Goal: Contribute content: Contribute content

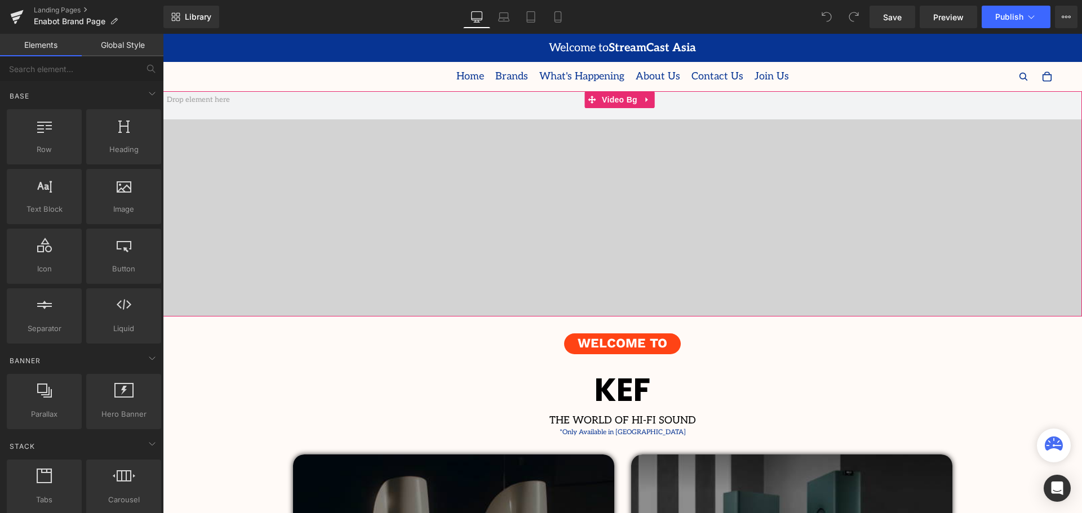
scroll to position [3058, 914]
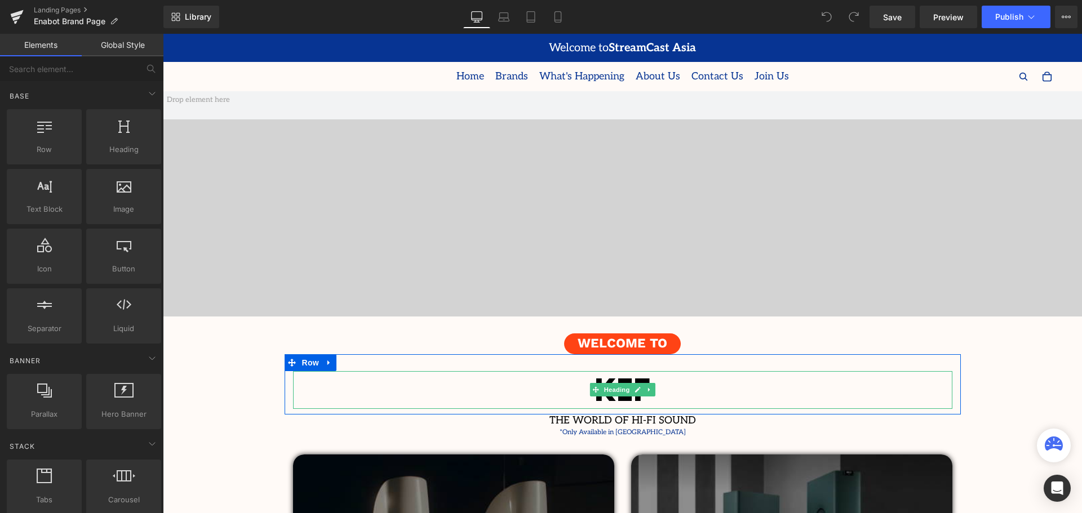
click at [714, 386] on h1 "KEF" at bounding box center [622, 390] width 659 height 38
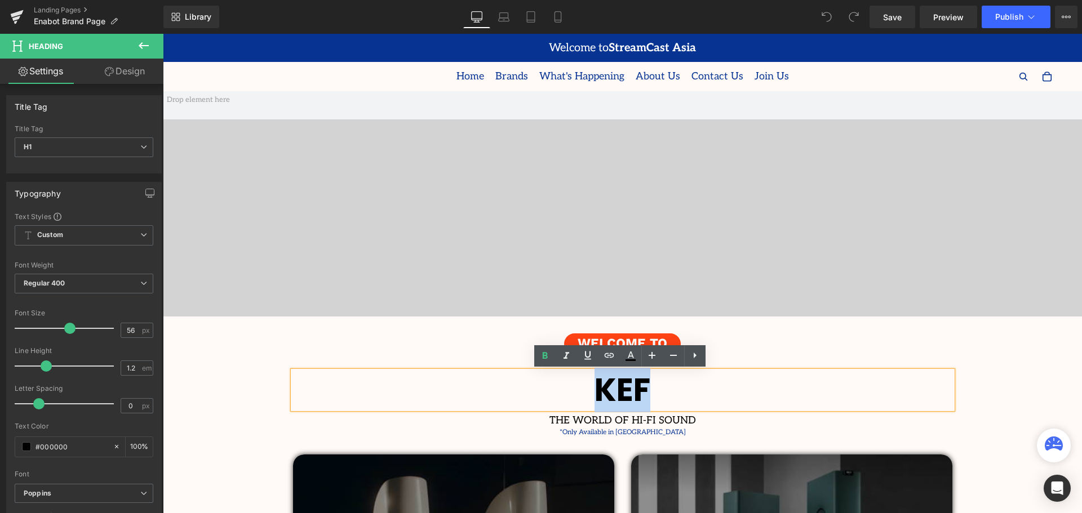
drag, startPoint x: 696, startPoint y: 388, endPoint x: 608, endPoint y: 395, distance: 88.2
click at [598, 399] on h1 "KEF" at bounding box center [622, 390] width 659 height 38
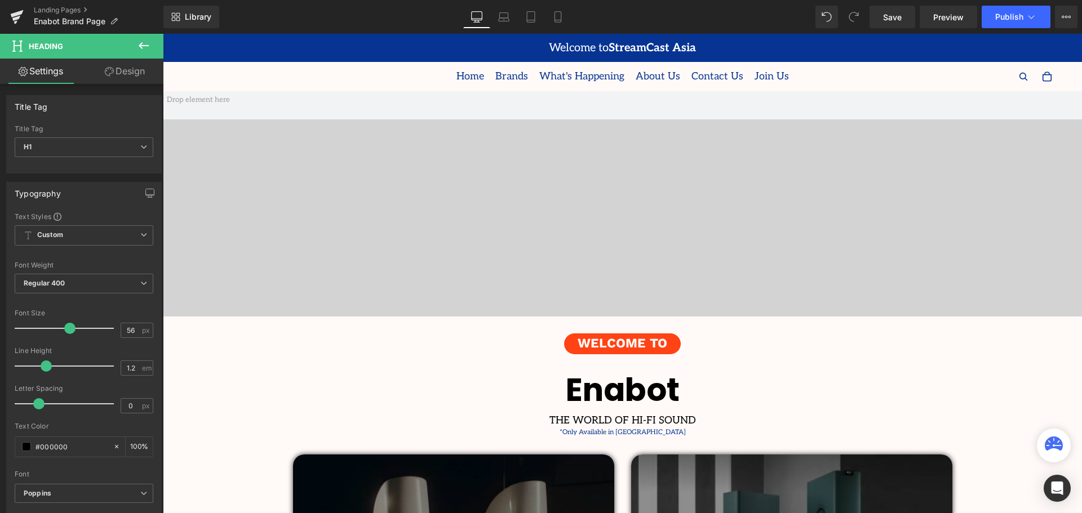
scroll to position [113, 0]
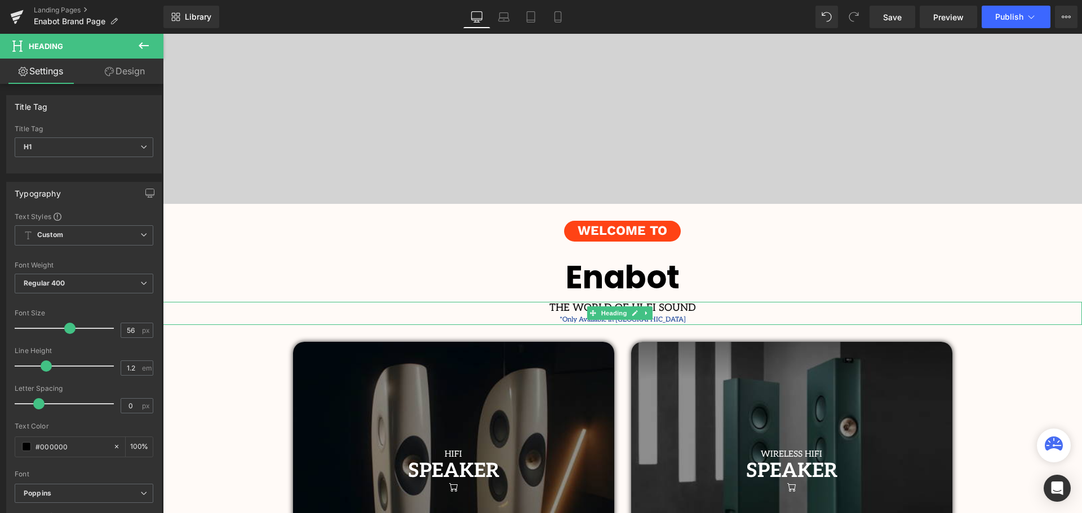
drag, startPoint x: 673, startPoint y: 308, endPoint x: 693, endPoint y: 306, distance: 19.9
click at [673, 308] on h1 "THE WORLD OF HI-FI SOUND" at bounding box center [622, 308] width 919 height 12
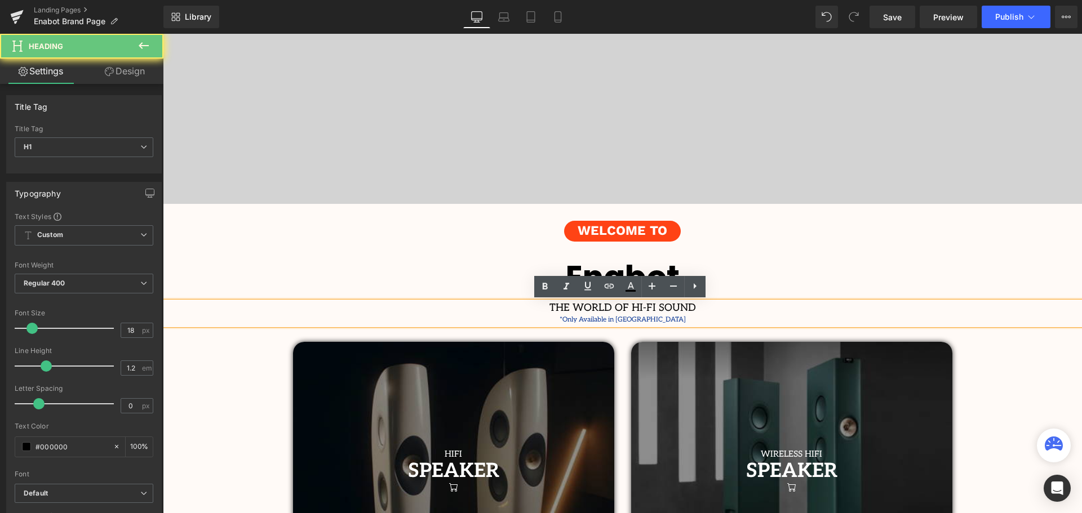
click at [693, 306] on h1 "THE WORLD OF HI-FI SOUND" at bounding box center [622, 308] width 919 height 12
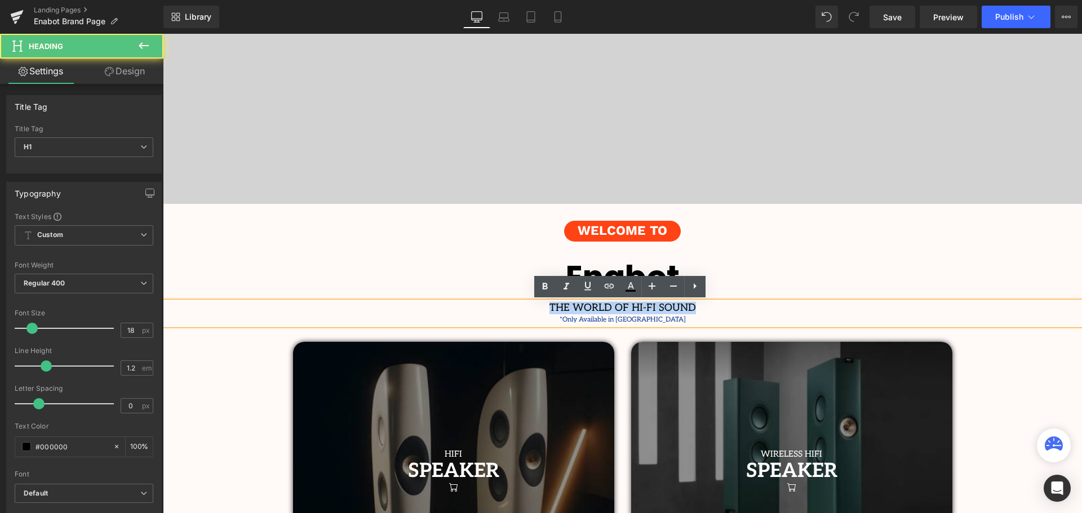
drag, startPoint x: 696, startPoint y: 307, endPoint x: 536, endPoint y: 307, distance: 159.5
click at [536, 307] on h1 "THE WORLD OF HI-FI SOUND" at bounding box center [622, 308] width 919 height 12
paste div
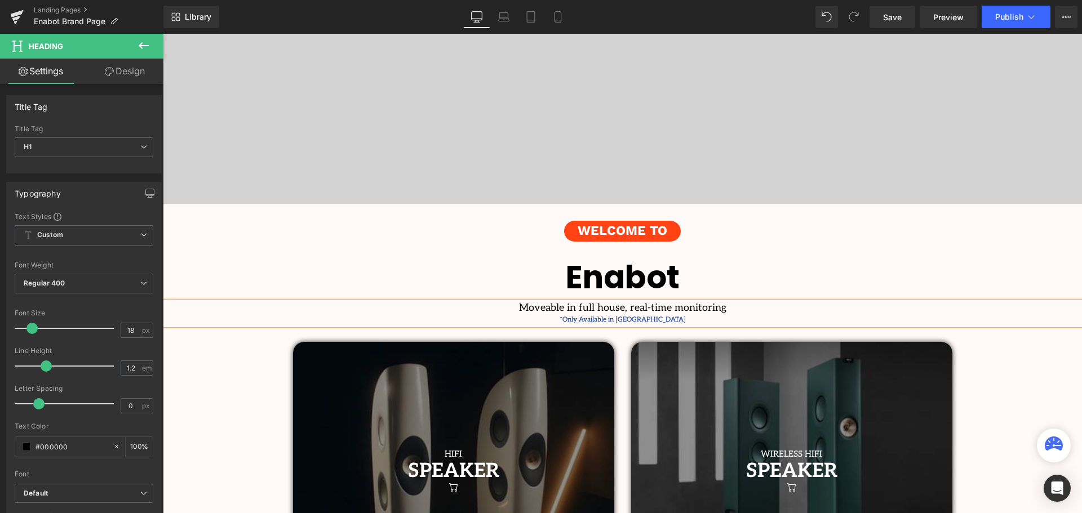
click at [694, 321] on div "*Only Available in [GEOGRAPHIC_DATA]" at bounding box center [622, 320] width 919 height 11
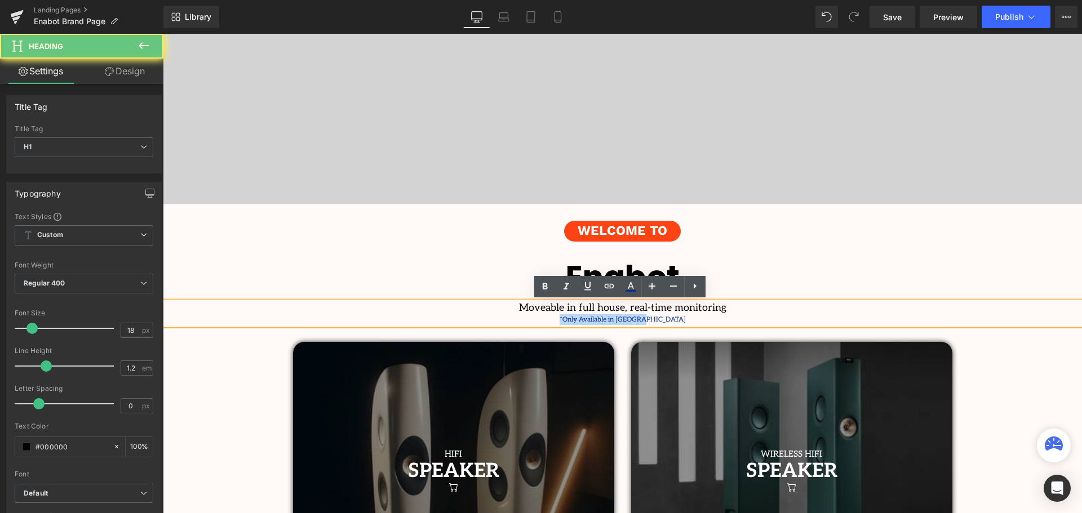
drag, startPoint x: 689, startPoint y: 318, endPoint x: 537, endPoint y: 317, distance: 152.7
click at [537, 317] on div "*Only Available in [GEOGRAPHIC_DATA]" at bounding box center [622, 320] width 919 height 11
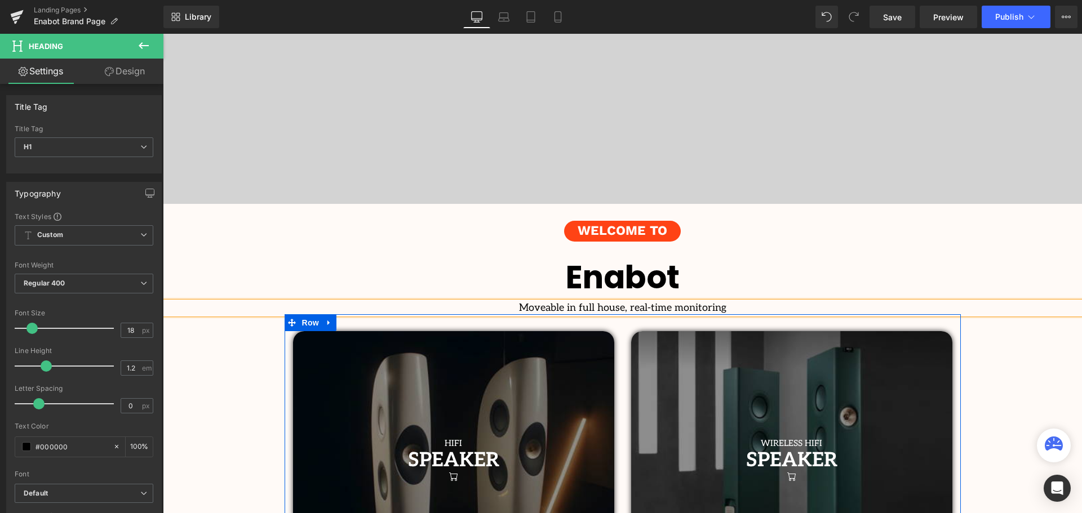
scroll to position [3048, 914]
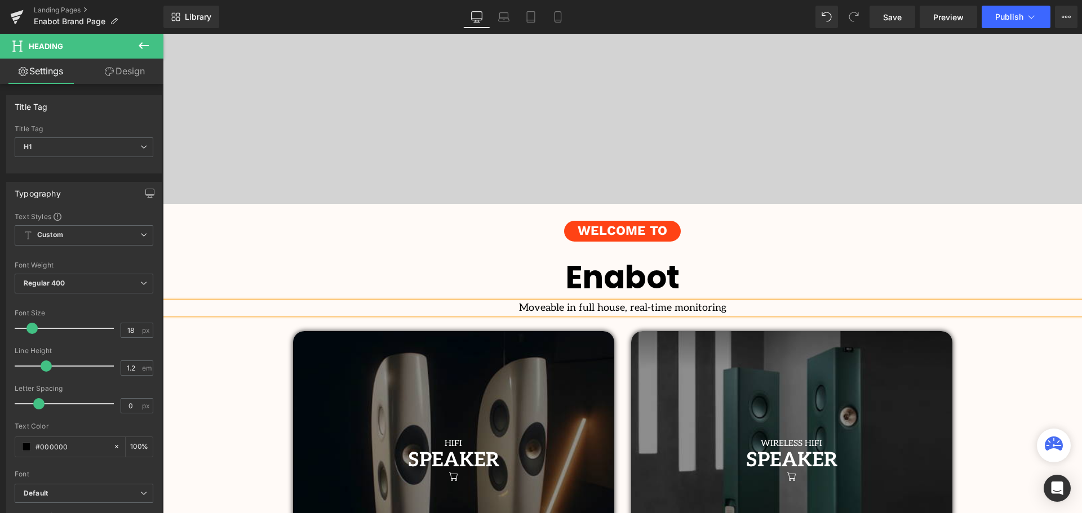
click at [493, 311] on h1 "Moveable in full house, real-time monitoring" at bounding box center [622, 308] width 919 height 12
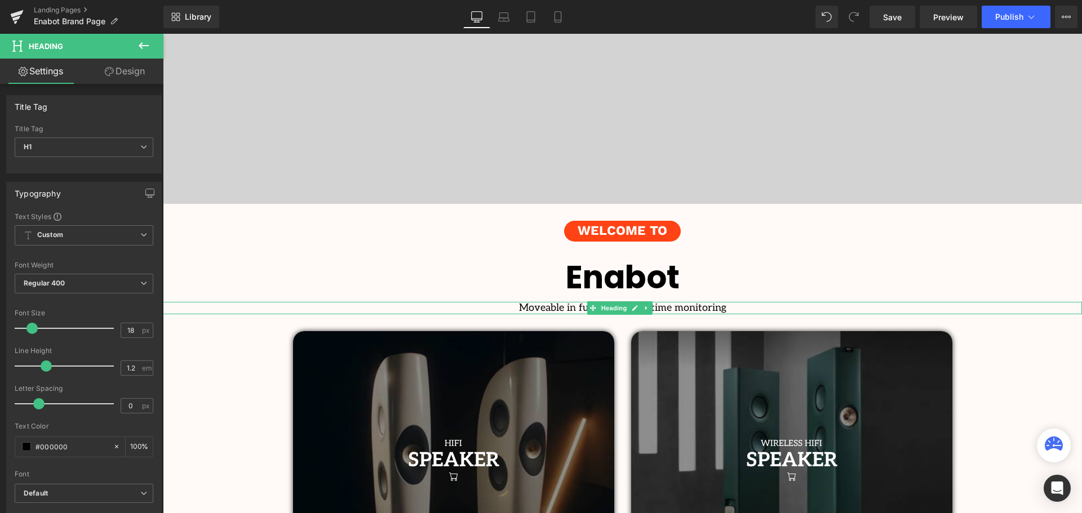
click at [692, 308] on h1 "Moveable in full house, real-time monitoring" at bounding box center [622, 308] width 919 height 12
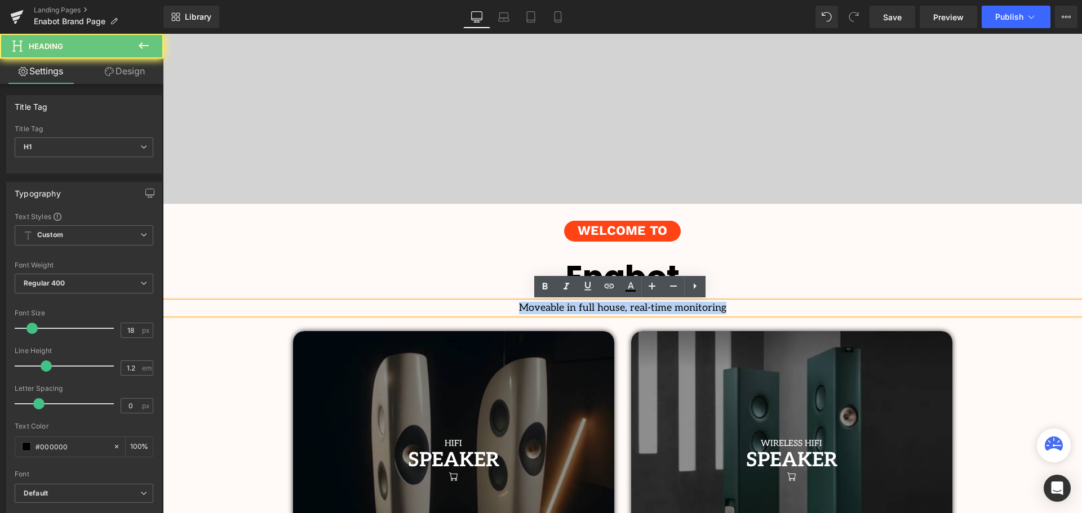
drag, startPoint x: 724, startPoint y: 305, endPoint x: 469, endPoint y: 308, distance: 255.3
click at [469, 308] on h1 "Moveable in full house, real-time monitoring" at bounding box center [622, 308] width 919 height 12
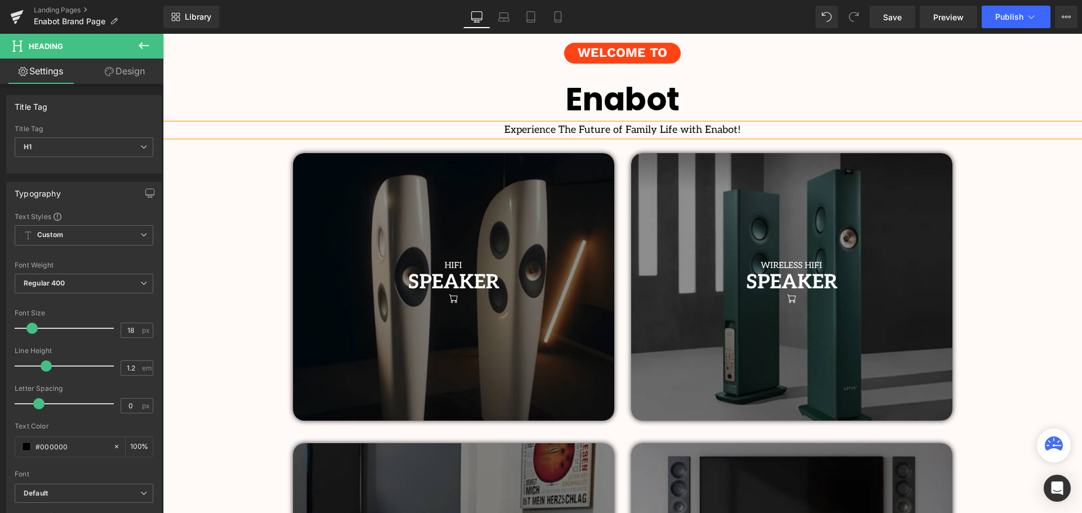
scroll to position [338, 0]
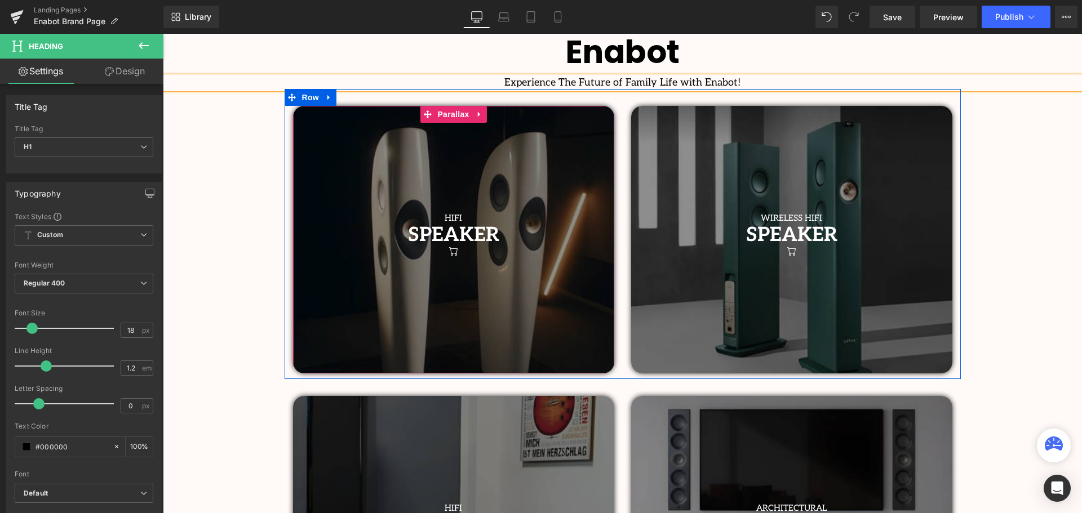
click at [467, 238] on link at bounding box center [469, 235] width 12 height 14
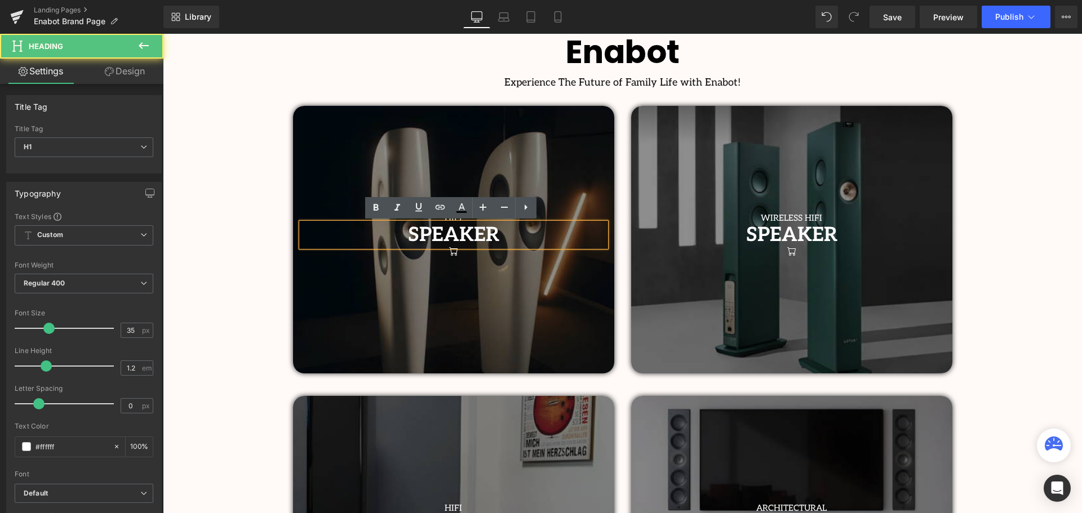
drag, startPoint x: 498, startPoint y: 236, endPoint x: 362, endPoint y: 238, distance: 135.8
click at [362, 238] on h1 "SPEAKER" at bounding box center [454, 235] width 304 height 24
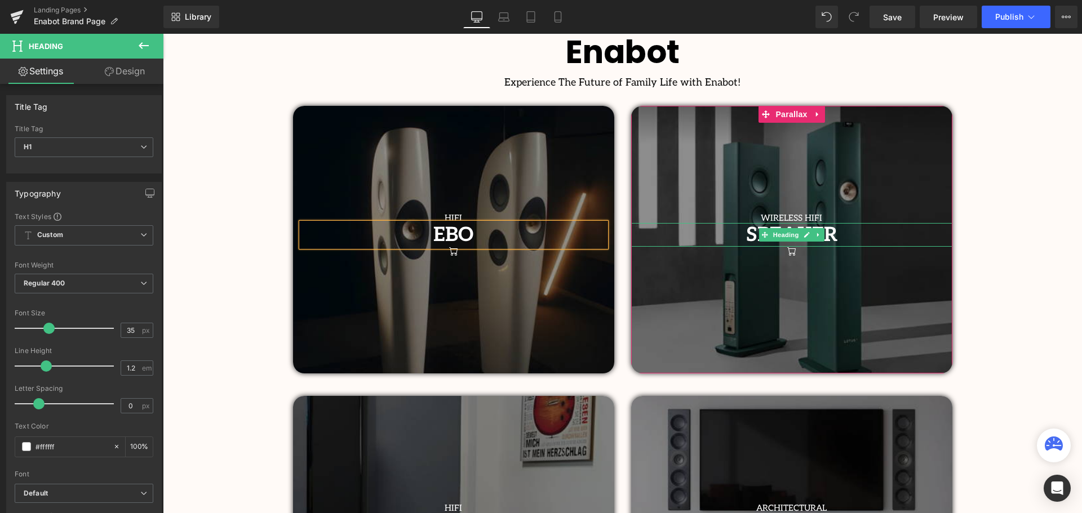
click at [813, 237] on link at bounding box center [819, 235] width 12 height 14
click at [869, 232] on h1 "SPEAKER" at bounding box center [791, 235] width 321 height 24
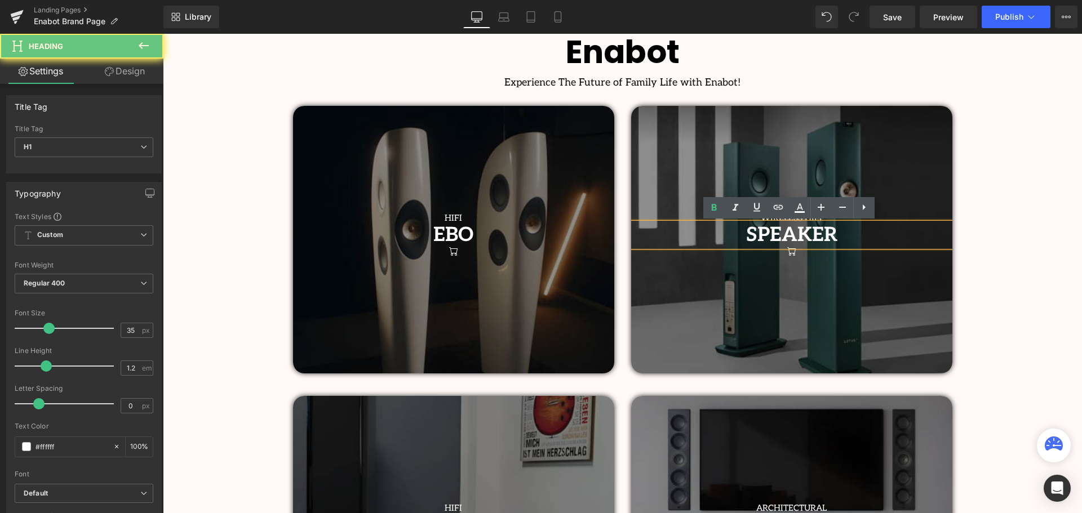
click at [846, 232] on h1 "SPEAKER" at bounding box center [791, 235] width 321 height 24
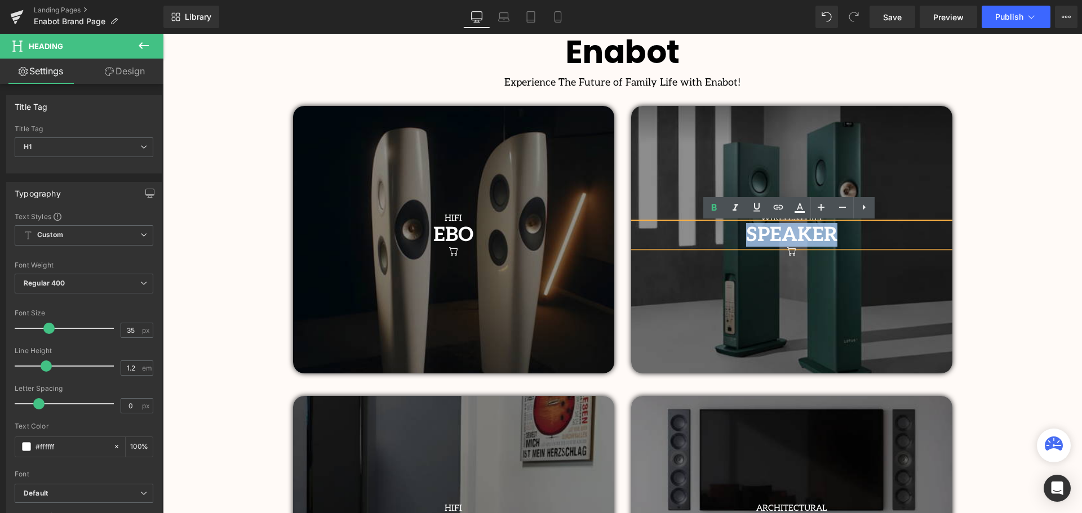
drag, startPoint x: 760, startPoint y: 230, endPoint x: 728, endPoint y: 232, distance: 31.6
click at [728, 232] on h1 "SPEAKER" at bounding box center [791, 235] width 321 height 24
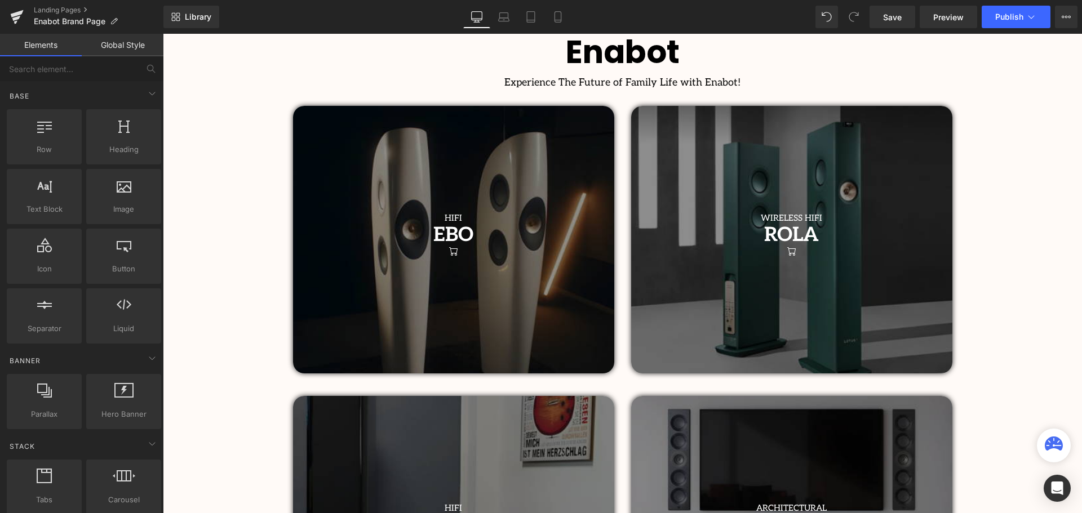
scroll to position [507, 0]
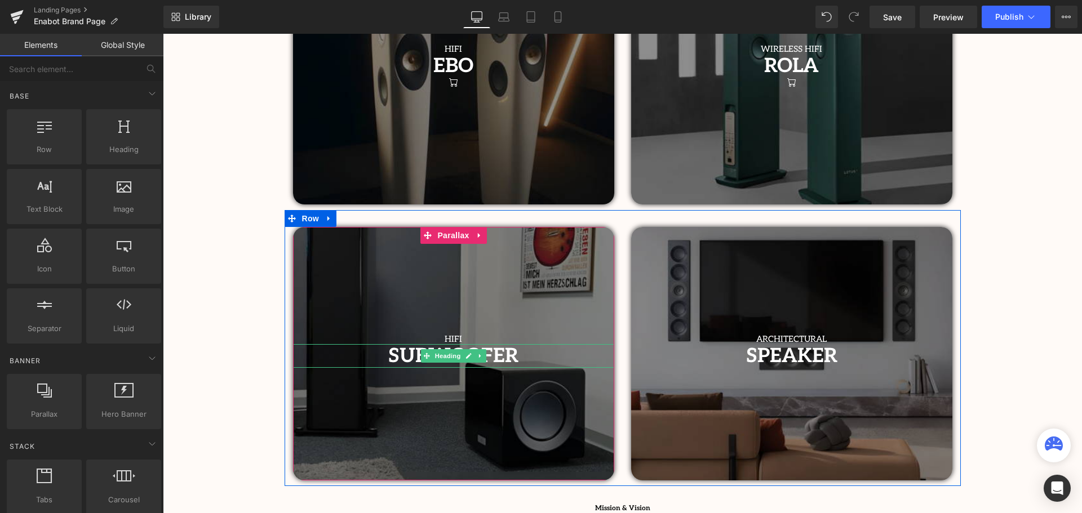
click at [476, 360] on link at bounding box center [481, 356] width 12 height 14
click at [516, 351] on h1 "SUBWOOFER" at bounding box center [453, 356] width 321 height 24
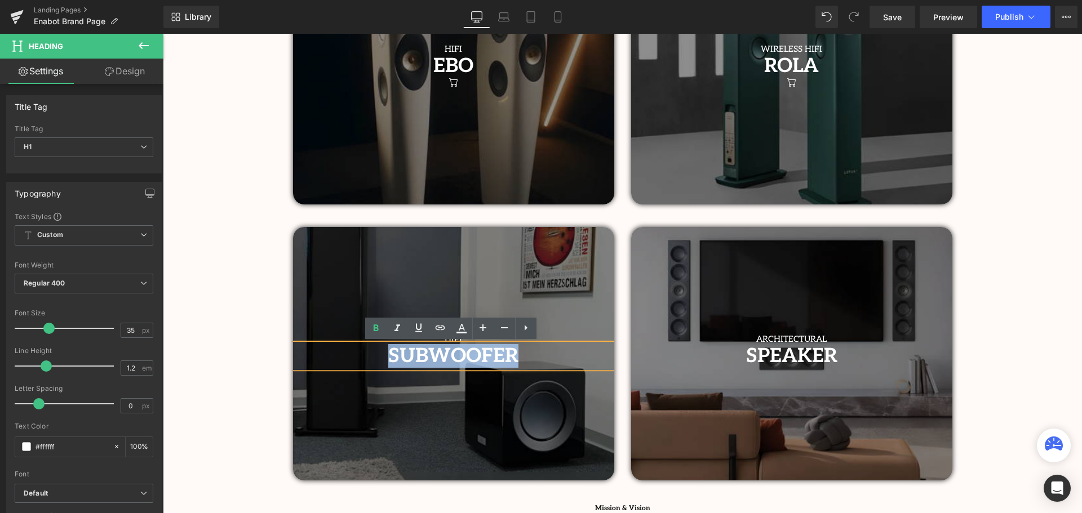
drag, startPoint x: 520, startPoint y: 352, endPoint x: 388, endPoint y: 356, distance: 132.5
click at [388, 356] on h1 "SUBWOOFER" at bounding box center [453, 356] width 321 height 24
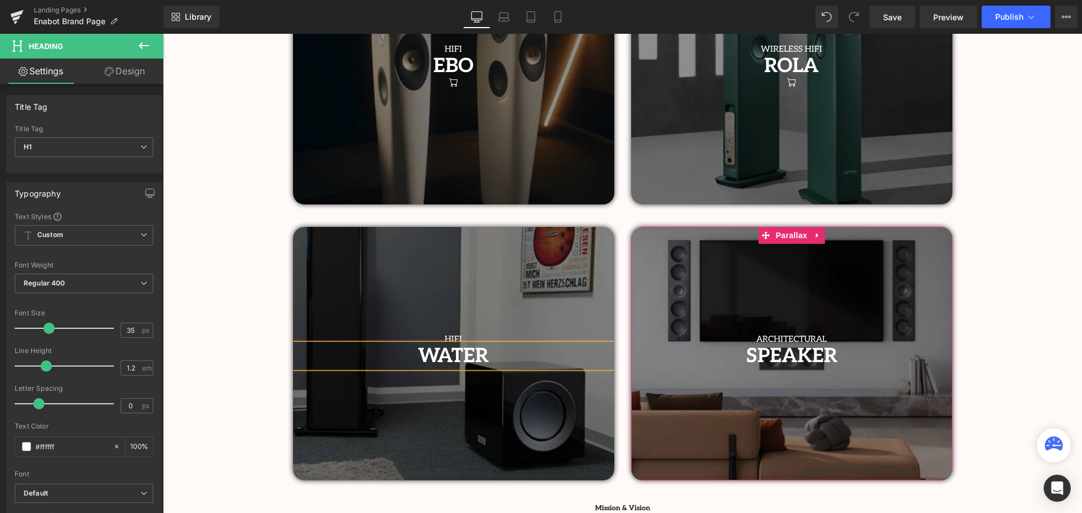
click at [934, 321] on div at bounding box center [791, 354] width 321 height 254
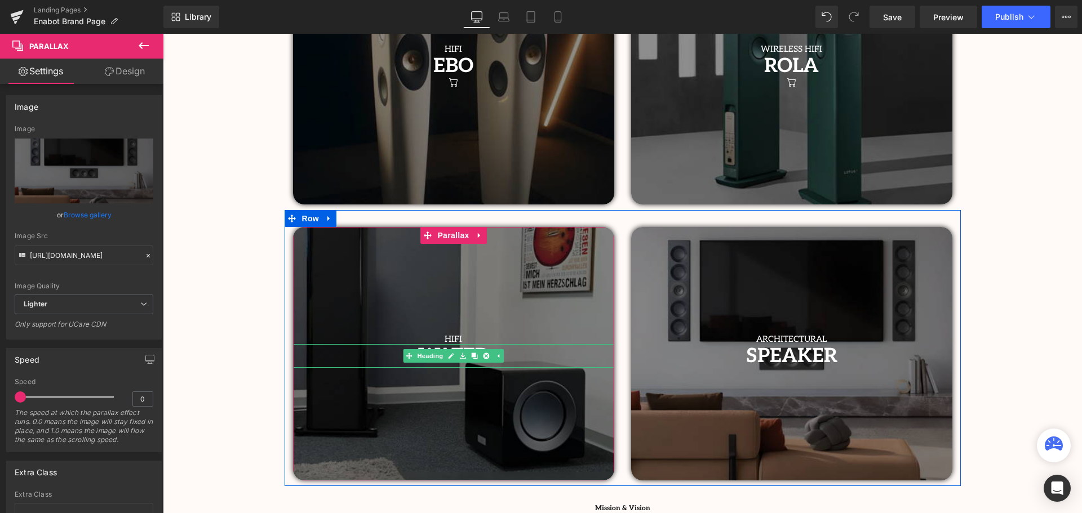
click at [529, 355] on h1 "WATER" at bounding box center [453, 356] width 321 height 24
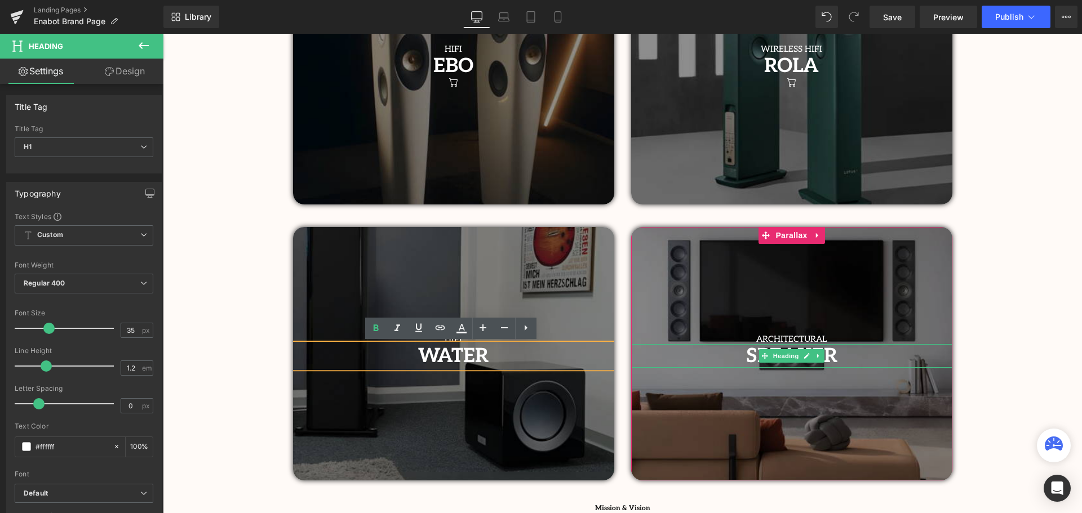
click at [859, 353] on h1 "SPEAKER" at bounding box center [791, 356] width 321 height 24
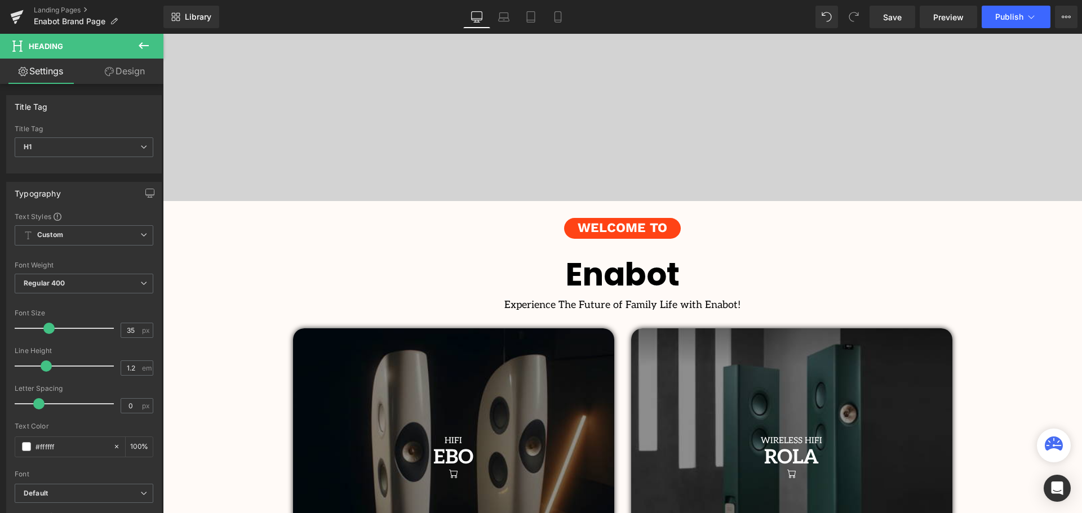
scroll to position [113, 0]
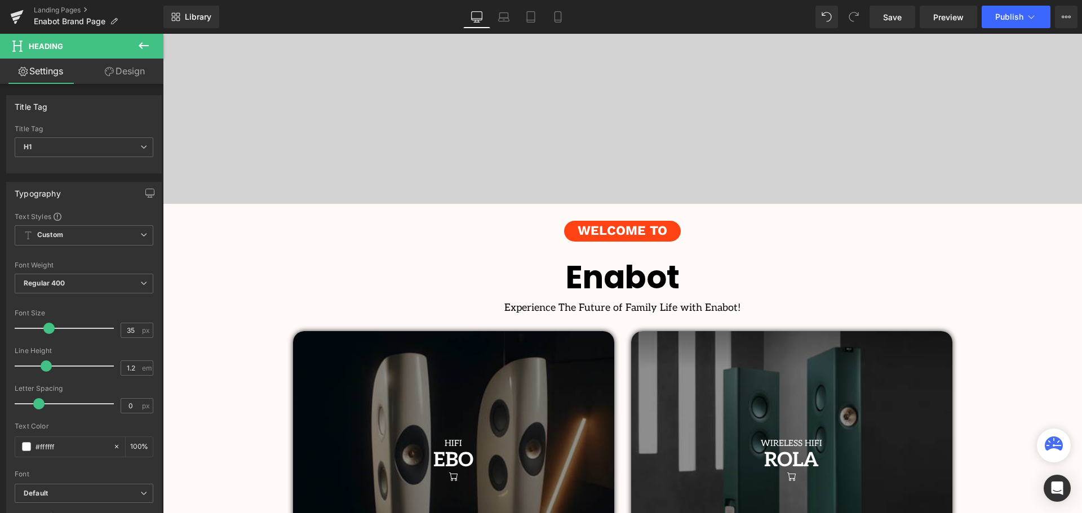
click at [738, 303] on div "Experience The Future of Family Life with Enabot! Heading" at bounding box center [622, 308] width 919 height 12
drag, startPoint x: 776, startPoint y: 309, endPoint x: 761, endPoint y: 307, distance: 14.3
click at [775, 308] on h1 "Experience The Future of Family Life with Enabot!" at bounding box center [622, 308] width 919 height 12
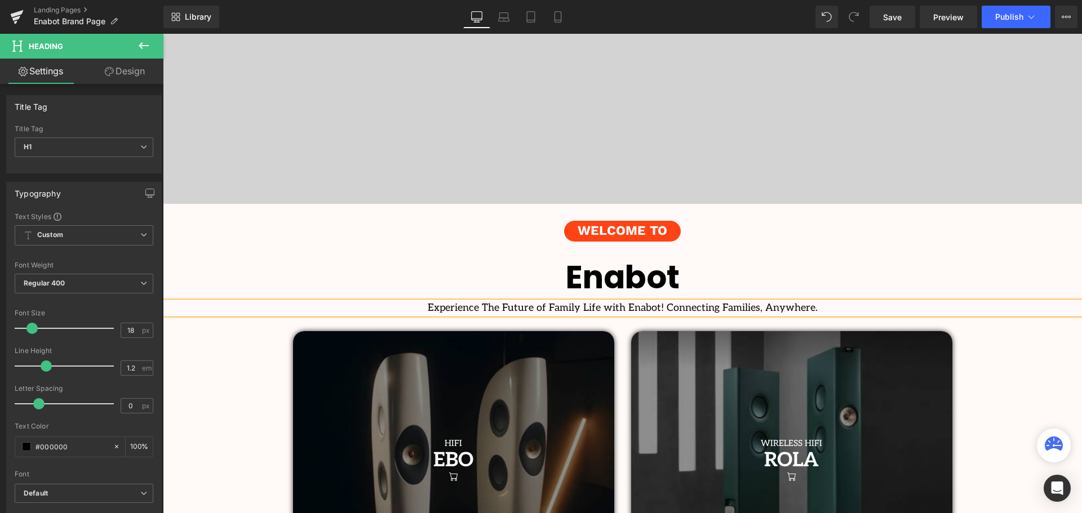
click at [660, 308] on h1 "Experience The Future of Family Life with Enabot! Connecting Families, Anywhere." at bounding box center [622, 308] width 919 height 12
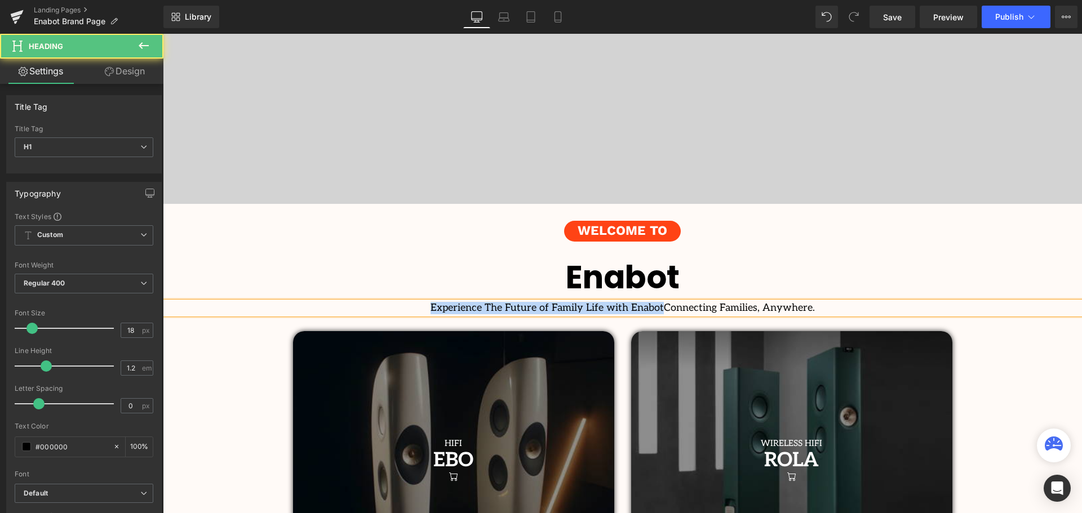
drag, startPoint x: 655, startPoint y: 308, endPoint x: 442, endPoint y: 315, distance: 213.2
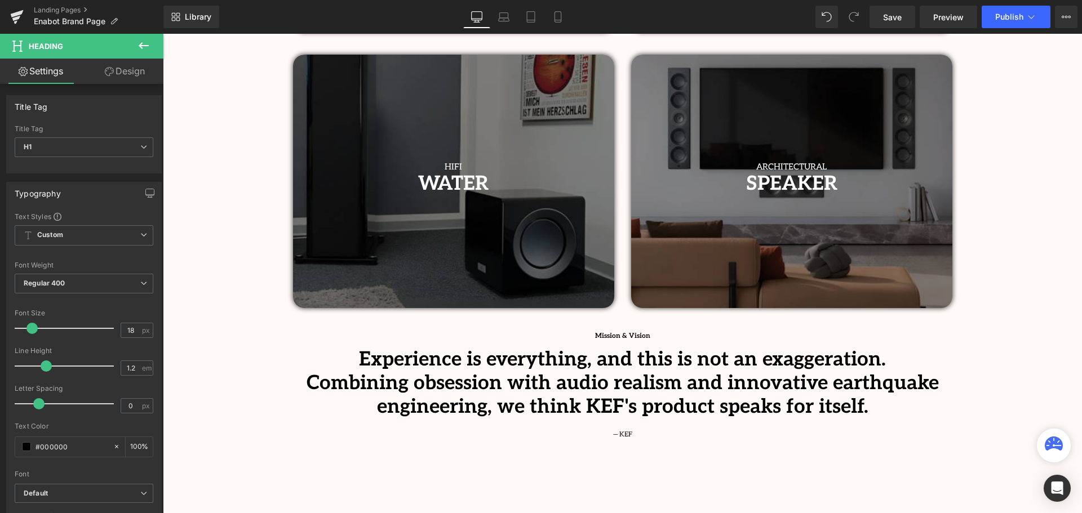
scroll to position [789, 0]
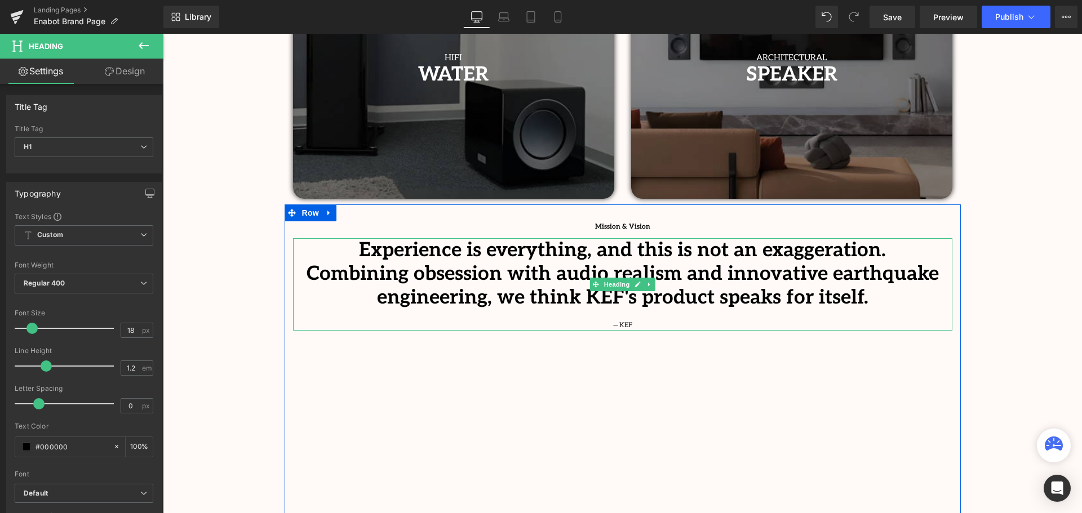
click at [535, 289] on span "Combining obsession with audio realism and innovative earthquake engineering, w…" at bounding box center [623, 285] width 632 height 47
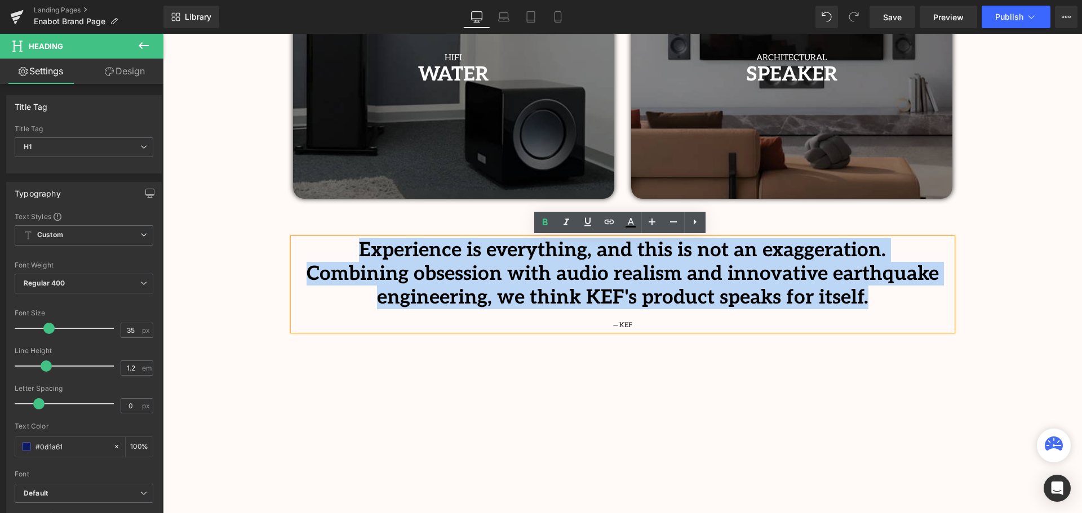
drag, startPoint x: 380, startPoint y: 253, endPoint x: 935, endPoint y: 303, distance: 556.9
click at [935, 303] on div "Experience is everything, and this is not an exaggeration. Combining obsession …" at bounding box center [622, 284] width 659 height 92
paste div
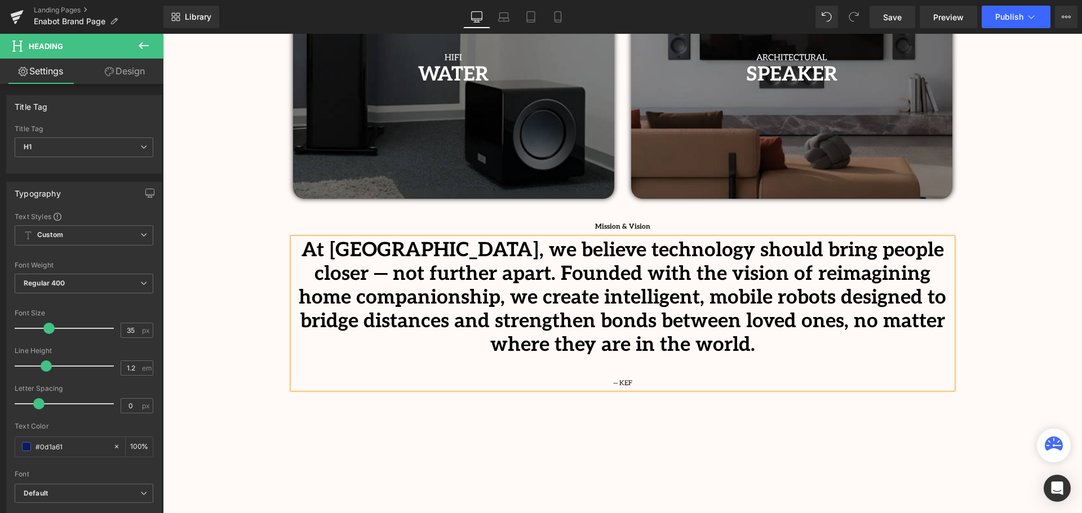
scroll to position [3072, 914]
click at [643, 367] on div "— KEF" at bounding box center [622, 372] width 659 height 11
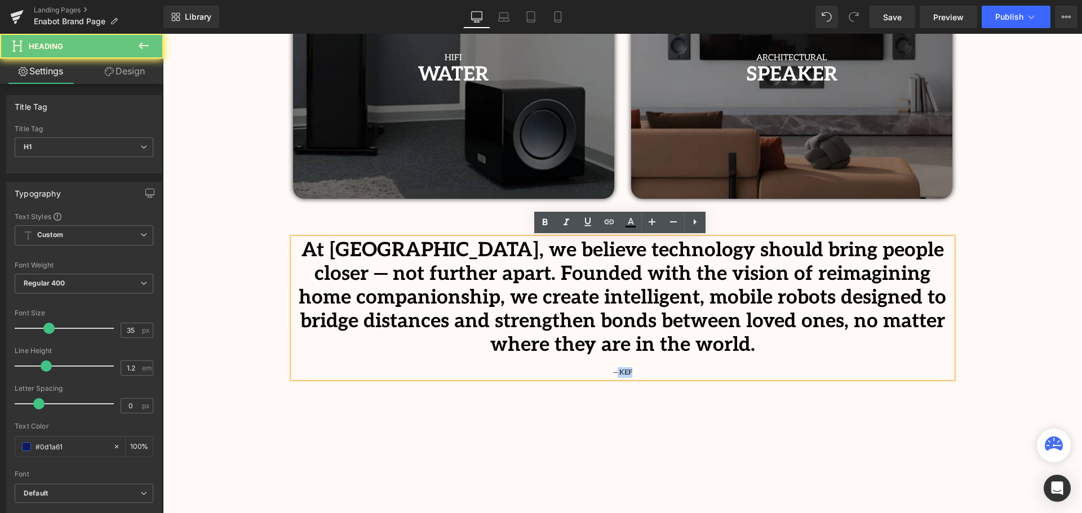
drag, startPoint x: 640, startPoint y: 348, endPoint x: 617, endPoint y: 351, distance: 23.4
click at [617, 367] on div "— KEF" at bounding box center [622, 372] width 659 height 11
click at [630, 369] on span "— KEF" at bounding box center [622, 373] width 19 height 8
drag, startPoint x: 636, startPoint y: 347, endPoint x: 618, endPoint y: 350, distance: 17.8
click at [618, 367] on div "— KEF" at bounding box center [622, 372] width 659 height 11
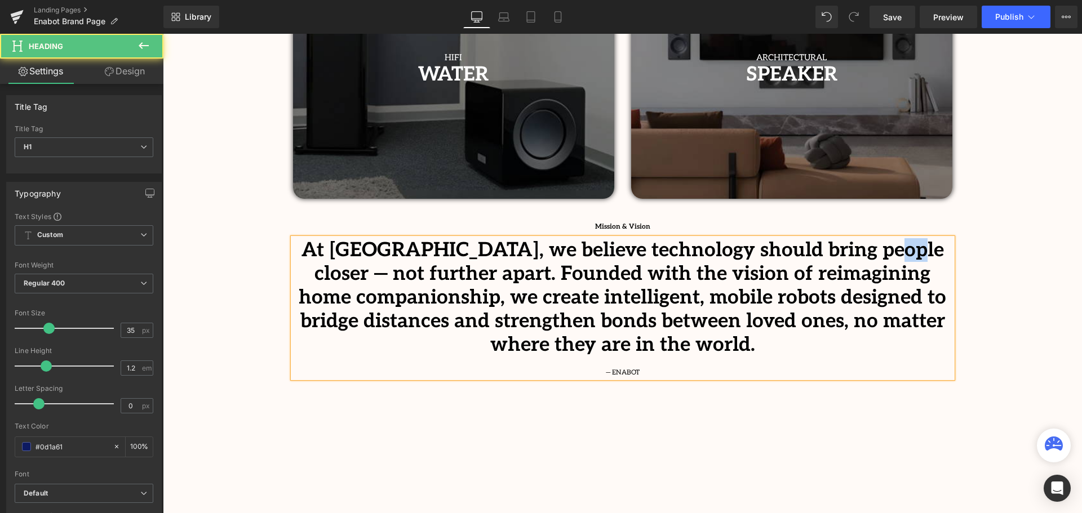
drag, startPoint x: 833, startPoint y: 251, endPoint x: 809, endPoint y: 249, distance: 24.3
click at [809, 249] on b "At [GEOGRAPHIC_DATA], we believe technology should bring people closer — not fu…" at bounding box center [623, 297] width 648 height 118
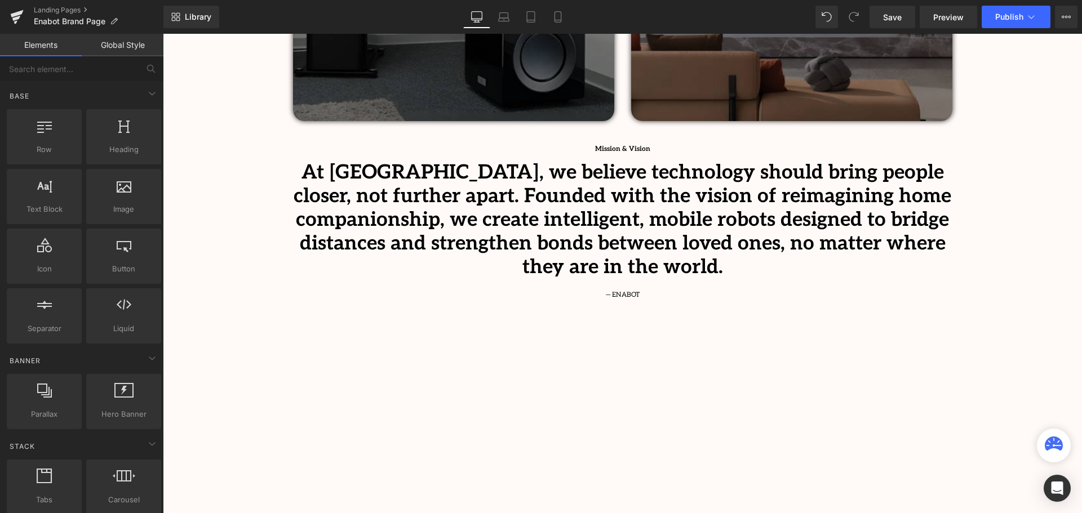
scroll to position [789, 0]
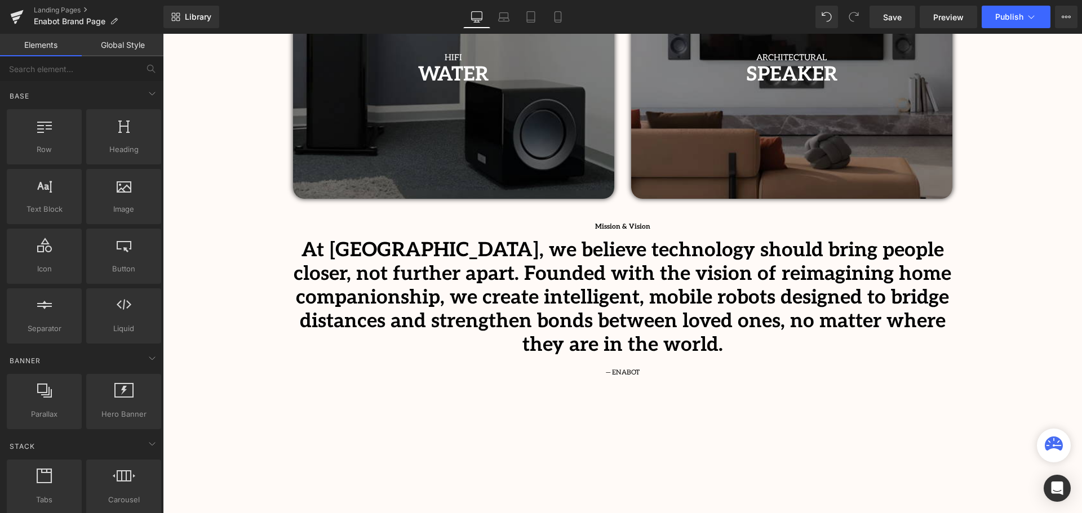
click at [747, 304] on b "At [GEOGRAPHIC_DATA], we believe technology should bring people closer, not fur…" at bounding box center [623, 297] width 658 height 118
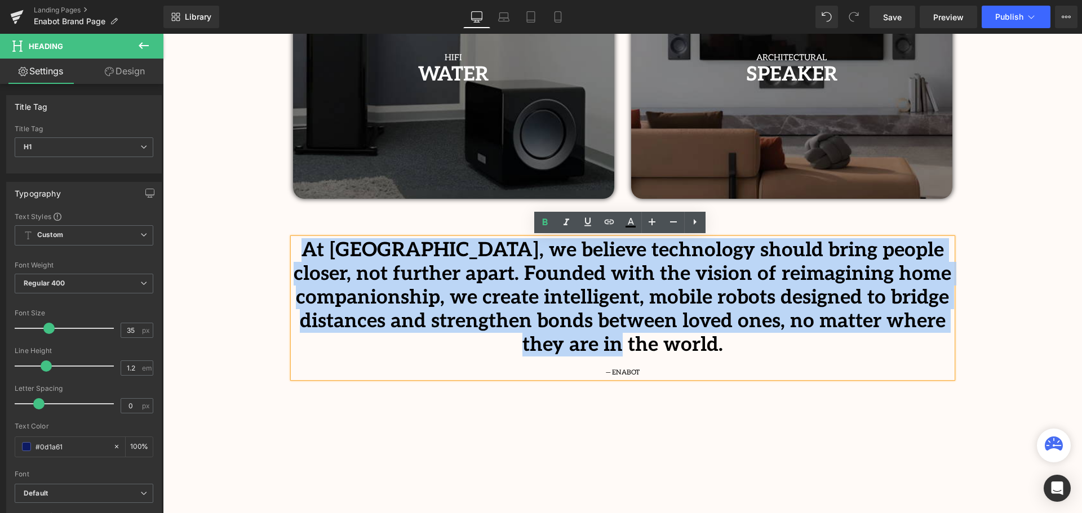
drag, startPoint x: 886, startPoint y: 324, endPoint x: 699, endPoint y: 341, distance: 187.9
click at [293, 253] on h1 "At [GEOGRAPHIC_DATA], we believe technology should bring people closer, not fur…" at bounding box center [622, 297] width 659 height 118
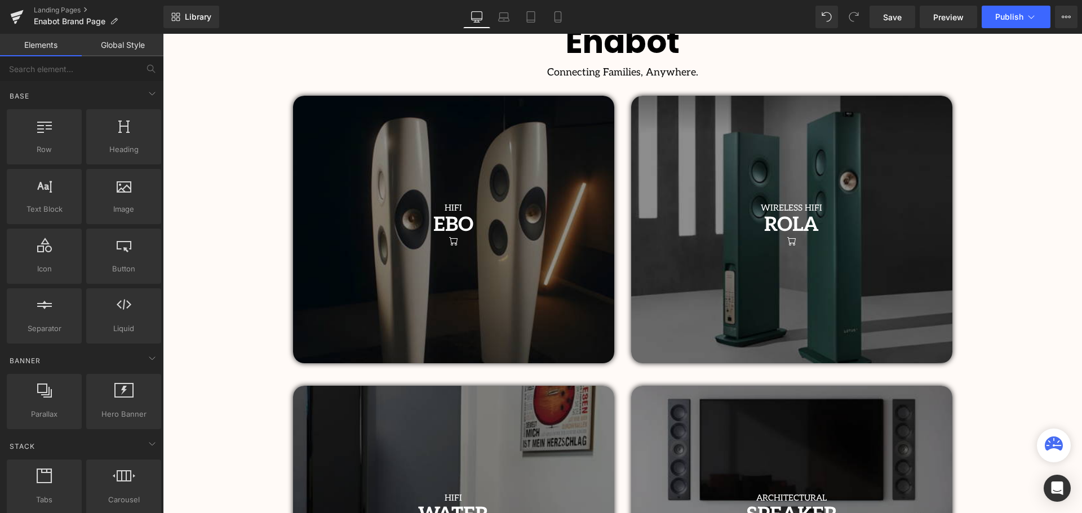
scroll to position [338, 0]
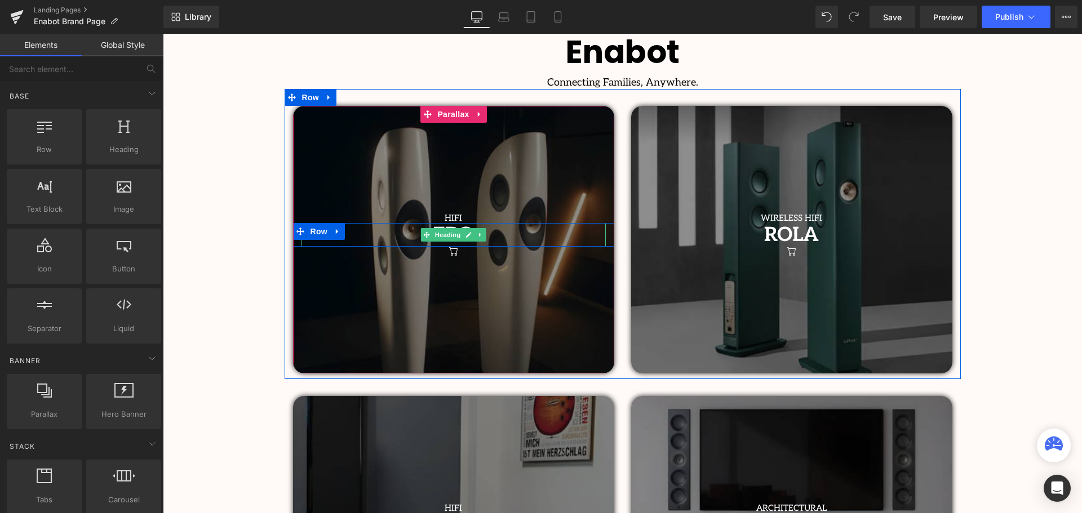
drag, startPoint x: 485, startPoint y: 234, endPoint x: 506, endPoint y: 232, distance: 21.0
click at [485, 234] on h1 "EBO" at bounding box center [454, 235] width 304 height 24
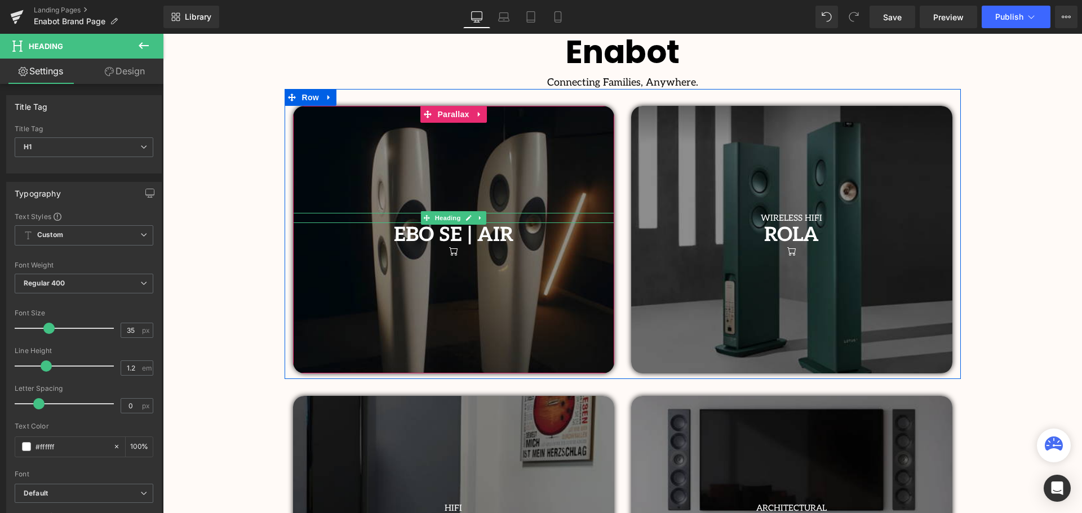
click at [463, 217] on link at bounding box center [469, 218] width 12 height 14
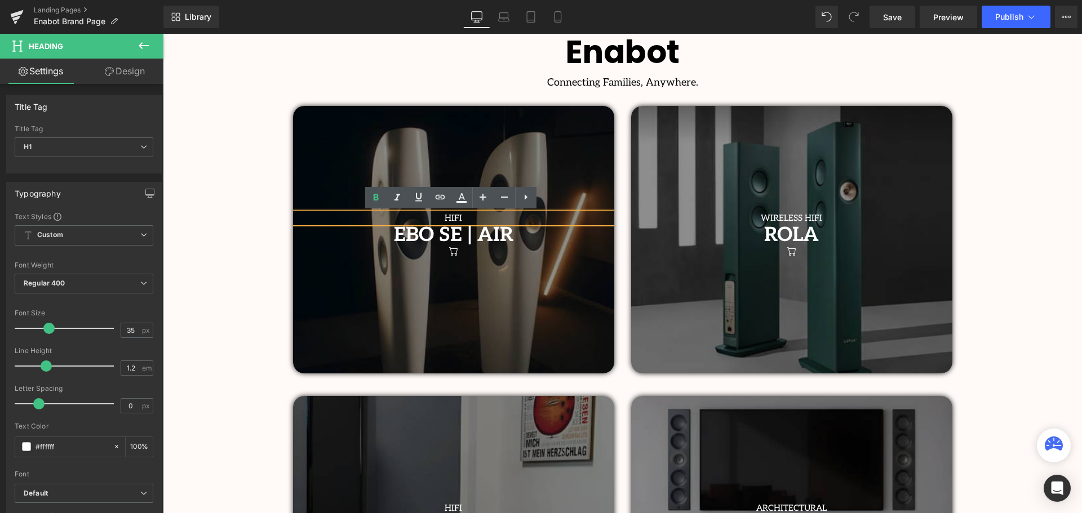
click at [479, 213] on h1 "HIFI" at bounding box center [453, 218] width 321 height 10
click at [461, 216] on h1 "HIFI" at bounding box center [453, 218] width 321 height 10
drag, startPoint x: 461, startPoint y: 216, endPoint x: 434, endPoint y: 216, distance: 27.1
click at [434, 216] on h1 "HIFI" at bounding box center [453, 218] width 321 height 10
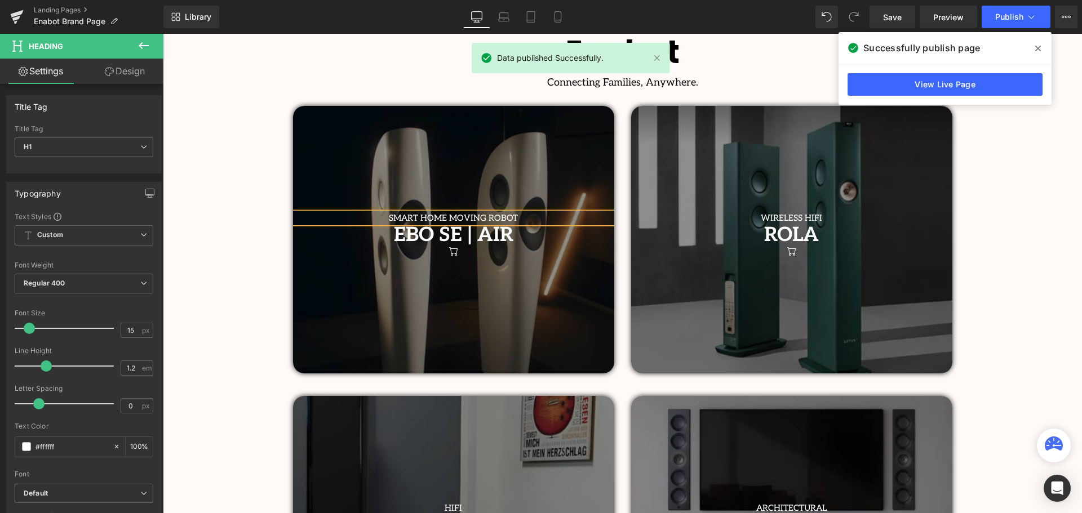
scroll to position [451, 0]
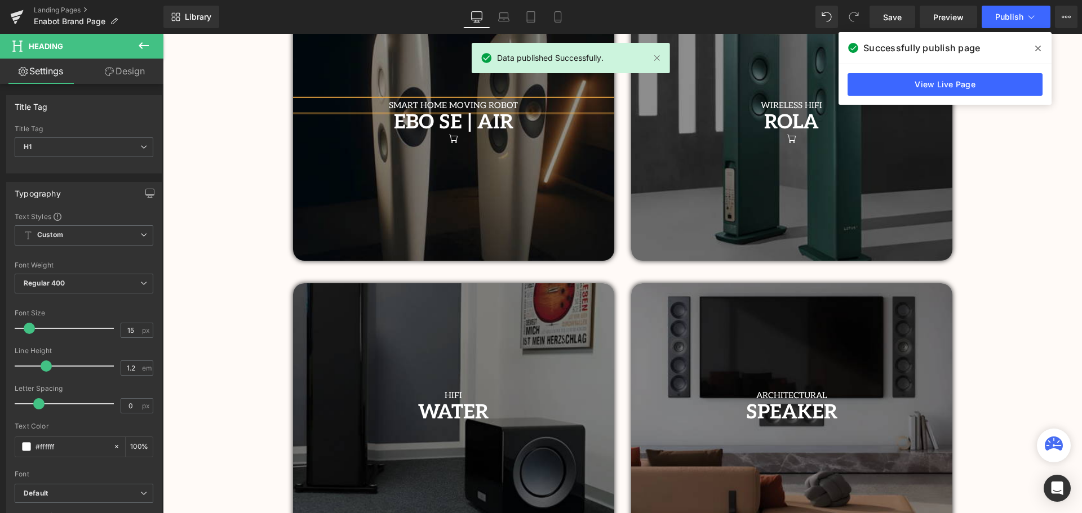
click at [469, 413] on div "WATER Heading" at bounding box center [453, 413] width 321 height 24
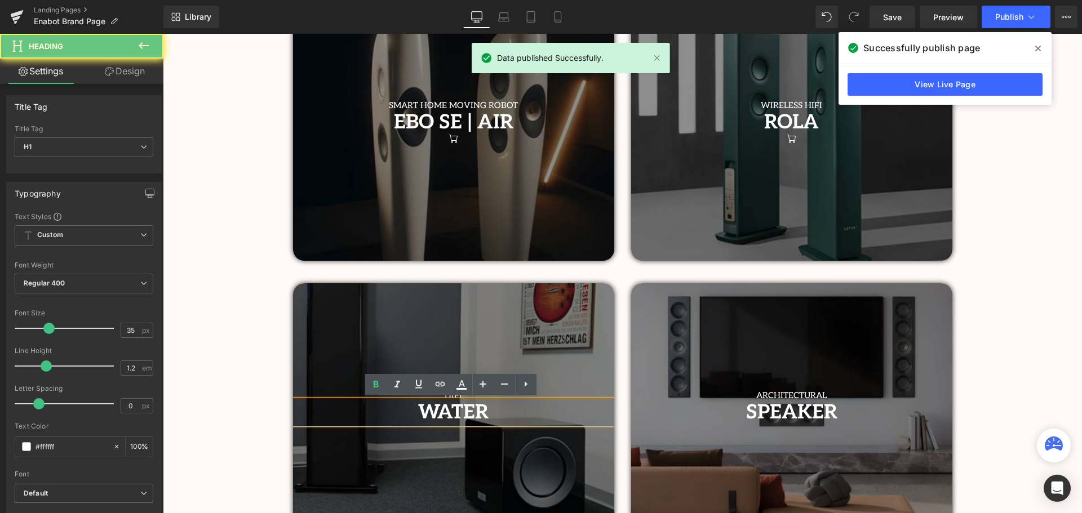
click at [413, 415] on h1 "WATER" at bounding box center [453, 413] width 321 height 24
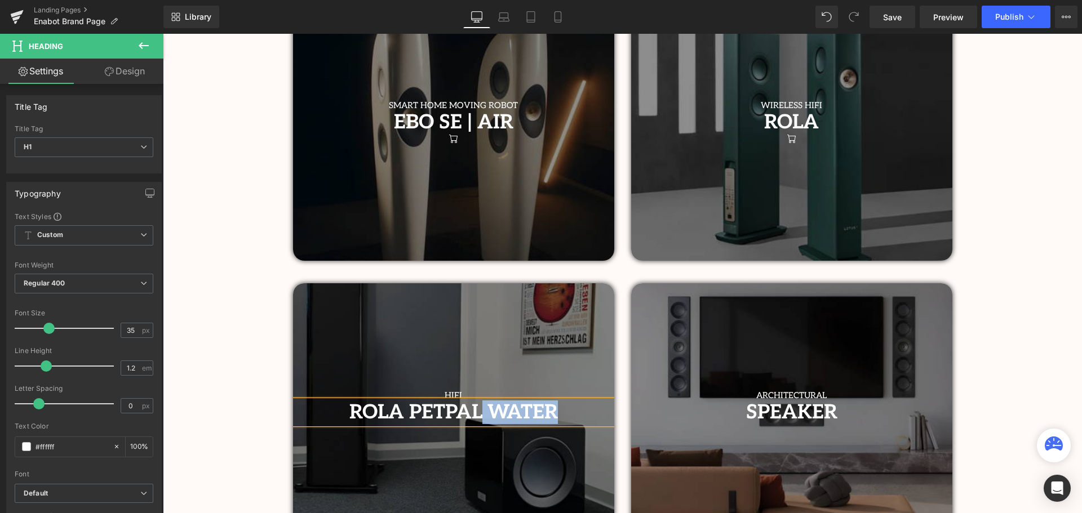
drag, startPoint x: 559, startPoint y: 409, endPoint x: 482, endPoint y: 415, distance: 76.9
click at [482, 415] on h1 "ROLA PETPAL WATER" at bounding box center [453, 413] width 321 height 24
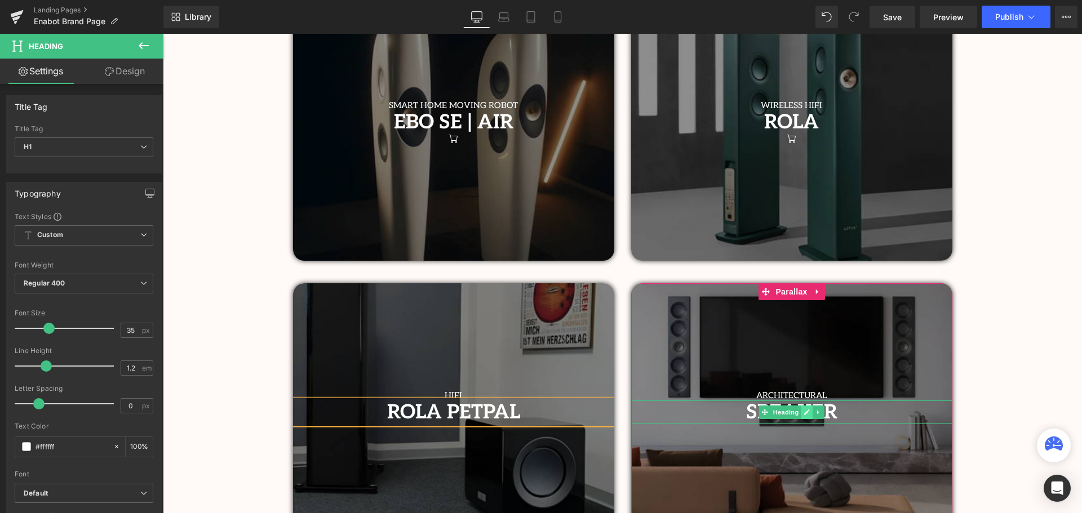
click at [808, 416] on link at bounding box center [807, 413] width 12 height 14
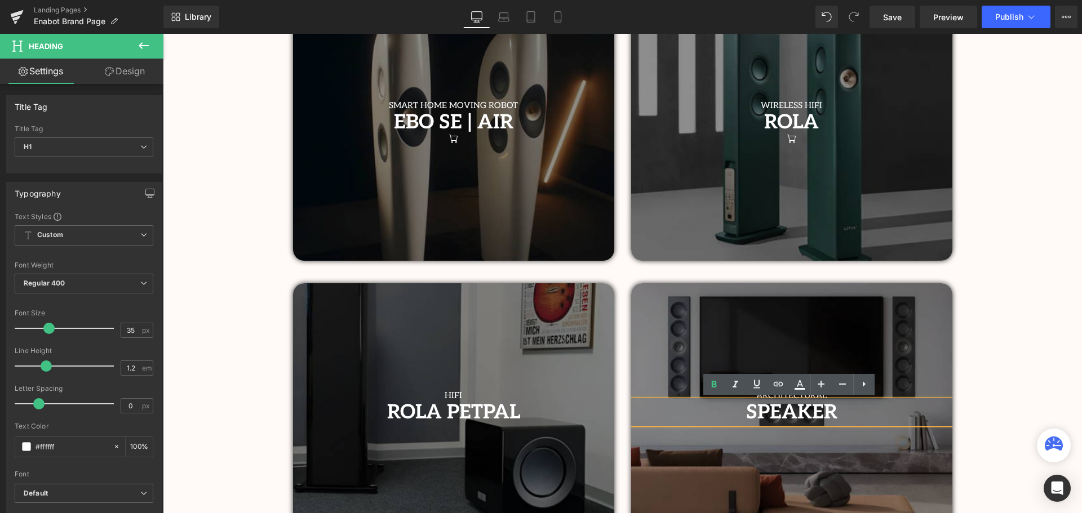
click at [838, 413] on h1 "SPEAKER" at bounding box center [791, 413] width 321 height 24
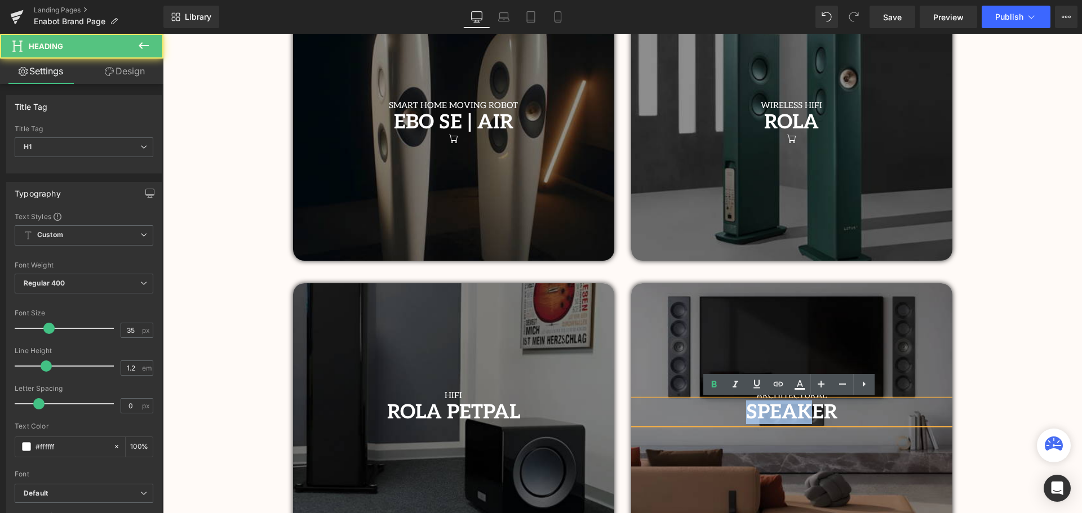
drag, startPoint x: 812, startPoint y: 410, endPoint x: 725, endPoint y: 406, distance: 87.5
click at [725, 406] on h1 "SPEAKER" at bounding box center [791, 413] width 321 height 24
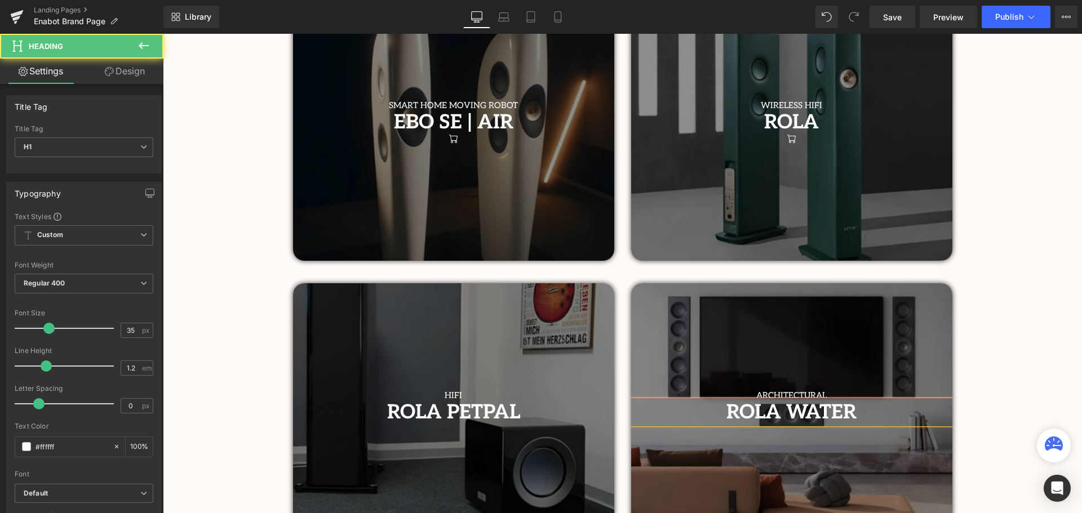
click at [906, 410] on h1 "ROLA WATER" at bounding box center [791, 413] width 321 height 24
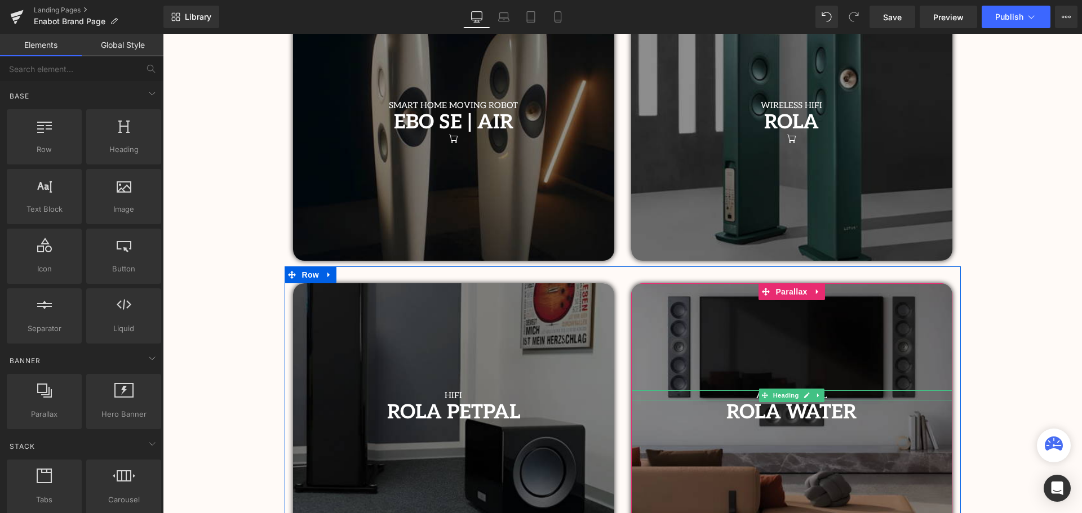
click at [844, 393] on h1 "ARCHITECTURAL" at bounding box center [791, 396] width 321 height 10
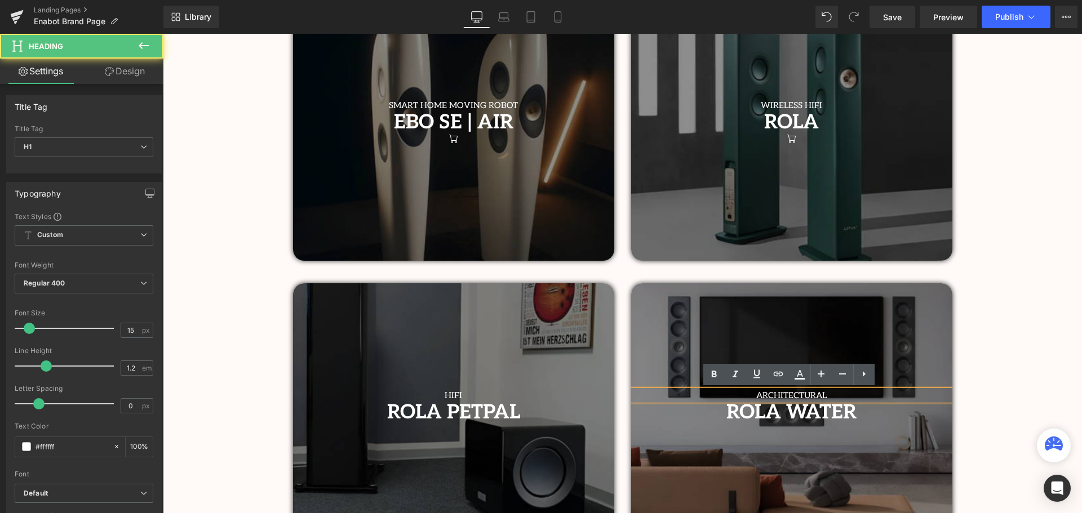
click at [845, 391] on h1 "ARCHITECTURAL" at bounding box center [791, 396] width 321 height 10
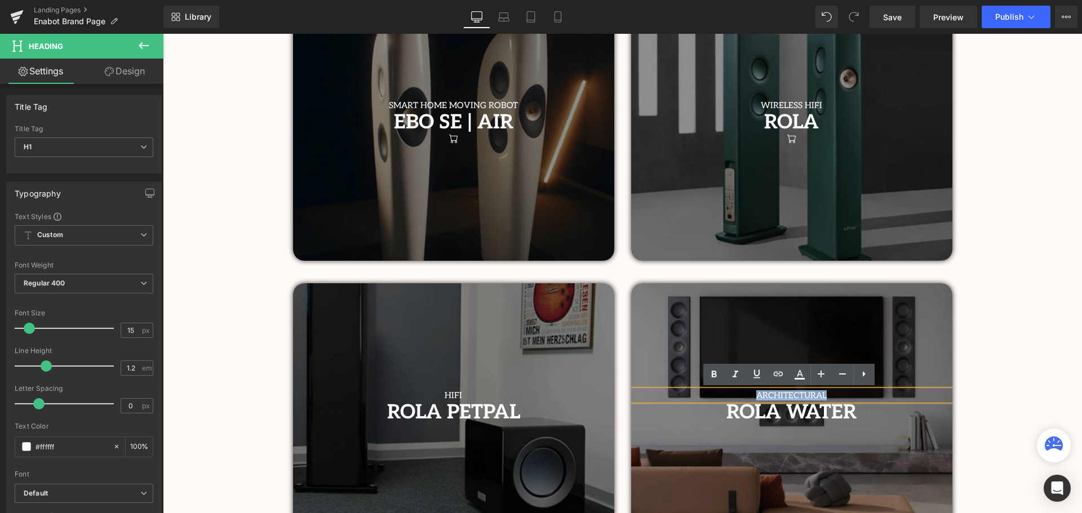
drag, startPoint x: 837, startPoint y: 392, endPoint x: 737, endPoint y: 393, distance: 100.3
click at [744, 393] on h1 "ARCHITECTURAL" at bounding box center [791, 396] width 321 height 10
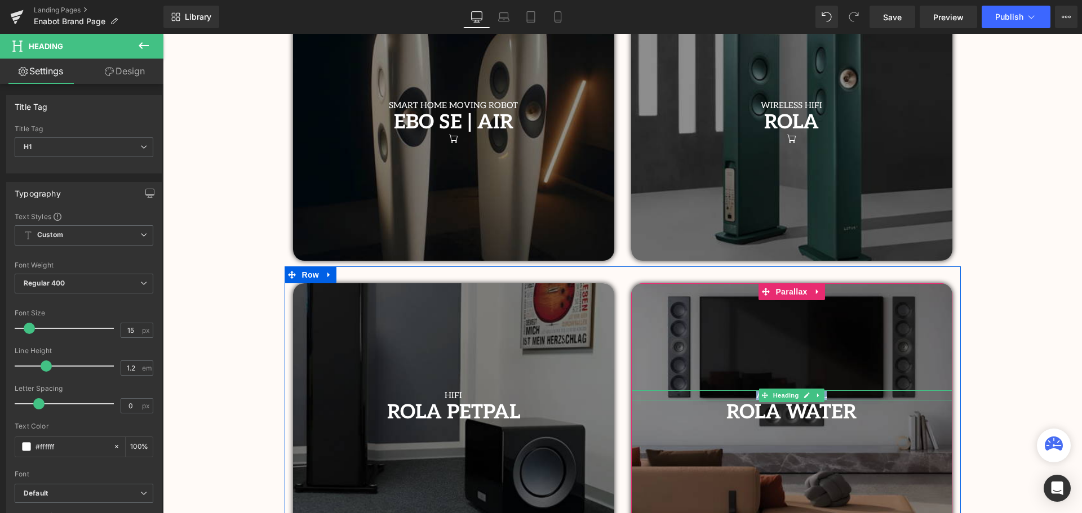
click at [851, 392] on div "ARCHITECTURAL Heading" at bounding box center [791, 396] width 321 height 10
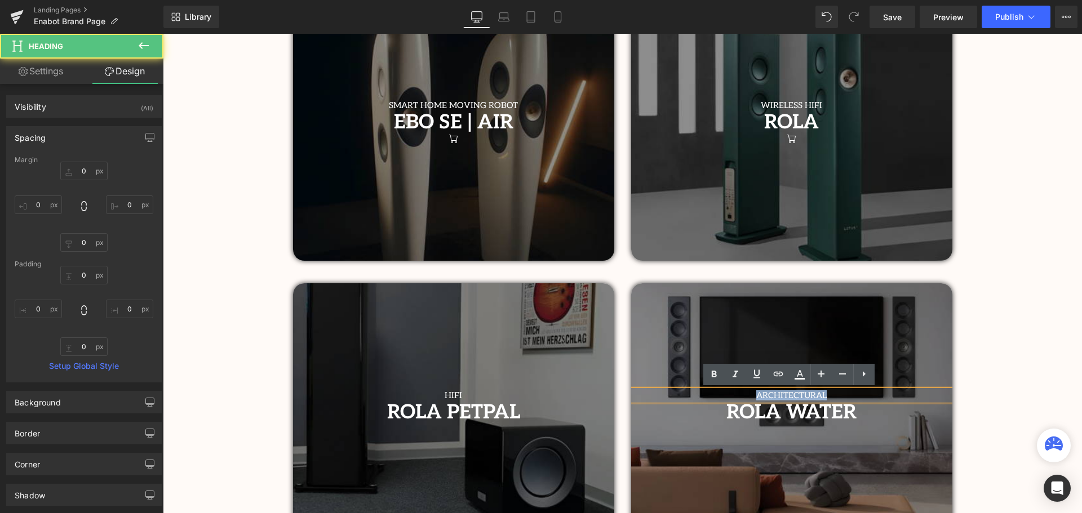
click at [163, 34] on div at bounding box center [163, 34] width 0 height 0
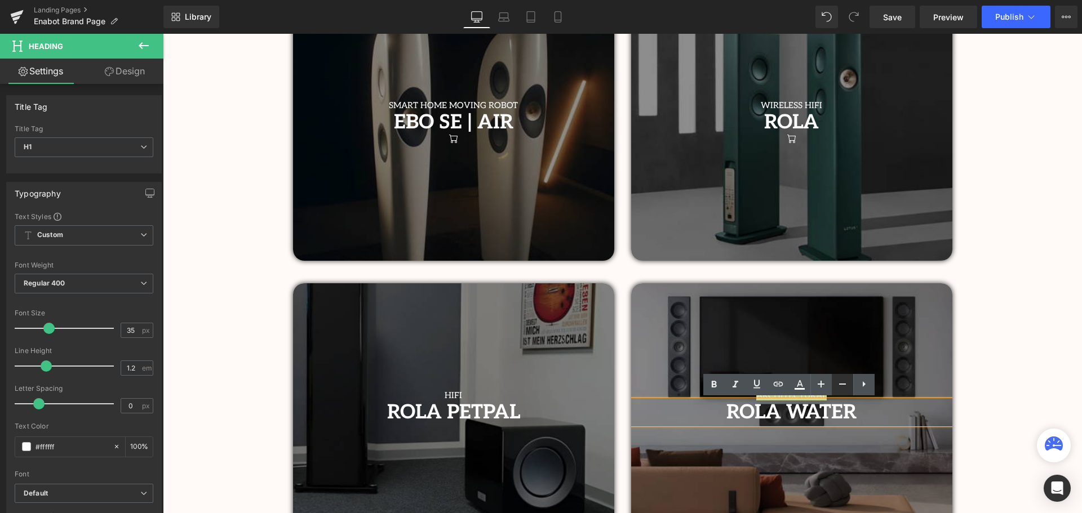
click at [835, 395] on link at bounding box center [842, 384] width 21 height 21
click at [918, 401] on div "ROLA WATER" at bounding box center [791, 412] width 321 height 23
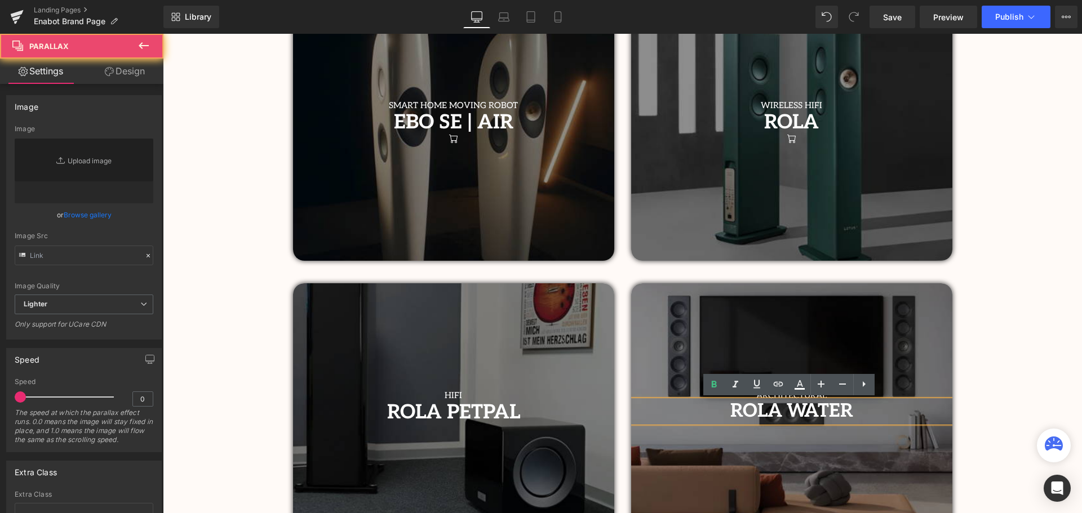
click at [901, 388] on div at bounding box center [791, 410] width 321 height 253
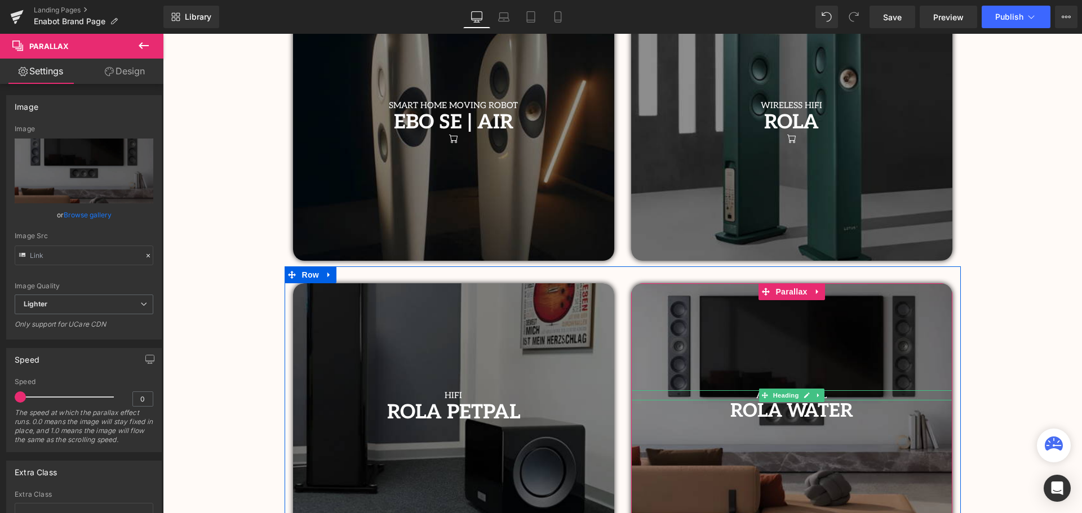
click at [835, 392] on h1 "ARCHITECTURAL" at bounding box center [791, 396] width 321 height 10
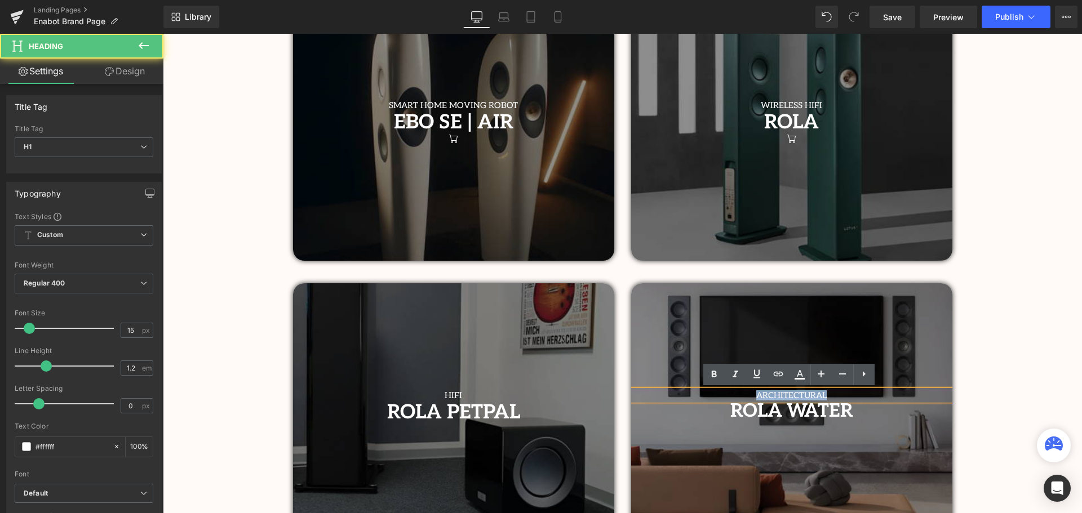
drag, startPoint x: 830, startPoint y: 394, endPoint x: 756, endPoint y: 395, distance: 73.8
click at [756, 395] on h1 "ARCHITECTURAL" at bounding box center [791, 396] width 321 height 10
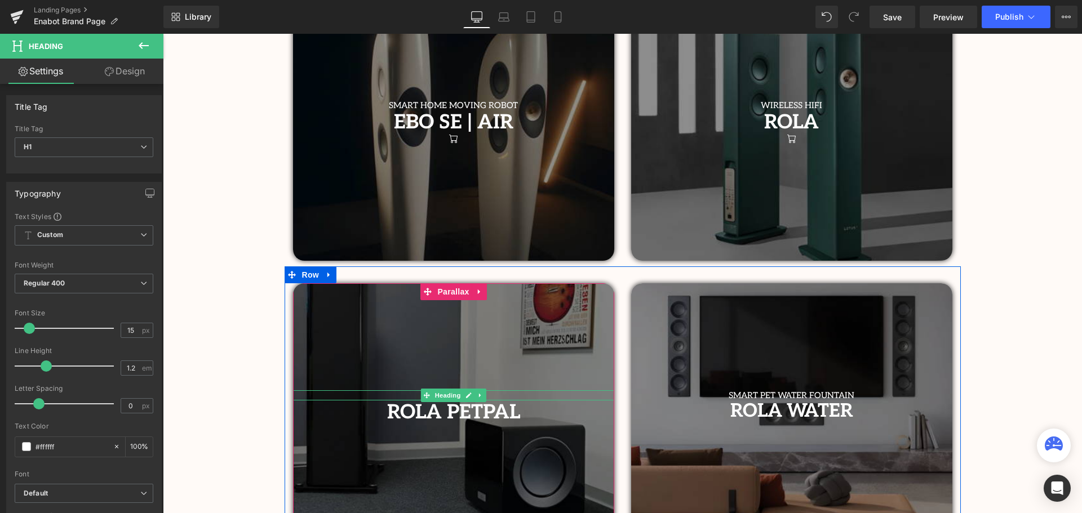
click at [507, 393] on h1 "HIFI" at bounding box center [453, 396] width 321 height 10
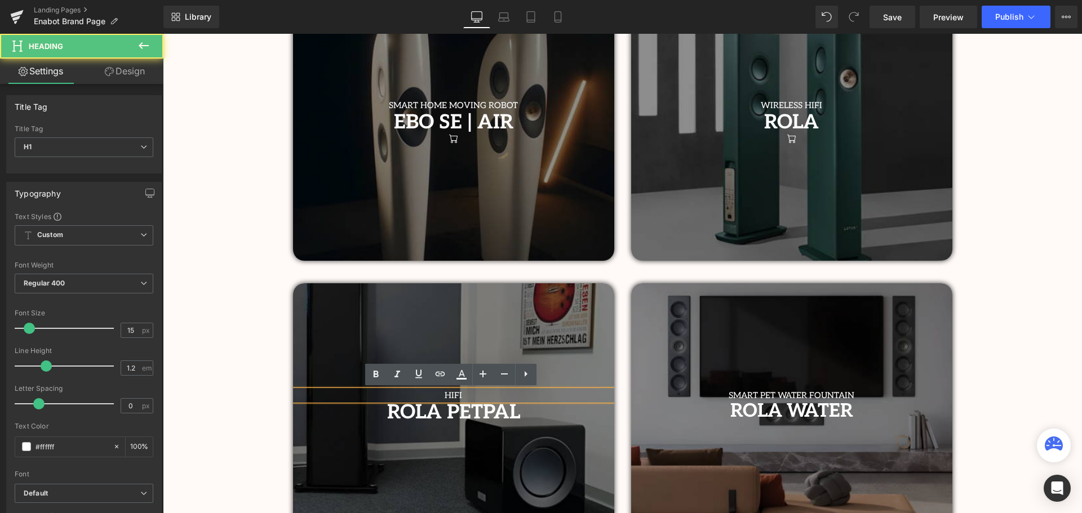
click at [490, 393] on h1 "HIFI" at bounding box center [453, 396] width 321 height 10
drag, startPoint x: 449, startPoint y: 394, endPoint x: 391, endPoint y: 391, distance: 58.7
click at [391, 391] on h1 "HIFI" at bounding box center [453, 396] width 321 height 10
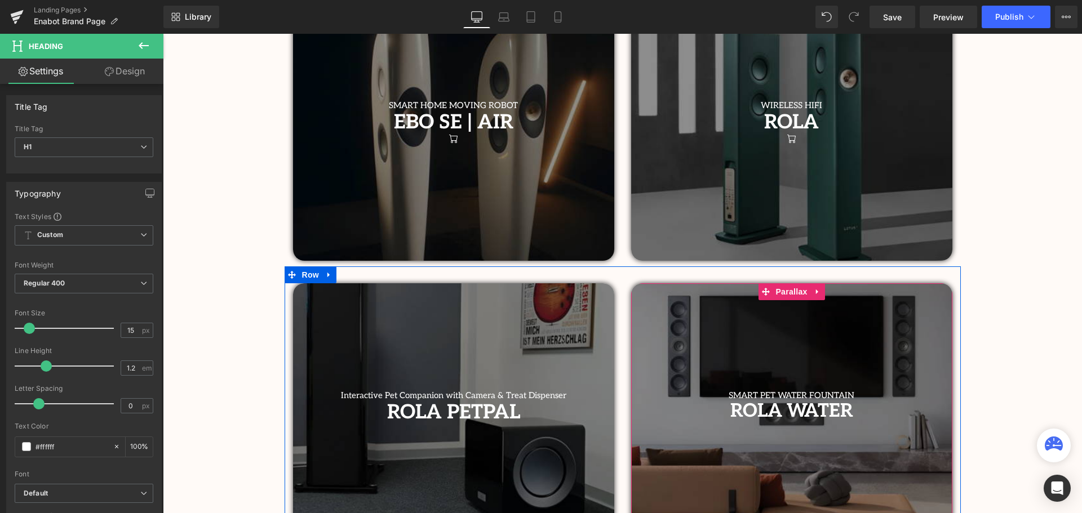
click at [849, 395] on h1 "SMART PET WATER FOUNTAIN" at bounding box center [791, 396] width 321 height 10
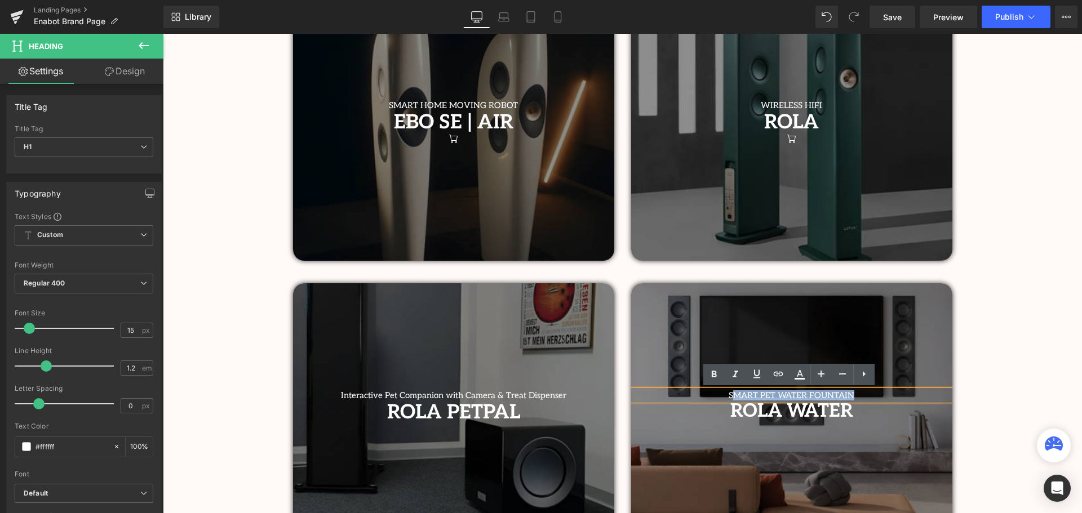
drag, startPoint x: 862, startPoint y: 395, endPoint x: 733, endPoint y: 394, distance: 129.1
click at [733, 394] on h1 "SMART PET WATER FOUNTAIN" at bounding box center [791, 396] width 321 height 10
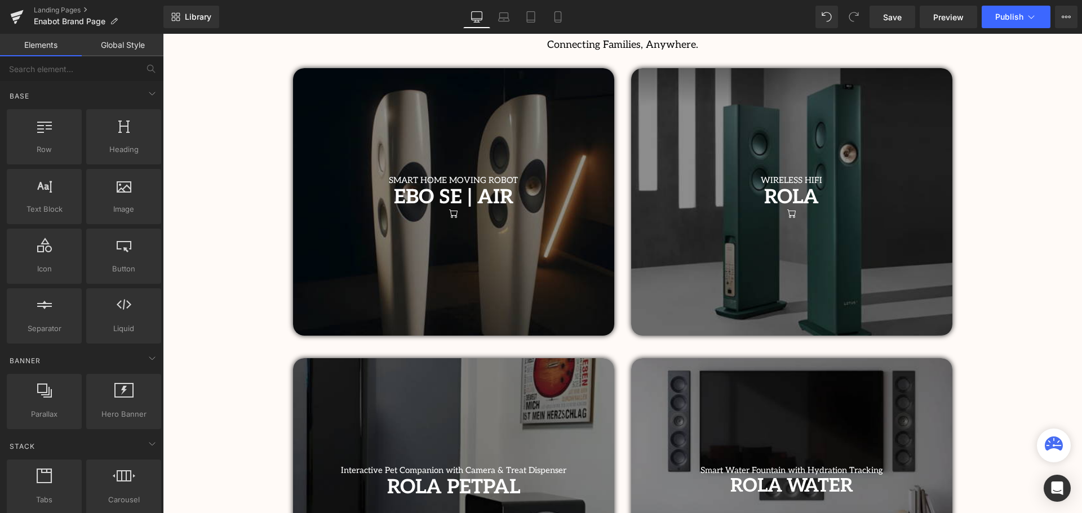
scroll to position [282, 0]
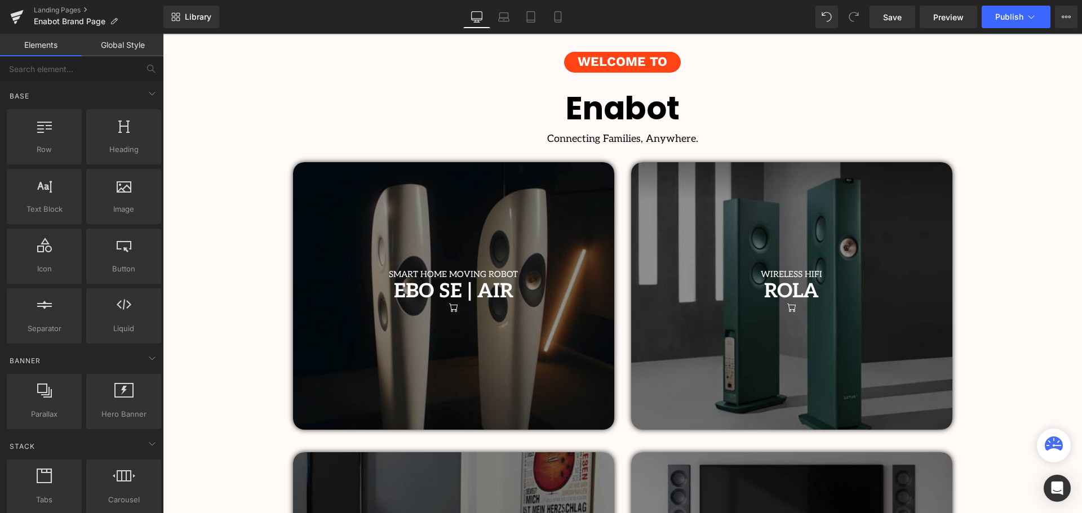
click at [163, 34] on div at bounding box center [163, 34] width 0 height 0
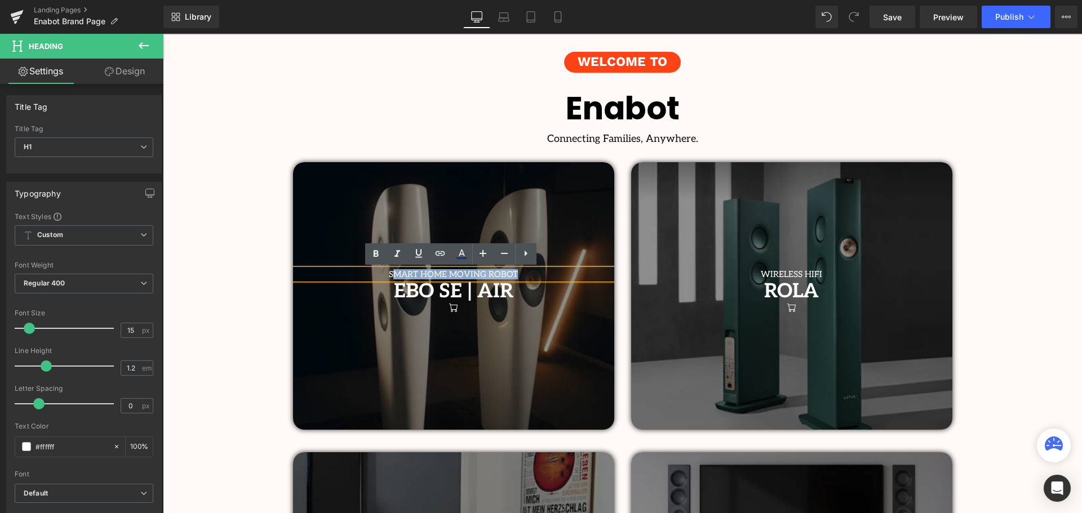
drag, startPoint x: 540, startPoint y: 273, endPoint x: 392, endPoint y: 279, distance: 148.3
click at [392, 279] on span "SMART HOME MOVING ROBOT Heading EBO SE | AIR Heading Row Icon" at bounding box center [453, 293] width 321 height 48
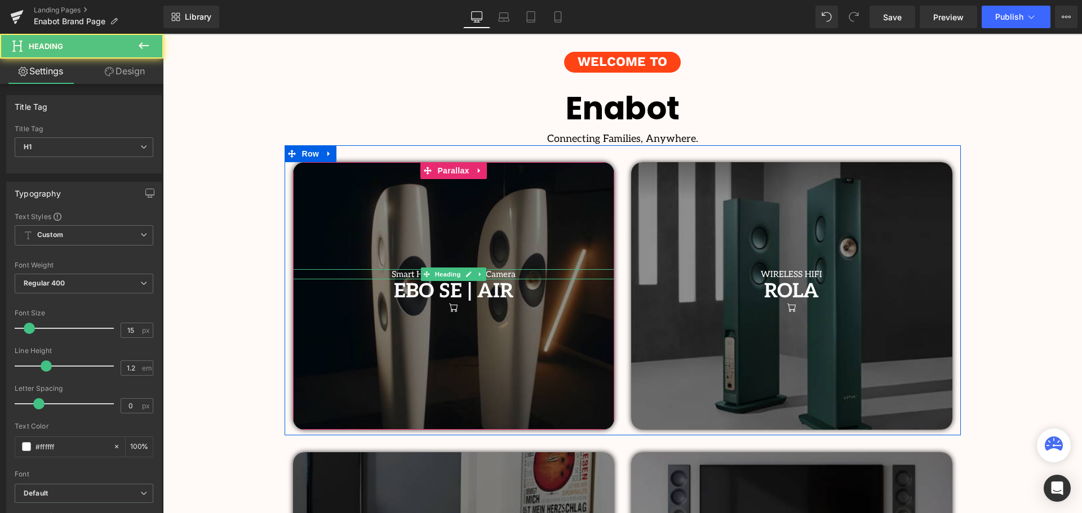
click at [511, 274] on h1 "Smart Home Roving Pet Camera" at bounding box center [453, 274] width 321 height 10
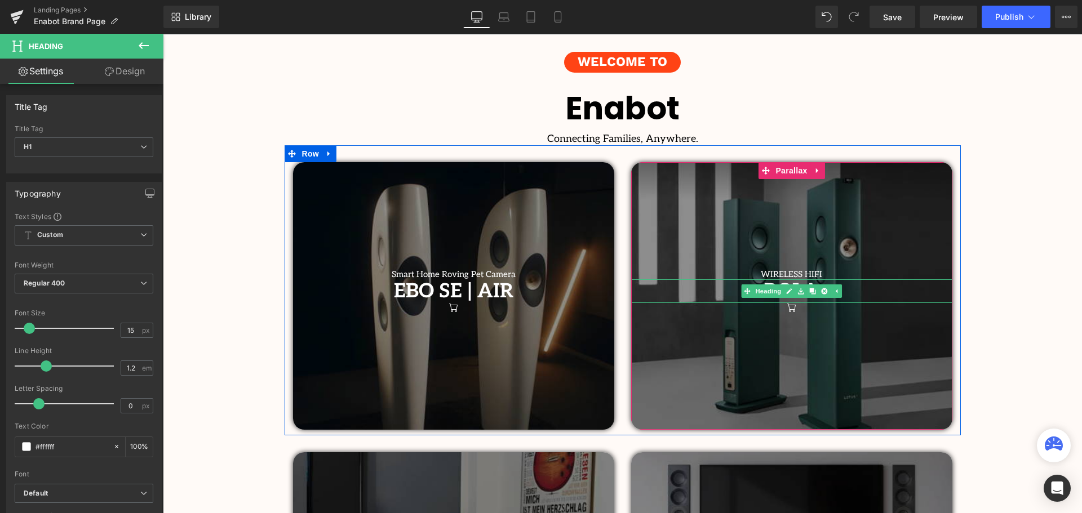
click at [849, 291] on h1 "ROLA" at bounding box center [791, 292] width 321 height 24
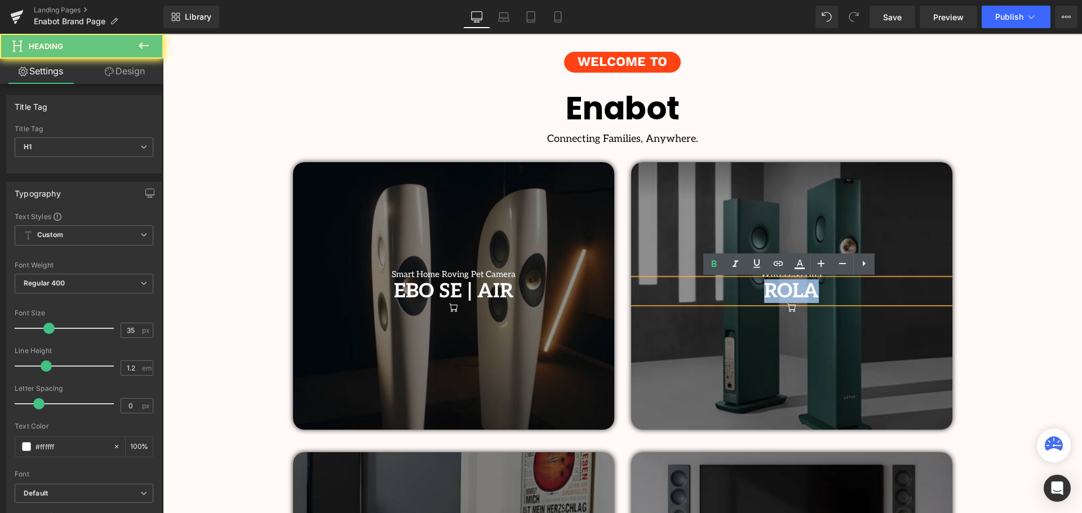
drag, startPoint x: 882, startPoint y: 294, endPoint x: 747, endPoint y: 299, distance: 134.8
click at [747, 299] on h1 "ROLA" at bounding box center [791, 292] width 321 height 24
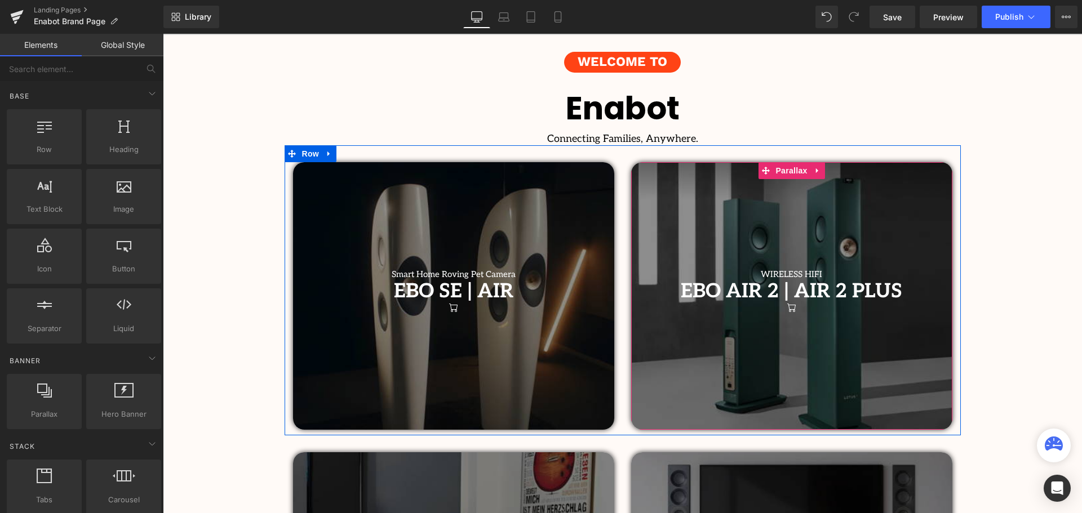
click at [163, 34] on div at bounding box center [163, 34] width 0 height 0
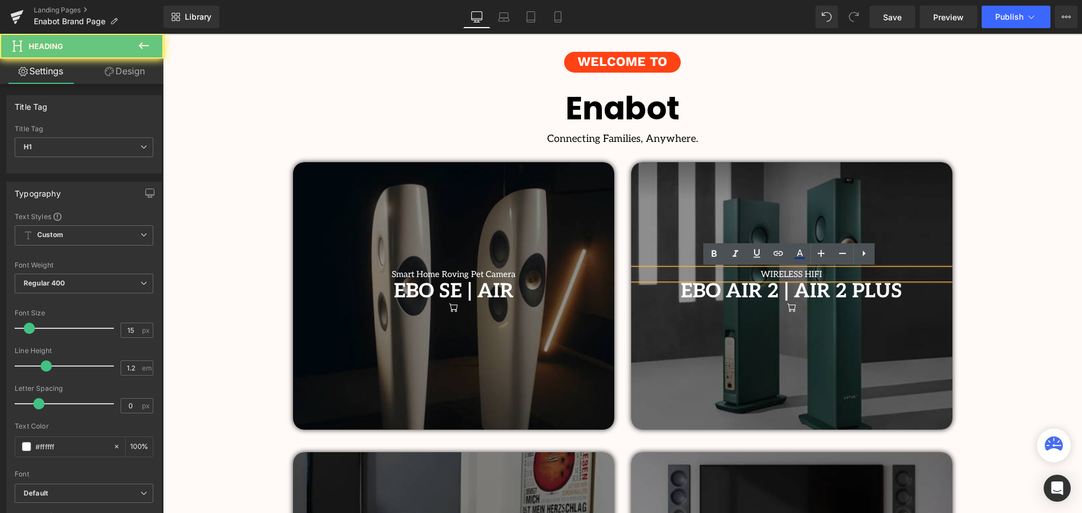
click at [862, 273] on h1 "WIRELESS HIFI" at bounding box center [791, 274] width 321 height 10
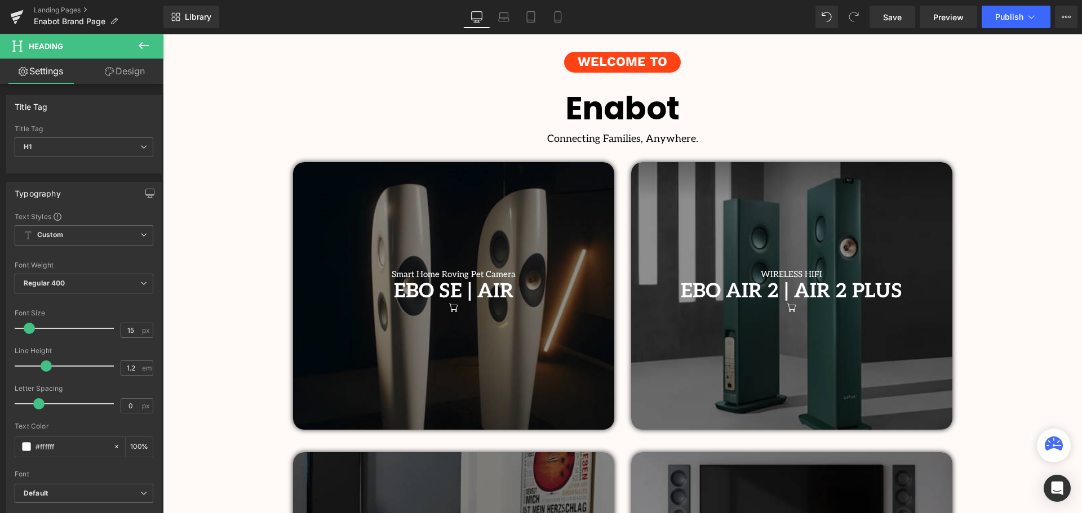
drag, startPoint x: 1082, startPoint y: 410, endPoint x: 877, endPoint y: 273, distance: 246.5
click at [826, 141] on h1 "Connecting Families, Anywhere." at bounding box center [622, 139] width 919 height 12
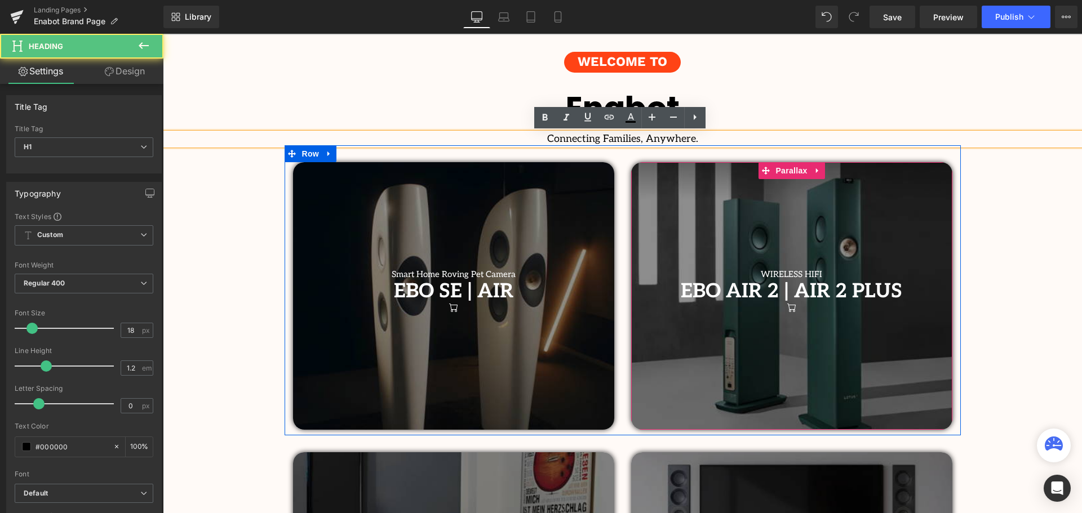
click at [889, 290] on span "EBO AIR 2 | AIR 2 PLUS" at bounding box center [792, 292] width 222 height 24
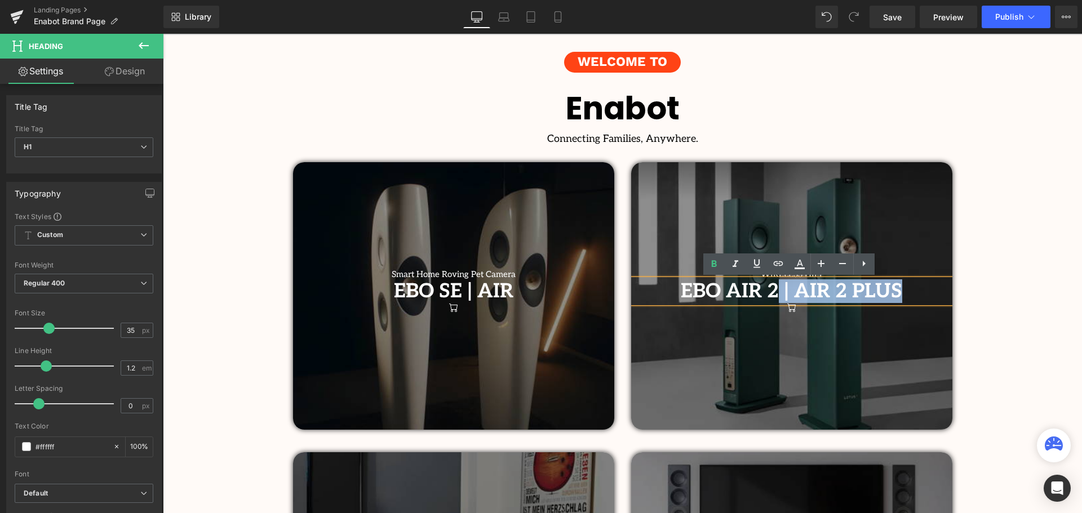
drag, startPoint x: 913, startPoint y: 290, endPoint x: 778, endPoint y: 295, distance: 135.4
click at [778, 295] on h1 "EBO AIR 2 | AIR 2 PLUS" at bounding box center [791, 292] width 321 height 24
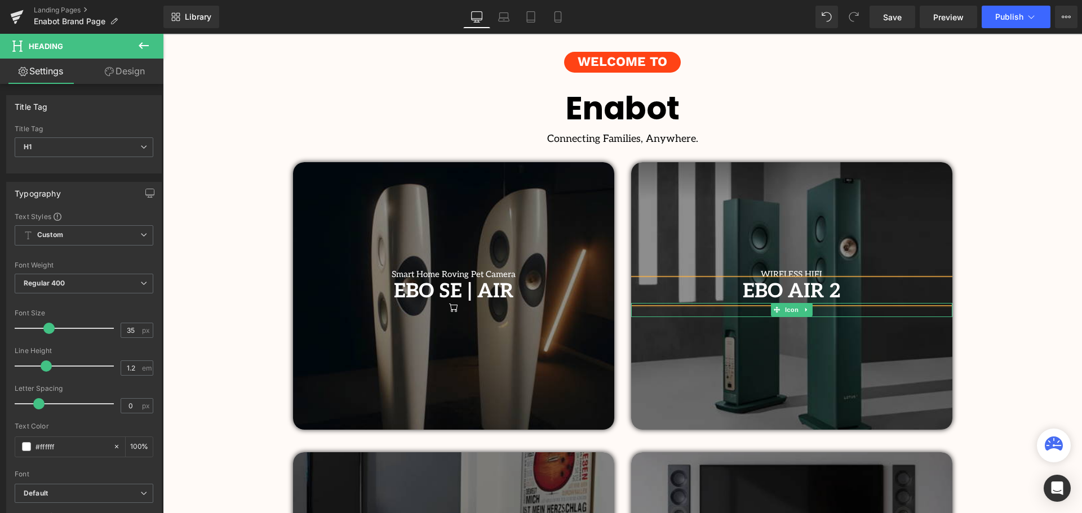
click at [822, 311] on div at bounding box center [791, 310] width 321 height 14
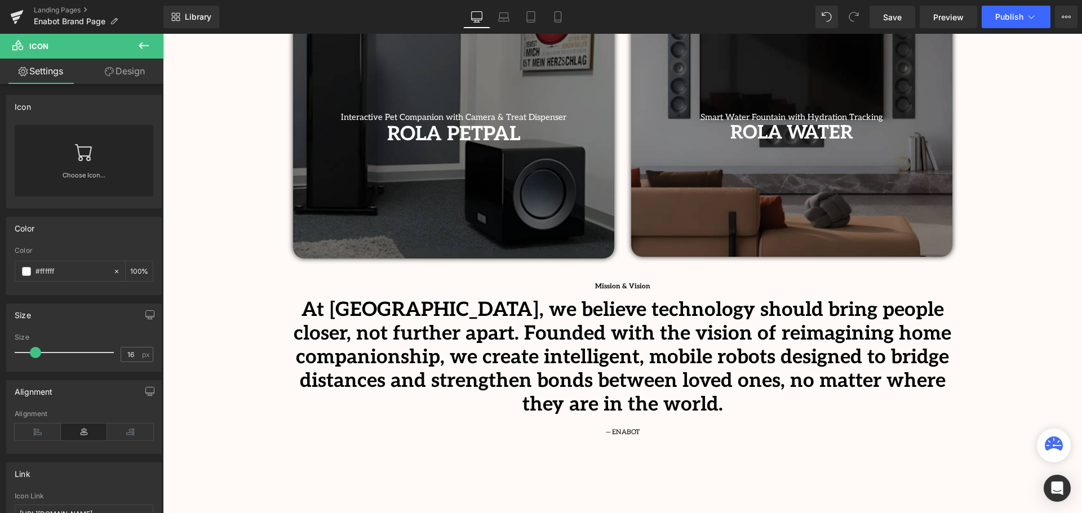
scroll to position [507, 0]
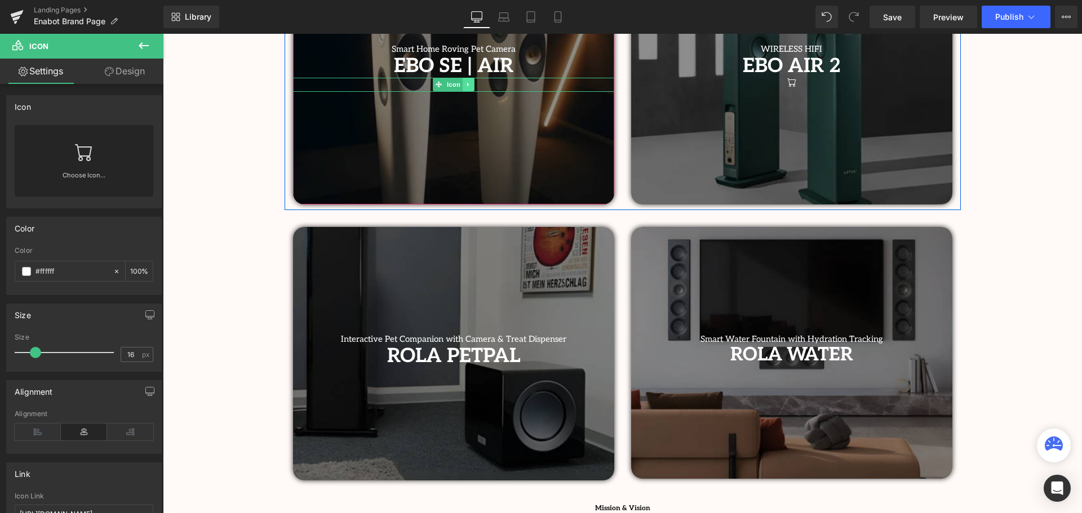
click at [467, 84] on icon at bounding box center [468, 85] width 2 height 4
click at [471, 86] on icon at bounding box center [474, 84] width 6 height 6
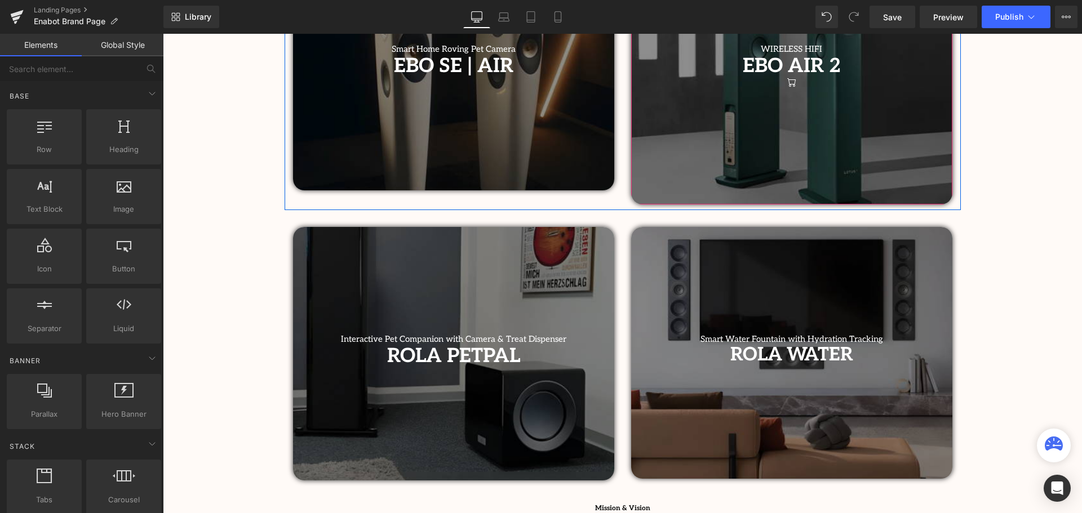
scroll to position [2911, 914]
click at [805, 83] on icon at bounding box center [806, 84] width 6 height 7
click at [810, 87] on icon at bounding box center [812, 84] width 6 height 6
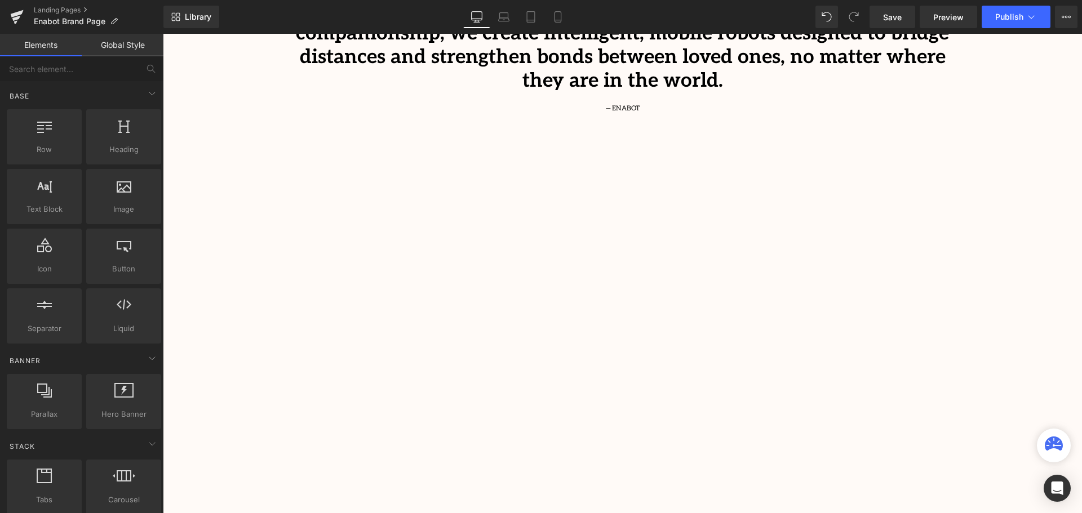
scroll to position [958, 0]
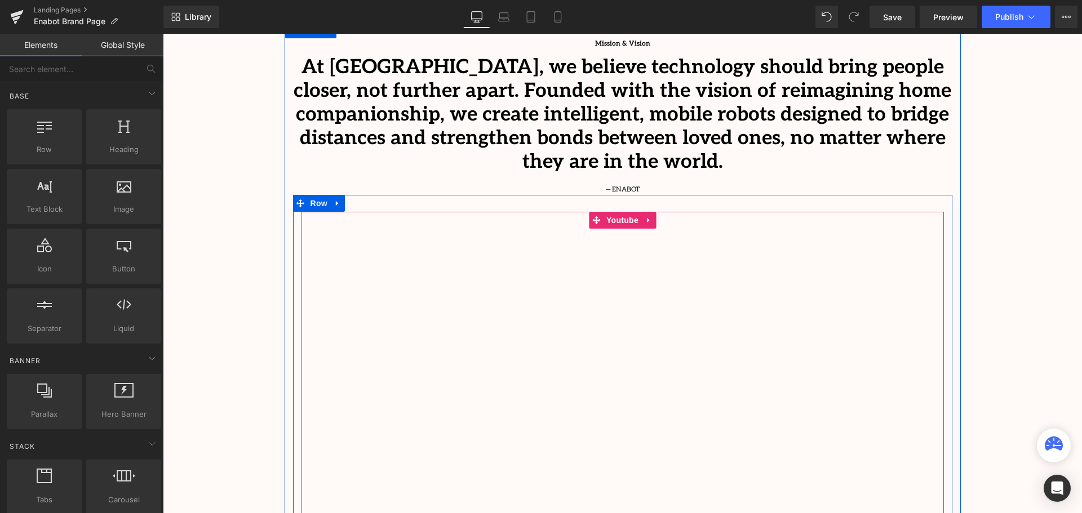
click at [615, 212] on div at bounding box center [623, 393] width 643 height 362
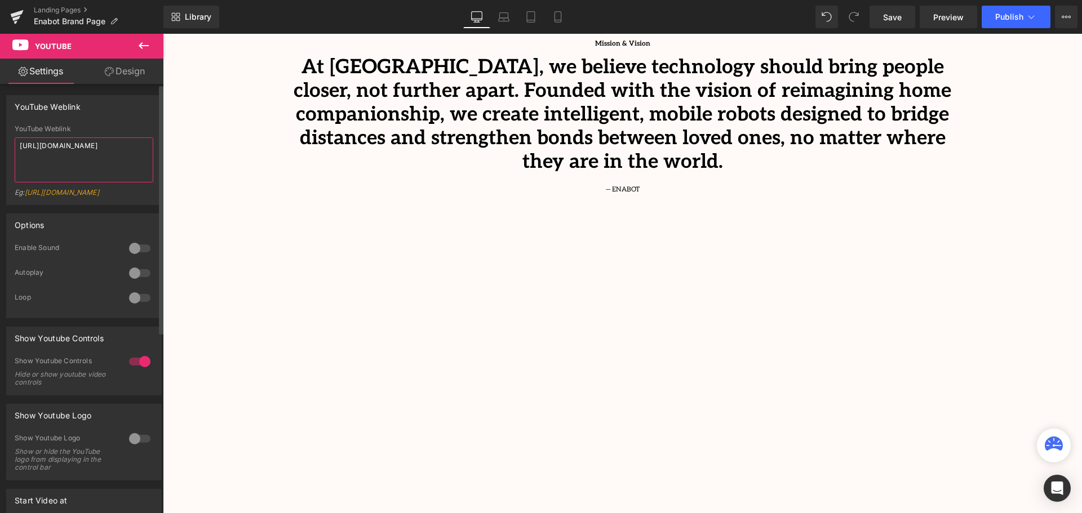
drag, startPoint x: 90, startPoint y: 160, endPoint x: 4, endPoint y: 148, distance: 87.0
click at [0, 149] on html "You are previewing how the will restyle your page. You can not edit Elements in…" at bounding box center [541, 256] width 1082 height 513
paste textarea "rI6YmozpDg0"
type textarea "[URL][DOMAIN_NAME]"
click at [106, 122] on div "YouTube Weblink YouTube Weblink [URL][DOMAIN_NAME] Eg: [URL][DOMAIN_NAME]" at bounding box center [84, 150] width 156 height 110
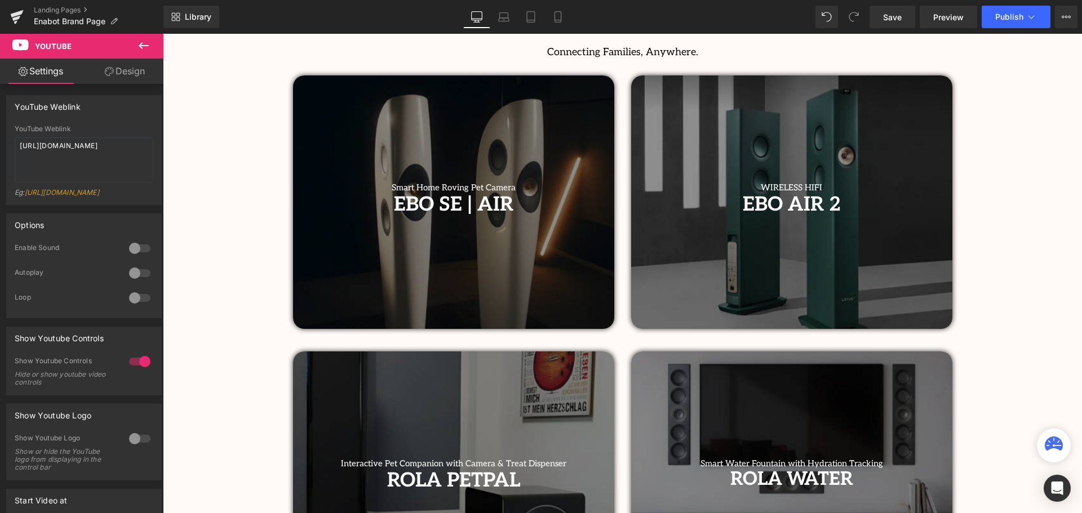
scroll to position [395, 0]
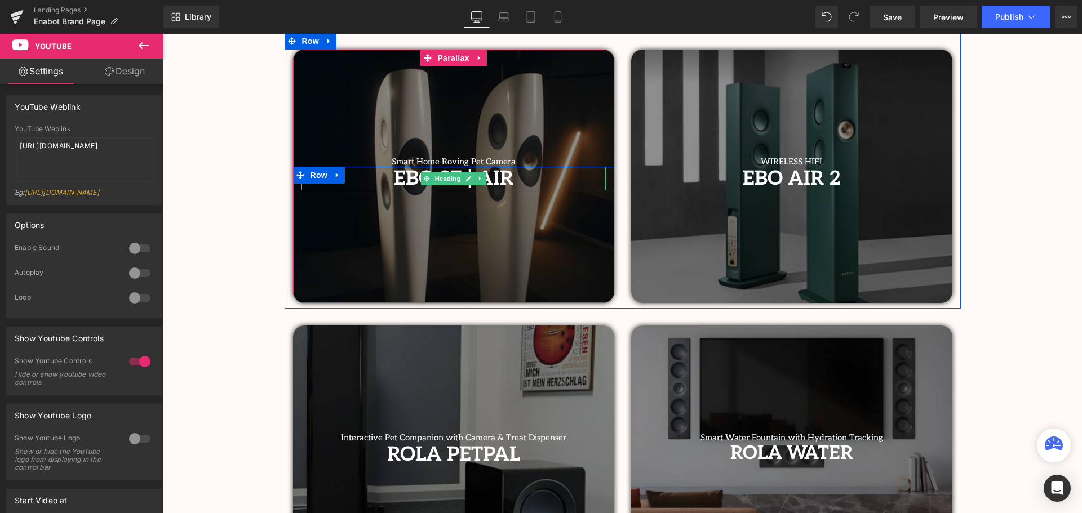
drag, startPoint x: 521, startPoint y: 178, endPoint x: 534, endPoint y: 178, distance: 12.4
click at [521, 178] on h1 "EBO SE | AIR" at bounding box center [454, 179] width 304 height 24
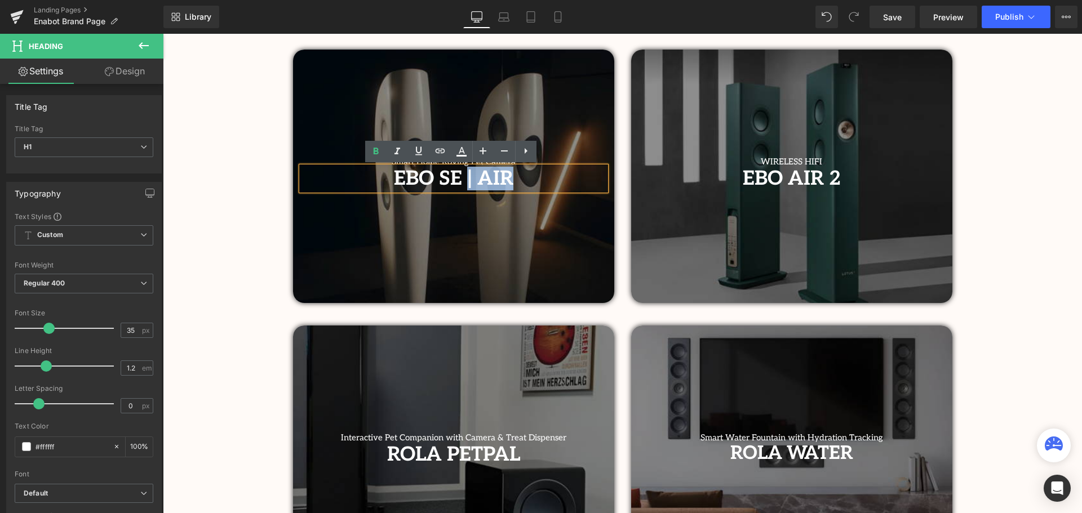
drag, startPoint x: 520, startPoint y: 178, endPoint x: 465, endPoint y: 179, distance: 55.3
click at [465, 179] on h1 "EBO SE | AIR" at bounding box center [454, 179] width 304 height 24
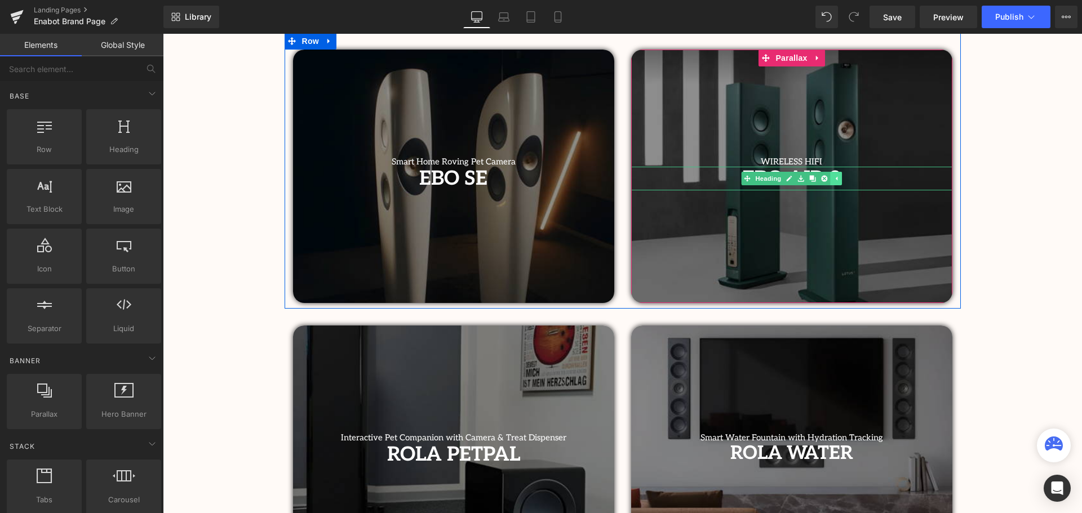
click at [836, 180] on icon at bounding box center [837, 178] width 2 height 4
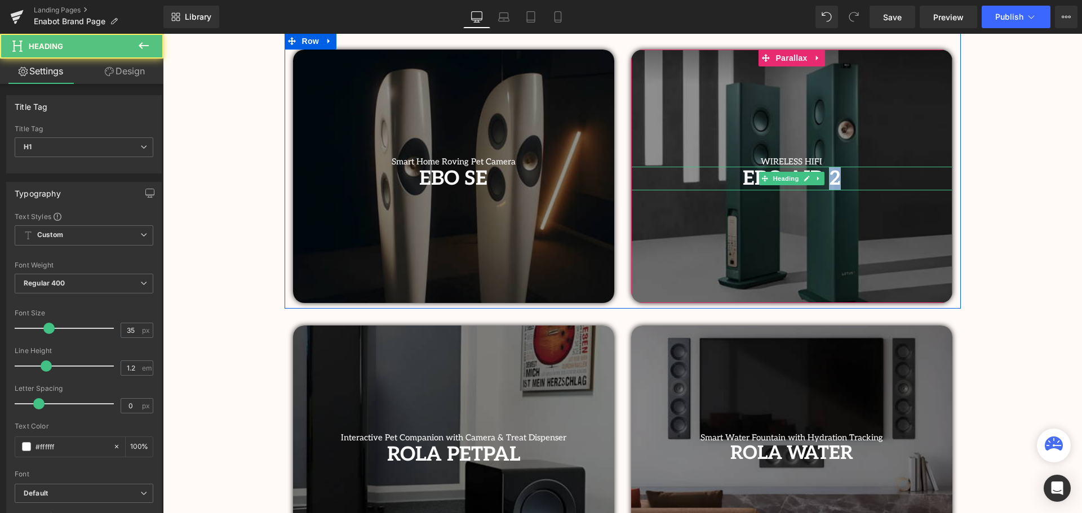
drag, startPoint x: 830, startPoint y: 179, endPoint x: 928, endPoint y: 196, distance: 100.0
click at [830, 180] on h1 "EBO AIR 2" at bounding box center [791, 179] width 321 height 24
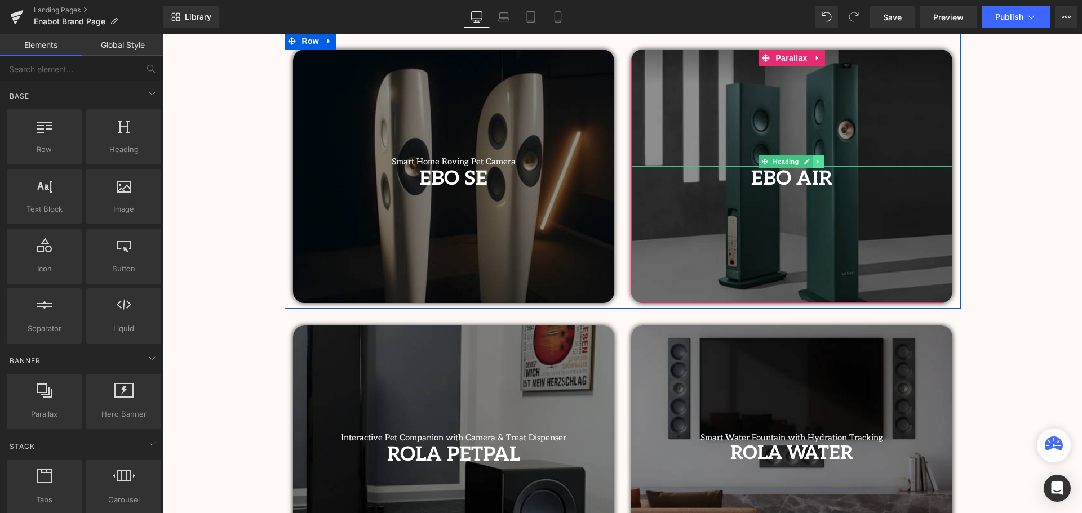
click at [821, 162] on link at bounding box center [819, 162] width 12 height 14
drag, startPoint x: 857, startPoint y: 164, endPoint x: 862, endPoint y: 160, distance: 6.8
click at [857, 164] on div "WIRELESS HIFI Heading" at bounding box center [791, 162] width 321 height 10
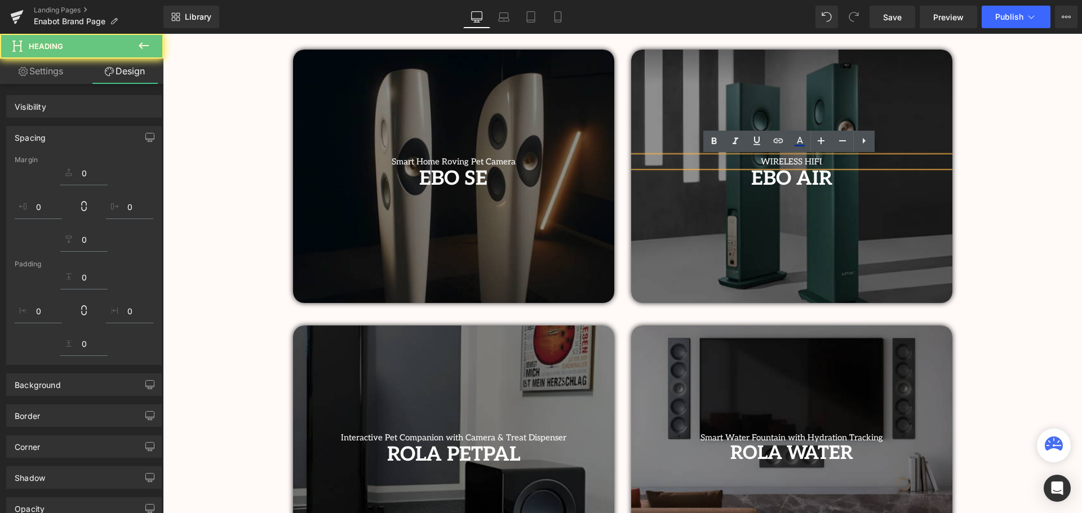
click at [862, 160] on h1 "WIRELESS HIFI" at bounding box center [791, 162] width 321 height 10
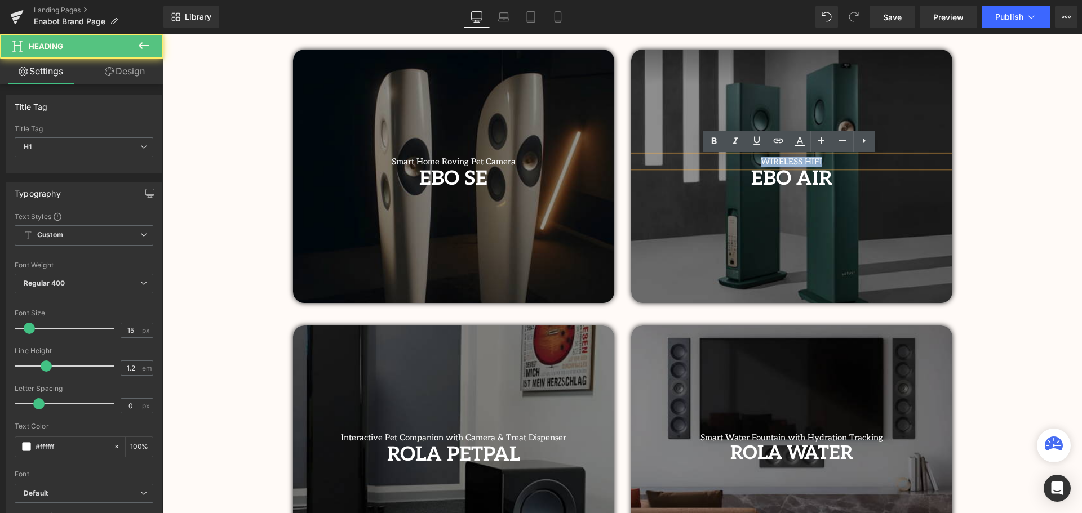
drag, startPoint x: 854, startPoint y: 160, endPoint x: 738, endPoint y: 157, distance: 115.6
click at [738, 157] on h1 "WIRELESS HIFI" at bounding box center [791, 162] width 321 height 10
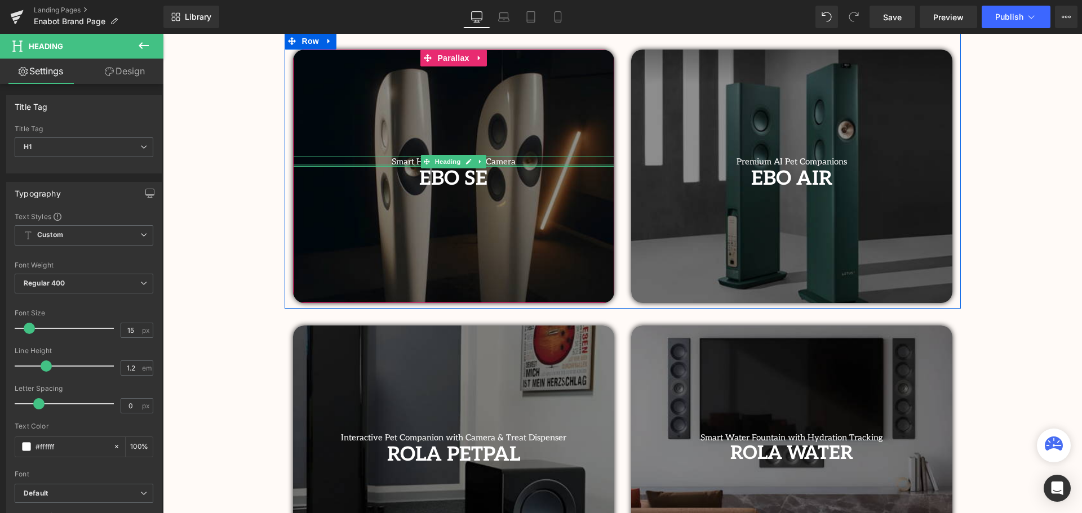
click at [522, 164] on div at bounding box center [453, 165] width 321 height 3
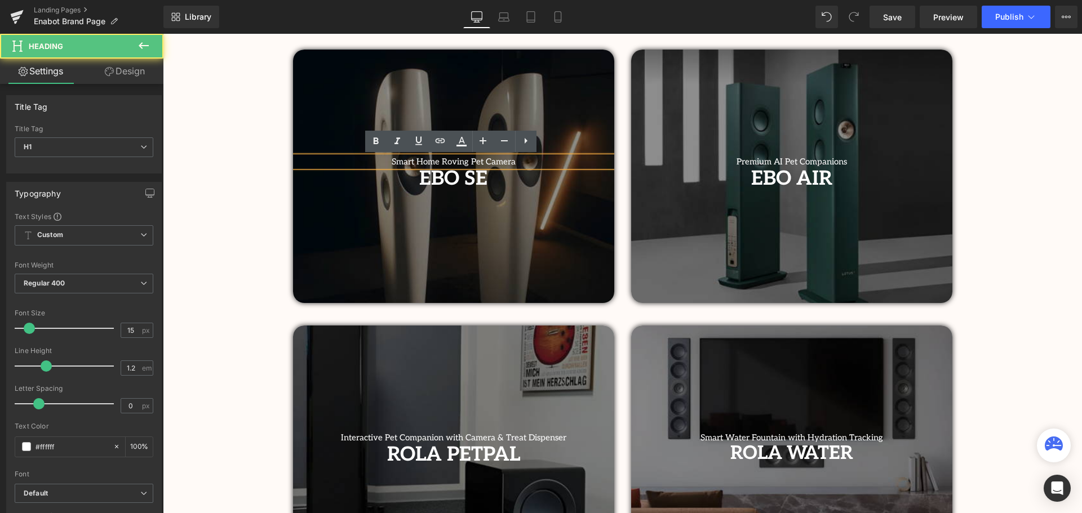
click at [531, 158] on h1 "Smart Home Roving Pet Camera" at bounding box center [453, 162] width 321 height 10
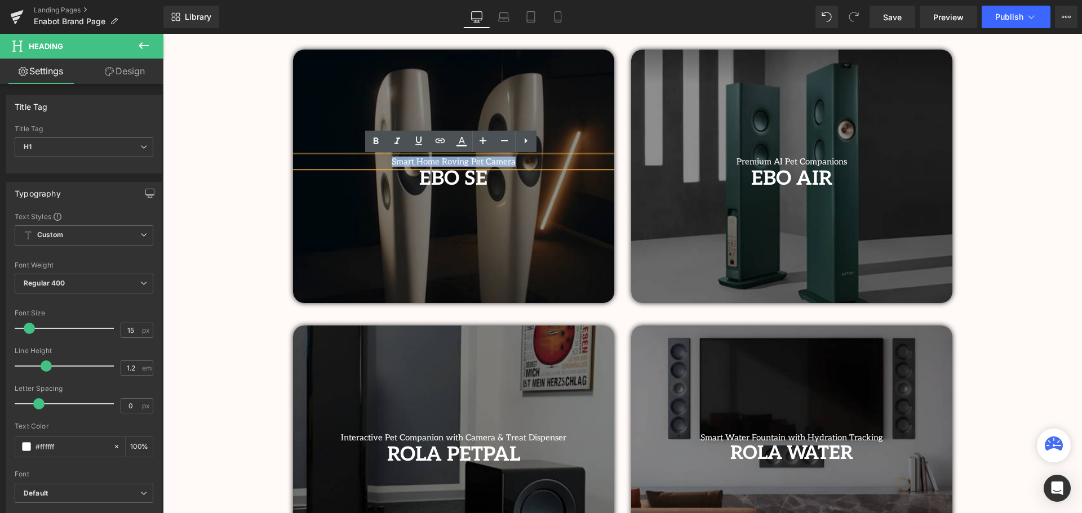
drag, startPoint x: 457, startPoint y: 156, endPoint x: 373, endPoint y: 151, distance: 84.1
click at [373, 151] on div "Smart Home Roving Pet Camera Heading EBO SE Heading Row Parallax" at bounding box center [453, 177] width 321 height 254
click at [529, 159] on h1 "Everyday Home & Pet Monitoring" at bounding box center [453, 162] width 321 height 10
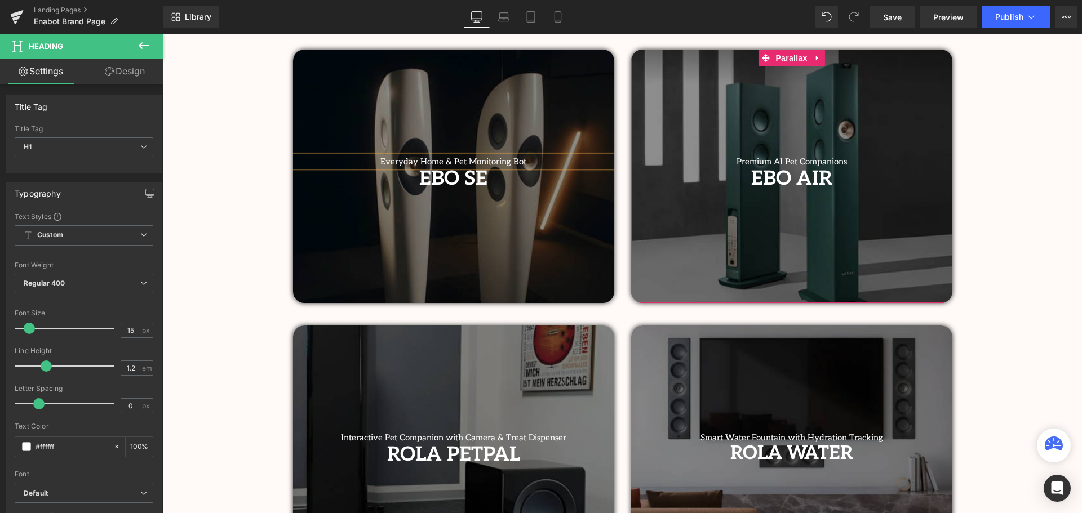
click at [862, 163] on h1 "Premium AI Pet Companions" at bounding box center [791, 162] width 321 height 10
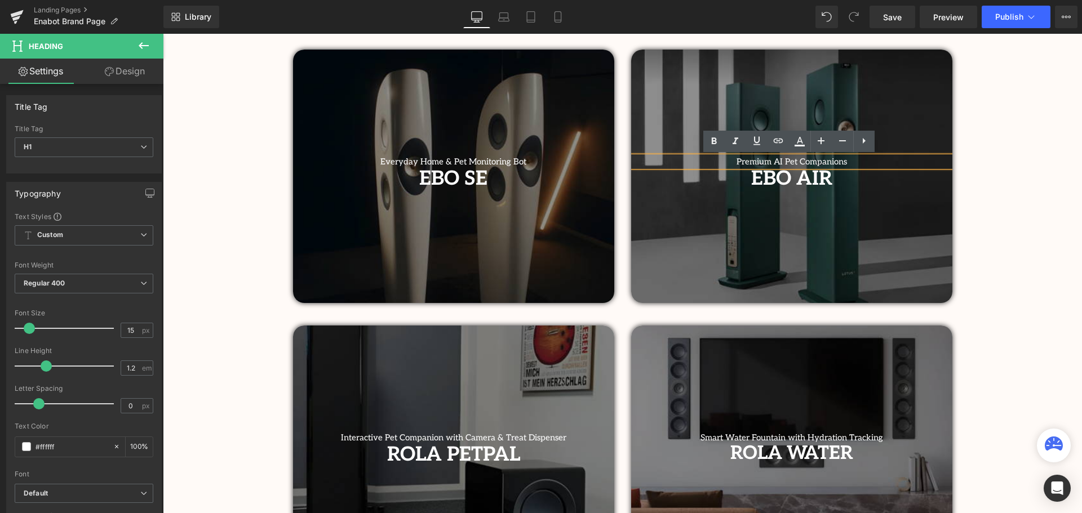
click at [772, 161] on h1 "Premium AI Pet Companions" at bounding box center [791, 162] width 321 height 10
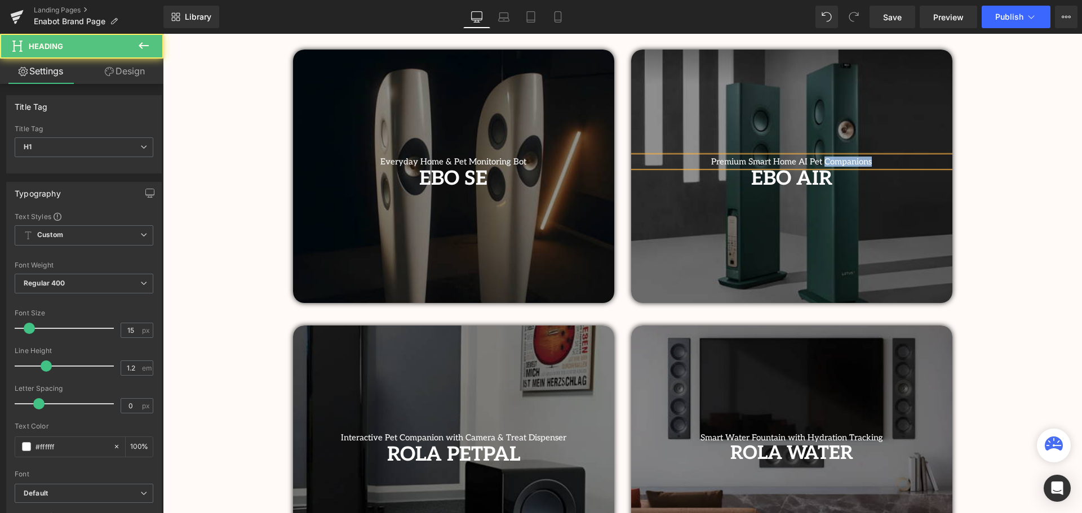
drag, startPoint x: 880, startPoint y: 157, endPoint x: 820, endPoint y: 160, distance: 60.9
click at [820, 160] on h1 "Premium Smart Home AI Pet Companions" at bounding box center [791, 162] width 321 height 10
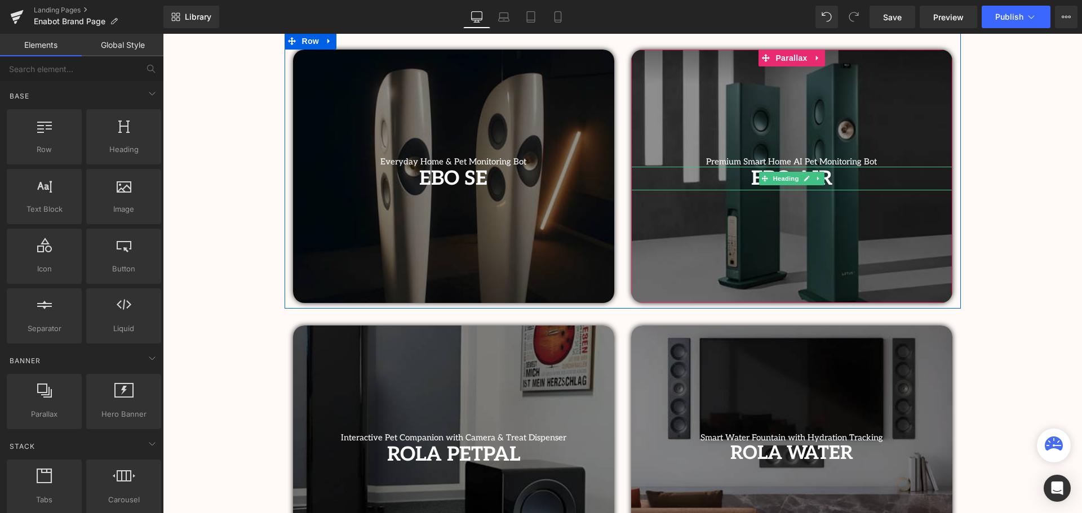
click at [846, 179] on h1 "EBO AIR" at bounding box center [791, 179] width 321 height 24
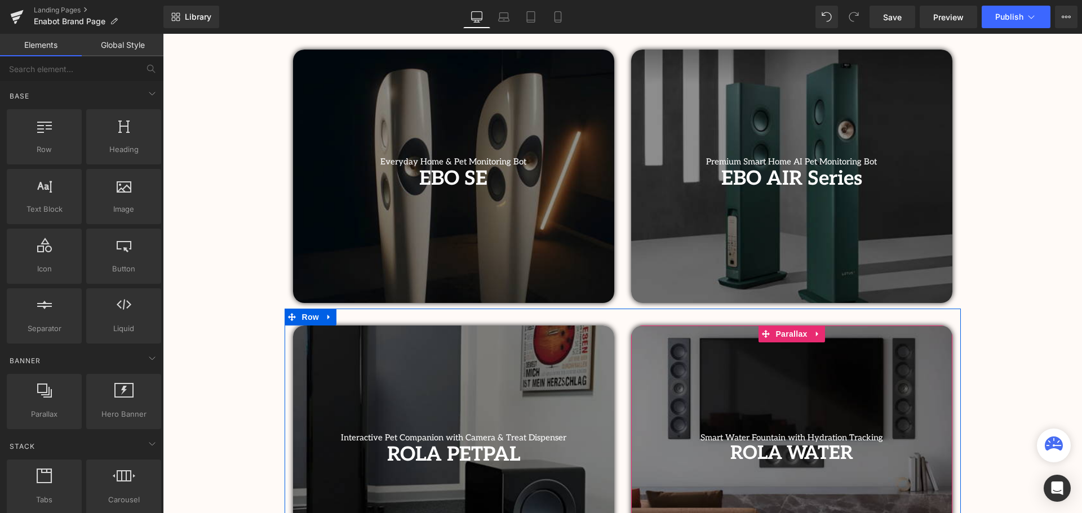
scroll to position [507, 0]
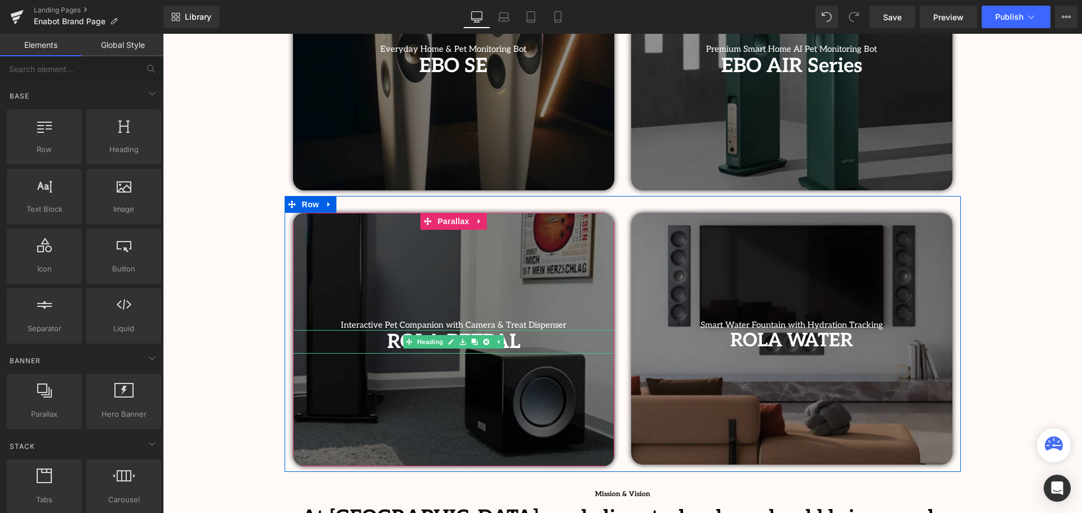
click at [550, 342] on h1 "ROLA PETPAL" at bounding box center [453, 342] width 321 height 24
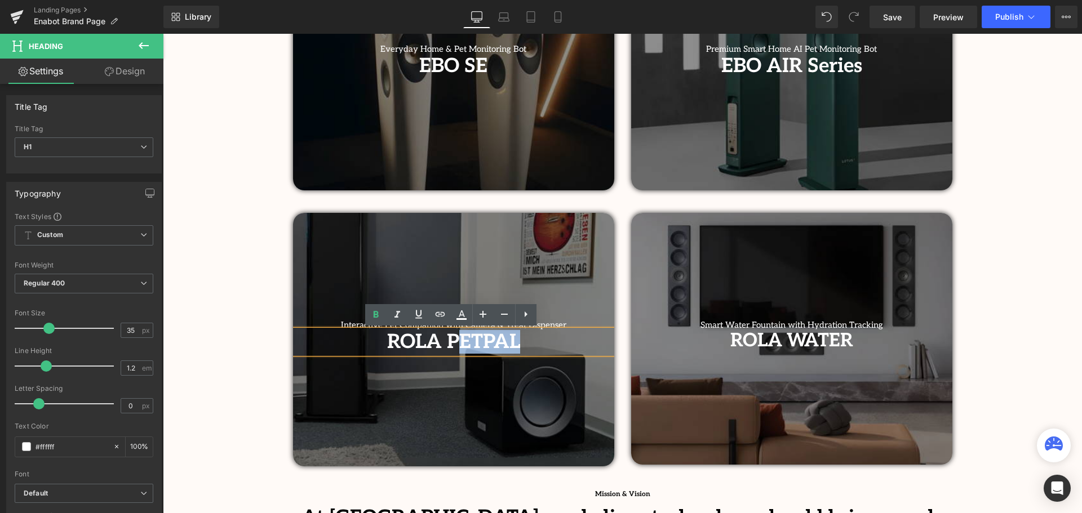
drag, startPoint x: 530, startPoint y: 341, endPoint x: 460, endPoint y: 344, distance: 69.4
click at [460, 344] on h1 "ROLA PETPAL" at bounding box center [453, 342] width 321 height 24
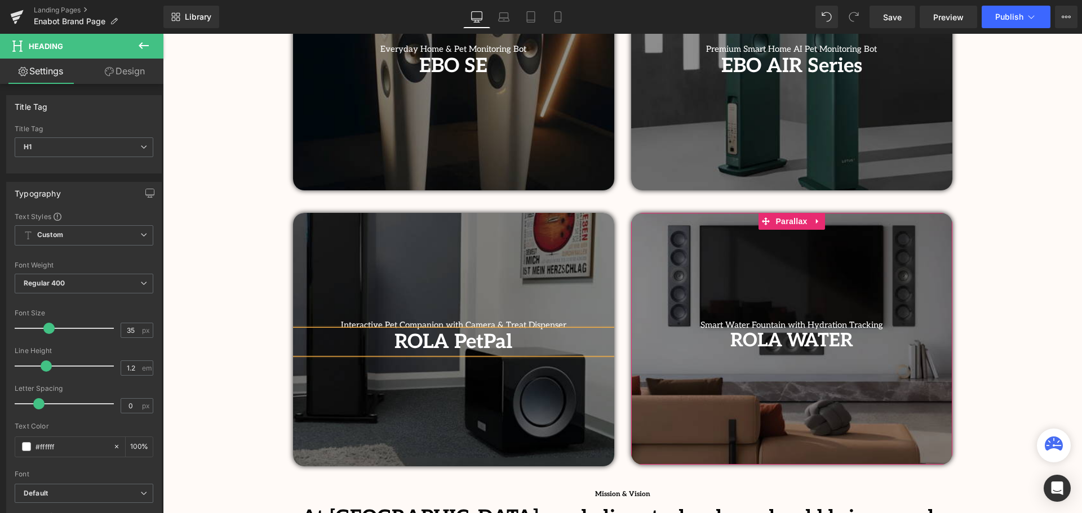
drag, startPoint x: 796, startPoint y: 339, endPoint x: 849, endPoint y: 344, distance: 53.8
click at [796, 338] on span "Heading" at bounding box center [785, 341] width 30 height 14
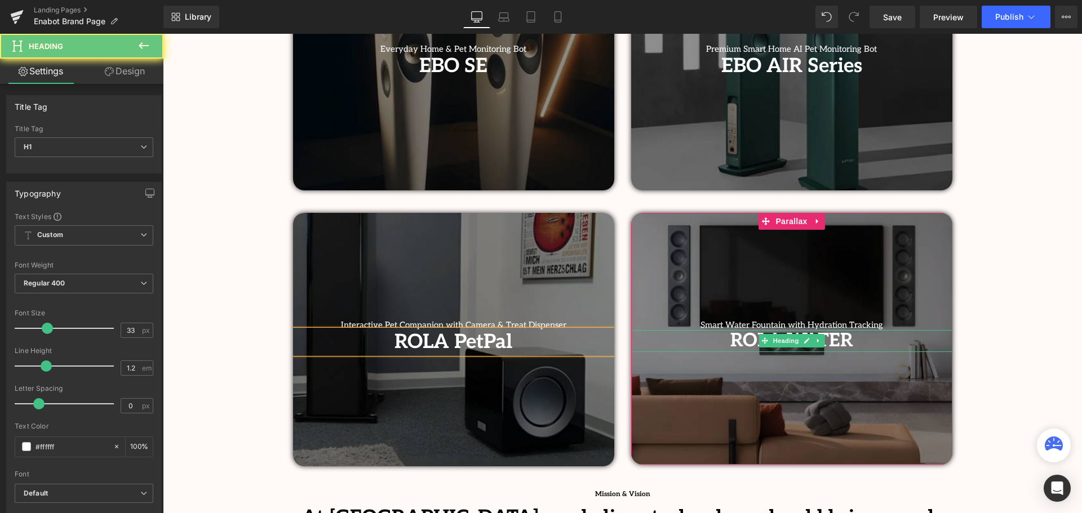
click at [853, 344] on h1 "ROLA WATER" at bounding box center [791, 341] width 321 height 23
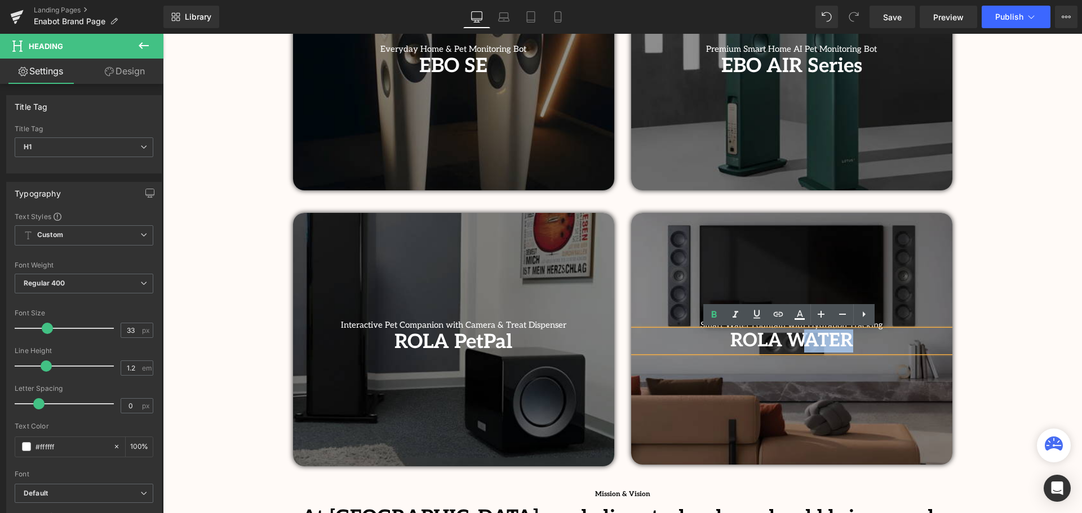
drag, startPoint x: 839, startPoint y: 340, endPoint x: 800, endPoint y: 340, distance: 38.3
click at [800, 340] on h1 "ROLA WATER" at bounding box center [791, 341] width 321 height 23
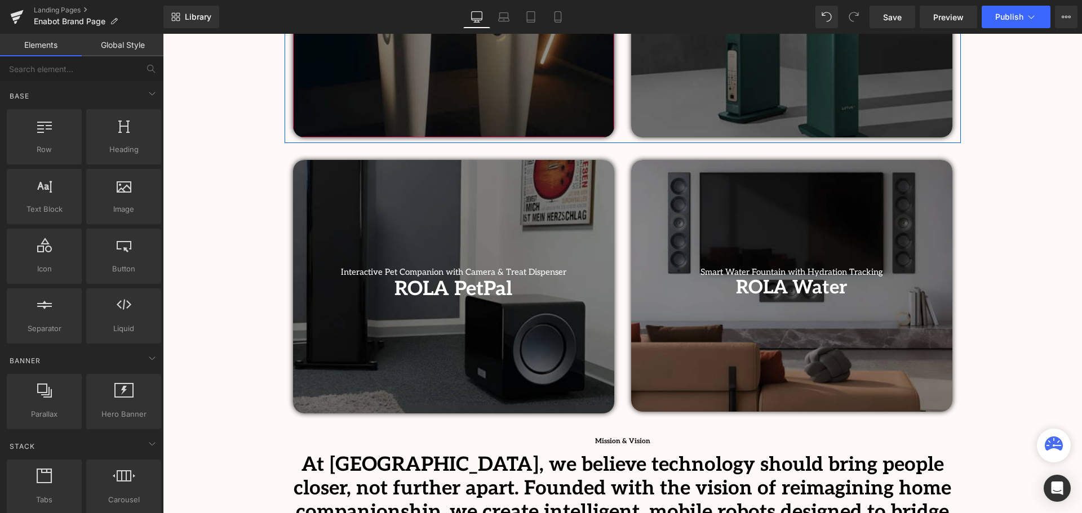
scroll to position [564, 0]
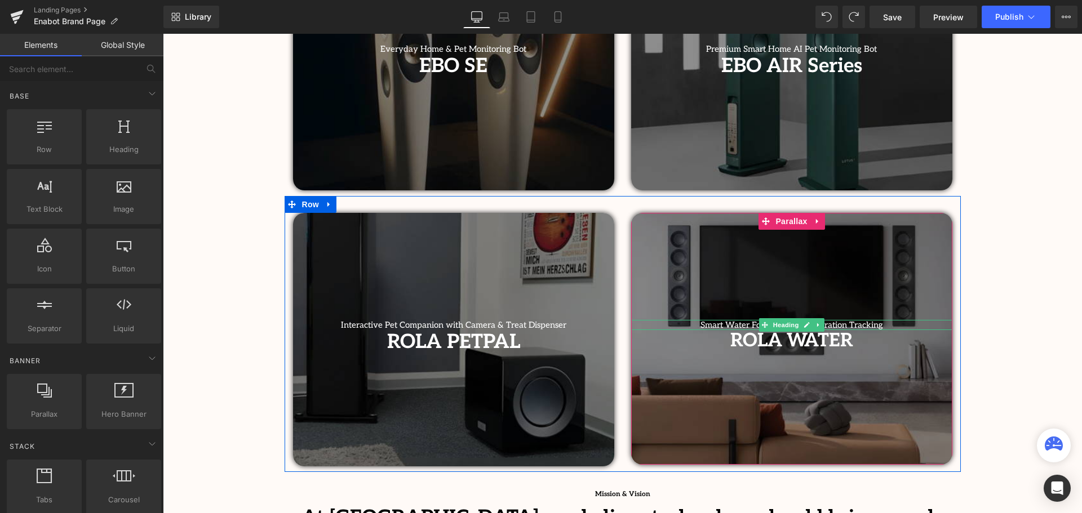
scroll to position [395, 0]
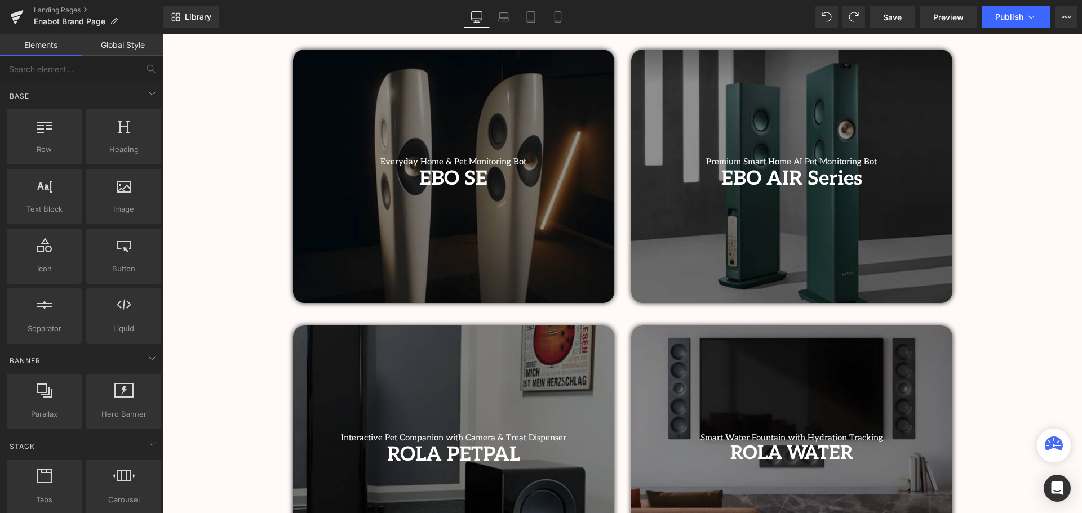
drag, startPoint x: 999, startPoint y: 206, endPoint x: 281, endPoint y: 334, distance: 730.0
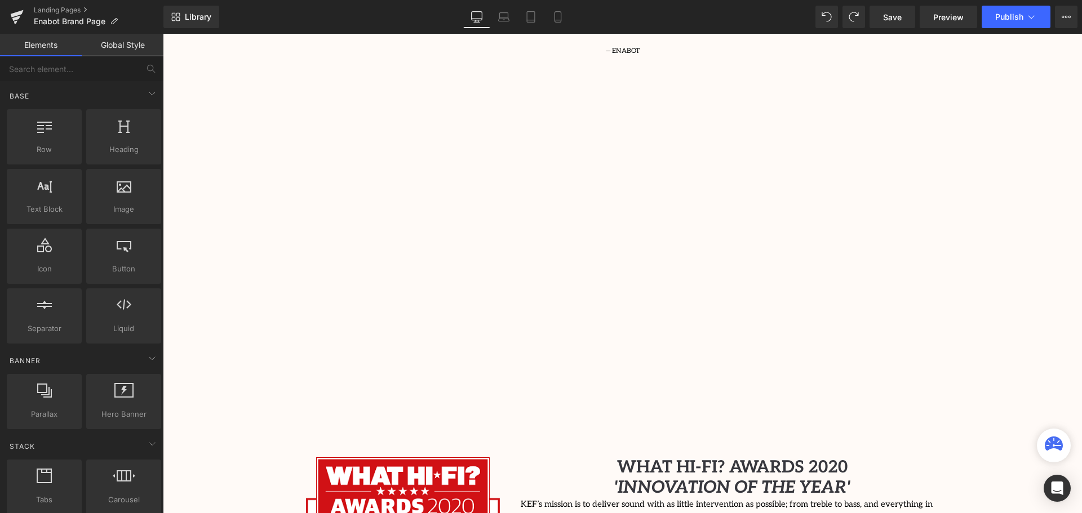
scroll to position [1184, 0]
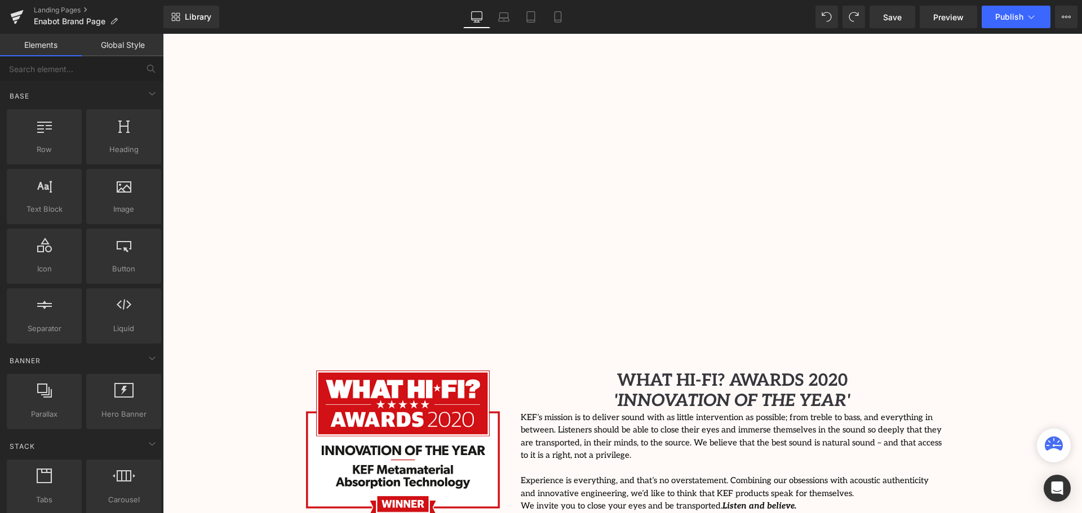
click at [320, 314] on div at bounding box center [623, 167] width 643 height 362
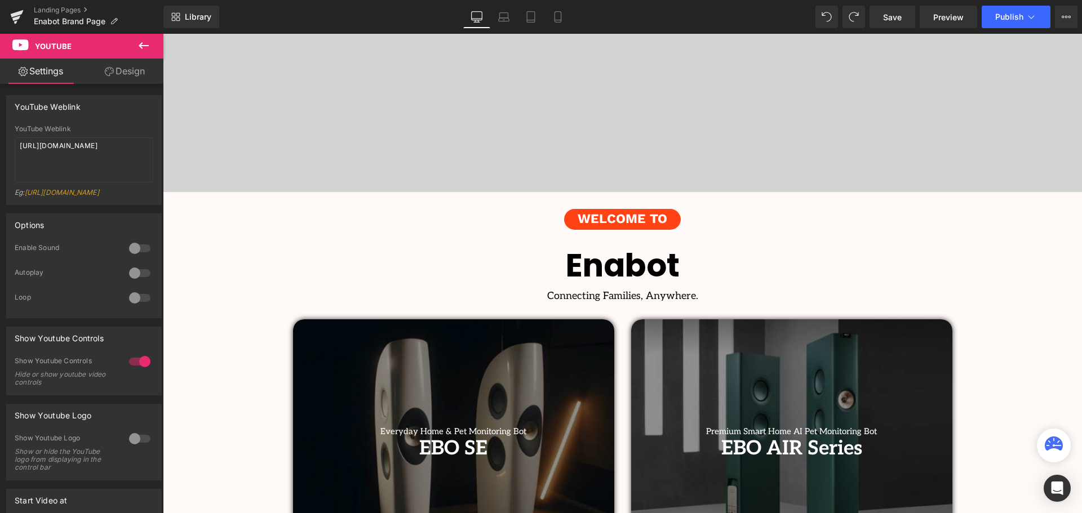
scroll to position [0, 0]
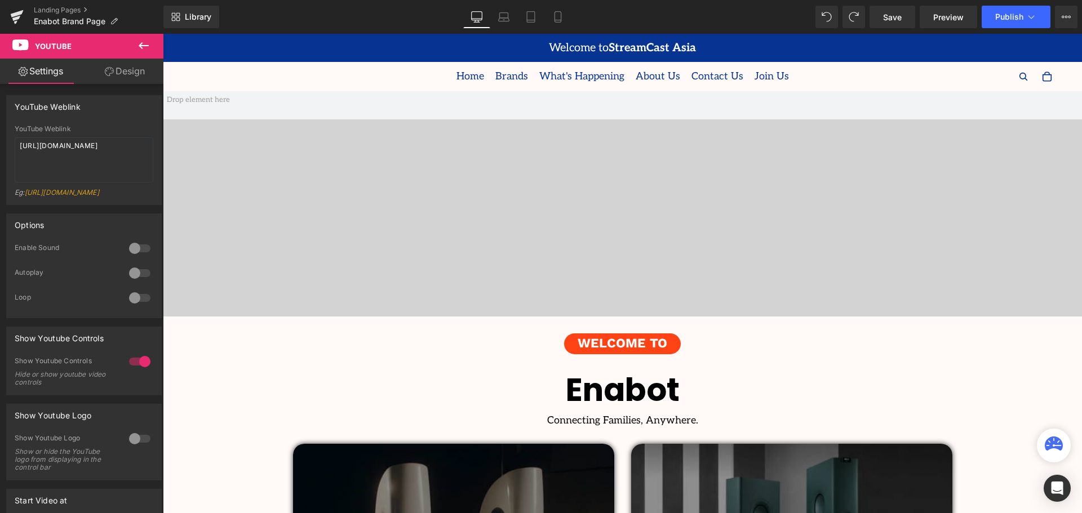
click at [630, 202] on span at bounding box center [622, 203] width 919 height 225
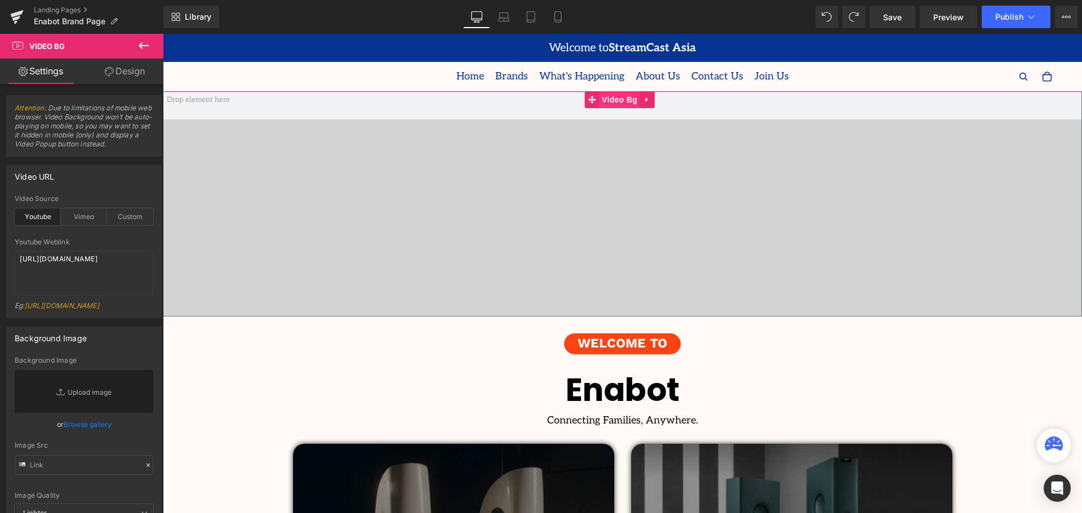
click at [628, 101] on span "Video Bg" at bounding box center [619, 99] width 41 height 17
drag, startPoint x: 93, startPoint y: 267, endPoint x: 9, endPoint y: 259, distance: 84.4
click at [9, 259] on div "youtube Video Source Youtube Vimeo Custom Youtube Weblink [URL][DOMAIN_NAME] Eg…" at bounding box center [84, 256] width 154 height 123
paste textarea "TId57HxC2CU"
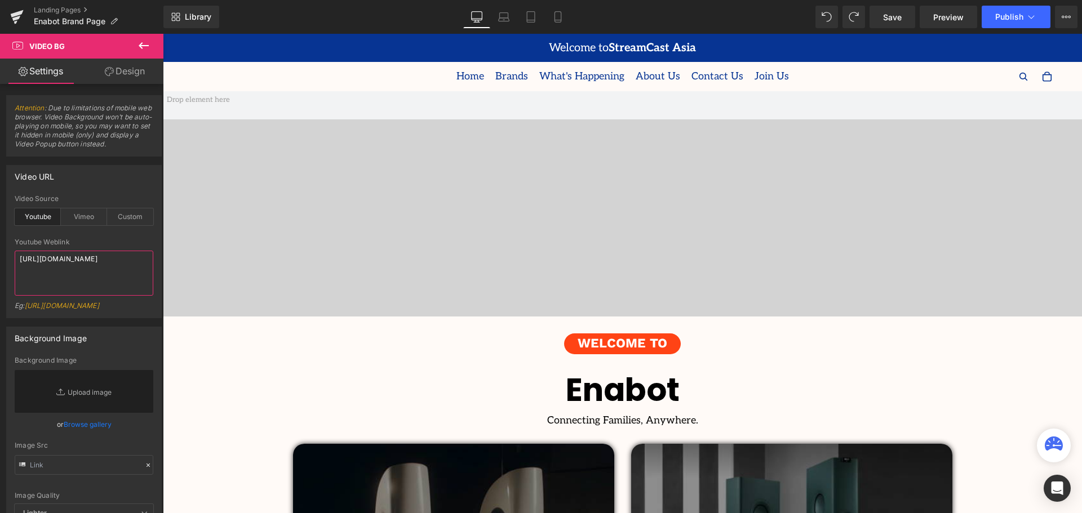
drag, startPoint x: 88, startPoint y: 271, endPoint x: -29, endPoint y: 256, distance: 118.1
click at [0, 256] on html "Video Bg You are previewing how the will restyle your page. You can not edit El…" at bounding box center [541, 256] width 1082 height 513
paste textarea "lLhIf5RD8gI"
click at [125, 339] on div "Background Image" at bounding box center [84, 337] width 154 height 21
drag, startPoint x: 86, startPoint y: 274, endPoint x: -12, endPoint y: 259, distance: 99.8
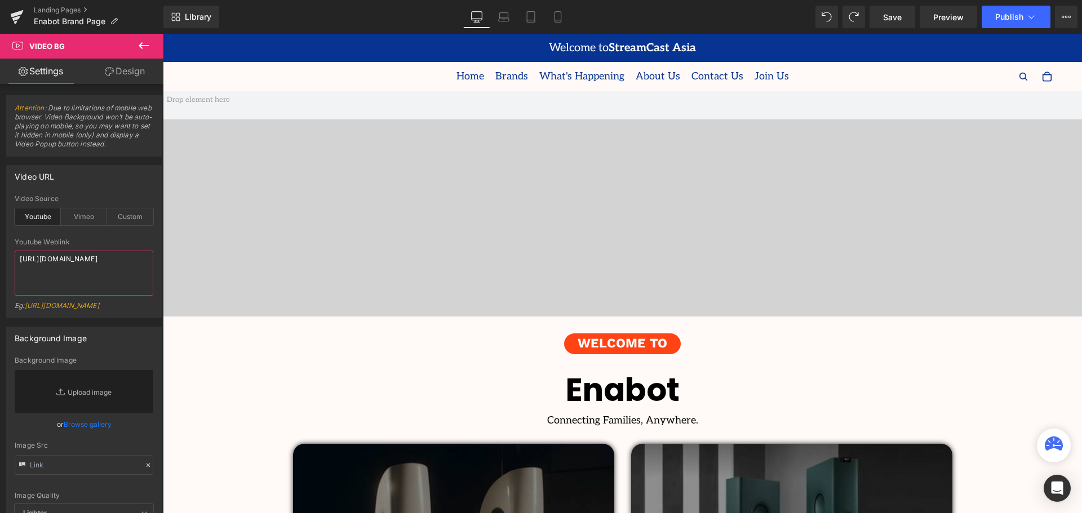
click at [0, 259] on html "Video Bg You are previewing how the will restyle your page. You can not edit El…" at bounding box center [541, 256] width 1082 height 513
paste textarea "9DTrwvZFax4"
click at [117, 178] on div "Video URL" at bounding box center [84, 176] width 154 height 21
drag, startPoint x: 88, startPoint y: 267, endPoint x: -5, endPoint y: 256, distance: 94.2
click at [0, 256] on html "Video Bg You are previewing how the will restyle your page. You can not edit El…" at bounding box center [541, 256] width 1082 height 513
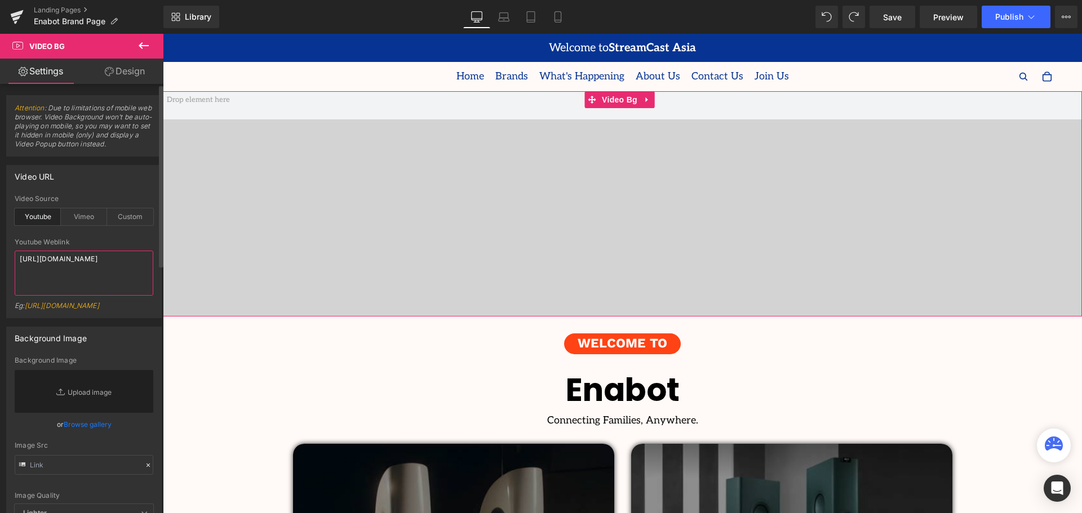
paste textarea "BV9NKHlvWhc"
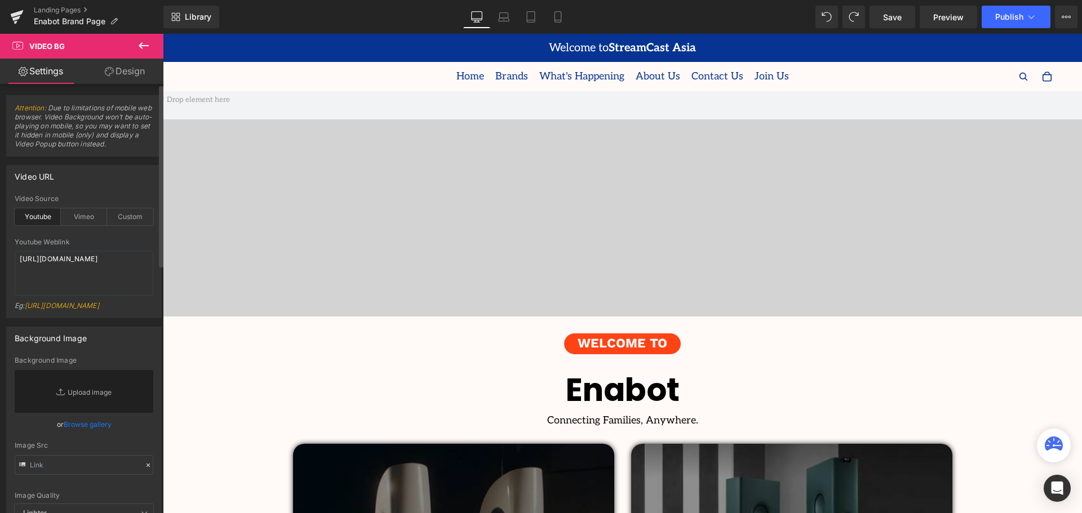
click at [98, 235] on div at bounding box center [84, 234] width 139 height 7
drag, startPoint x: 100, startPoint y: 266, endPoint x: -3, endPoint y: 253, distance: 104.0
click at [0, 253] on html "Video Bg You are previewing how the will restyle your page. You can not edit El…" at bounding box center [541, 256] width 1082 height 513
paste textarea "xiSvnpQmr-A"
click at [131, 185] on div "Video URL" at bounding box center [84, 176] width 154 height 21
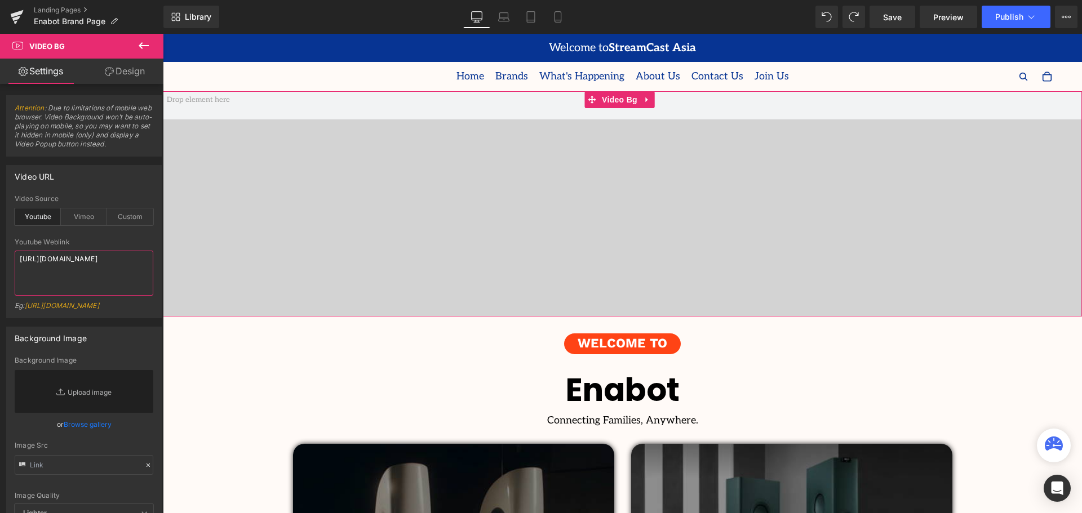
drag, startPoint x: 99, startPoint y: 266, endPoint x: -14, endPoint y: 248, distance: 113.6
click at [0, 248] on html "Video Bg You are previewing how the will restyle your page. You can not edit El…" at bounding box center [541, 256] width 1082 height 513
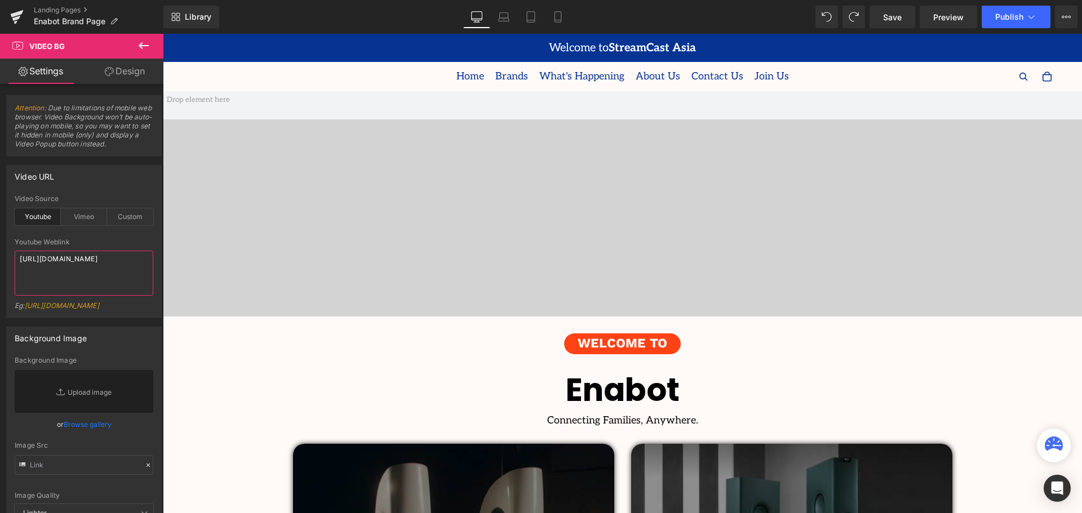
paste textarea "VDaAxqjdsg8&t=41s"
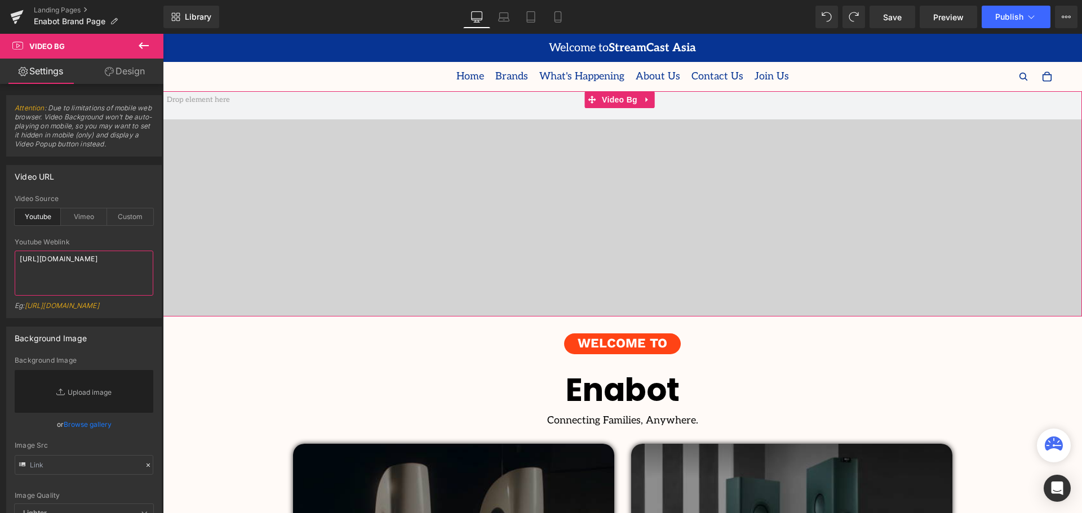
type textarea "[URL][DOMAIN_NAME]"
click at [120, 78] on link "Design" at bounding box center [125, 71] width 82 height 25
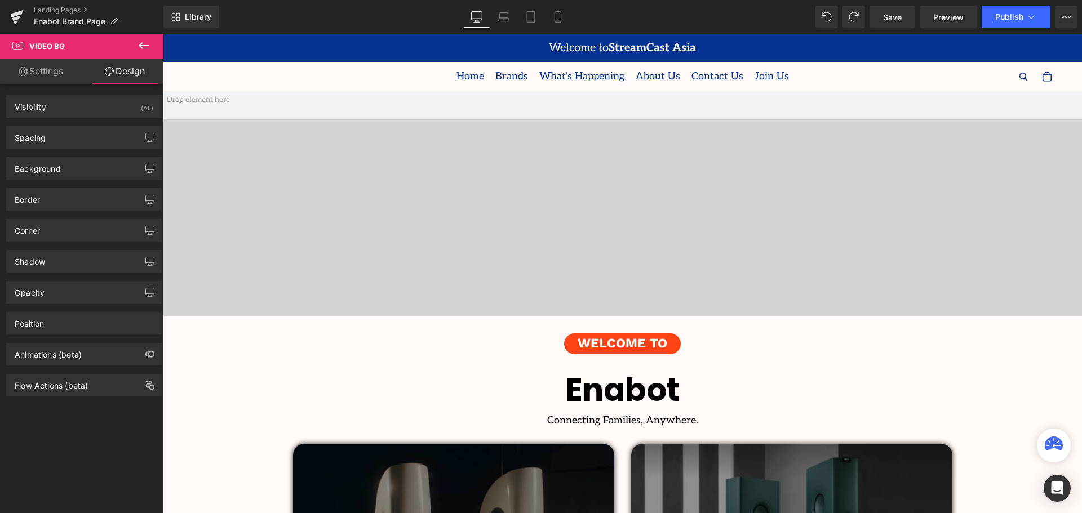
click at [52, 76] on link "Settings" at bounding box center [41, 71] width 82 height 25
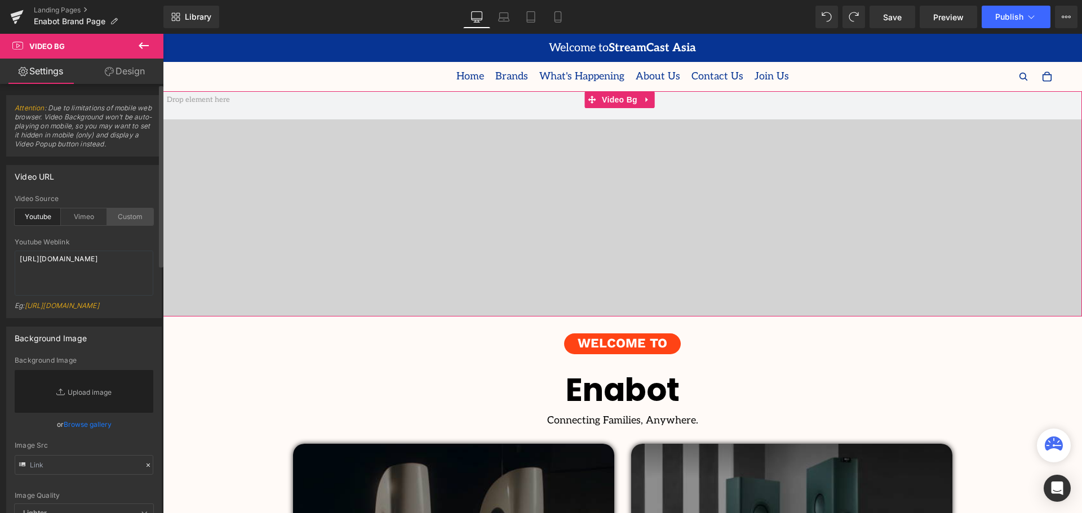
click at [141, 218] on div "Custom" at bounding box center [130, 217] width 46 height 17
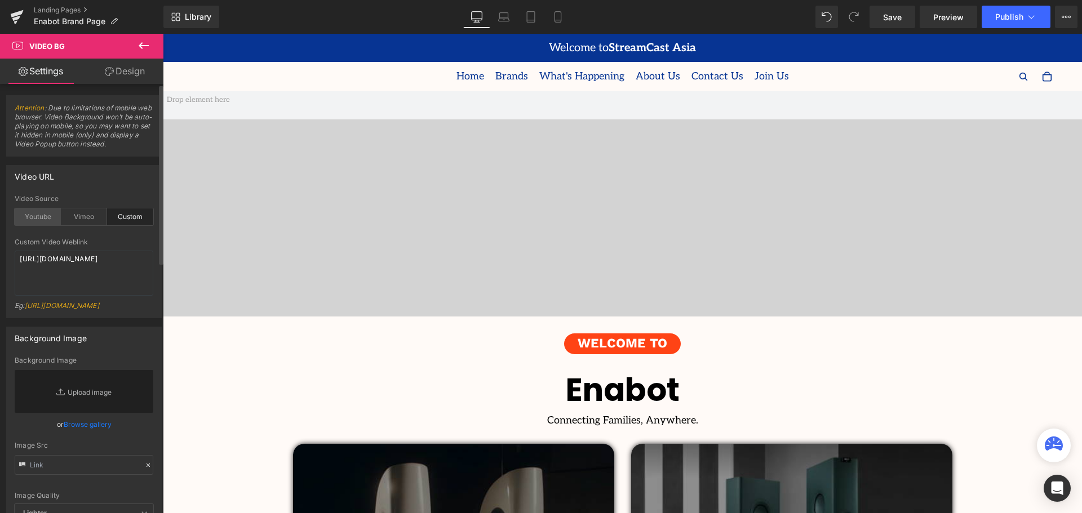
click at [47, 219] on div "Youtube" at bounding box center [38, 217] width 46 height 17
click at [116, 67] on link "Design" at bounding box center [125, 71] width 82 height 25
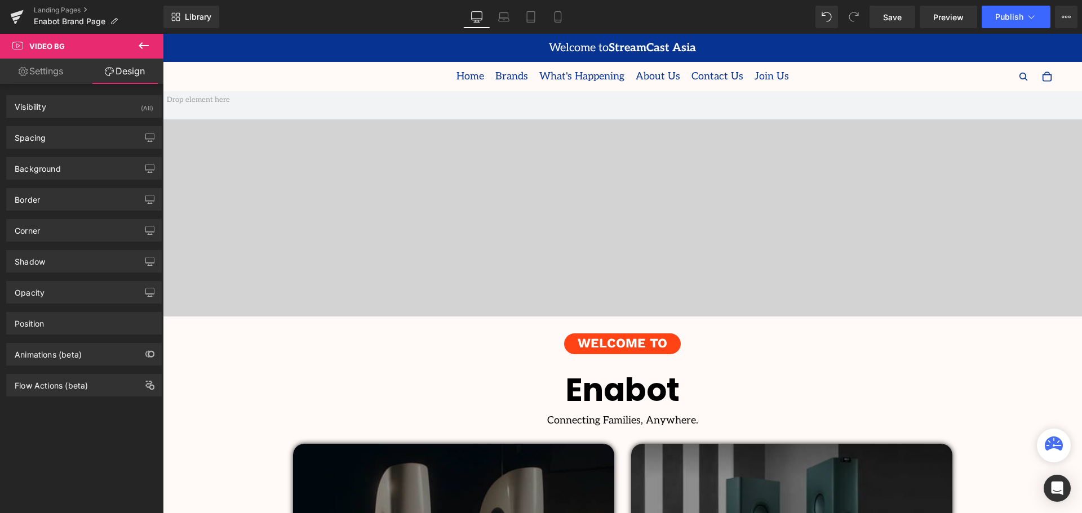
click at [47, 72] on link "Settings" at bounding box center [41, 71] width 82 height 25
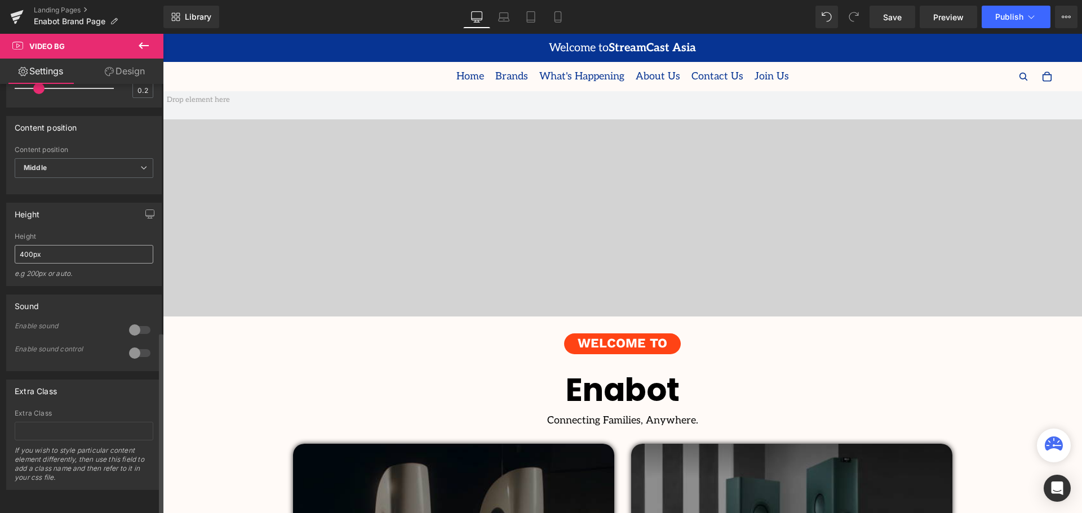
scroll to position [583, 0]
click at [104, 159] on span "Middle" at bounding box center [84, 168] width 139 height 20
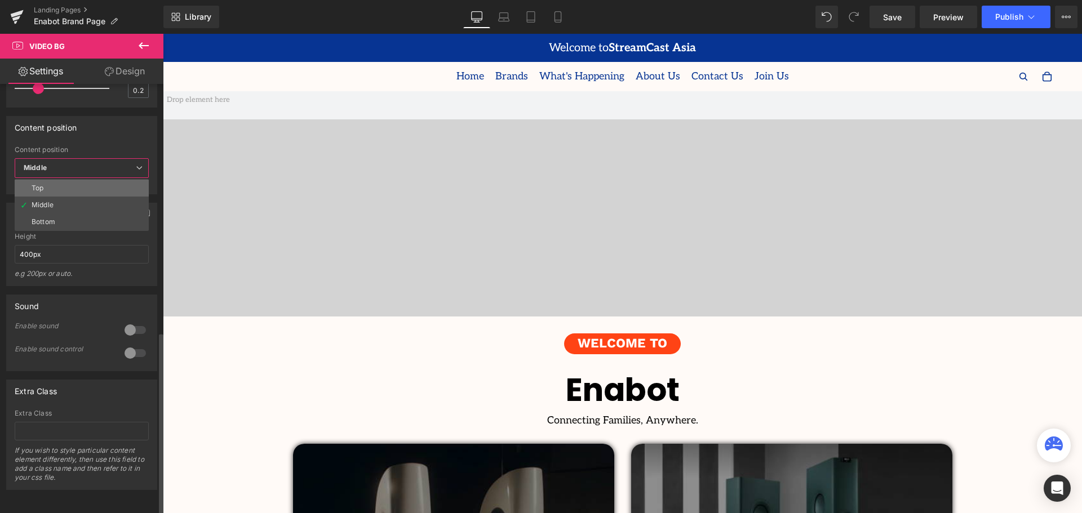
click at [95, 180] on li "Top" at bounding box center [82, 188] width 134 height 17
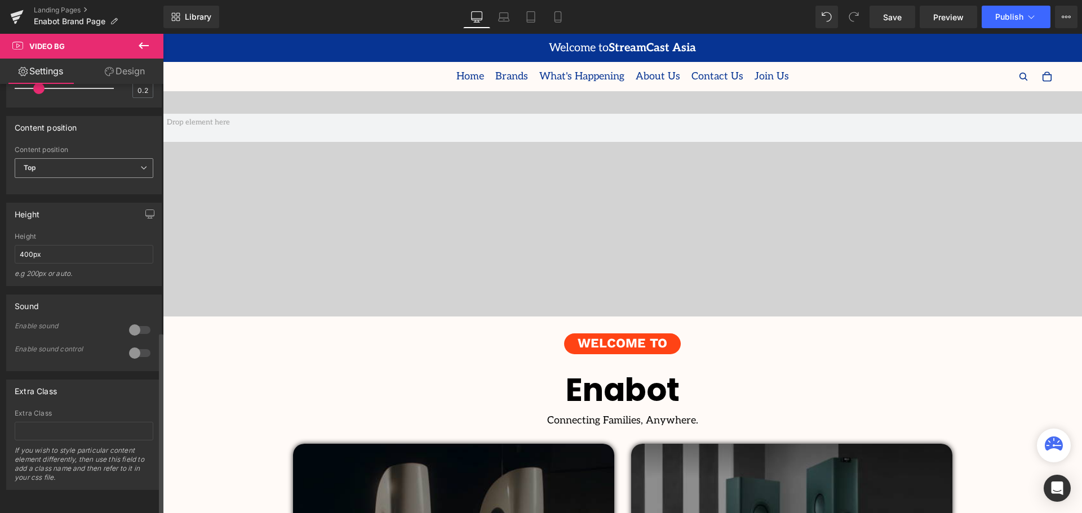
click at [108, 161] on span "Top" at bounding box center [84, 168] width 139 height 20
click at [98, 197] on li "Middle" at bounding box center [82, 205] width 134 height 17
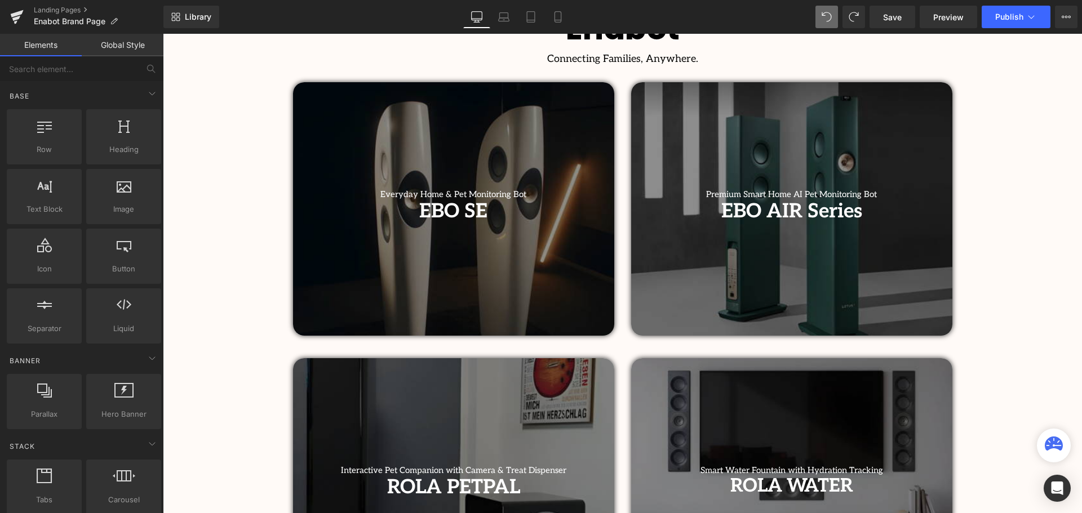
scroll to position [338, 0]
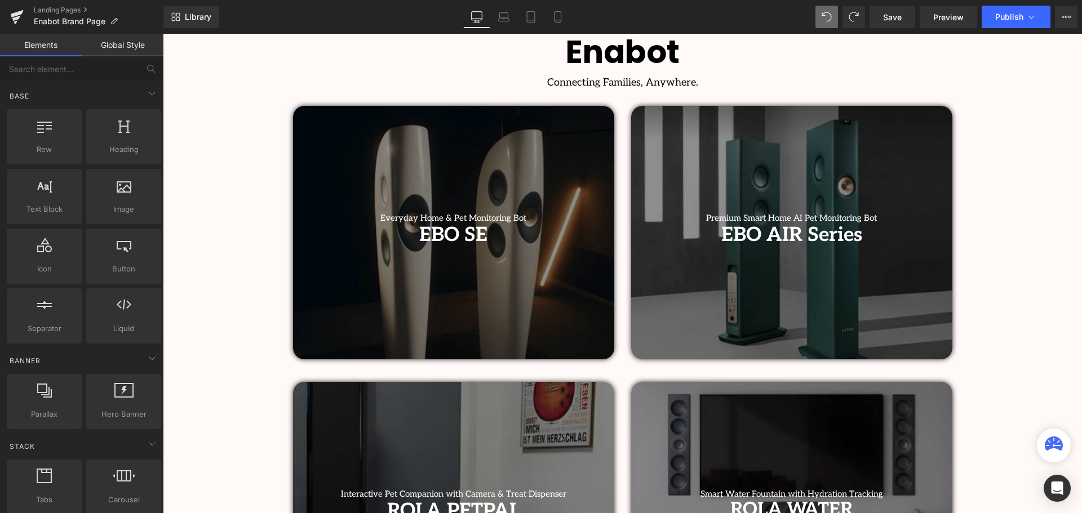
click at [547, 286] on div at bounding box center [453, 233] width 321 height 254
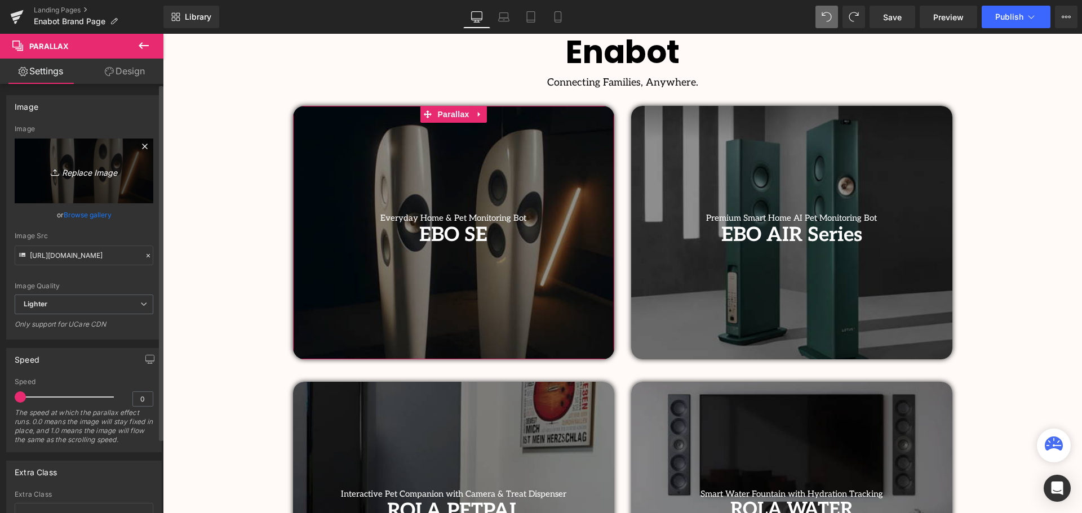
click at [85, 173] on icon "Replace Image" at bounding box center [84, 171] width 90 height 14
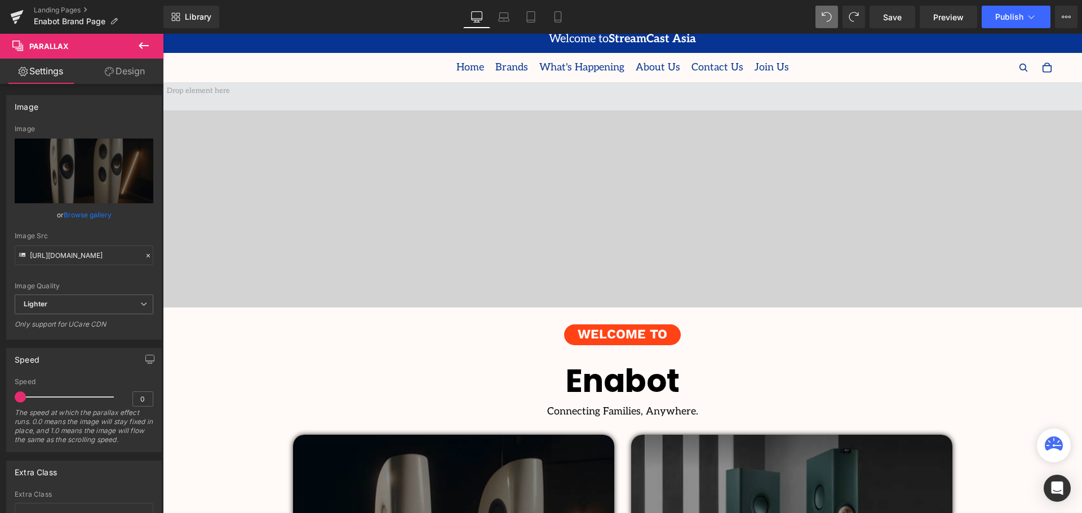
scroll to position [0, 0]
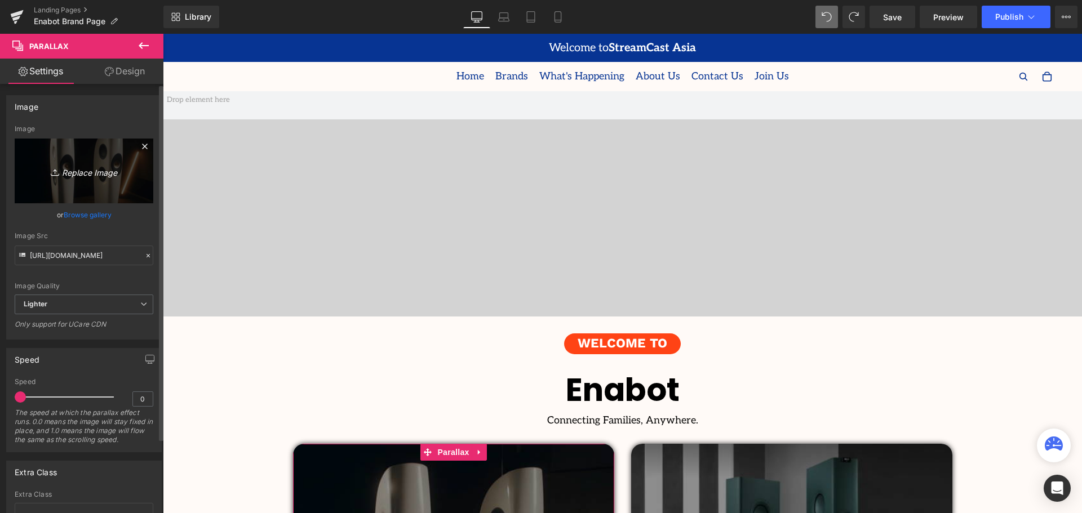
click at [87, 173] on icon "Replace Image" at bounding box center [84, 171] width 90 height 14
type input "C:\fakepath\9.jpg"
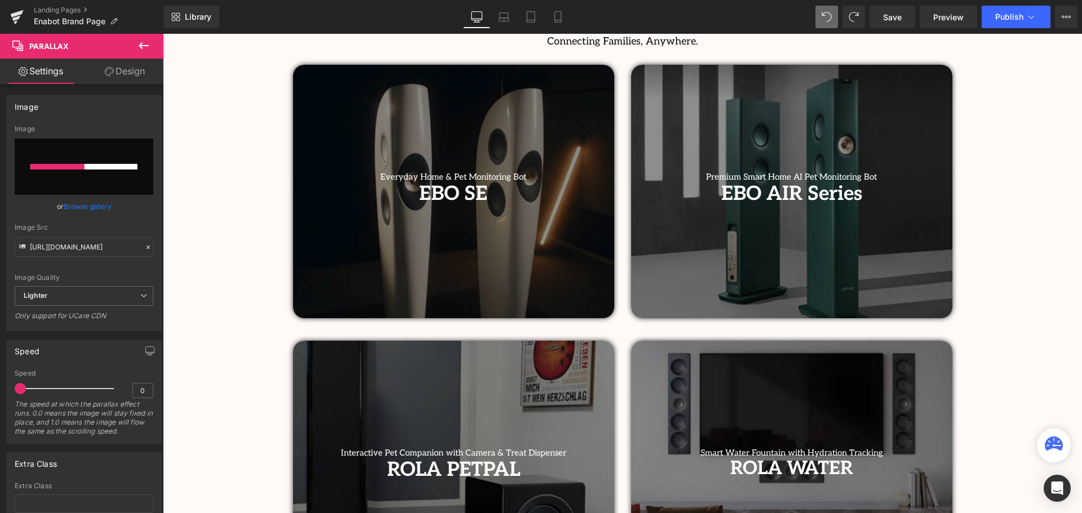
scroll to position [338, 0]
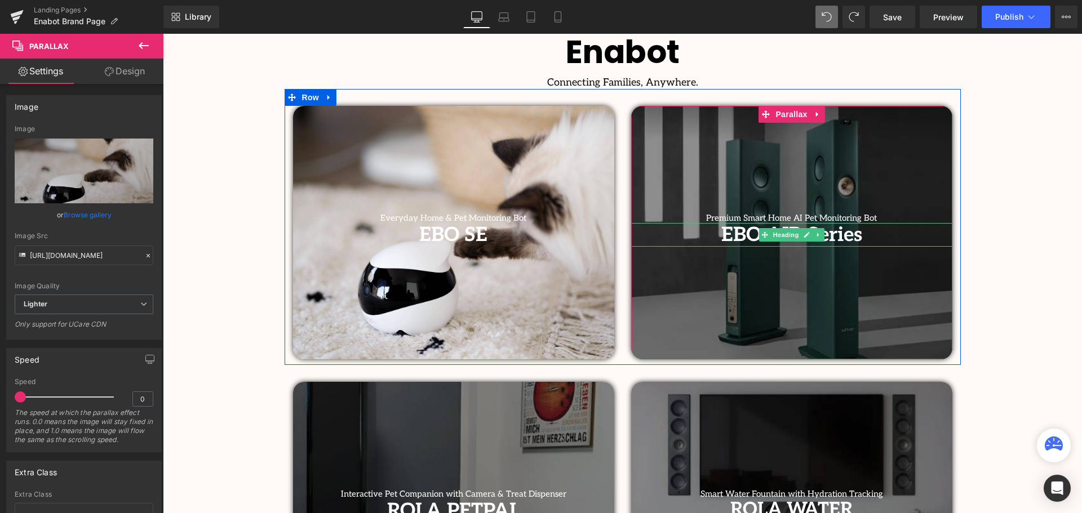
click at [794, 290] on div at bounding box center [791, 233] width 321 height 254
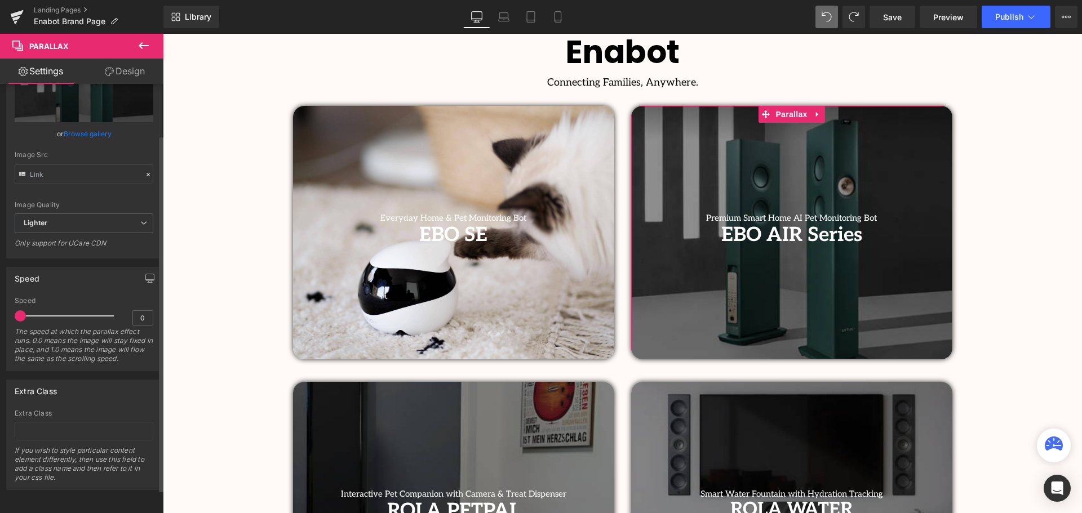
scroll to position [90, 0]
click at [107, 73] on icon at bounding box center [109, 71] width 9 height 9
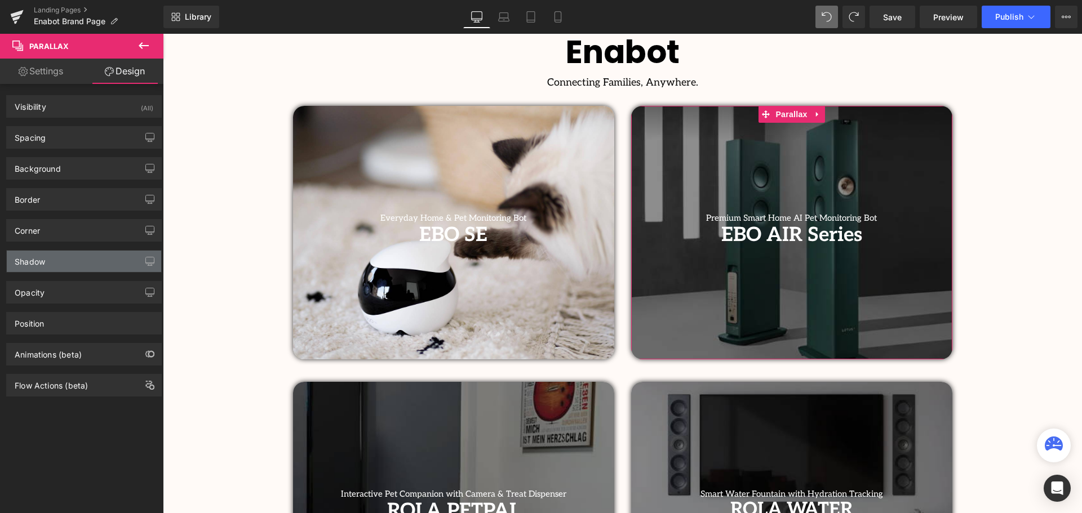
click at [46, 262] on div "Shadow" at bounding box center [84, 261] width 154 height 21
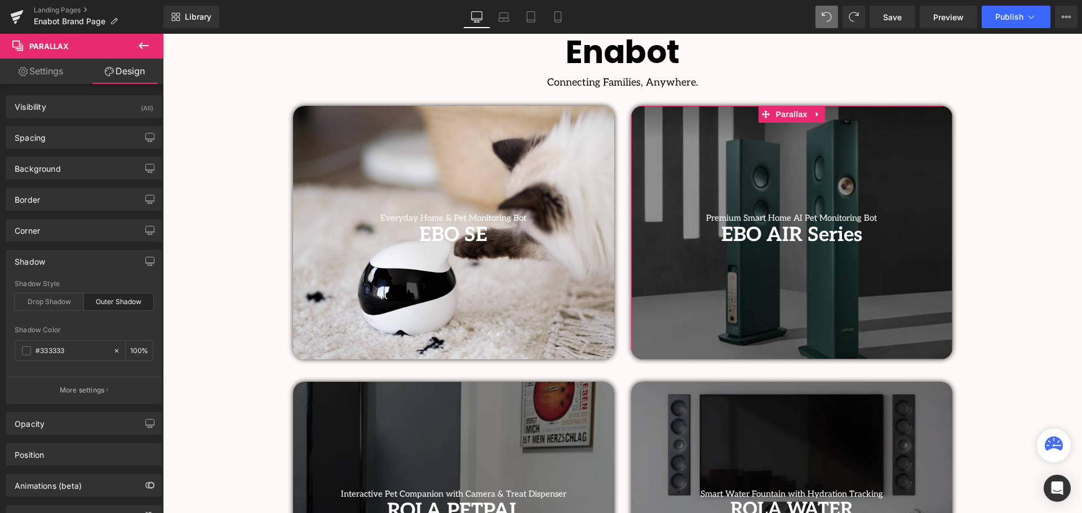
type input "#333333"
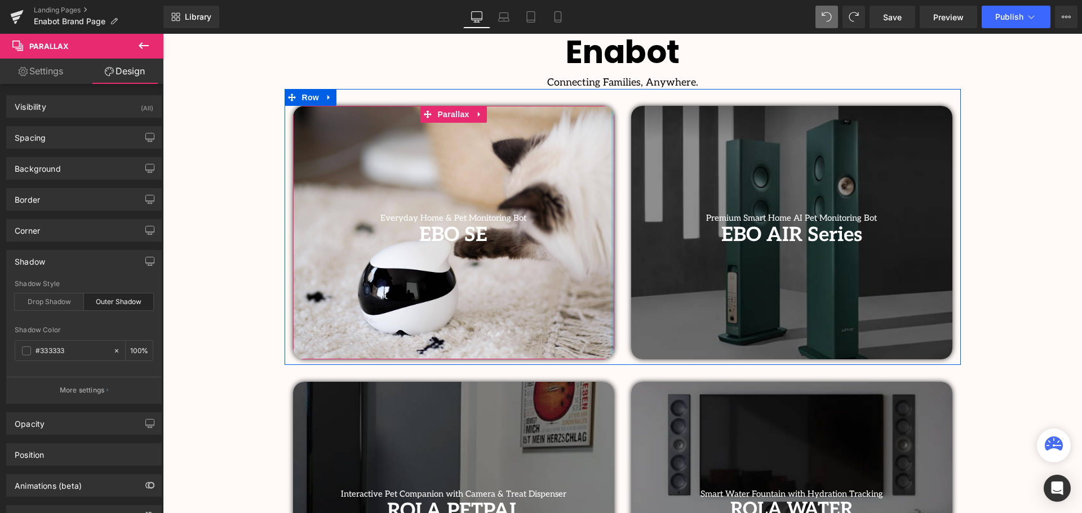
click at [384, 145] on div at bounding box center [453, 233] width 321 height 254
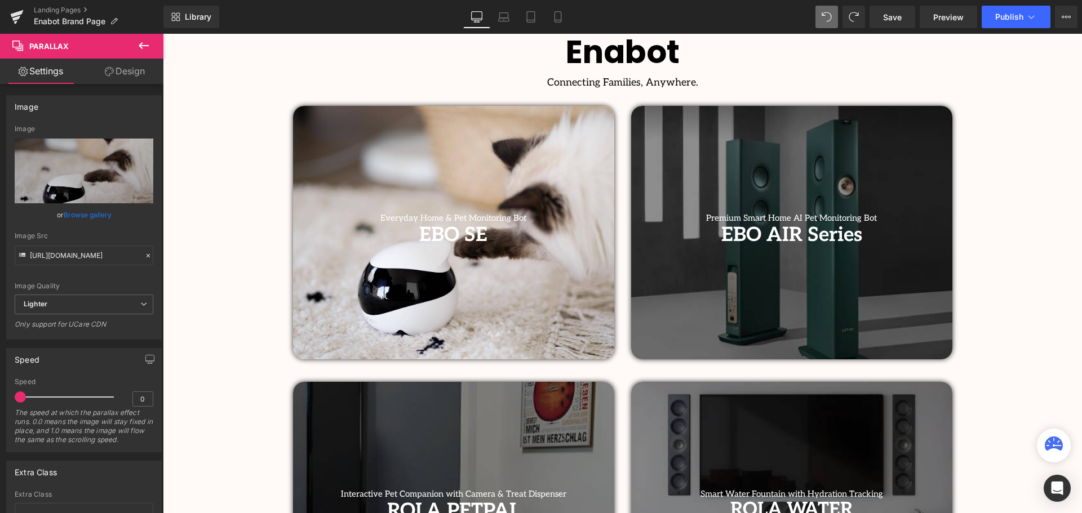
click at [123, 69] on link "Design" at bounding box center [125, 71] width 82 height 25
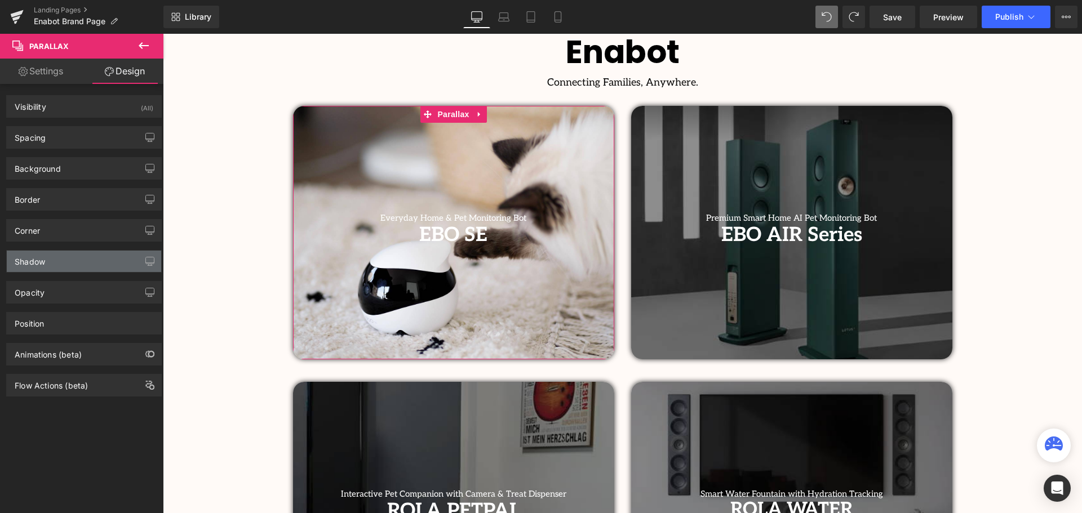
drag, startPoint x: 46, startPoint y: 262, endPoint x: 54, endPoint y: 265, distance: 8.1
click at [47, 262] on div "Shadow" at bounding box center [84, 261] width 154 height 21
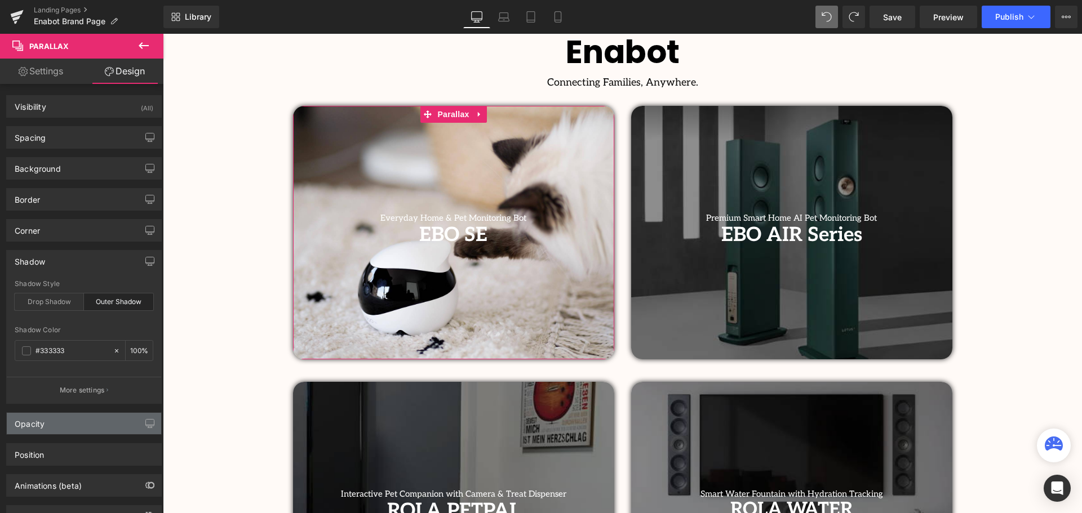
click at [57, 414] on div "Opacity" at bounding box center [84, 423] width 154 height 21
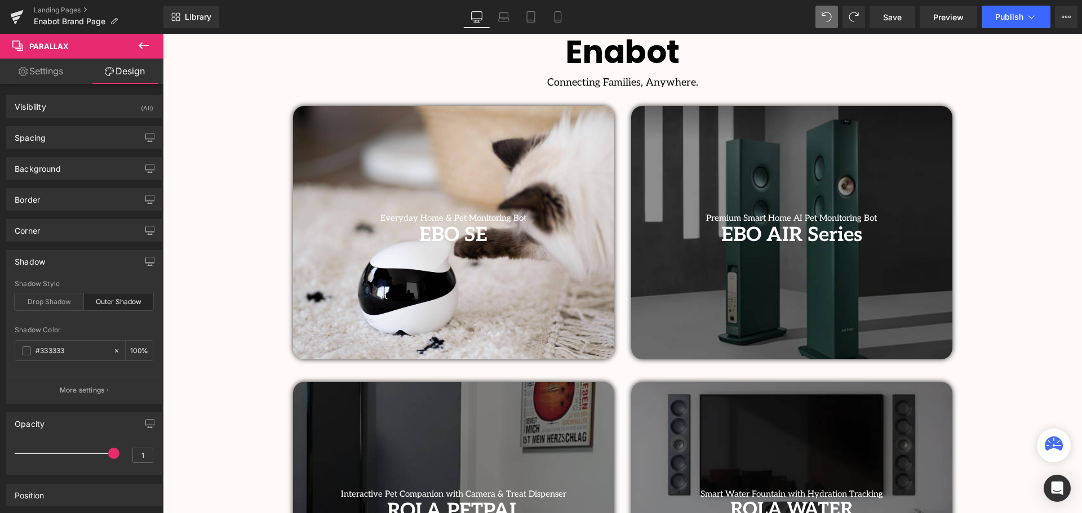
drag, startPoint x: 273, startPoint y: 485, endPoint x: 257, endPoint y: 462, distance: 28.3
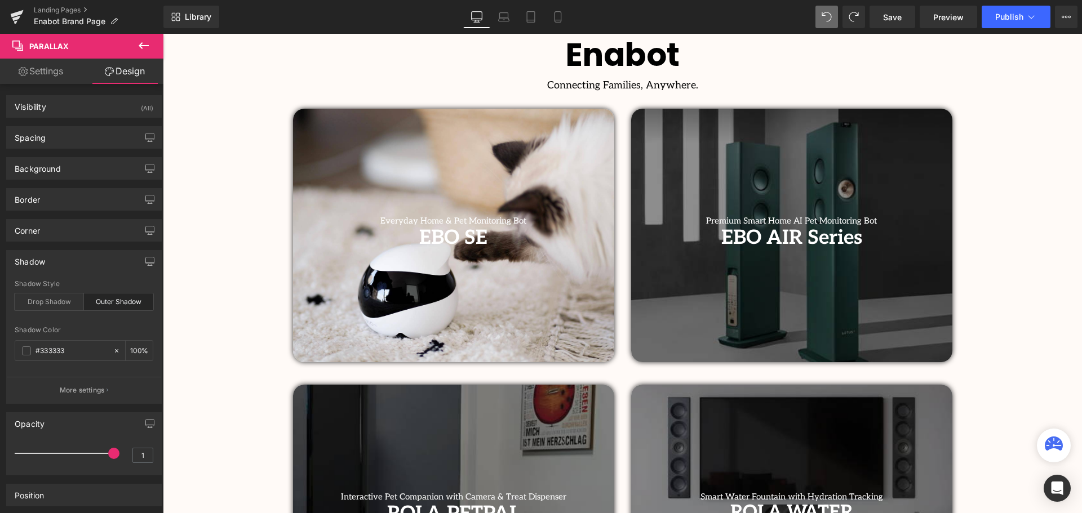
scroll to position [282, 0]
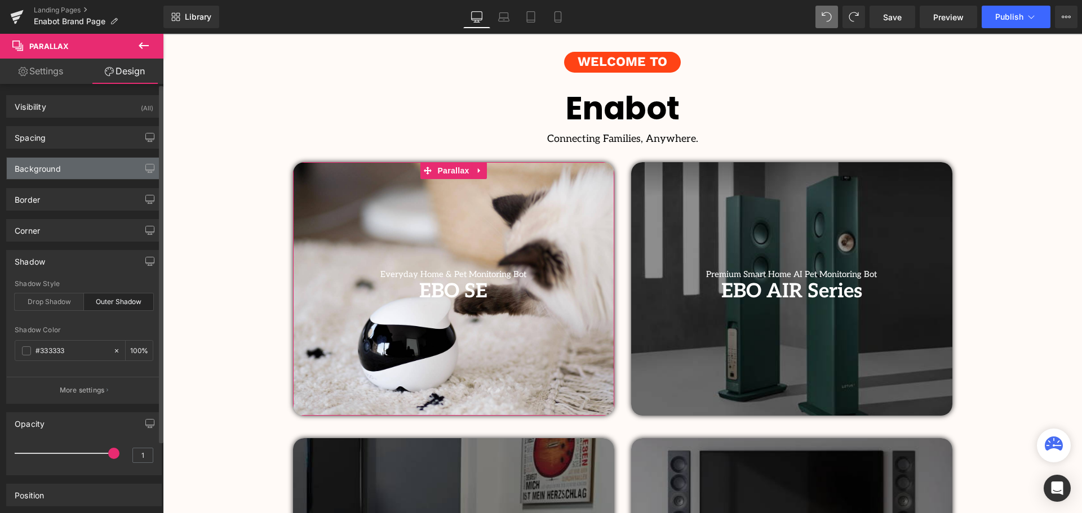
click at [51, 159] on div "Background" at bounding box center [38, 166] width 46 height 16
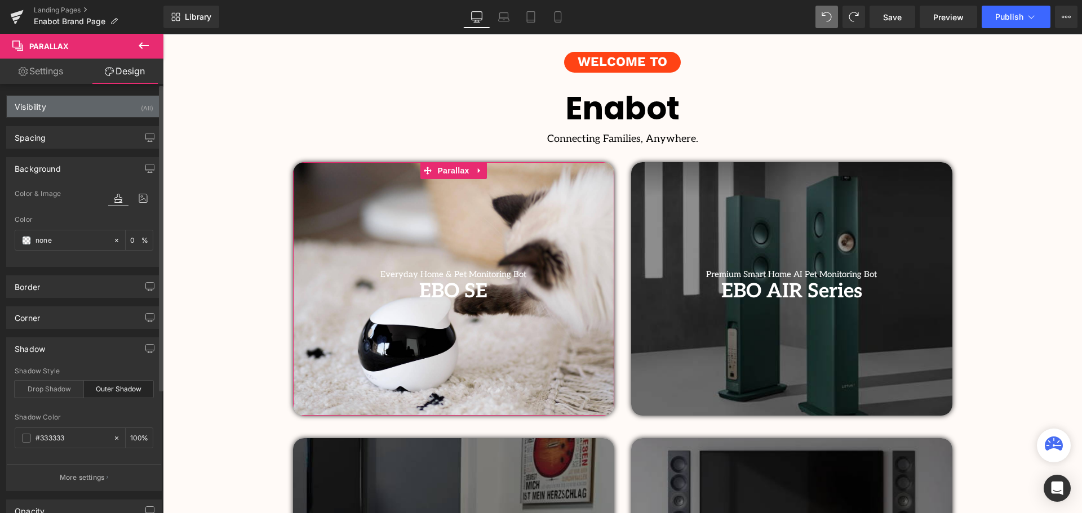
click at [90, 114] on div "Visibility (All)" at bounding box center [84, 106] width 154 height 21
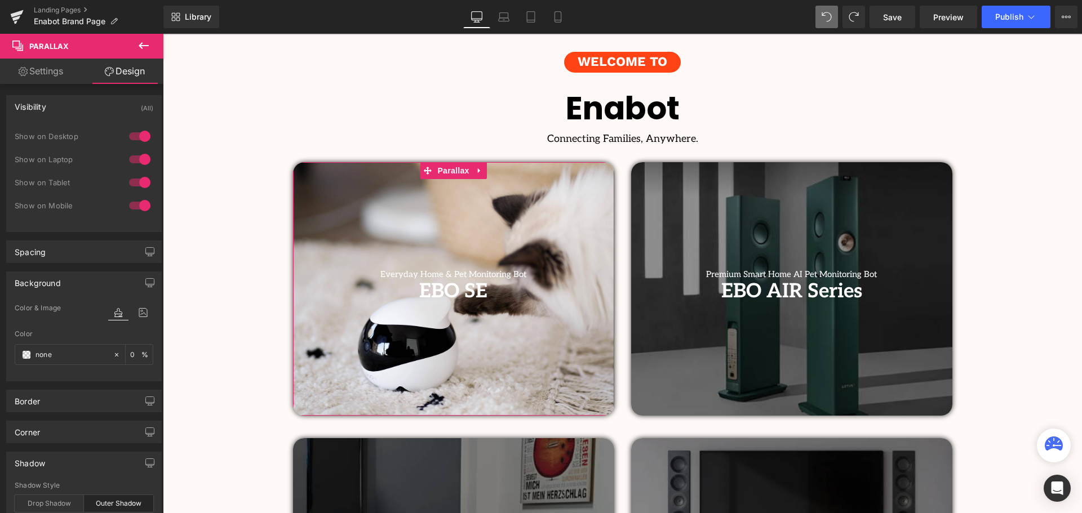
click at [41, 76] on link "Settings" at bounding box center [41, 71] width 82 height 25
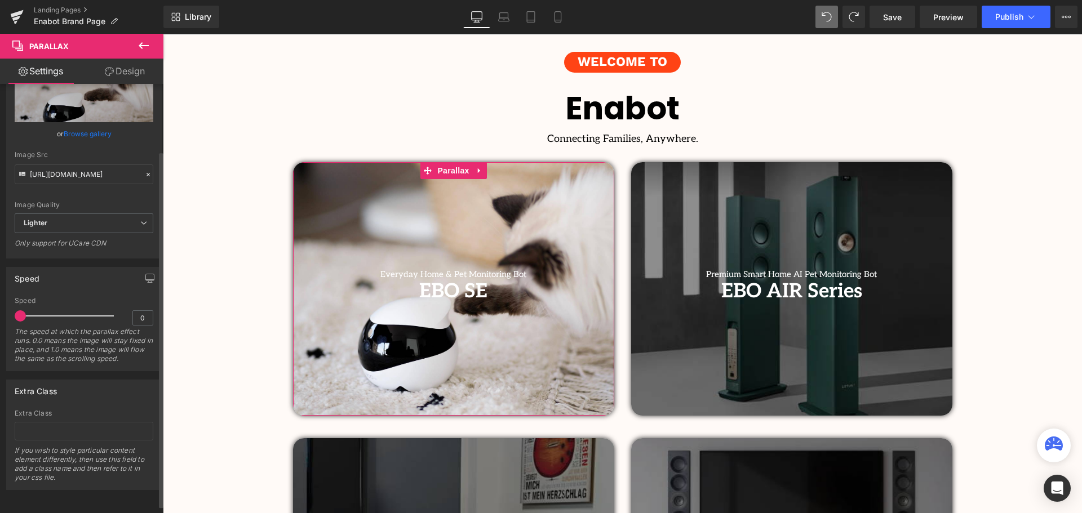
scroll to position [0, 0]
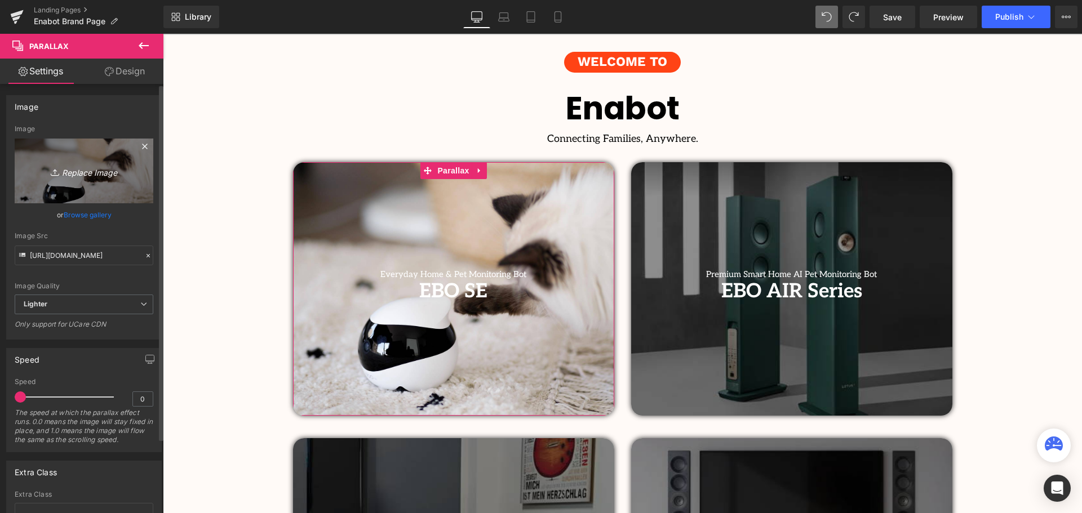
click at [78, 175] on icon "Replace Image" at bounding box center [84, 171] width 90 height 14
type input "C:\fakepath\7.jpg"
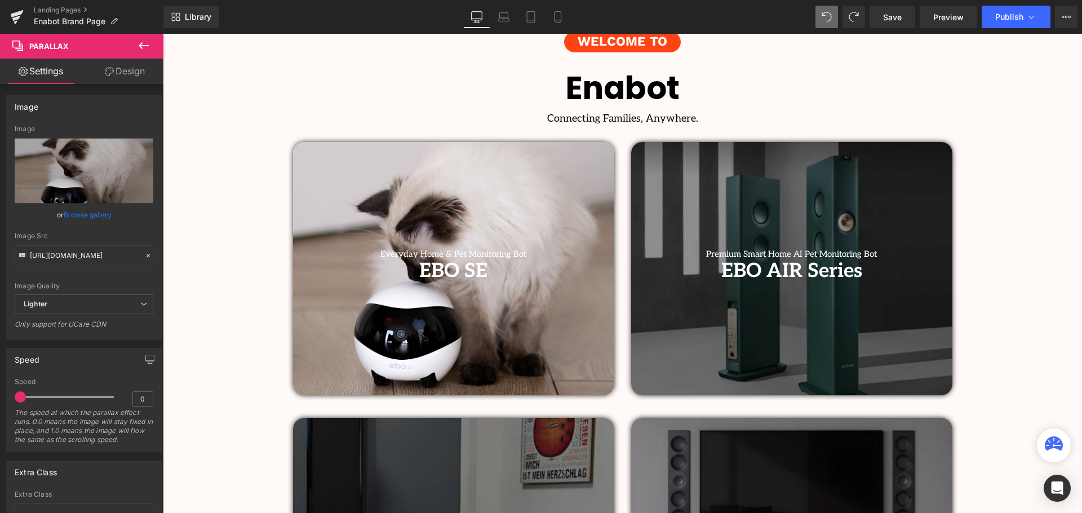
scroll to position [282, 0]
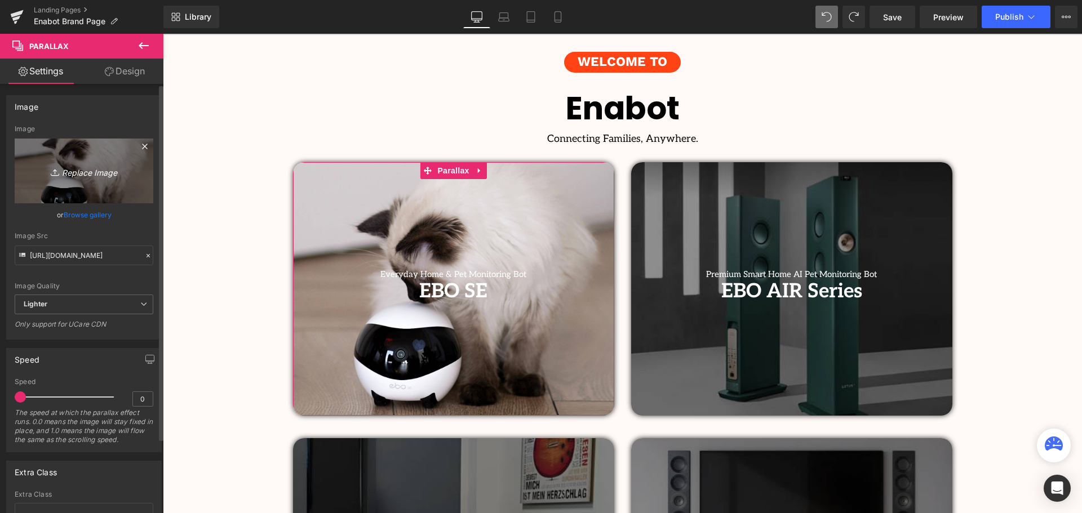
click at [74, 166] on icon "Replace Image" at bounding box center [84, 171] width 90 height 14
type input "C:\fakepath\Untitled design.svg"
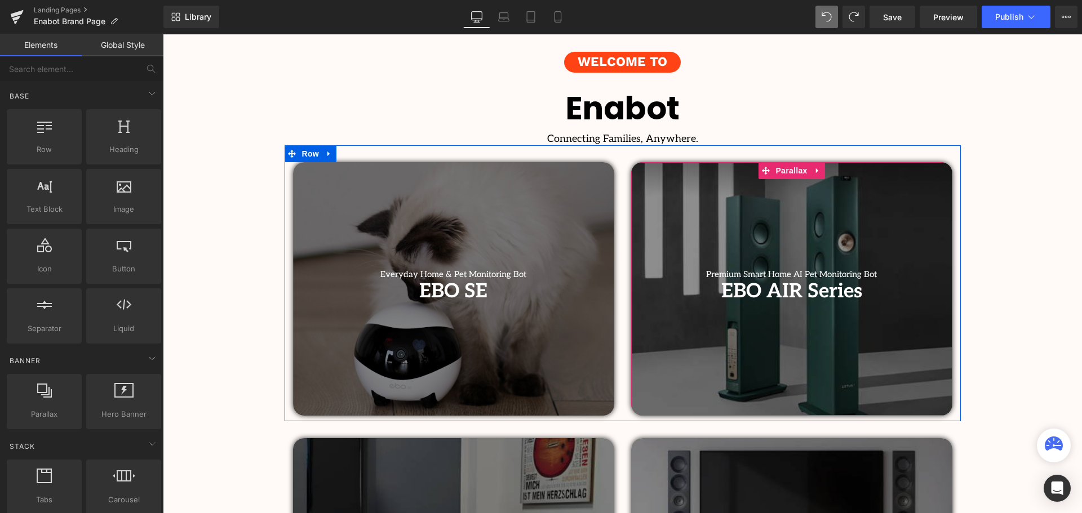
click at [747, 246] on div at bounding box center [791, 289] width 321 height 254
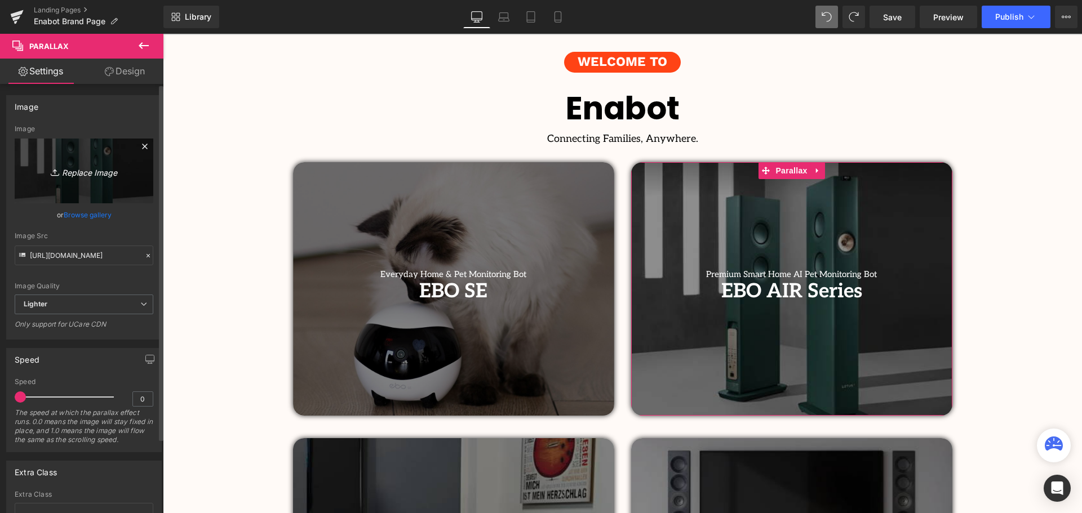
click at [76, 170] on icon "Replace Image" at bounding box center [84, 171] width 90 height 14
type input "C:\fakepath\Untitled design.png"
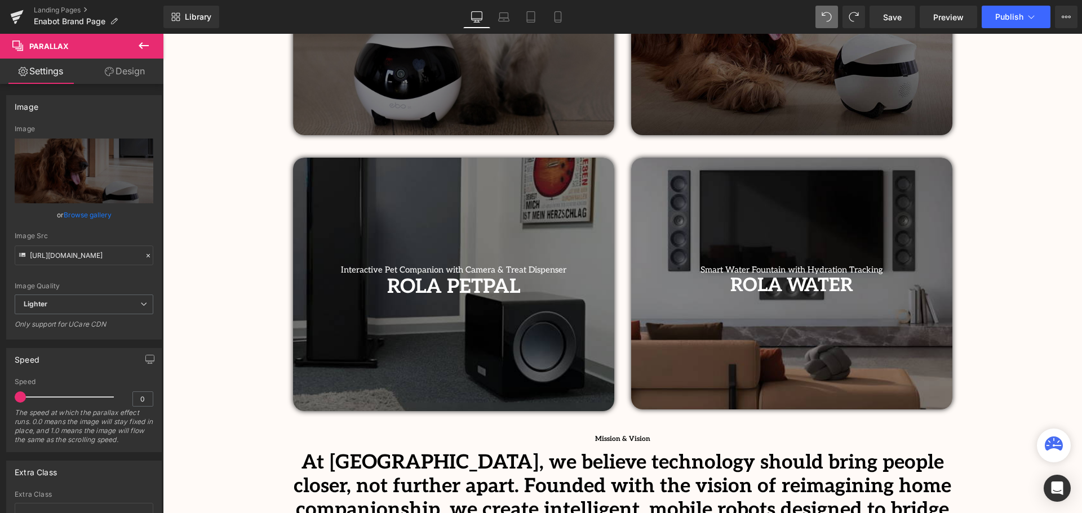
scroll to position [507, 0]
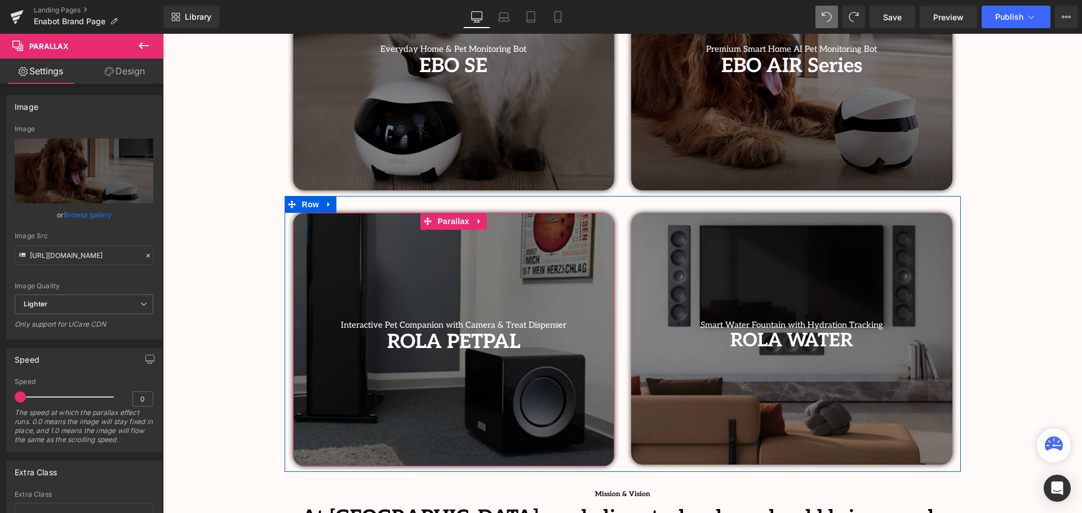
click at [424, 269] on div at bounding box center [453, 340] width 321 height 254
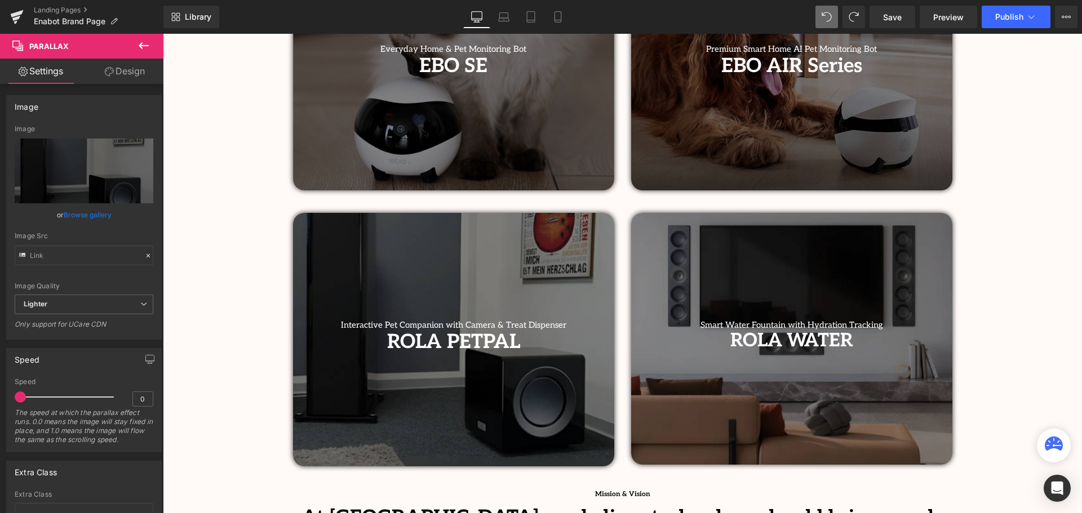
click at [470, 293] on div at bounding box center [453, 340] width 321 height 254
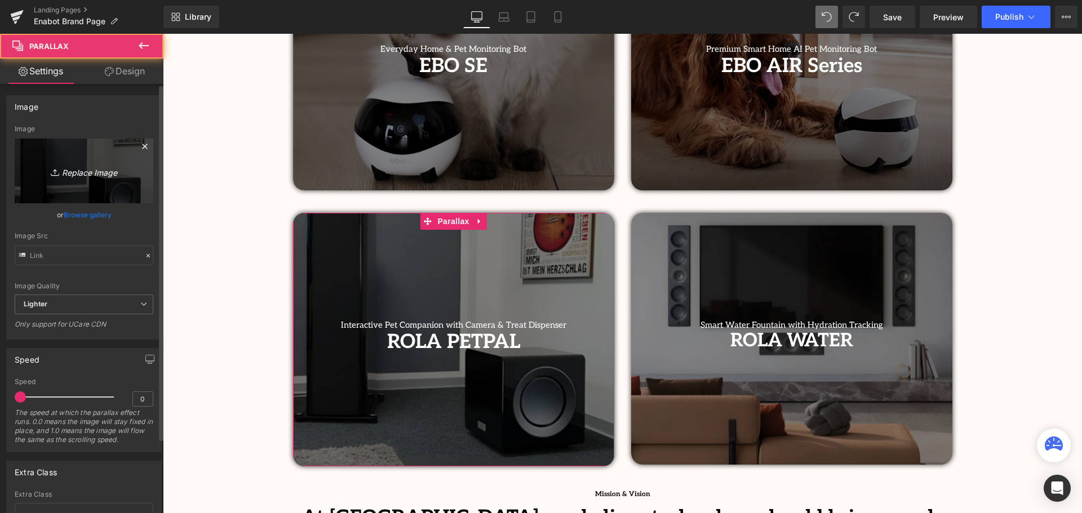
click at [81, 174] on icon "Replace Image" at bounding box center [84, 171] width 90 height 14
type input "C:\fakepath\Untitled design (1).png"
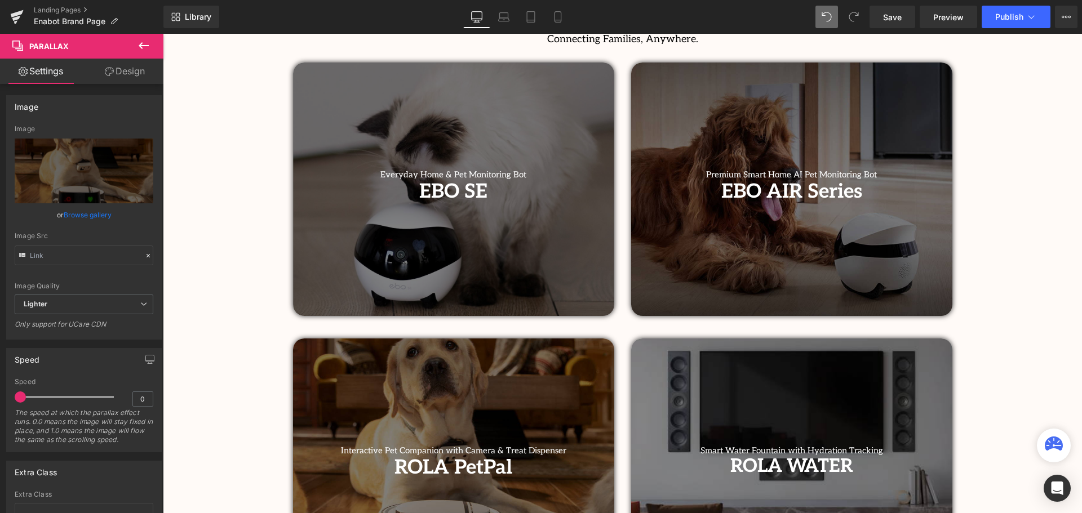
scroll to position [338, 0]
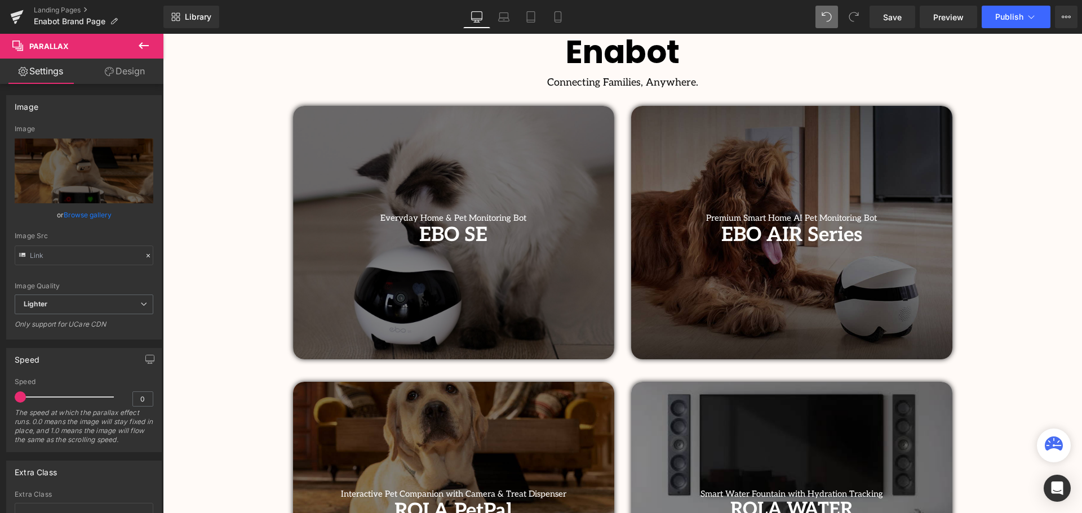
drag, startPoint x: 491, startPoint y: 171, endPoint x: 206, endPoint y: 237, distance: 293.1
click at [491, 171] on div at bounding box center [453, 233] width 321 height 254
click at [433, 278] on div at bounding box center [453, 233] width 321 height 254
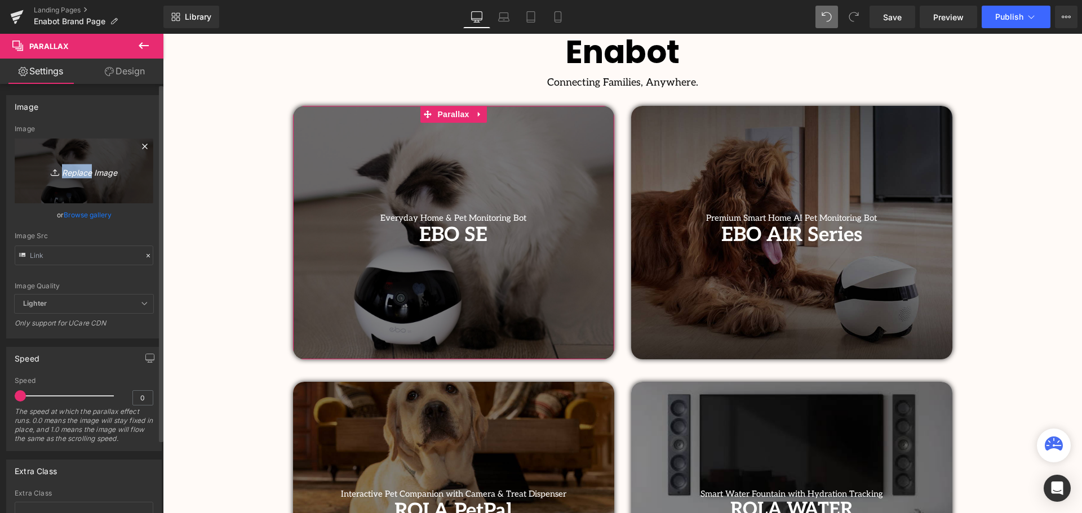
click at [84, 178] on link "Replace Image" at bounding box center [84, 171] width 139 height 65
type input "C:\fakepath\Untitled design (1).svg"
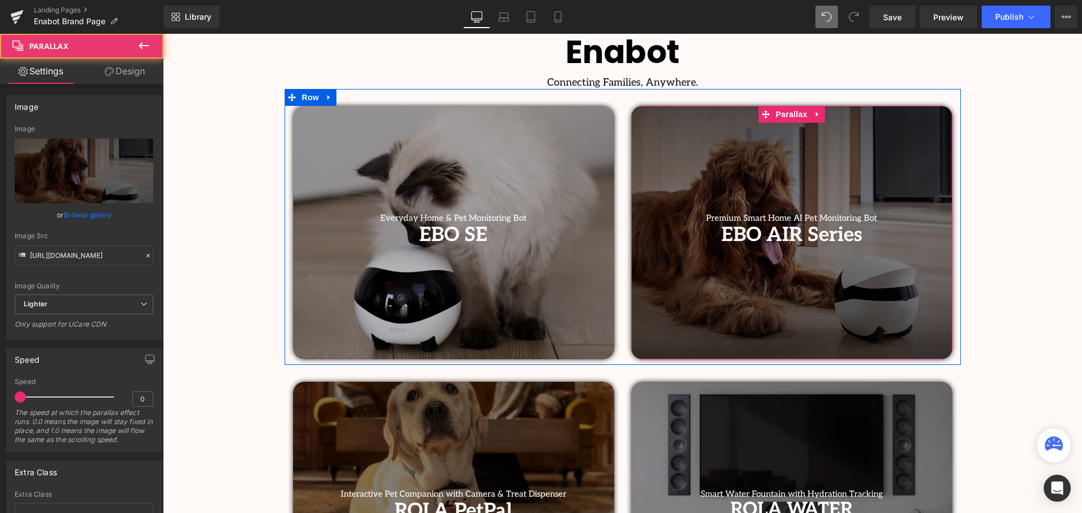
click at [694, 149] on div at bounding box center [791, 233] width 321 height 254
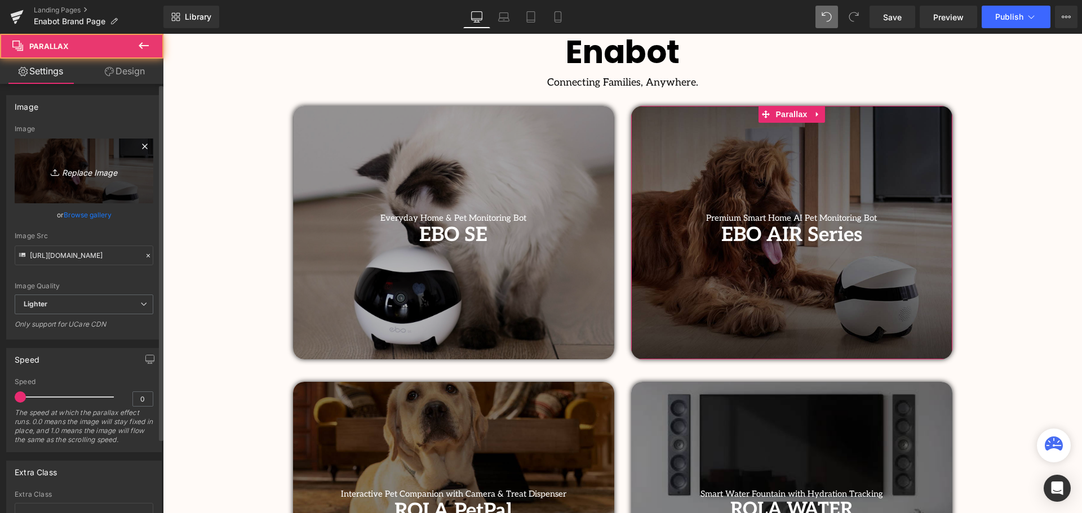
click at [79, 178] on icon "Replace Image" at bounding box center [84, 171] width 90 height 14
type input "C:\fakepath\Untitled design (2).png"
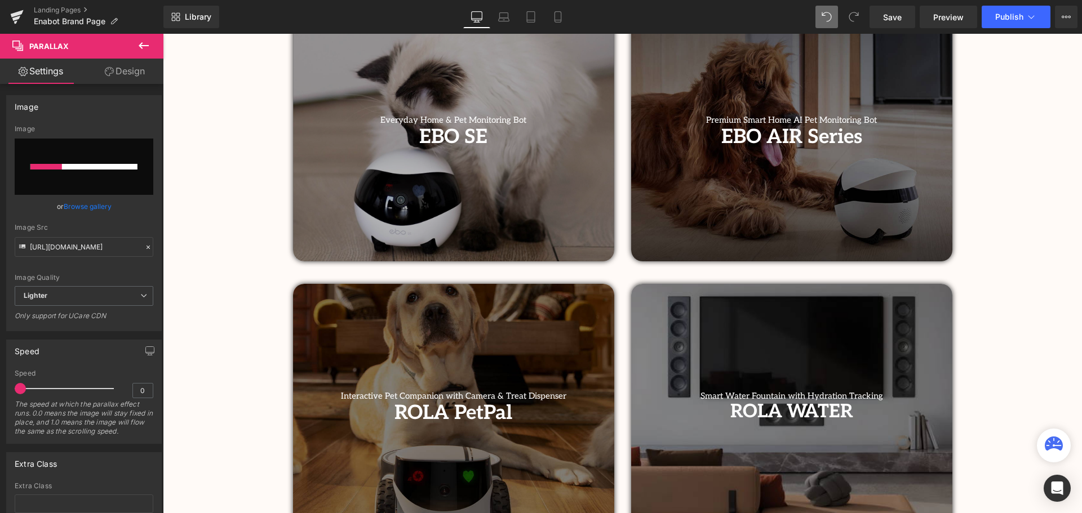
scroll to position [451, 0]
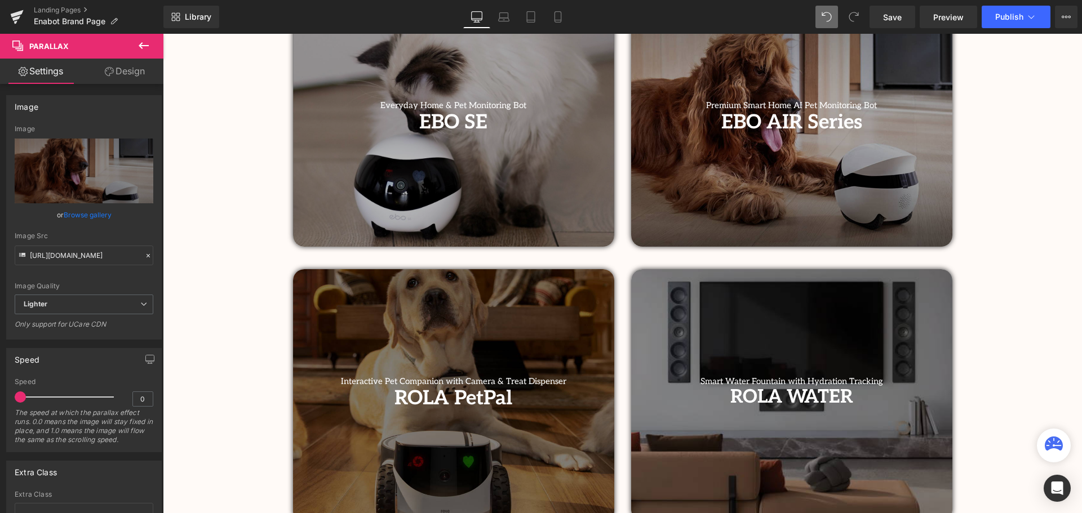
click at [462, 311] on div at bounding box center [453, 396] width 321 height 254
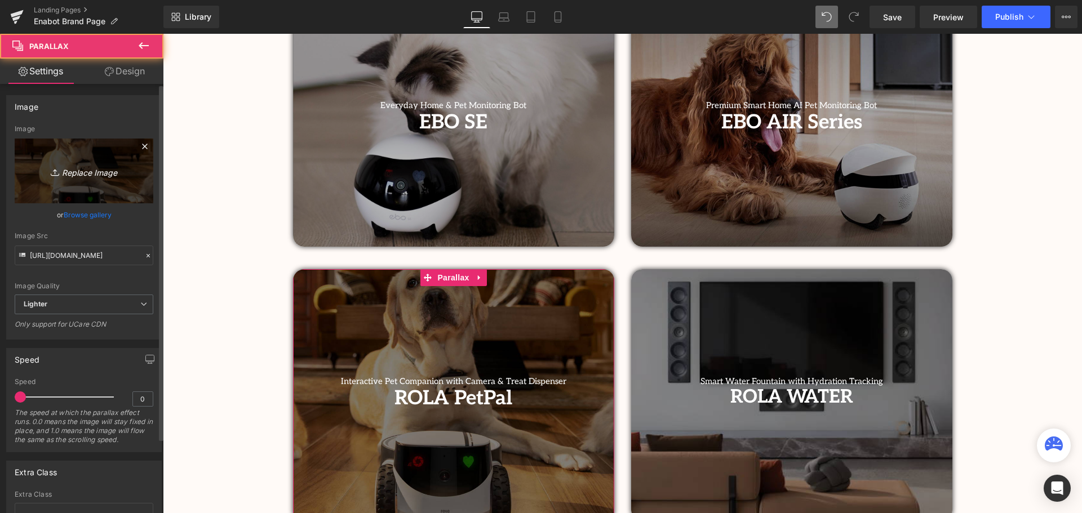
click at [75, 167] on icon "Replace Image" at bounding box center [84, 171] width 90 height 14
type input "C:\fakepath\Untitled design (3).png"
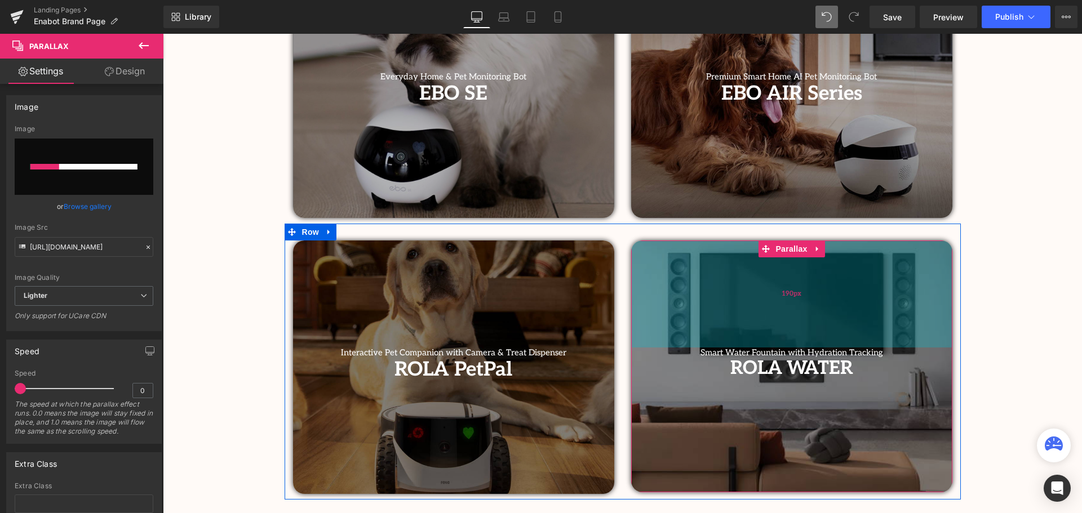
scroll to position [507, 0]
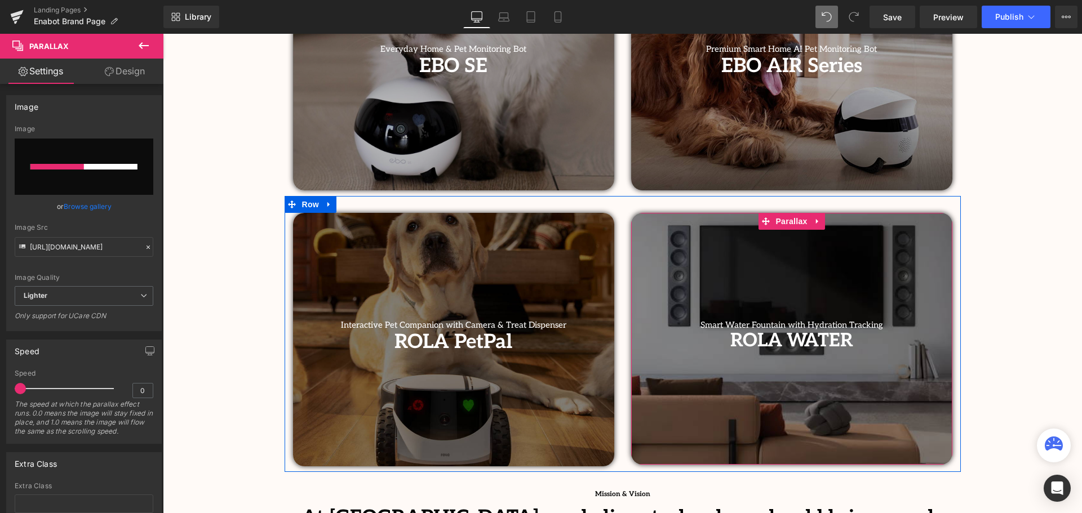
click at [653, 352] on div "ROLA WATER Heading" at bounding box center [791, 341] width 321 height 23
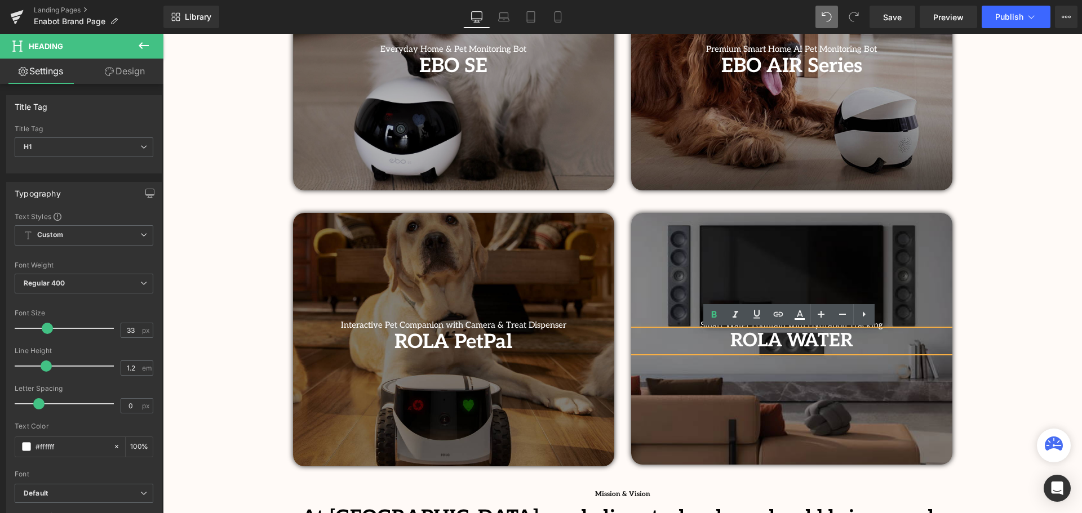
click at [415, 260] on div at bounding box center [453, 340] width 321 height 254
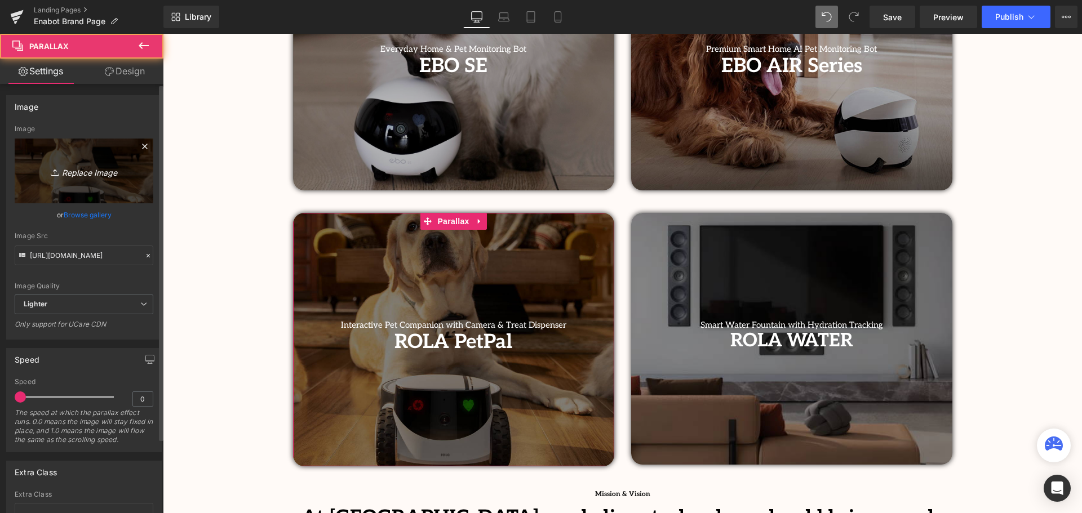
click at [78, 171] on icon "Replace Image" at bounding box center [84, 171] width 90 height 14
type input "C:\fakepath\Untitled design (3).png"
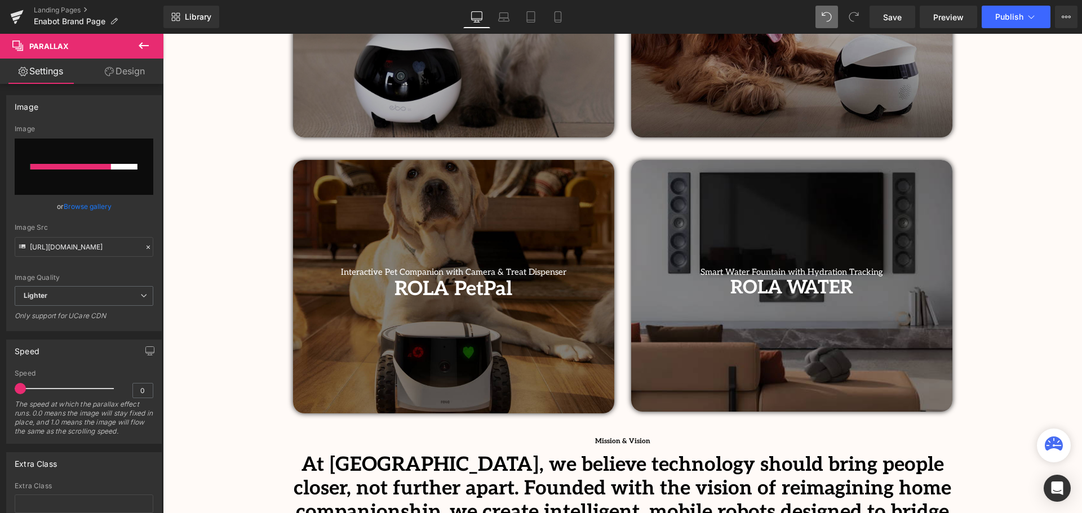
scroll to position [564, 0]
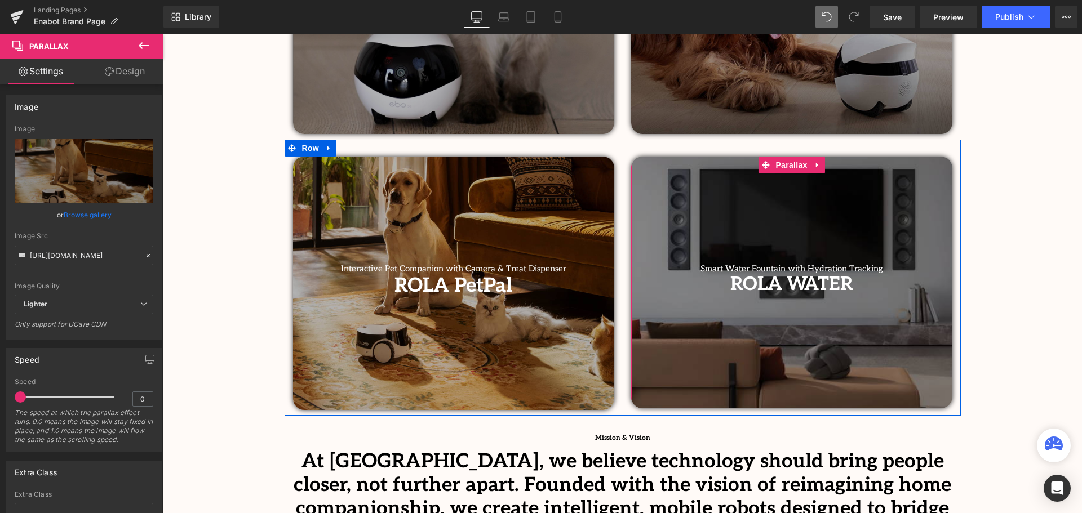
click at [666, 359] on div at bounding box center [791, 283] width 321 height 253
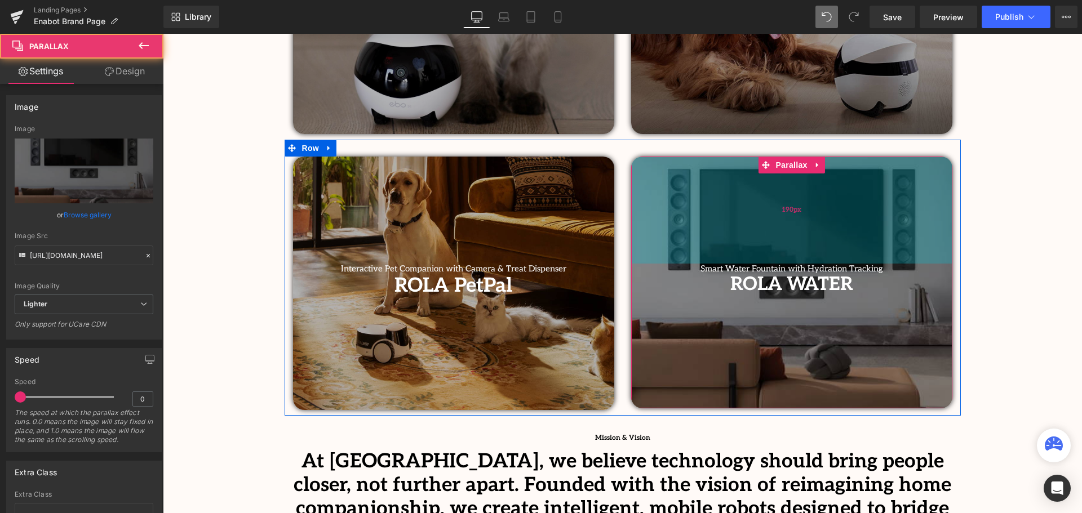
click at [732, 218] on div "190px" at bounding box center [791, 210] width 321 height 107
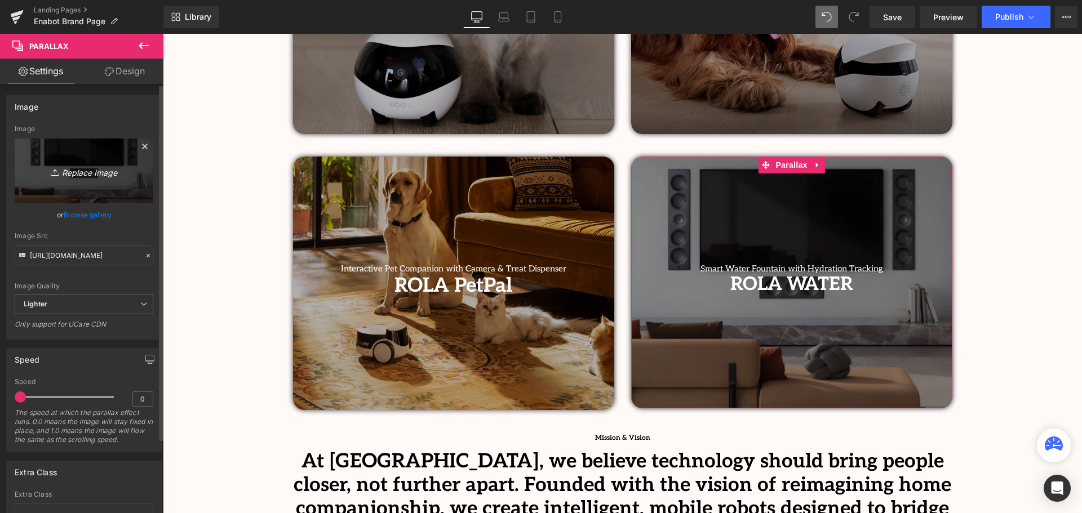
click at [84, 178] on icon "Replace Image" at bounding box center [84, 171] width 90 height 14
type input "C:\fakepath\Untitled design (4).png"
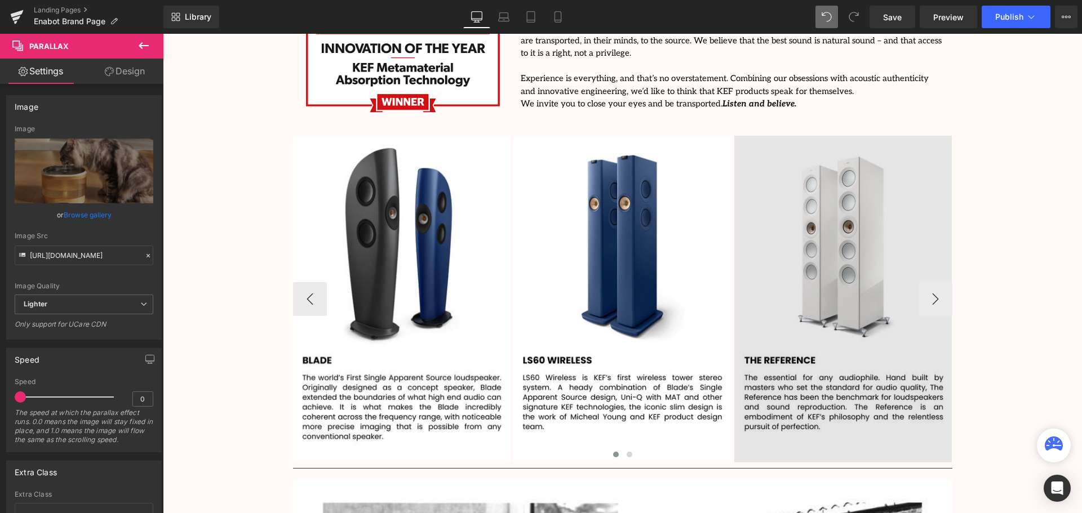
scroll to position [1522, 0]
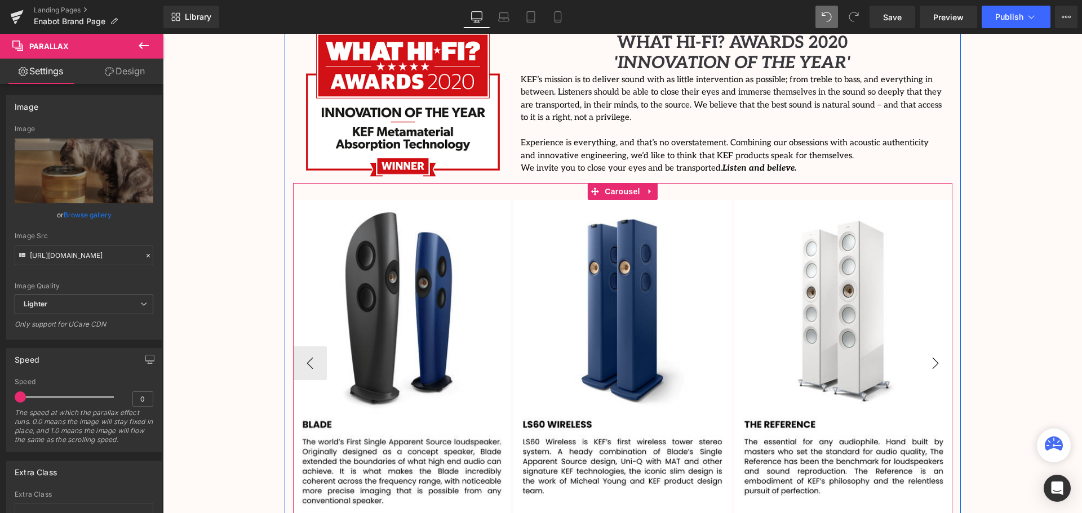
click at [942, 347] on button "›" at bounding box center [936, 364] width 34 height 34
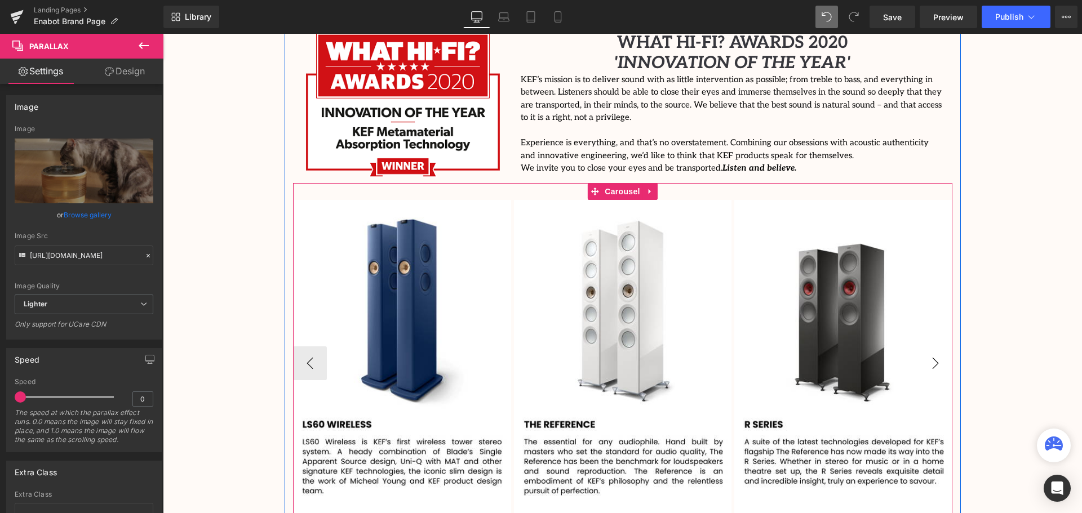
click at [942, 347] on button "›" at bounding box center [936, 364] width 34 height 34
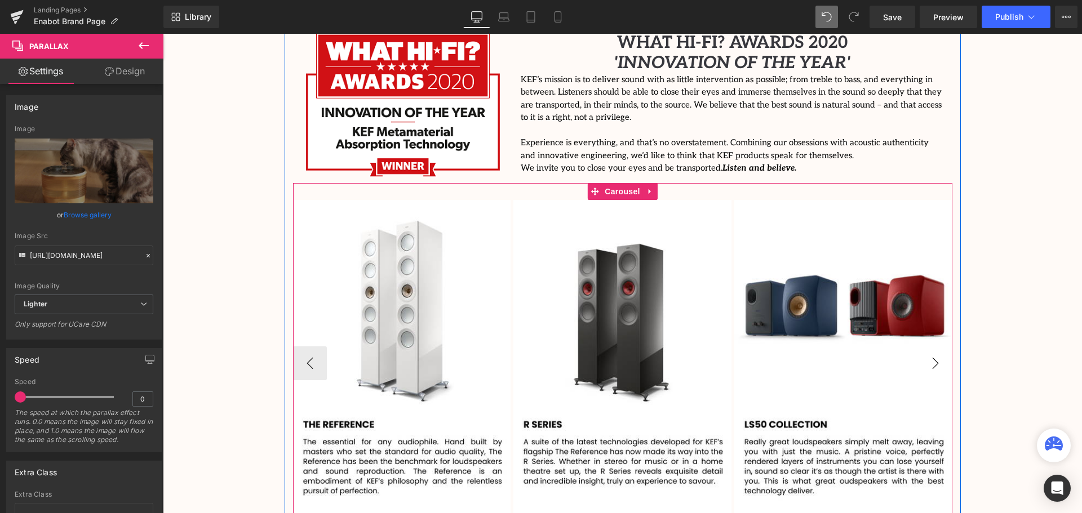
click at [932, 347] on button "›" at bounding box center [936, 364] width 34 height 34
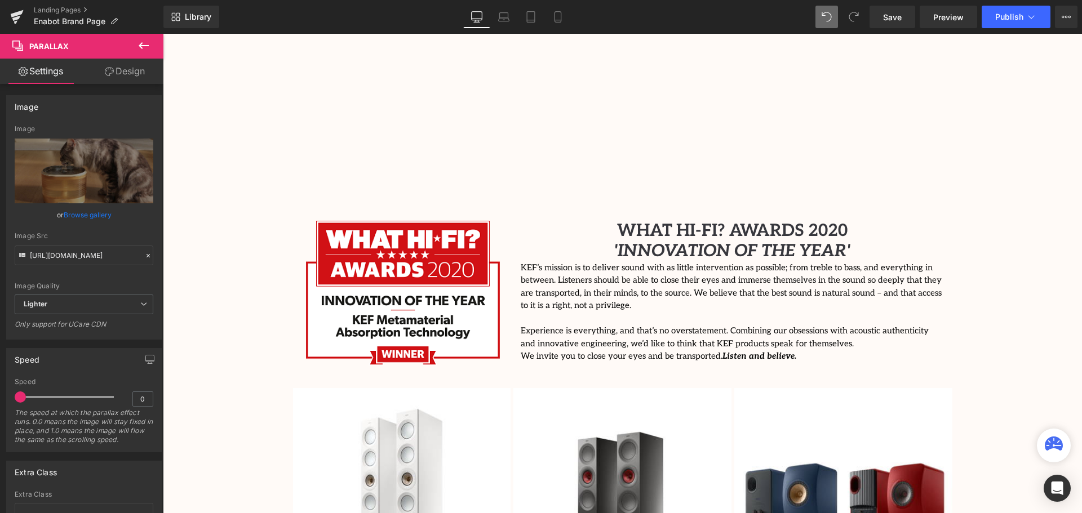
scroll to position [1348, 0]
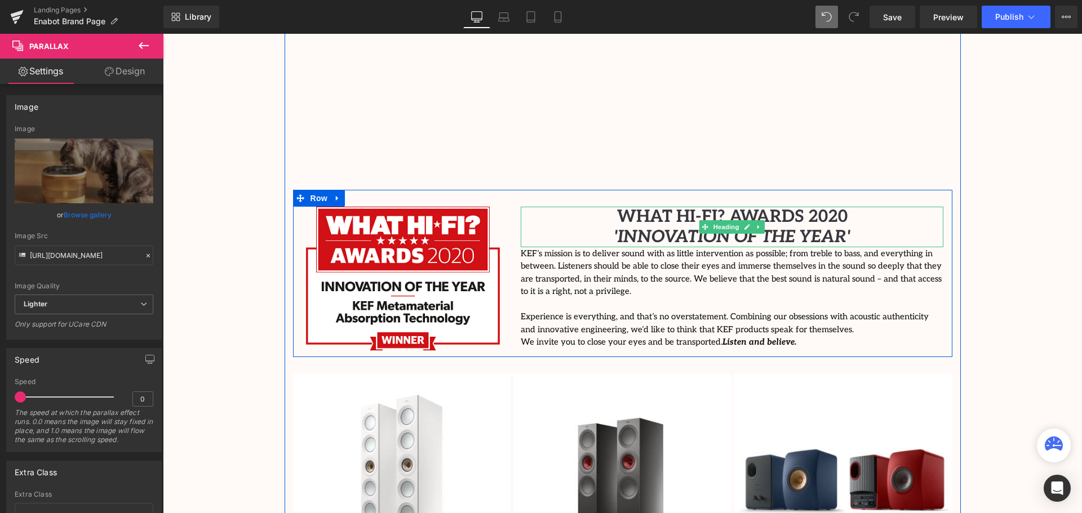
click at [665, 207] on span "WHAT HI-FI? AWARDS 2020" at bounding box center [732, 217] width 231 height 20
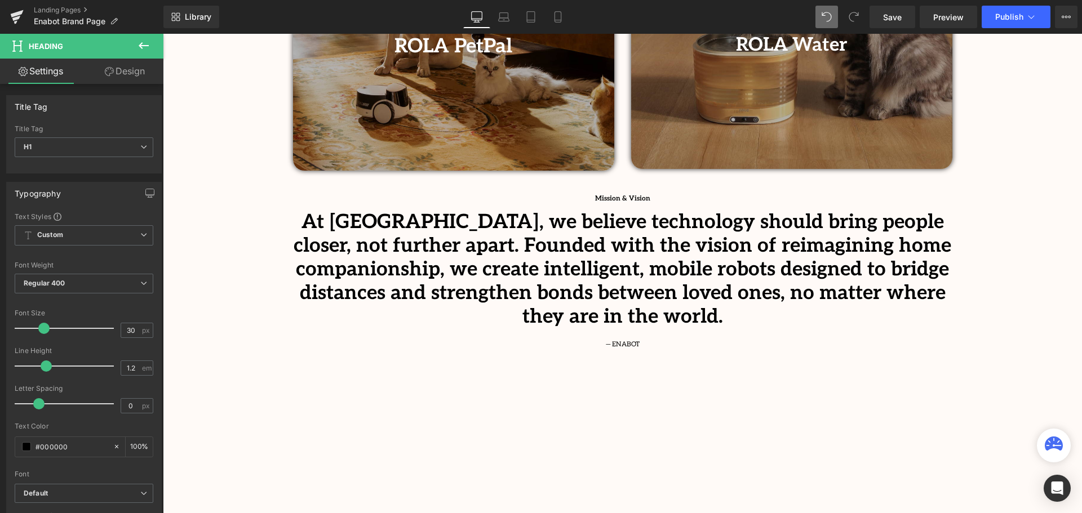
scroll to position [784, 0]
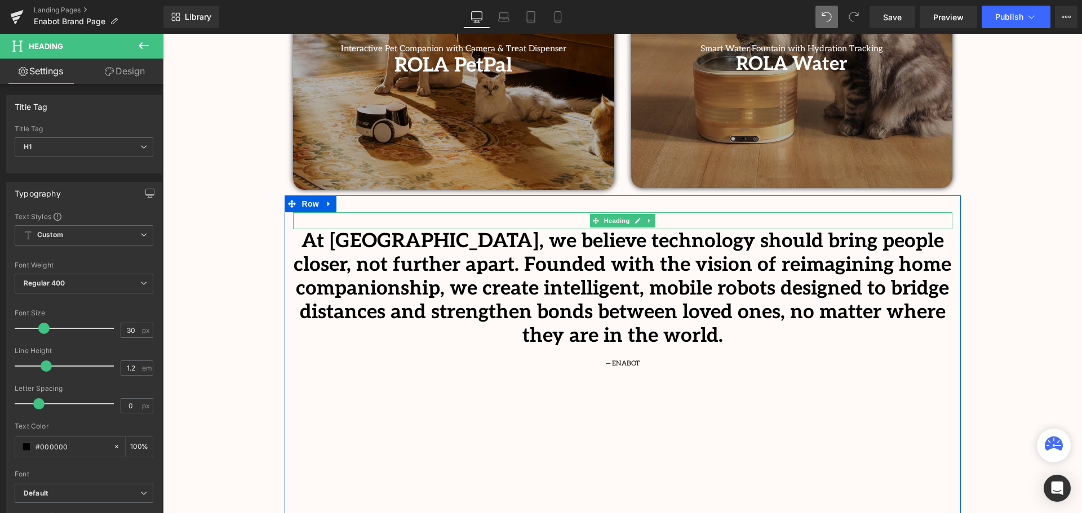
click at [672, 217] on div "Mission & Vision" at bounding box center [622, 220] width 659 height 17
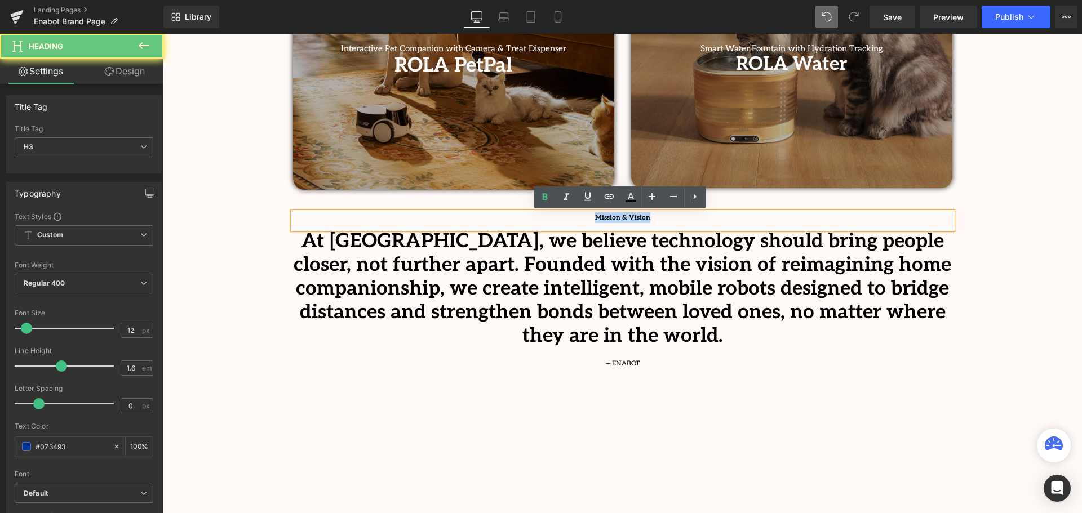
drag, startPoint x: 668, startPoint y: 220, endPoint x: 588, endPoint y: 218, distance: 80.1
click at [588, 218] on div "Mission & Vision" at bounding box center [622, 220] width 659 height 17
paste div
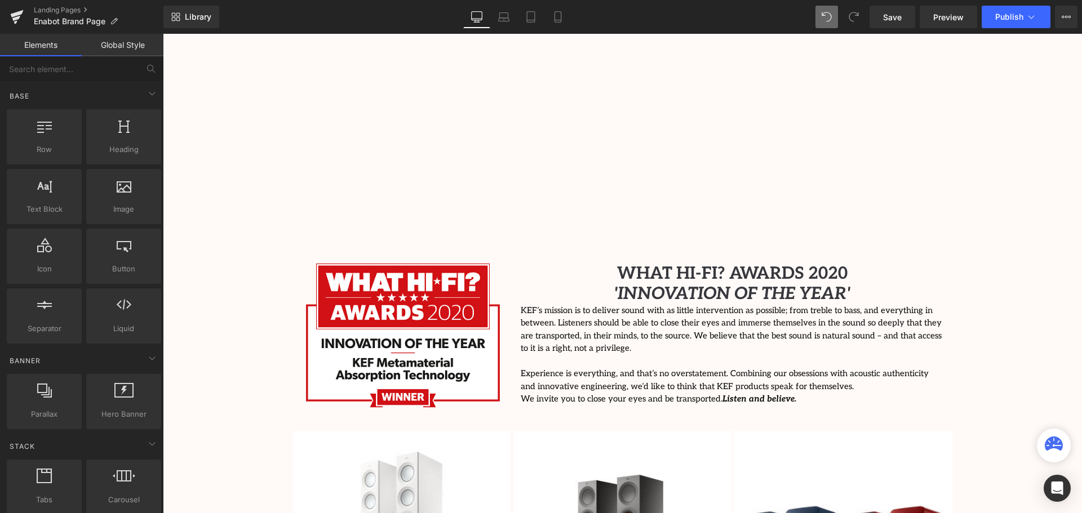
scroll to position [1291, 0]
click at [783, 263] on span "WHAT HI-FI? AWARDS 2020" at bounding box center [732, 273] width 231 height 20
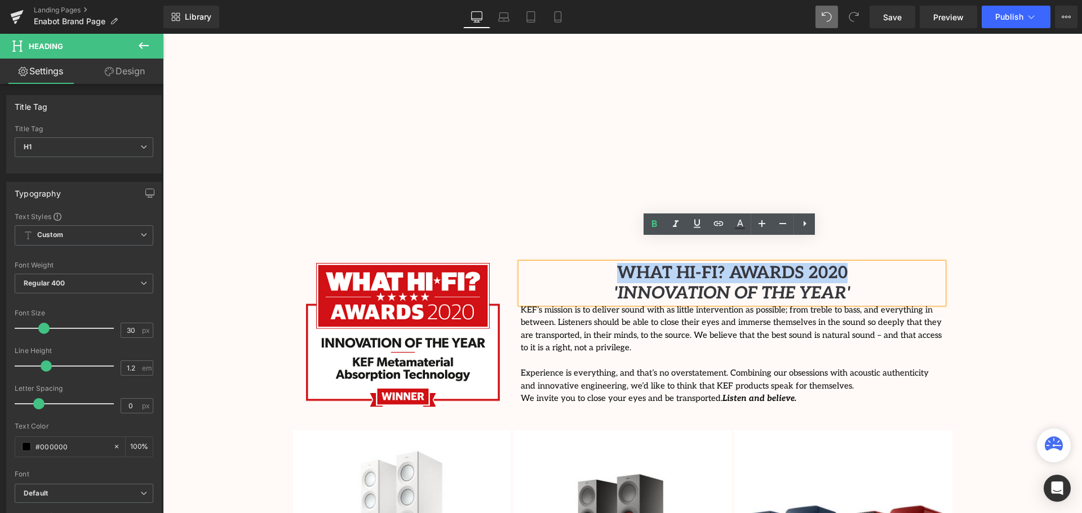
drag, startPoint x: 845, startPoint y: 251, endPoint x: 615, endPoint y: 253, distance: 230.5
click at [615, 263] on h1 "WHAT HI-FI? AWARDS 2020" at bounding box center [732, 273] width 423 height 20
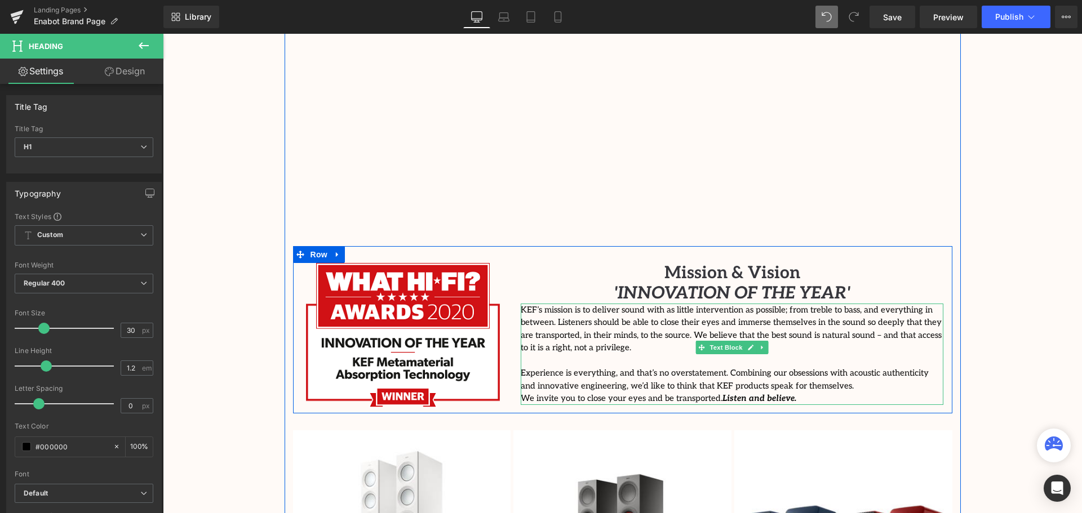
click at [813, 305] on span "KEF’s mission is to deliver sound with as little intervention as possible; from…" at bounding box center [731, 329] width 421 height 48
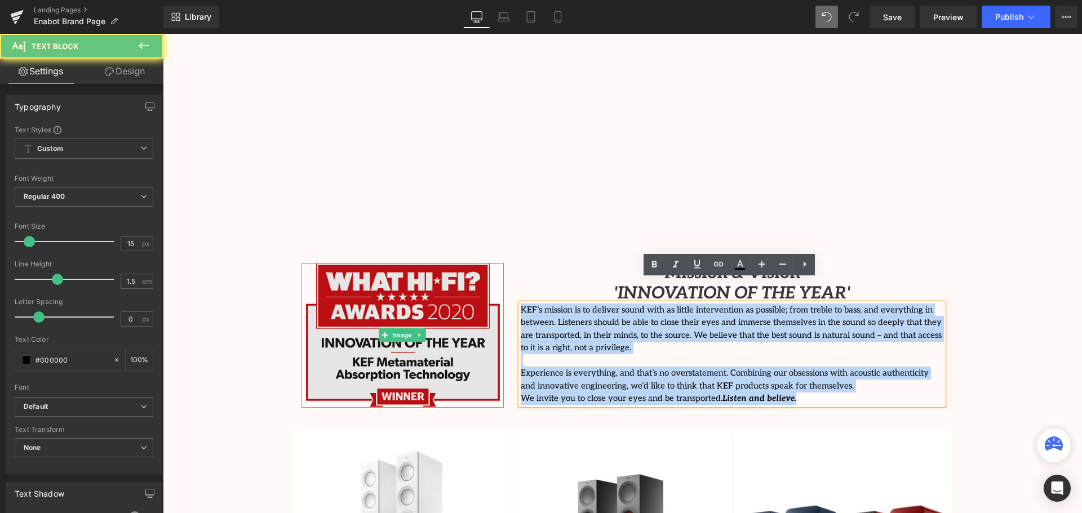
drag, startPoint x: 769, startPoint y: 364, endPoint x: 501, endPoint y: 287, distance: 278.9
click at [501, 287] on div "Image Mission & Vision 'INNOVATION OF THE YEAR' Heading KEF’s mission is to del…" at bounding box center [622, 329] width 659 height 167
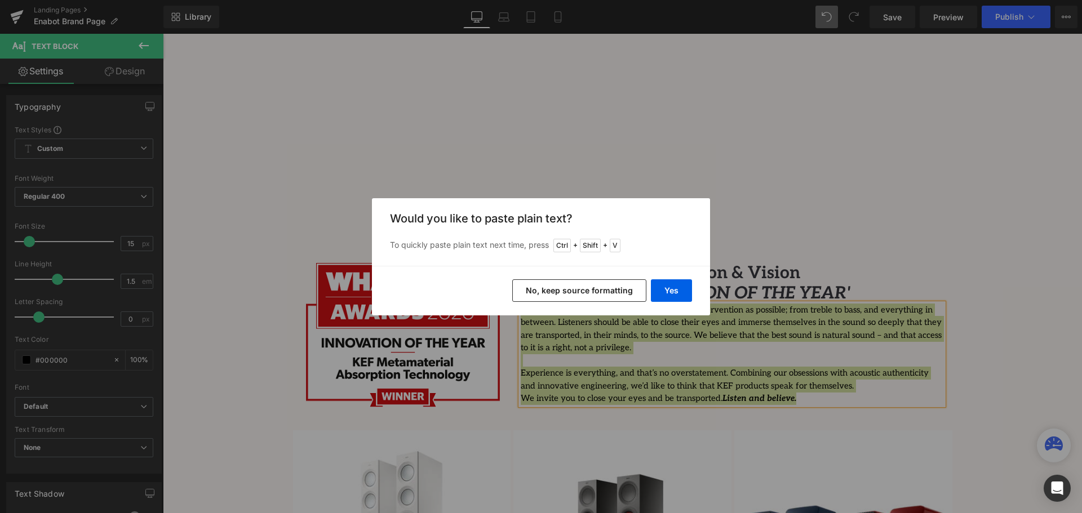
click at [601, 293] on button "No, keep source formatting" at bounding box center [579, 291] width 134 height 23
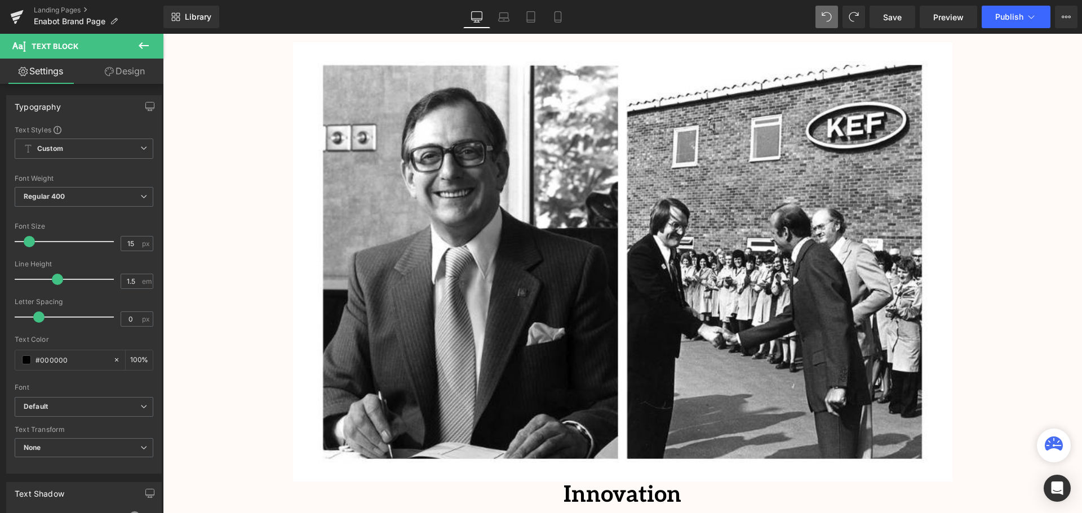
scroll to position [2249, 0]
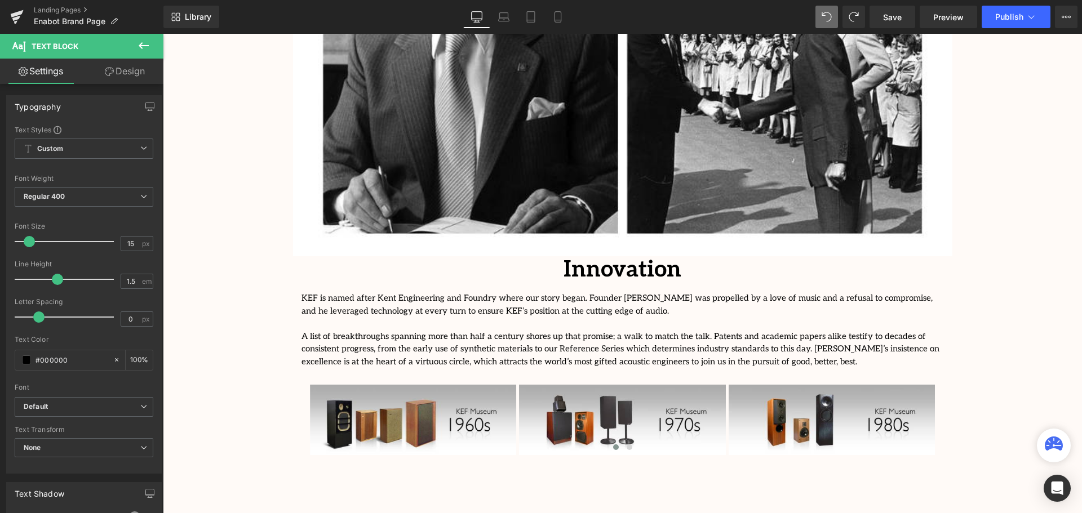
drag, startPoint x: 632, startPoint y: 247, endPoint x: 678, endPoint y: 250, distance: 45.7
click at [632, 256] on div "Innovation Heading" at bounding box center [622, 269] width 659 height 27
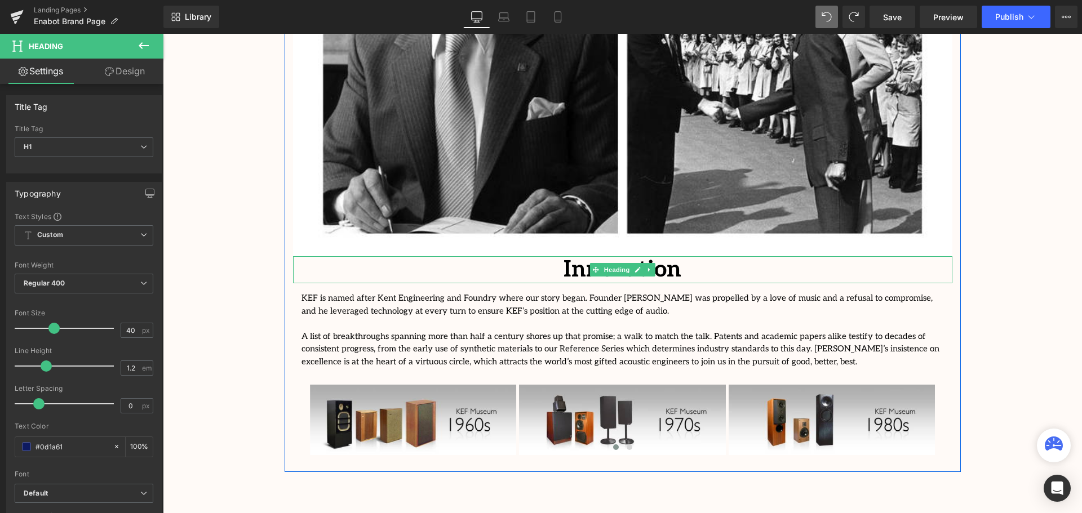
click at [703, 256] on h1 "Innovation" at bounding box center [622, 269] width 659 height 27
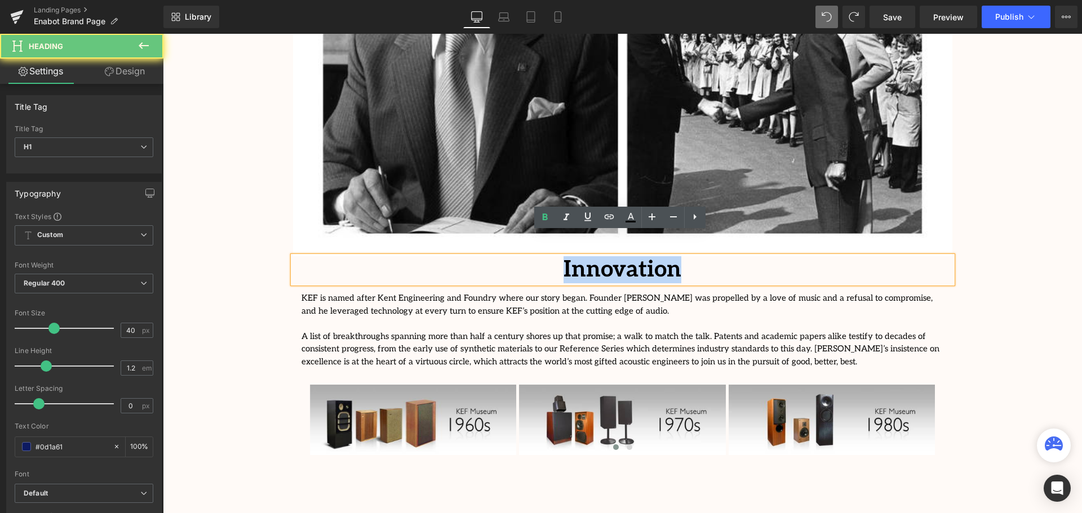
drag, startPoint x: 622, startPoint y: 246, endPoint x: 522, endPoint y: 246, distance: 99.2
click at [522, 256] on h1 "Innovation" at bounding box center [622, 269] width 659 height 27
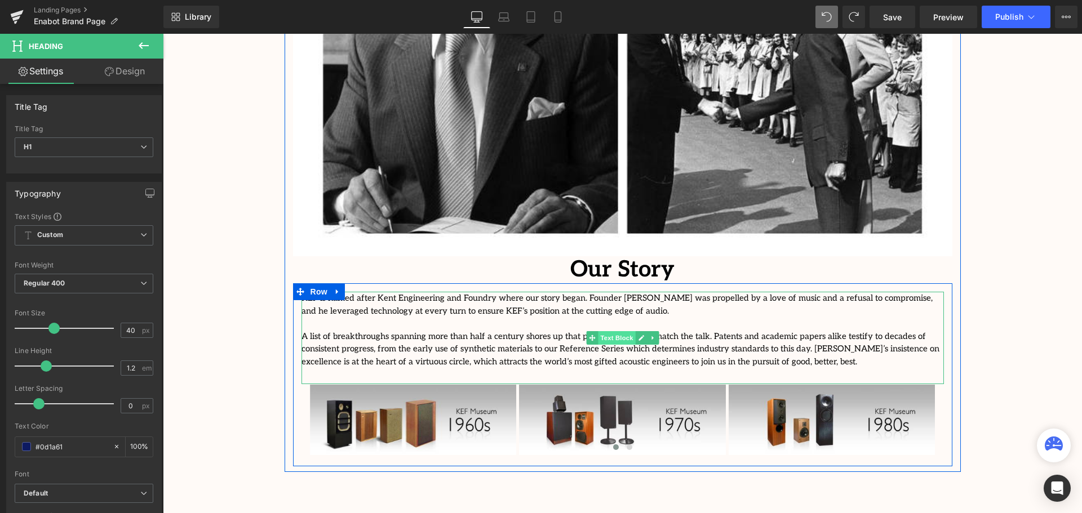
click at [598, 331] on span "Text Block" at bounding box center [616, 338] width 37 height 14
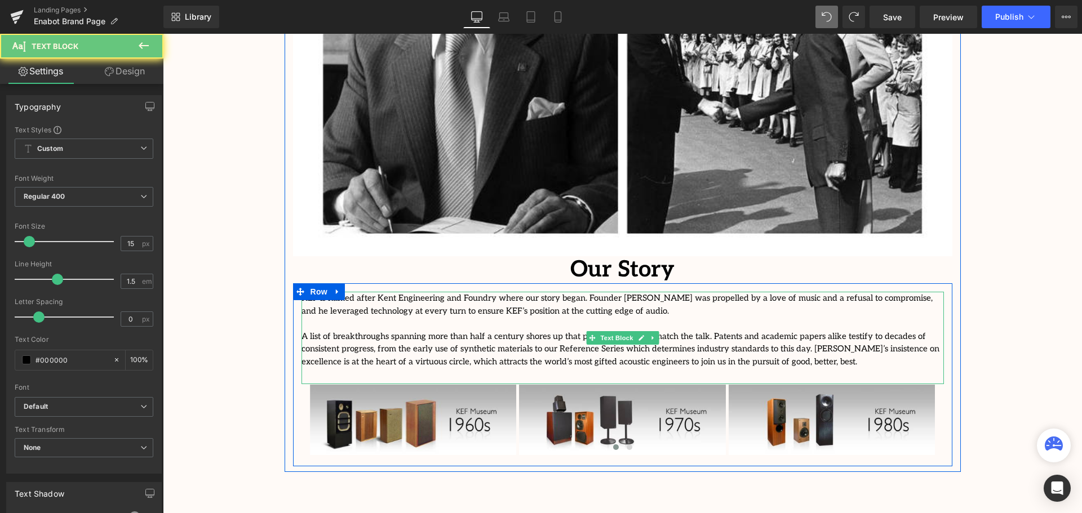
click at [557, 334] on p "A list of breakthroughs spanning more than half a century shores up that promis…" at bounding box center [623, 349] width 643 height 38
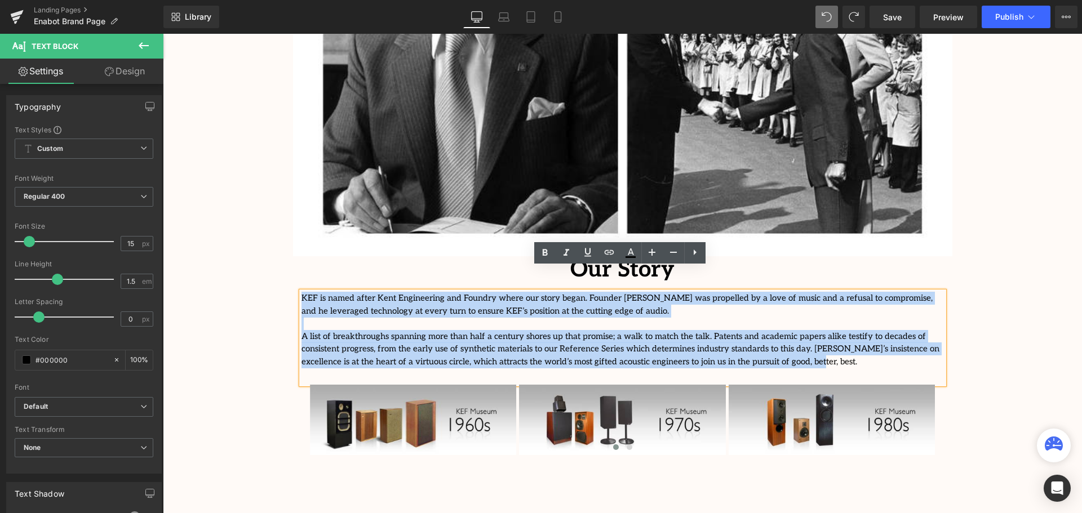
drag, startPoint x: 620, startPoint y: 340, endPoint x: 300, endPoint y: 274, distance: 326.9
click at [302, 292] on div "KEF is named after Kent Engineering and Foundry where our story began. Founder …" at bounding box center [623, 338] width 643 height 92
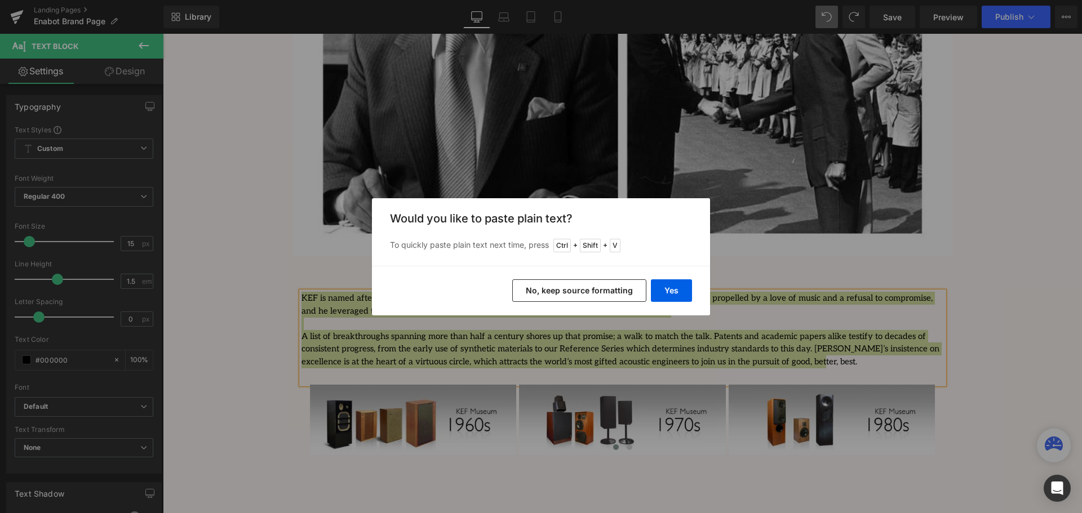
click at [609, 291] on button "No, keep source formatting" at bounding box center [579, 291] width 134 height 23
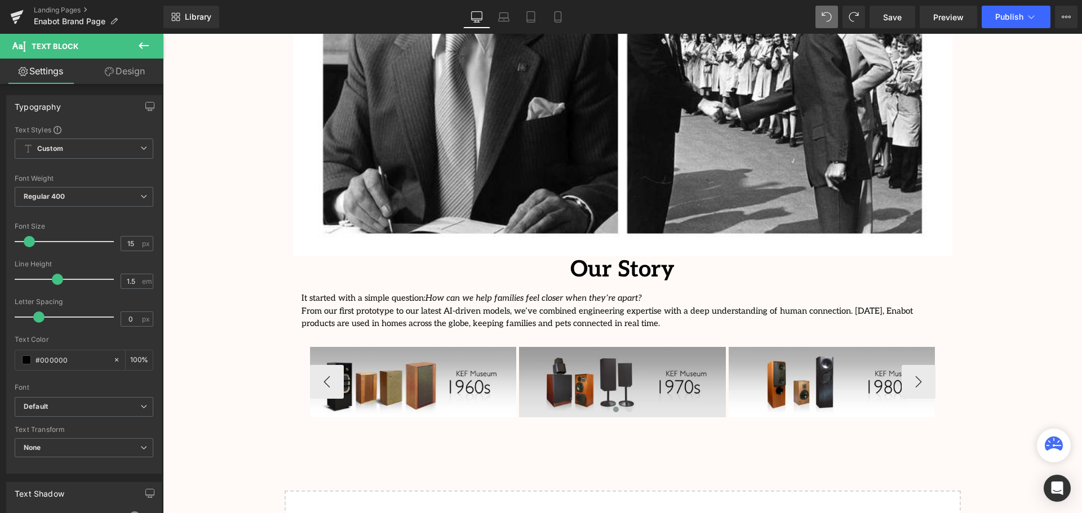
scroll to position [2860, 914]
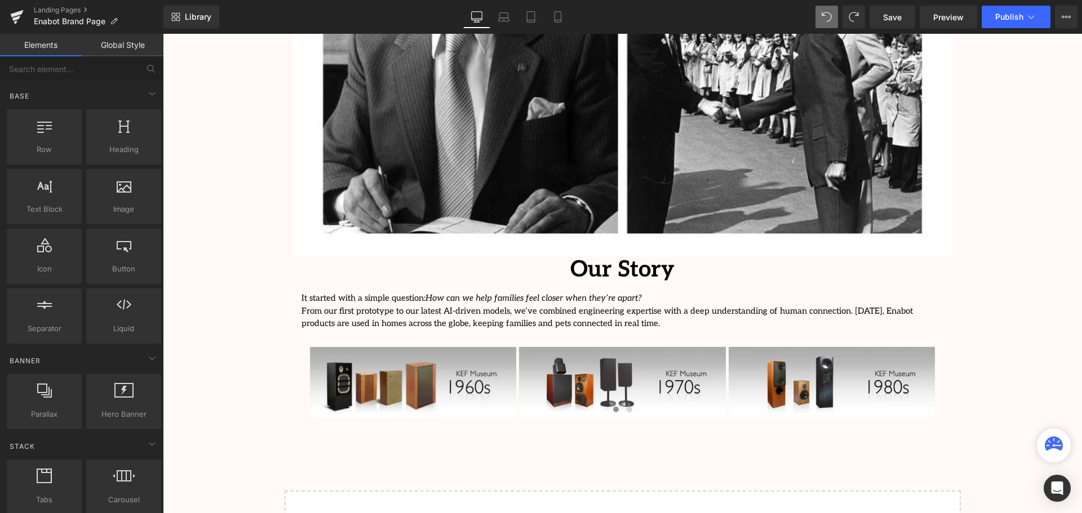
click at [318, 292] on p "It started with a simple question: How can we help families feel closer when th…" at bounding box center [623, 311] width 643 height 38
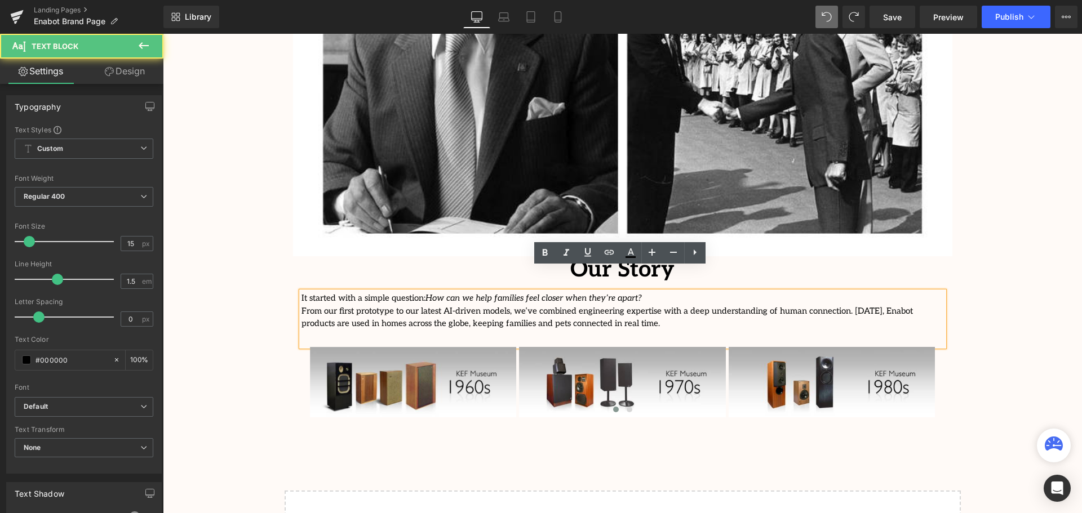
click at [302, 292] on p "It started with a simple question: How can we help families feel closer when th…" at bounding box center [623, 311] width 643 height 38
click at [304, 292] on p "It started with a simple question: How can we help families feel closer when th…" at bounding box center [623, 311] width 643 height 38
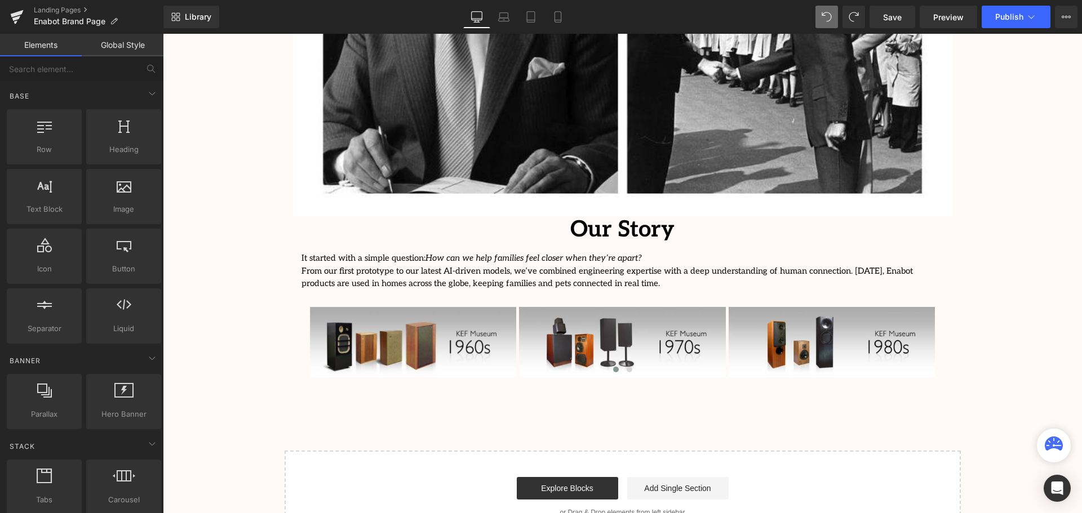
scroll to position [2306, 0]
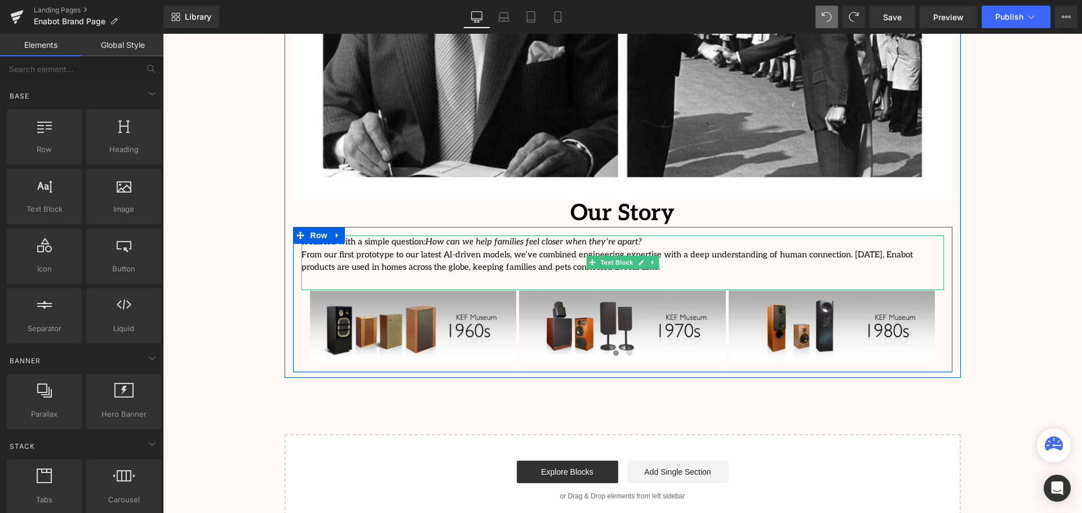
click at [539, 238] on p "It started with a simple question: How can we help families feel closer when th…" at bounding box center [623, 255] width 643 height 38
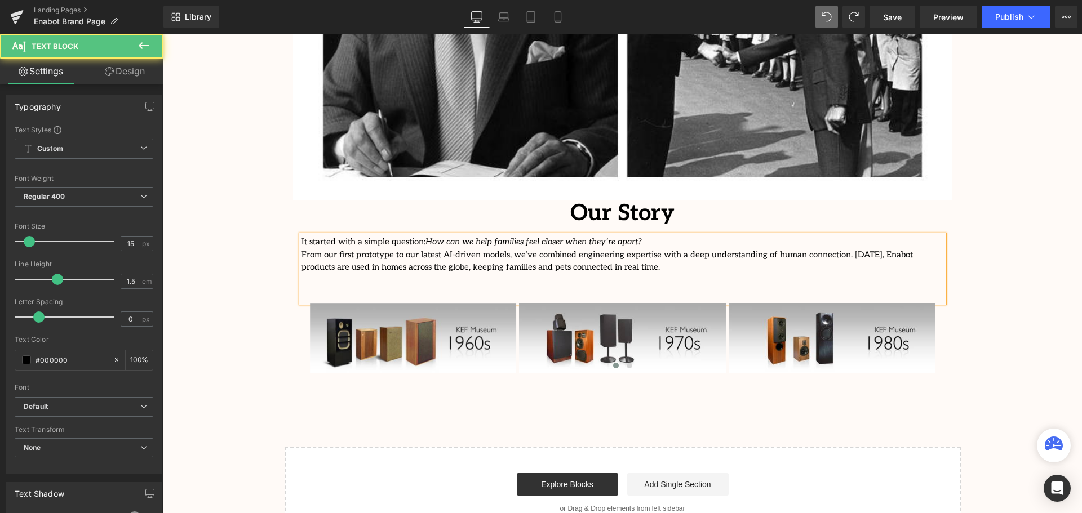
scroll to position [2885, 914]
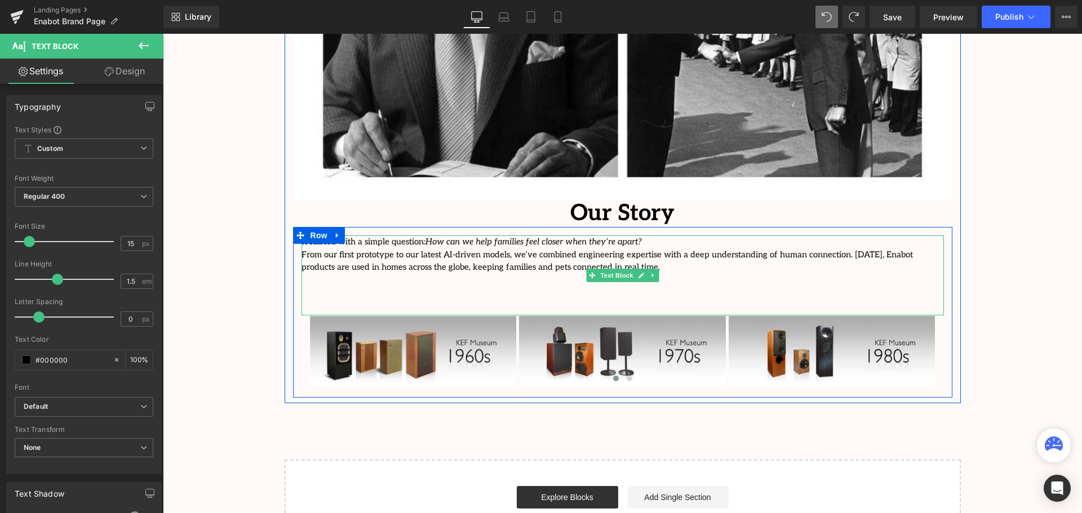
click at [315, 286] on p at bounding box center [623, 292] width 643 height 13
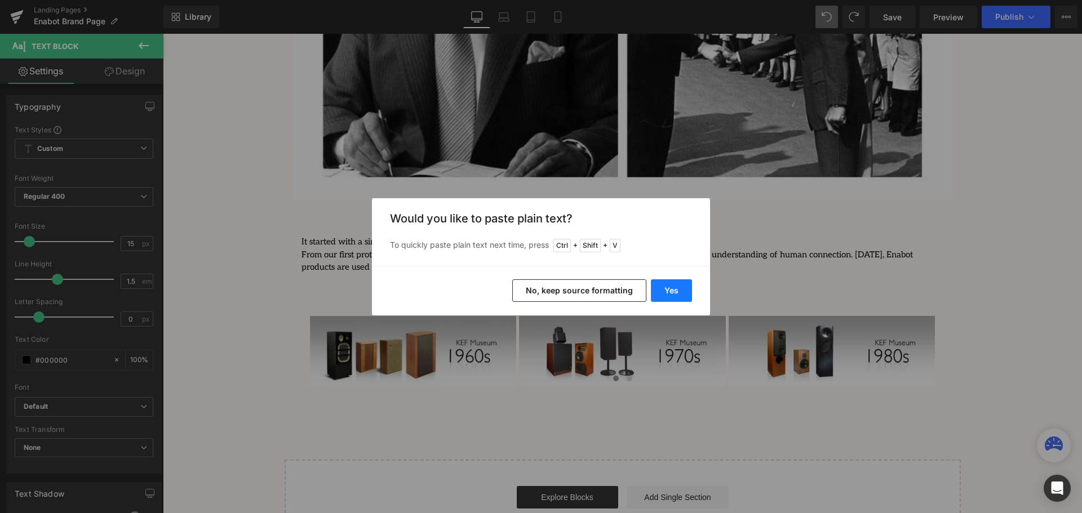
drag, startPoint x: 660, startPoint y: 295, endPoint x: 482, endPoint y: 277, distance: 178.5
click at [660, 295] on button "Yes" at bounding box center [671, 291] width 41 height 23
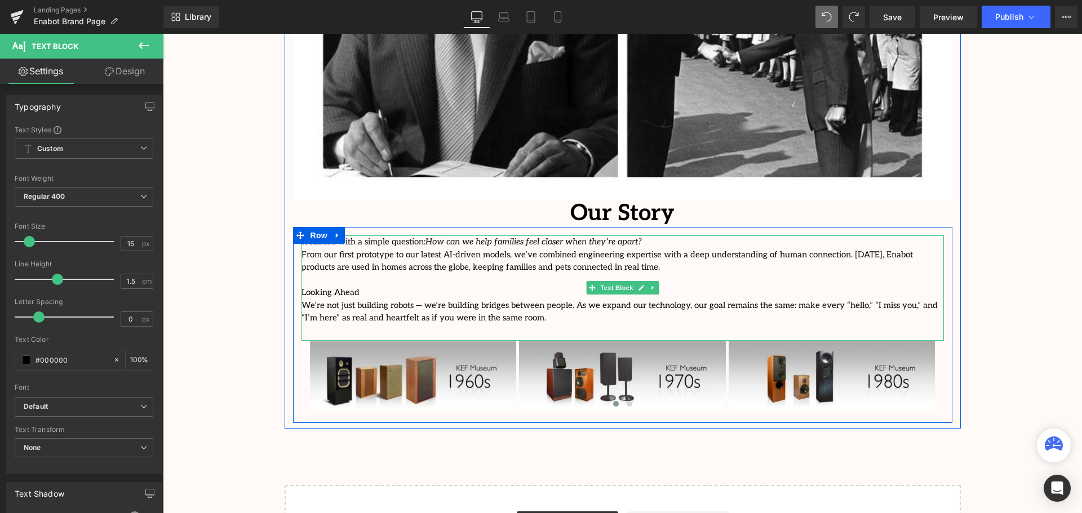
click at [380, 286] on p "Looking Ahead" at bounding box center [623, 292] width 643 height 13
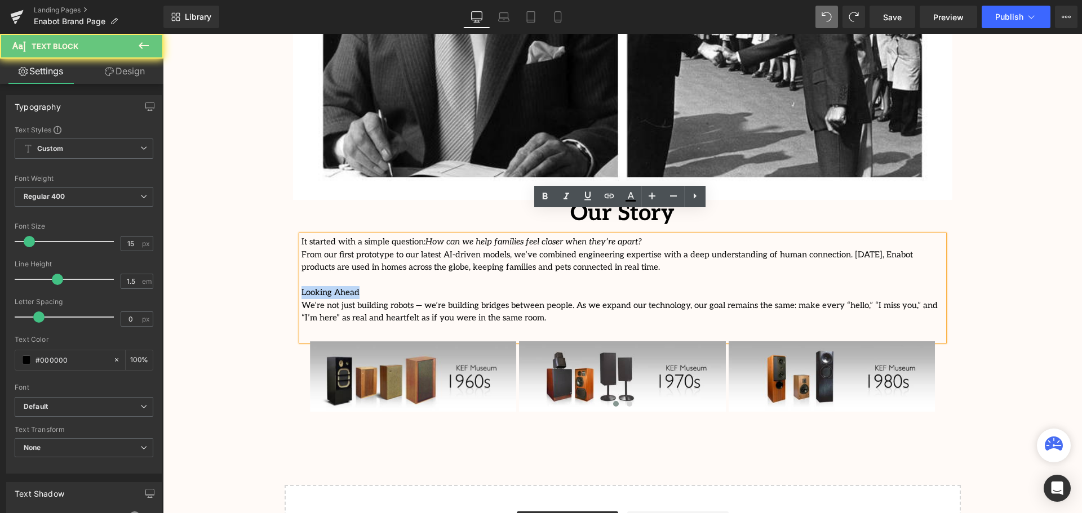
drag, startPoint x: 405, startPoint y: 267, endPoint x: 278, endPoint y: 268, distance: 127.4
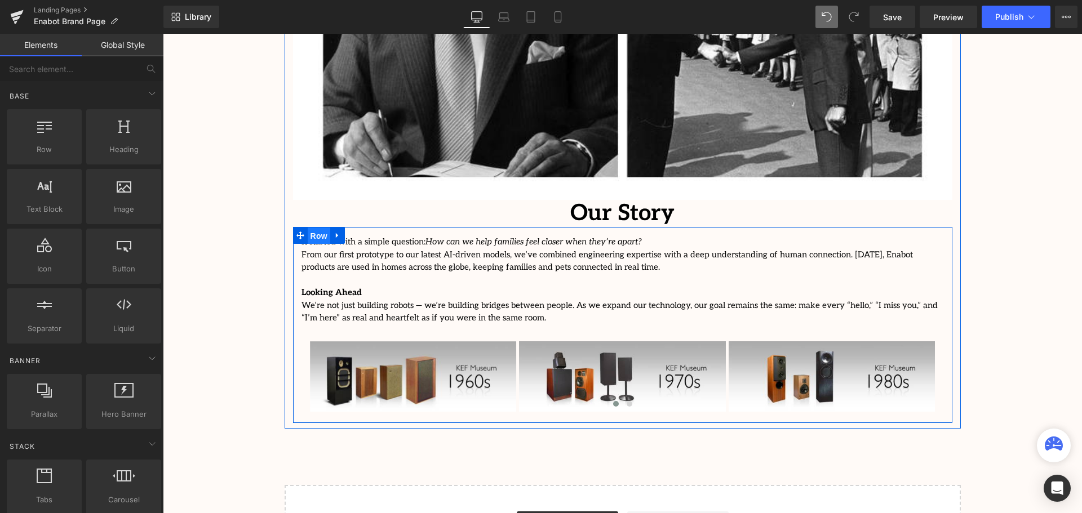
click at [308, 228] on span "Row" at bounding box center [319, 236] width 23 height 17
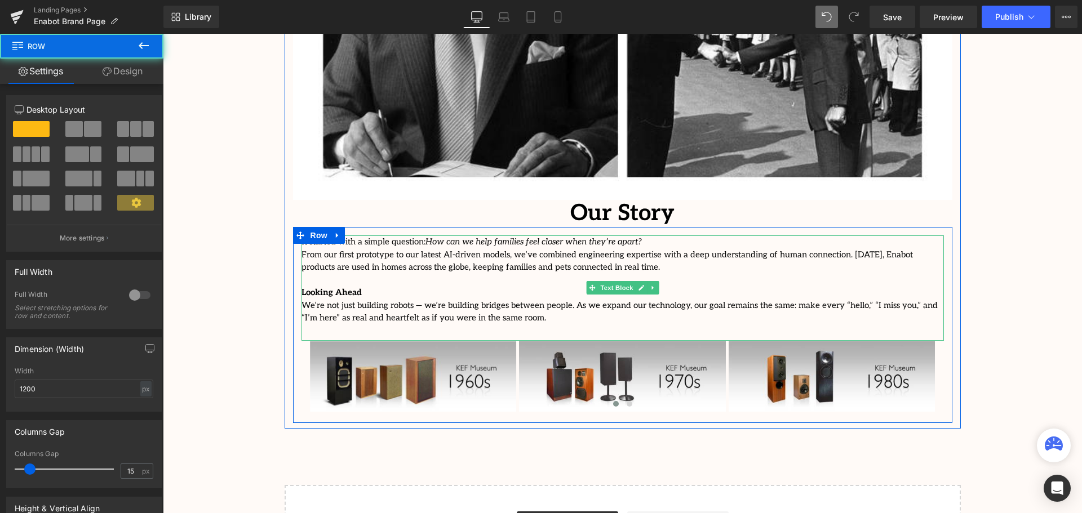
click at [401, 236] on p "It started with a simple question: How can we help families feel closer when th…" at bounding box center [623, 255] width 643 height 38
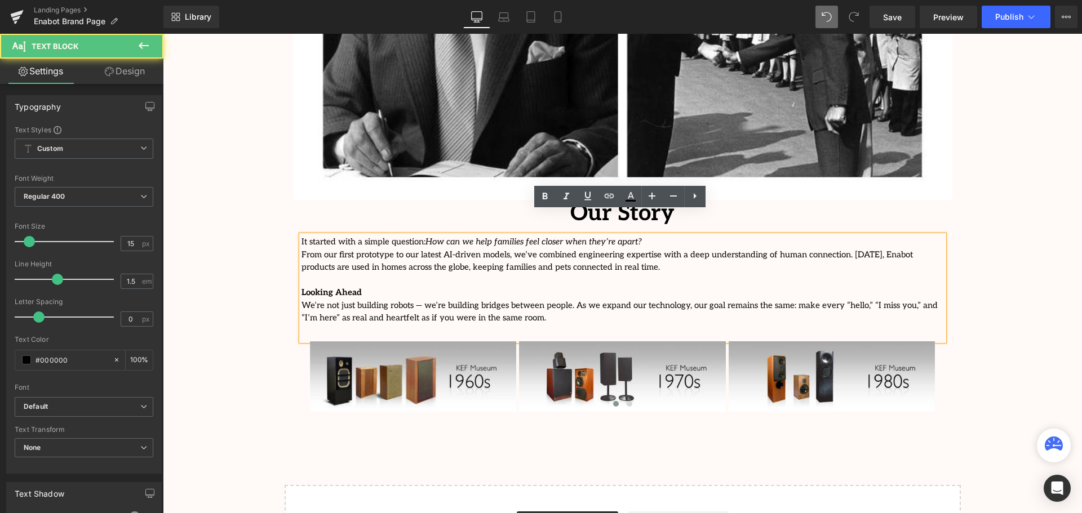
click at [302, 236] on p "It started with a simple question: How can we help families feel closer when th…" at bounding box center [623, 255] width 643 height 38
click at [302, 256] on div "It started with a simple question: How can we help families feel closer when th…" at bounding box center [623, 288] width 643 height 105
click at [321, 274] on p at bounding box center [623, 280] width 643 height 13
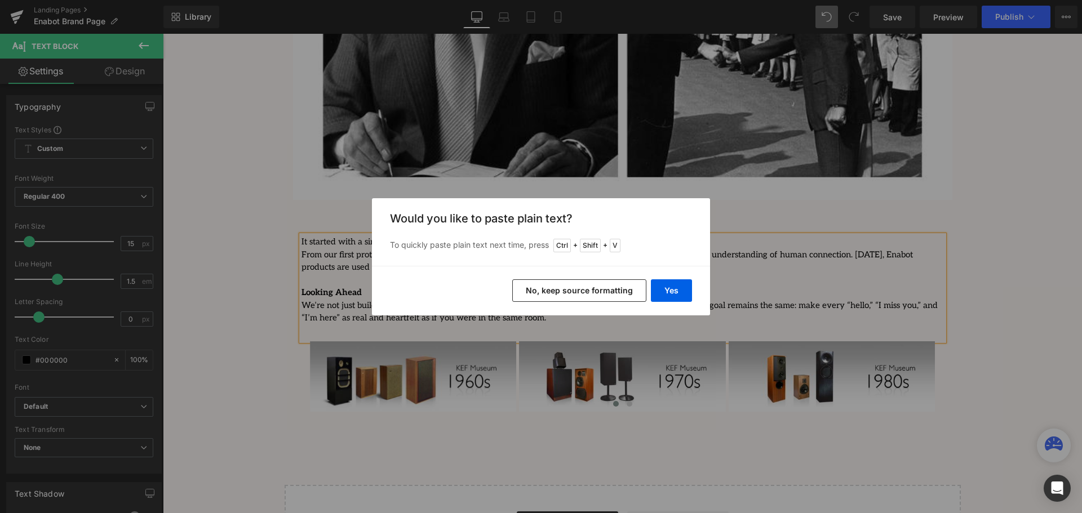
click at [618, 284] on button "No, keep source formatting" at bounding box center [579, 291] width 134 height 23
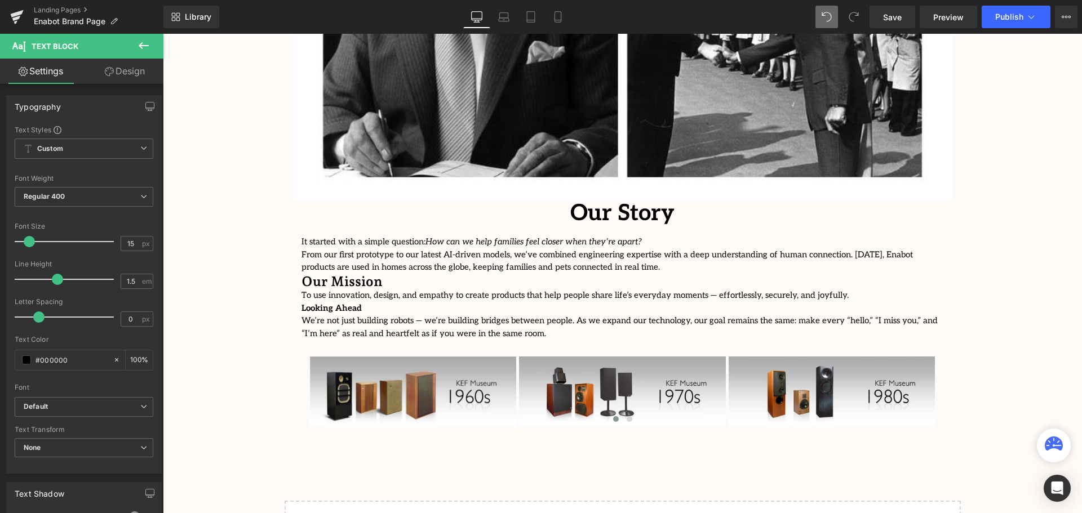
scroll to position [2926, 914]
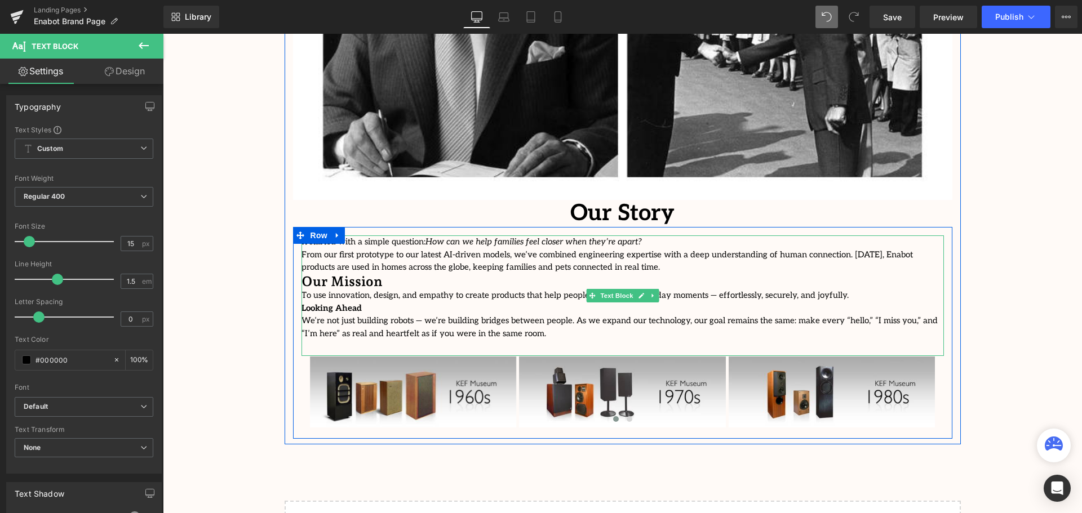
click at [598, 274] on h3 "Our Mission" at bounding box center [623, 282] width 643 height 16
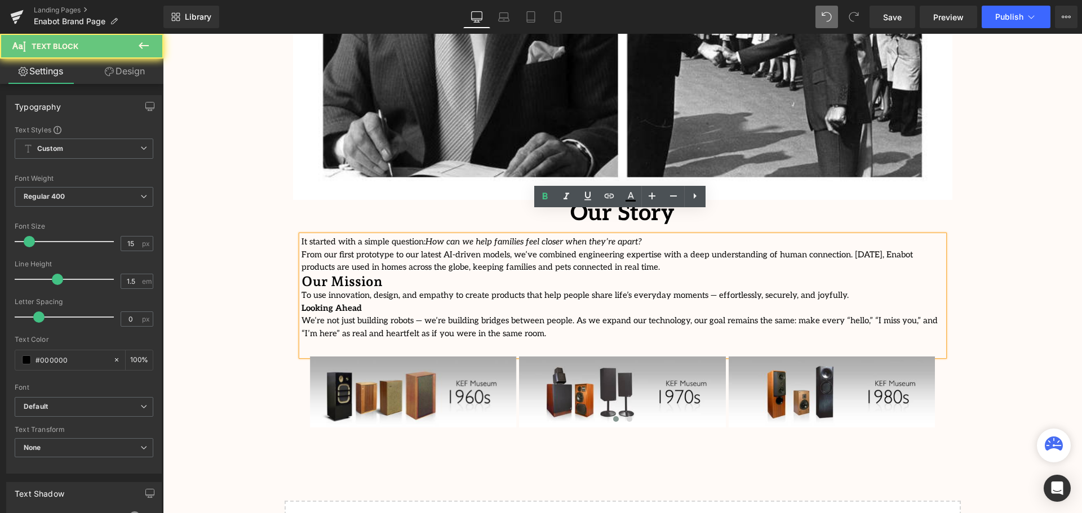
click at [587, 248] on p "It started with a simple question: How can we help families feel closer when th…" at bounding box center [623, 255] width 643 height 38
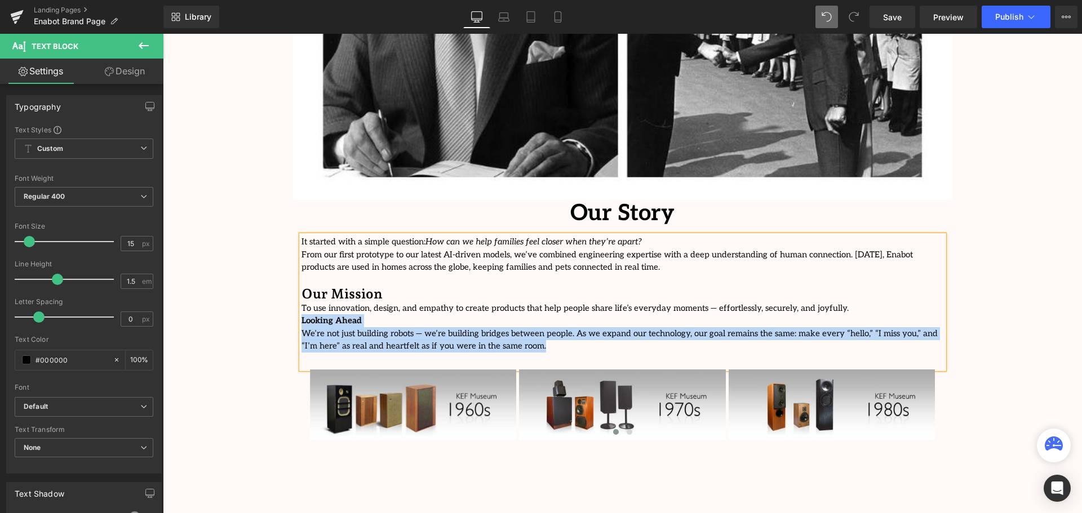
click at [302, 295] on div "It started with a simple question: How can we help families feel closer when th…" at bounding box center [623, 303] width 643 height 134
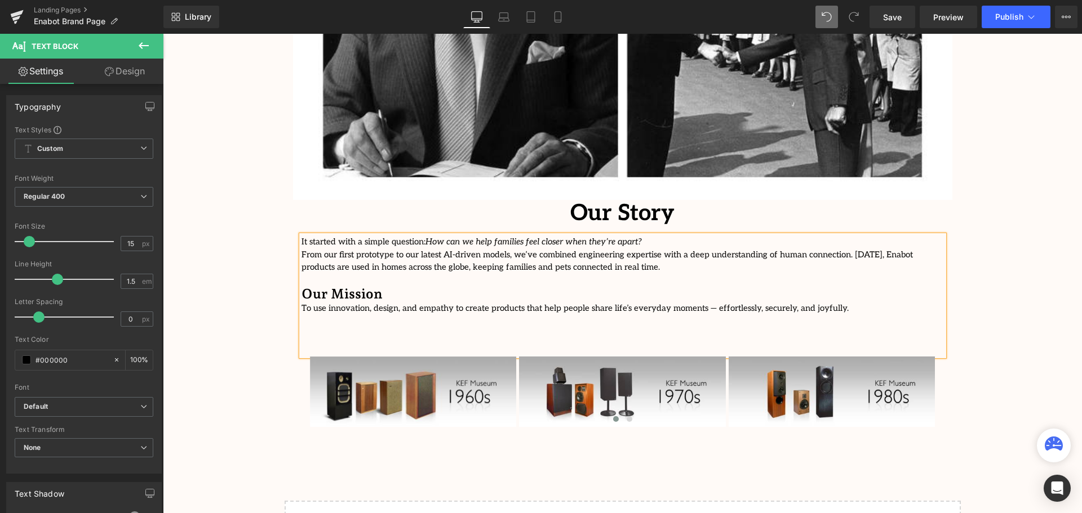
scroll to position [2926, 914]
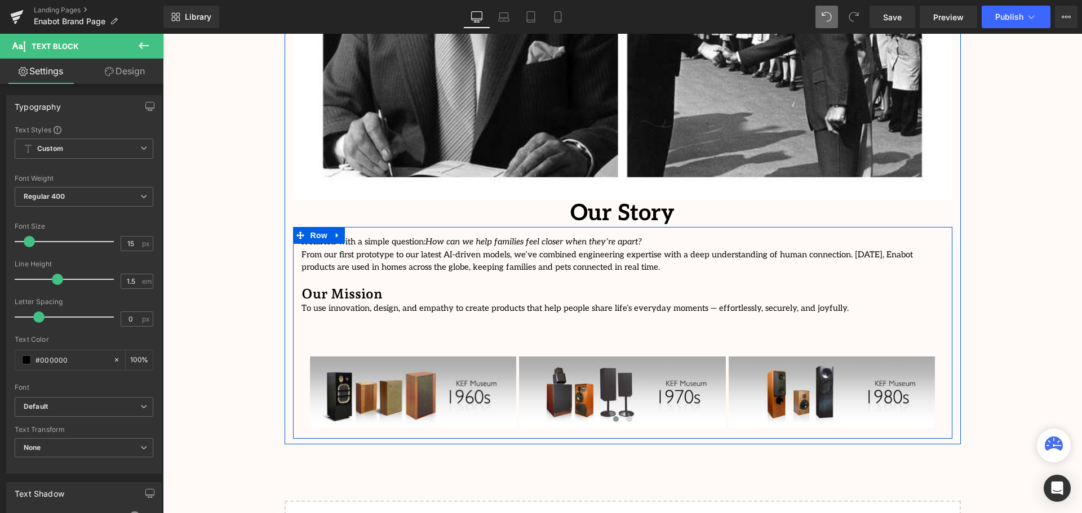
click at [322, 327] on p at bounding box center [623, 333] width 643 height 13
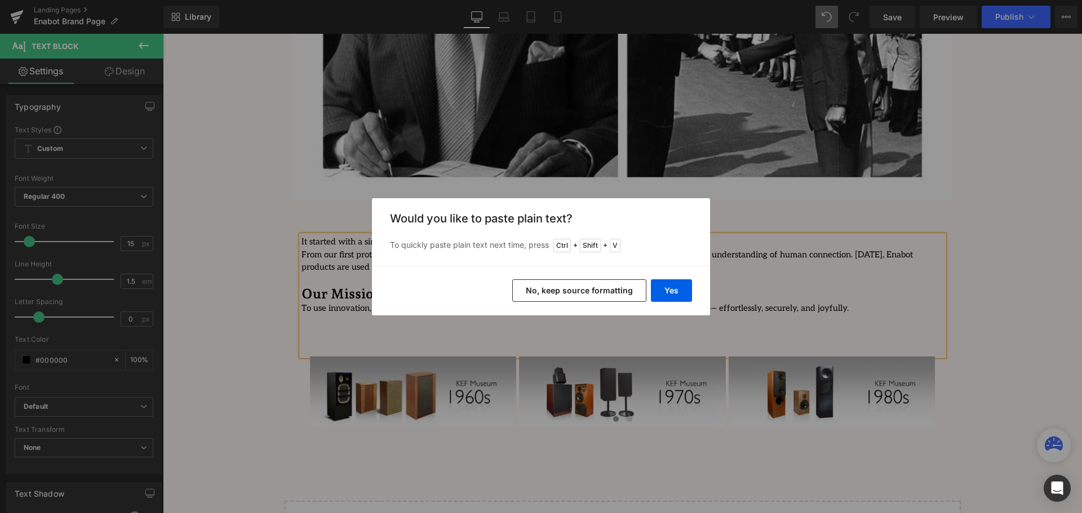
drag, startPoint x: 590, startPoint y: 300, endPoint x: 429, endPoint y: 265, distance: 164.4
click at [590, 300] on button "No, keep source formatting" at bounding box center [579, 291] width 134 height 23
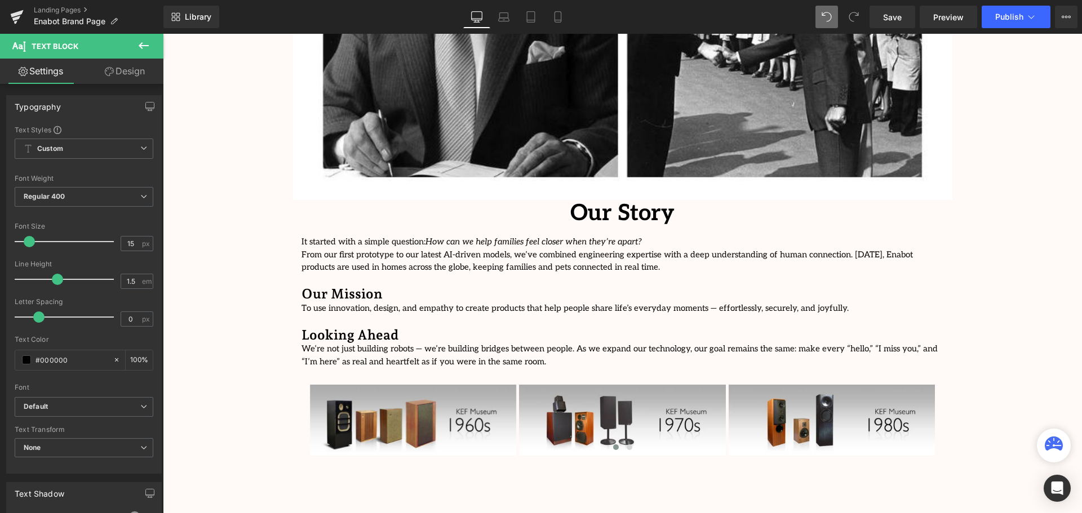
scroll to position [2955, 914]
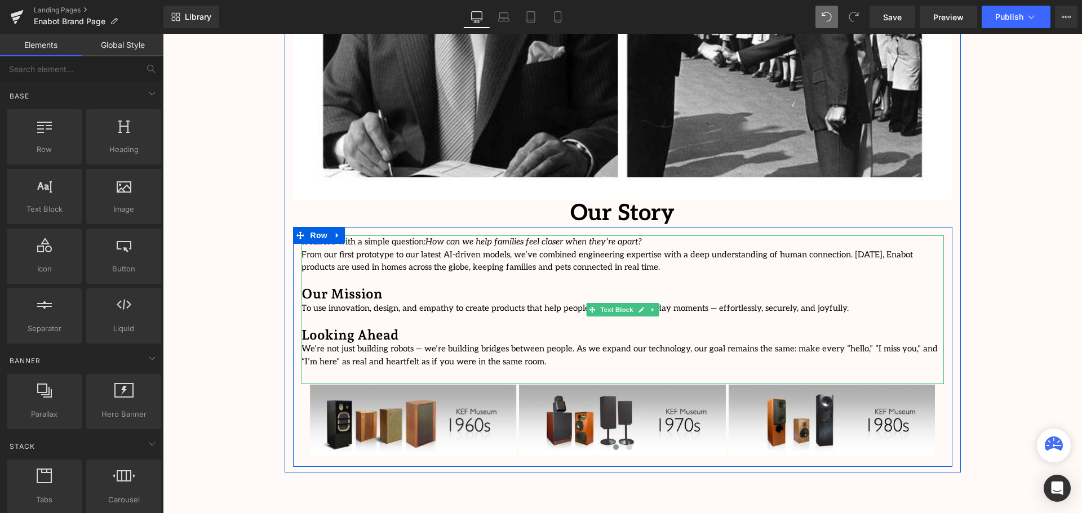
click at [318, 327] on strong "Looking Ahead" at bounding box center [350, 335] width 97 height 16
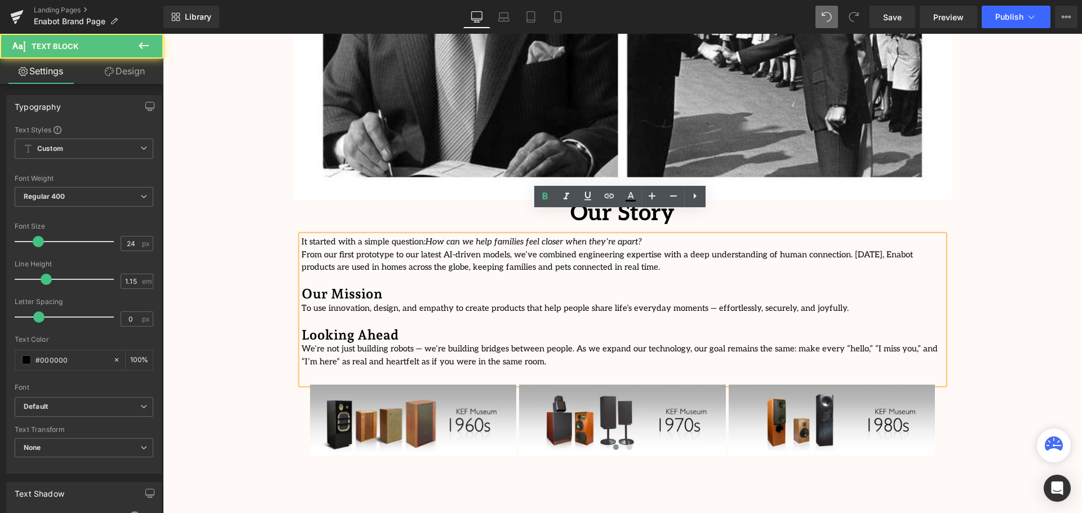
click at [317, 315] on p at bounding box center [623, 321] width 643 height 13
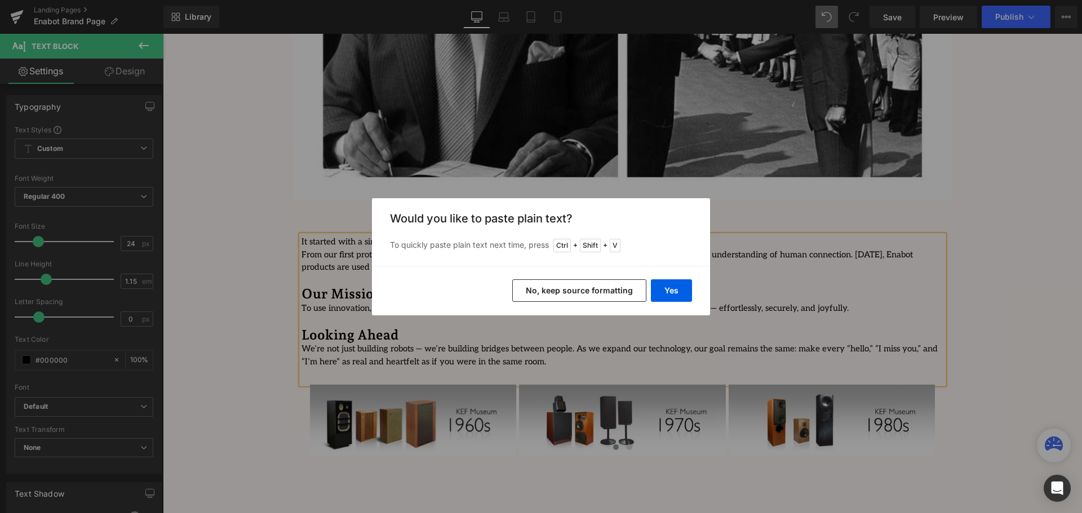
click at [543, 295] on button "No, keep source formatting" at bounding box center [579, 291] width 134 height 23
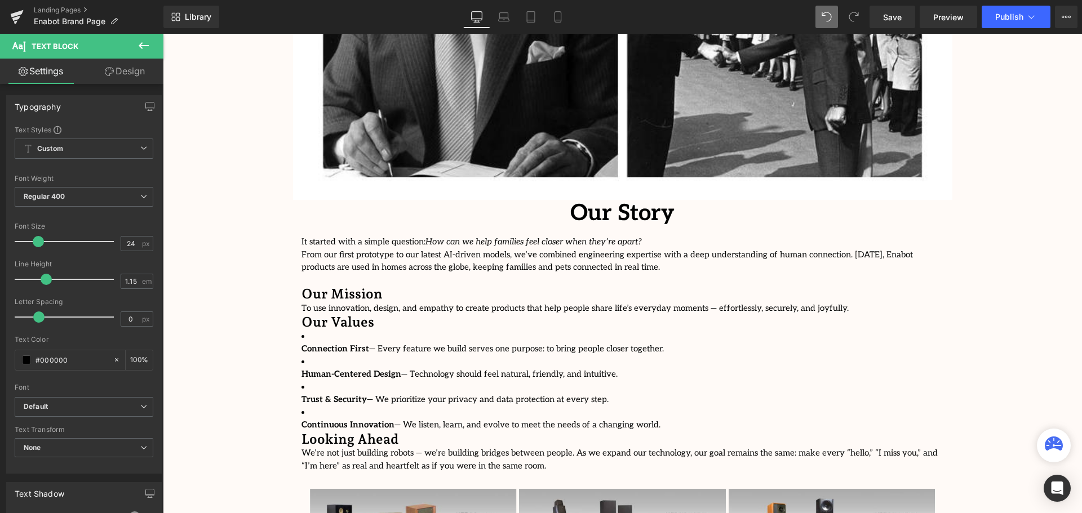
scroll to position [3059, 914]
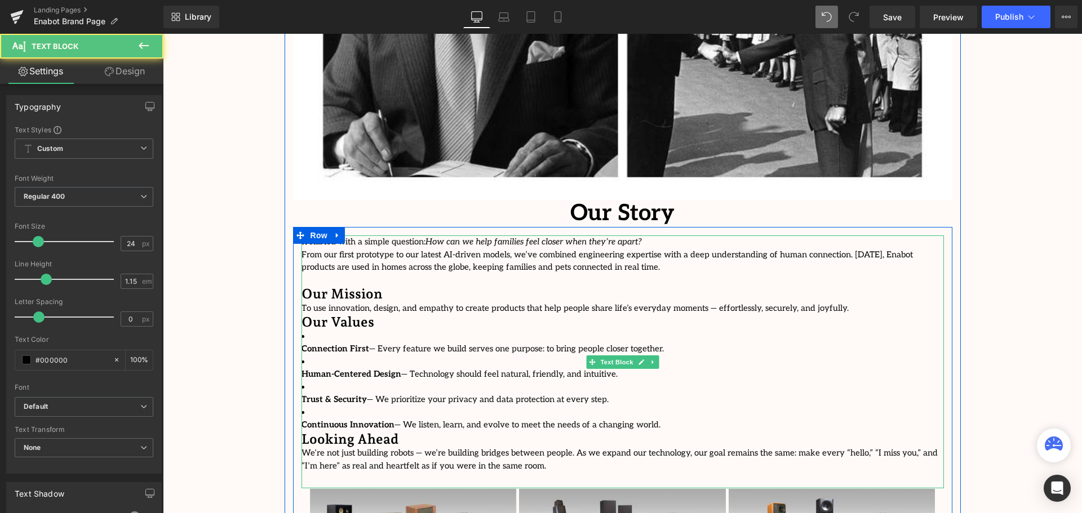
click at [813, 302] on p "To use innovation, design, and empathy to create products that help people shar…" at bounding box center [623, 308] width 643 height 13
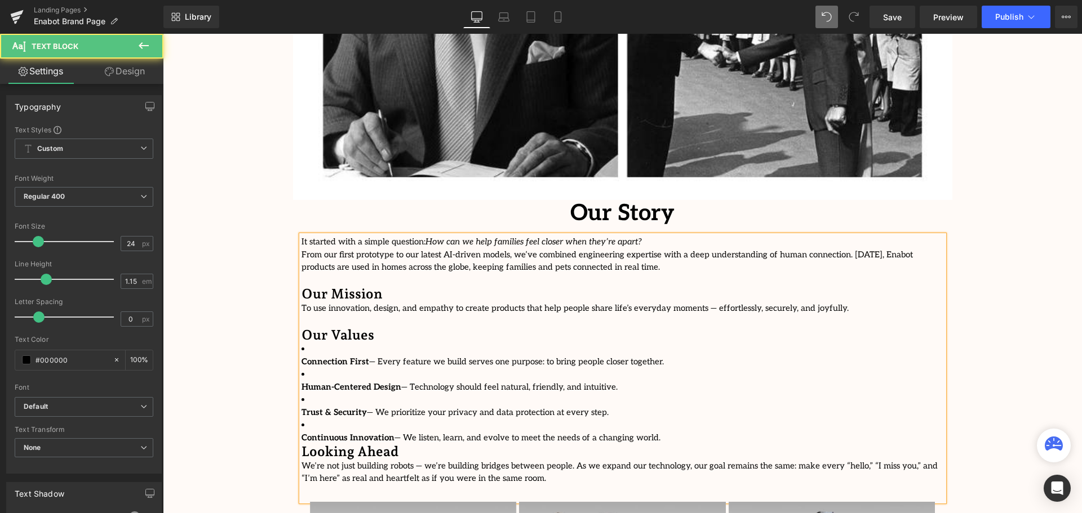
scroll to position [3072, 914]
click at [302, 357] on strong "Connection First" at bounding box center [336, 362] width 68 height 10
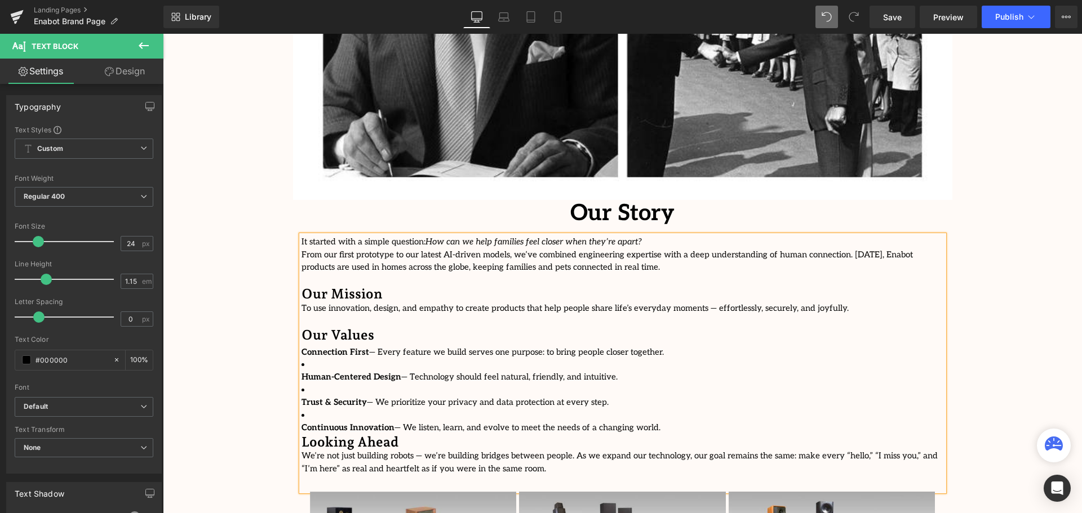
scroll to position [3062, 914]
click at [311, 358] on li "Human-Centered Design — Technology should feel natural, friendly, and intuitive." at bounding box center [623, 370] width 643 height 25
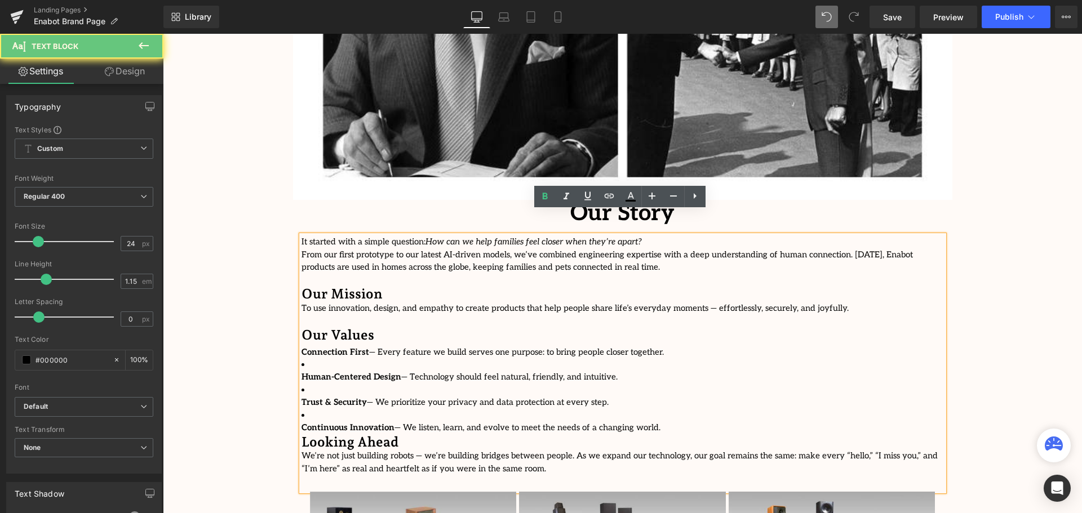
click at [305, 358] on li "Human-Centered Design — Technology should feel natural, friendly, and intuitive." at bounding box center [623, 370] width 643 height 25
click at [302, 372] on strong "Human-Centered Design" at bounding box center [352, 377] width 100 height 10
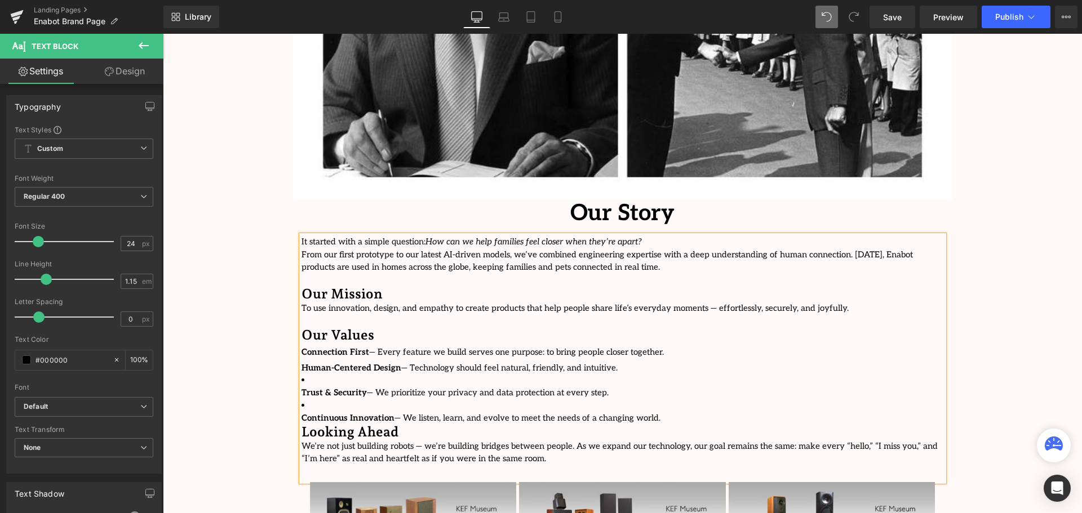
scroll to position [3051, 914]
click at [302, 388] on strong "Trust & Security" at bounding box center [334, 393] width 65 height 10
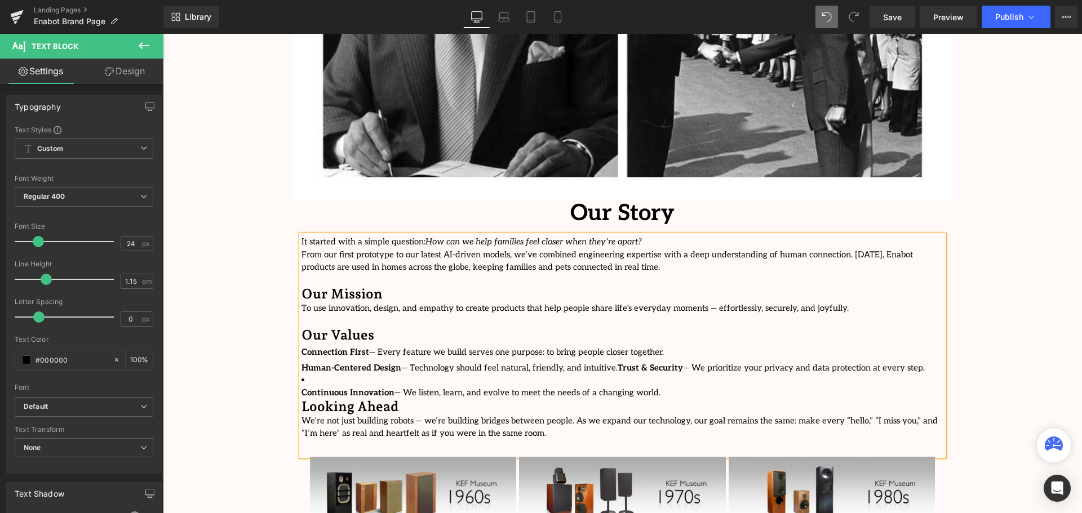
scroll to position [3042, 914]
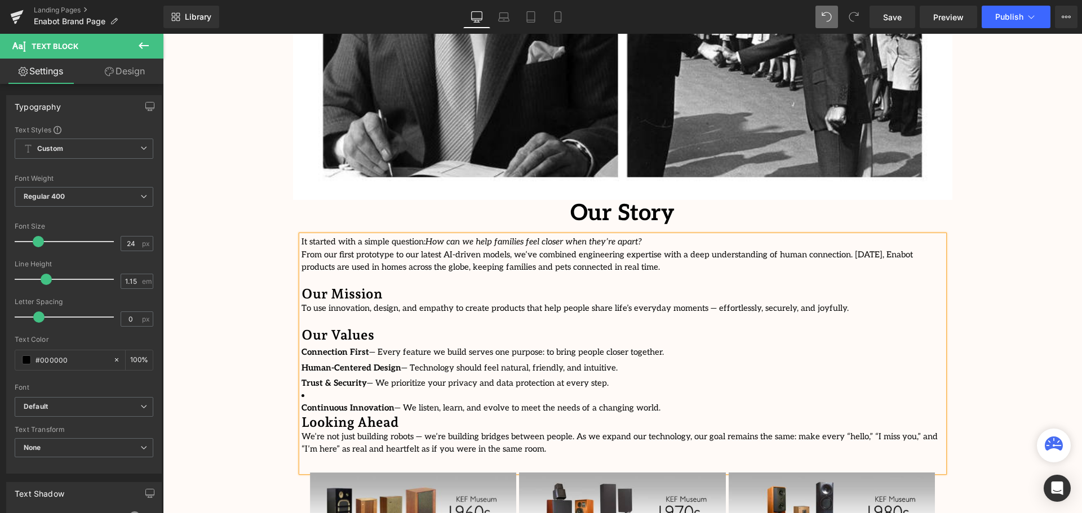
click at [302, 403] on strong "Continuous Innovation" at bounding box center [348, 408] width 93 height 10
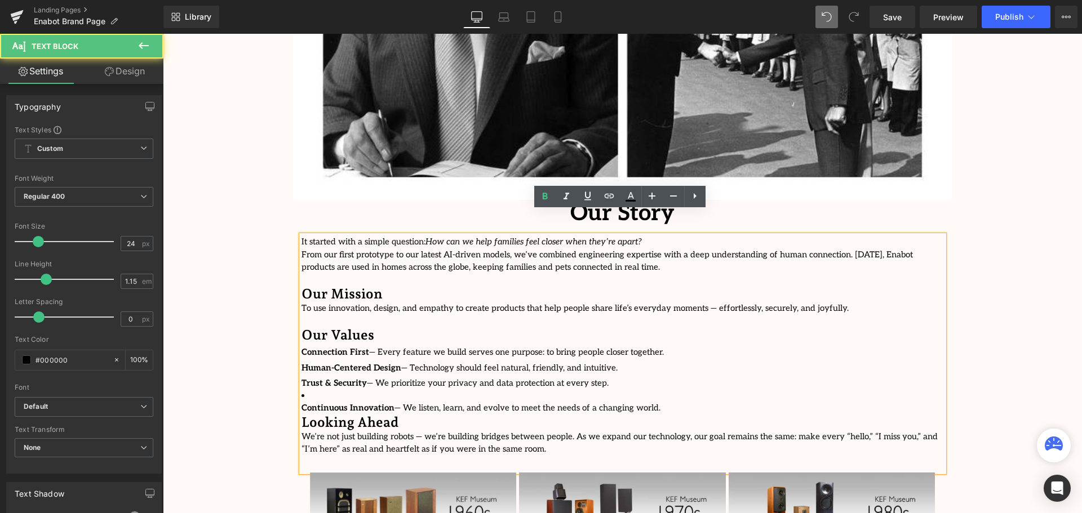
scroll to position [0, 0]
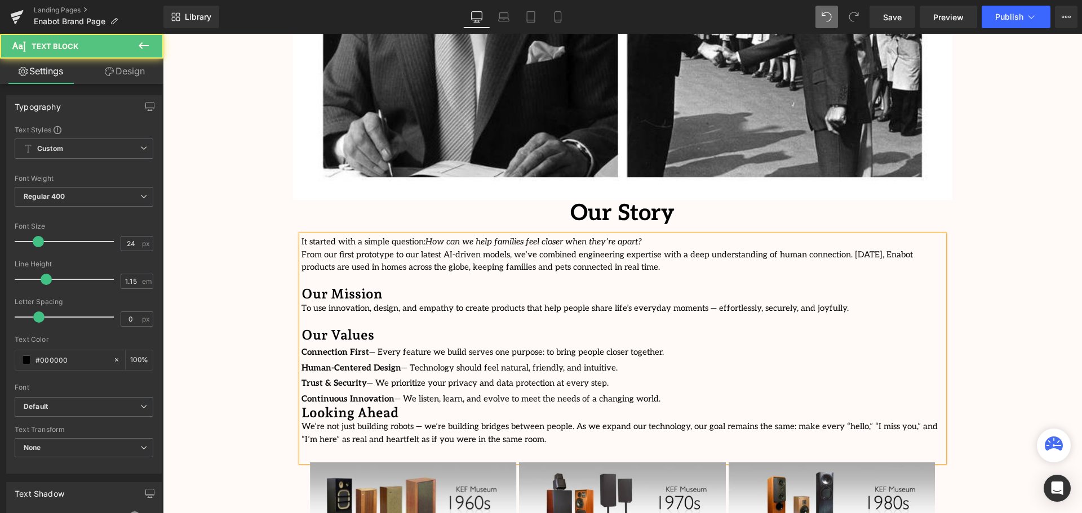
click at [649, 389] on h3 "Continuous Innovation — We listen, learn, and evolve to meet the needs of a cha…" at bounding box center [623, 397] width 643 height 16
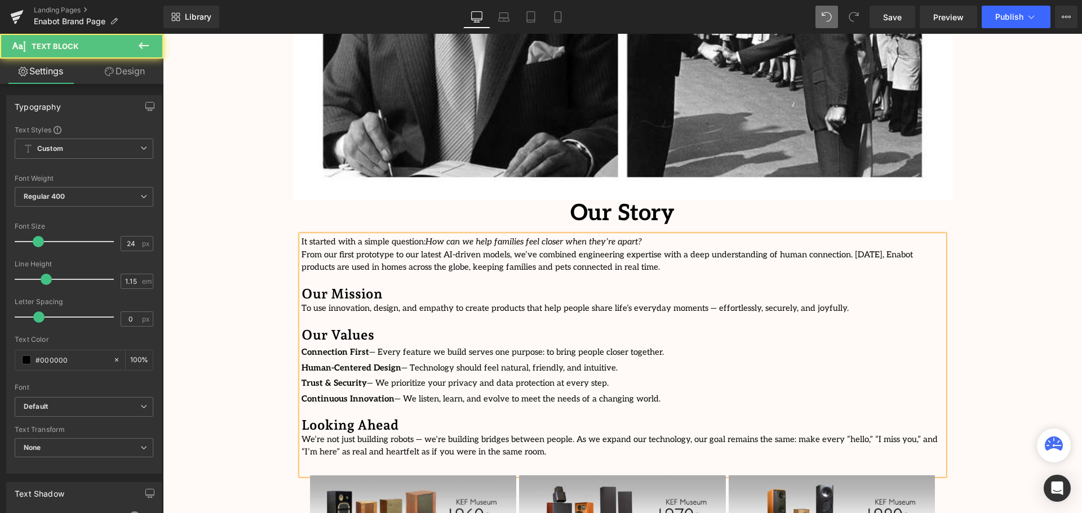
click at [302, 347] on strong "Connection First" at bounding box center [336, 352] width 68 height 10
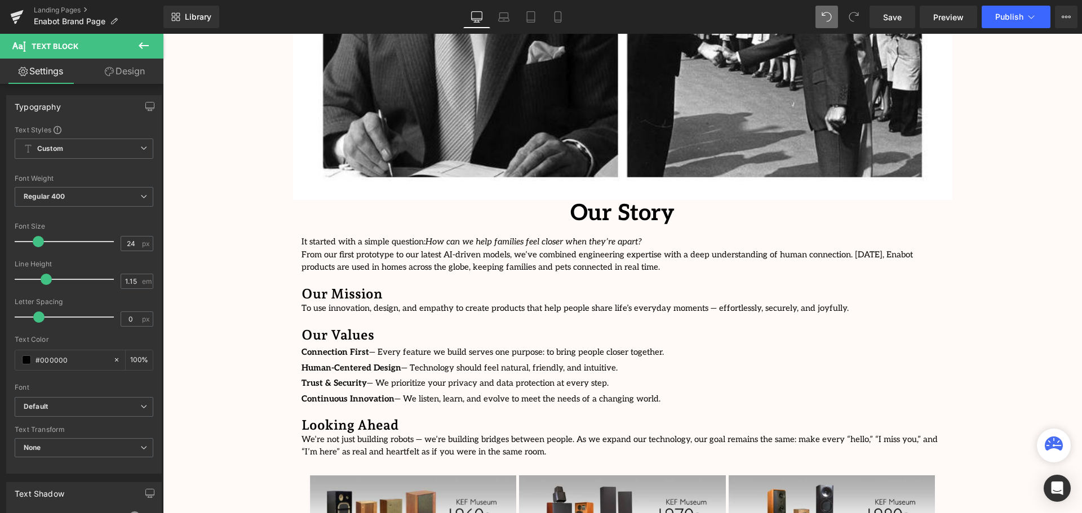
click at [143, 47] on icon at bounding box center [144, 46] width 14 height 14
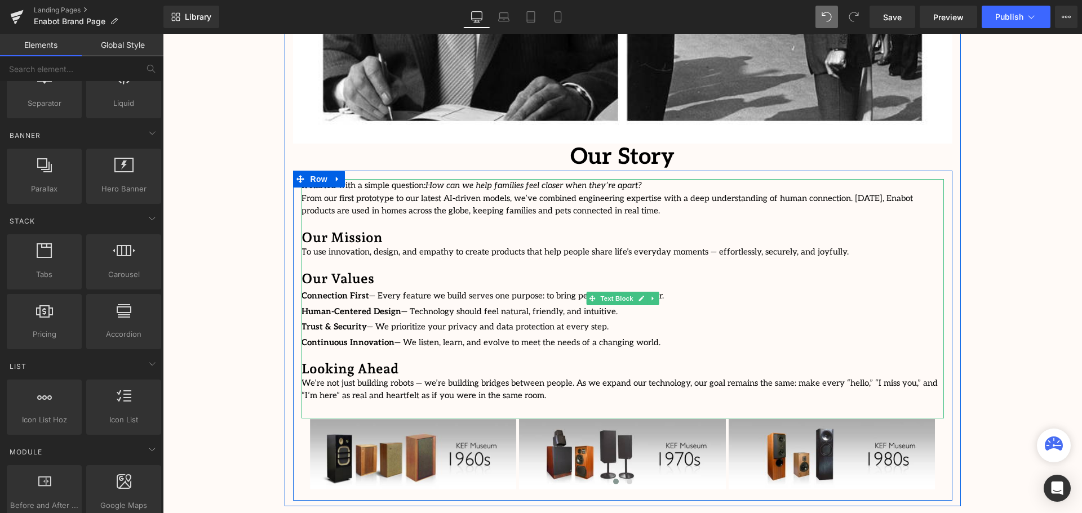
click at [303, 291] on strong "Connection First" at bounding box center [336, 296] width 68 height 10
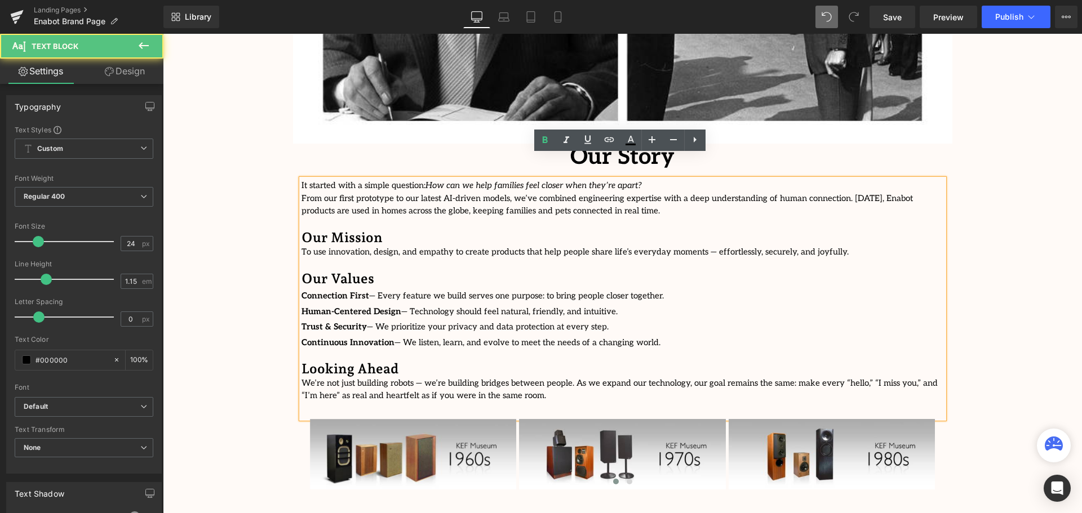
click at [302, 291] on strong "Connection First" at bounding box center [336, 296] width 68 height 10
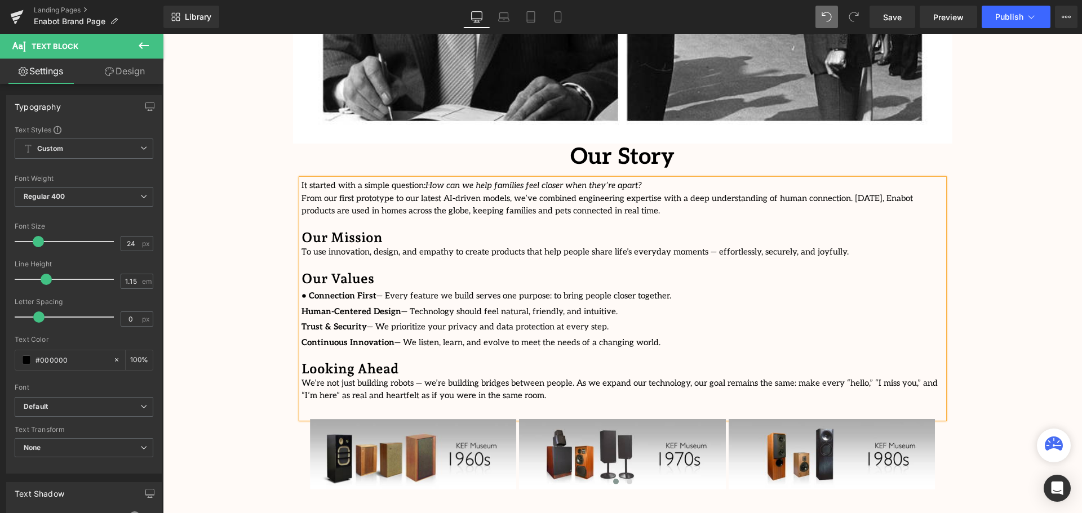
click at [302, 307] on strong "Human-Centered Design" at bounding box center [352, 312] width 100 height 10
click at [302, 322] on strong "Trust & Security" at bounding box center [334, 327] width 65 height 10
click at [302, 321] on div "It started with a simple question: How can we help families feel closer when th…" at bounding box center [623, 299] width 643 height 240
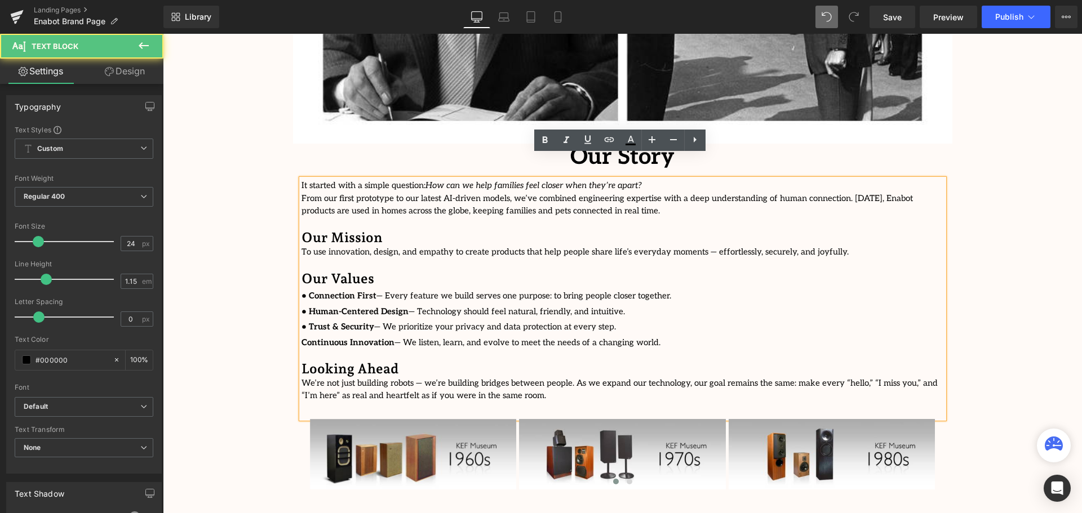
click at [302, 338] on strong "Continuous Innovation" at bounding box center [348, 343] width 93 height 10
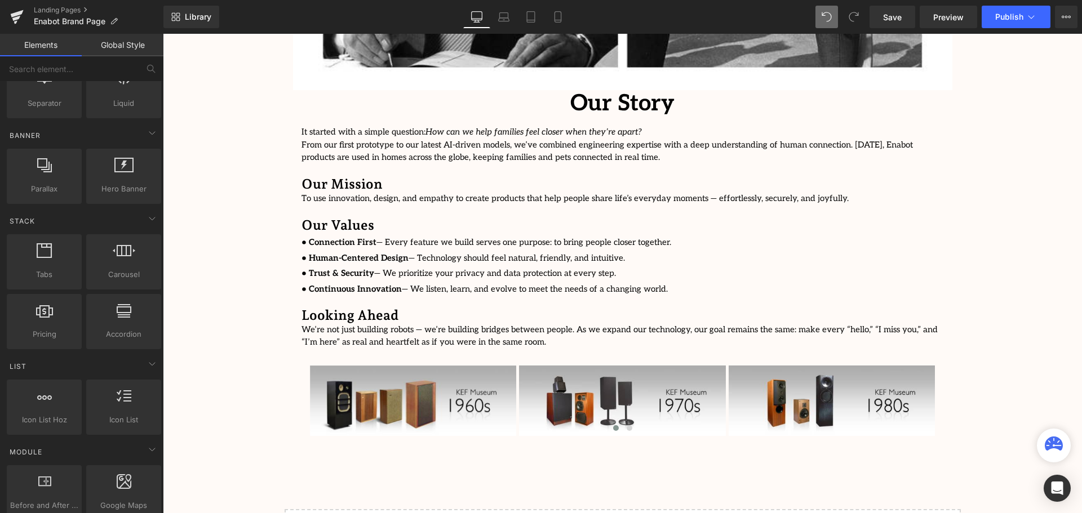
scroll to position [2419, 0]
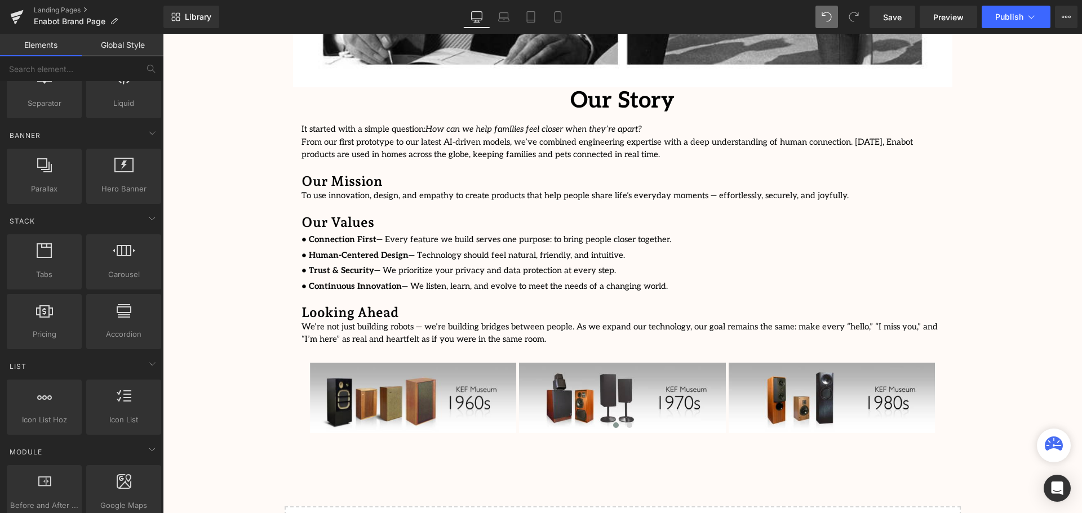
drag, startPoint x: 223, startPoint y: 224, endPoint x: 234, endPoint y: 247, distance: 26.2
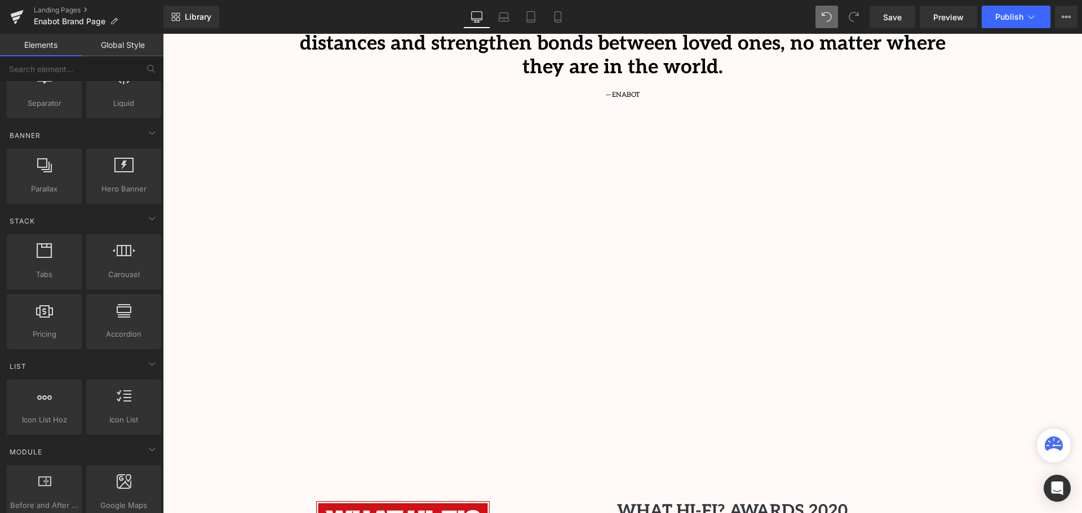
scroll to position [1066, 0]
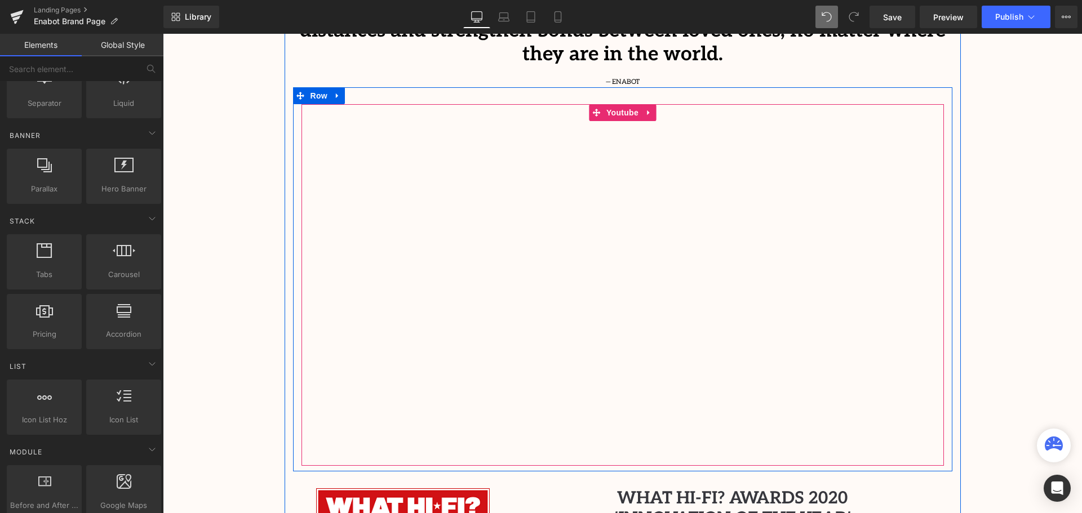
click at [325, 430] on div at bounding box center [623, 285] width 643 height 362
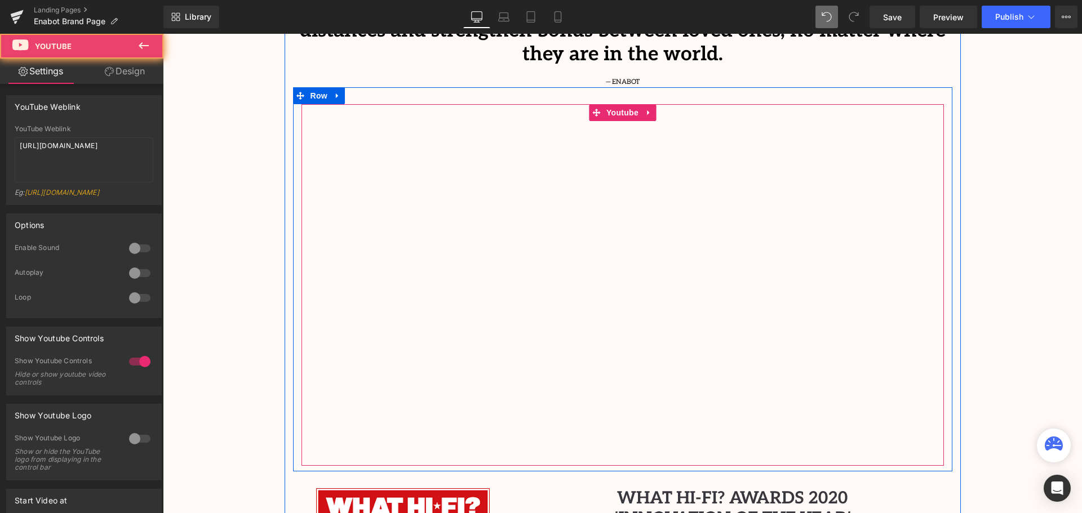
click at [318, 429] on div at bounding box center [623, 285] width 643 height 362
click at [320, 430] on div at bounding box center [623, 285] width 643 height 362
click at [318, 432] on div at bounding box center [623, 285] width 643 height 362
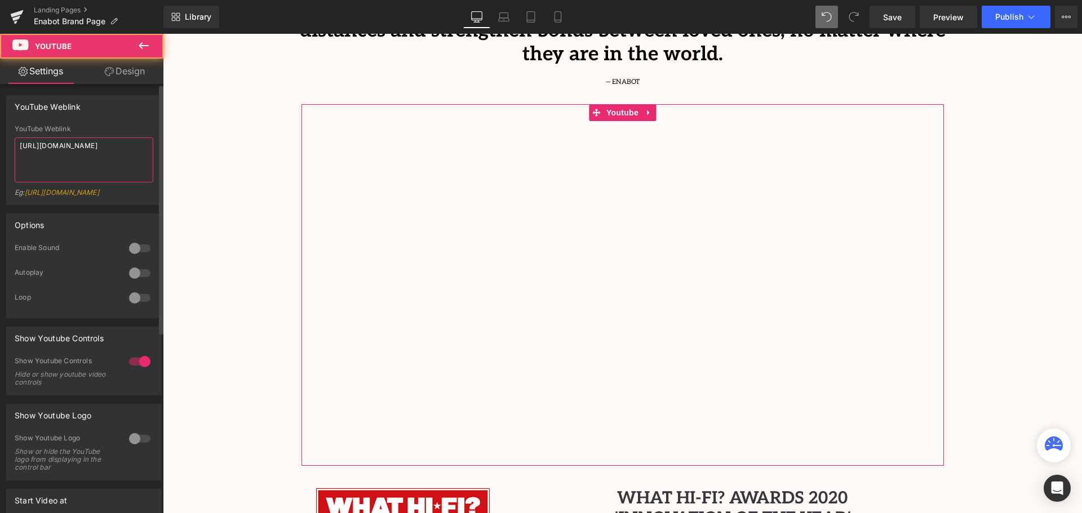
click at [87, 163] on textarea "[URL][DOMAIN_NAME]" at bounding box center [84, 160] width 139 height 45
type textarea "[URL][DOMAIN_NAME]"
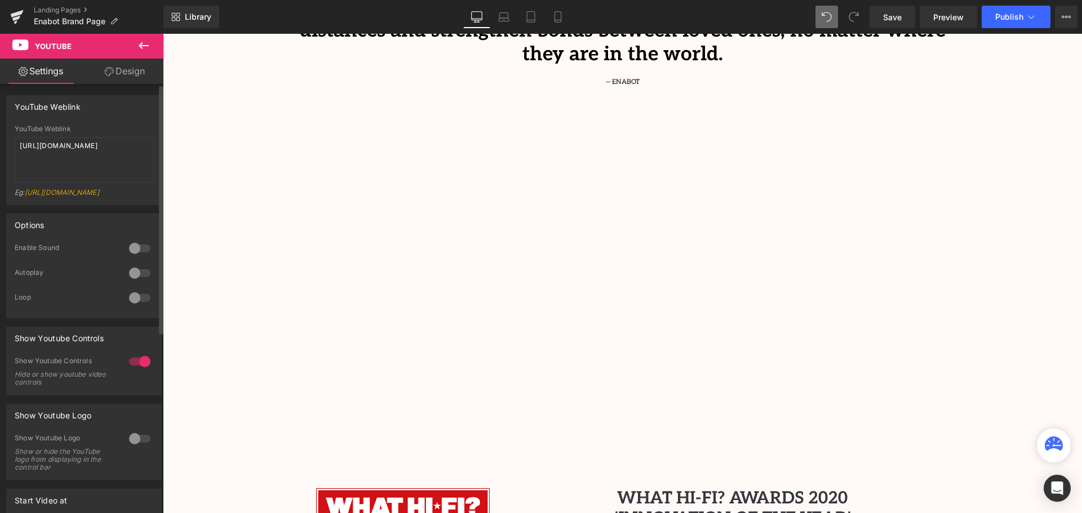
click at [119, 119] on div "YouTube Weblink YouTube Weblink [URL][DOMAIN_NAME] Eg: [URL][DOMAIN_NAME]" at bounding box center [84, 150] width 156 height 110
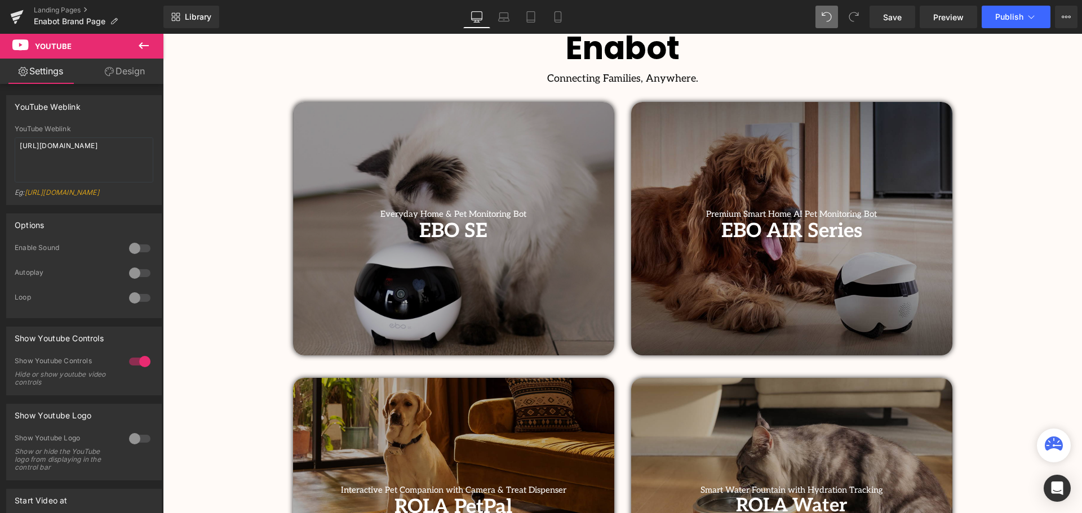
scroll to position [338, 0]
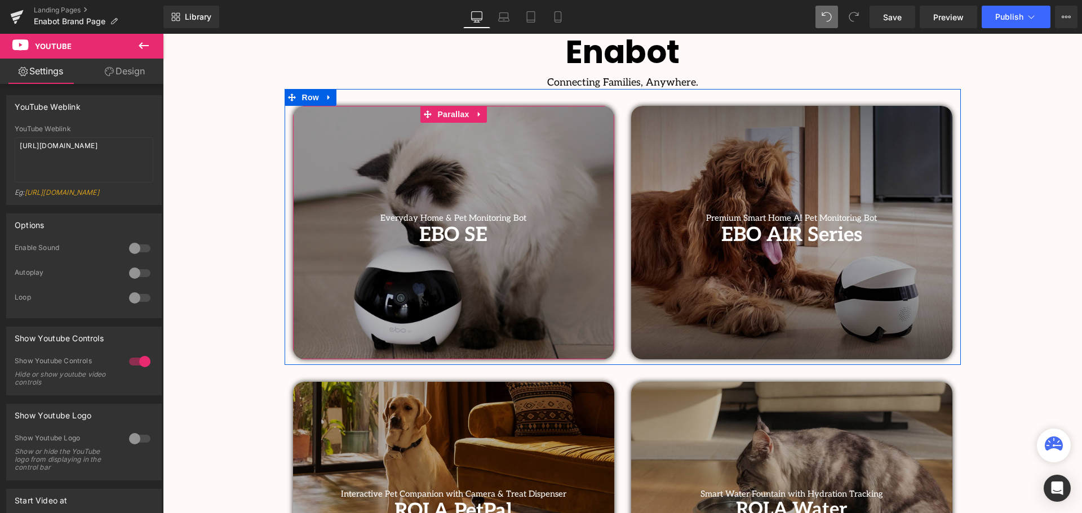
click at [507, 304] on div at bounding box center [453, 233] width 321 height 254
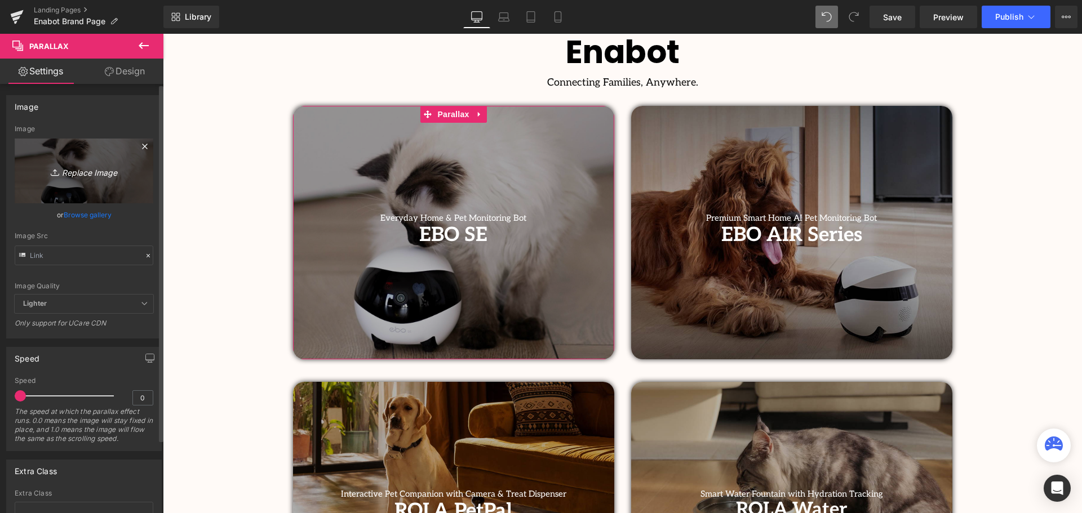
click at [86, 172] on icon "Replace Image" at bounding box center [84, 171] width 90 height 14
type input "C:\fakepath\Untitled design (2).png"
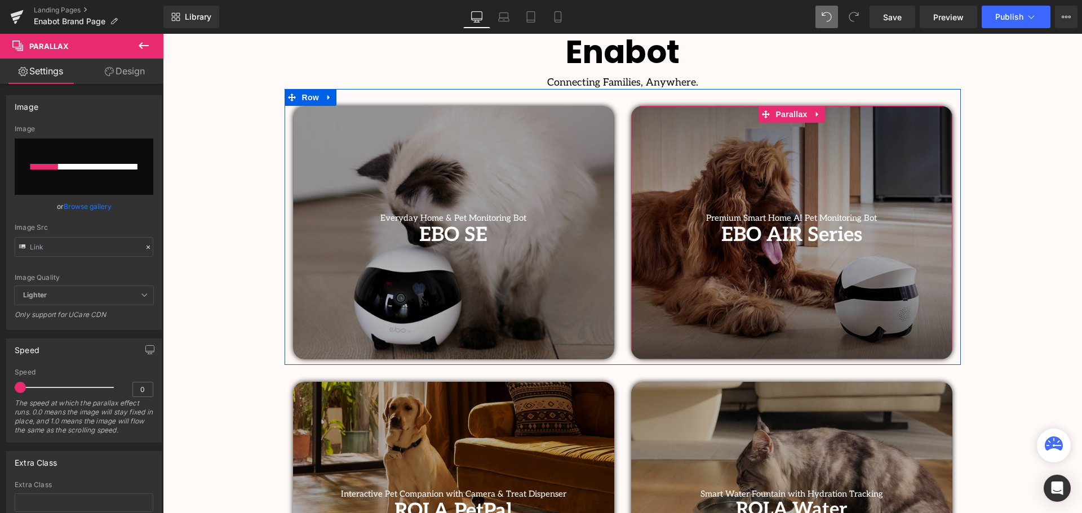
click at [826, 299] on div at bounding box center [791, 233] width 321 height 254
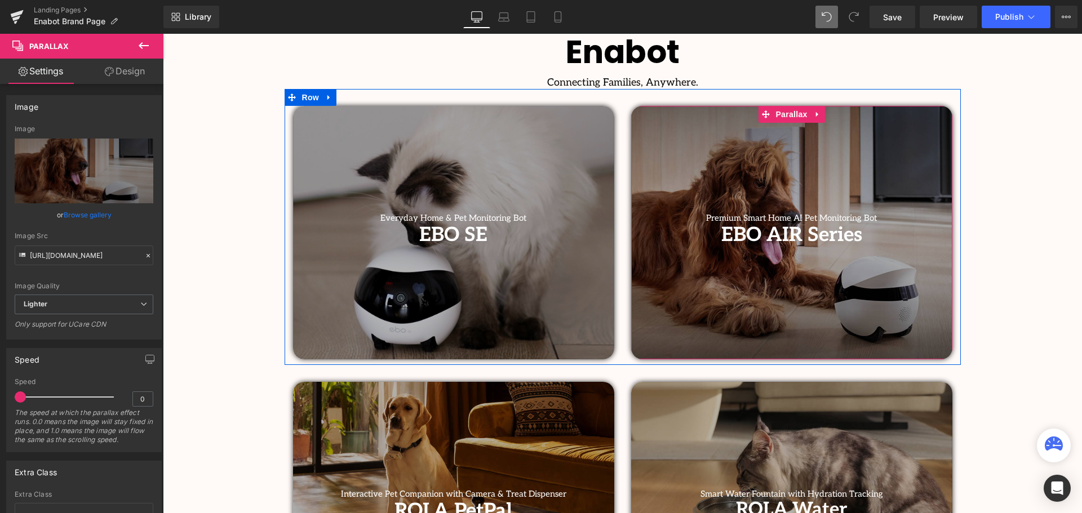
click at [798, 320] on div at bounding box center [791, 233] width 321 height 254
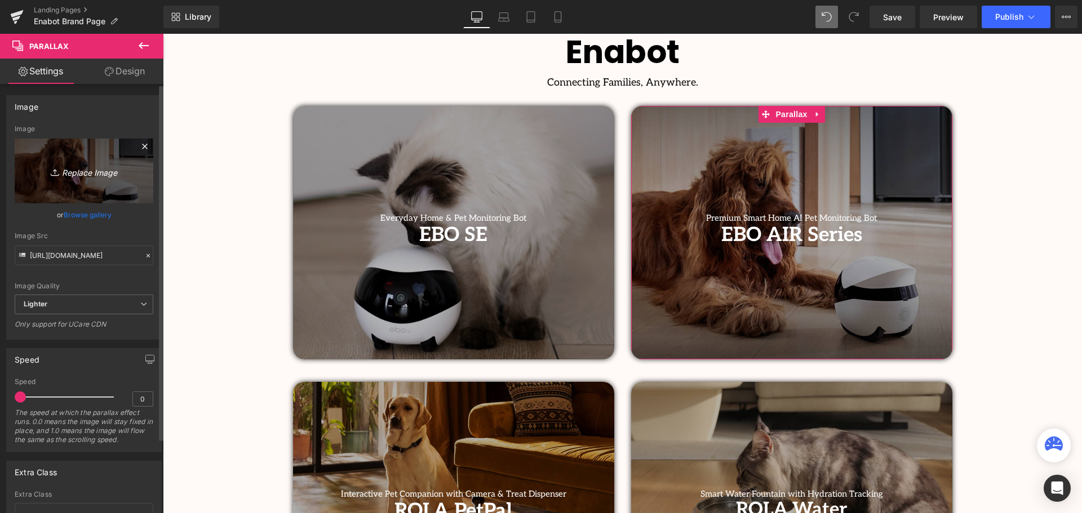
click at [83, 172] on icon "Replace Image" at bounding box center [84, 171] width 90 height 14
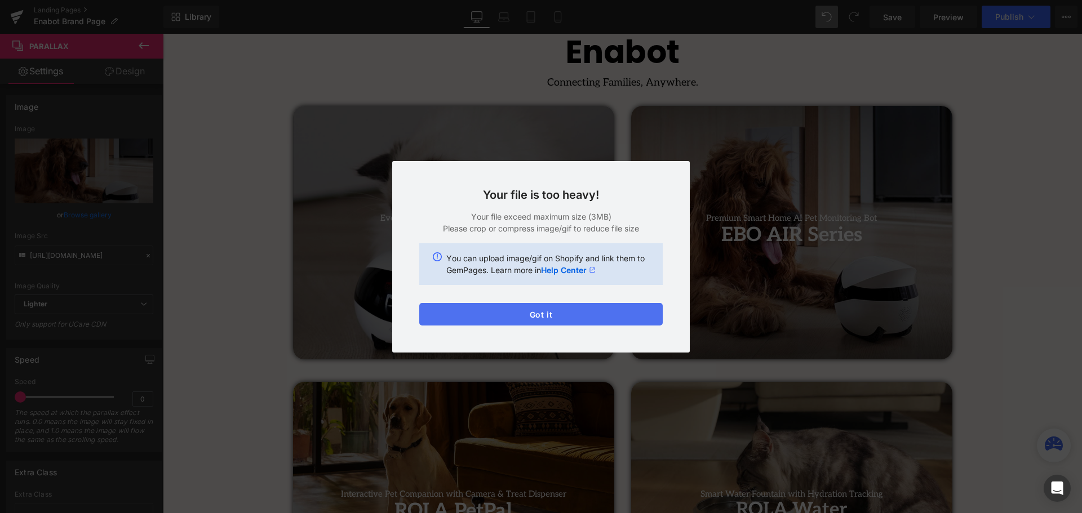
click at [564, 312] on button "Got it" at bounding box center [540, 314] width 243 height 23
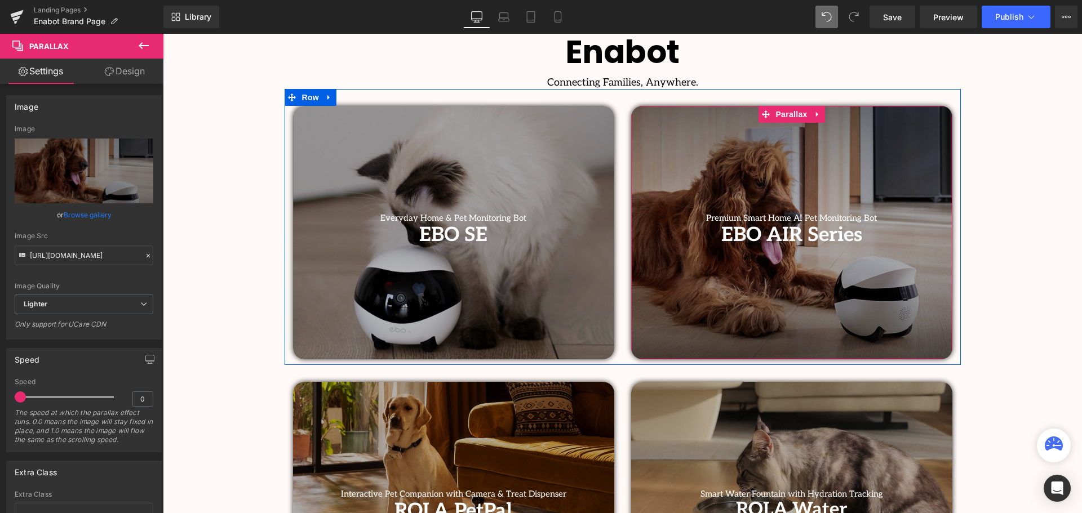
click at [792, 136] on div at bounding box center [791, 233] width 321 height 254
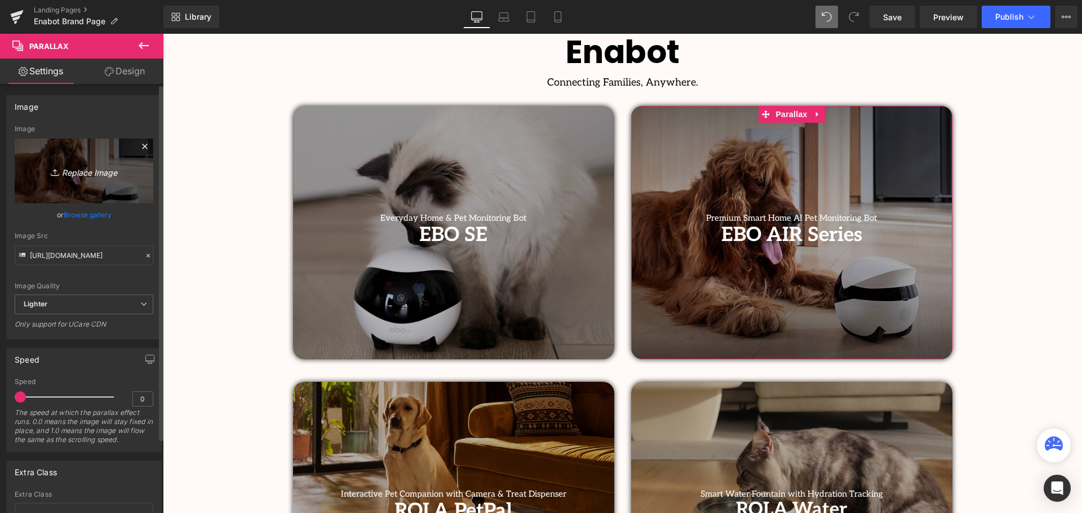
click at [80, 168] on icon "Replace Image" at bounding box center [84, 171] width 90 height 14
type input "C:\fakepath\Untitled design (5).png"
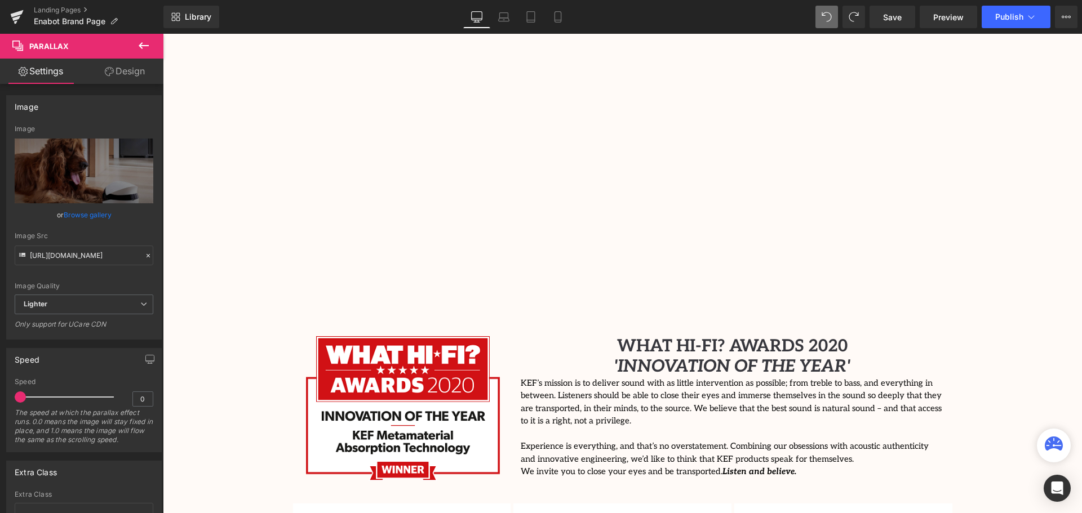
scroll to position [1296, 0]
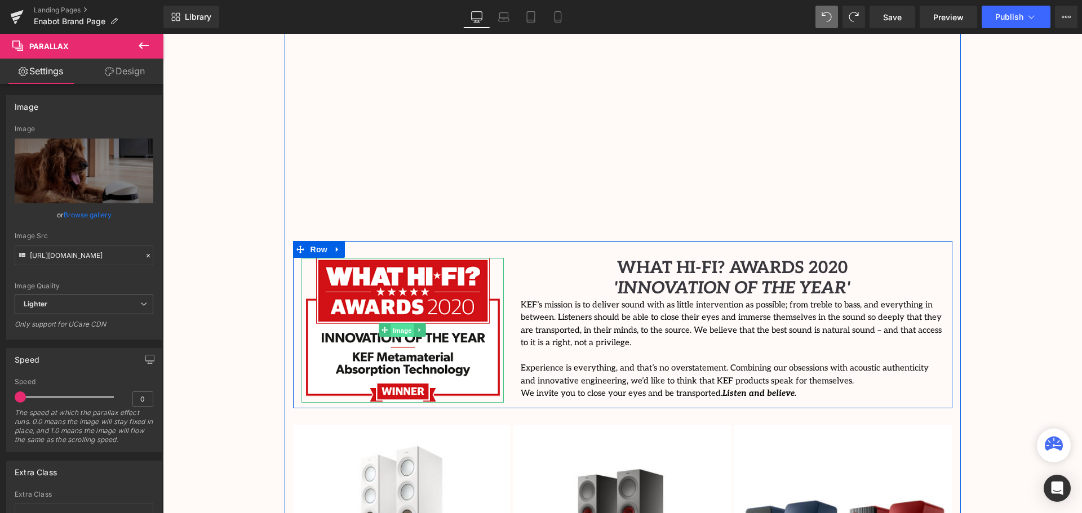
click at [409, 324] on span "Image" at bounding box center [403, 331] width 24 height 14
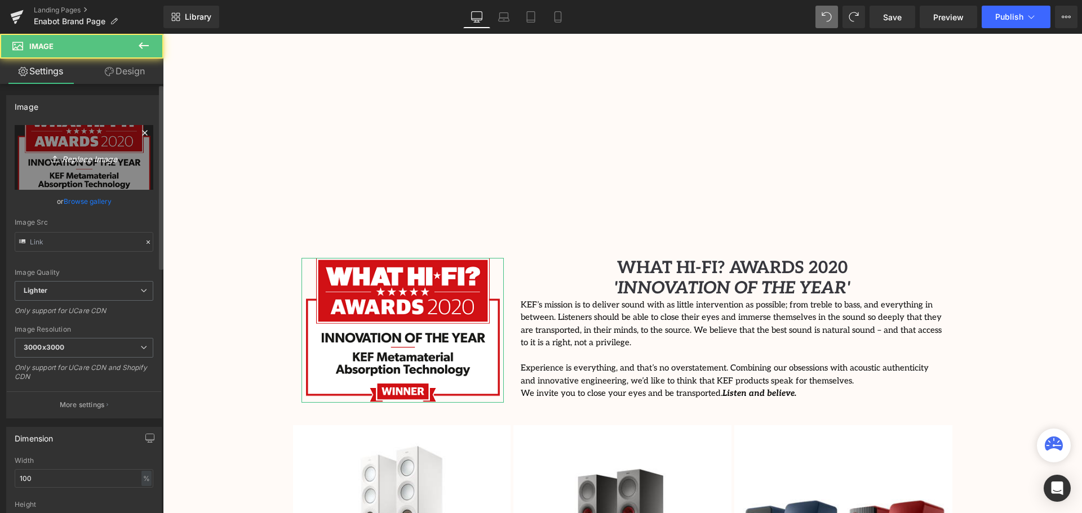
click at [85, 156] on icon "Replace Image" at bounding box center [84, 157] width 90 height 14
type input "C:\fakepath\ces2023_innovationawardhonoree-738x1024.png"
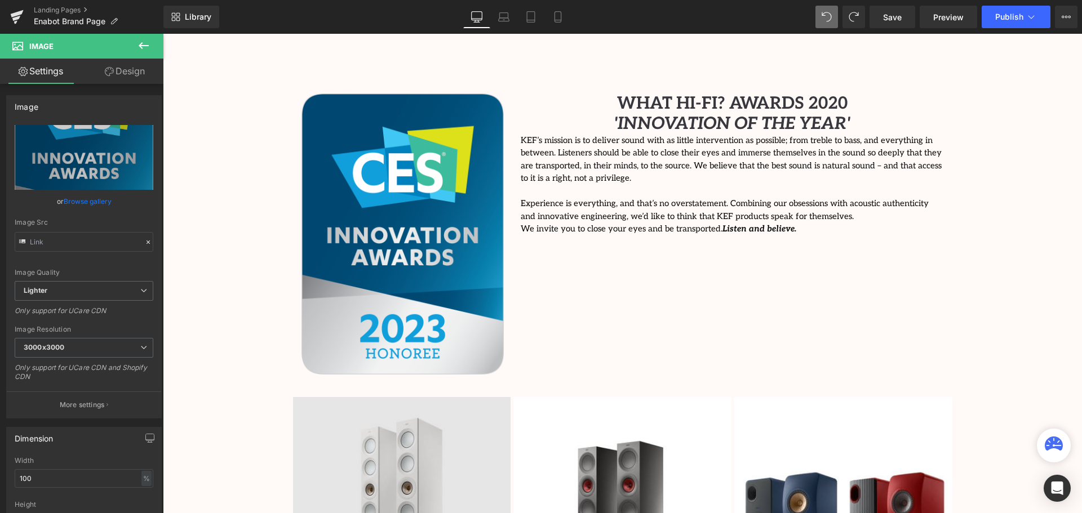
scroll to position [1465, 0]
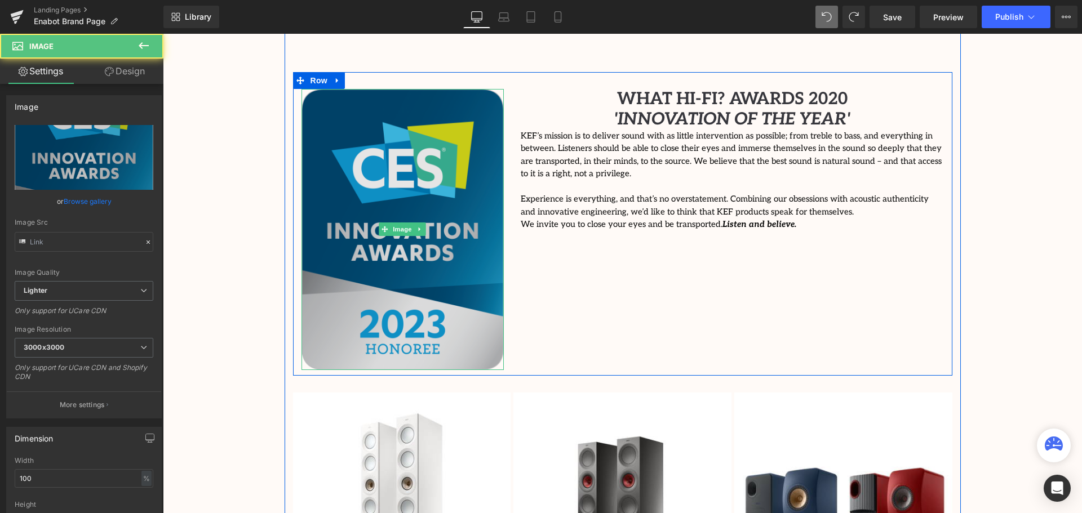
click at [453, 206] on img at bounding box center [403, 229] width 203 height 281
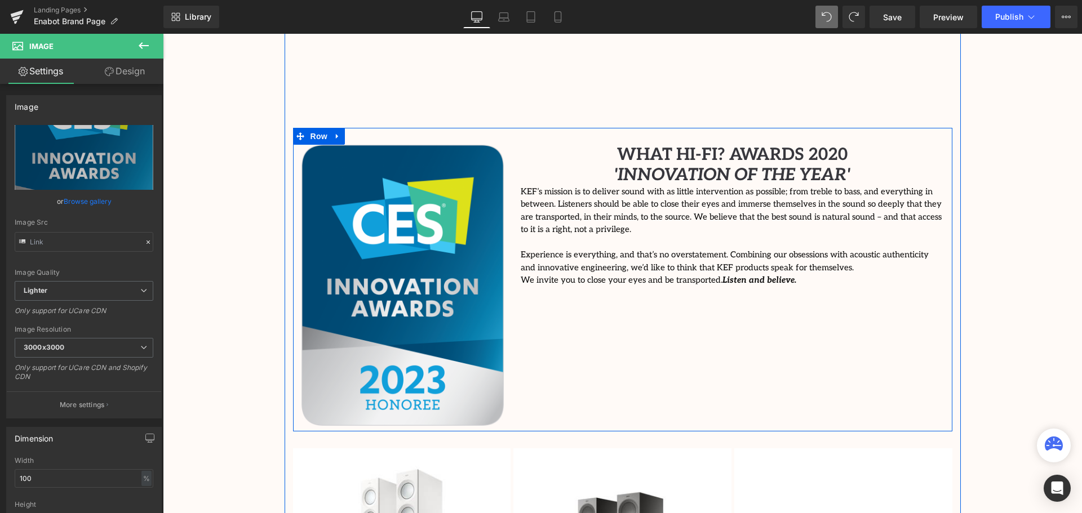
scroll to position [1409, 0]
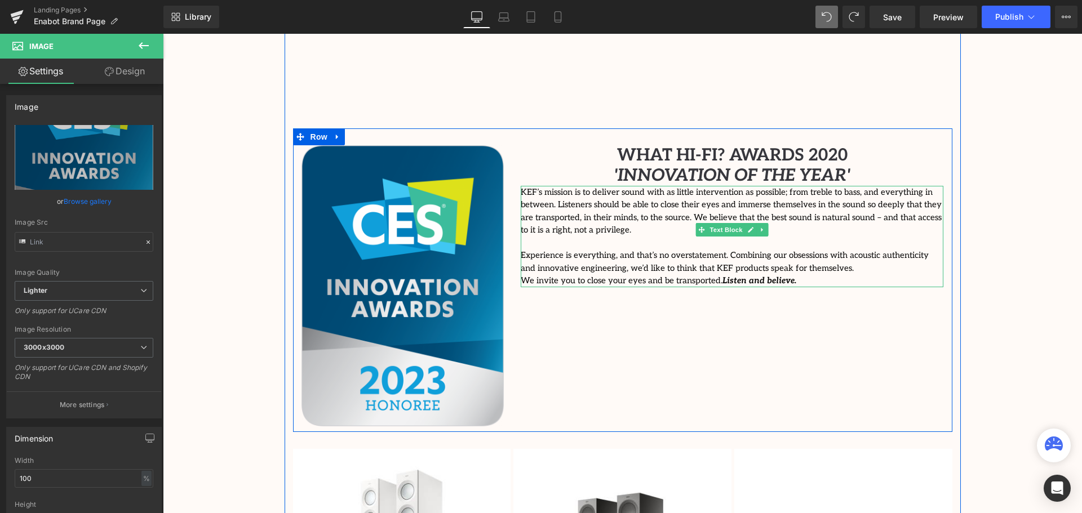
click at [763, 274] on p "We invite you to close your eyes and be transported. Listen and believe." at bounding box center [732, 280] width 423 height 13
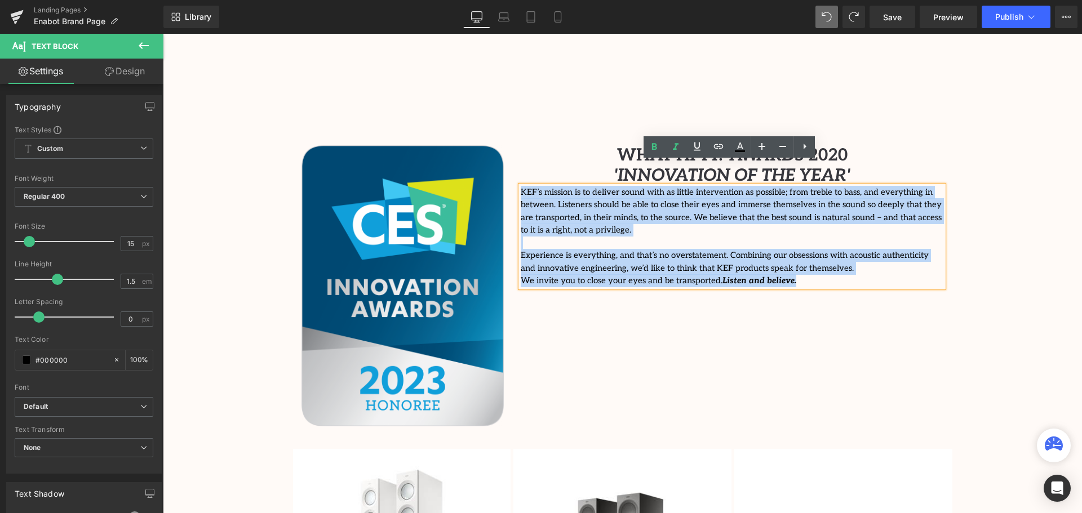
drag, startPoint x: 792, startPoint y: 246, endPoint x: 518, endPoint y: 165, distance: 286.1
click at [521, 186] on div "KEF’s mission is to deliver sound with as little intervention as possible; from…" at bounding box center [732, 236] width 423 height 101
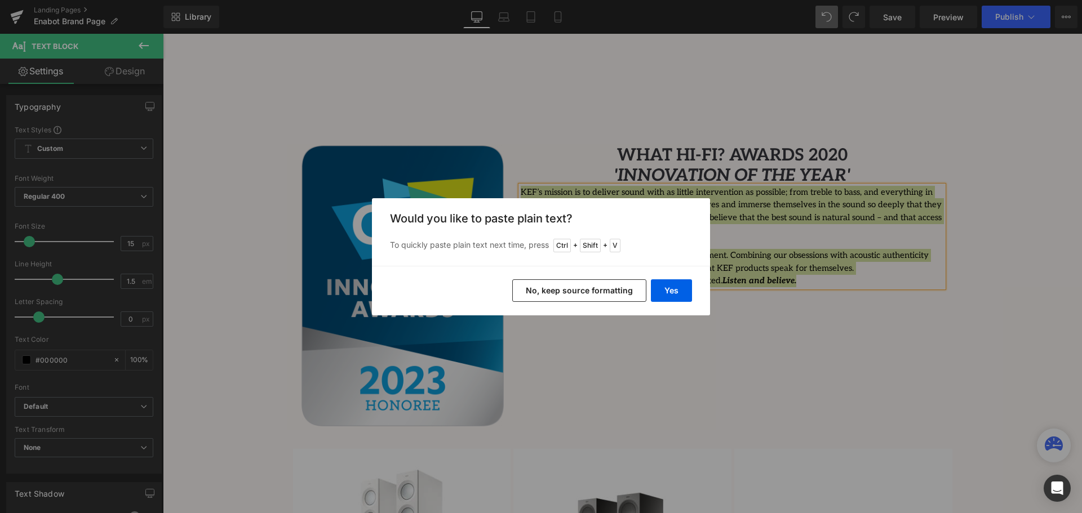
click at [583, 288] on button "No, keep source formatting" at bounding box center [579, 291] width 134 height 23
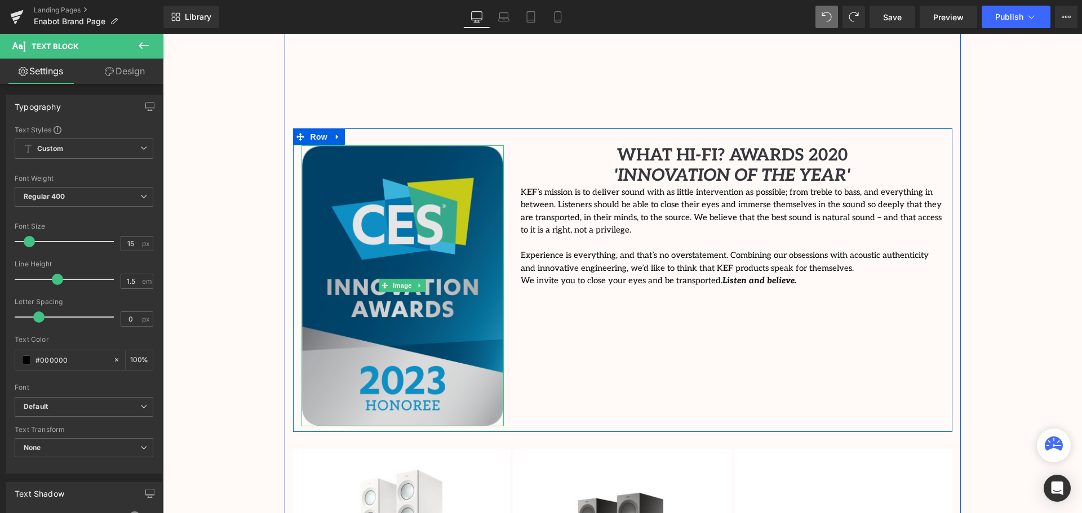
scroll to position [1353, 0]
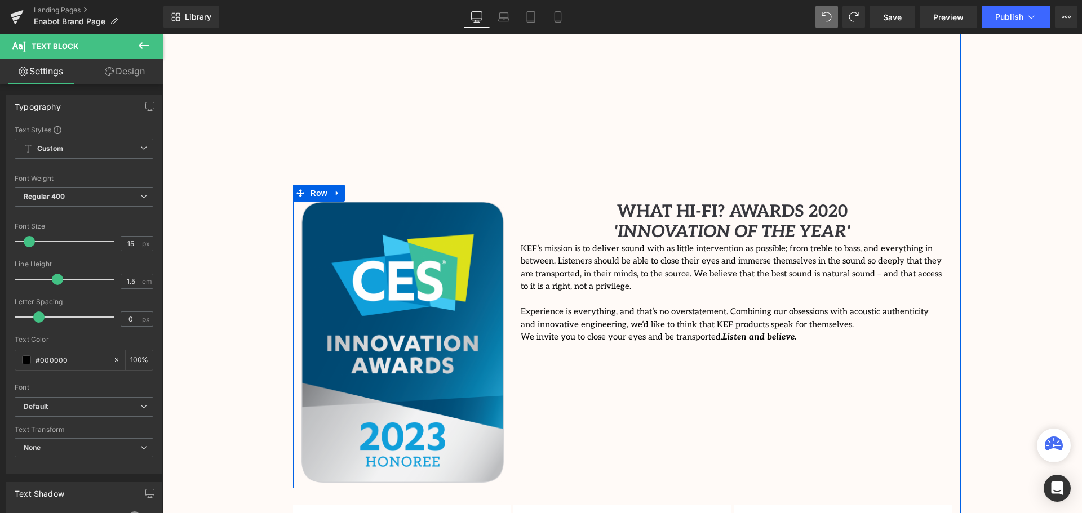
click at [754, 202] on span "WHAT HI-FI? AWARDS 2020" at bounding box center [732, 212] width 231 height 20
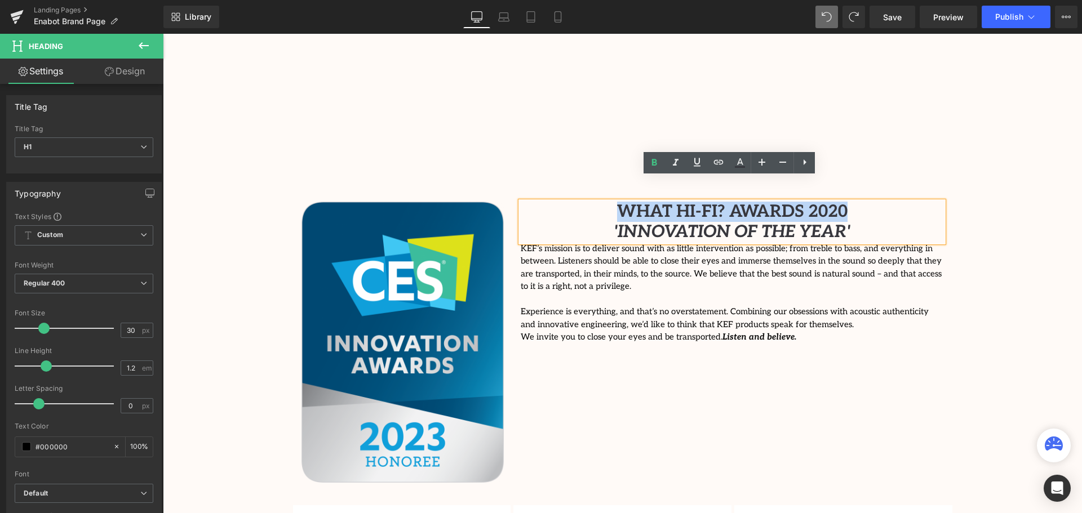
drag, startPoint x: 852, startPoint y: 184, endPoint x: 610, endPoint y: 187, distance: 242.4
click at [610, 202] on h1 "WHAT HI-FI? AWARDS 2020" at bounding box center [732, 212] width 423 height 20
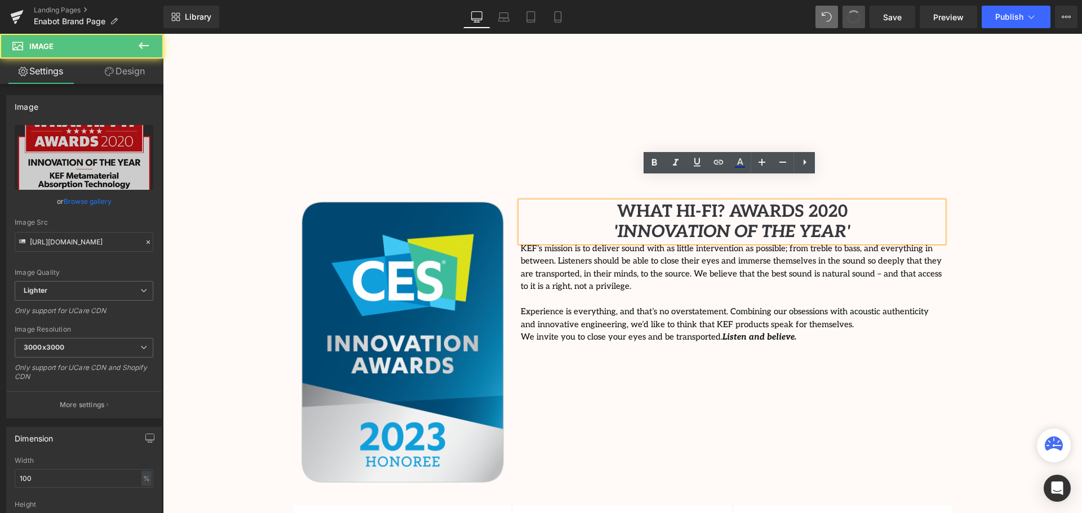
scroll to position [3182, 914]
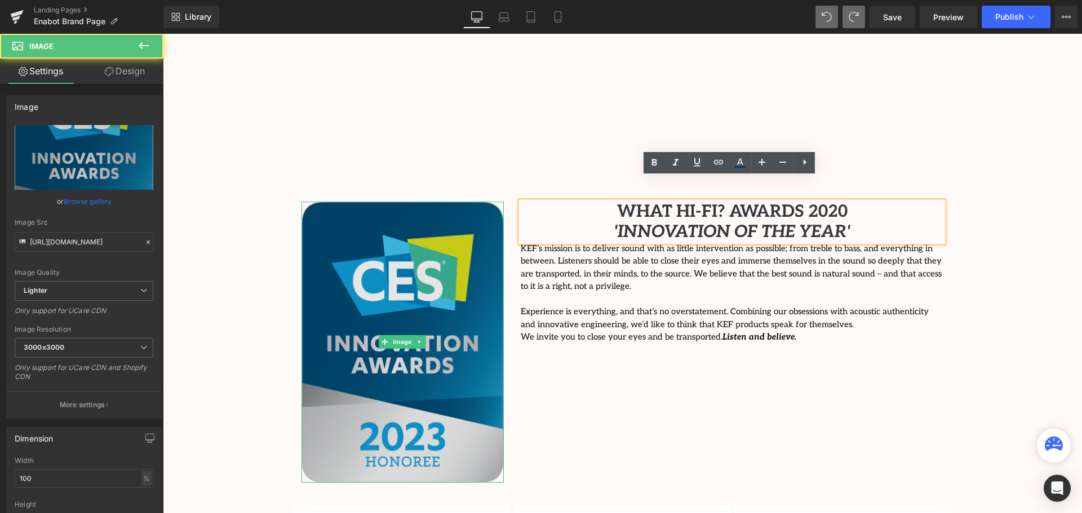
click at [410, 285] on img at bounding box center [403, 342] width 203 height 281
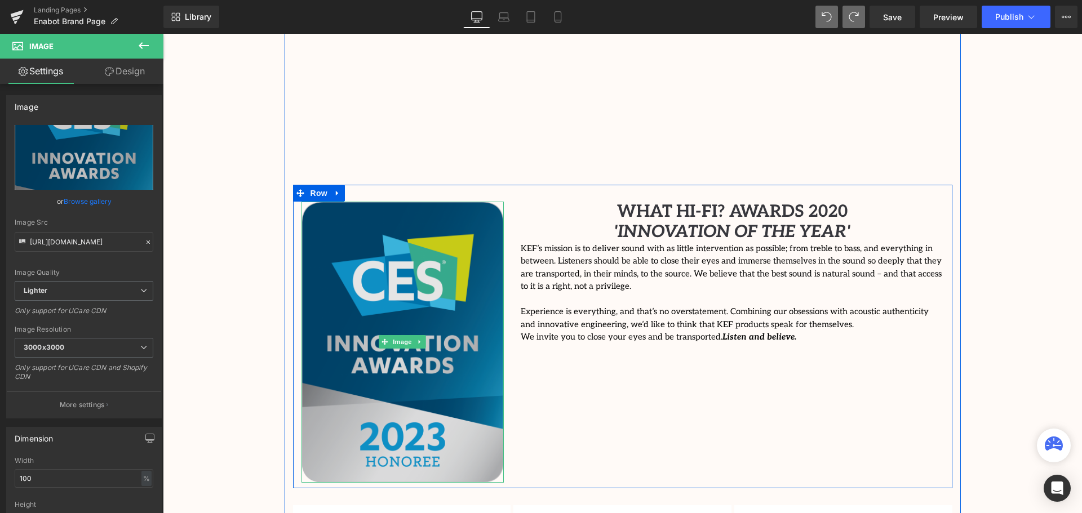
drag, startPoint x: 303, startPoint y: 458, endPoint x: 307, endPoint y: 442, distance: 16.7
click at [307, 443] on div "Image" at bounding box center [403, 342] width 203 height 281
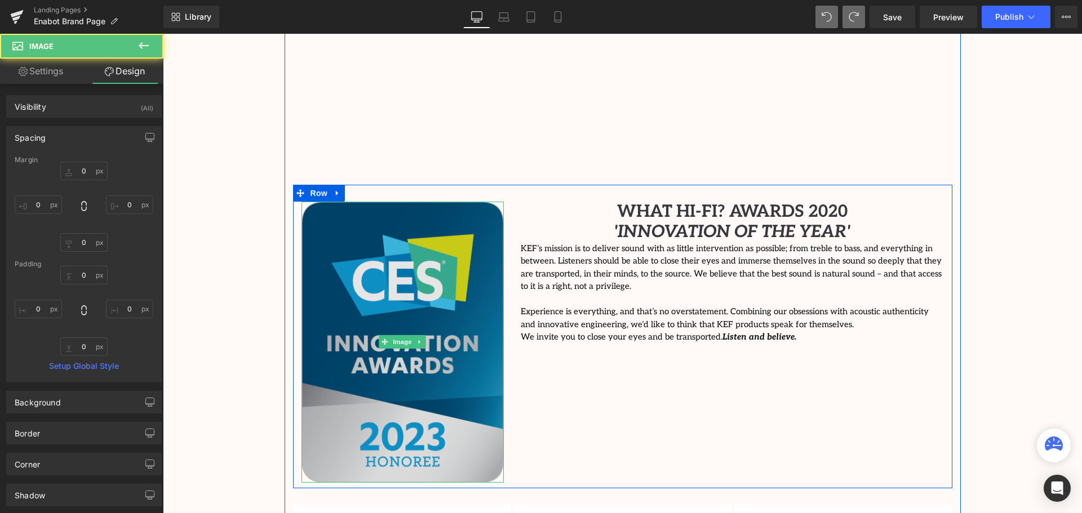
click at [370, 345] on img at bounding box center [403, 342] width 203 height 281
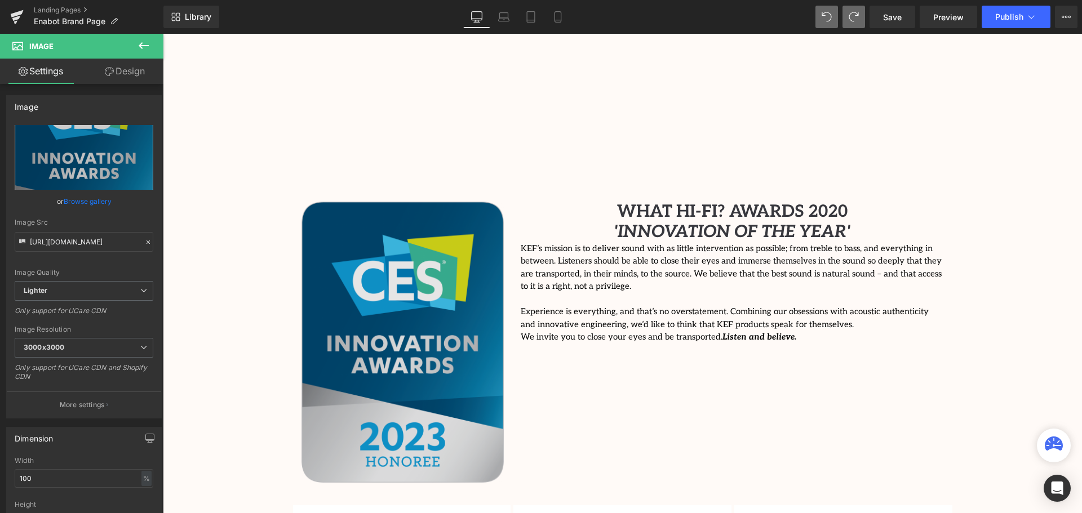
click at [382, 229] on img at bounding box center [403, 342] width 203 height 281
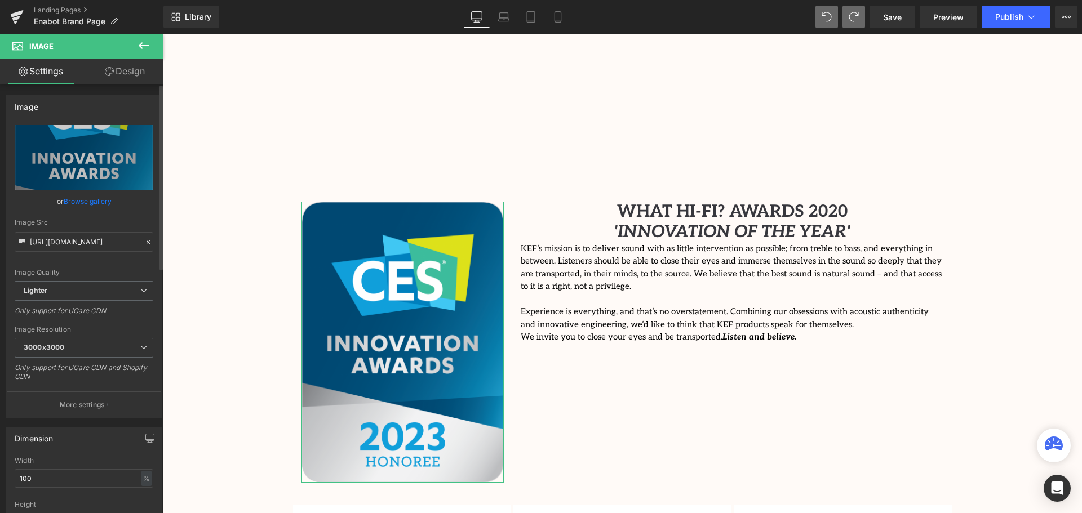
scroll to position [56, 0]
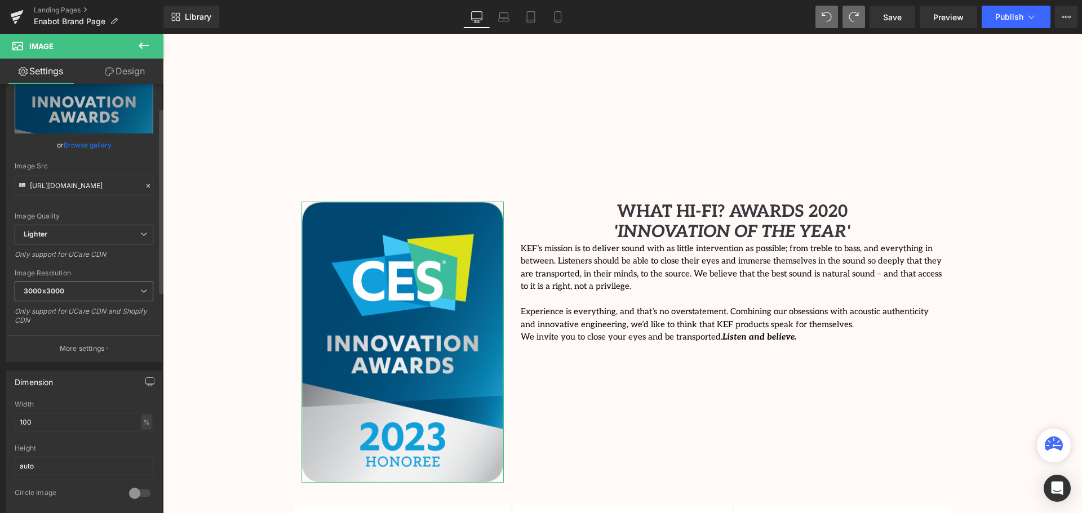
click at [81, 282] on span "3000x3000" at bounding box center [84, 292] width 139 height 20
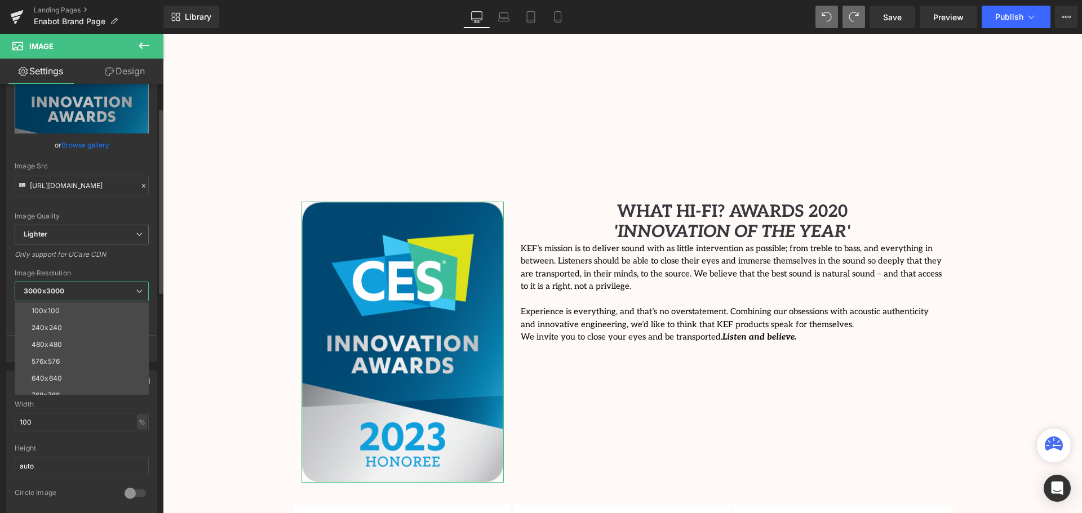
click at [101, 288] on span "3000x3000" at bounding box center [82, 292] width 134 height 20
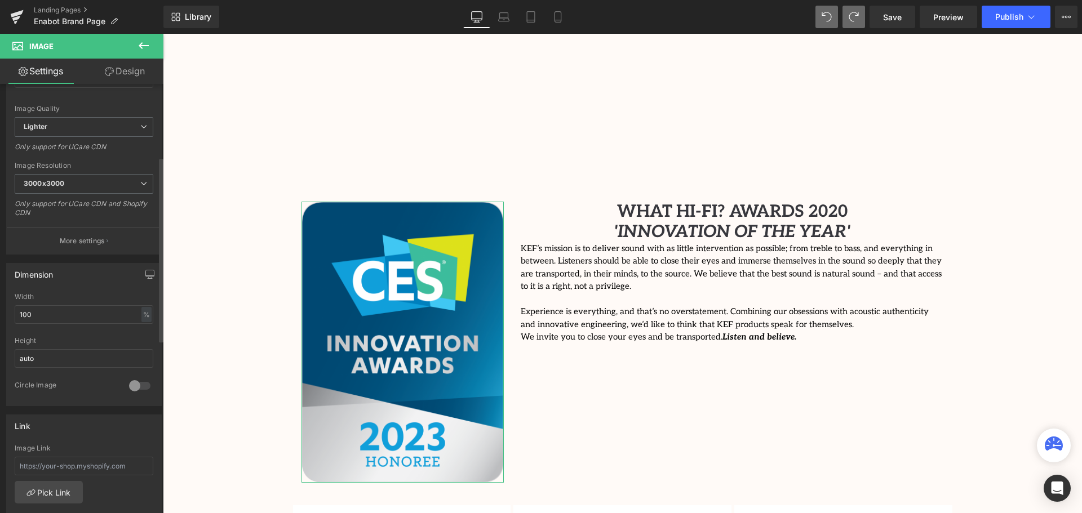
scroll to position [169, 0]
drag, startPoint x: 76, startPoint y: 315, endPoint x: 6, endPoint y: 318, distance: 70.0
click at [6, 318] on div "Dimension 100% Width 100 % % px auto Height auto 0 Circle Image" at bounding box center [84, 326] width 169 height 152
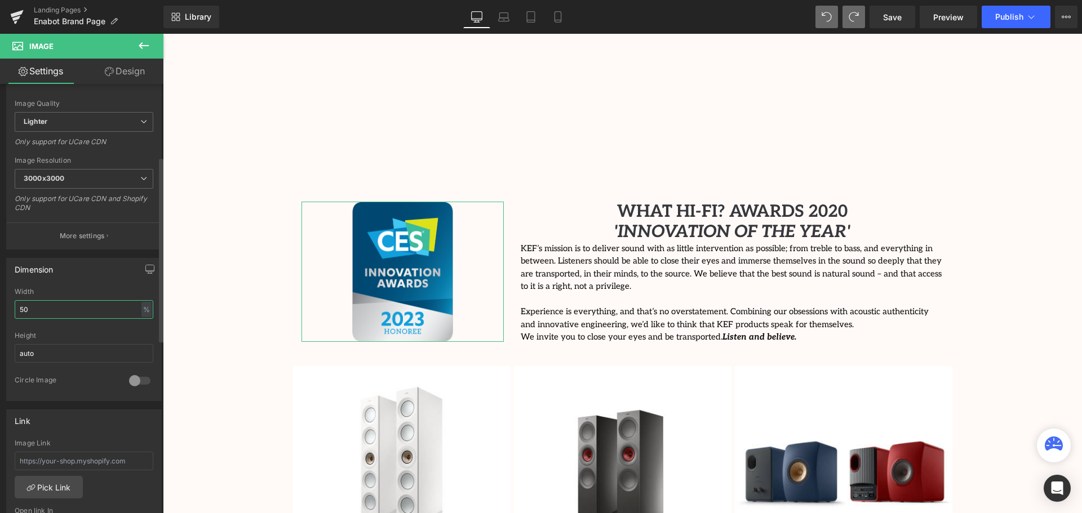
scroll to position [3040, 914]
type input "50"
click at [85, 288] on div "Width" at bounding box center [84, 292] width 139 height 8
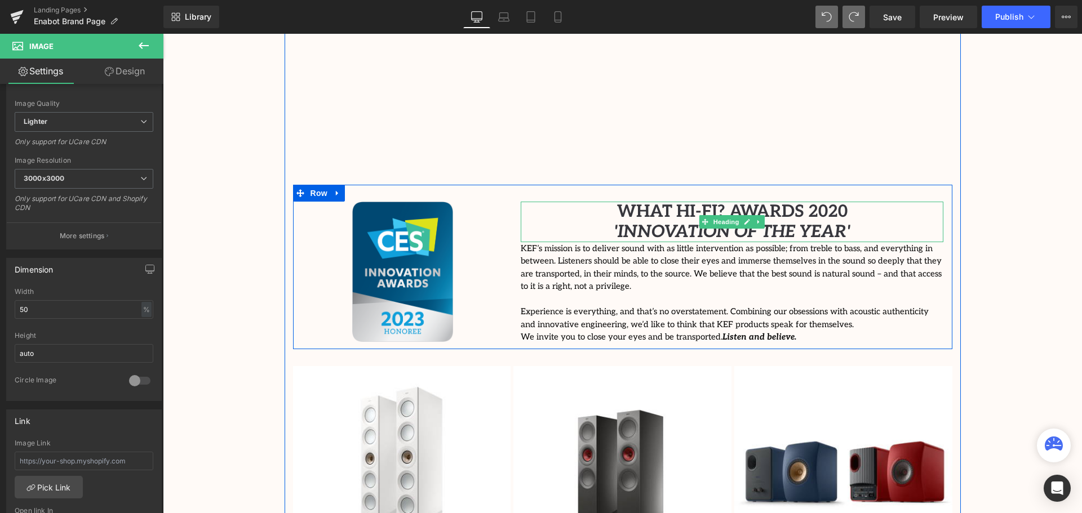
click at [841, 202] on h1 "WHAT HI-FI? AWARDS 2020" at bounding box center [732, 212] width 423 height 20
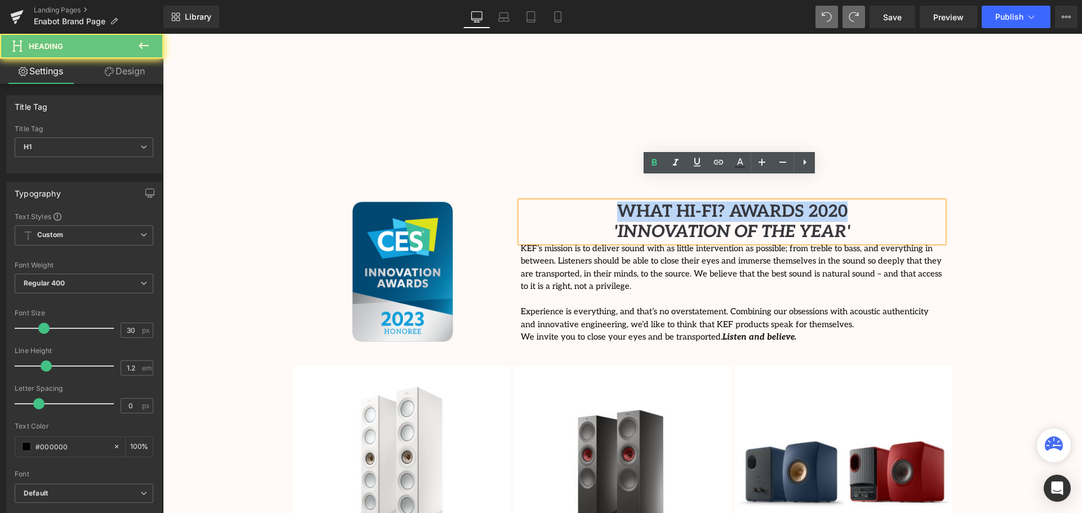
drag, startPoint x: 860, startPoint y: 188, endPoint x: 576, endPoint y: 191, distance: 283.5
click at [576, 202] on h1 "WHAT HI-FI? AWARDS 2020" at bounding box center [732, 212] width 423 height 20
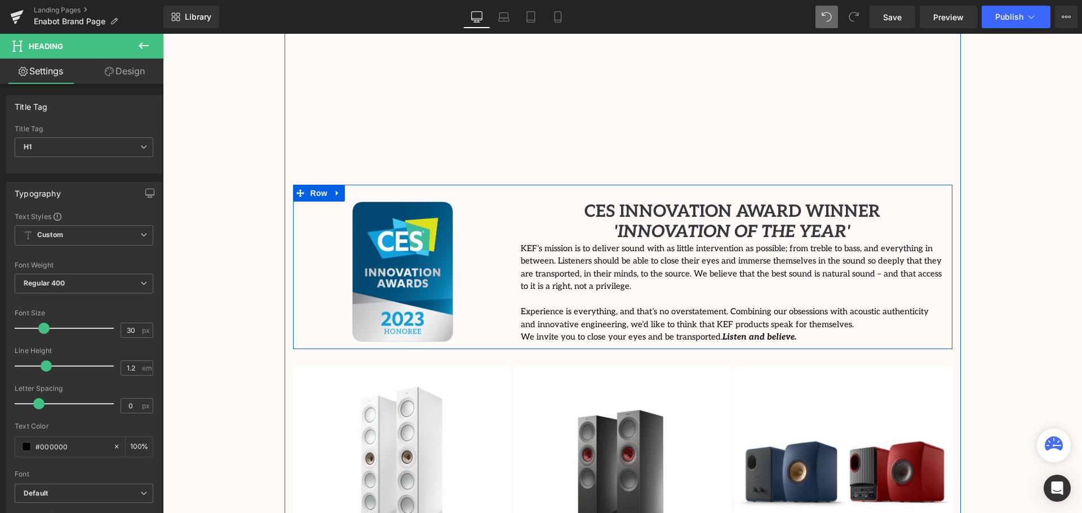
click at [865, 222] on h1 "'INNOVATION OF THE YEAR'" at bounding box center [732, 232] width 423 height 20
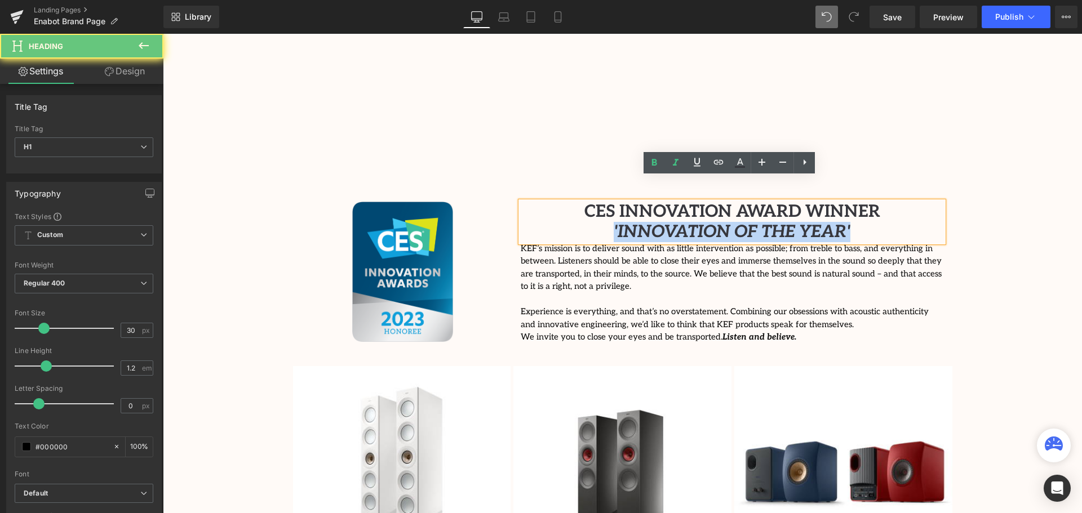
drag, startPoint x: 764, startPoint y: 209, endPoint x: 597, endPoint y: 212, distance: 166.3
click at [597, 222] on h1 "'INNOVATION OF THE YEAR'" at bounding box center [732, 232] width 423 height 20
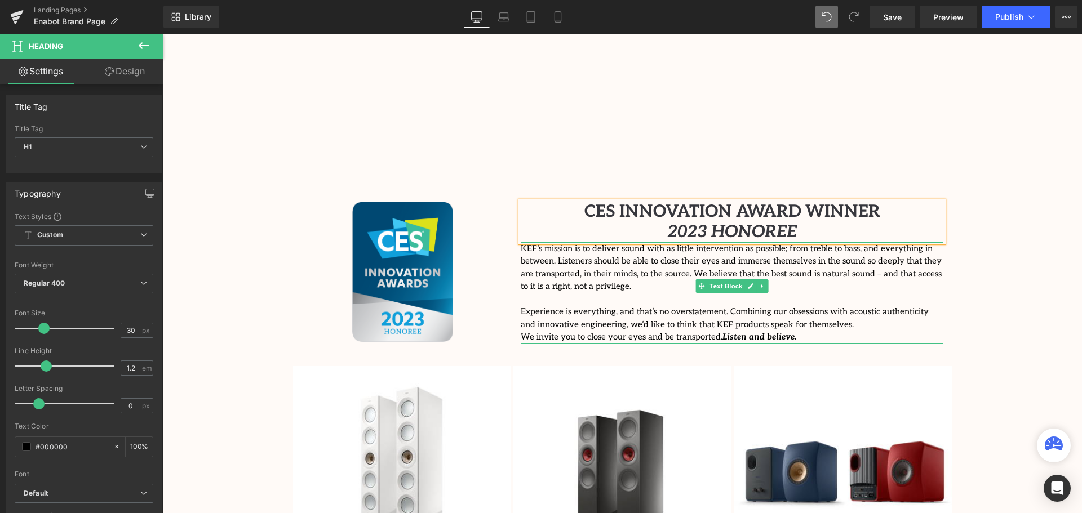
click at [818, 331] on p "We invite you to close your eyes and be transported. Listen and believe." at bounding box center [732, 337] width 423 height 13
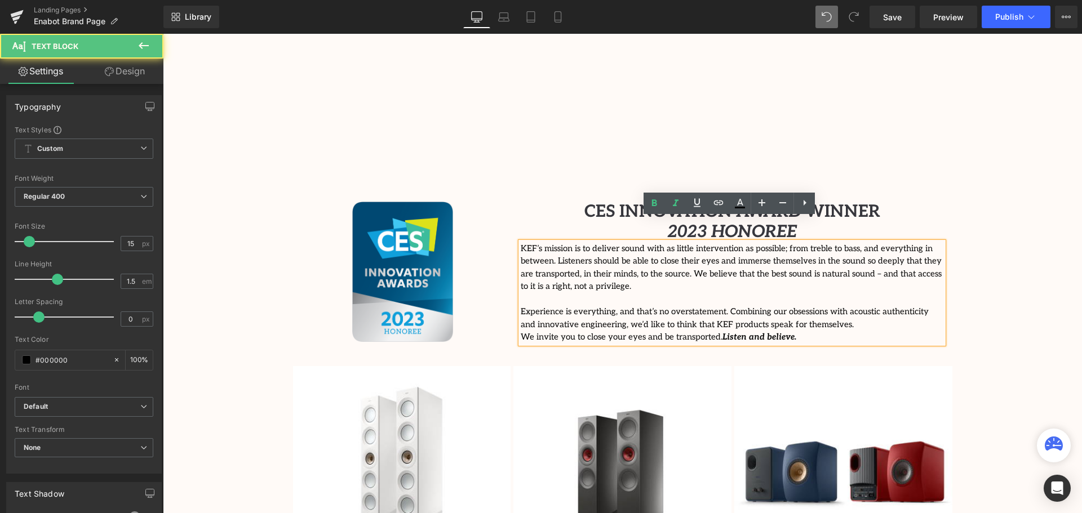
click at [973, 328] on div "Video Bg Welcome to Button Row Enabot Heading Row Connecting Families, Anywhere…" at bounding box center [622, 201] width 919 height 2924
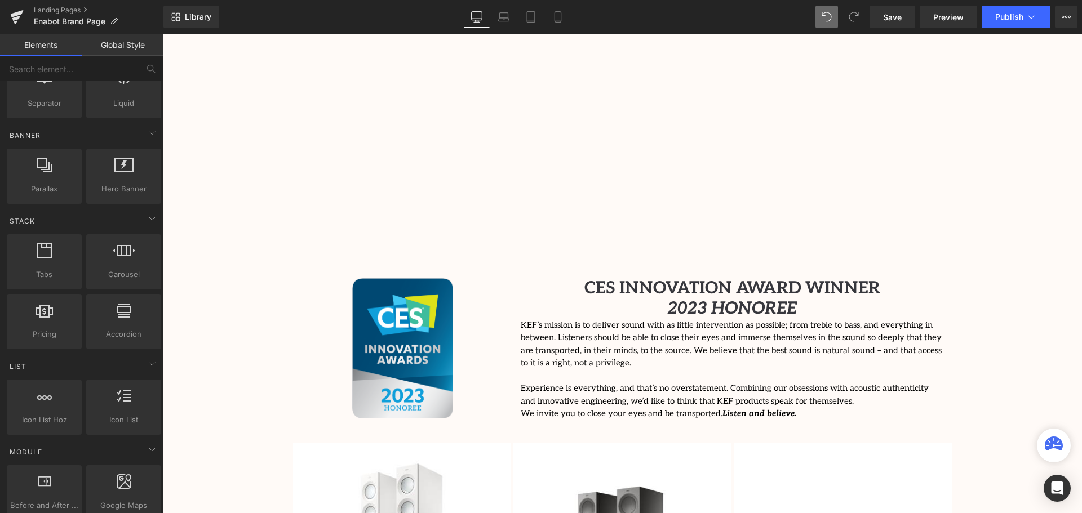
scroll to position [1296, 0]
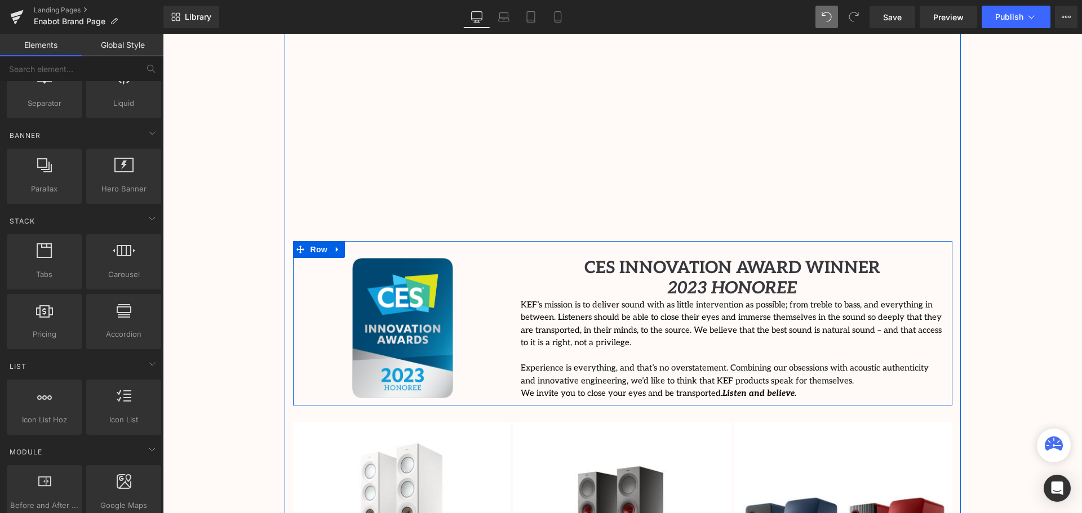
drag, startPoint x: 770, startPoint y: 353, endPoint x: 776, endPoint y: 357, distance: 7.2
click at [770, 387] on p "We invite you to close your eyes and be transported. Listen and believe." at bounding box center [732, 393] width 423 height 13
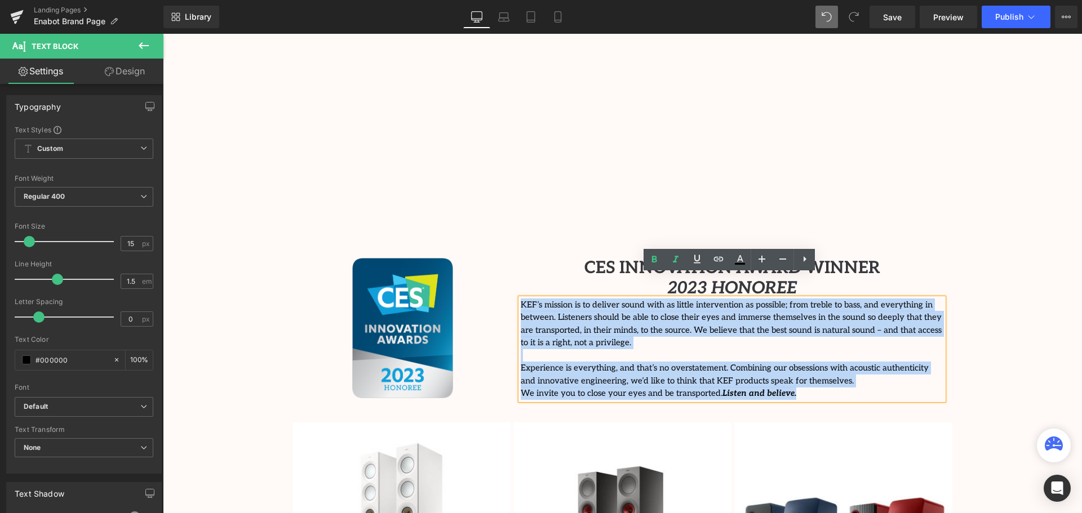
drag, startPoint x: 778, startPoint y: 358, endPoint x: 515, endPoint y: 280, distance: 275.3
click at [515, 280] on div "CES INNOVATION AWARD WINNER 2023 HONOREE Heading KEF’s mission is to deliver so…" at bounding box center [732, 329] width 440 height 142
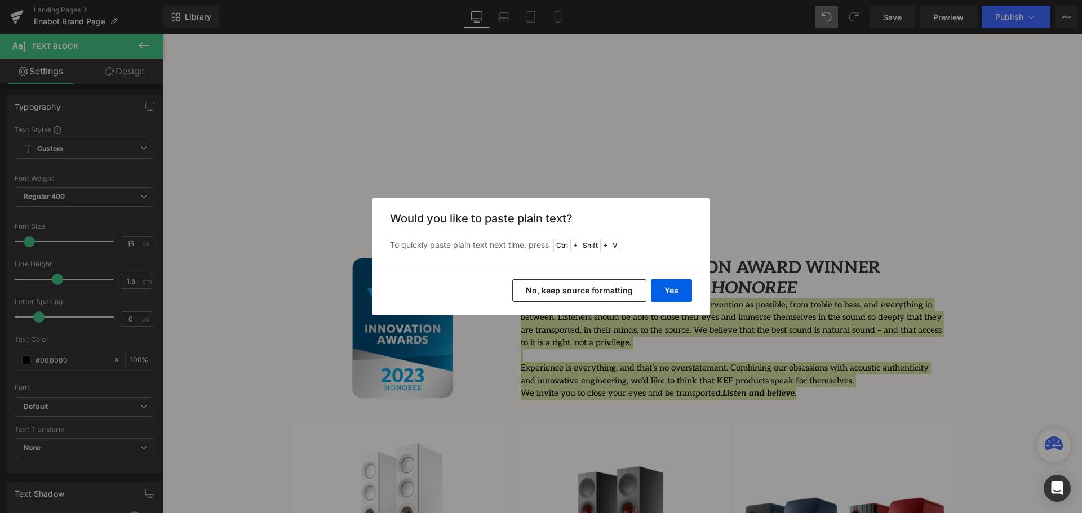
drag, startPoint x: 577, startPoint y: 287, endPoint x: 650, endPoint y: 302, distance: 74.2
click at [577, 287] on button "No, keep source formatting" at bounding box center [579, 291] width 134 height 23
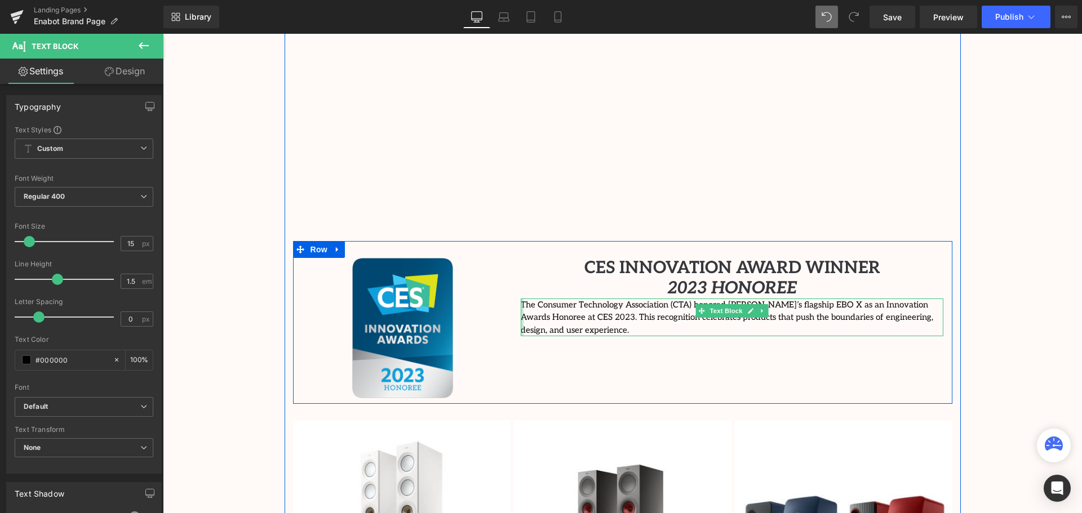
click at [521, 299] on div at bounding box center [522, 318] width 3 height 38
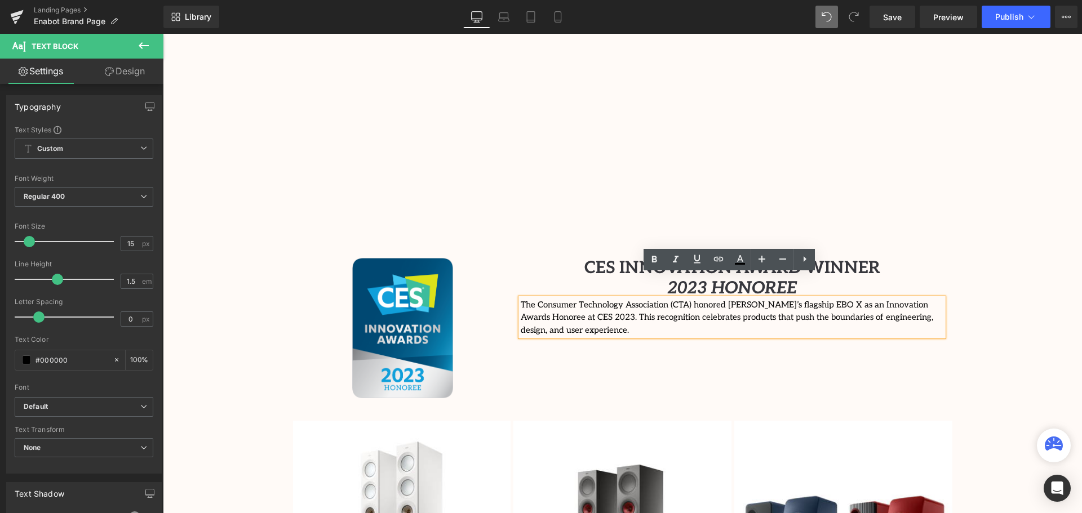
click at [524, 299] on p "The Consumer Technology Association (CTA) honored [PERSON_NAME]’s flagship EBO …" at bounding box center [732, 318] width 423 height 38
click at [1038, 322] on div "Video Bg Welcome to Button Row Enabot Heading Row Connecting Families, Anywhere…" at bounding box center [622, 256] width 919 height 2922
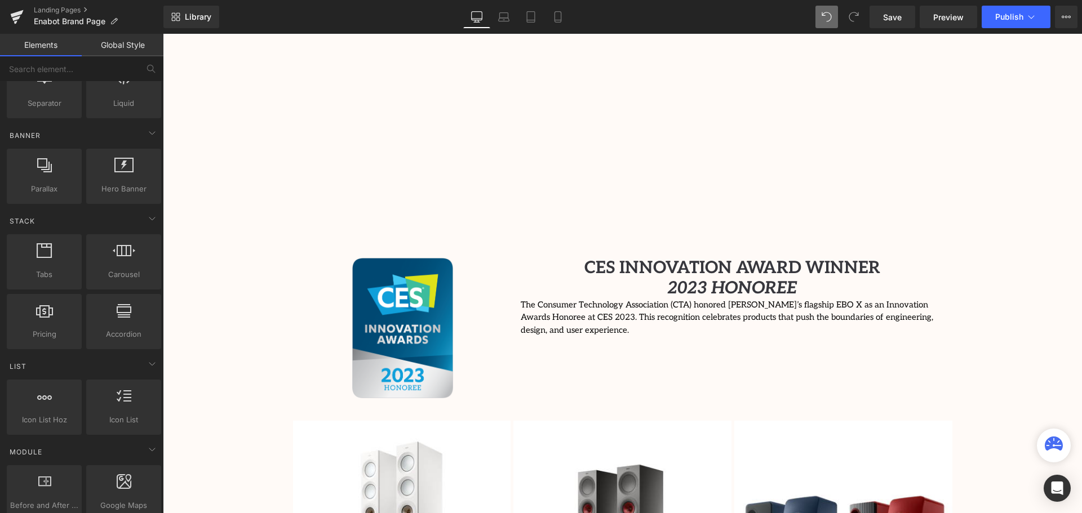
click at [835, 278] on h1 "2023 HONOREE" at bounding box center [732, 288] width 423 height 20
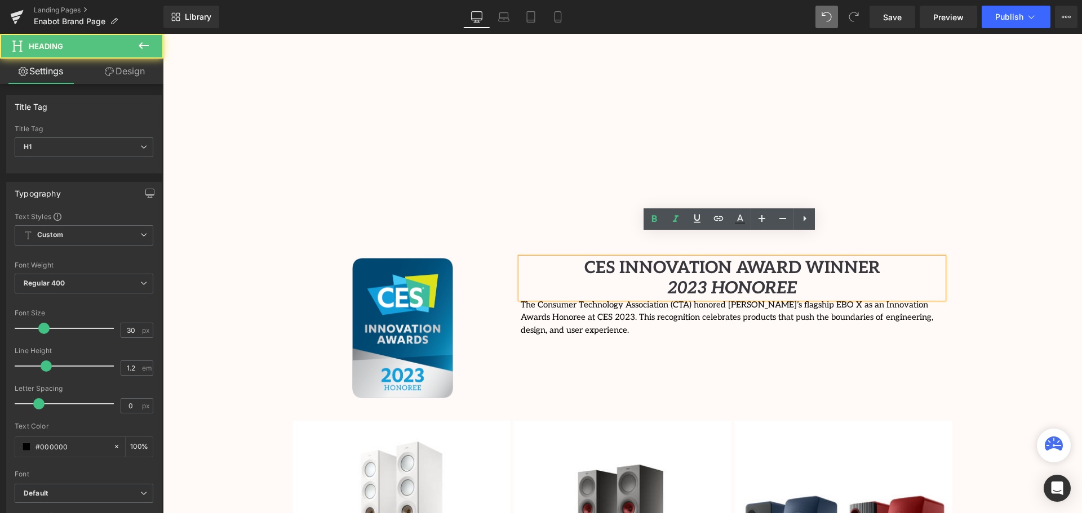
click at [799, 299] on p "The Consumer Technology Association (CTA) honored [PERSON_NAME]’s flagship EBO …" at bounding box center [732, 318] width 423 height 38
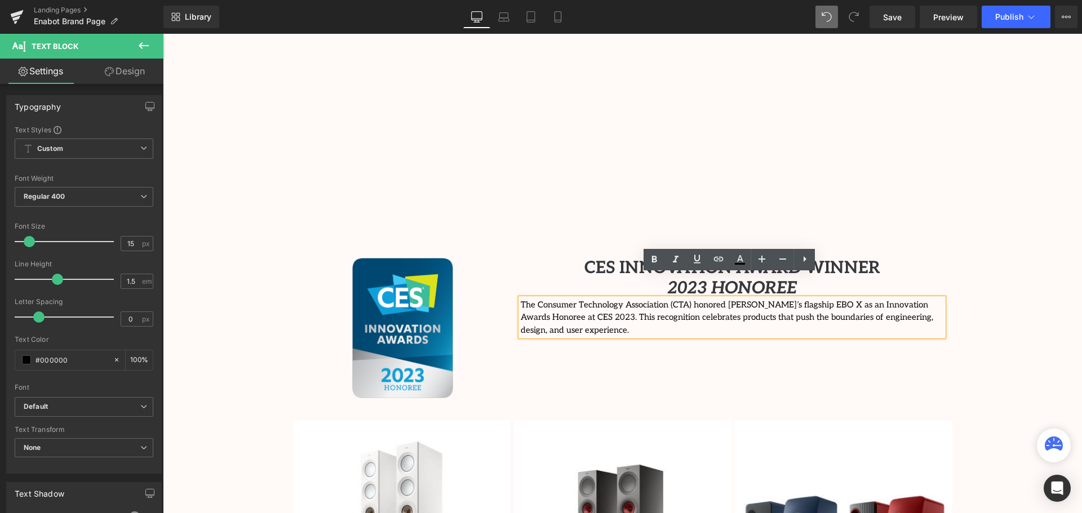
click at [521, 299] on p "The Consumer Technology Association (CTA) honored [PERSON_NAME]’s flagship EBO …" at bounding box center [732, 318] width 423 height 38
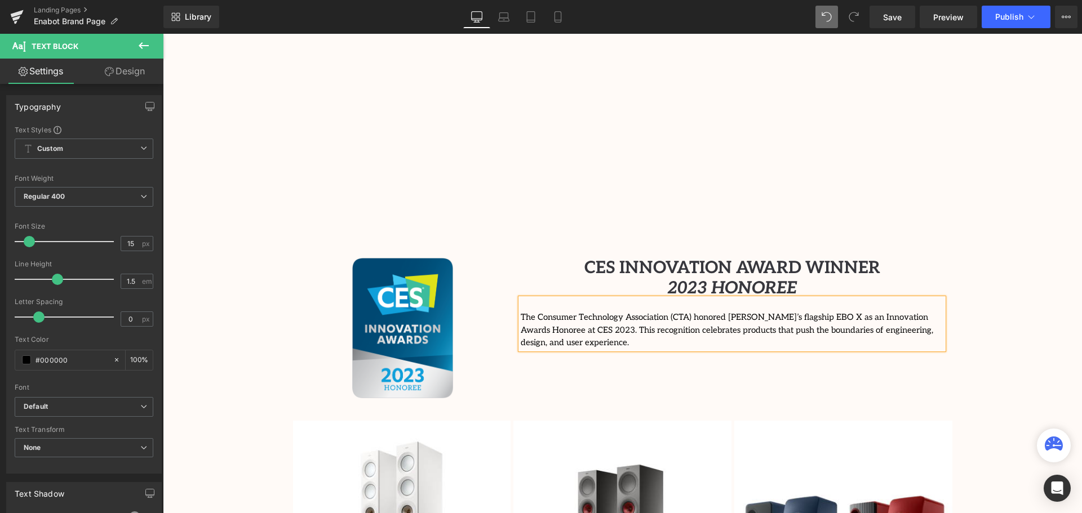
click at [1032, 305] on div "Video Bg Welcome to Button Row Enabot Heading Row Connecting Families, Anywhere…" at bounding box center [622, 256] width 919 height 2922
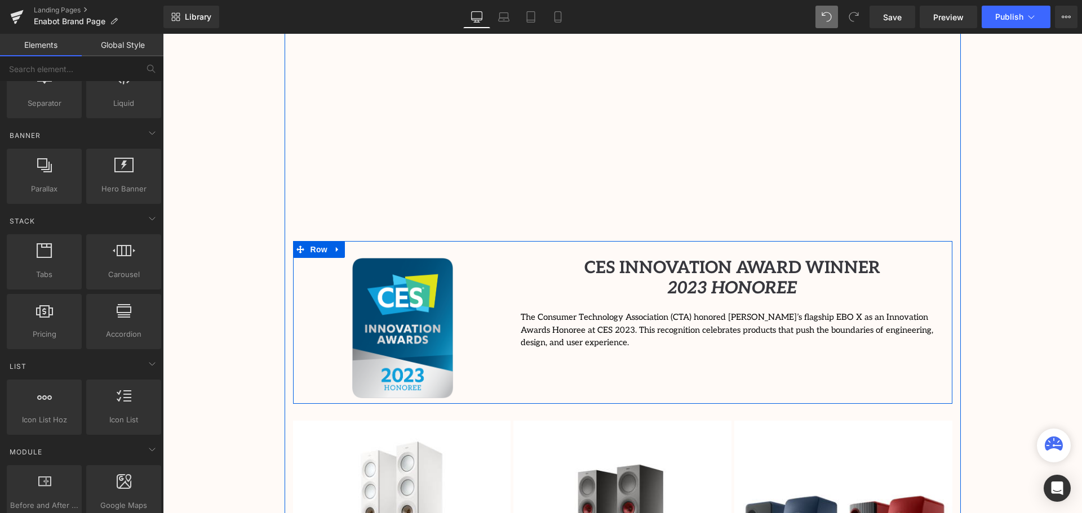
drag, startPoint x: 670, startPoint y: 324, endPoint x: 892, endPoint y: 309, distance: 223.2
click at [670, 324] on div "Image CES INNOVATION AWARD WINNER 2023 HONOREE Heading The Consumer Technology …" at bounding box center [622, 322] width 659 height 163
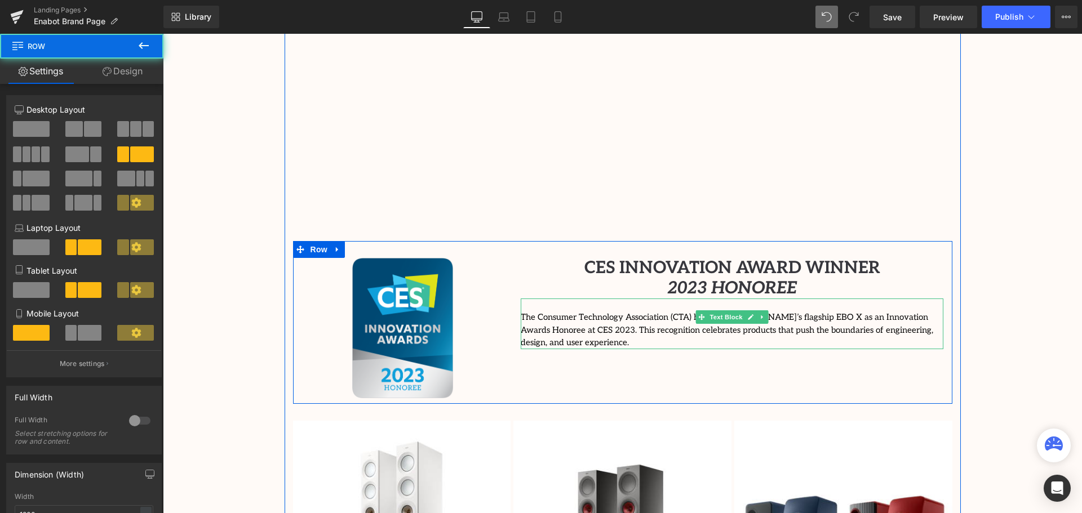
click at [915, 311] on p "The Consumer Technology Association (CTA) honored [PERSON_NAME]’s flagship EBO …" at bounding box center [732, 330] width 423 height 38
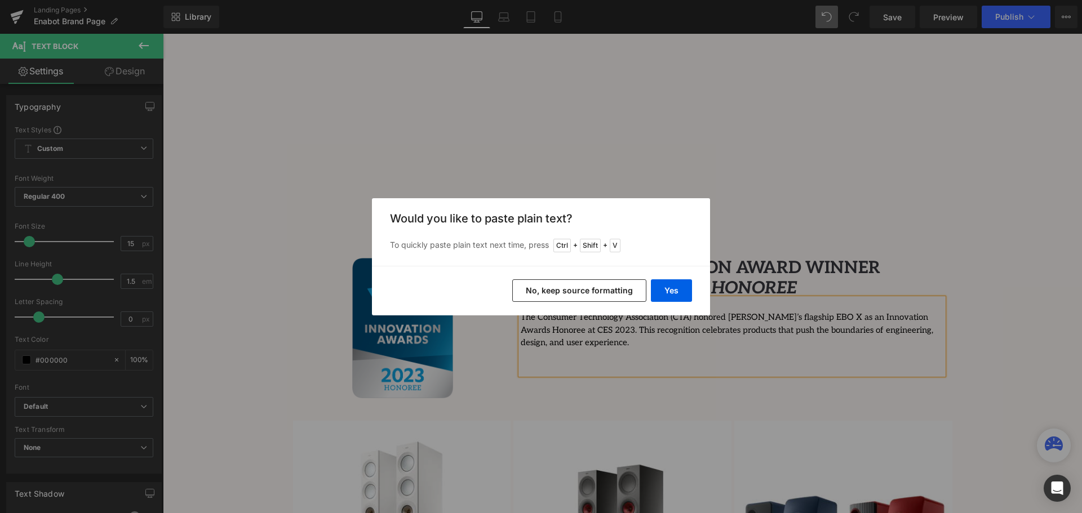
click at [586, 290] on button "No, keep source formatting" at bounding box center [579, 291] width 134 height 23
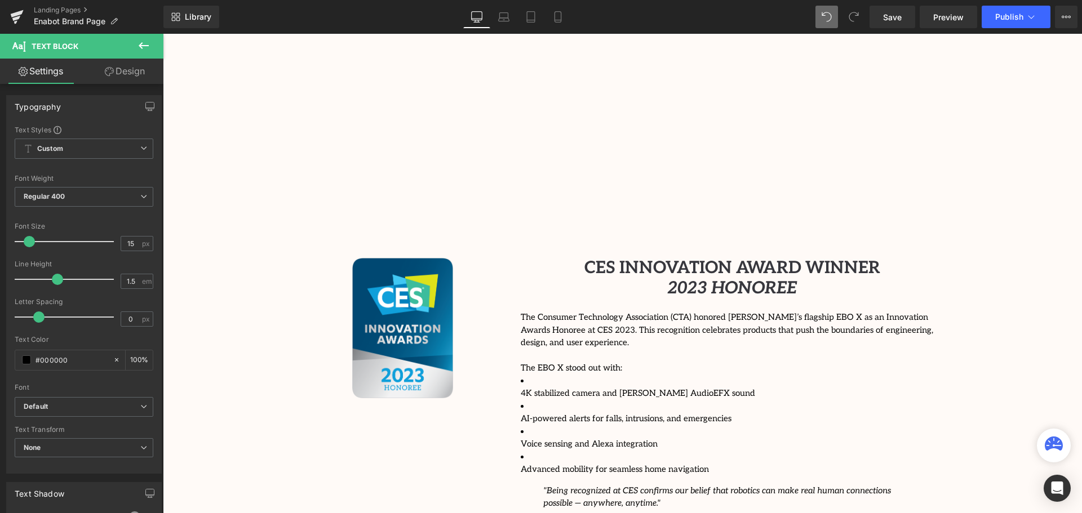
scroll to position [3148, 914]
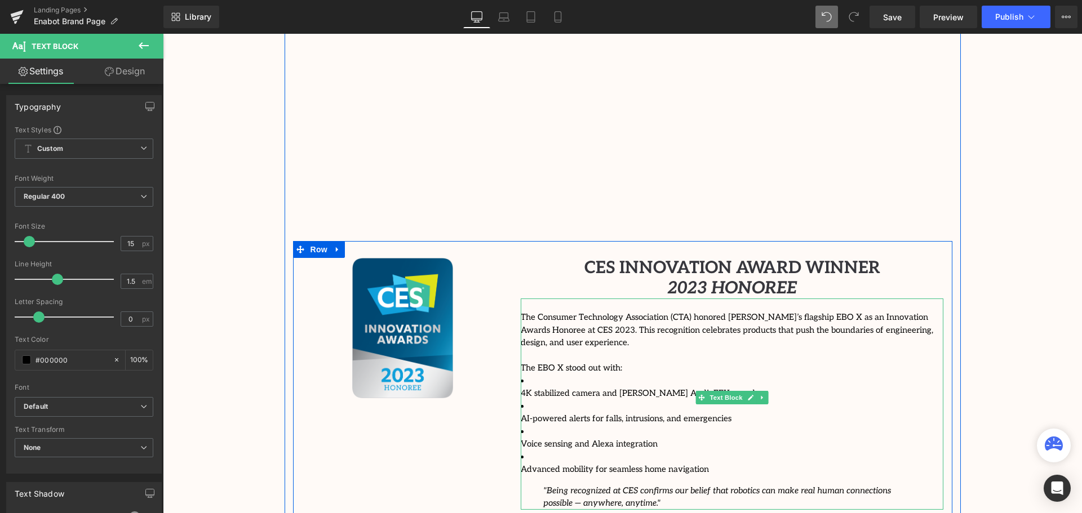
click at [528, 375] on li "4K stabilized camera and [PERSON_NAME] AudioEFX sound" at bounding box center [732, 387] width 423 height 25
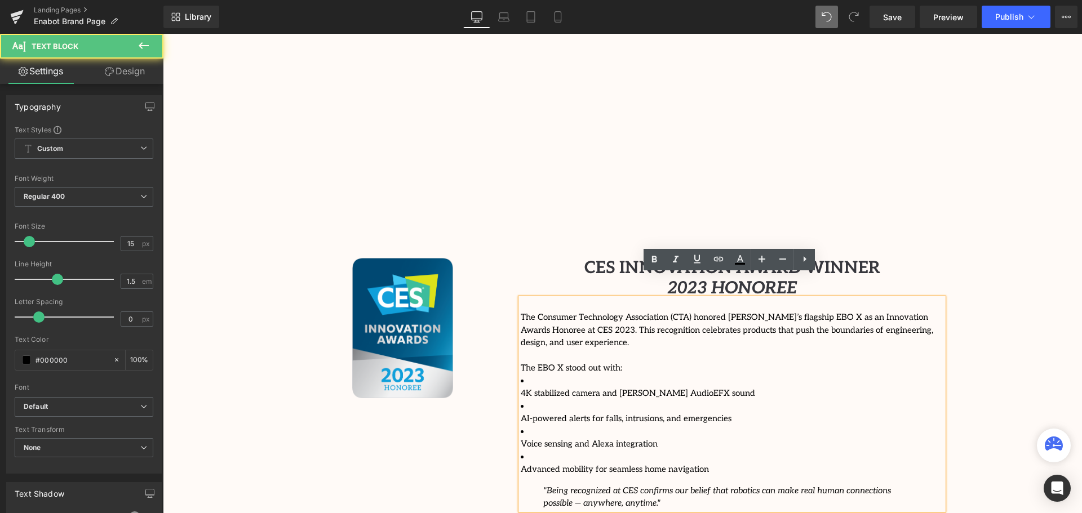
click at [521, 387] on p "4K stabilized camera and [PERSON_NAME] AudioEFX sound" at bounding box center [732, 393] width 423 height 13
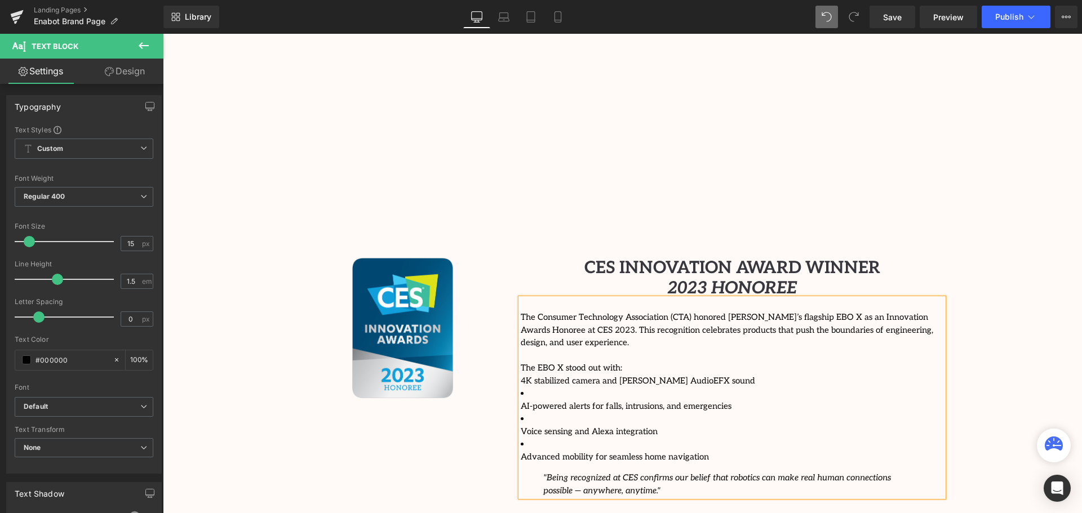
scroll to position [3135, 914]
click at [522, 387] on li "AI-powered alerts for falls, intrusions, and emergencies" at bounding box center [732, 399] width 423 height 25
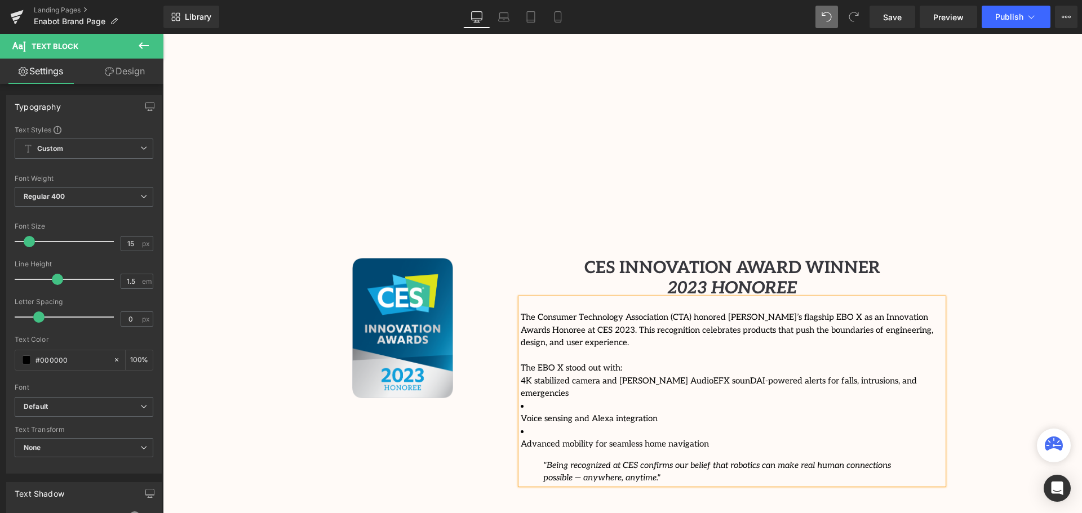
scroll to position [3123, 914]
click at [701, 375] on p "4K stabilized camera and [PERSON_NAME] AudioEFX sounD" at bounding box center [732, 381] width 423 height 13
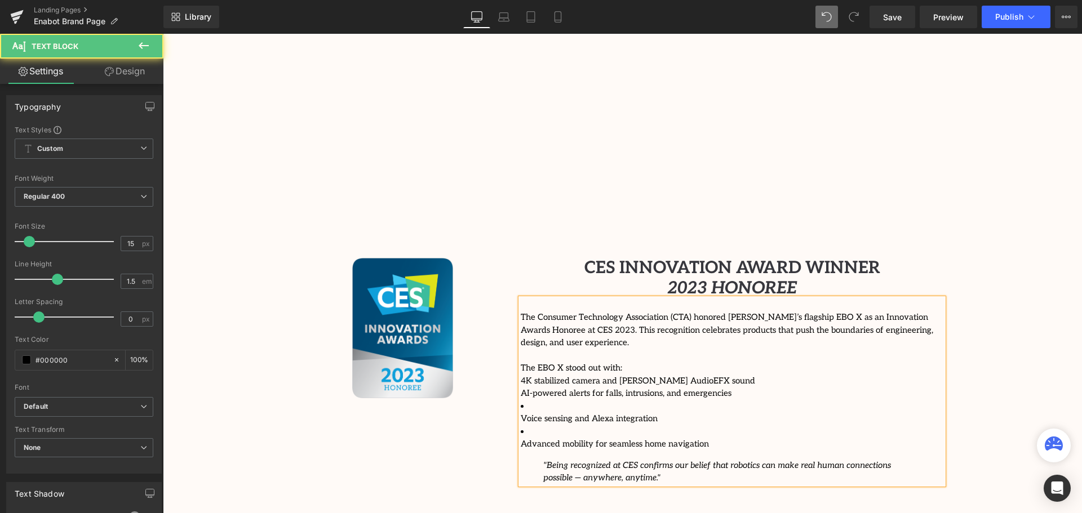
click at [526, 400] on li "Voice sensing and Alexa integration" at bounding box center [732, 412] width 423 height 25
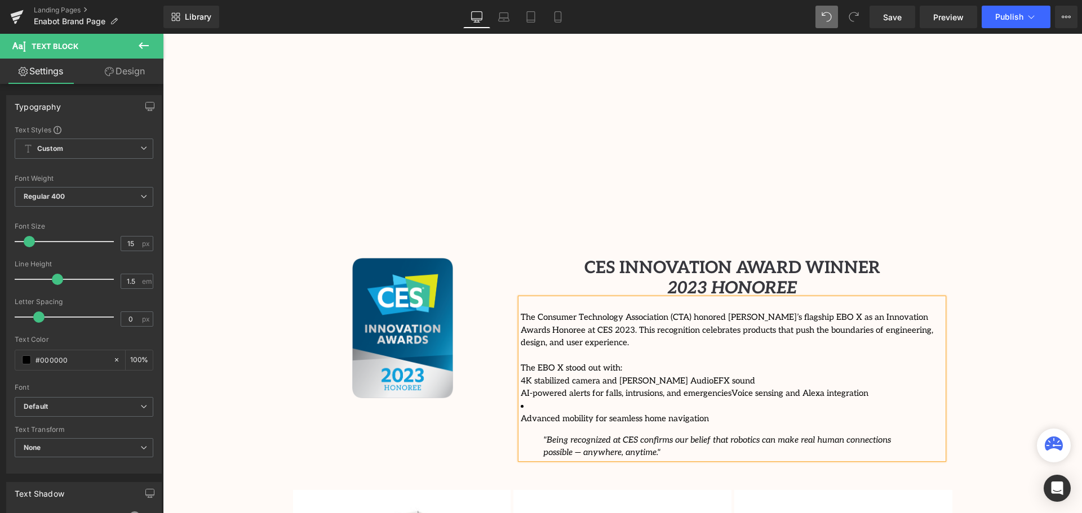
scroll to position [3110, 914]
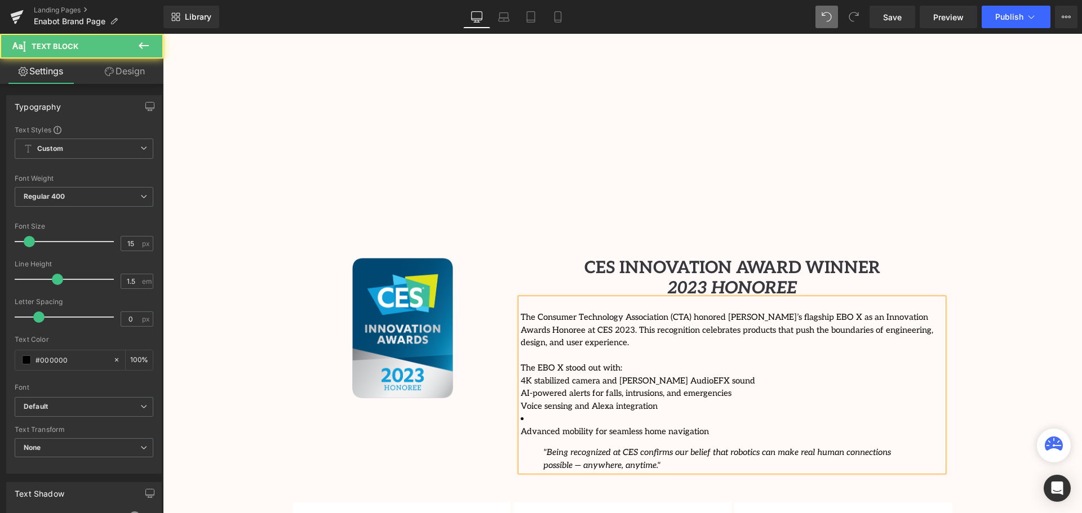
click at [528, 413] on li "Advanced mobility for seamless home navigation" at bounding box center [732, 425] width 423 height 25
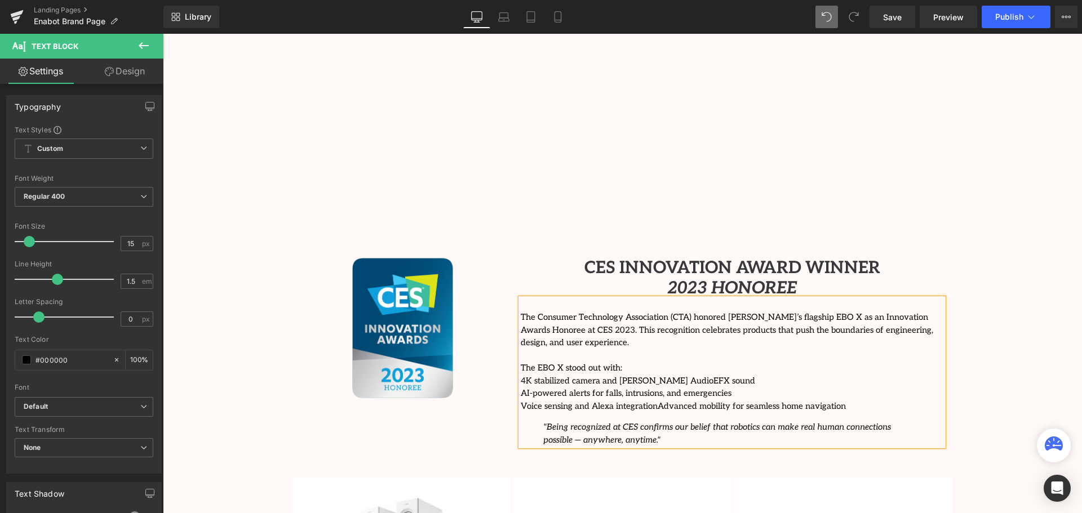
scroll to position [3097, 914]
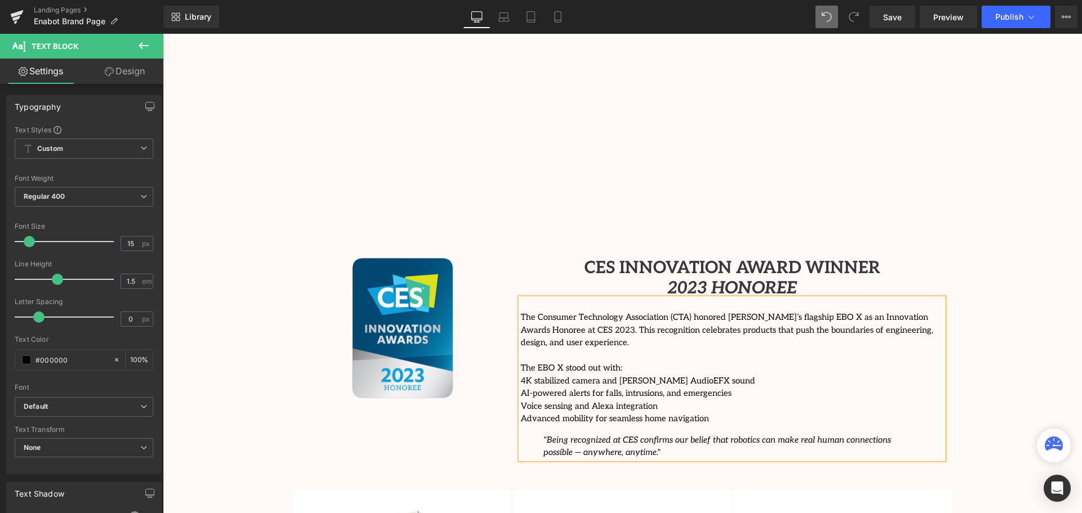
click at [543, 435] on em ""Being recognized at CES confirms our belief that robotics can make real human …" at bounding box center [717, 446] width 348 height 23
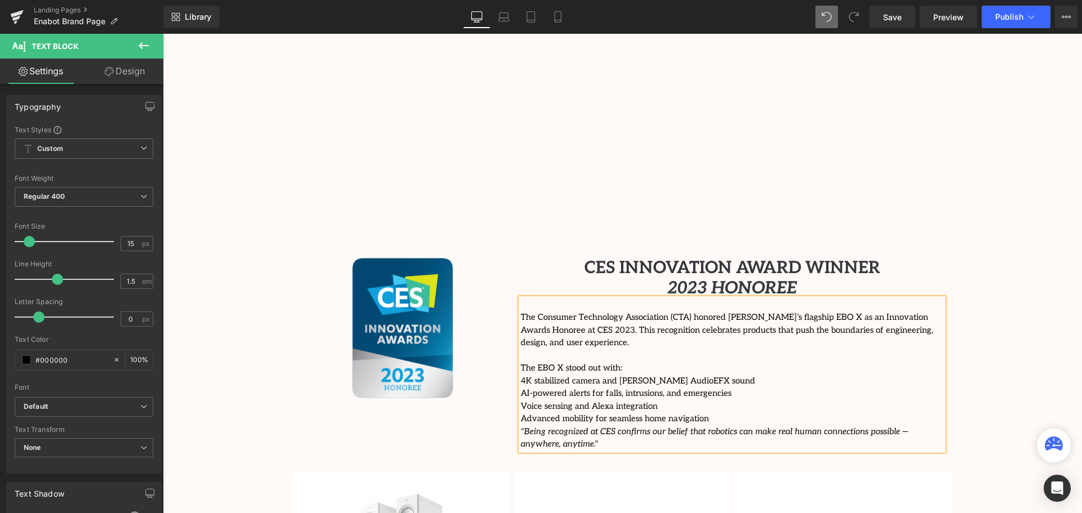
scroll to position [3093, 914]
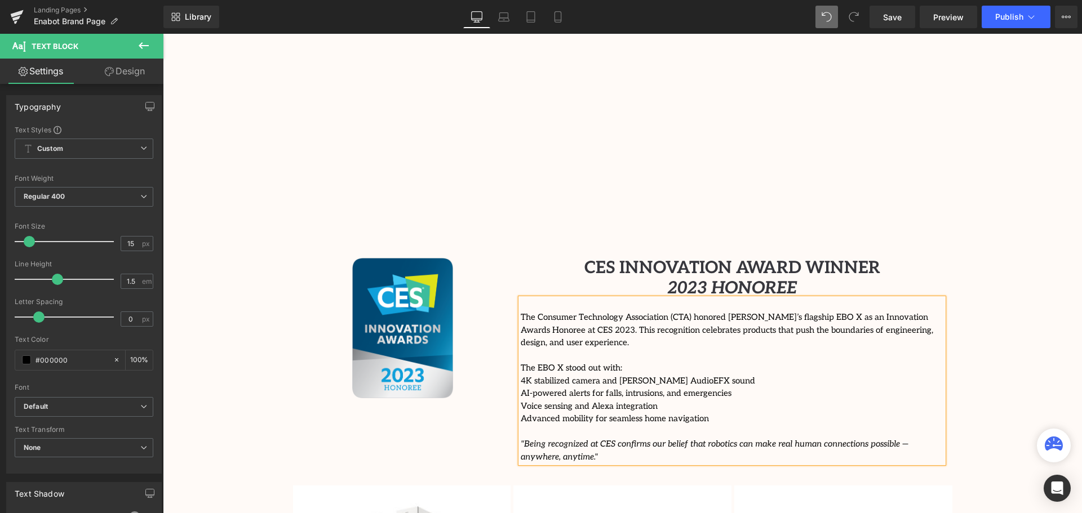
click at [1002, 358] on div "Video Bg Welcome to Button Row Enabot Heading Row Connecting Families, Anywhere…" at bounding box center [622, 288] width 919 height 2987
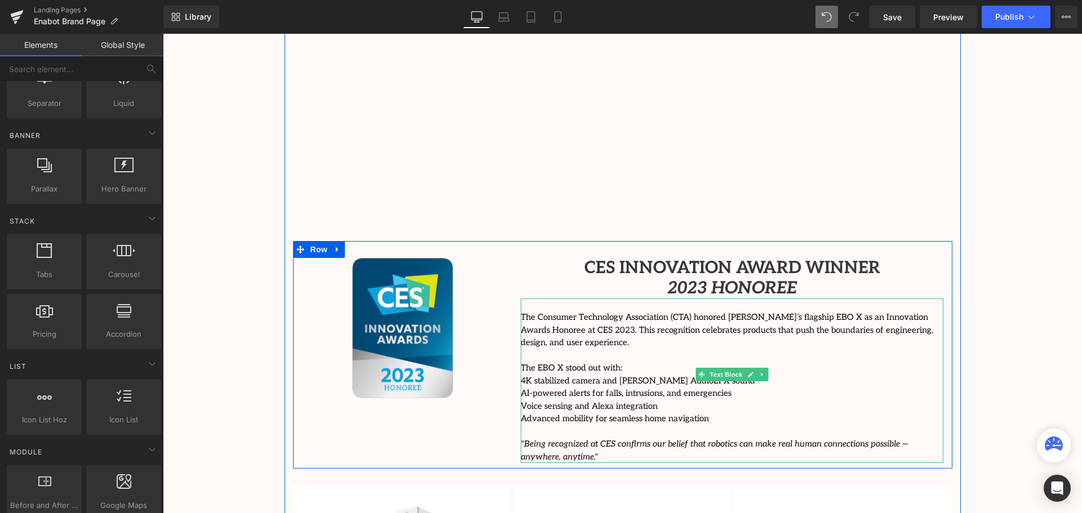
click at [613, 311] on p "The Consumer Technology Association (CTA) honored [PERSON_NAME]’s flagship EBO …" at bounding box center [732, 330] width 423 height 38
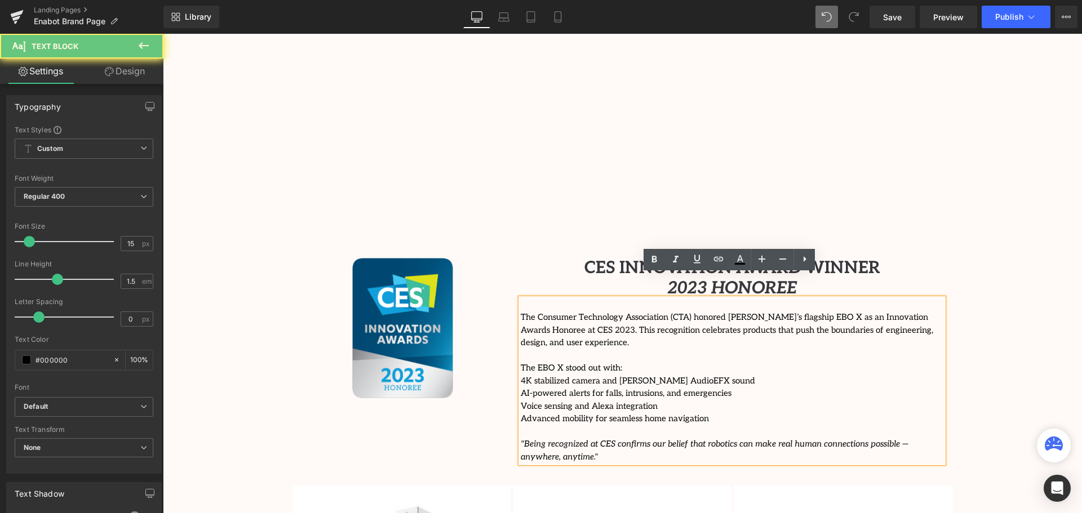
click at [521, 311] on p "The Consumer Technology Association (CTA) honored [PERSON_NAME]’s flagship EBO …" at bounding box center [732, 330] width 423 height 38
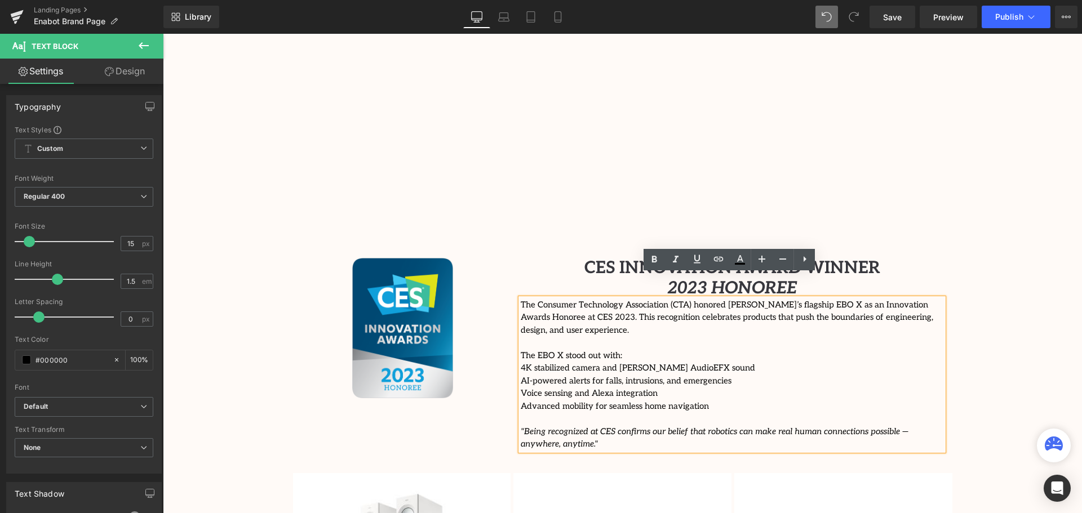
scroll to position [3080, 914]
click at [999, 292] on div "Video Bg Welcome to Button Row Enabot Heading Row Connecting Families, Anywhere…" at bounding box center [622, 282] width 919 height 2974
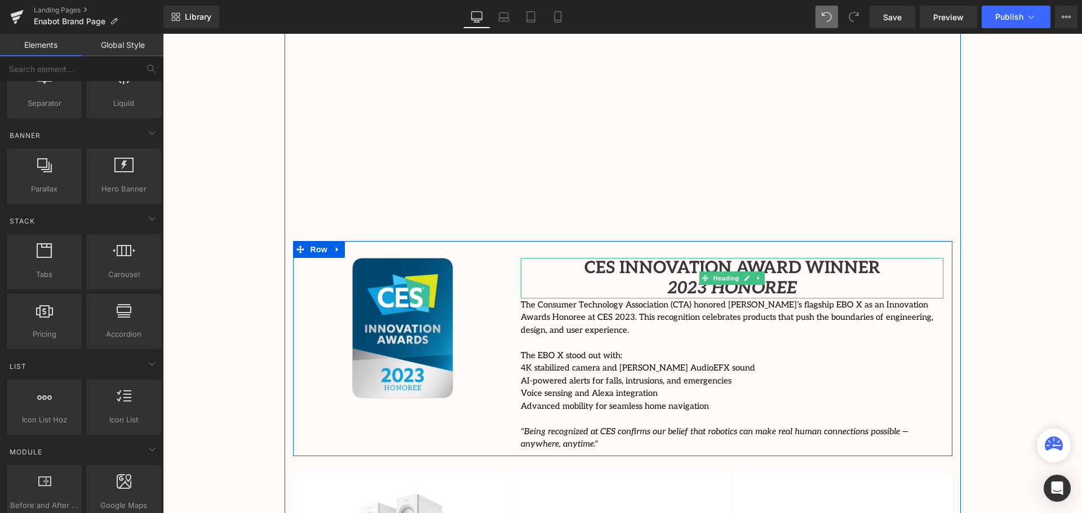
click at [662, 278] on h1 "2023 HONOREE" at bounding box center [732, 288] width 423 height 20
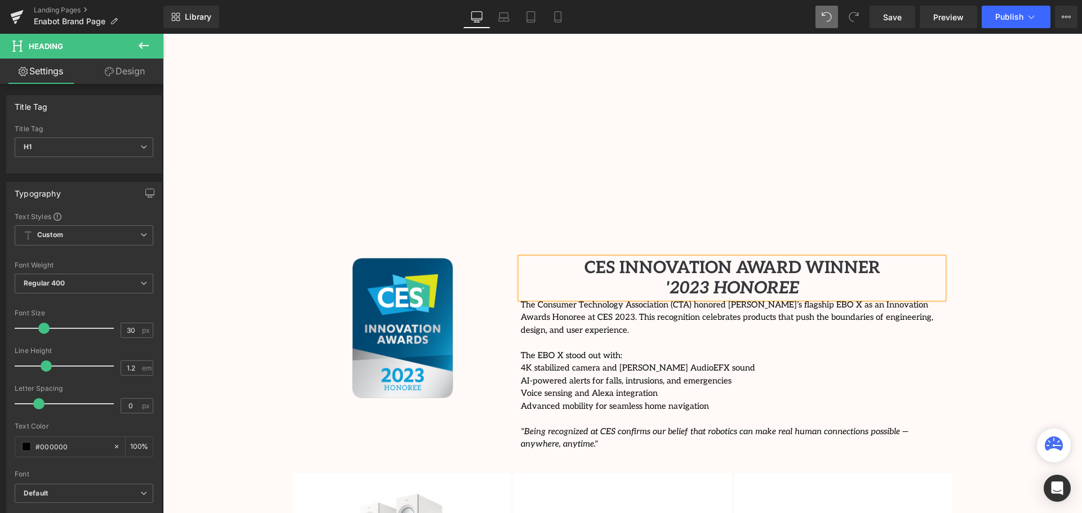
click at [818, 278] on h1 "'2023 HONOREE" at bounding box center [732, 288] width 423 height 20
click at [990, 317] on div "Video Bg Welcome to Button Row Enabot Heading Row Connecting Families, Anywhere…" at bounding box center [622, 282] width 919 height 2974
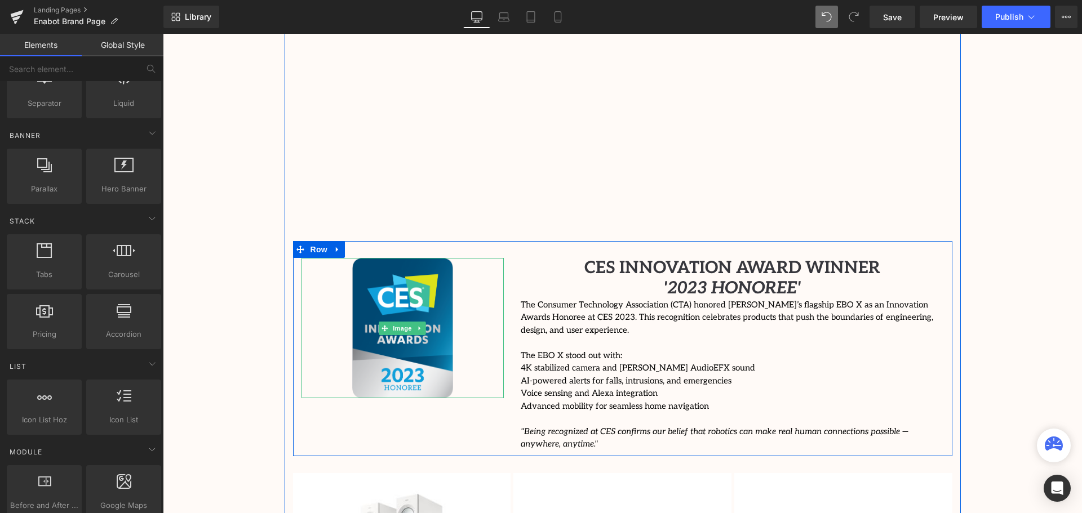
click at [547, 299] on p "The Consumer Technology Association (CTA) honored [PERSON_NAME]’s flagship EBO …" at bounding box center [732, 318] width 423 height 38
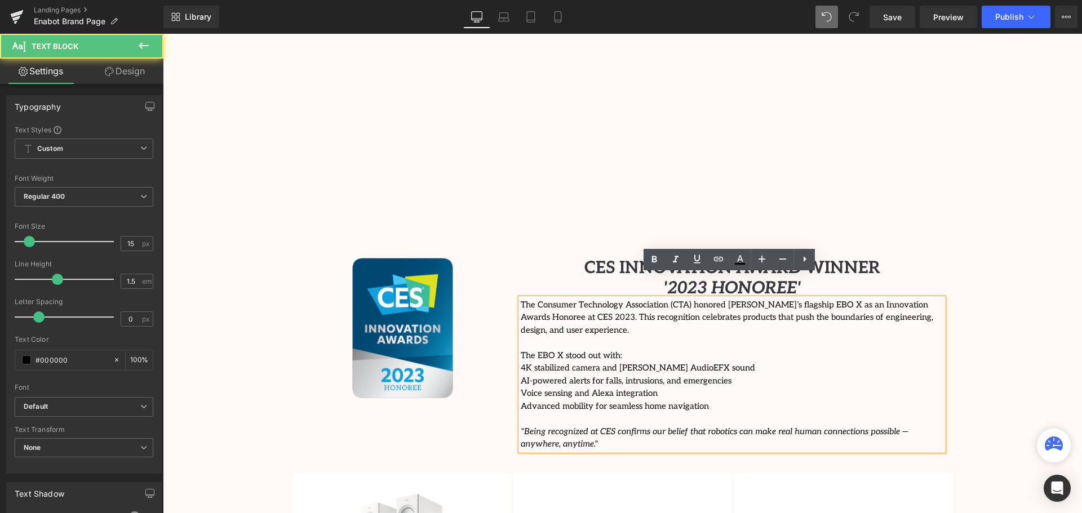
click at [521, 299] on p "The Consumer Technology Association (CTA) honored [PERSON_NAME]’s flagship EBO …" at bounding box center [732, 318] width 423 height 38
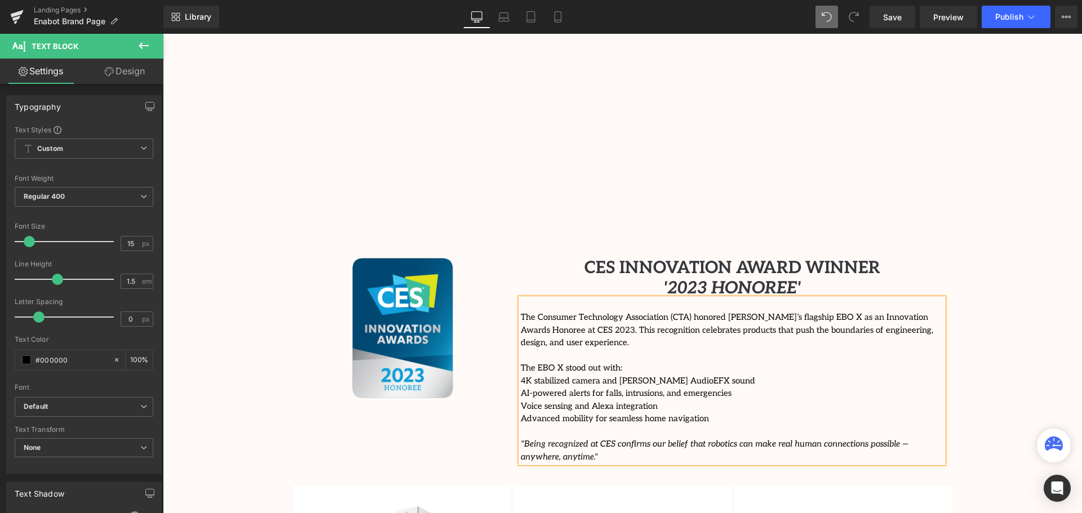
scroll to position [3093, 914]
click at [971, 330] on div "Video Bg Welcome to Button Row Enabot Heading Row Connecting Families, Anywhere…" at bounding box center [622, 288] width 919 height 2987
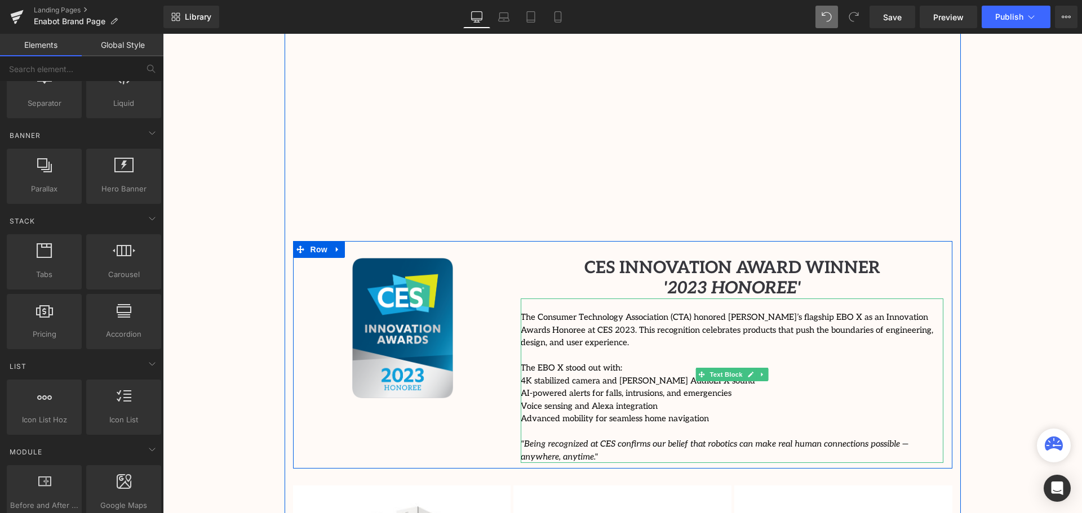
click at [576, 438] on p ""Being recognized at CES confirms our belief that robotics can make real human …" at bounding box center [732, 450] width 423 height 25
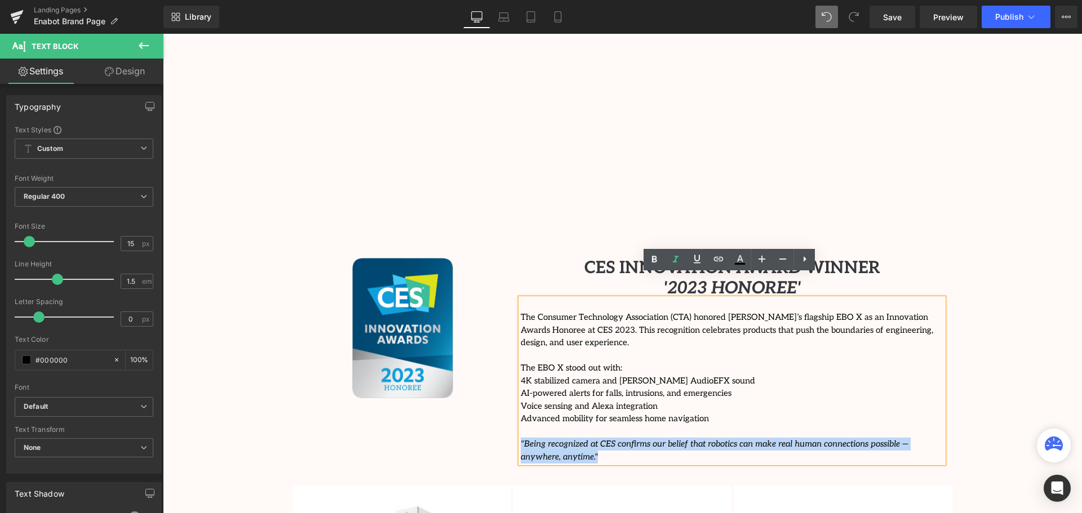
drag, startPoint x: 601, startPoint y: 419, endPoint x: 519, endPoint y: 409, distance: 83.0
click at [521, 438] on p ""Being recognized at CES confirms our belief that robotics can make real human …" at bounding box center [732, 450] width 423 height 25
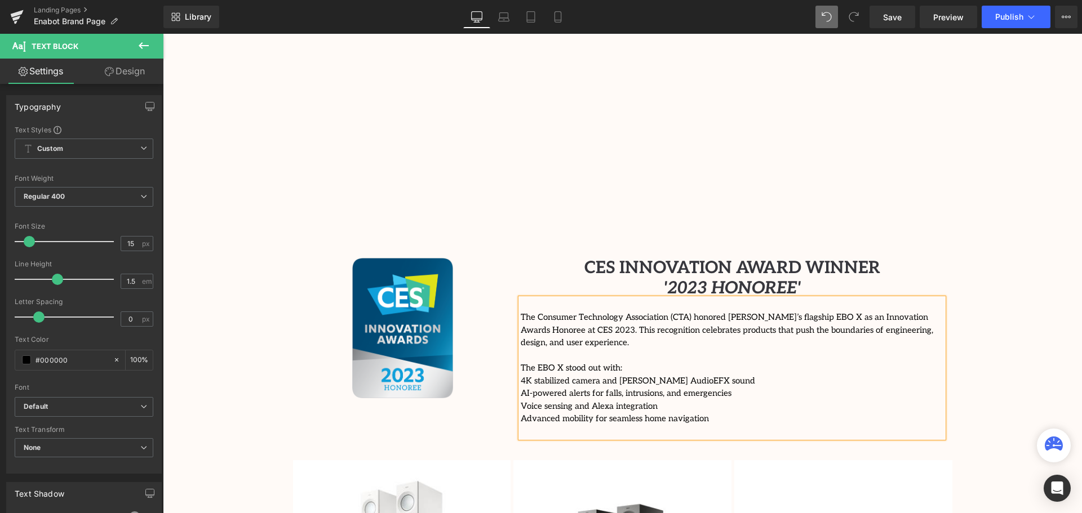
scroll to position [3055, 914]
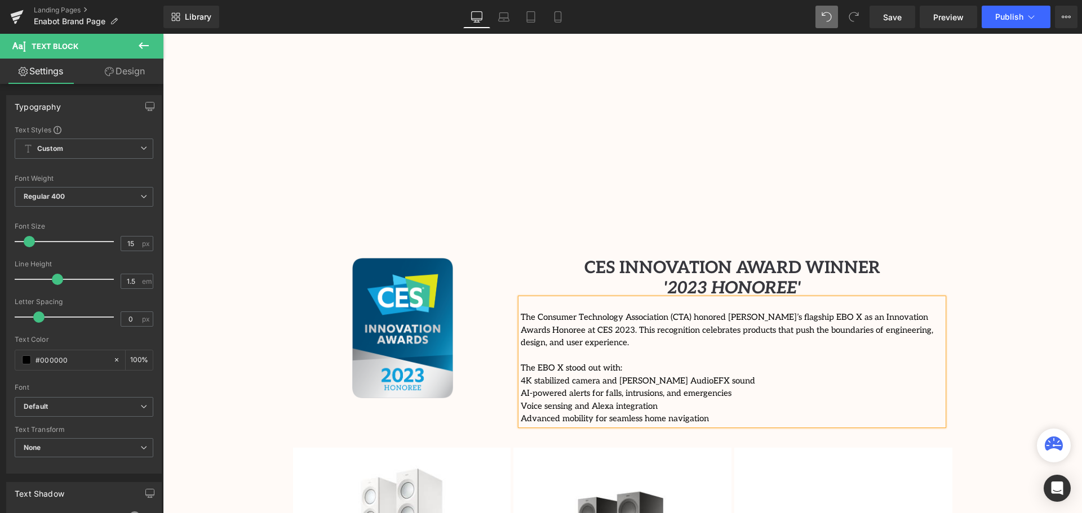
click at [1009, 328] on div "Video Bg Welcome to Button Row Enabot Heading Row Connecting Families, Anywhere…" at bounding box center [622, 269] width 919 height 2949
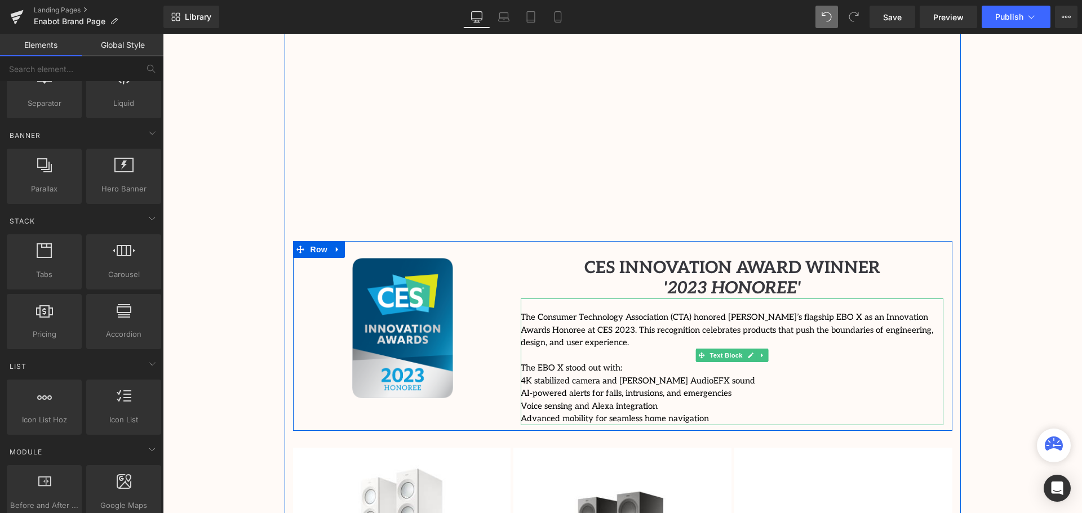
click at [522, 376] on span "4K stabilized camera and [PERSON_NAME] AudioEFX sound" at bounding box center [638, 381] width 234 height 10
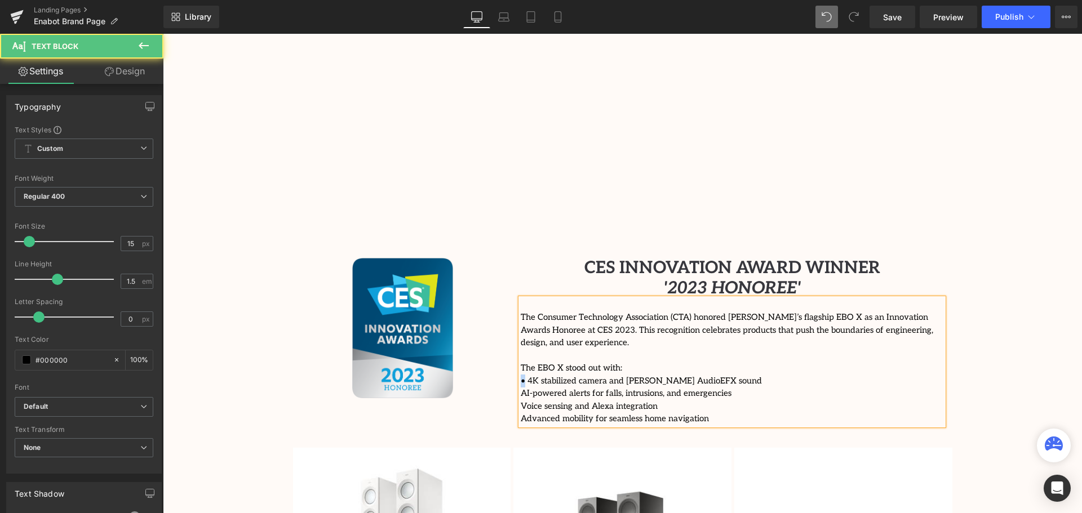
click at [522, 376] on span "• 4K stabilized camera and [PERSON_NAME] AudioEFX sound" at bounding box center [641, 381] width 241 height 10
copy span "•"
click at [521, 356] on div "The Consumer Technology Association (CTA) honored [PERSON_NAME]’s flagship EBO …" at bounding box center [732, 362] width 423 height 127
click at [521, 388] on span "AI-powered alerts for falls, intrusions, and emergencies" at bounding box center [626, 393] width 211 height 10
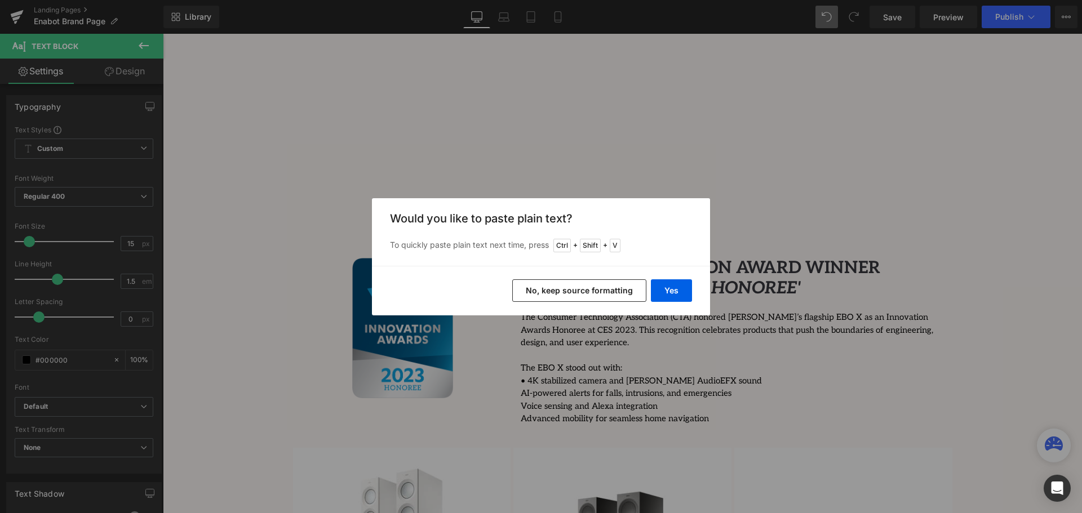
drag, startPoint x: 585, startPoint y: 296, endPoint x: 407, endPoint y: 288, distance: 178.3
click at [585, 296] on button "No, keep source formatting" at bounding box center [579, 291] width 134 height 23
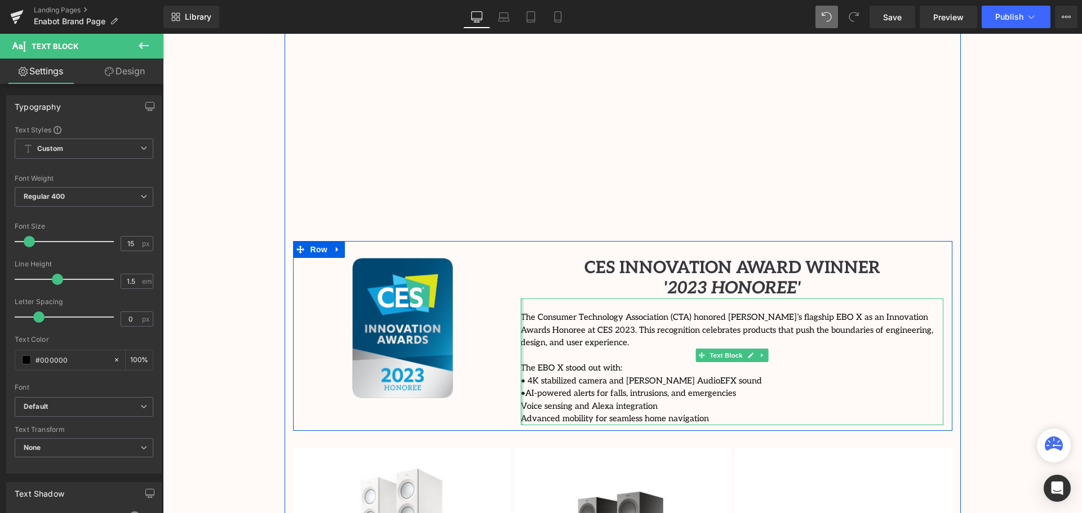
click at [521, 361] on div at bounding box center [522, 362] width 3 height 127
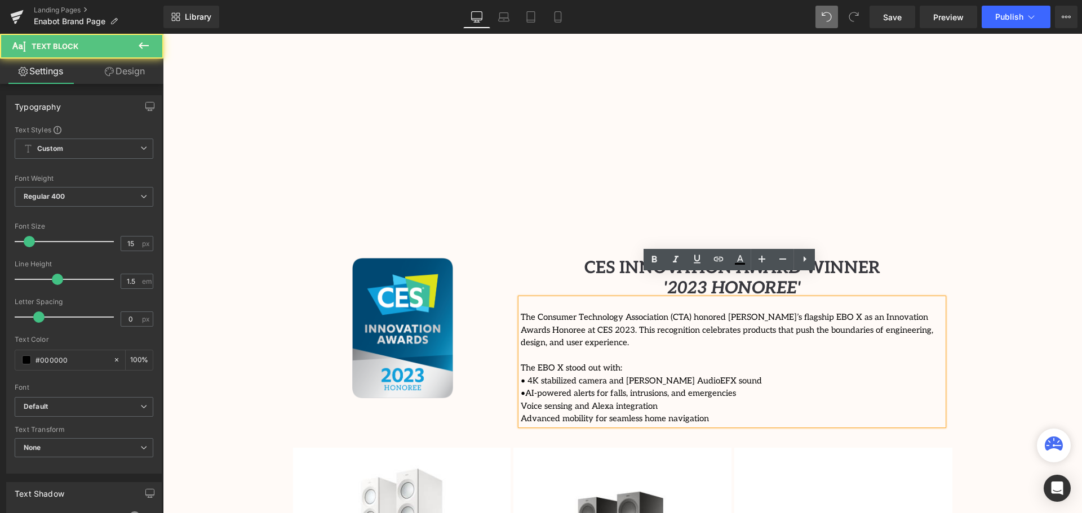
click at [525, 388] on span "AI-powered alerts for falls, intrusions, and emergencies" at bounding box center [630, 393] width 211 height 10
click at [521, 368] on div "The Consumer Technology Association (CTA) honored [PERSON_NAME]’s flagship EBO …" at bounding box center [732, 362] width 423 height 127
click at [521, 401] on span "Voice sensing and Alexa integration" at bounding box center [589, 406] width 137 height 10
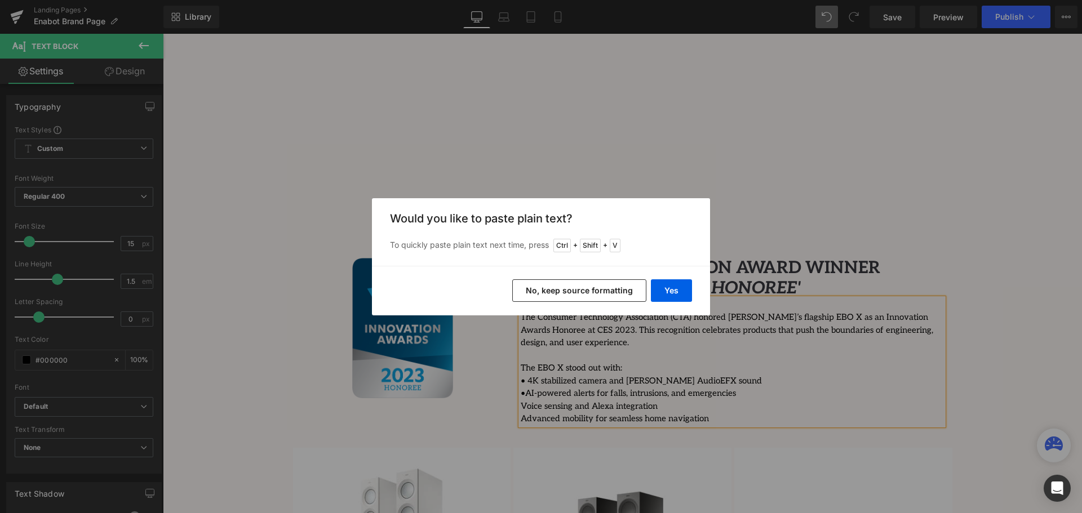
drag, startPoint x: 564, startPoint y: 290, endPoint x: 400, endPoint y: 270, distance: 164.7
click at [564, 290] on button "No, keep source formatting" at bounding box center [579, 291] width 134 height 23
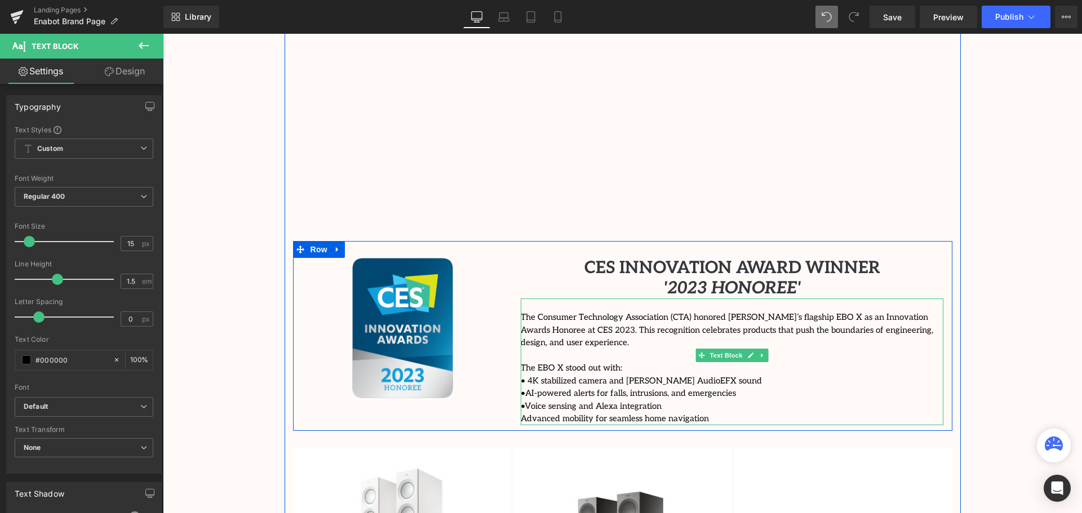
click at [525, 401] on span "Voice sensing and Alexa integration" at bounding box center [593, 406] width 137 height 10
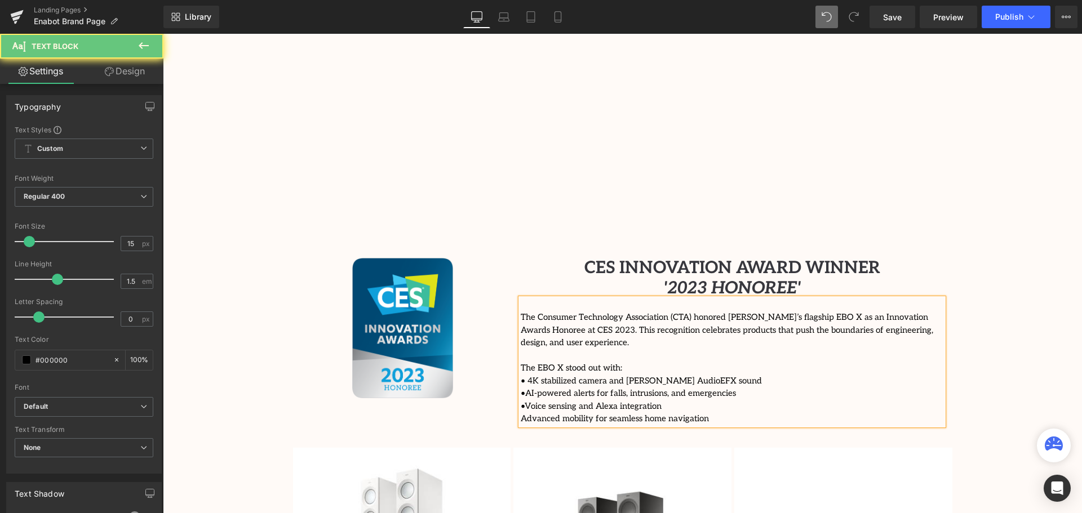
click at [521, 414] on span "Advanced mobility for seamless home navigation" at bounding box center [615, 419] width 188 height 10
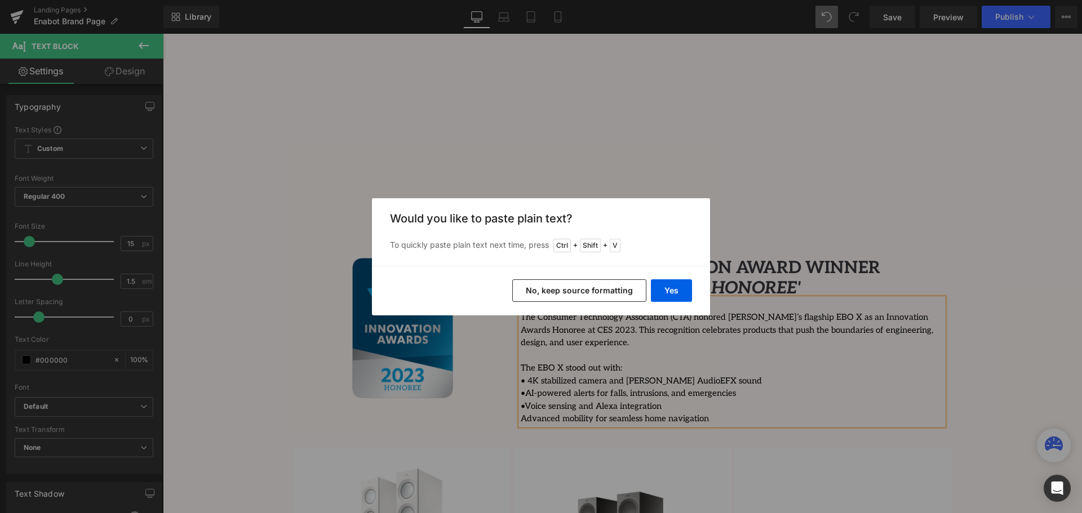
drag, startPoint x: 547, startPoint y: 287, endPoint x: 374, endPoint y: 312, distance: 175.4
click at [547, 287] on button "No, keep source formatting" at bounding box center [579, 291] width 134 height 23
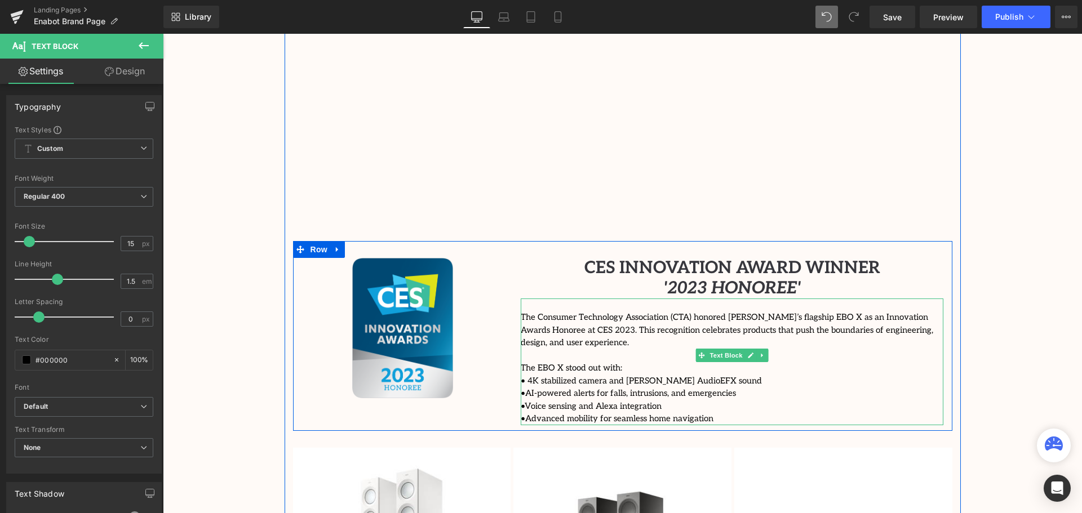
click at [525, 414] on span "Advanced mobility for seamless home navigation" at bounding box center [619, 419] width 188 height 10
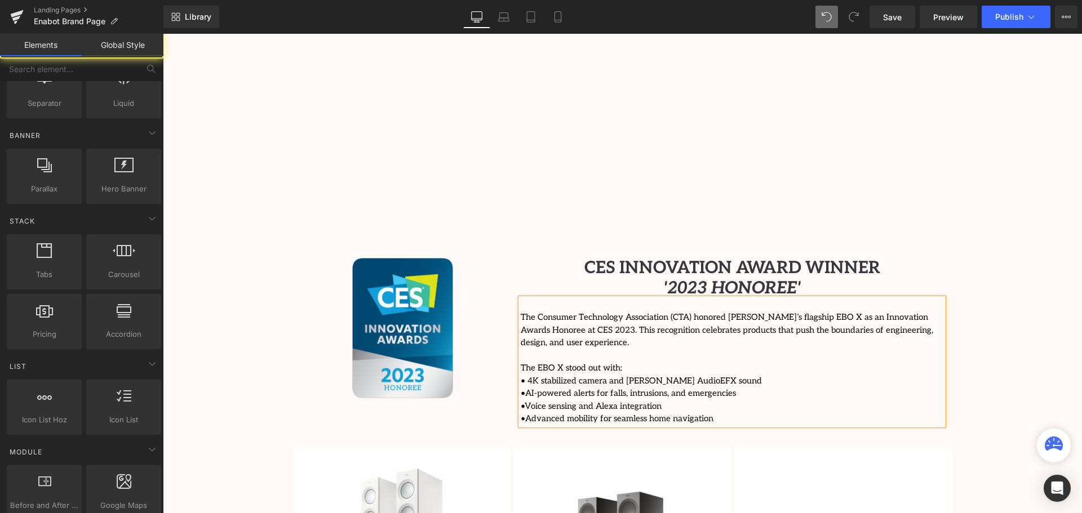
click at [995, 384] on div "Video Bg Welcome to Button Row Enabot Heading Row Connecting Families, Anywhere…" at bounding box center [622, 269] width 919 height 2949
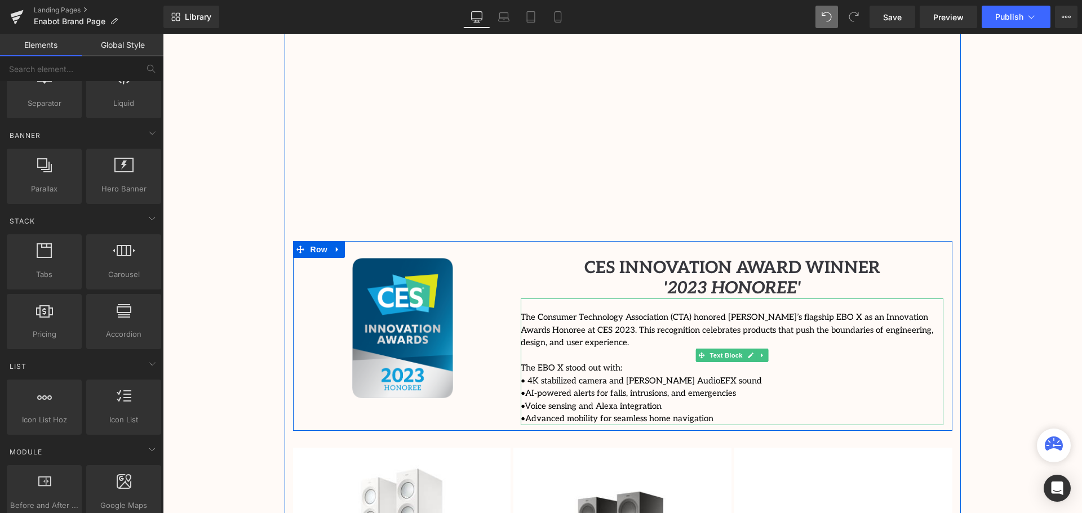
click at [854, 387] on p "• AI-powered alerts for falls, intrusions, and emergencies" at bounding box center [732, 393] width 423 height 13
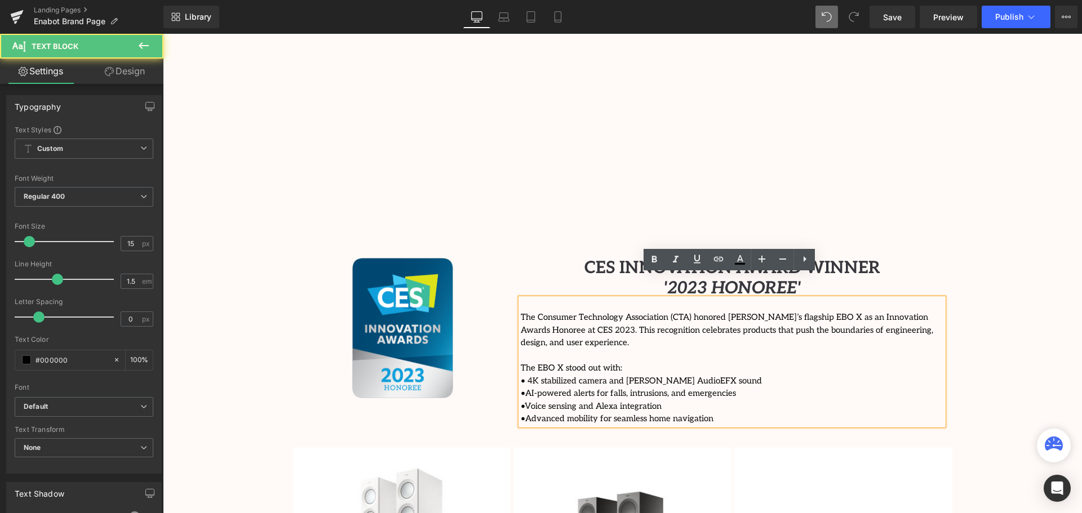
click at [1053, 364] on div "Video Bg Welcome to Button Row Enabot Heading Row Connecting Families, Anywhere…" at bounding box center [622, 269] width 919 height 2949
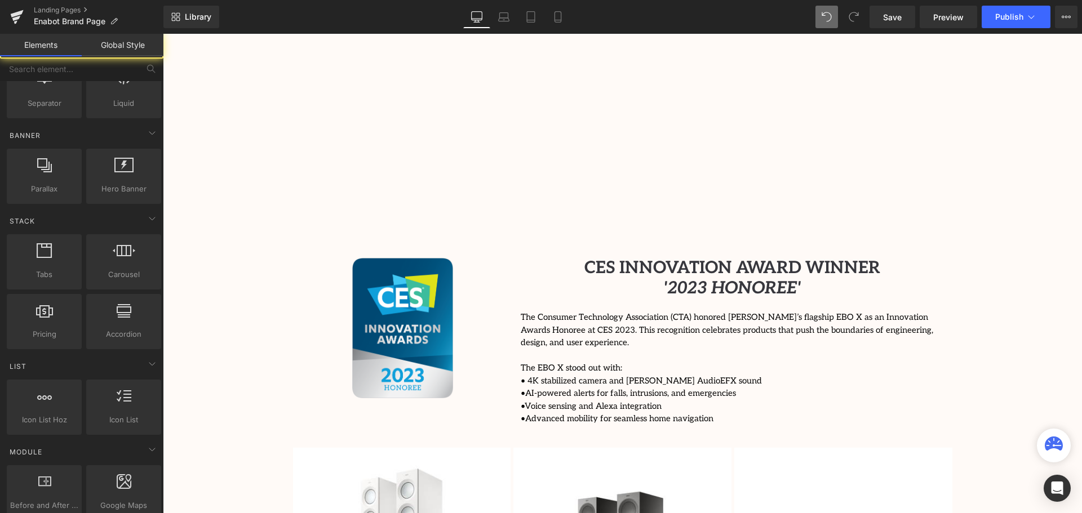
scroll to position [1353, 0]
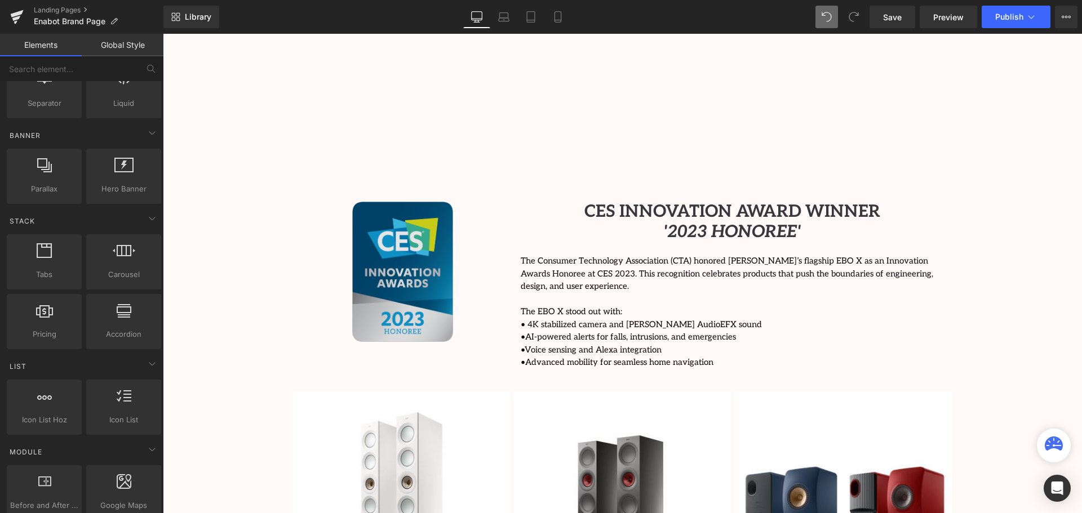
click at [361, 232] on img at bounding box center [402, 272] width 101 height 141
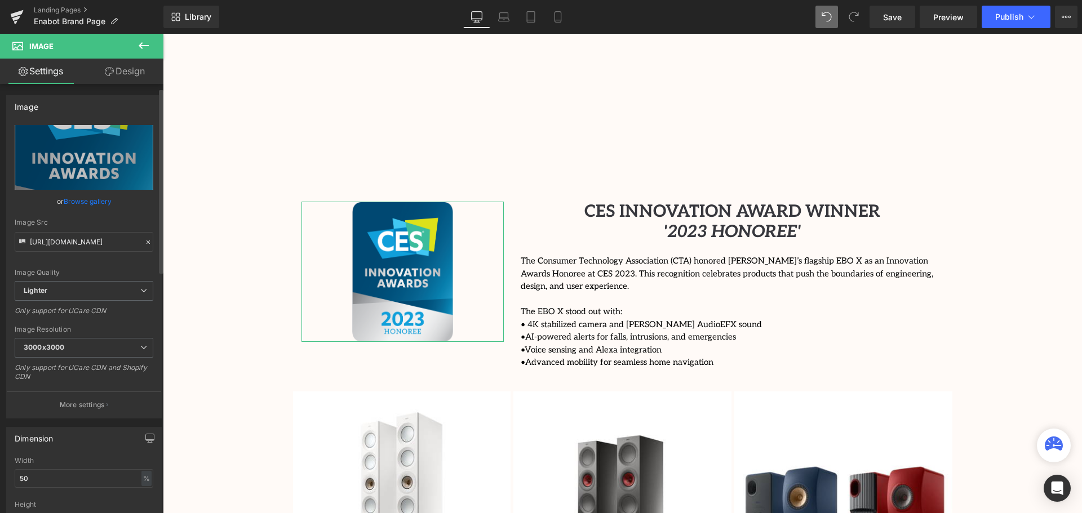
scroll to position [169, 0]
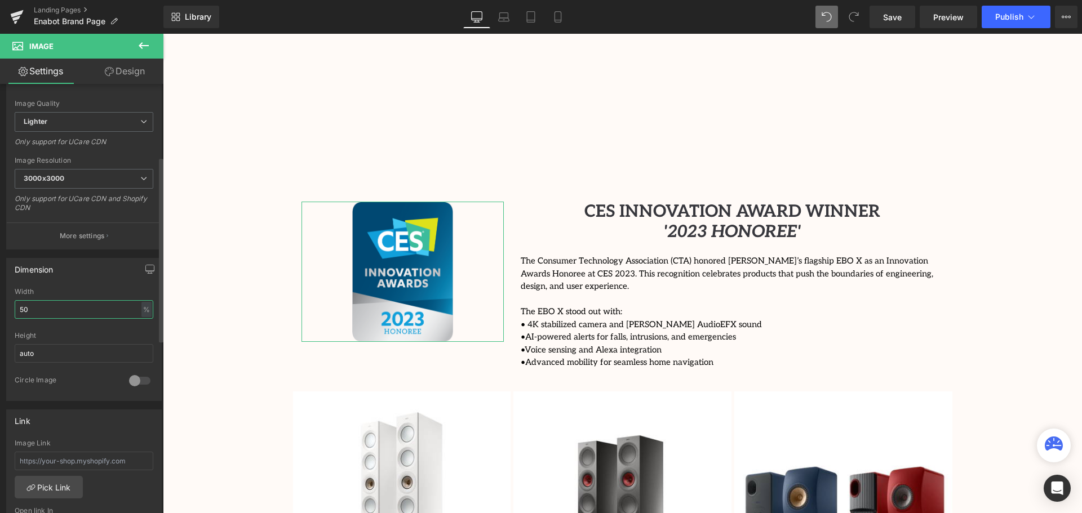
drag, startPoint x: 26, startPoint y: 312, endPoint x: 20, endPoint y: 313, distance: 6.4
click at [20, 313] on input "50" at bounding box center [84, 309] width 139 height 19
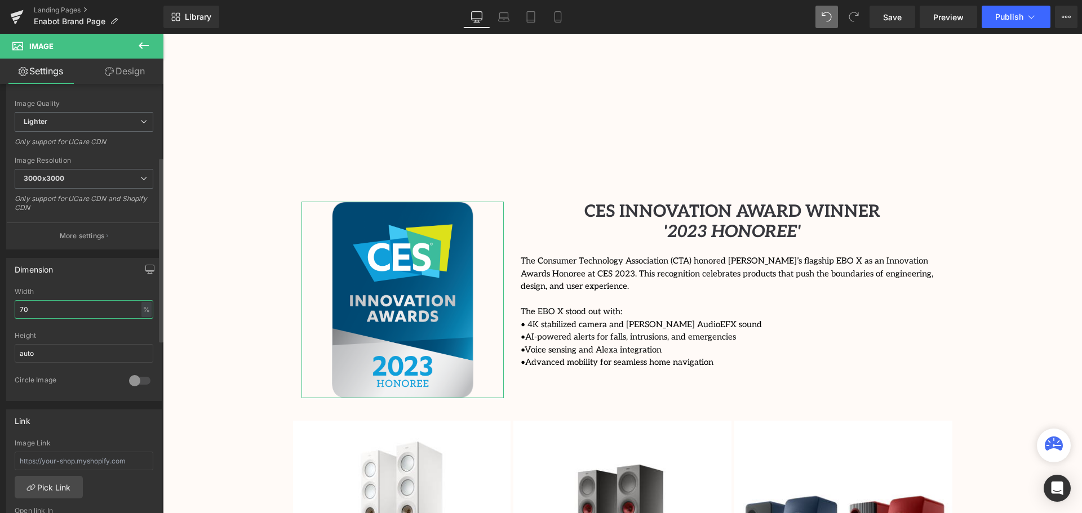
scroll to position [3097, 914]
drag, startPoint x: 26, startPoint y: 310, endPoint x: 12, endPoint y: 311, distance: 14.1
click at [12, 311] on div "50% Width 70 % % px auto Height auto 0 Circle Image" at bounding box center [84, 344] width 154 height 113
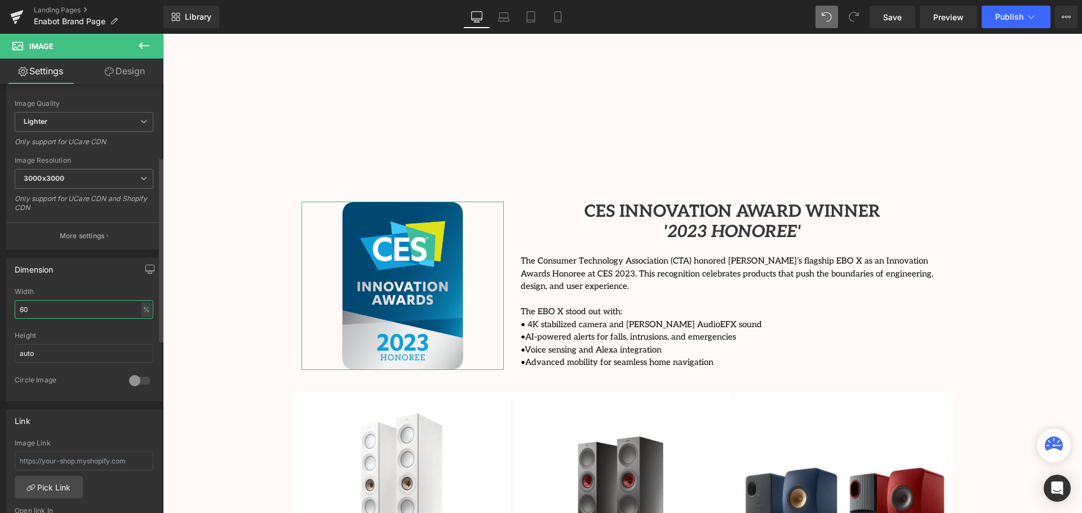
scroll to position [3068, 914]
drag, startPoint x: 27, startPoint y: 311, endPoint x: 20, endPoint y: 313, distance: 7.5
click at [20, 313] on input "60" at bounding box center [84, 309] width 139 height 19
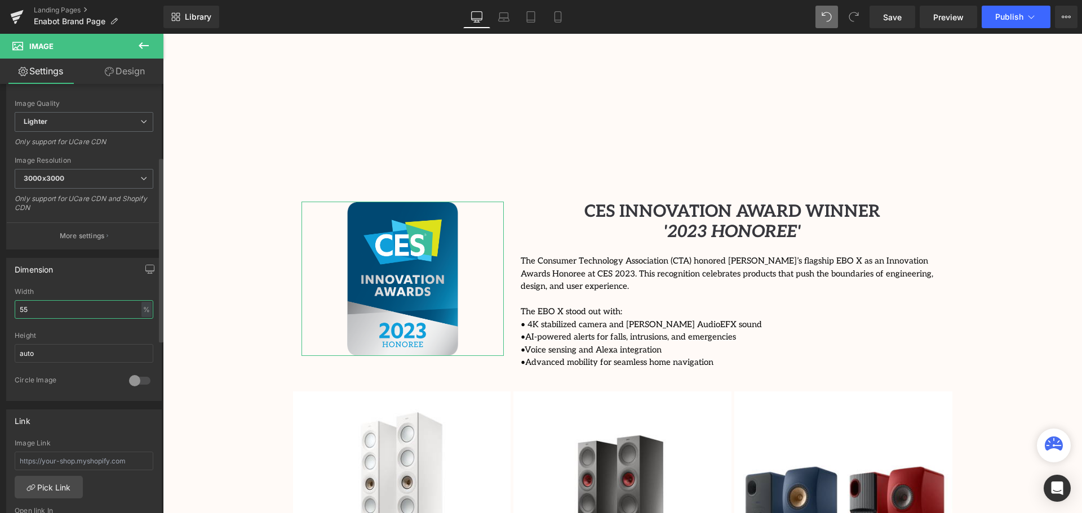
type input "55"
click at [96, 282] on div "Dimension 50% Width 55 % % px auto Height auto 0 Circle Image" at bounding box center [84, 329] width 156 height 143
click at [922, 319] on div "The Consumer Technology Association (CTA) honored [PERSON_NAME]’s flagship EBO …" at bounding box center [732, 305] width 423 height 127
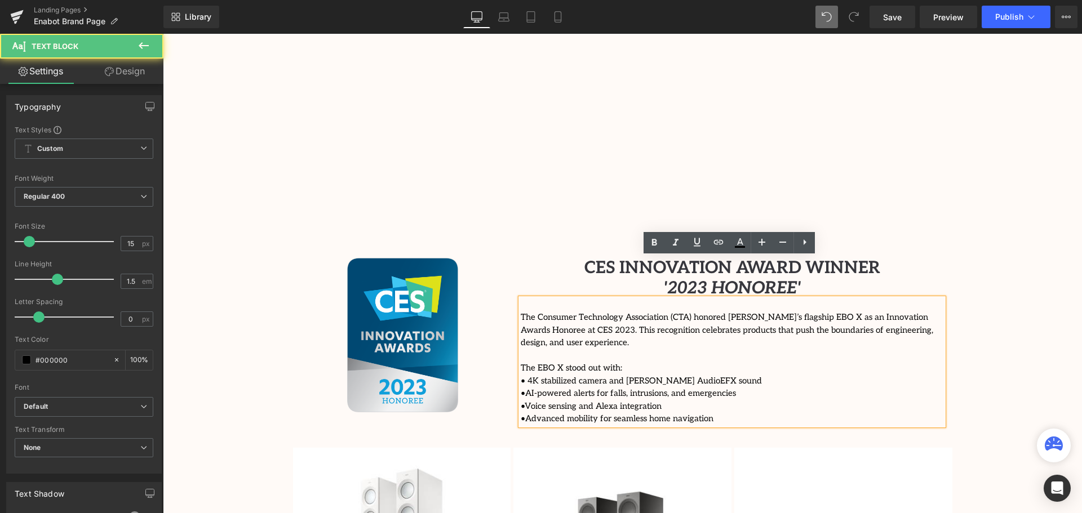
click at [1073, 363] on div "Video Bg Welcome to Button Row Enabot Heading Row Connecting Families, Anywhere…" at bounding box center [622, 269] width 919 height 2949
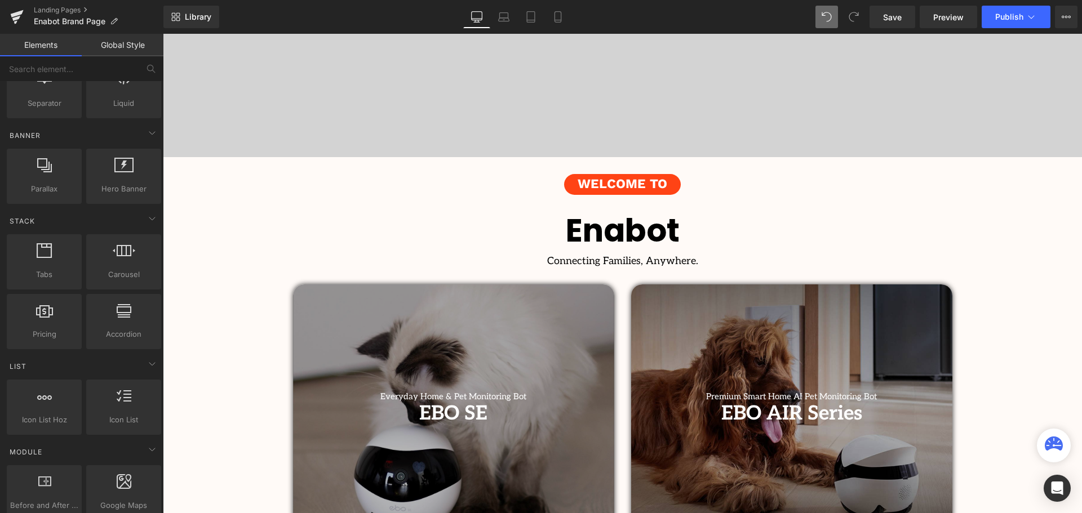
scroll to position [0, 0]
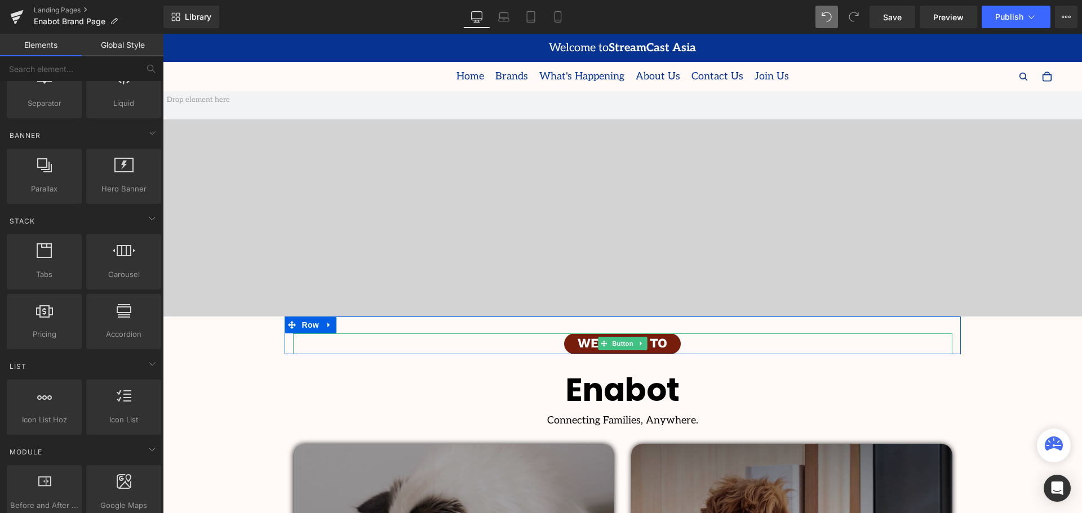
click at [676, 344] on link "Welcome to" at bounding box center [622, 344] width 117 height 21
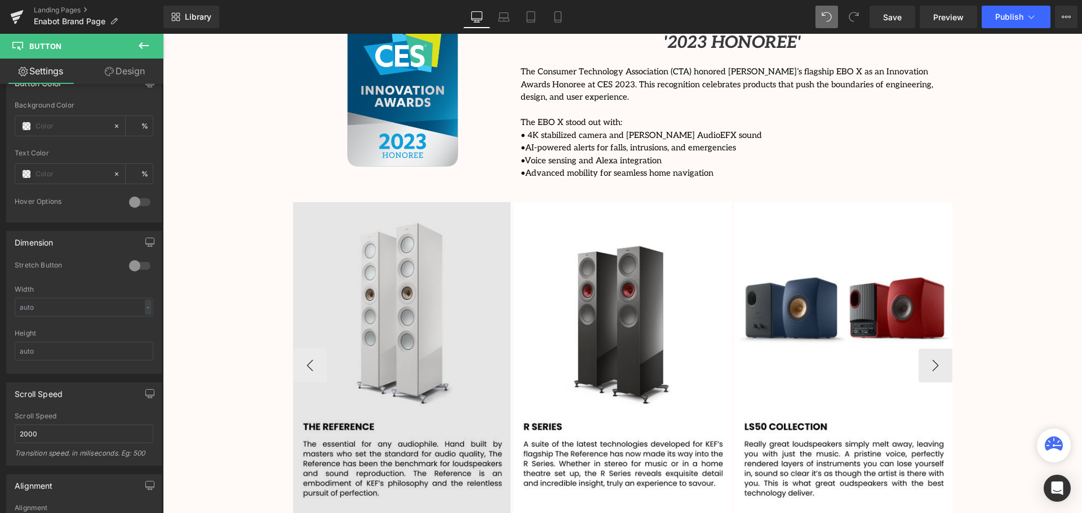
scroll to position [1578, 0]
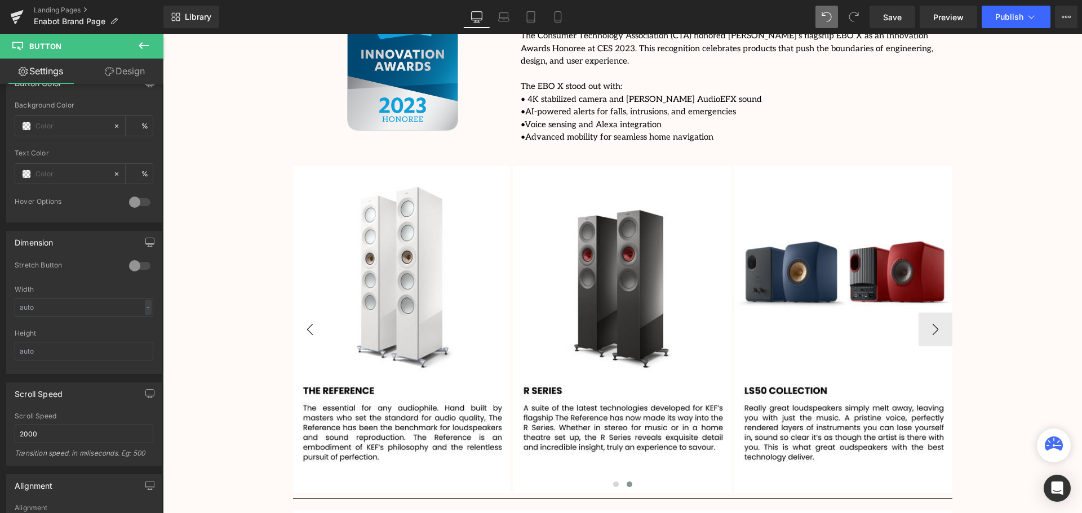
click at [388, 241] on img at bounding box center [402, 329] width 218 height 327
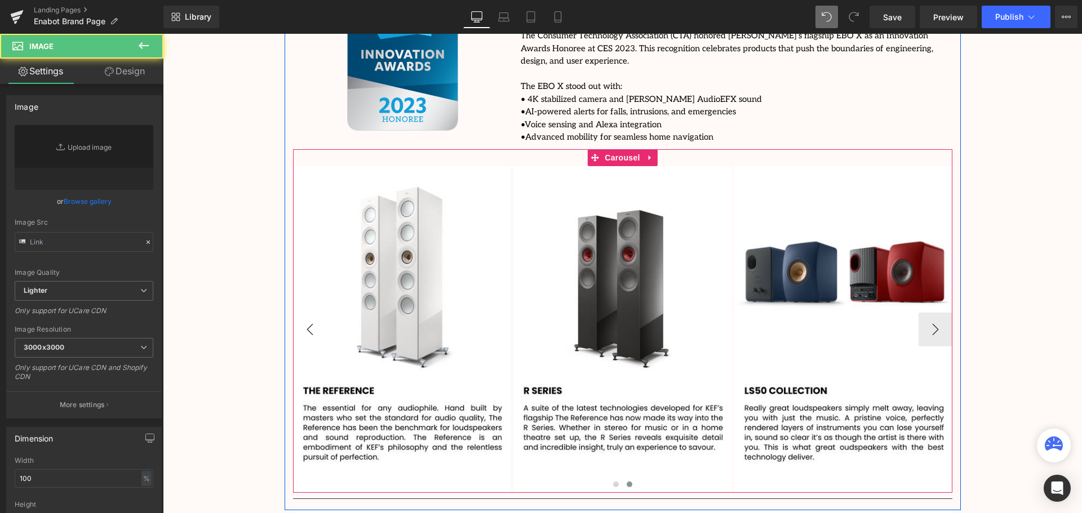
click at [303, 313] on button "‹" at bounding box center [310, 330] width 34 height 34
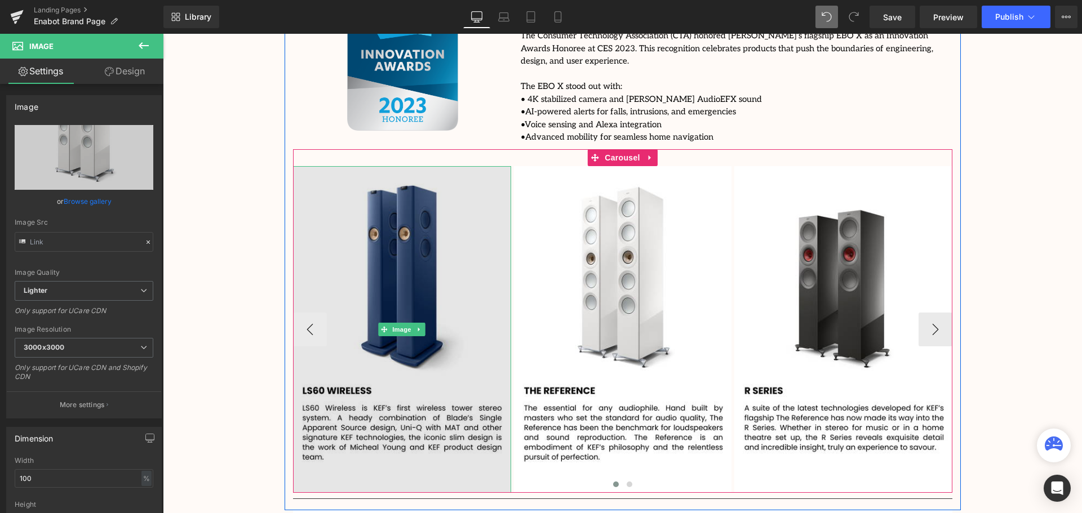
click at [393, 243] on img at bounding box center [402, 329] width 218 height 327
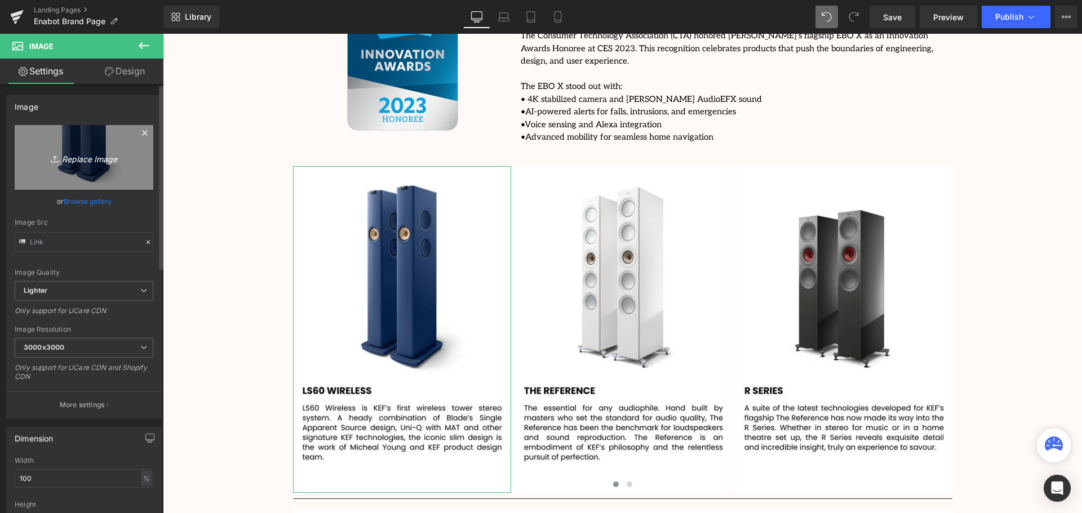
click at [77, 161] on icon "Replace Image" at bounding box center [84, 157] width 90 height 14
type input "C:\fakepath\1.png"
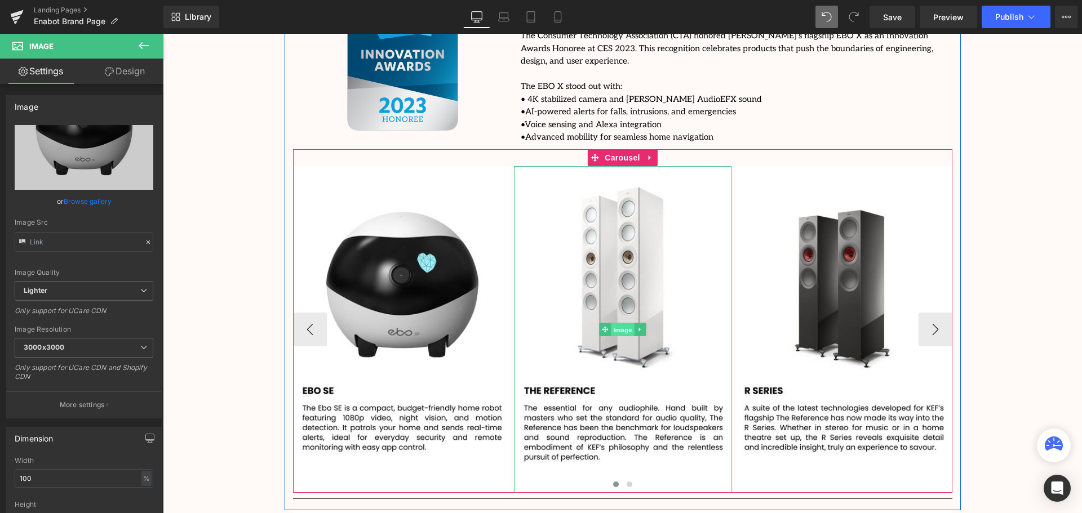
click at [613, 323] on span "Image" at bounding box center [623, 330] width 24 height 14
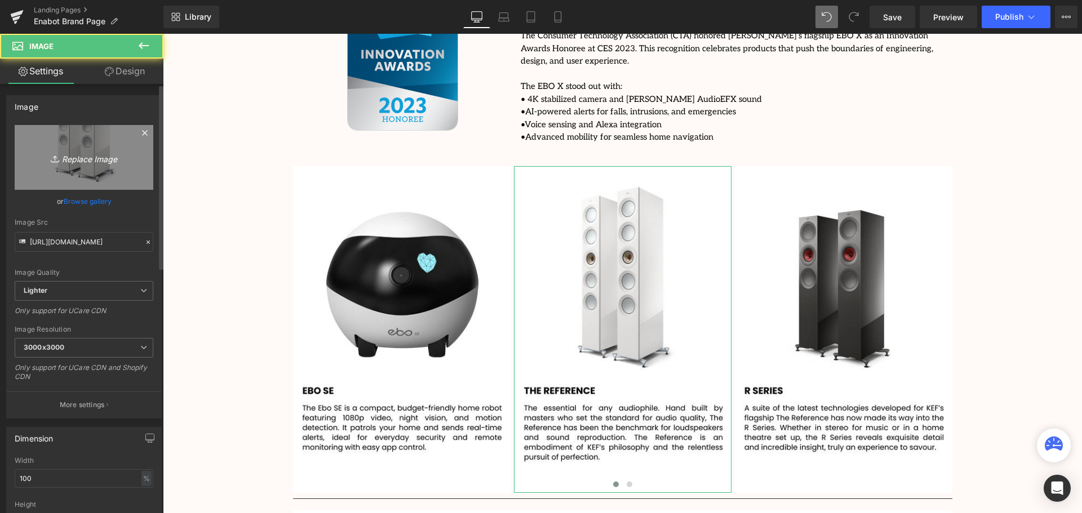
click at [83, 156] on icon "Replace Image" at bounding box center [84, 157] width 90 height 14
type input "C:\fakepath\2.png"
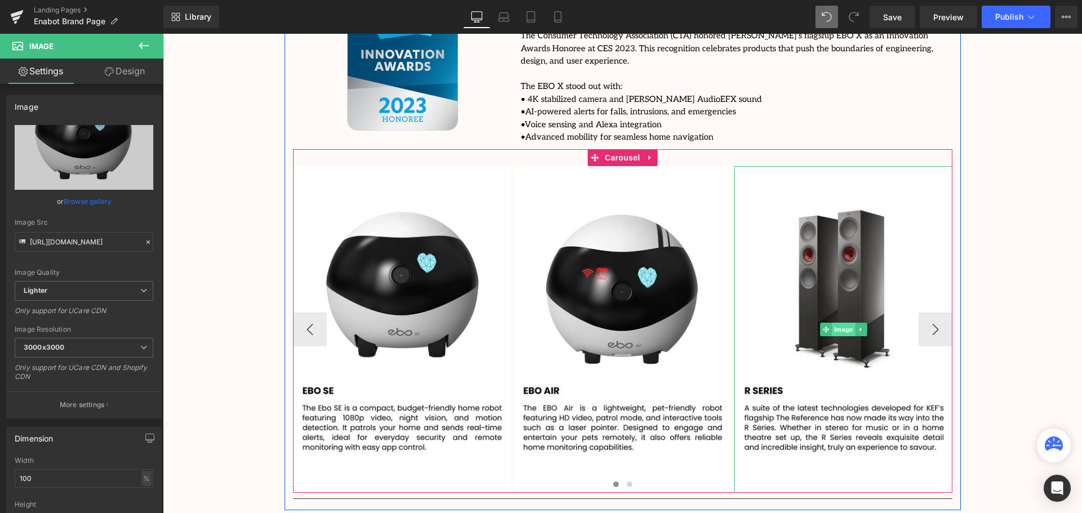
click at [841, 323] on span "Image" at bounding box center [844, 330] width 24 height 14
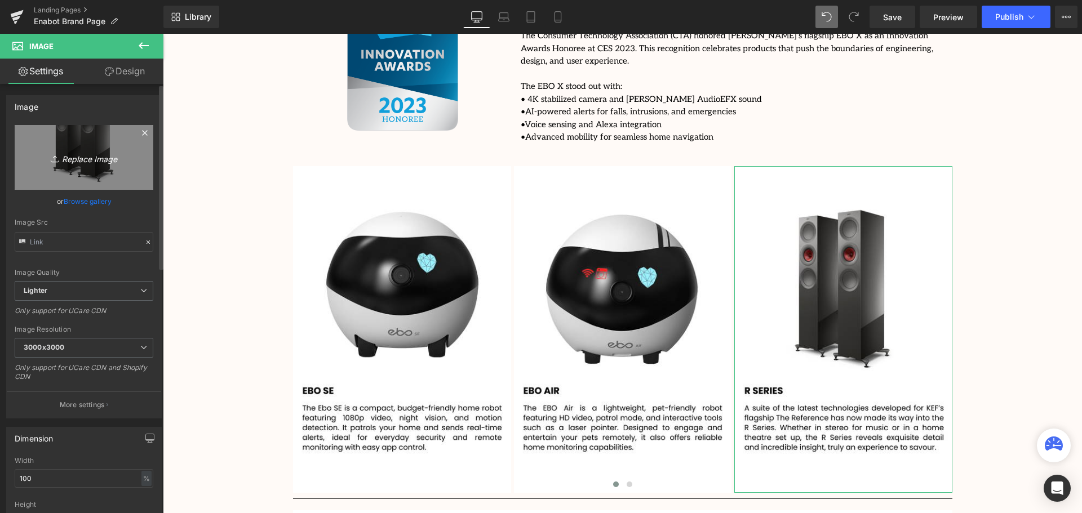
click at [92, 158] on icon "Replace Image" at bounding box center [84, 157] width 90 height 14
type input "C:\fakepath\3.png"
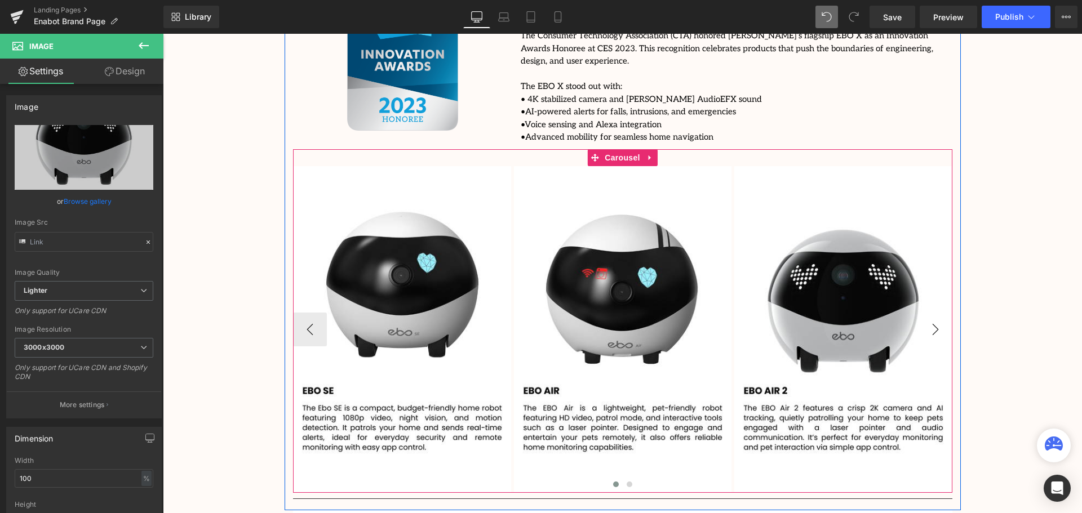
click at [932, 313] on button "›" at bounding box center [936, 330] width 34 height 34
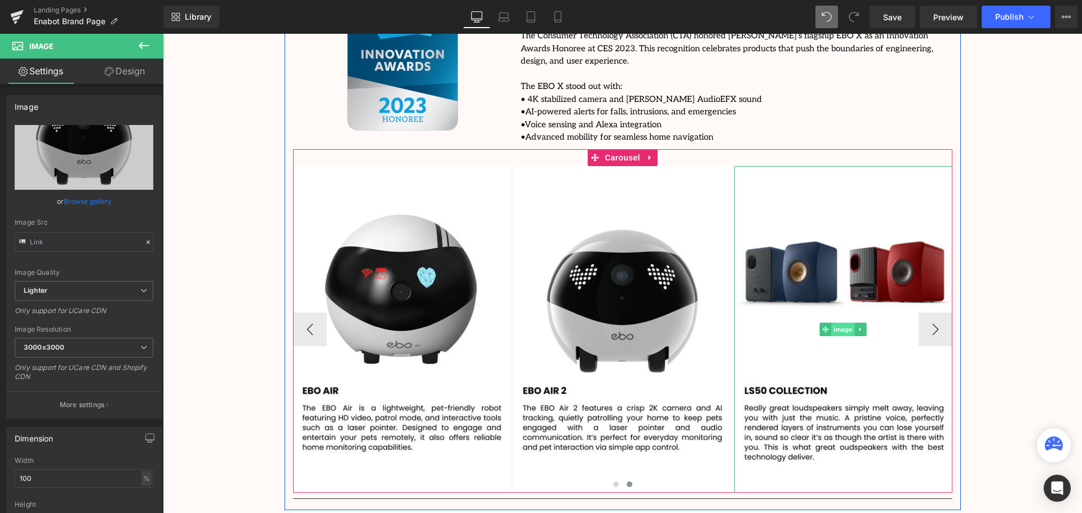
click at [844, 323] on span "Image" at bounding box center [844, 330] width 24 height 14
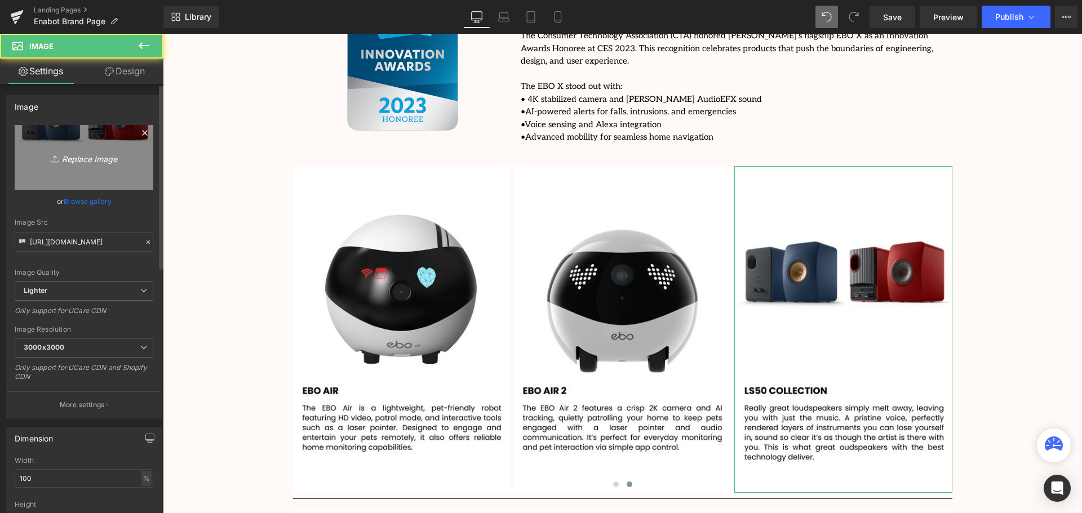
click at [74, 158] on icon "Replace Image" at bounding box center [84, 157] width 90 height 14
type input "C:\fakepath\4.png"
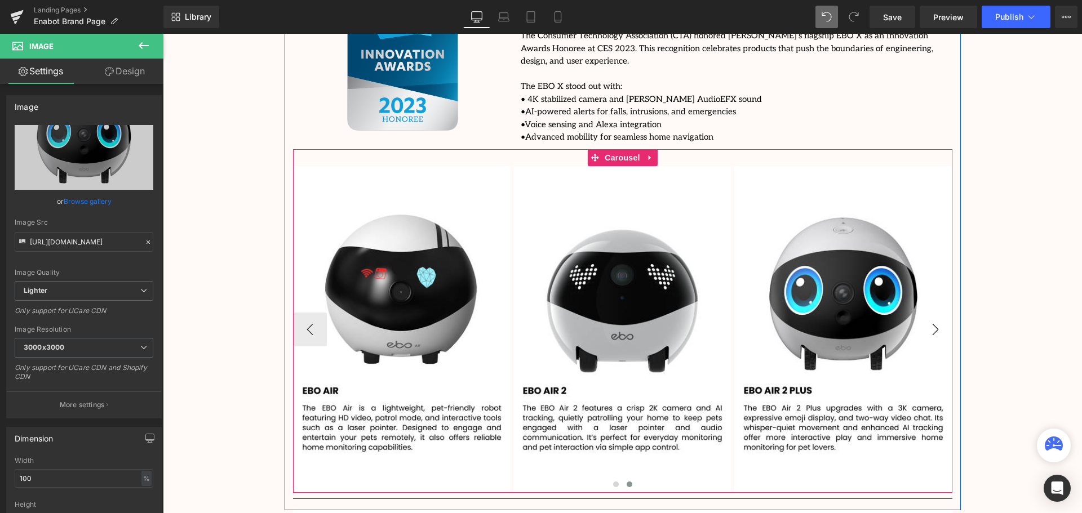
click at [942, 313] on button "›" at bounding box center [936, 330] width 34 height 34
click at [932, 313] on button "›" at bounding box center [936, 330] width 34 height 34
click at [624, 149] on span "Carousel" at bounding box center [622, 157] width 41 height 17
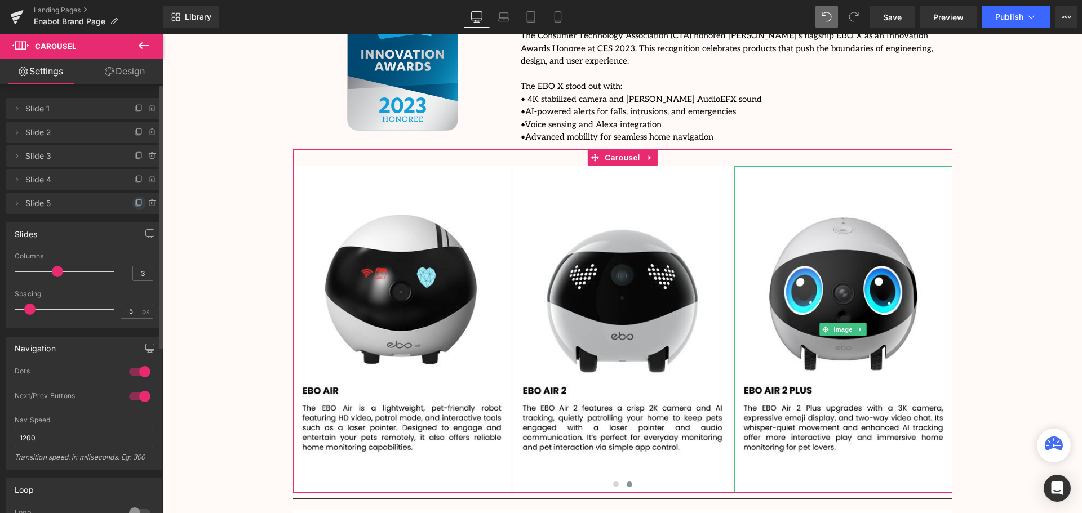
click at [137, 204] on icon at bounding box center [139, 203] width 5 height 6
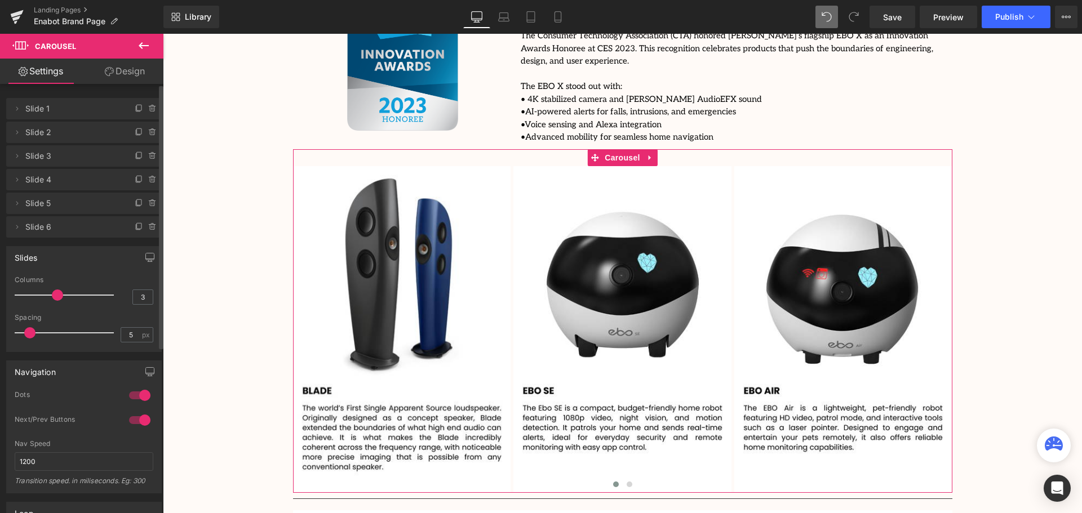
scroll to position [6, 6]
click at [135, 229] on icon at bounding box center [139, 227] width 9 height 9
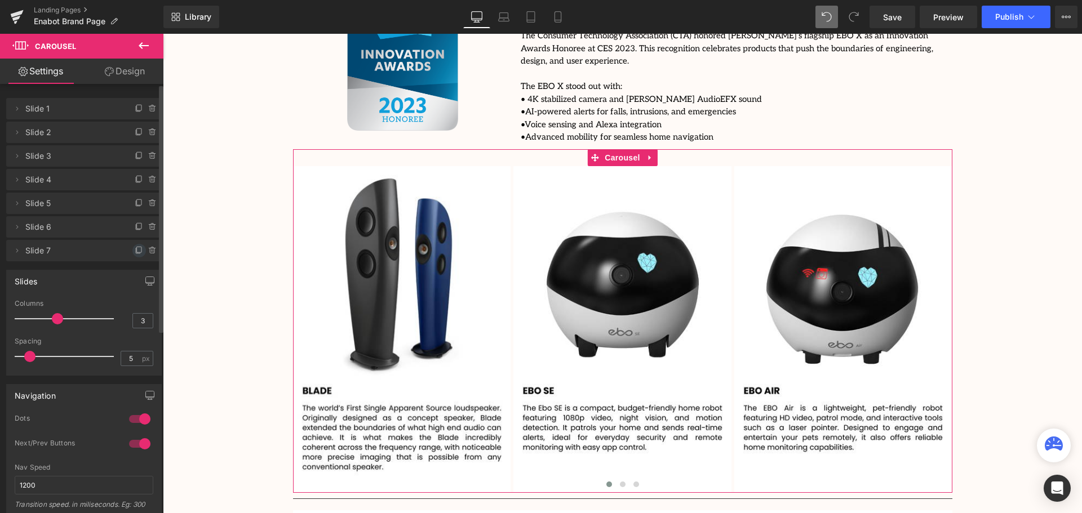
click at [135, 249] on icon at bounding box center [139, 250] width 9 height 9
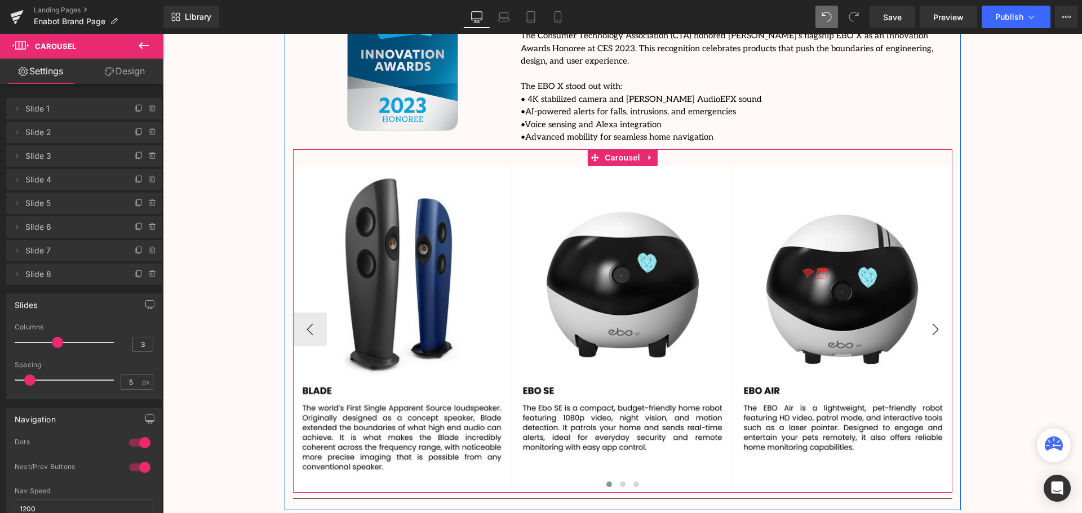
click at [931, 313] on button "›" at bounding box center [936, 330] width 34 height 34
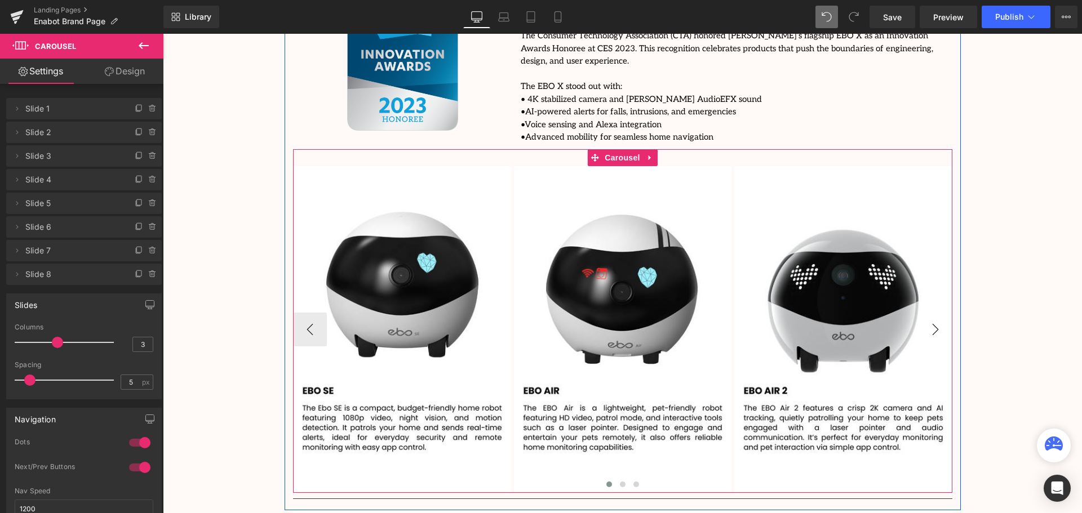
click at [931, 313] on button "›" at bounding box center [936, 330] width 34 height 34
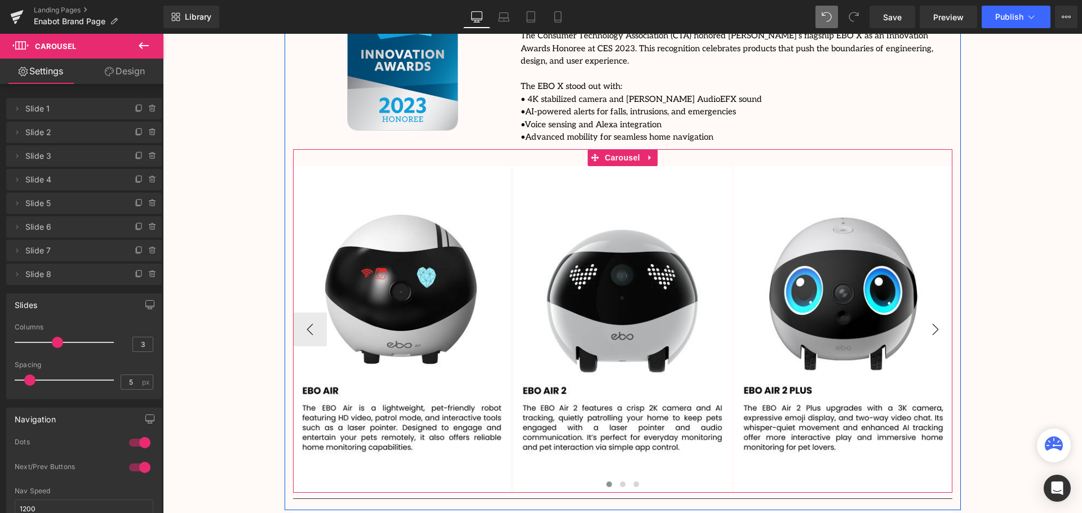
click at [931, 313] on button "›" at bounding box center [936, 330] width 34 height 34
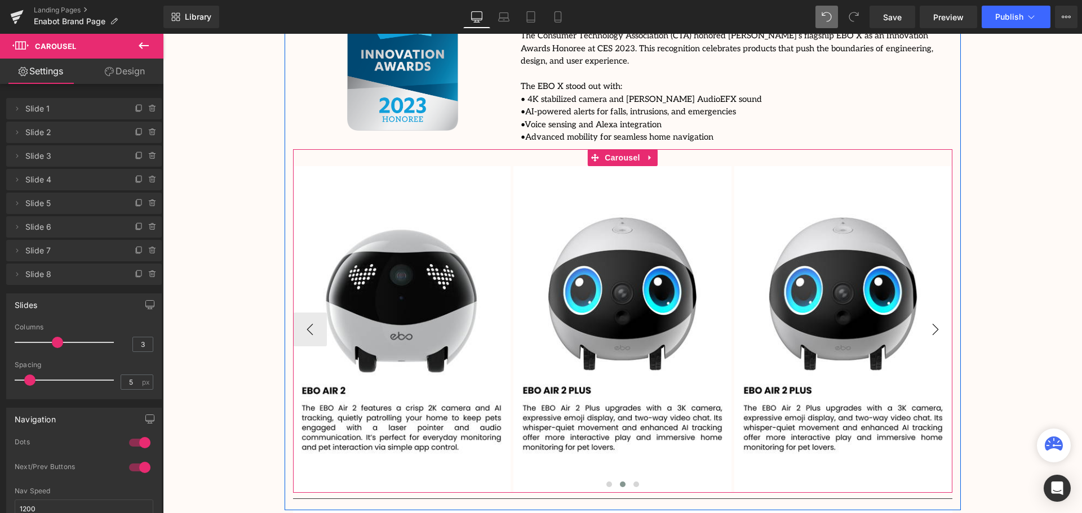
click at [931, 313] on button "›" at bounding box center [936, 330] width 34 height 34
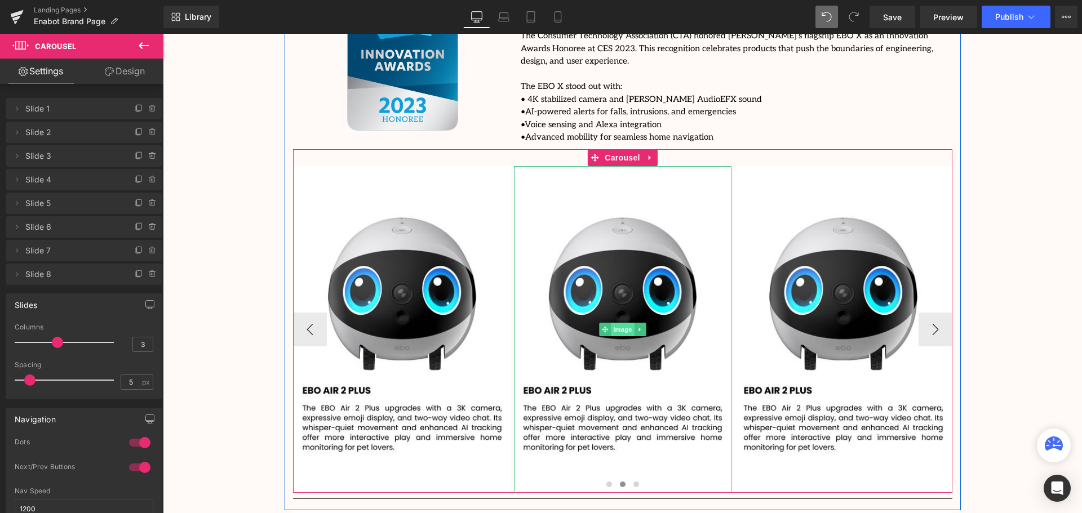
click at [618, 323] on span "Image" at bounding box center [623, 330] width 24 height 14
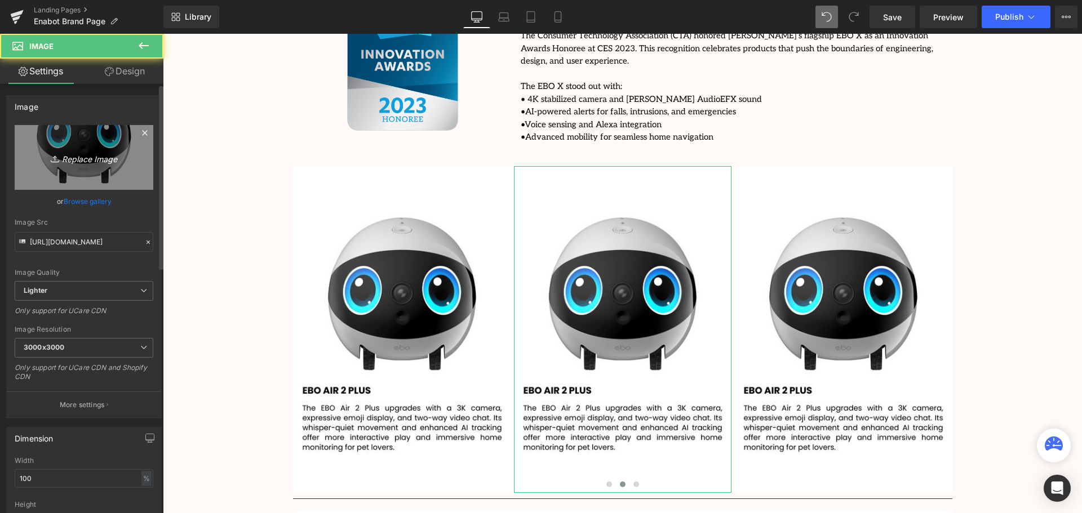
click at [81, 156] on icon "Replace Image" at bounding box center [84, 157] width 90 height 14
type input "C:\fakepath\5.png"
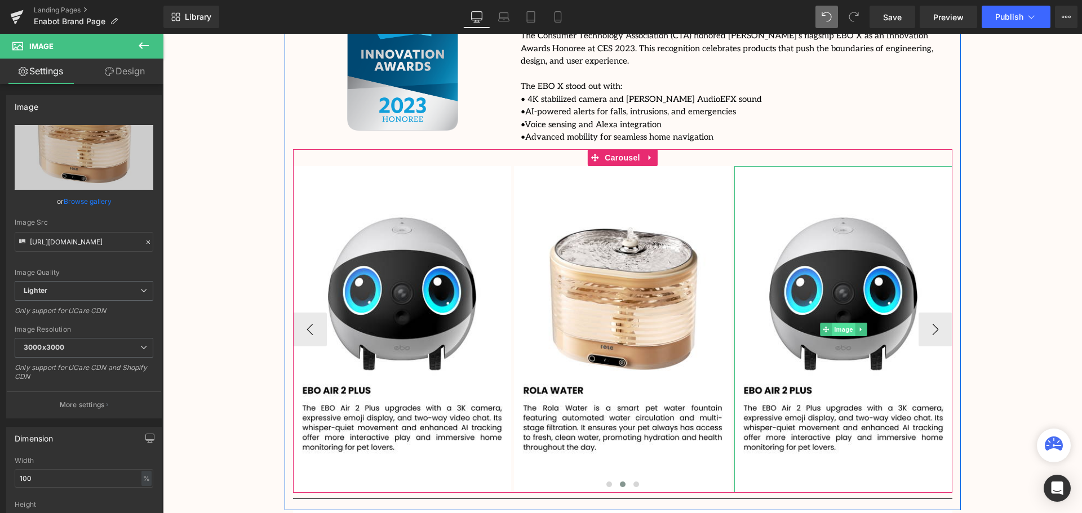
click at [844, 323] on span "Image" at bounding box center [844, 330] width 24 height 14
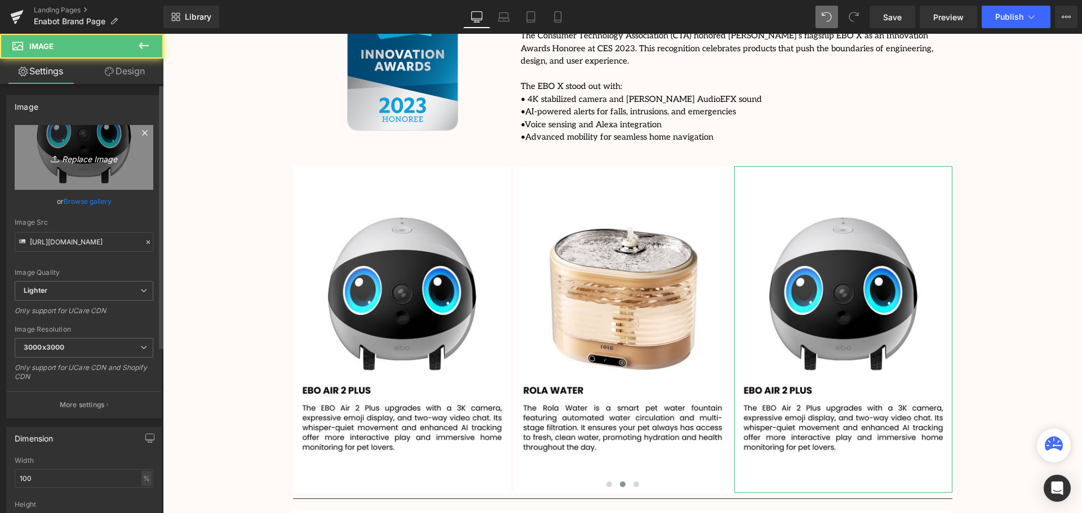
click at [74, 153] on icon "Replace Image" at bounding box center [84, 157] width 90 height 14
type input "C:\fakepath\6.png"
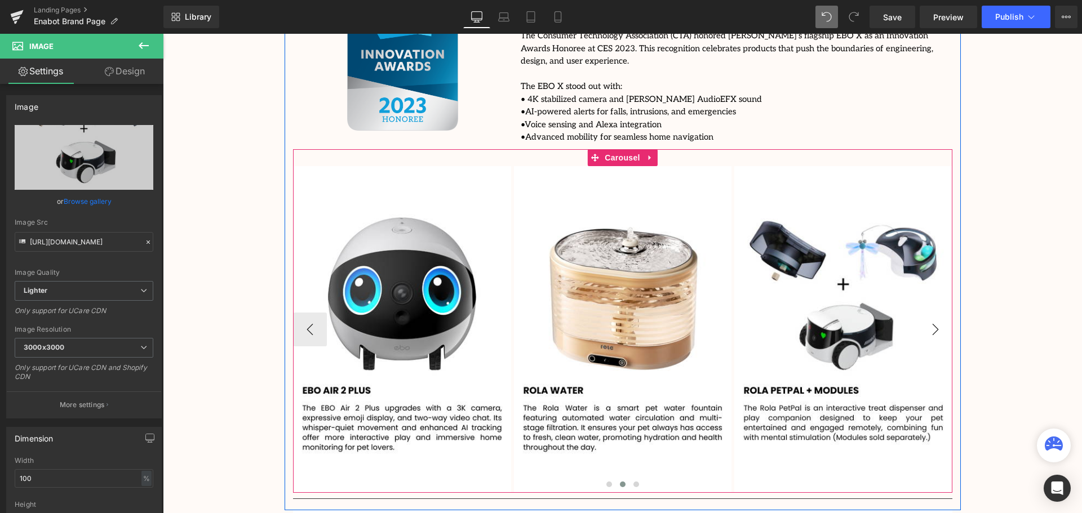
click at [934, 313] on button "›" at bounding box center [936, 330] width 34 height 34
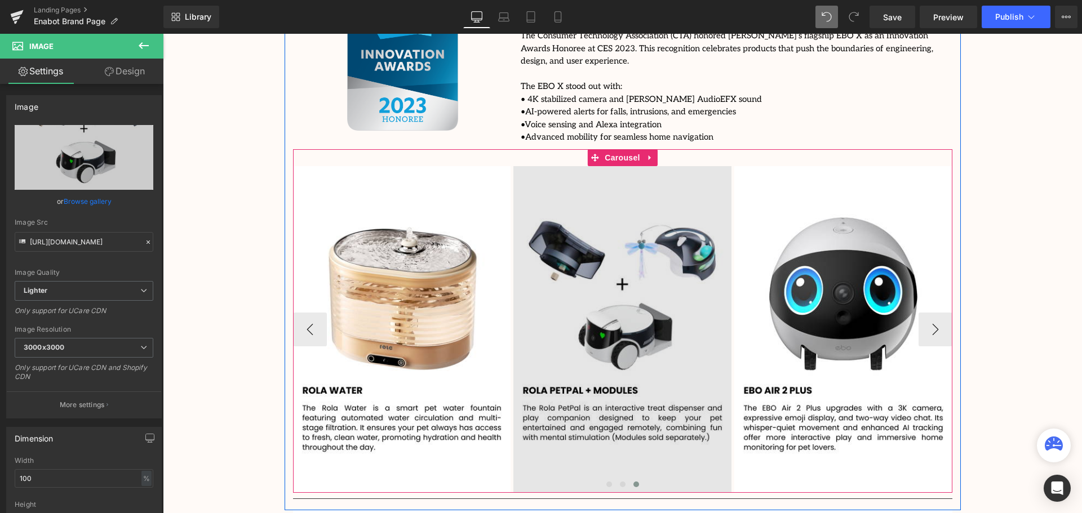
click at [617, 149] on span "Carousel" at bounding box center [622, 157] width 41 height 17
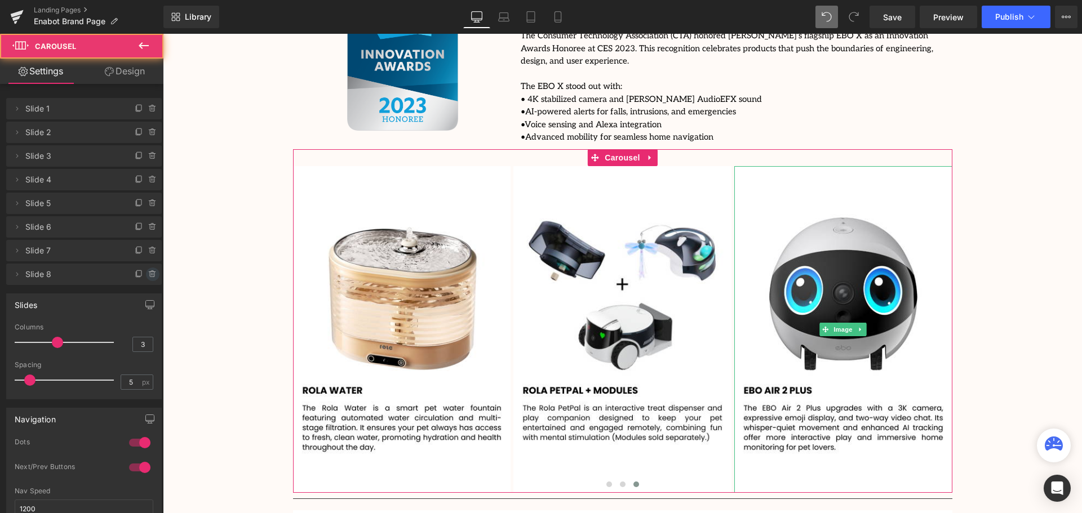
click at [150, 277] on icon at bounding box center [152, 274] width 5 height 5
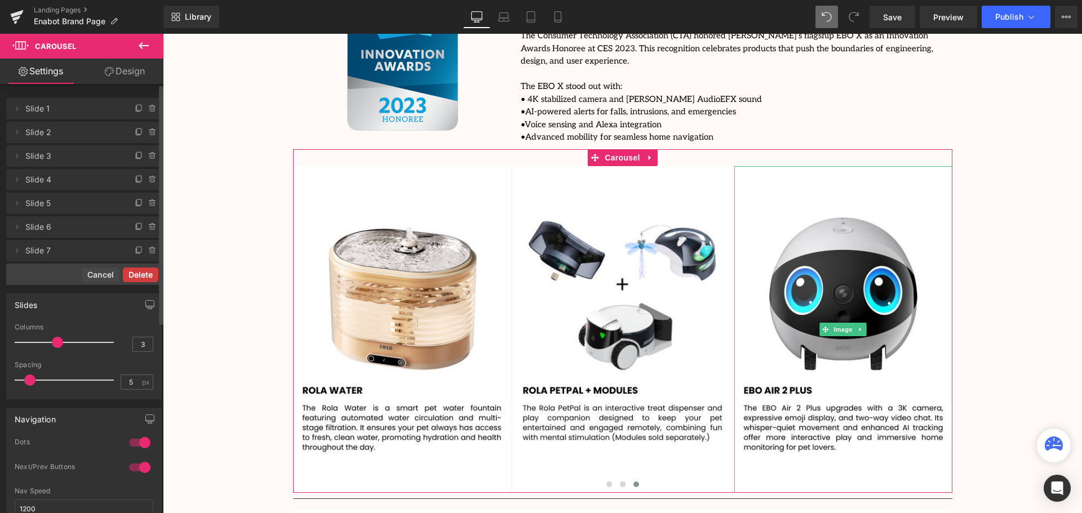
click at [126, 274] on button "Delete" at bounding box center [141, 275] width 36 height 15
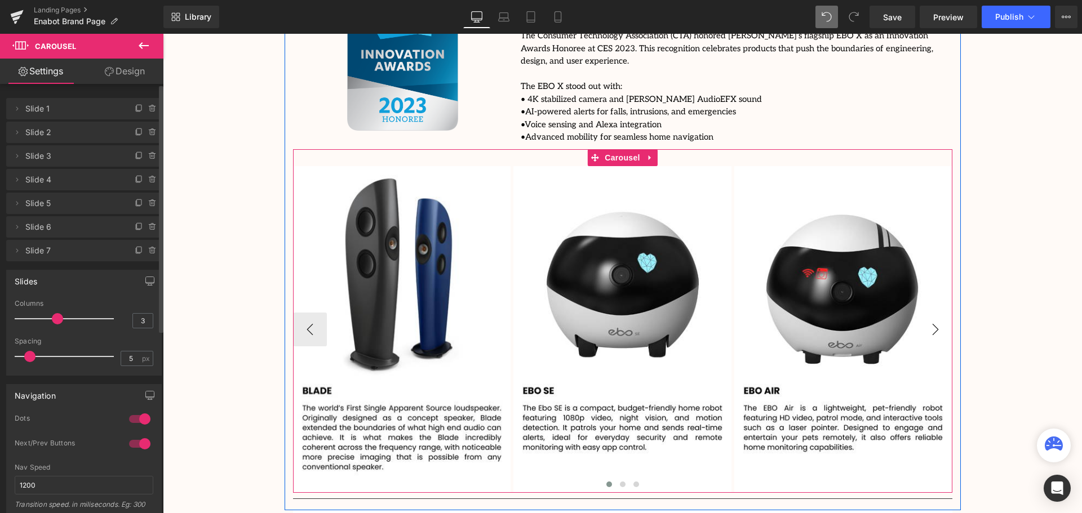
click at [929, 313] on button "›" at bounding box center [936, 330] width 34 height 34
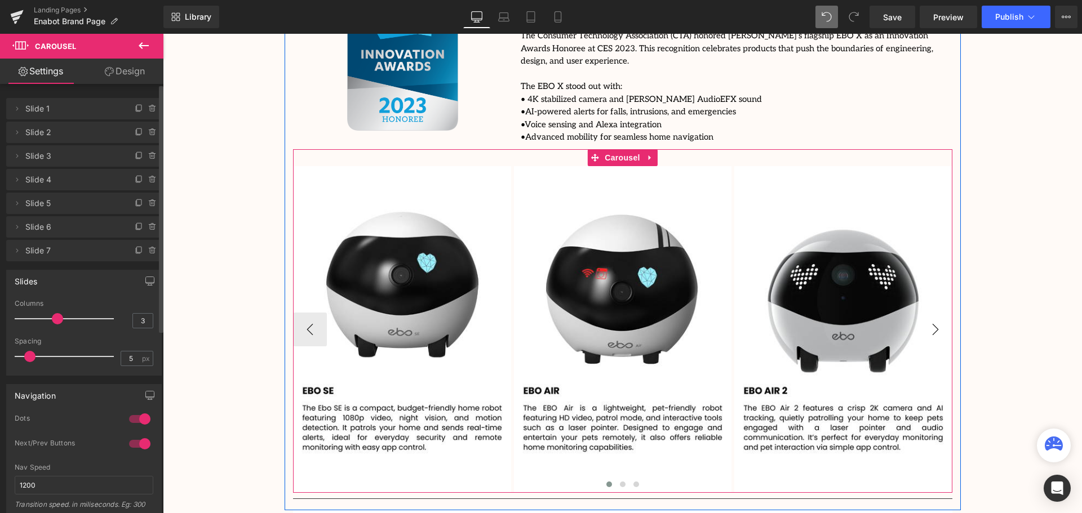
click at [929, 313] on button "›" at bounding box center [936, 330] width 34 height 34
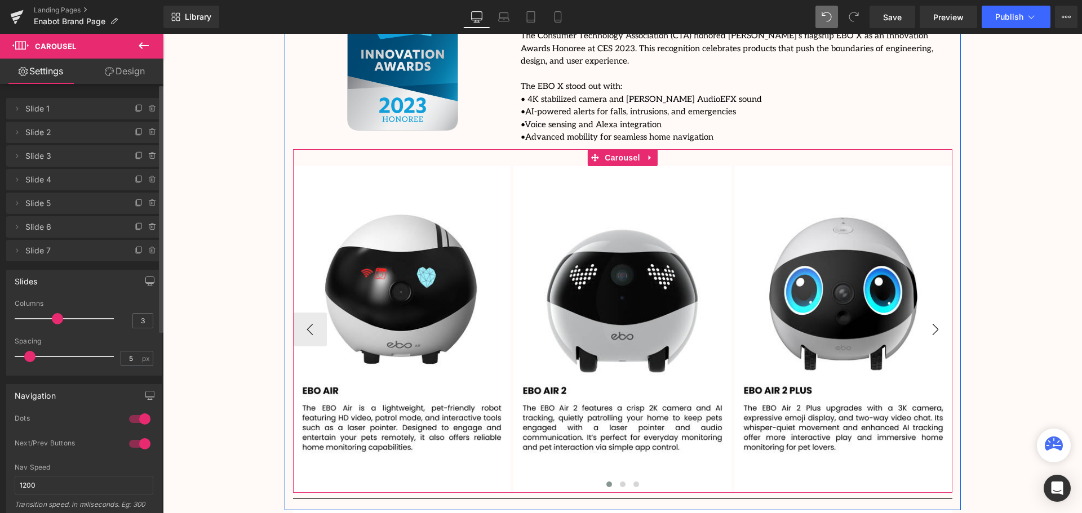
click at [929, 313] on button "›" at bounding box center [936, 330] width 34 height 34
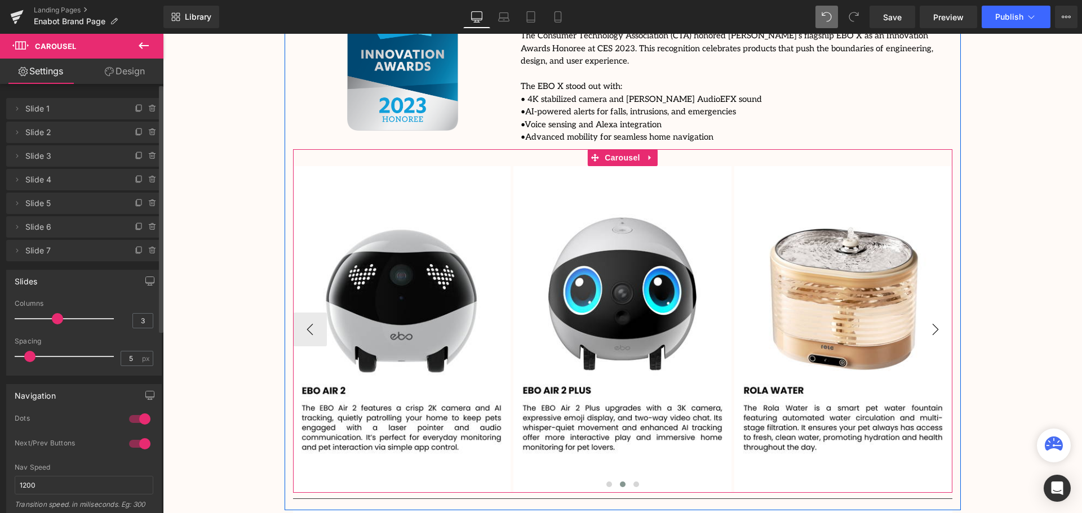
click at [929, 313] on button "›" at bounding box center [936, 330] width 34 height 34
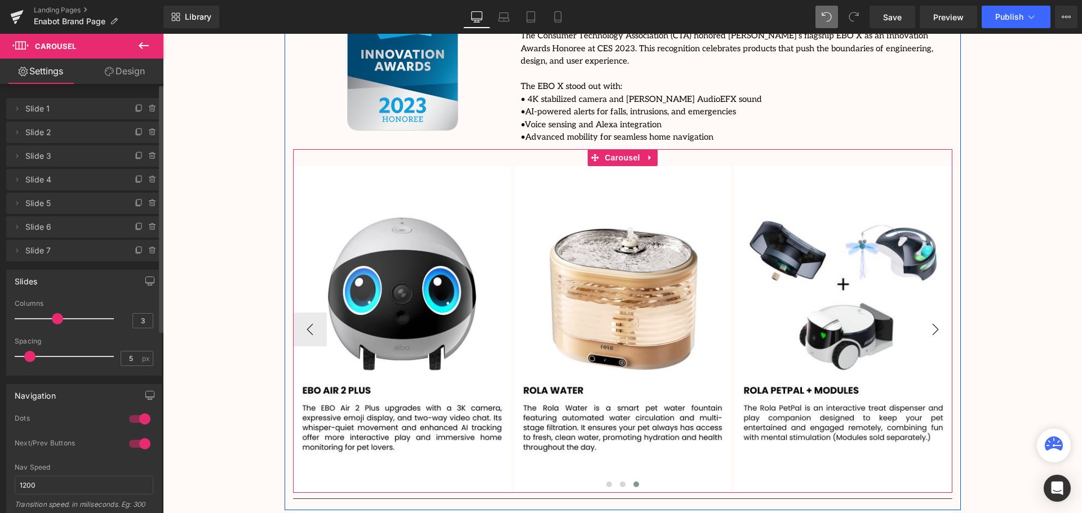
click at [929, 313] on button "›" at bounding box center [936, 330] width 34 height 34
click at [924, 313] on button "›" at bounding box center [936, 330] width 34 height 34
click at [305, 313] on button "‹" at bounding box center [310, 330] width 34 height 34
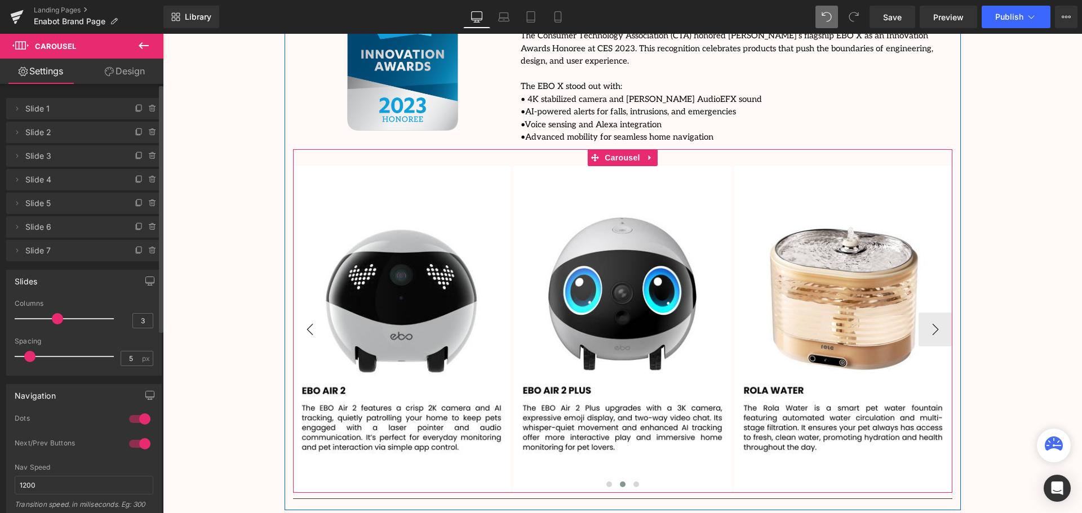
click at [305, 313] on button "‹" at bounding box center [310, 330] width 34 height 34
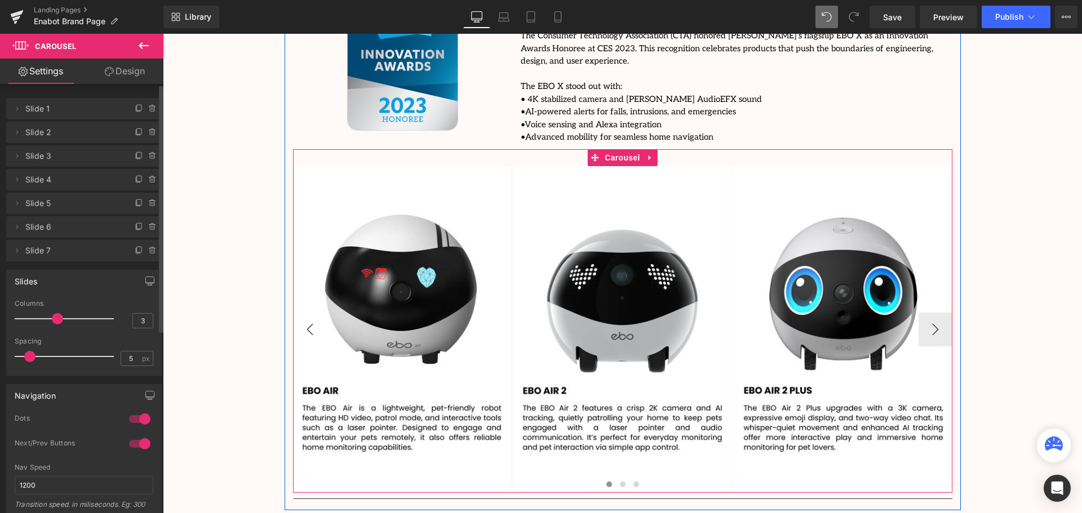
click at [305, 313] on button "‹" at bounding box center [310, 330] width 34 height 34
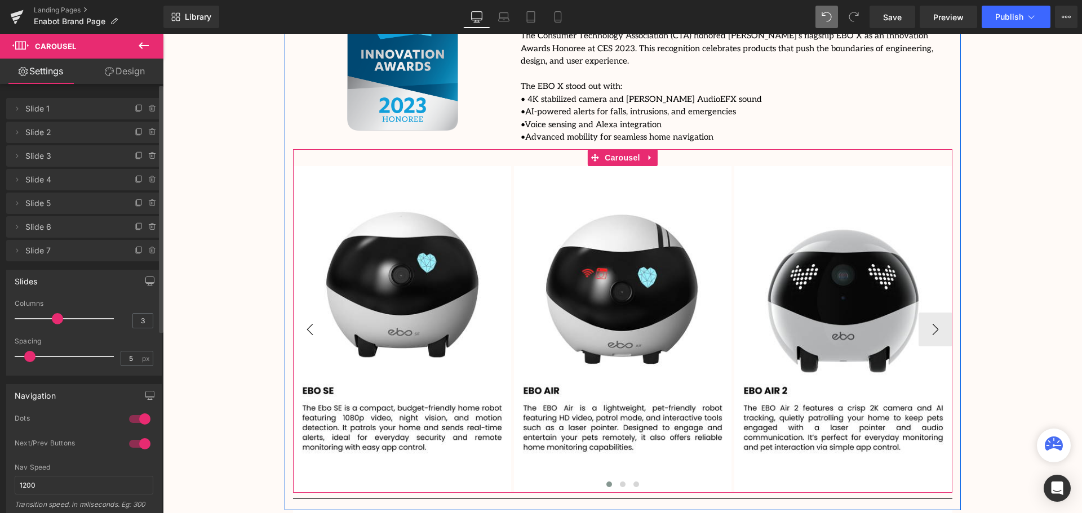
click at [305, 313] on button "‹" at bounding box center [310, 330] width 34 height 34
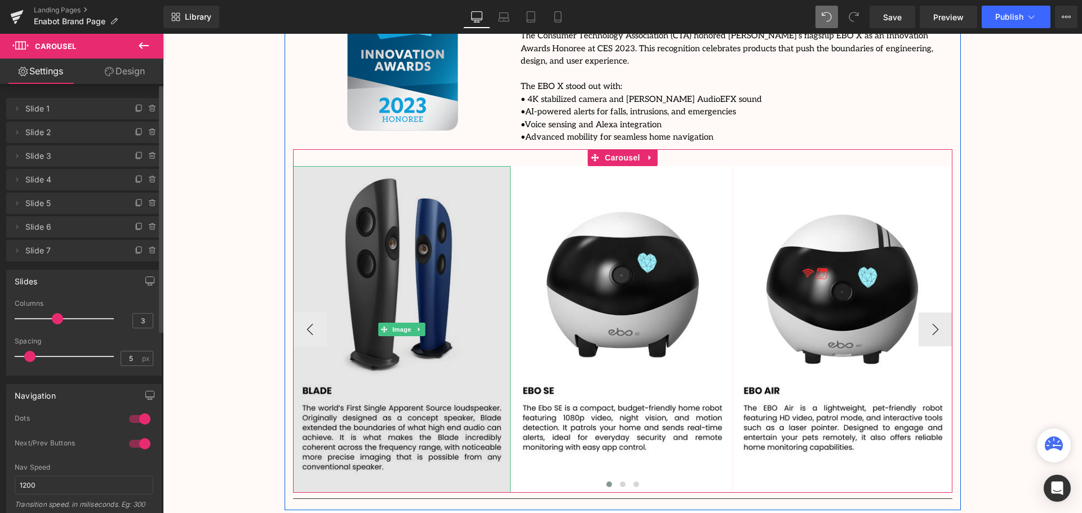
click at [376, 258] on img at bounding box center [402, 329] width 218 height 327
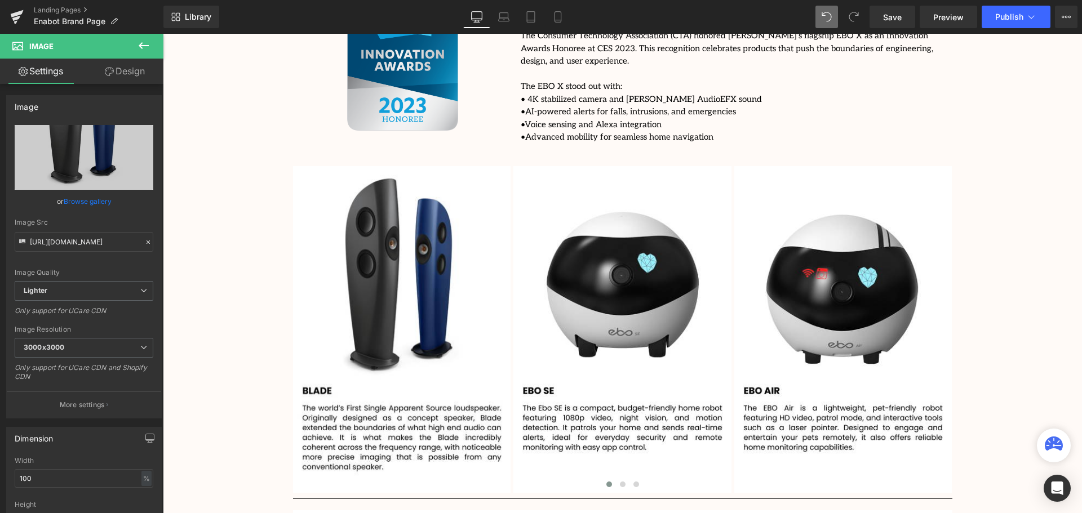
click at [150, 48] on icon at bounding box center [144, 46] width 14 height 14
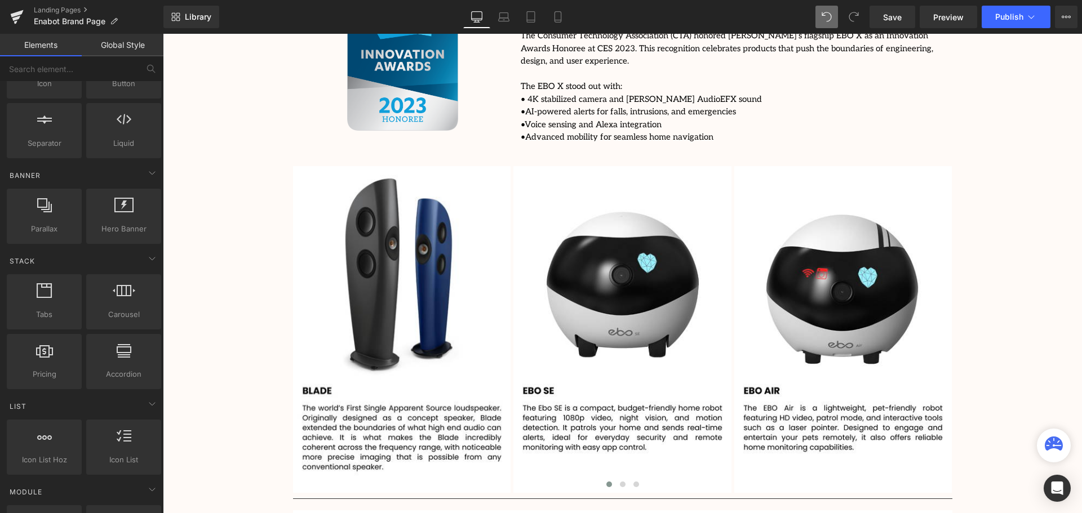
scroll to position [169, 0]
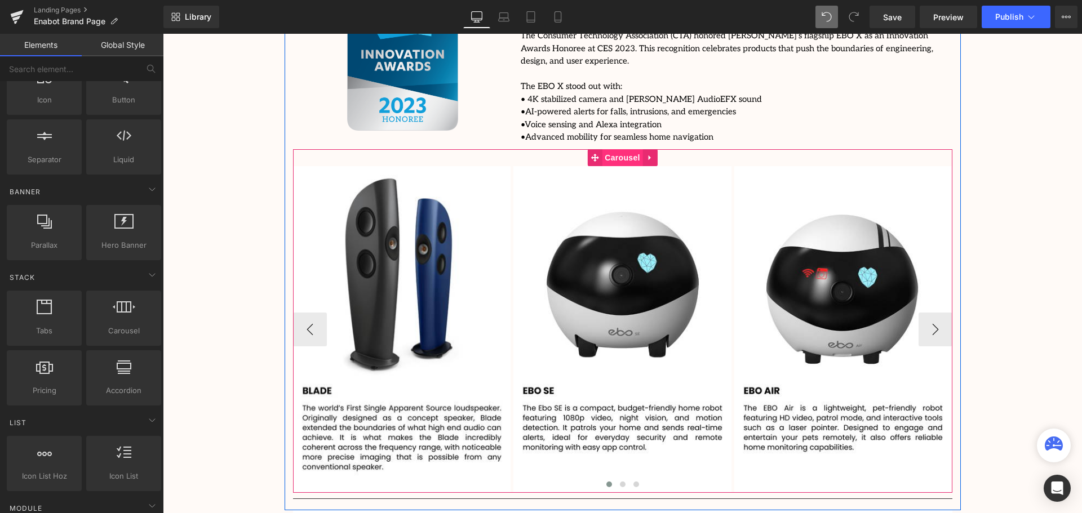
click at [615, 149] on span "Carousel" at bounding box center [622, 157] width 41 height 17
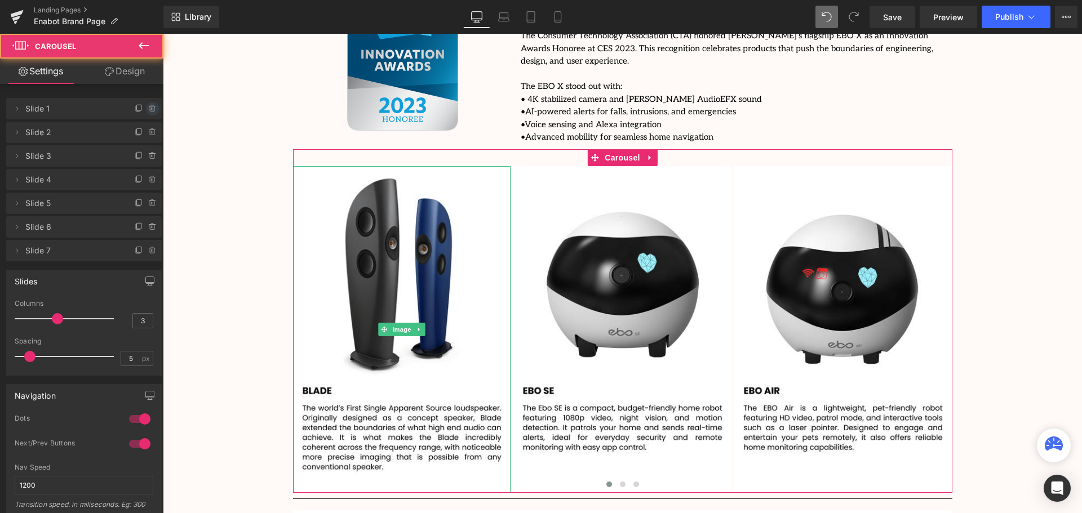
click at [148, 108] on icon at bounding box center [152, 108] width 9 height 9
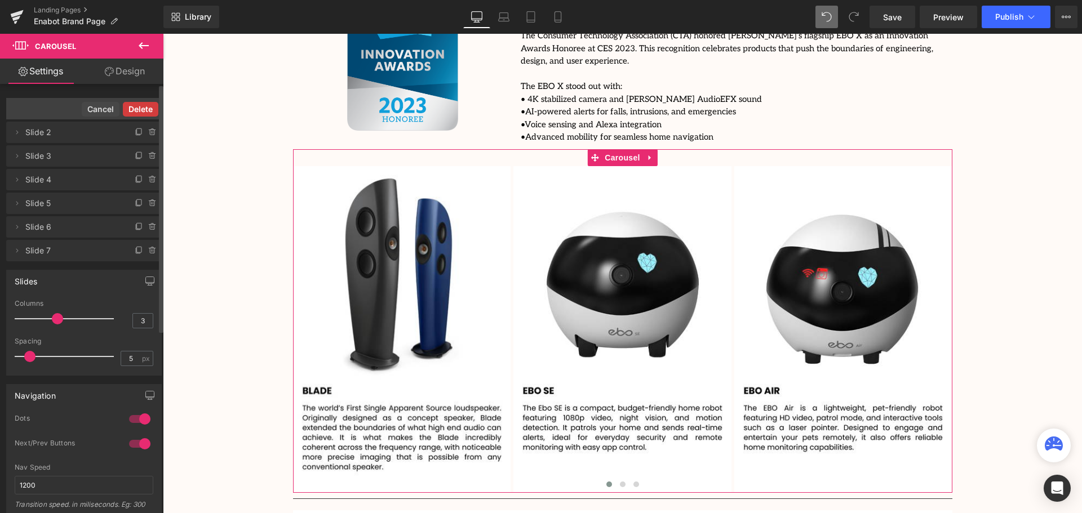
click at [138, 108] on button "Delete" at bounding box center [141, 109] width 36 height 15
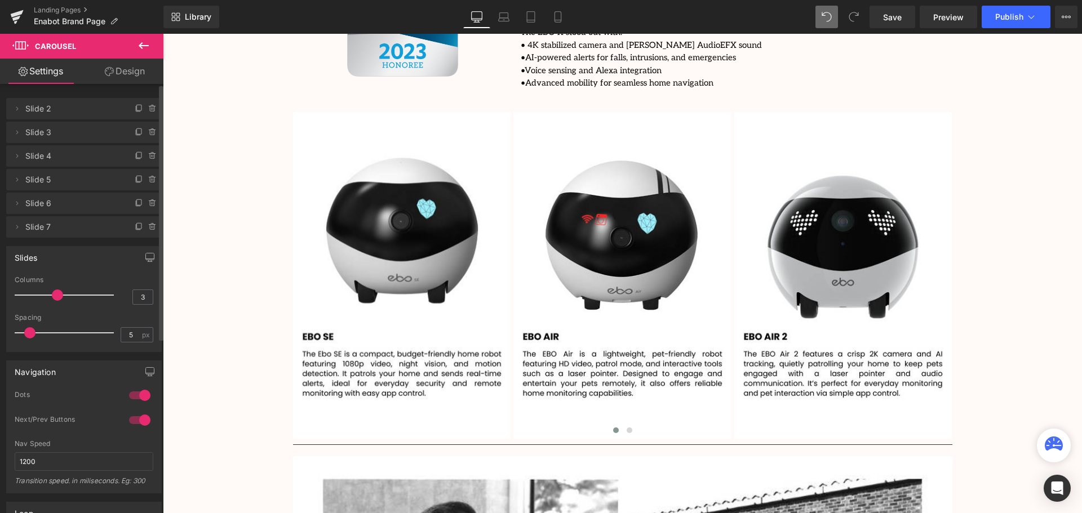
scroll to position [1635, 0]
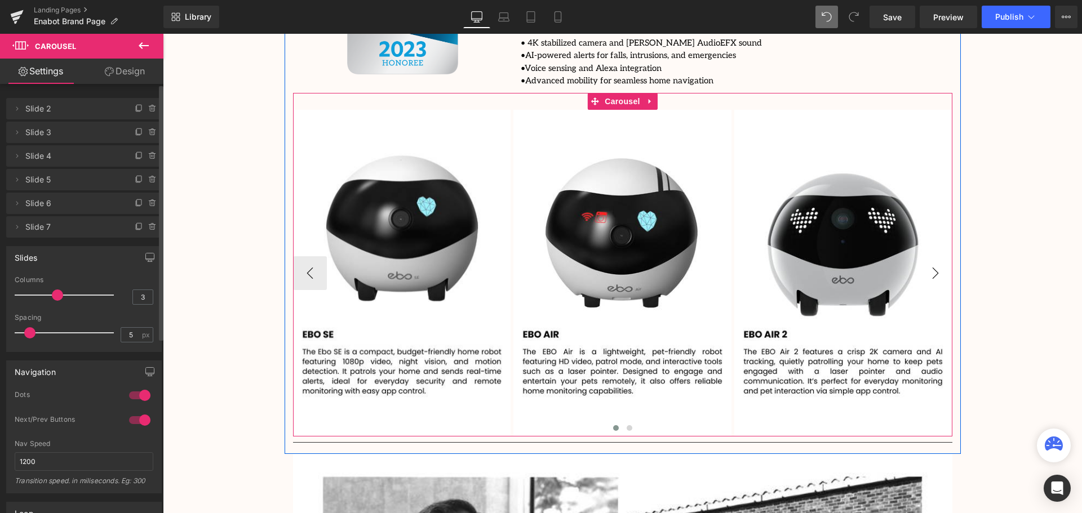
click at [934, 256] on button "›" at bounding box center [936, 273] width 34 height 34
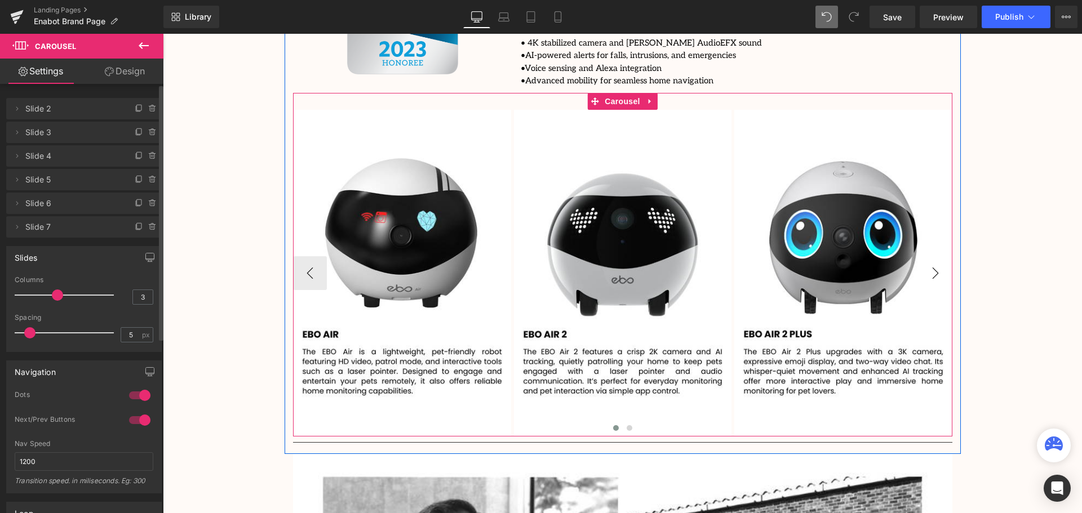
click at [934, 256] on button "›" at bounding box center [936, 273] width 34 height 34
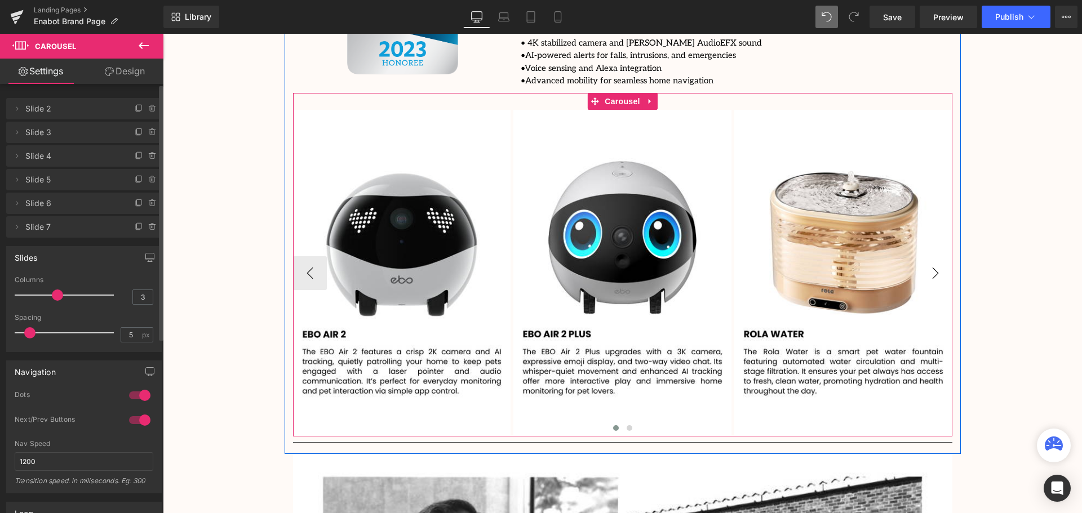
click at [934, 256] on button "›" at bounding box center [936, 273] width 34 height 34
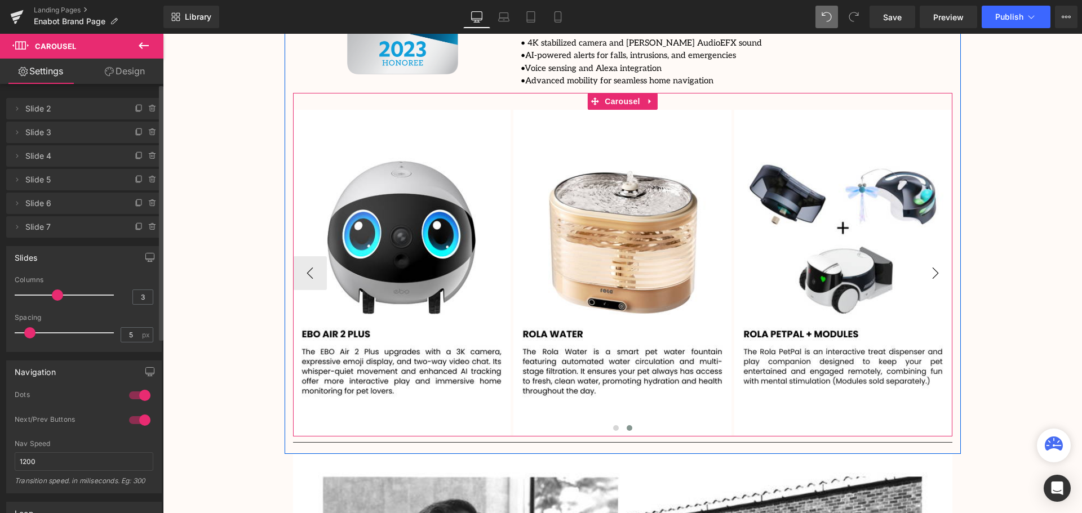
click at [934, 256] on button "›" at bounding box center [936, 273] width 34 height 34
click at [301, 256] on button "‹" at bounding box center [310, 273] width 34 height 34
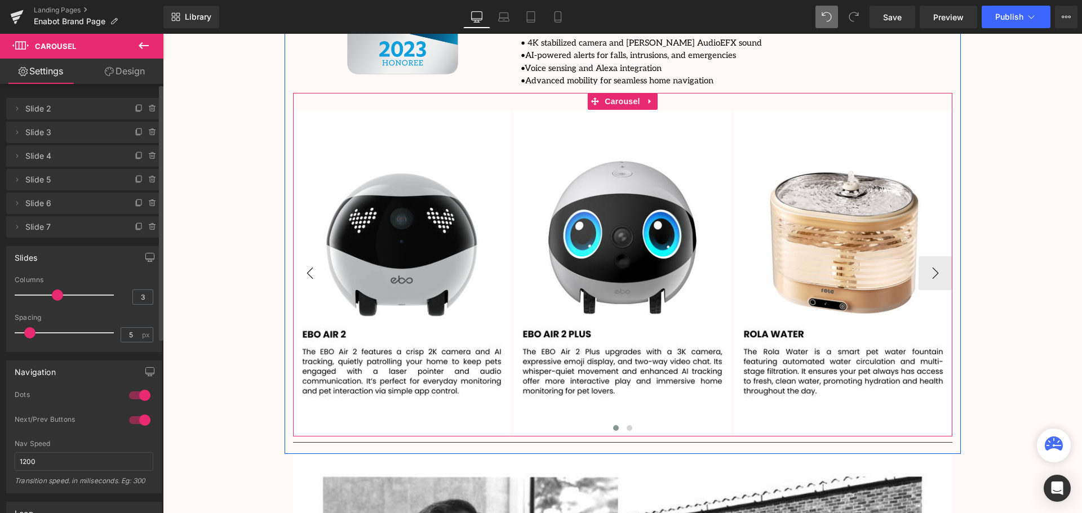
click at [301, 256] on button "‹" at bounding box center [310, 273] width 34 height 34
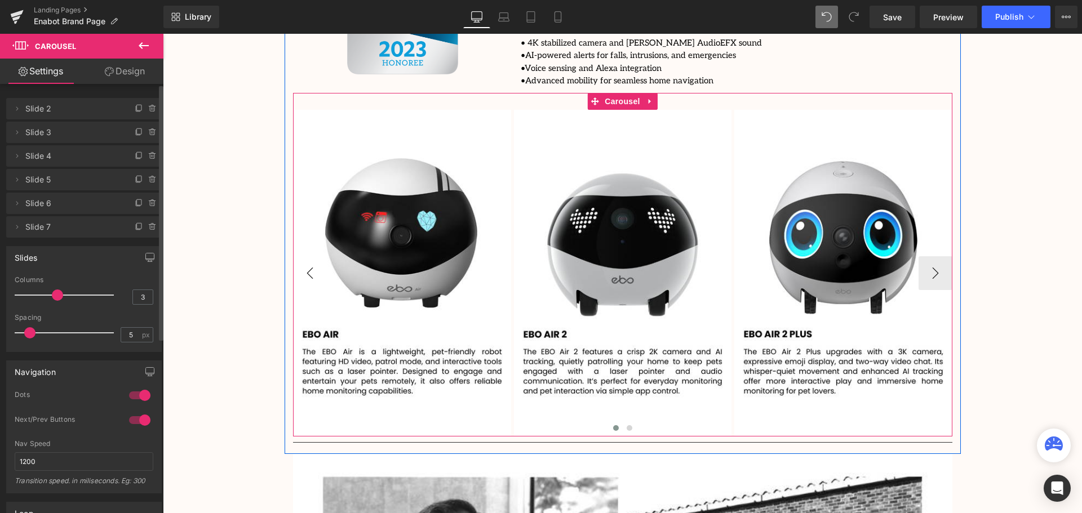
click at [301, 256] on button "‹" at bounding box center [310, 273] width 34 height 34
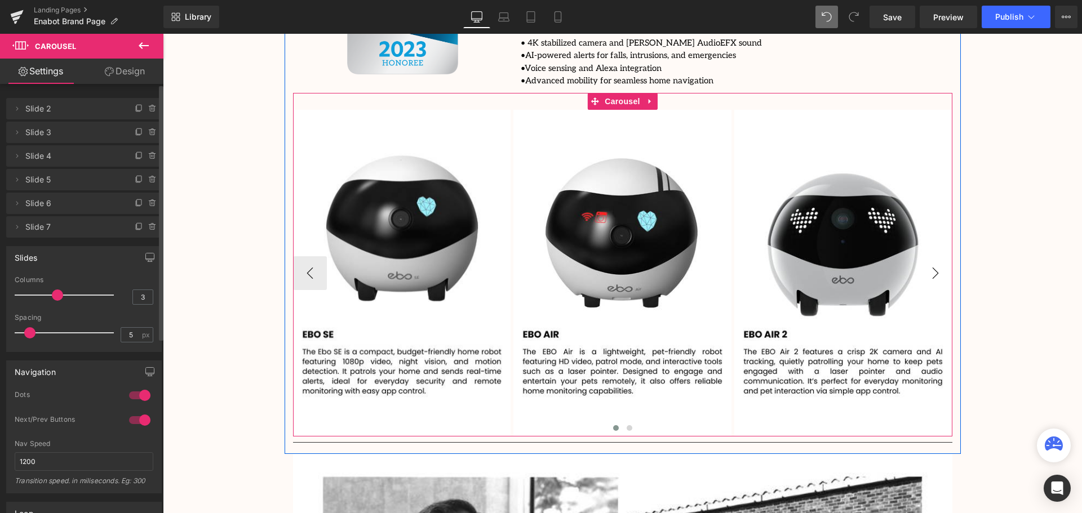
click at [933, 256] on button "›" at bounding box center [936, 273] width 34 height 34
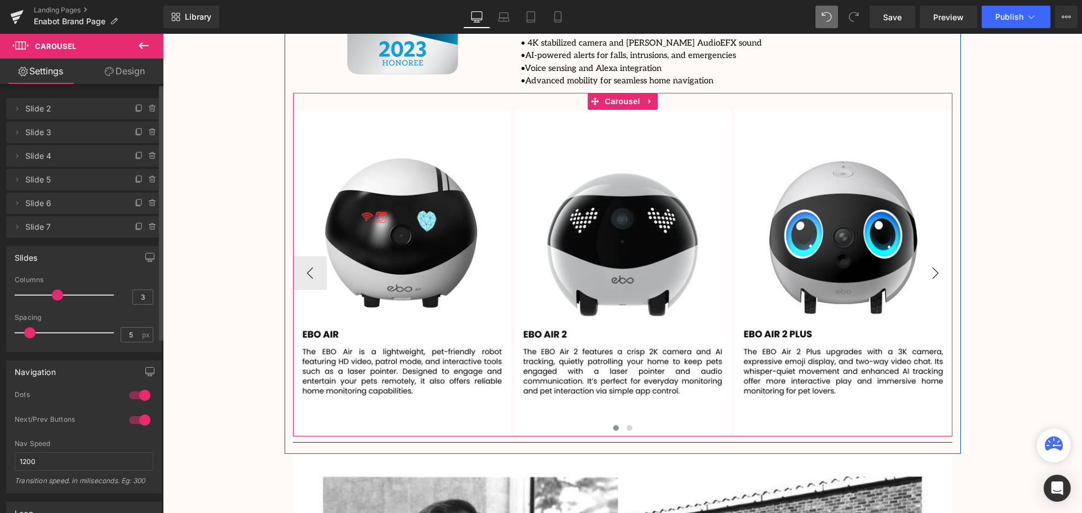
click at [932, 256] on button "›" at bounding box center [936, 273] width 34 height 34
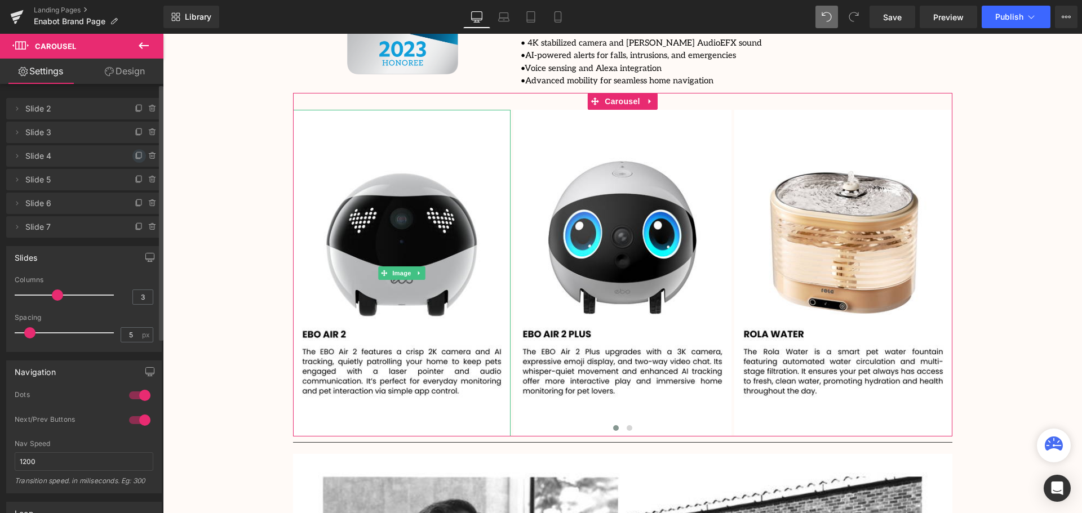
click at [135, 156] on icon at bounding box center [139, 156] width 9 height 9
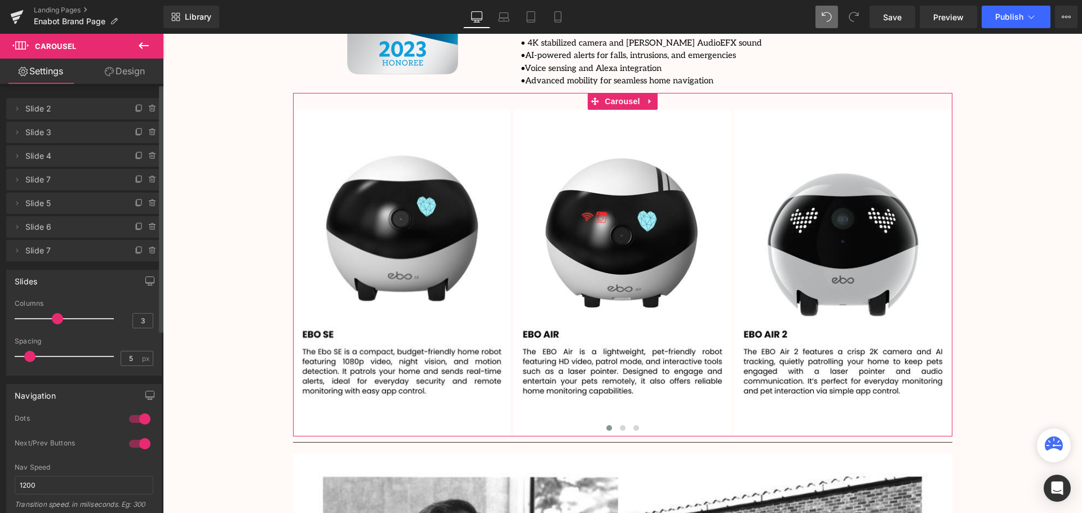
scroll to position [6, 6]
click at [39, 179] on span "Slide 7" at bounding box center [72, 179] width 95 height 21
click at [12, 183] on icon at bounding box center [16, 179] width 9 height 9
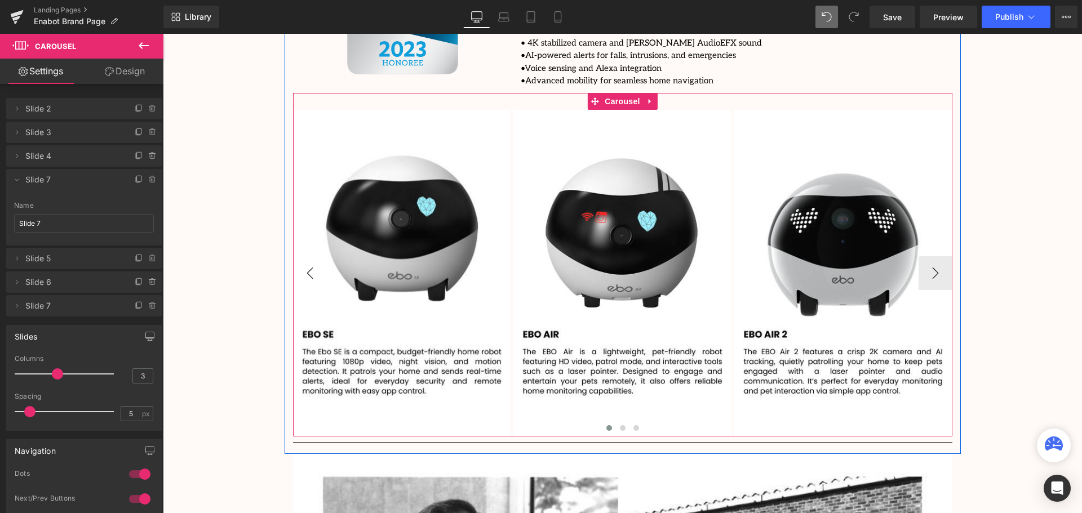
click at [311, 256] on button "‹" at bounding box center [310, 273] width 34 height 34
click at [937, 256] on button "›" at bounding box center [936, 273] width 34 height 34
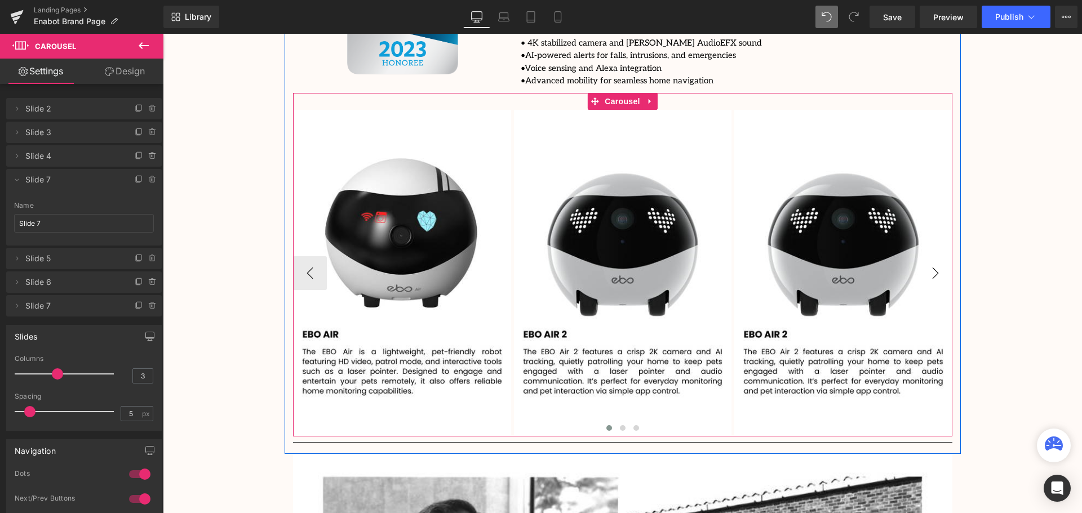
click at [937, 256] on button "›" at bounding box center [936, 273] width 34 height 34
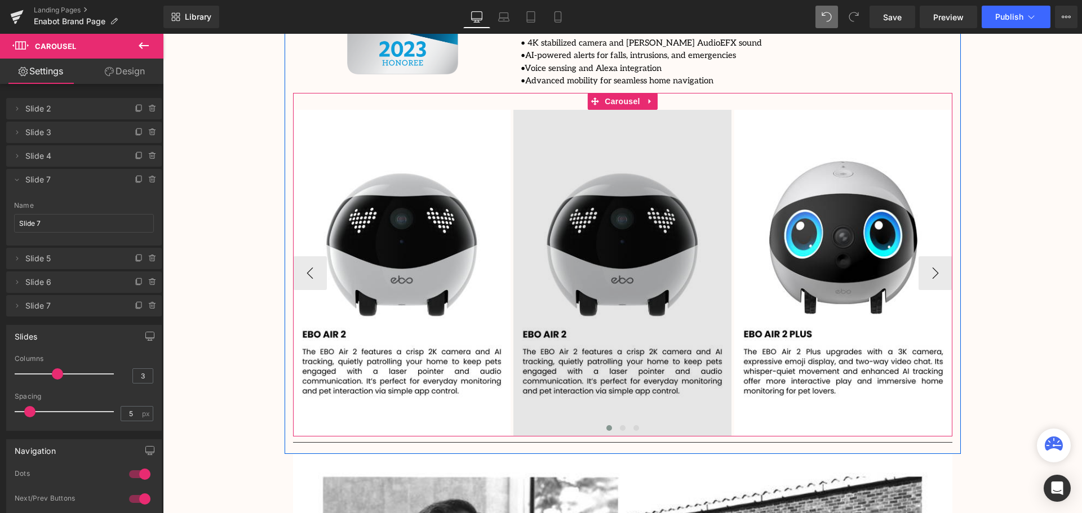
click at [626, 209] on img at bounding box center [622, 273] width 218 height 327
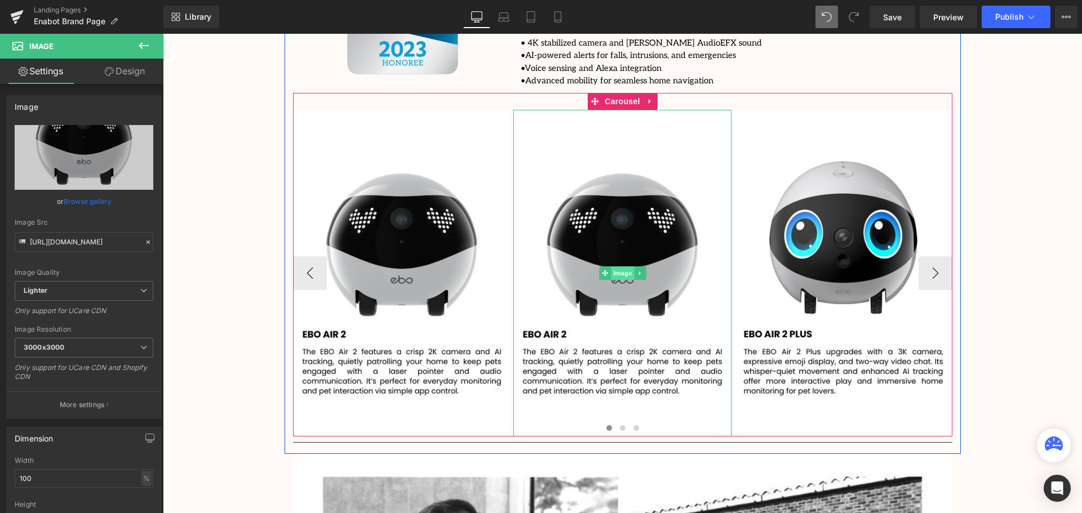
click at [617, 267] on span "Image" at bounding box center [623, 274] width 24 height 14
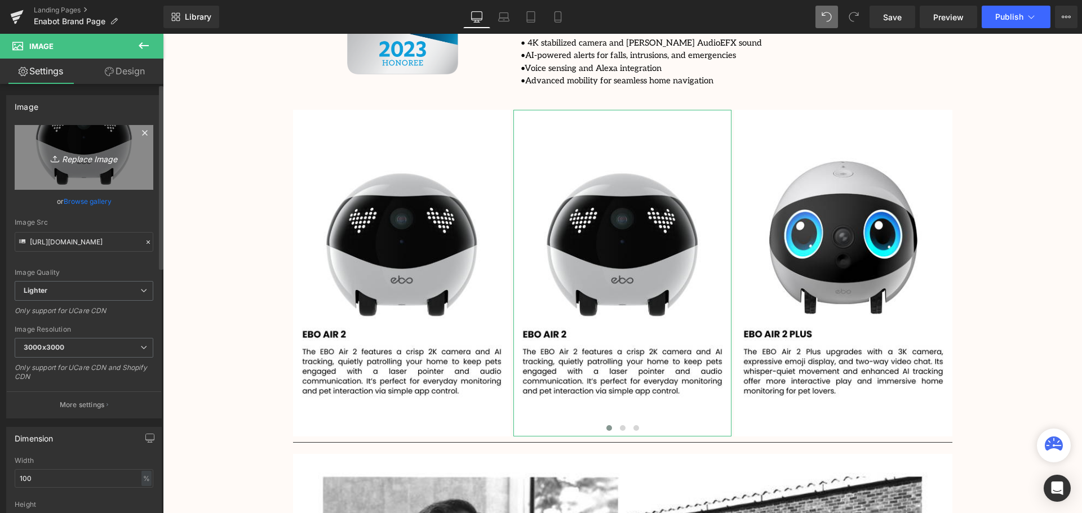
click at [85, 160] on icon "Replace Image" at bounding box center [84, 157] width 90 height 14
type input "C:\fakepath\Copy of Add a heading.png"
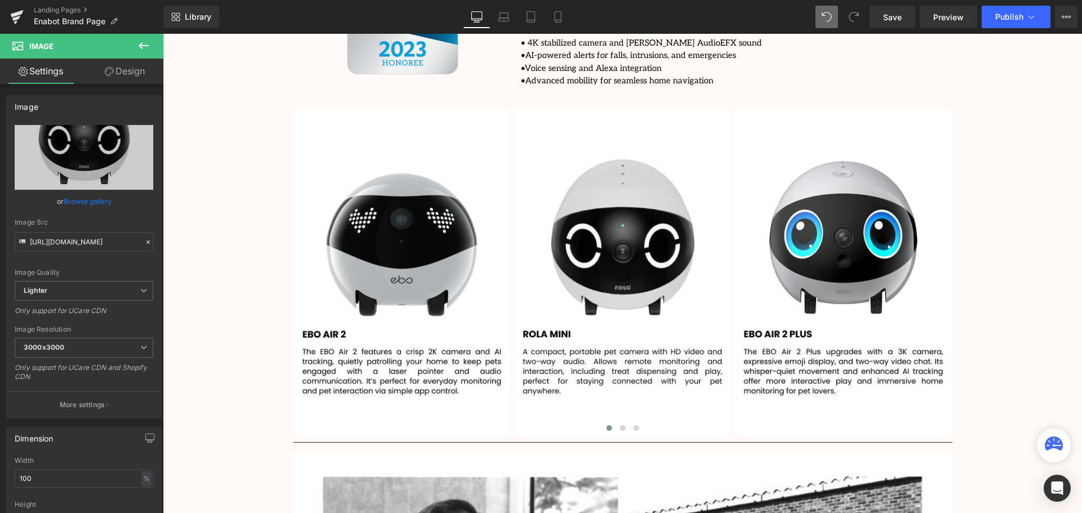
click at [145, 45] on icon at bounding box center [144, 45] width 10 height 7
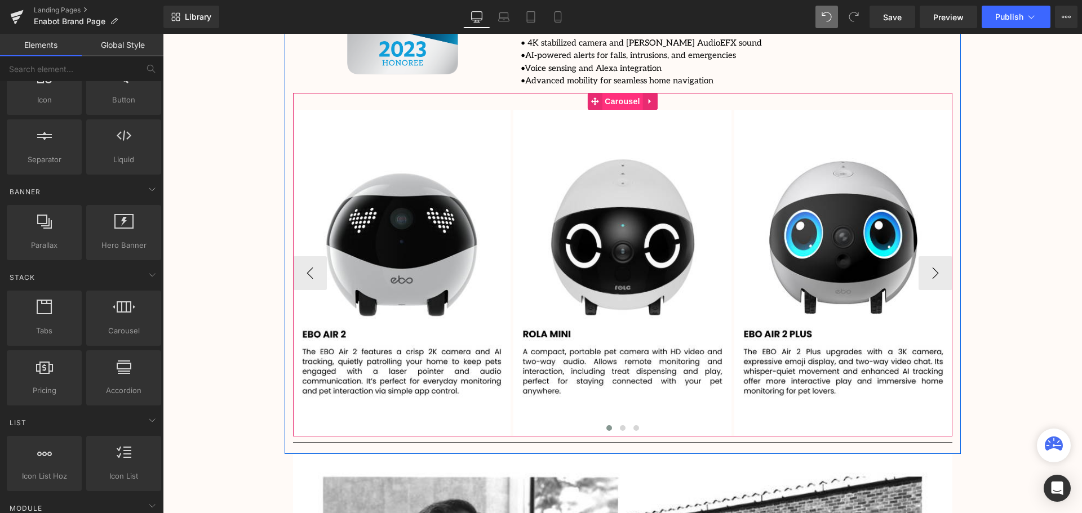
click at [618, 93] on span "Carousel" at bounding box center [622, 101] width 41 height 17
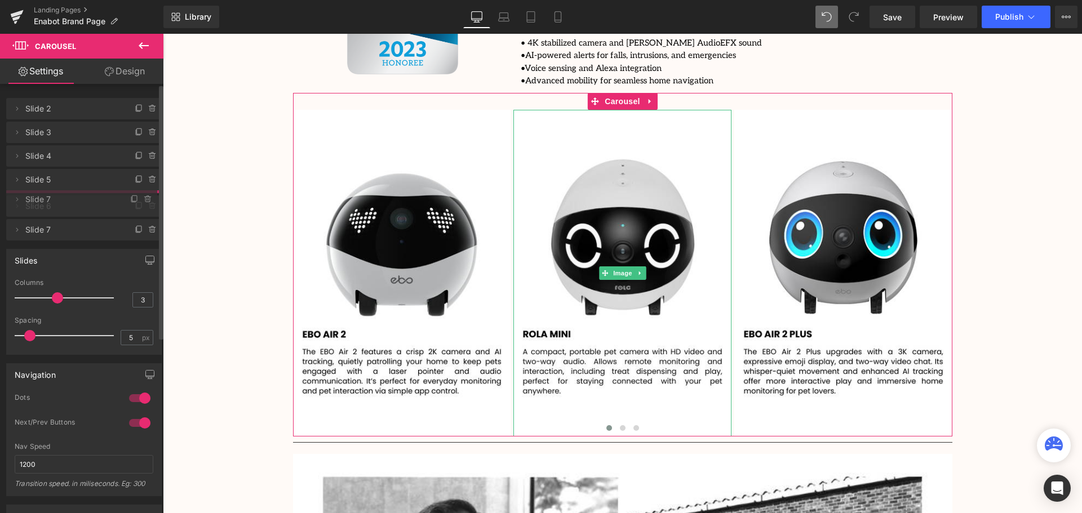
drag, startPoint x: 82, startPoint y: 179, endPoint x: 76, endPoint y: 199, distance: 20.7
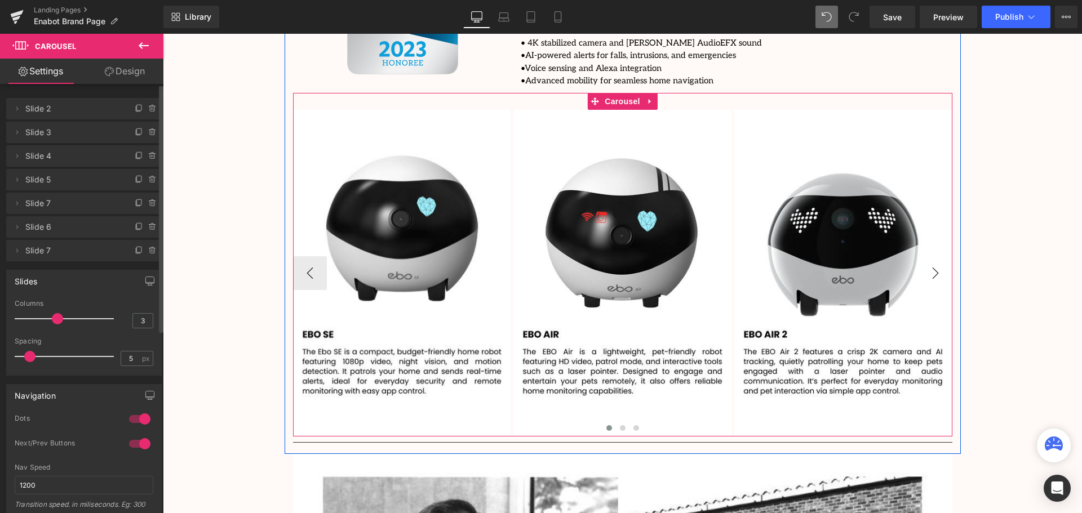
click at [936, 256] on button "›" at bounding box center [936, 273] width 34 height 34
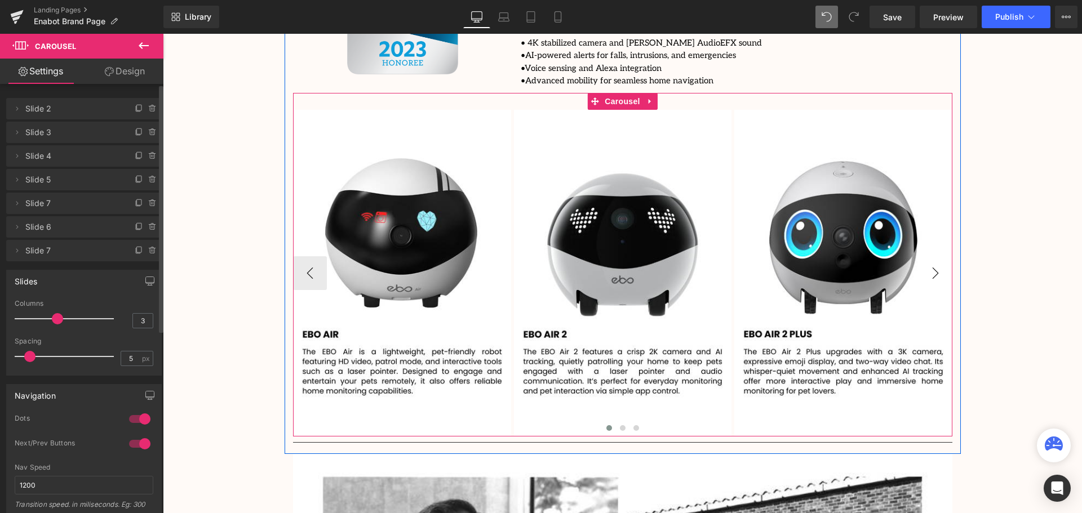
click at [936, 256] on button "›" at bounding box center [936, 273] width 34 height 34
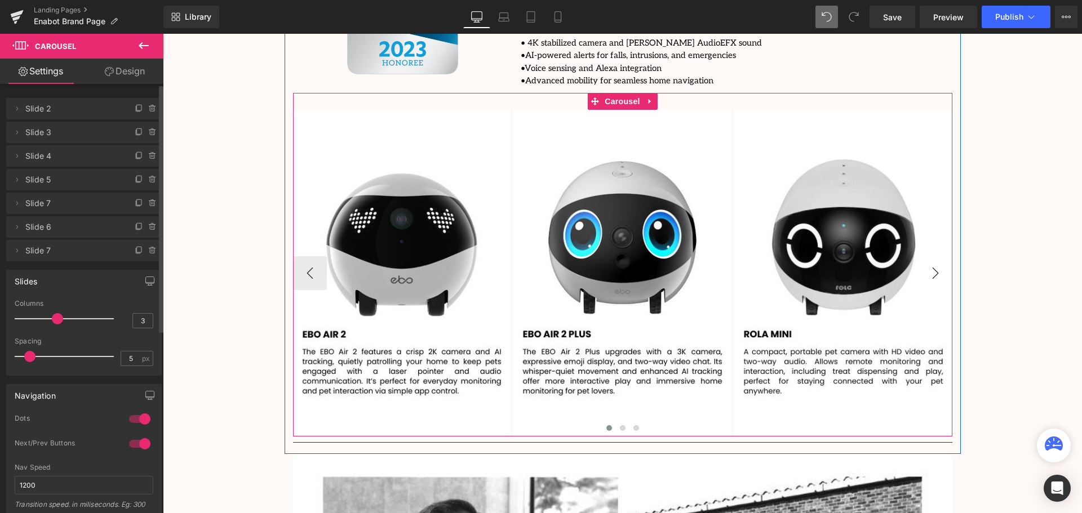
click at [936, 256] on button "›" at bounding box center [936, 273] width 34 height 34
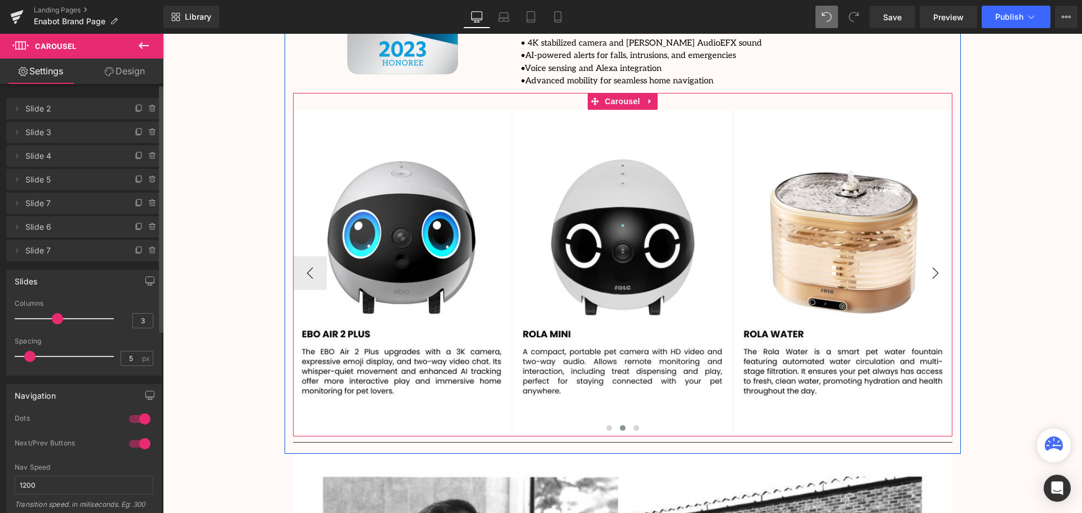
click at [936, 256] on button "›" at bounding box center [936, 273] width 34 height 34
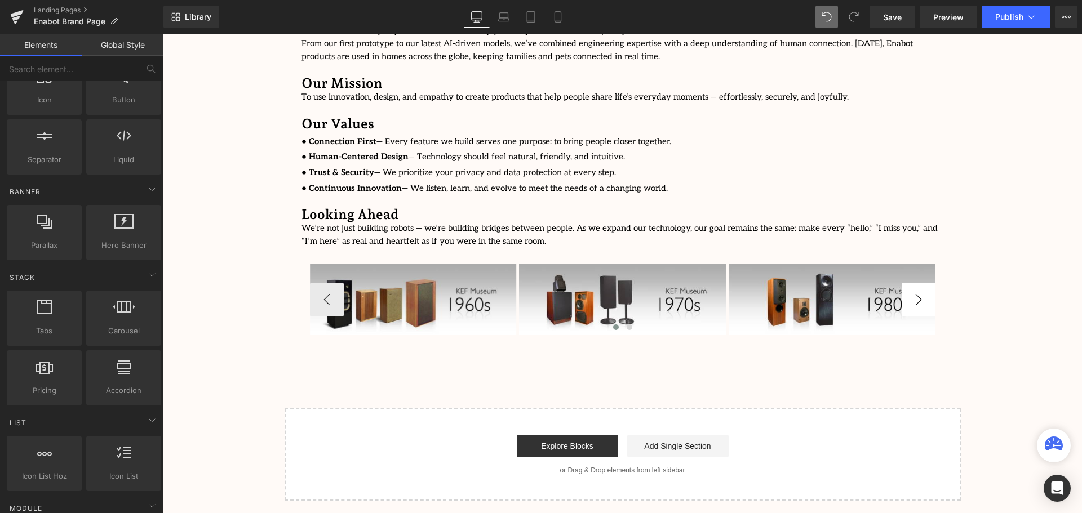
scroll to position [2519, 0]
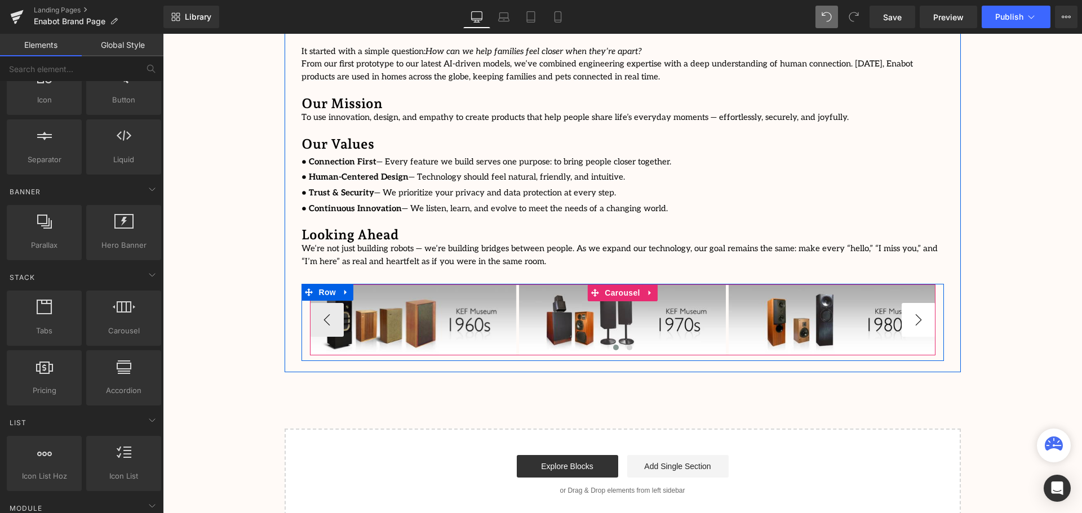
click at [933, 285] on div "Image Image Image Image Image ‹ › [GEOGRAPHIC_DATA]" at bounding box center [623, 320] width 643 height 70
click at [924, 303] on button "›" at bounding box center [919, 320] width 34 height 34
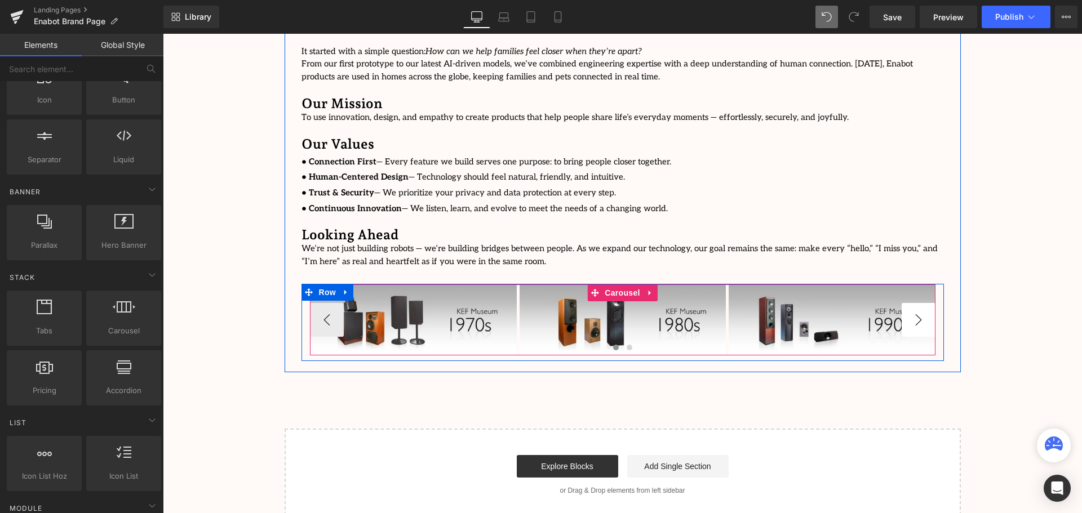
click at [924, 303] on button "›" at bounding box center [919, 320] width 34 height 34
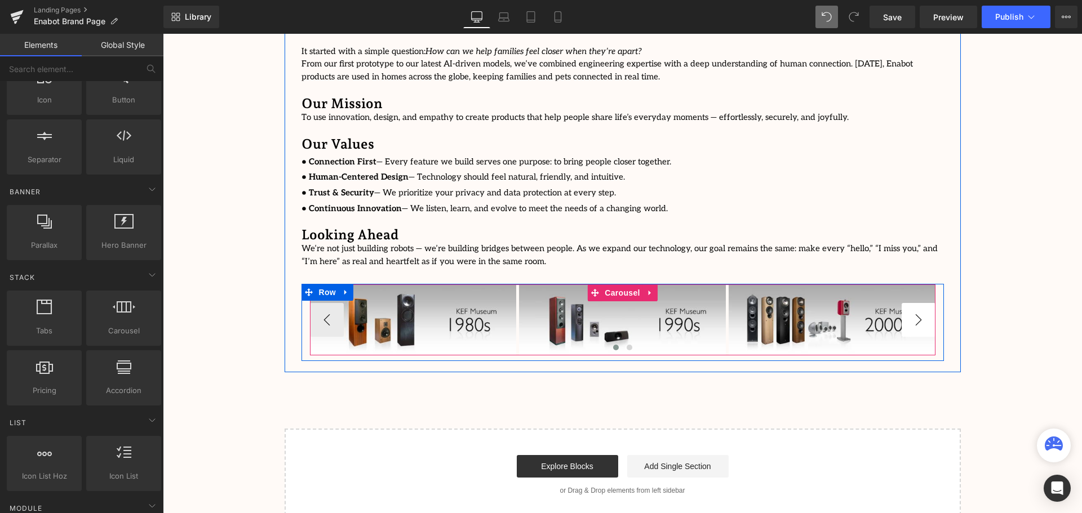
click at [924, 303] on button "›" at bounding box center [919, 320] width 34 height 34
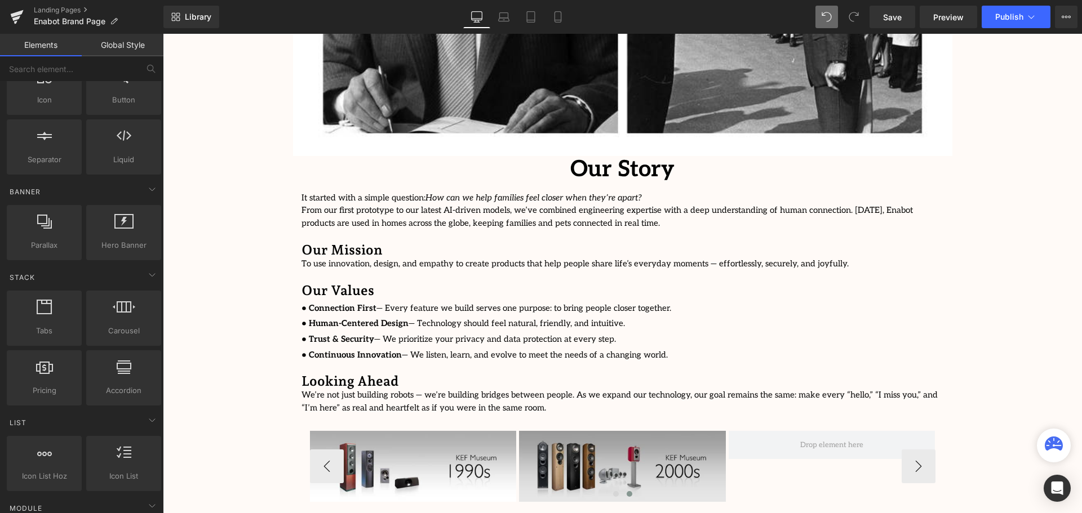
scroll to position [2575, 0]
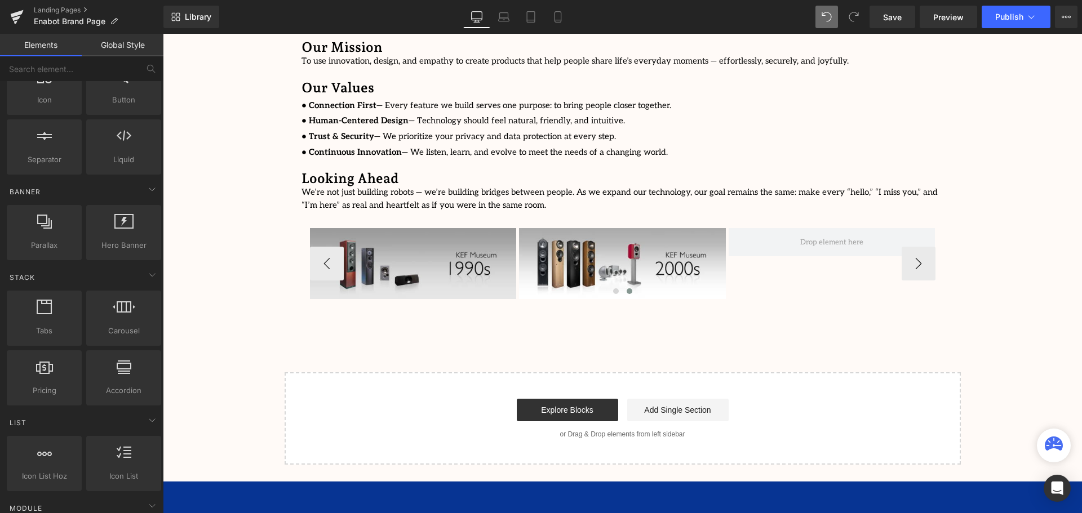
drag, startPoint x: 447, startPoint y: 228, endPoint x: 663, endPoint y: 217, distance: 216.1
click at [447, 228] on img at bounding box center [412, 263] width 207 height 70
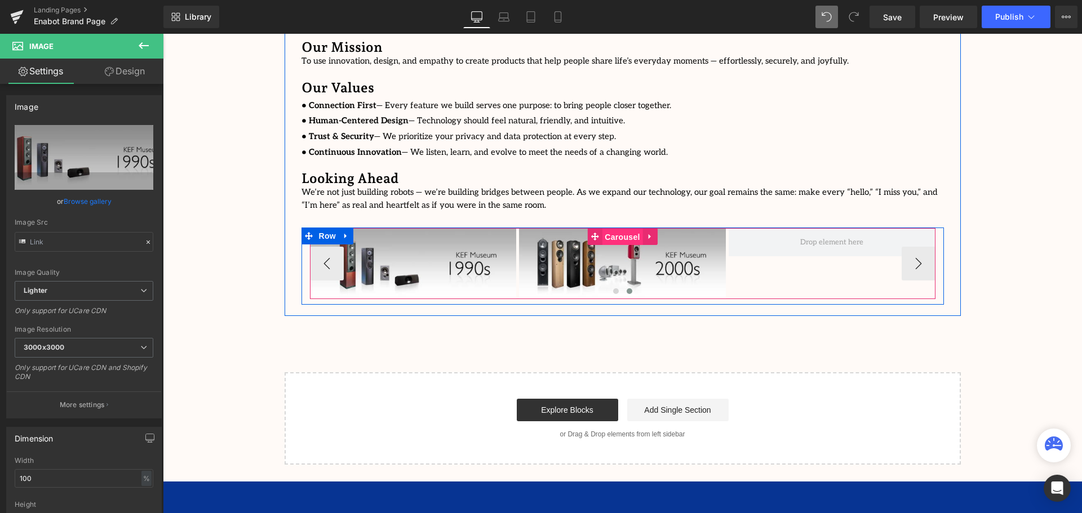
click at [610, 229] on span "Carousel" at bounding box center [622, 237] width 41 height 17
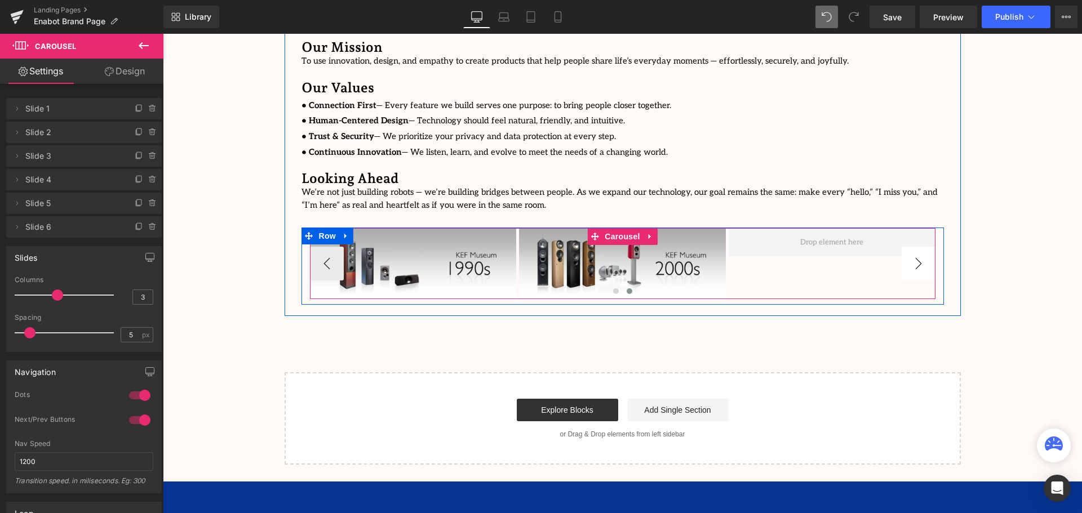
click at [916, 247] on button "›" at bounding box center [919, 264] width 34 height 34
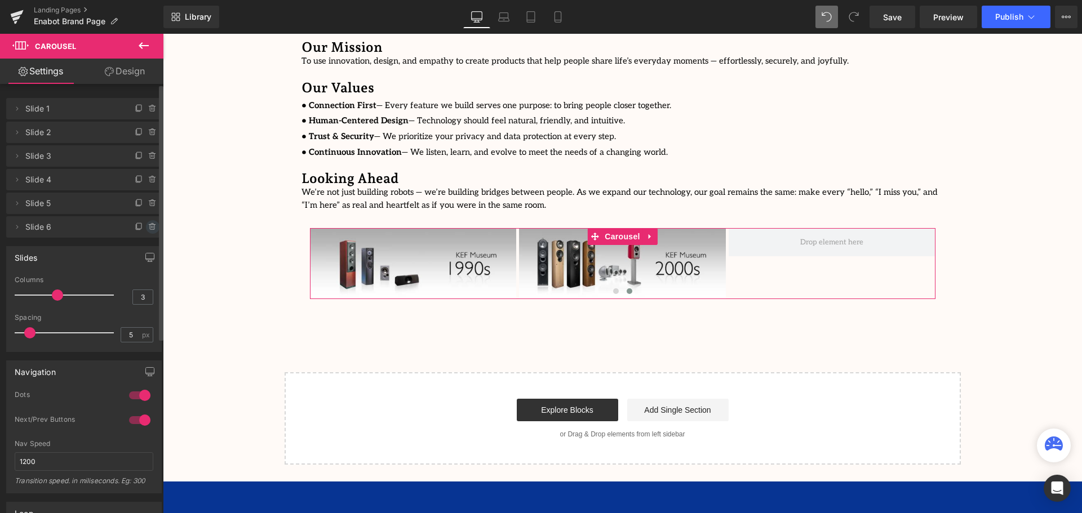
click at [149, 225] on icon at bounding box center [152, 225] width 6 height 0
click at [144, 225] on button "Delete" at bounding box center [141, 227] width 36 height 15
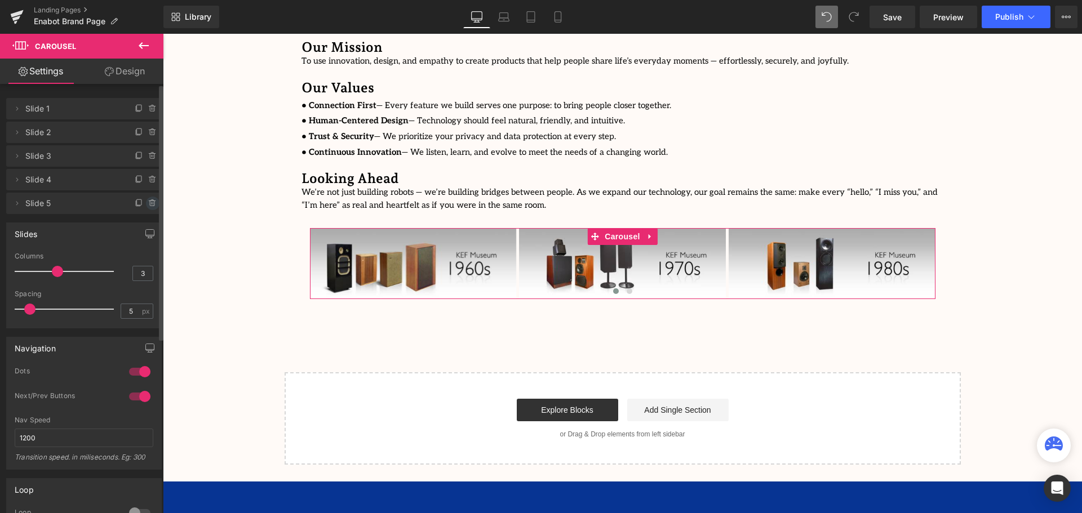
click at [150, 205] on icon at bounding box center [152, 203] width 5 height 5
click at [140, 205] on button "Delete" at bounding box center [141, 204] width 36 height 15
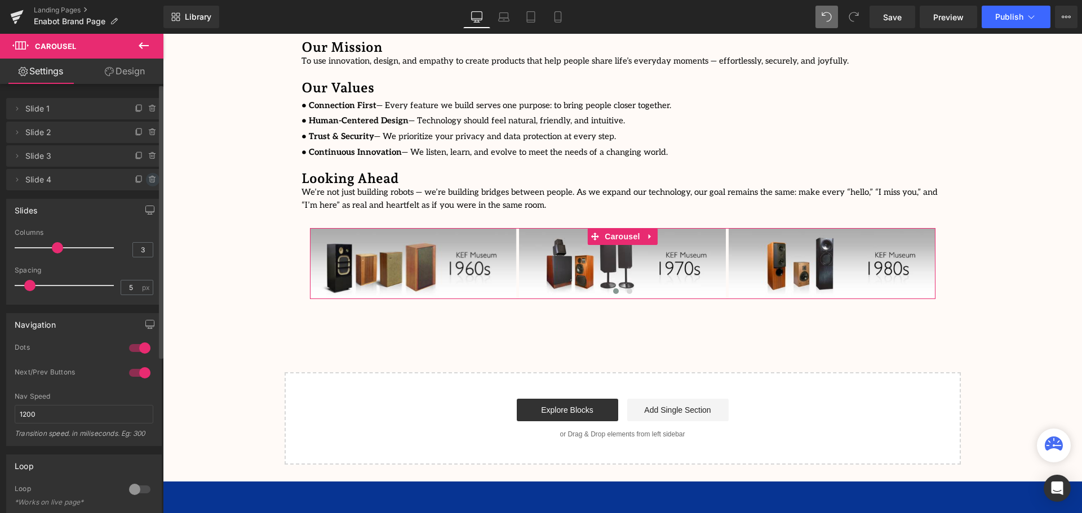
click at [149, 179] on icon at bounding box center [152, 179] width 9 height 9
click at [144, 182] on button "Delete" at bounding box center [141, 180] width 36 height 15
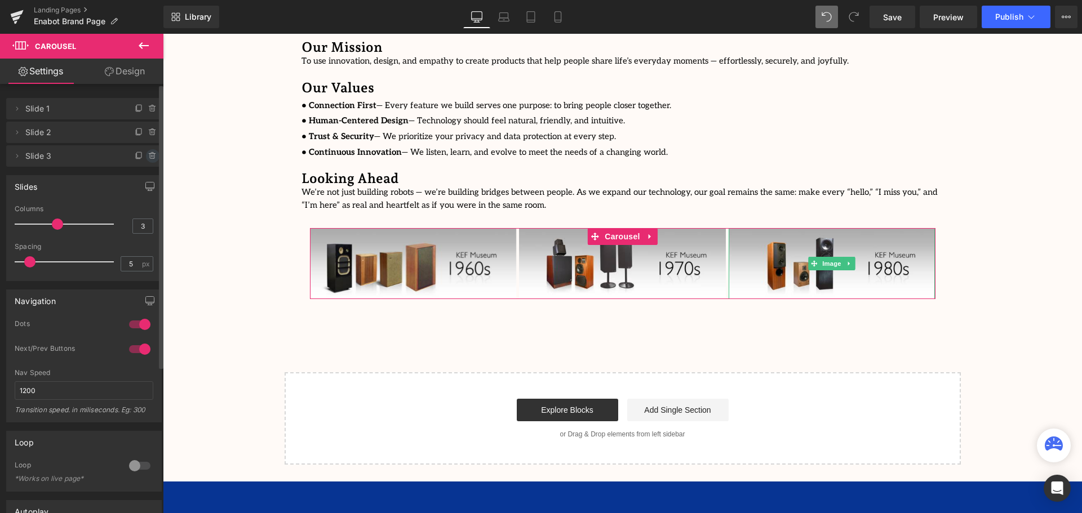
click at [151, 153] on icon at bounding box center [152, 153] width 2 height 1
click at [143, 154] on button "Delete" at bounding box center [141, 156] width 36 height 15
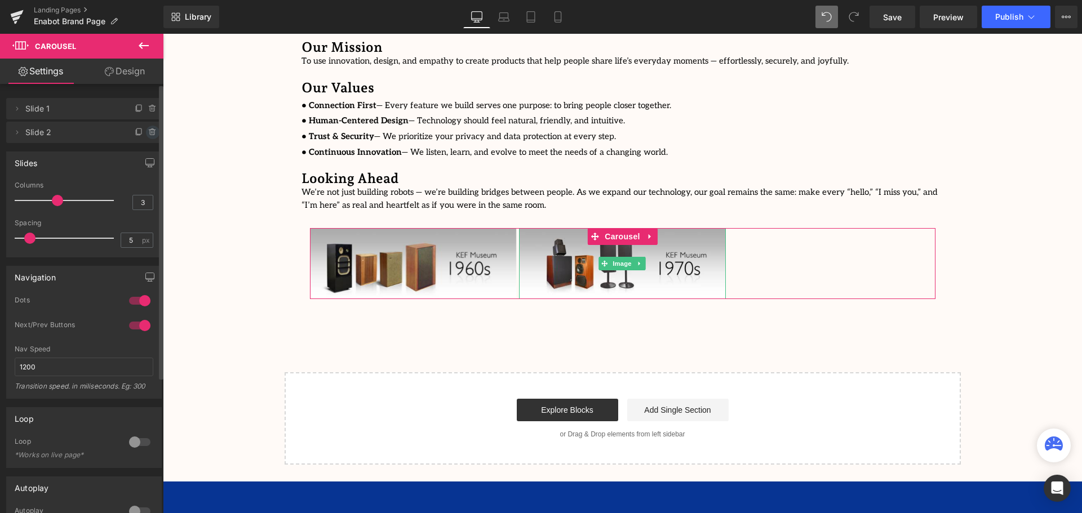
click at [150, 131] on icon at bounding box center [152, 132] width 5 height 5
click at [141, 131] on button "Delete" at bounding box center [141, 133] width 36 height 15
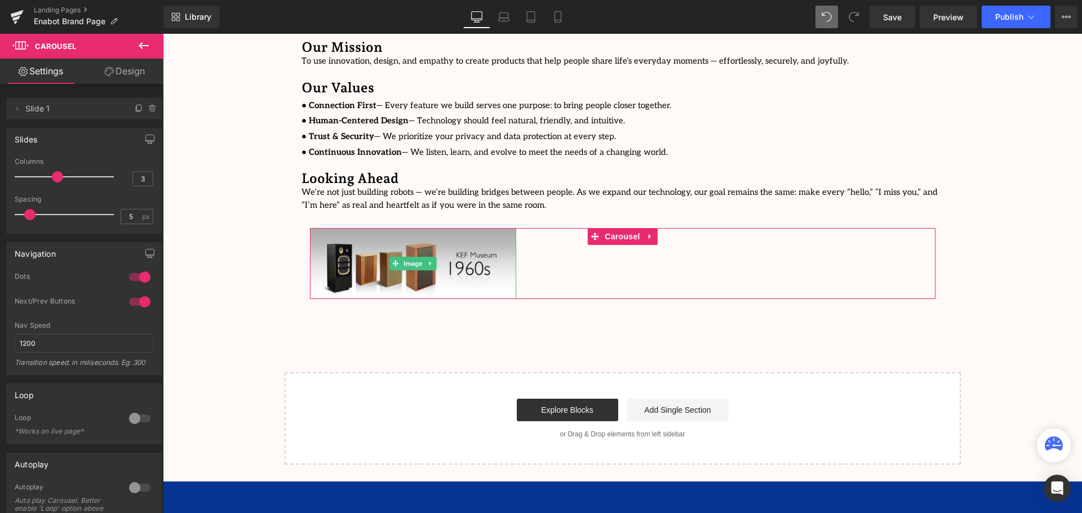
click at [74, 114] on span "Slide 1" at bounding box center [72, 108] width 95 height 21
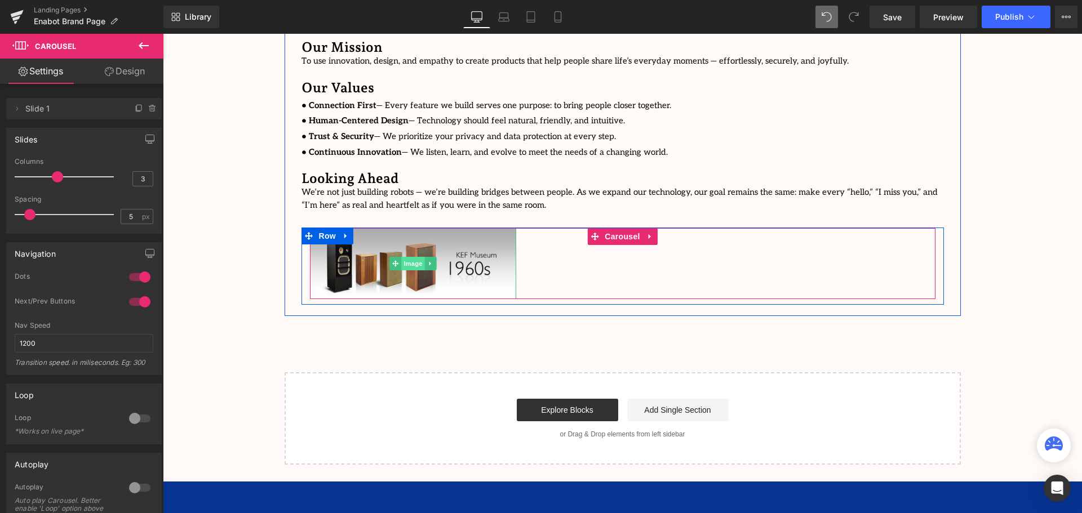
click at [408, 257] on span "Image" at bounding box center [413, 264] width 24 height 14
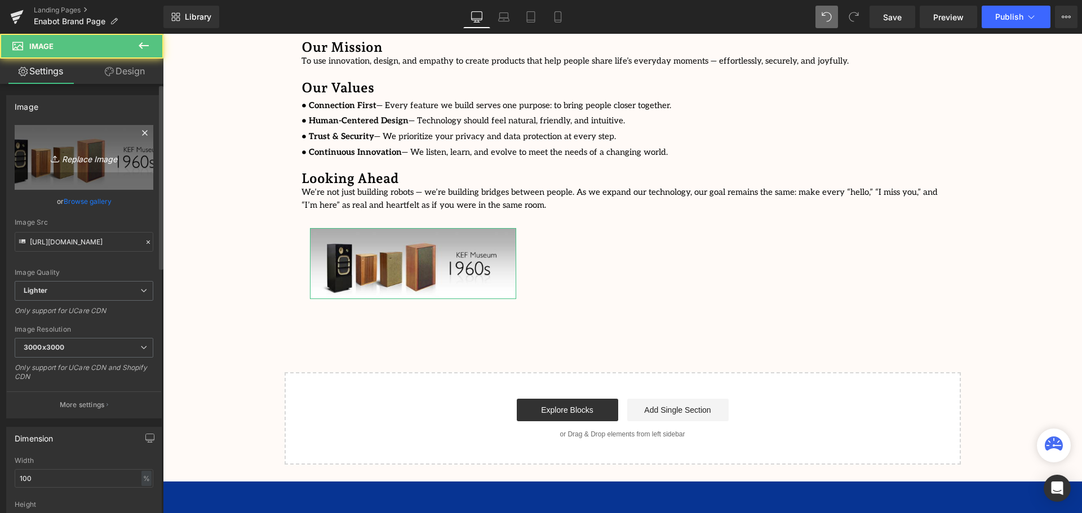
click at [88, 160] on icon "Replace Image" at bounding box center [84, 157] width 90 height 14
type input "C:\fakepath\Enabot Product Catalogue.svg"
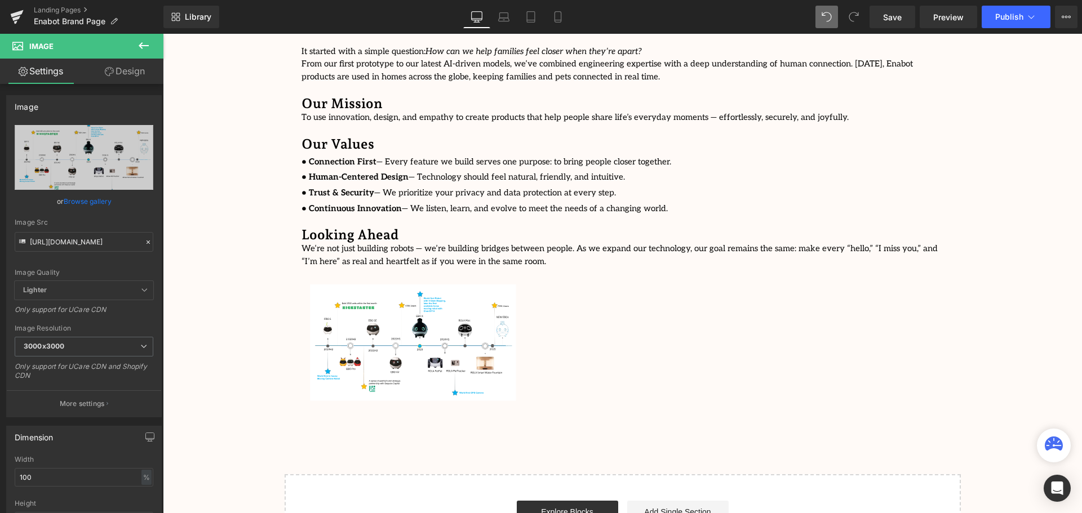
scroll to position [3101, 914]
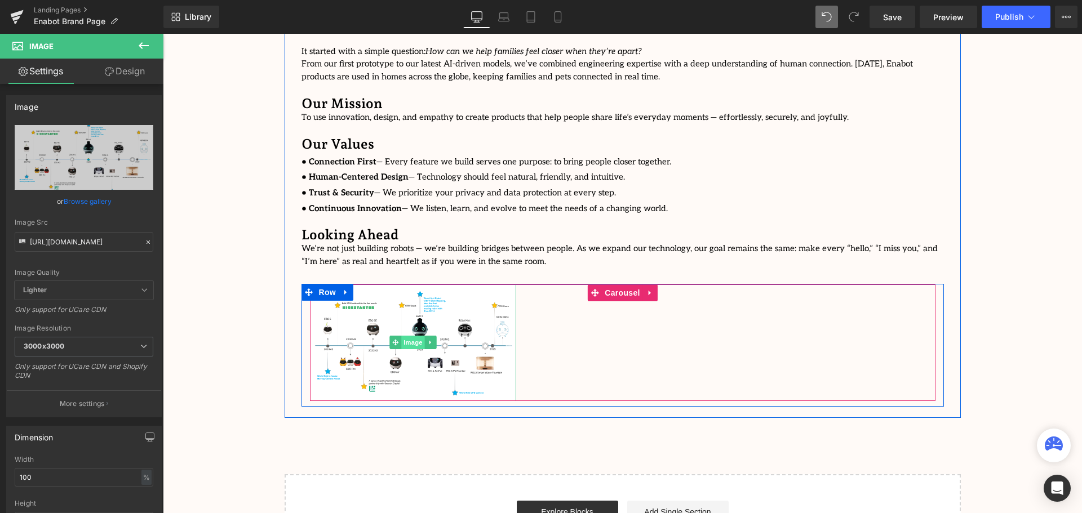
click at [412, 336] on span "Image" at bounding box center [413, 343] width 24 height 14
click at [617, 285] on span "Carousel" at bounding box center [622, 293] width 41 height 17
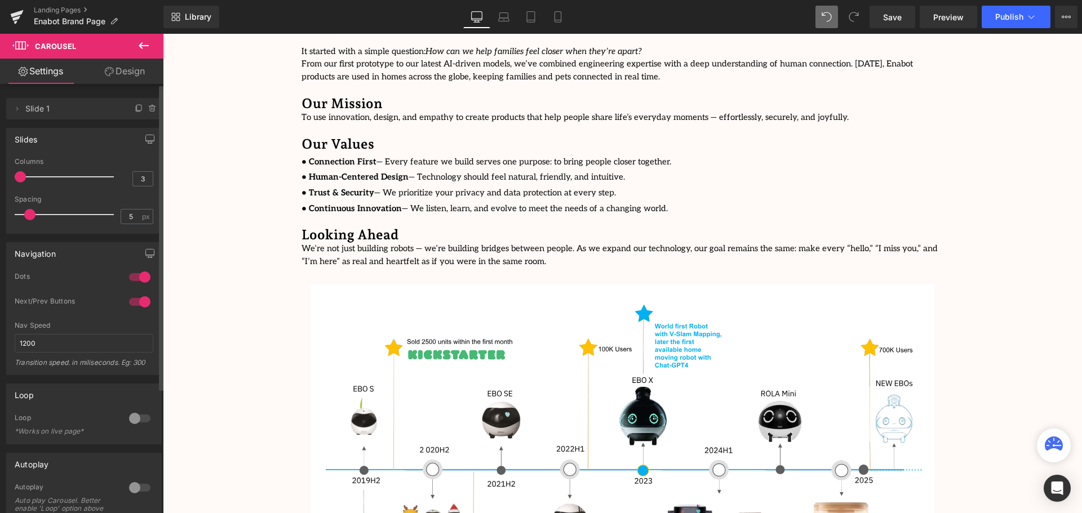
scroll to position [3336, 914]
drag, startPoint x: 51, startPoint y: 176, endPoint x: 19, endPoint y: 177, distance: 32.1
click at [19, 177] on span at bounding box center [20, 176] width 11 height 11
drag, startPoint x: 26, startPoint y: 212, endPoint x: 11, endPoint y: 216, distance: 16.4
click at [11, 216] on div "3 Columns 3 3 Columns 3 3 Columns 3 1 Columns 1 5px Spacing 5 px 5px Spacing 5 …" at bounding box center [84, 196] width 154 height 76
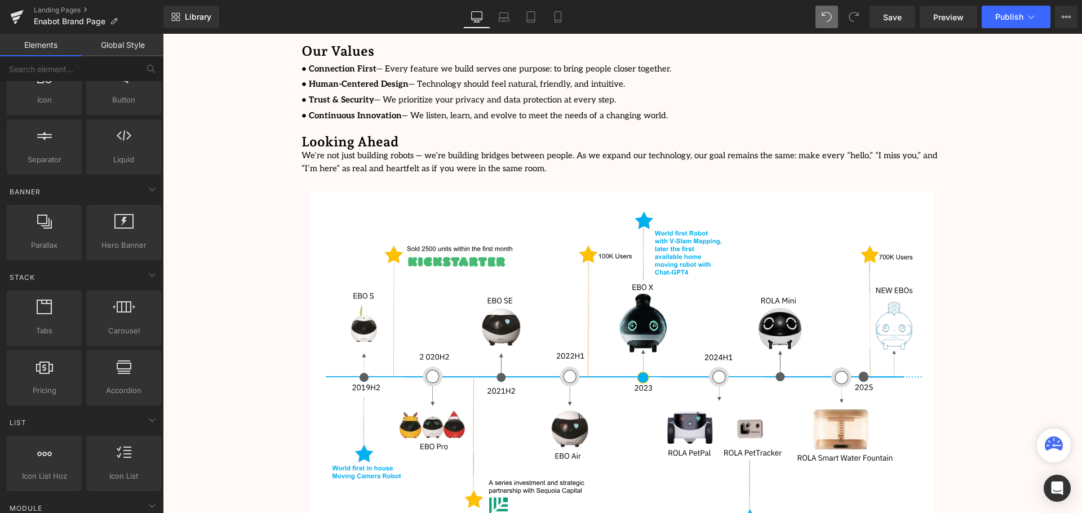
scroll to position [2632, 0]
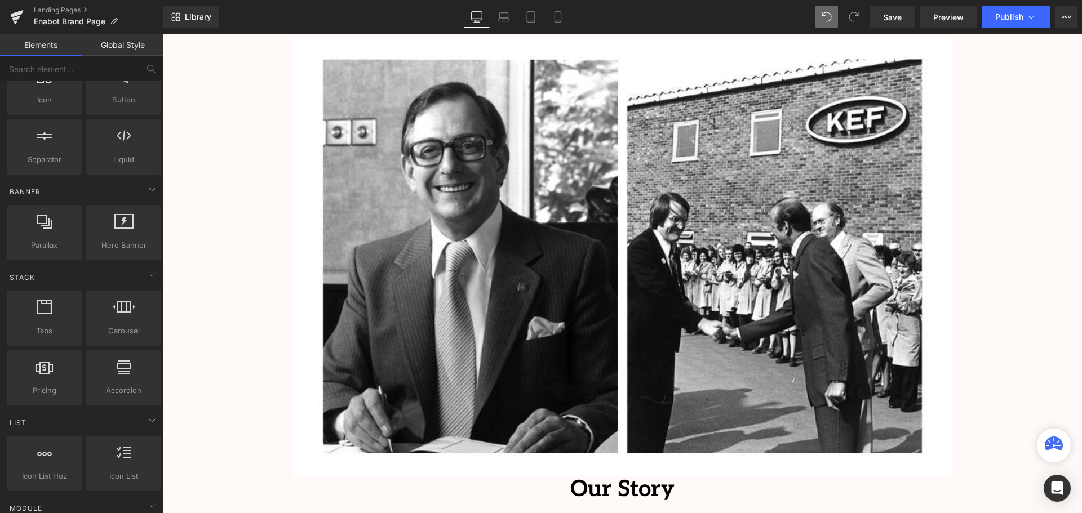
scroll to position [1955, 0]
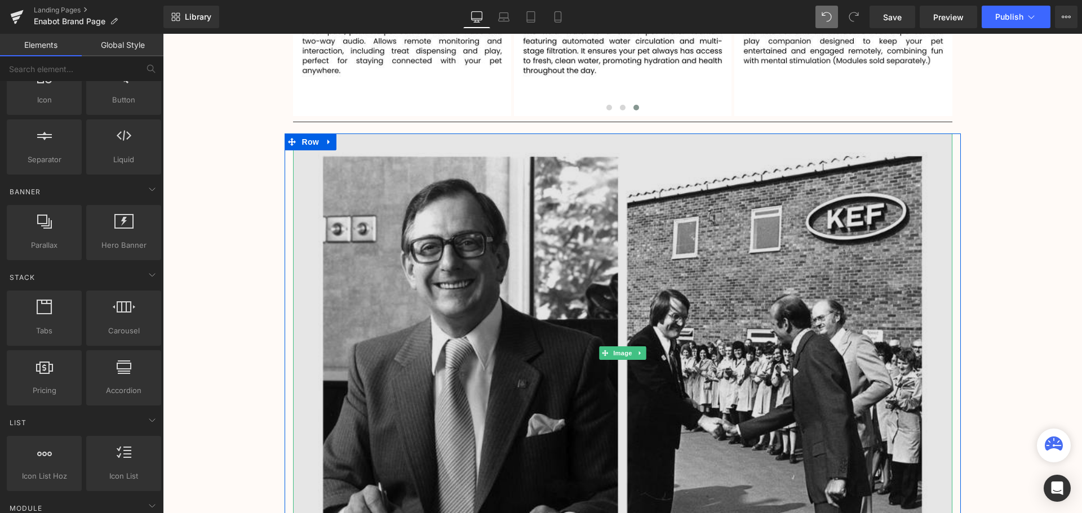
click at [561, 244] on img at bounding box center [622, 354] width 659 height 440
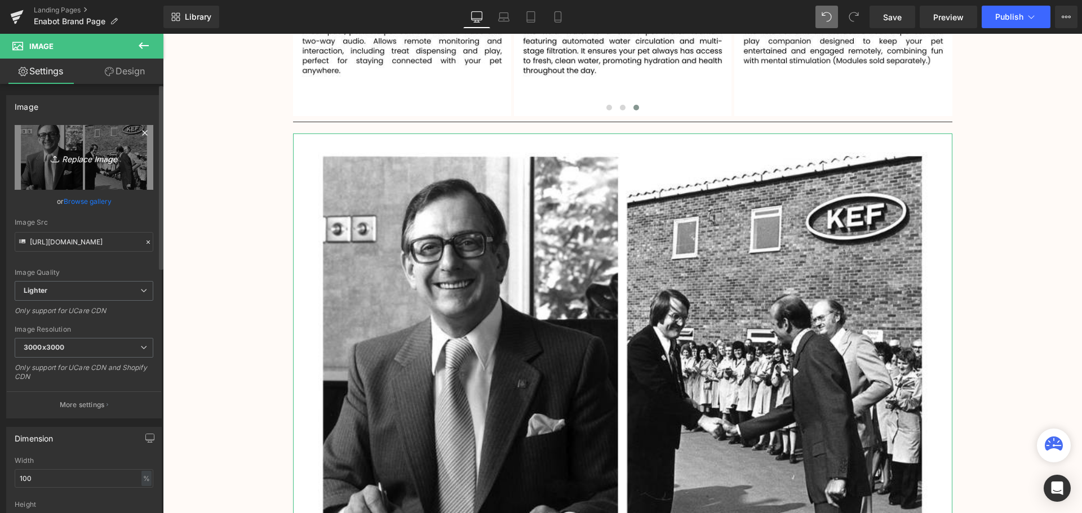
click at [103, 160] on icon "Replace Image" at bounding box center [84, 157] width 90 height 14
type input "C:\fakepath\Enabot Product Catalogue.svg"
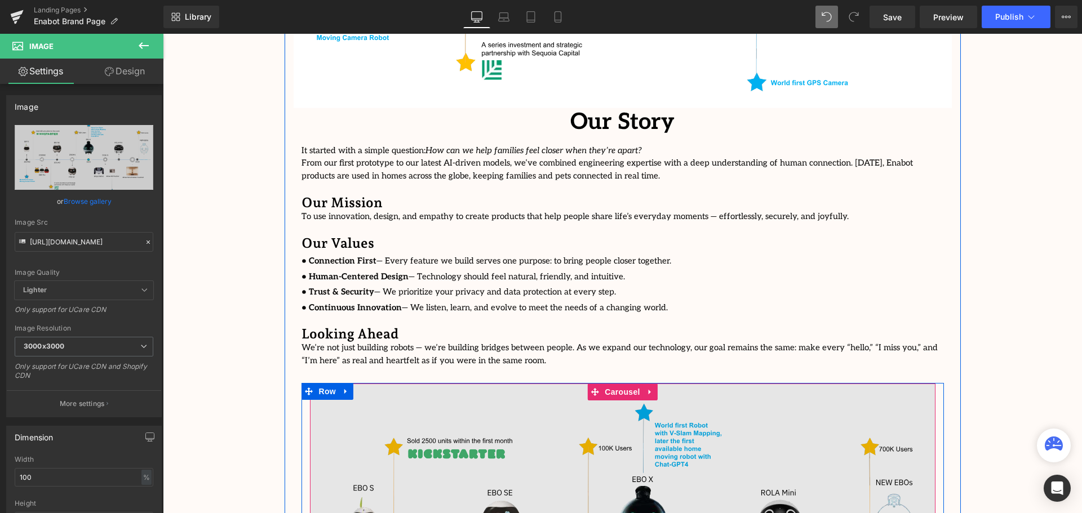
scroll to position [2462, 0]
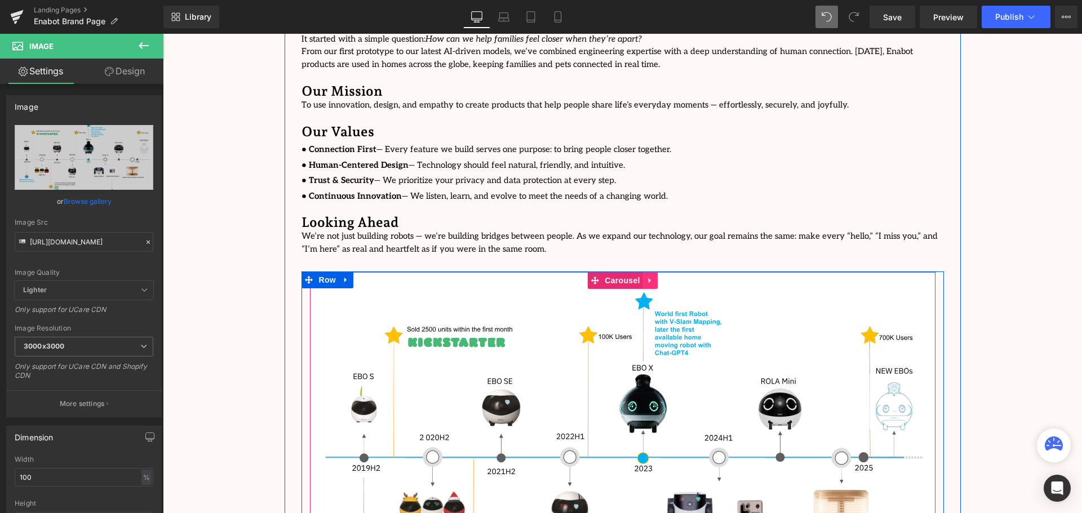
click at [646, 277] on icon at bounding box center [650, 281] width 8 height 8
click at [654, 277] on icon at bounding box center [658, 281] width 8 height 8
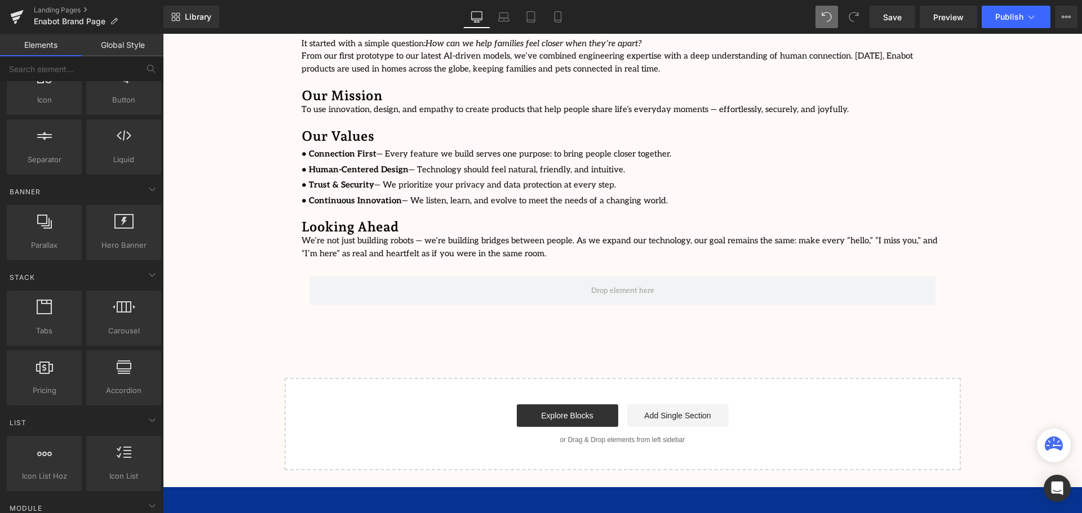
scroll to position [2944, 914]
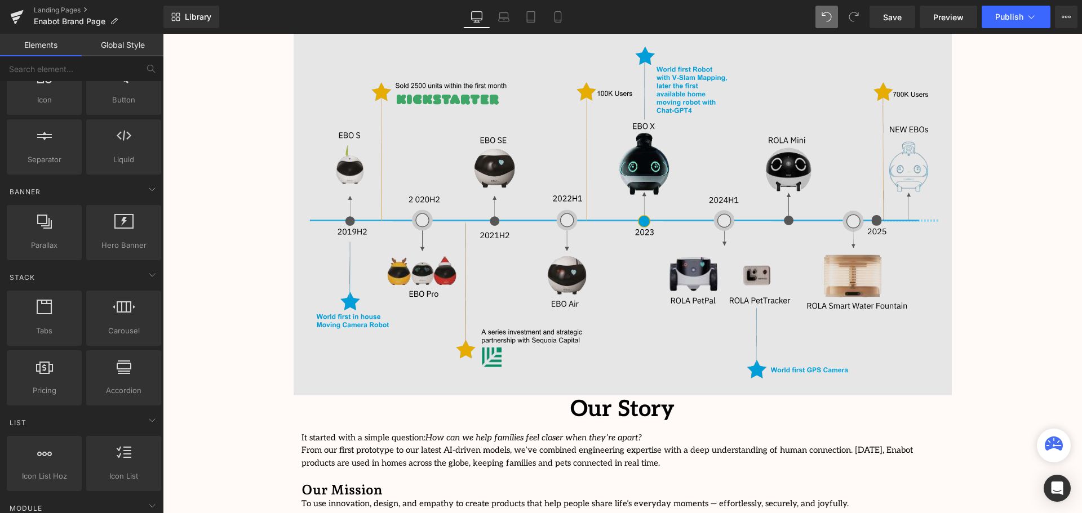
click at [592, 184] on img at bounding box center [622, 210] width 659 height 371
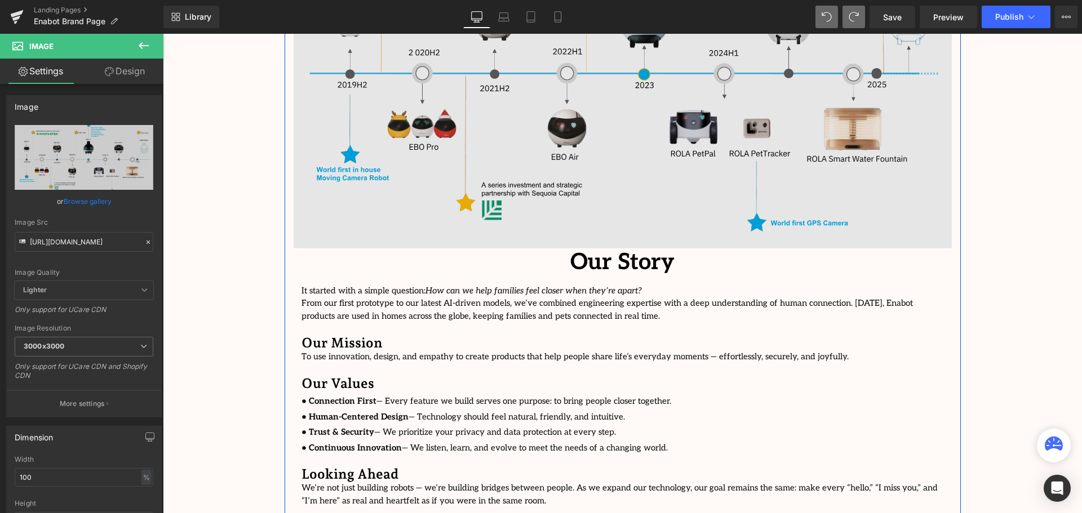
scroll to position [2165, 0]
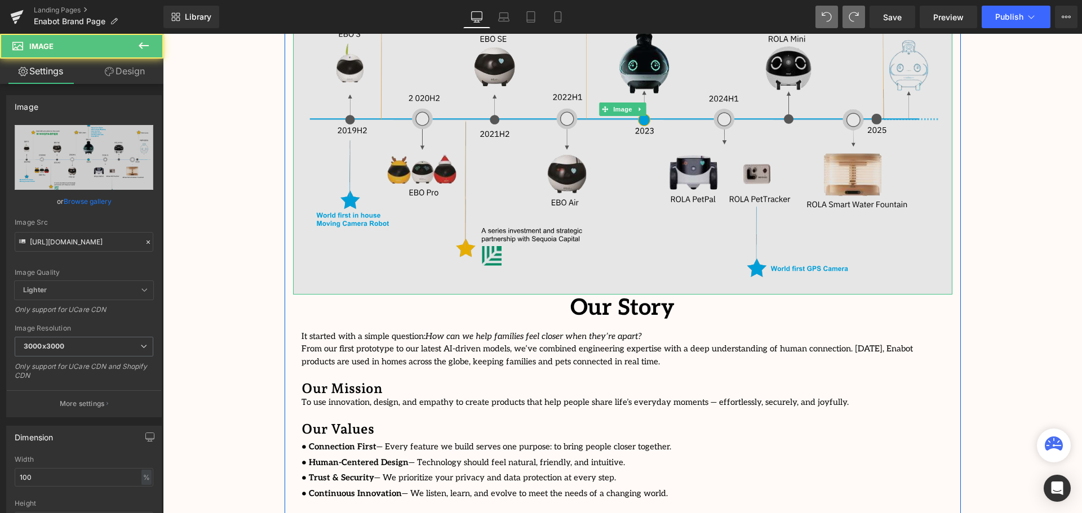
click at [619, 158] on img at bounding box center [622, 109] width 659 height 371
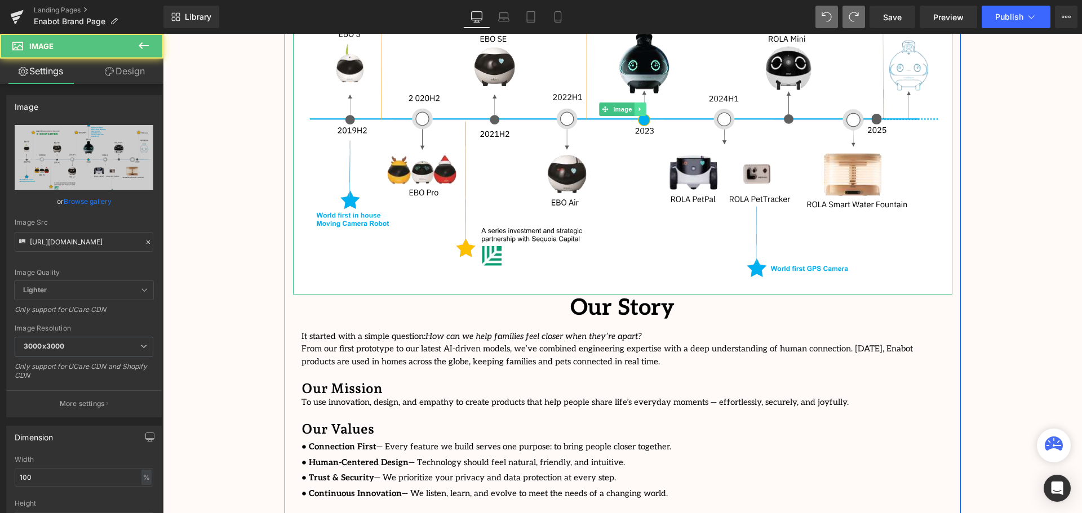
click at [637, 103] on link at bounding box center [640, 110] width 12 height 14
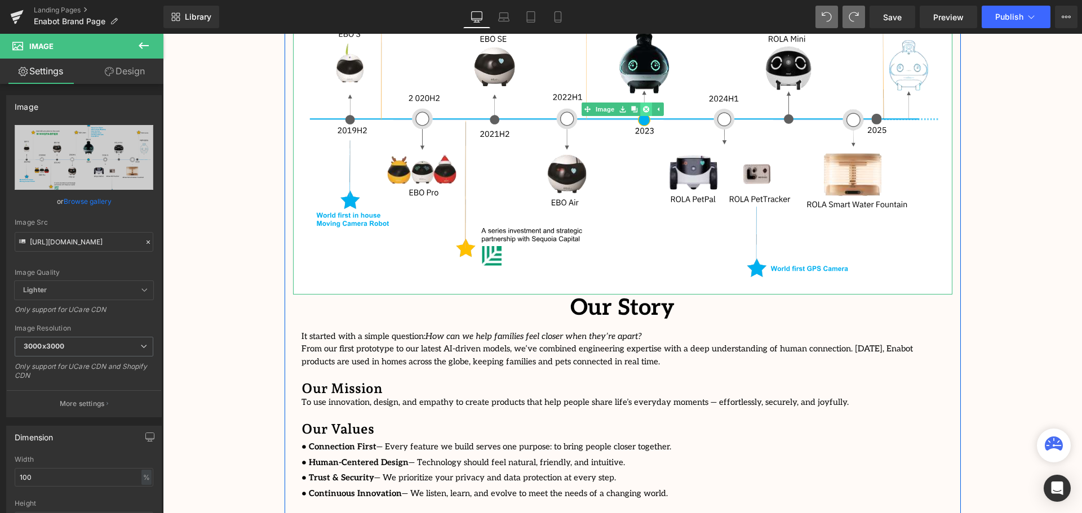
click at [646, 106] on icon at bounding box center [646, 109] width 6 height 6
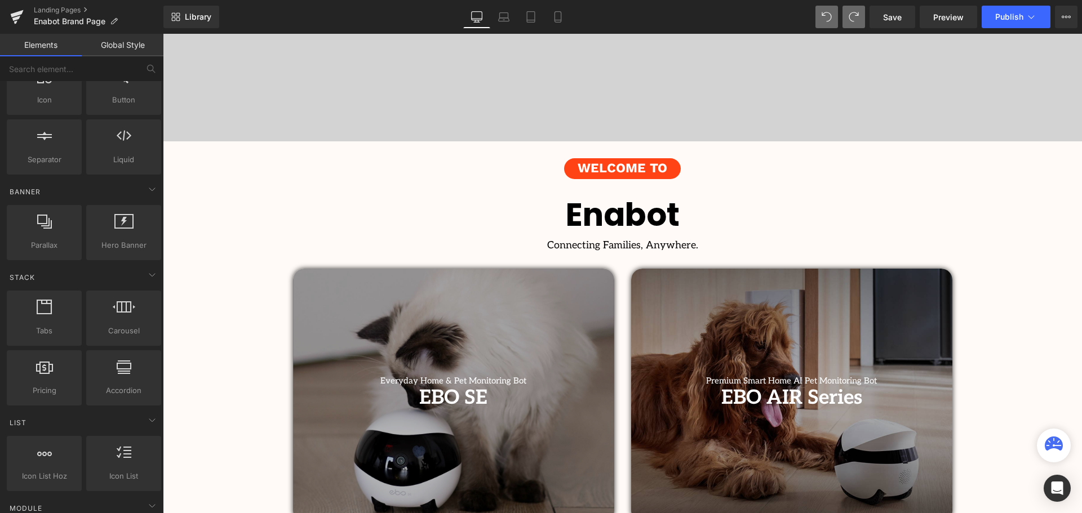
scroll to position [136, 0]
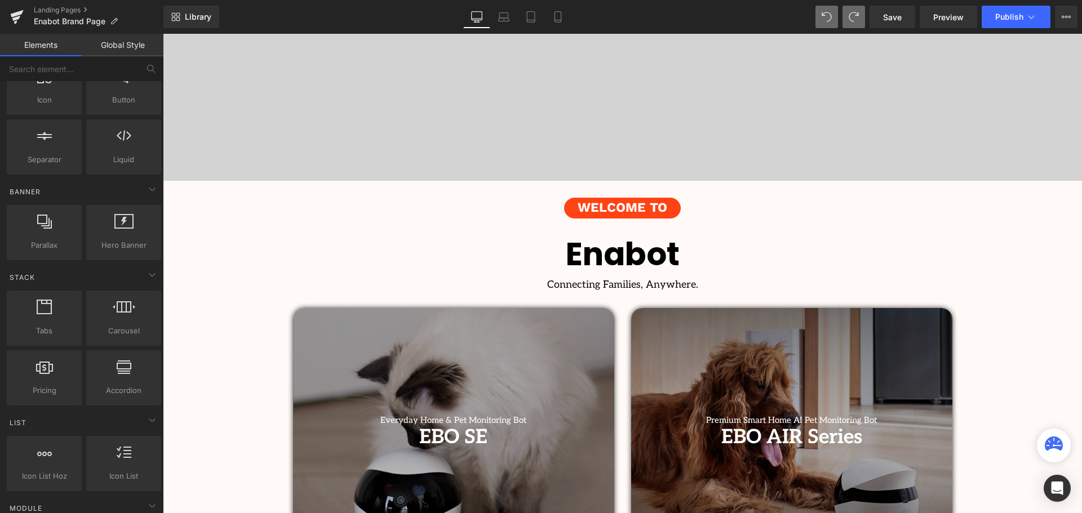
click at [675, 261] on strong "Enabot" at bounding box center [623, 254] width 114 height 45
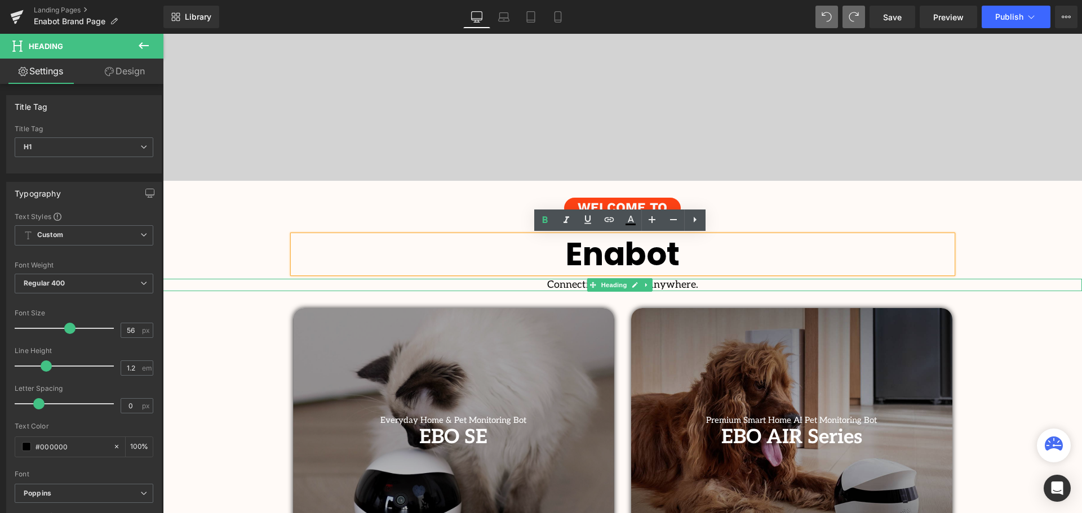
click at [535, 284] on h1 "Connecting Families, Anywhere." at bounding box center [622, 285] width 919 height 12
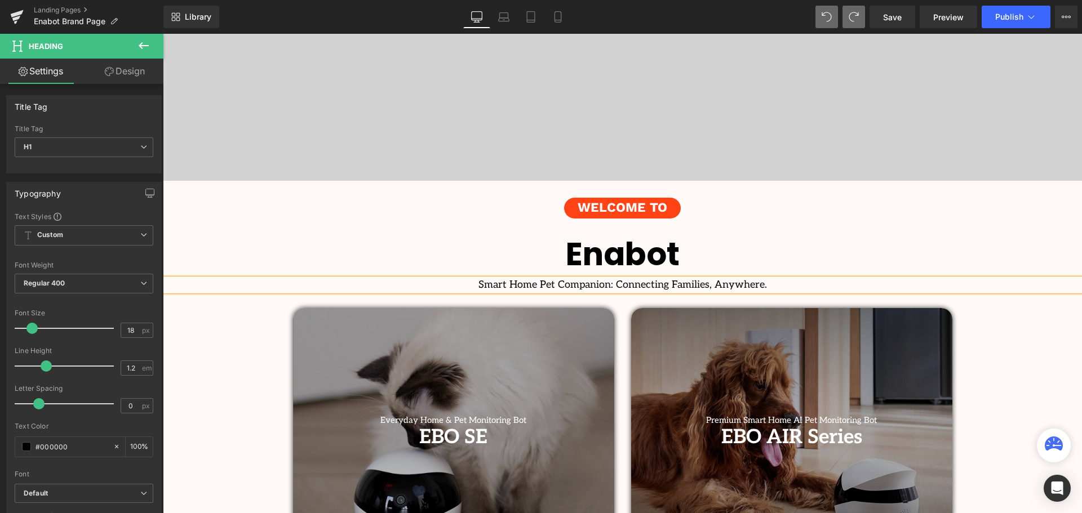
click at [491, 288] on h1 "Smart Home Pet Companion: Connecting Families, Anywhere." at bounding box center [622, 285] width 919 height 12
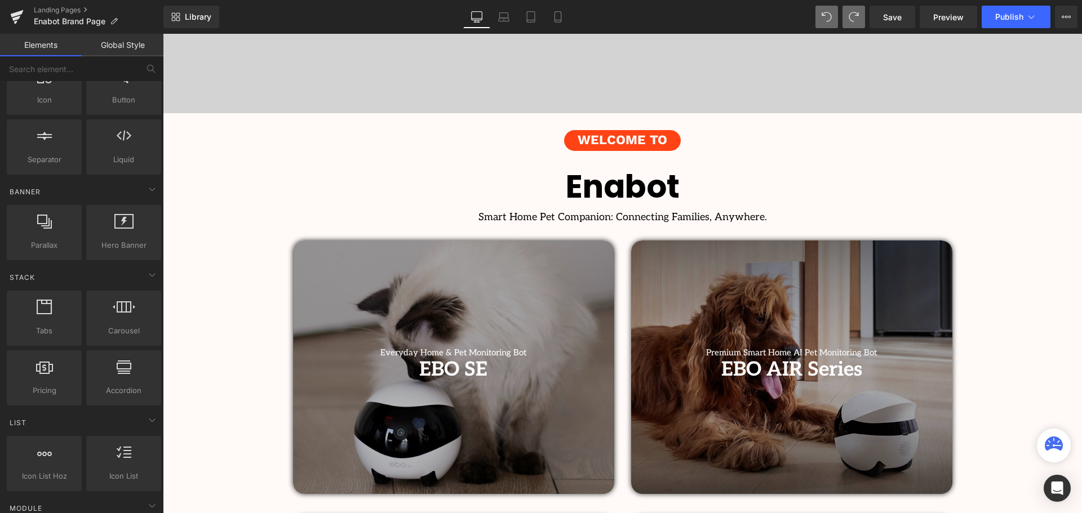
scroll to position [305, 0]
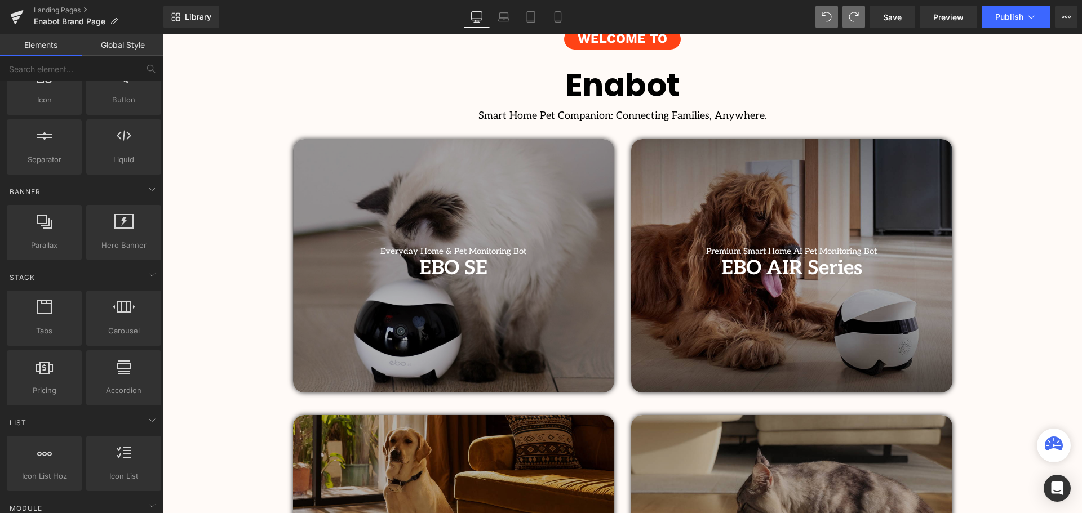
click at [557, 118] on h1 "Smart Home Pet Companion: Connecting Families, Anywhere." at bounding box center [622, 116] width 919 height 12
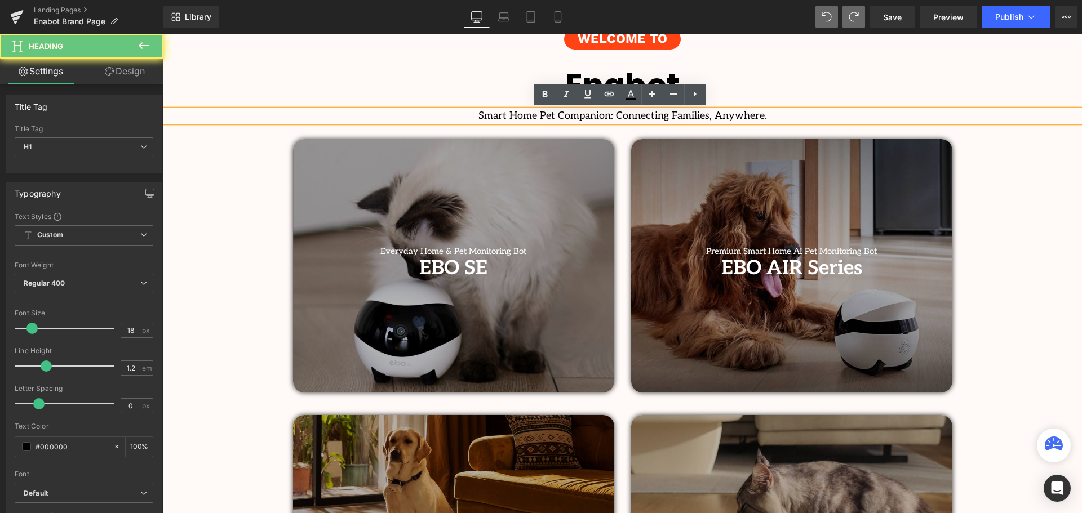
click at [558, 115] on h1 "Smart Home Pet Companion: Connecting Families, Anywhere." at bounding box center [622, 116] width 919 height 12
drag, startPoint x: 560, startPoint y: 115, endPoint x: 546, endPoint y: 115, distance: 14.1
click at [546, 115] on h1 "Smart Home Pet Companion: Connecting Families, Anywhere." at bounding box center [622, 116] width 919 height 12
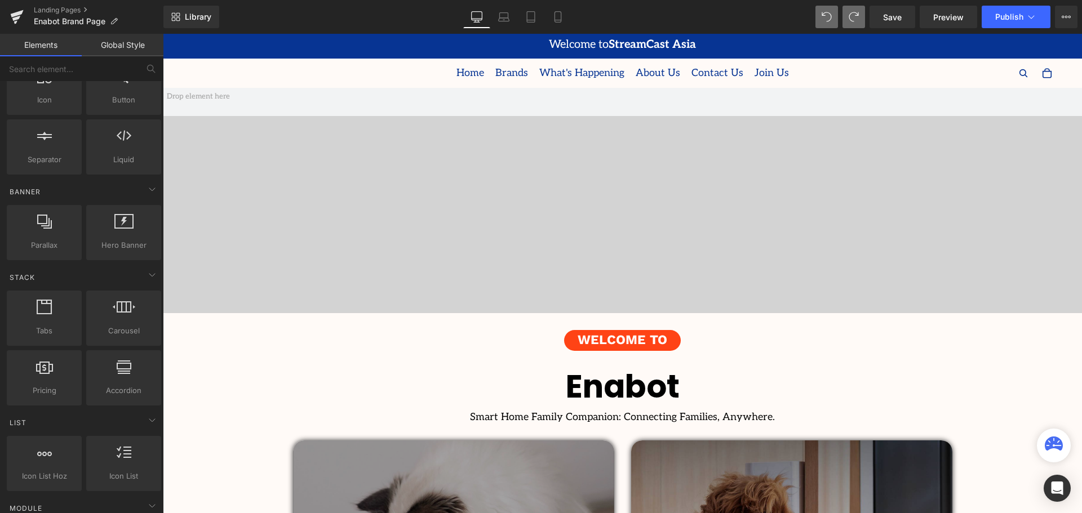
scroll to position [0, 0]
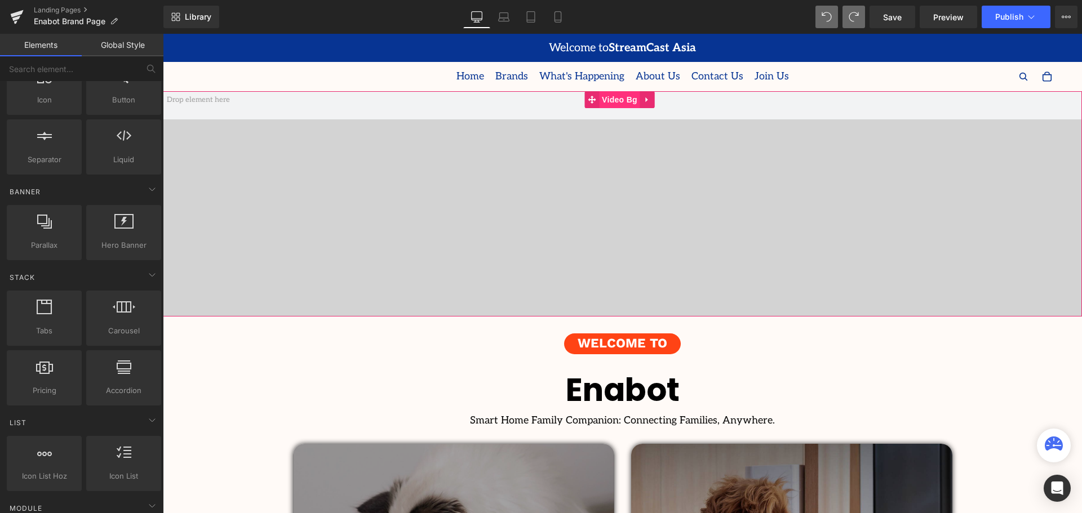
click at [609, 98] on span "Video Bg" at bounding box center [619, 99] width 41 height 17
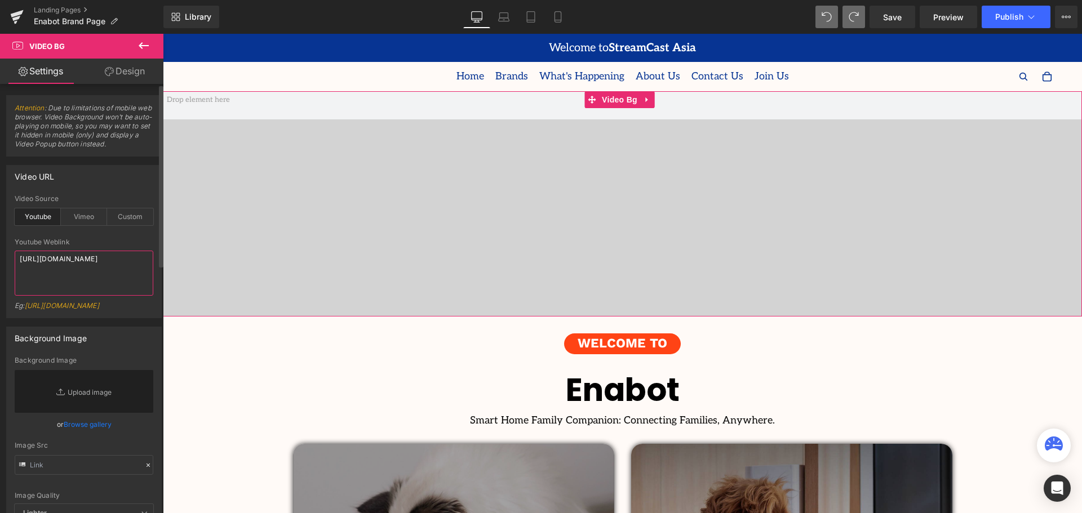
click at [94, 272] on textarea "[URL][DOMAIN_NAME]" at bounding box center [84, 273] width 139 height 45
drag, startPoint x: 101, startPoint y: 268, endPoint x: 95, endPoint y: 271, distance: 6.3
click at [95, 271] on textarea "[URL][DOMAIN_NAME]" at bounding box center [84, 273] width 139 height 45
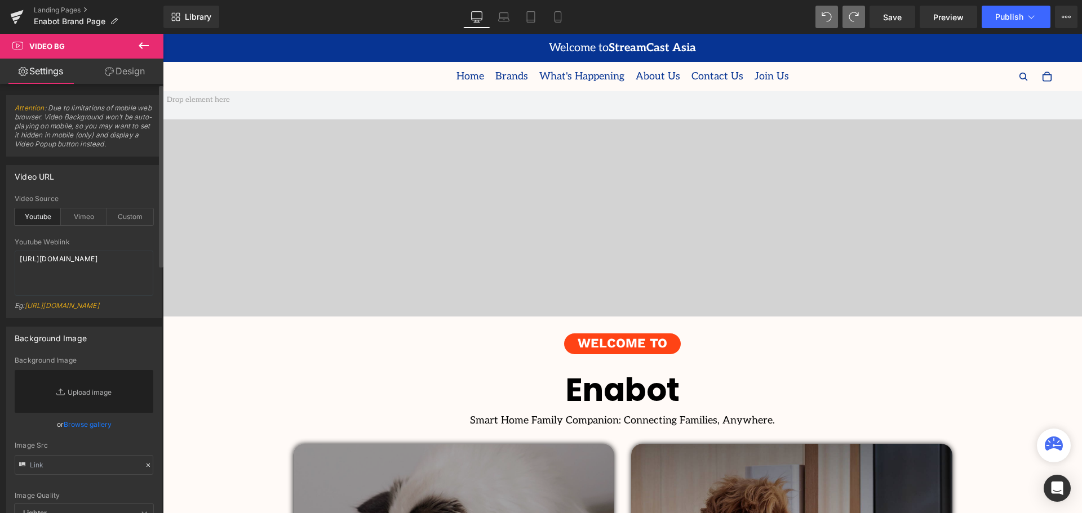
click at [129, 318] on div "Eg: [URL][DOMAIN_NAME]" at bounding box center [84, 310] width 139 height 16
click at [888, 17] on span "Save" at bounding box center [892, 17] width 19 height 12
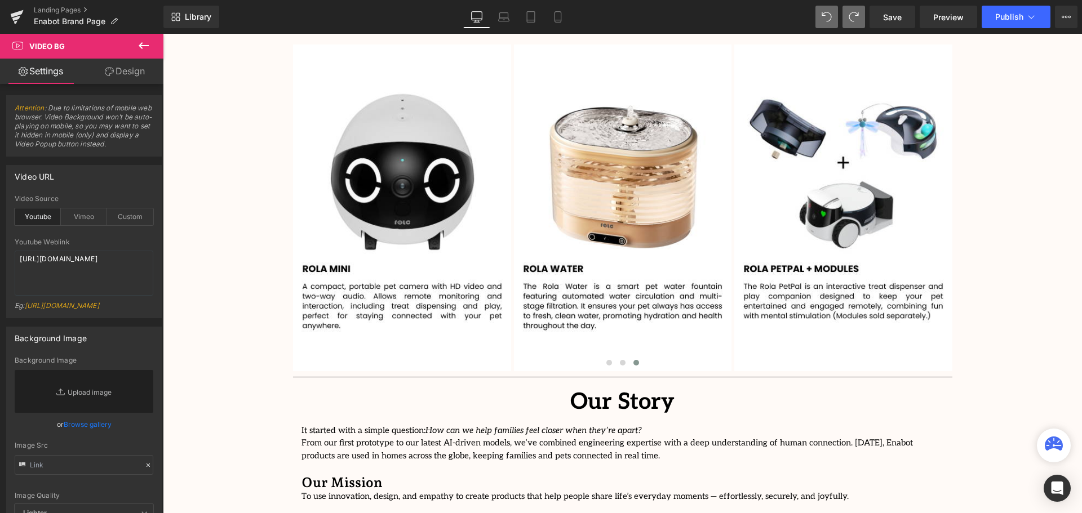
scroll to position [1635, 0]
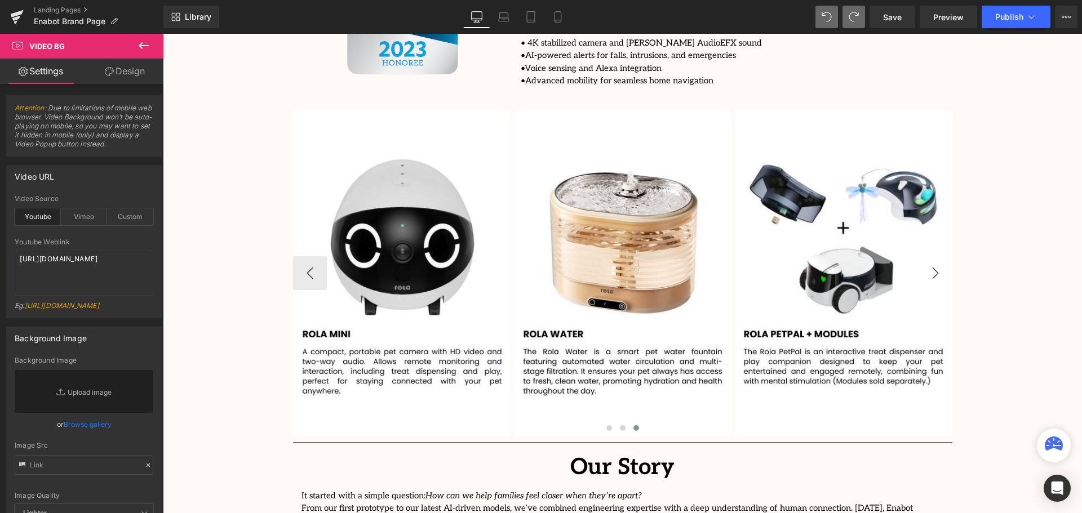
click at [941, 256] on button "›" at bounding box center [936, 273] width 34 height 34
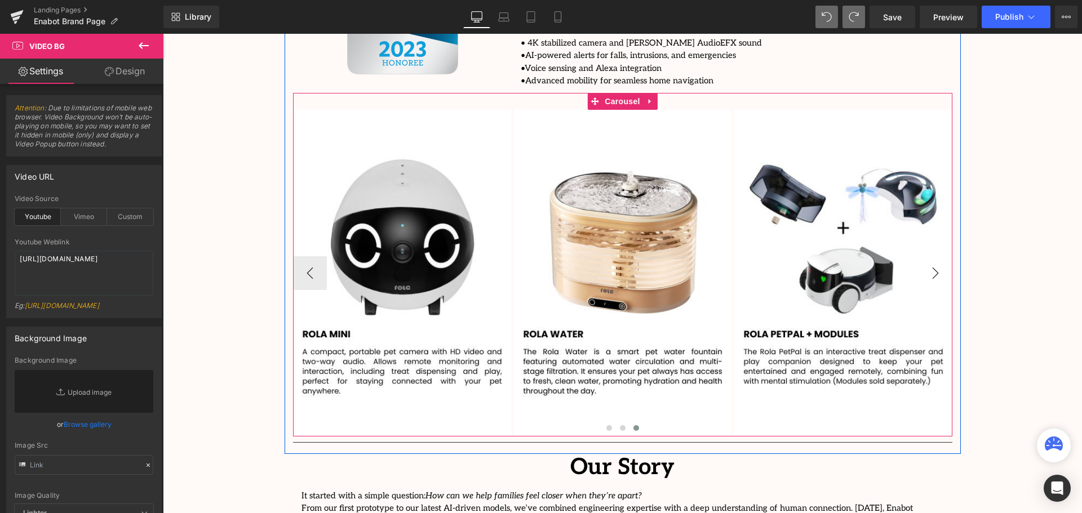
click at [935, 256] on button "›" at bounding box center [936, 273] width 34 height 34
click at [305, 256] on button "‹" at bounding box center [310, 273] width 34 height 34
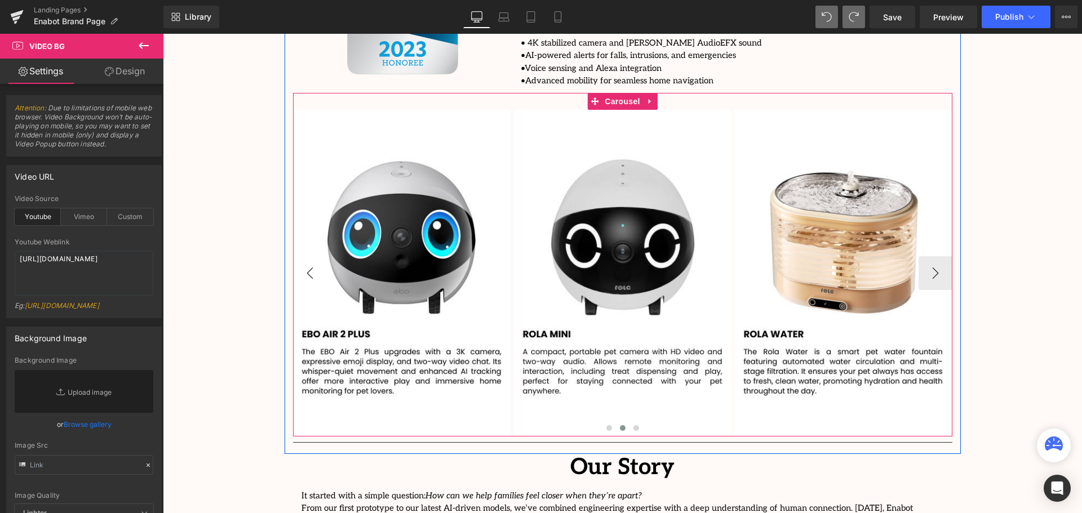
click at [300, 256] on button "‹" at bounding box center [310, 273] width 34 height 34
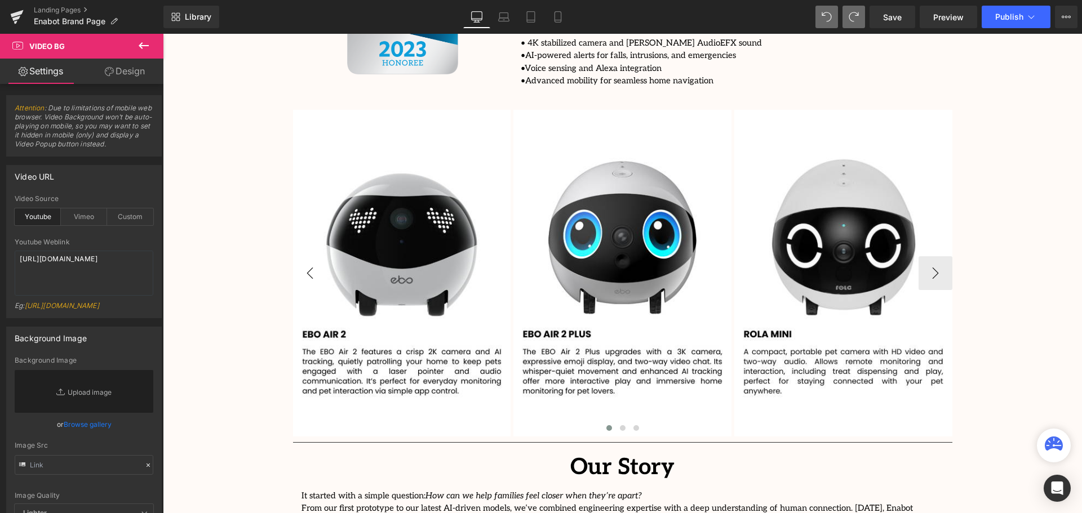
click at [302, 256] on button "‹" at bounding box center [310, 273] width 34 height 34
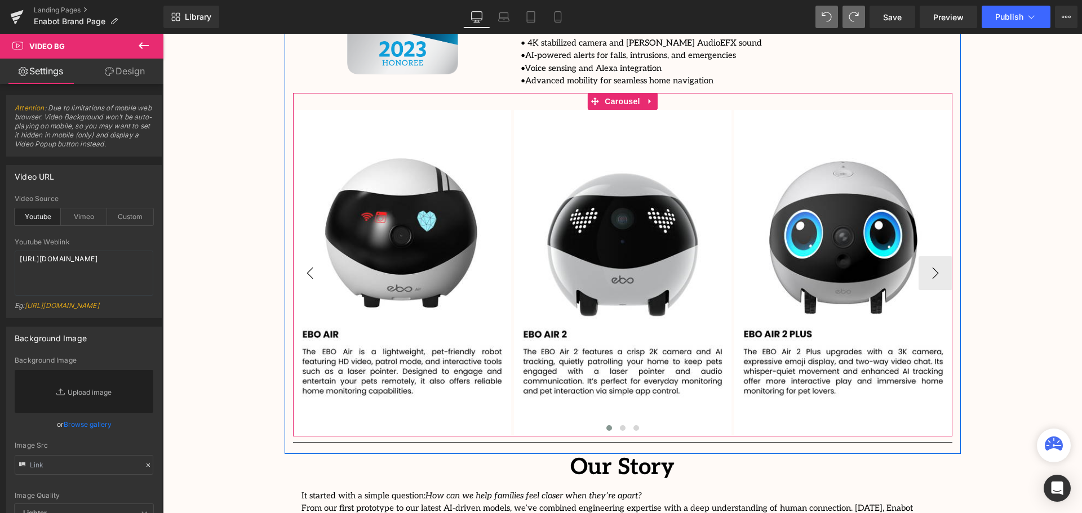
click at [308, 256] on button "‹" at bounding box center [310, 273] width 34 height 34
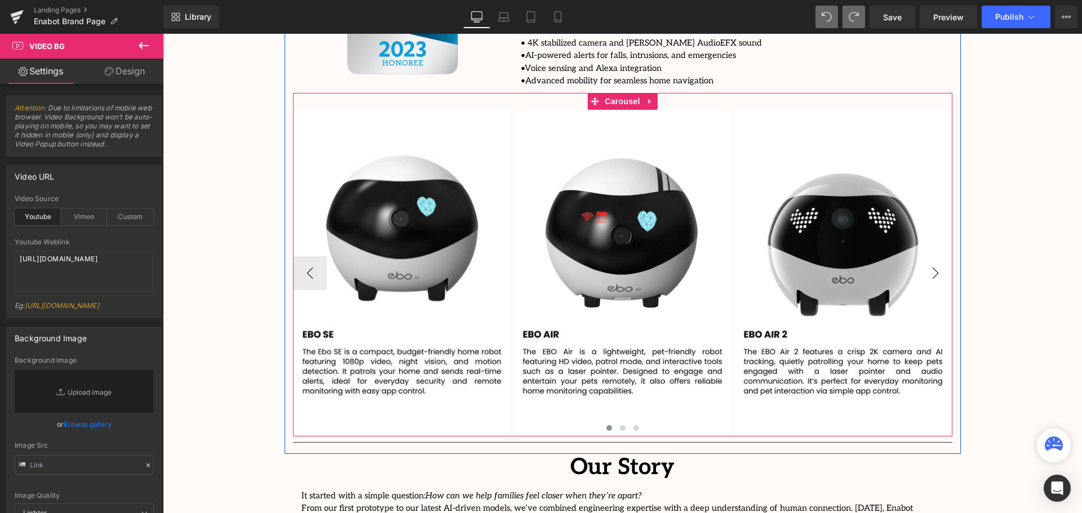
click at [936, 256] on button "›" at bounding box center [936, 273] width 34 height 34
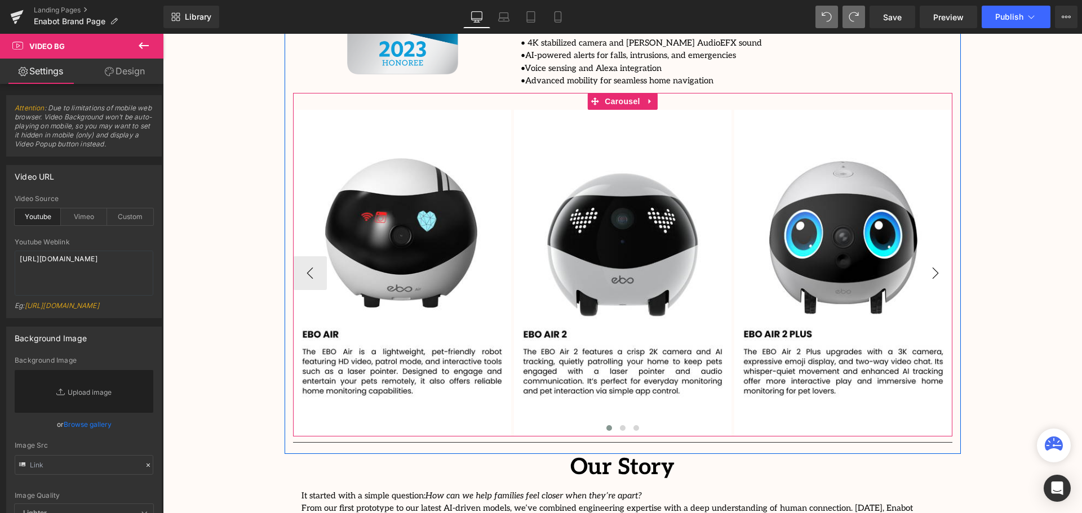
click at [936, 256] on button "›" at bounding box center [936, 273] width 34 height 34
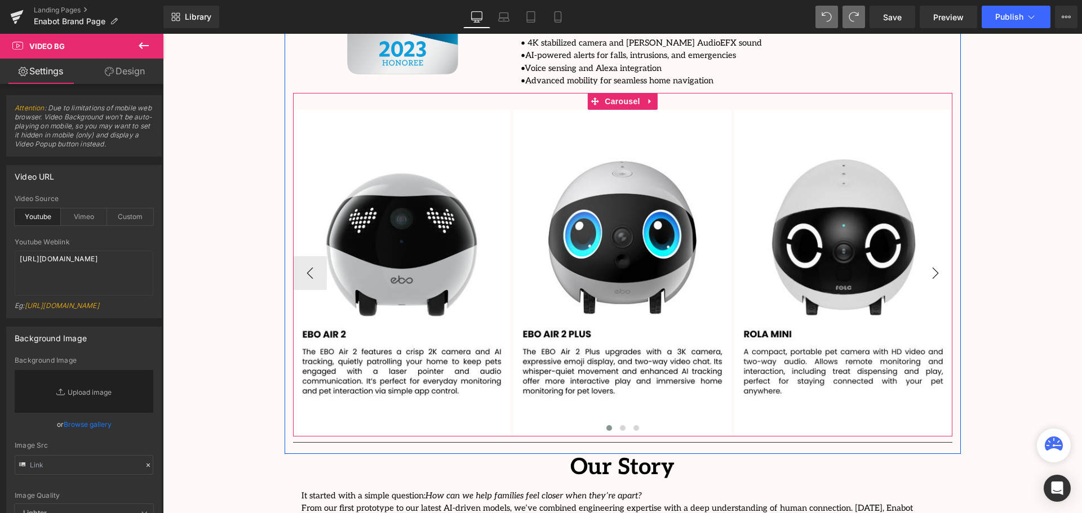
click at [936, 256] on button "›" at bounding box center [936, 273] width 34 height 34
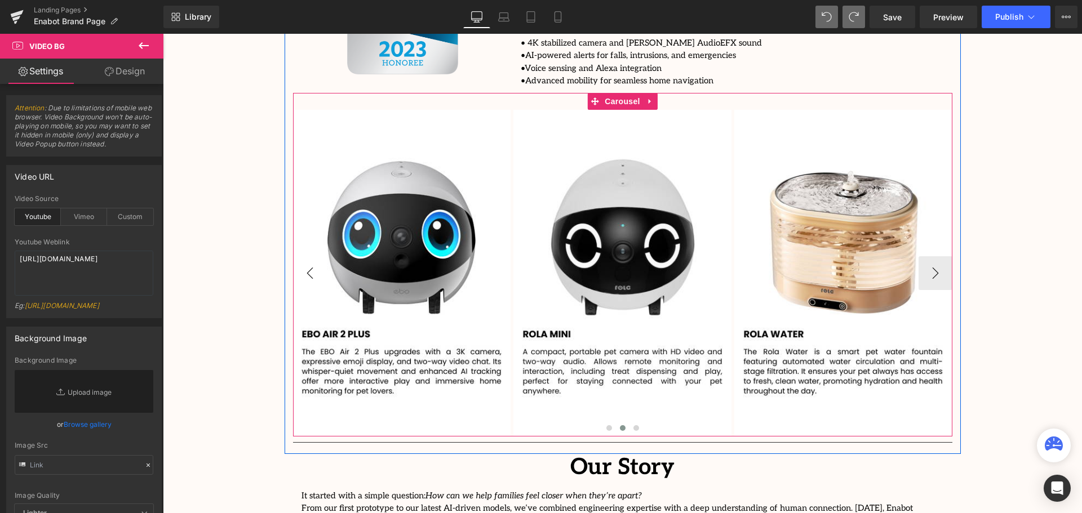
click at [305, 256] on button "‹" at bounding box center [310, 273] width 34 height 34
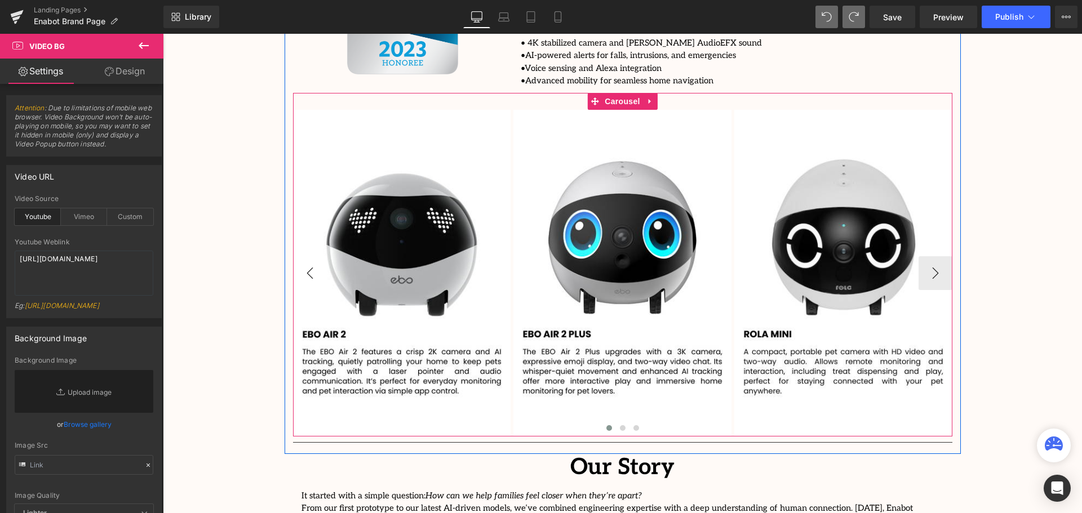
click at [304, 256] on button "‹" at bounding box center [310, 273] width 34 height 34
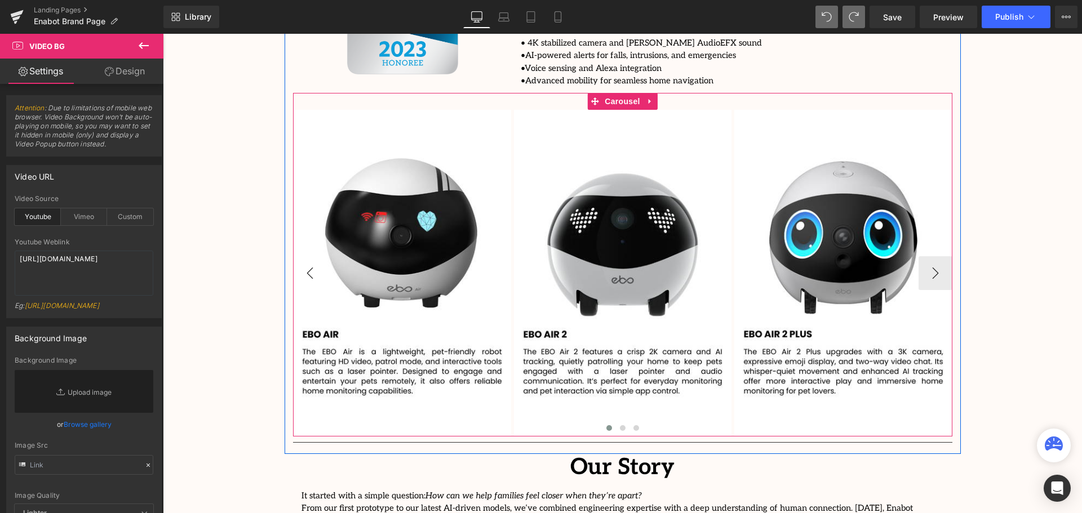
click at [311, 256] on button "‹" at bounding box center [310, 273] width 34 height 34
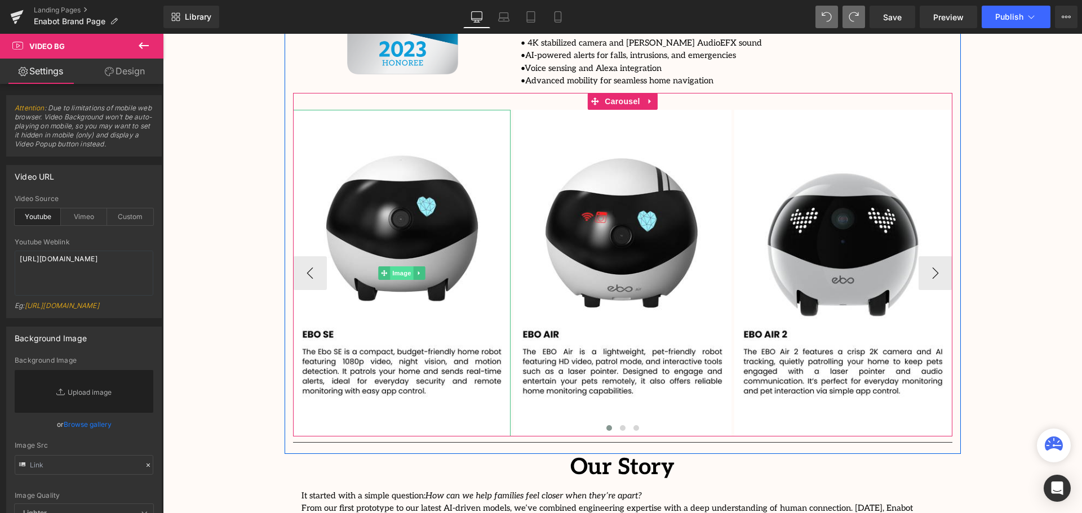
click at [396, 267] on span "Image" at bounding box center [402, 274] width 24 height 14
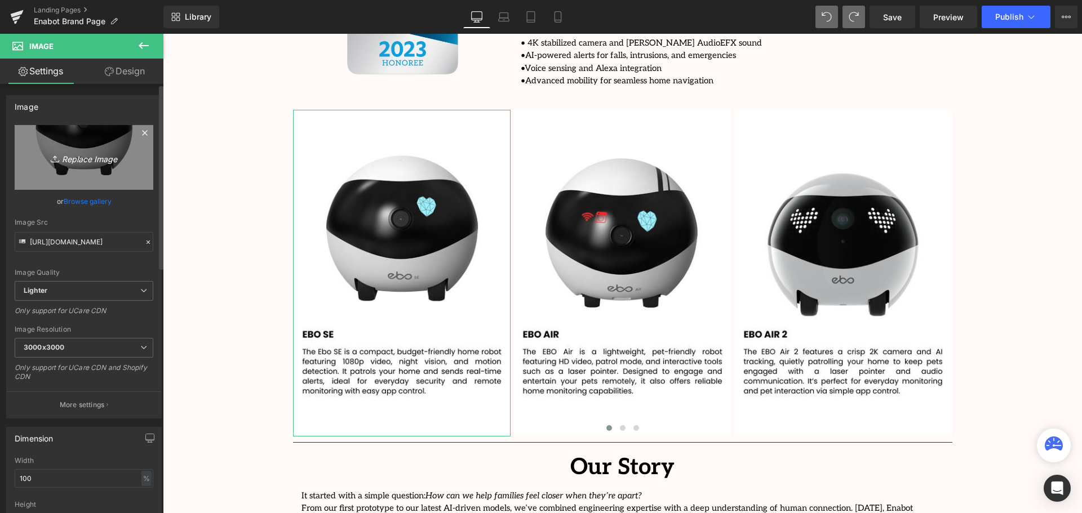
click at [78, 156] on icon "Replace Image" at bounding box center [84, 157] width 90 height 14
type input "C:\fakepath\Copy of Add a heading.svg"
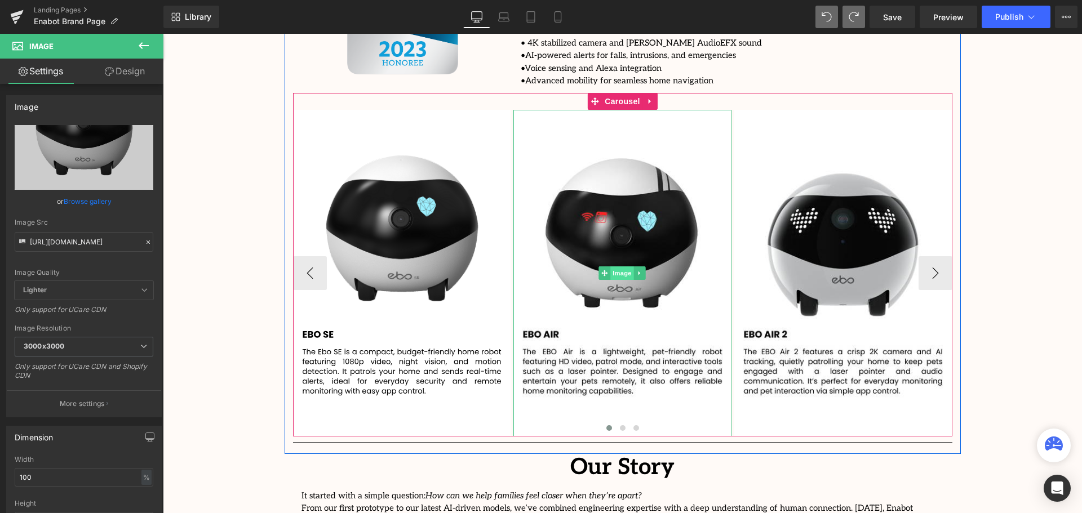
click at [628, 267] on span "Image" at bounding box center [623, 274] width 24 height 14
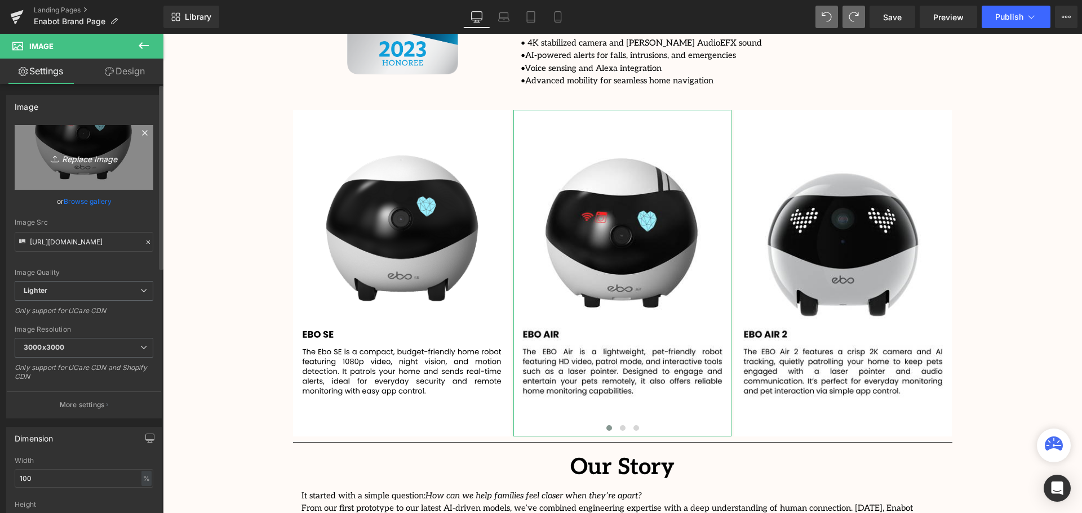
click at [81, 163] on icon "Replace Image" at bounding box center [84, 157] width 90 height 14
type input "C:\fakepath\Copy of Add a heading (1).svg"
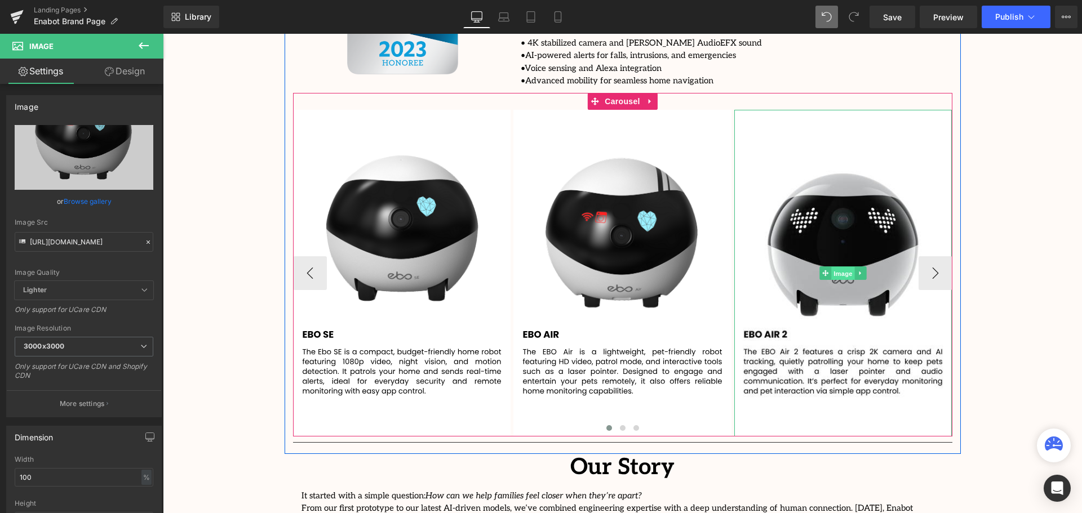
click at [840, 267] on span "Image" at bounding box center [843, 274] width 24 height 14
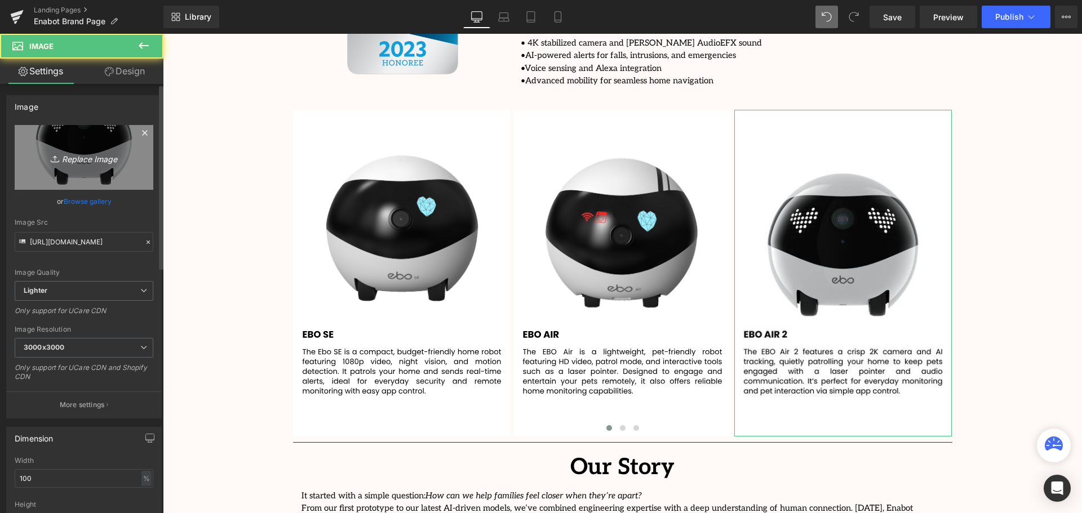
click at [94, 160] on icon "Replace Image" at bounding box center [84, 157] width 90 height 14
type input "C:\fakepath\Copy of Add a heading (2).svg"
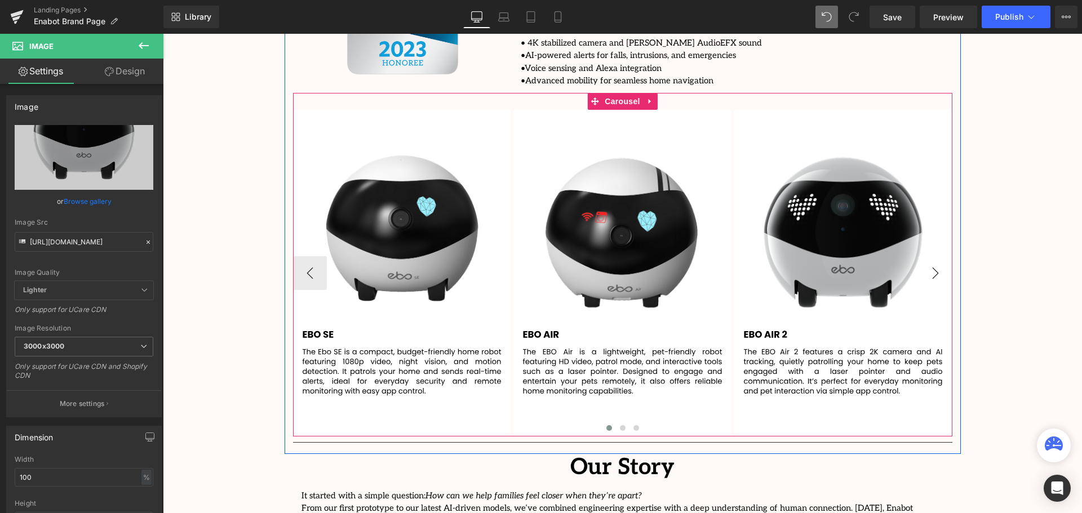
click at [937, 256] on button "›" at bounding box center [936, 273] width 34 height 34
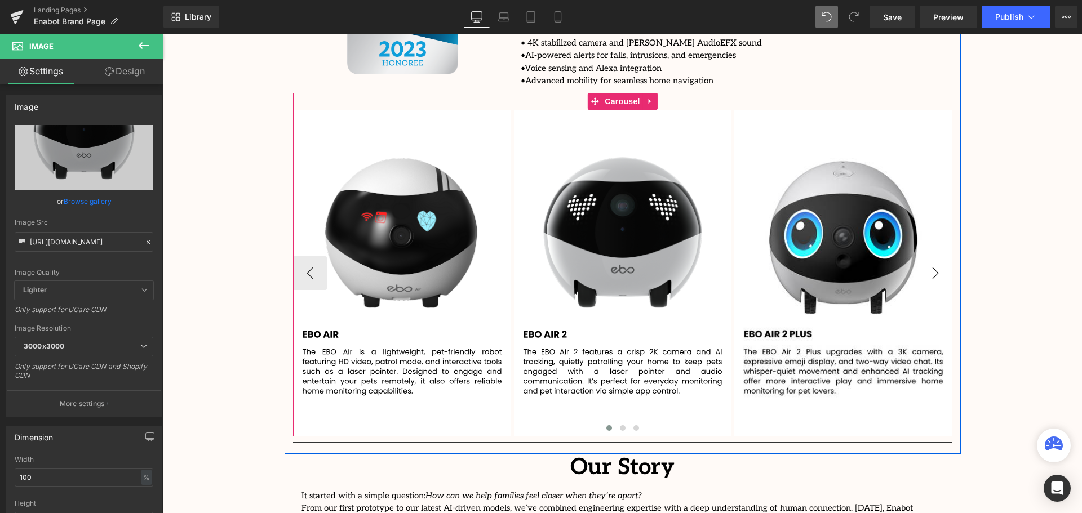
click at [926, 256] on button "›" at bounding box center [936, 273] width 34 height 34
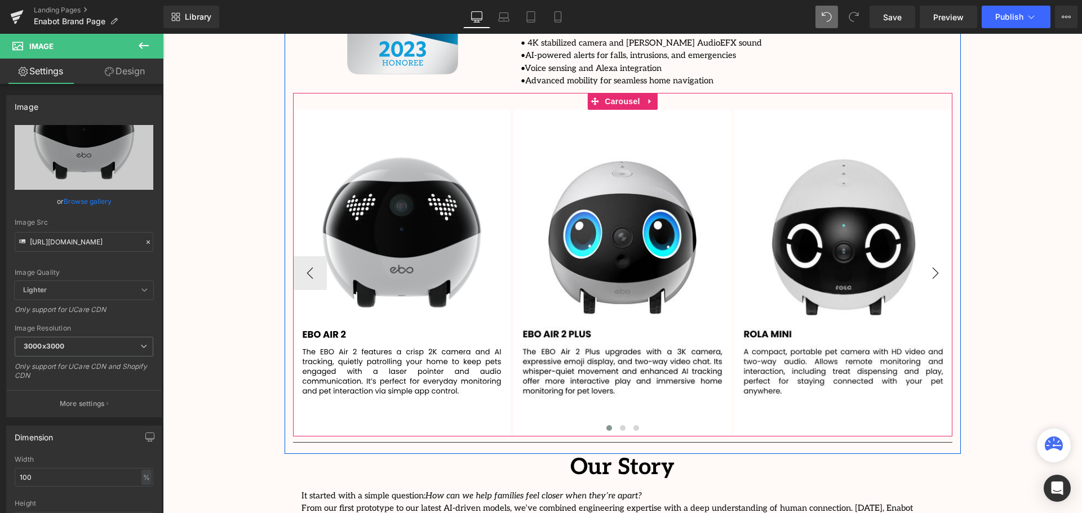
click at [928, 256] on button "›" at bounding box center [936, 273] width 34 height 34
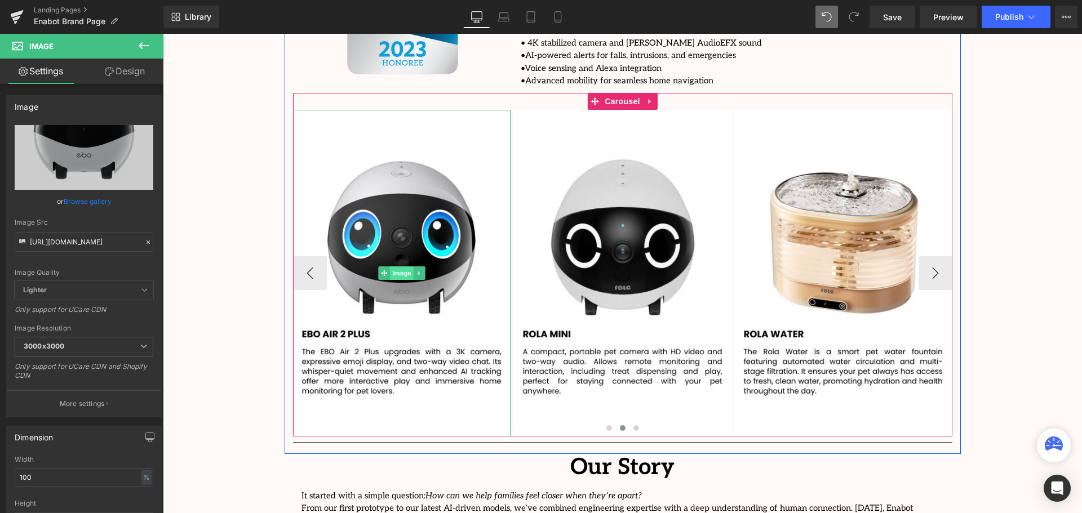
click at [399, 267] on span "Image" at bounding box center [402, 274] width 24 height 14
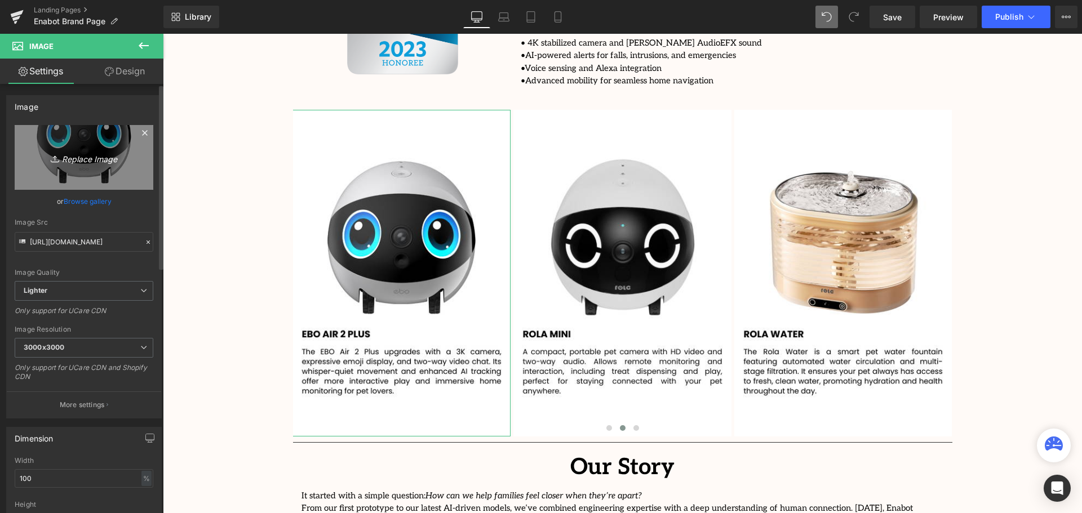
click at [81, 163] on icon "Replace Image" at bounding box center [84, 157] width 90 height 14
type input "C:\fakepath\Copy of Add a heading (3).svg"
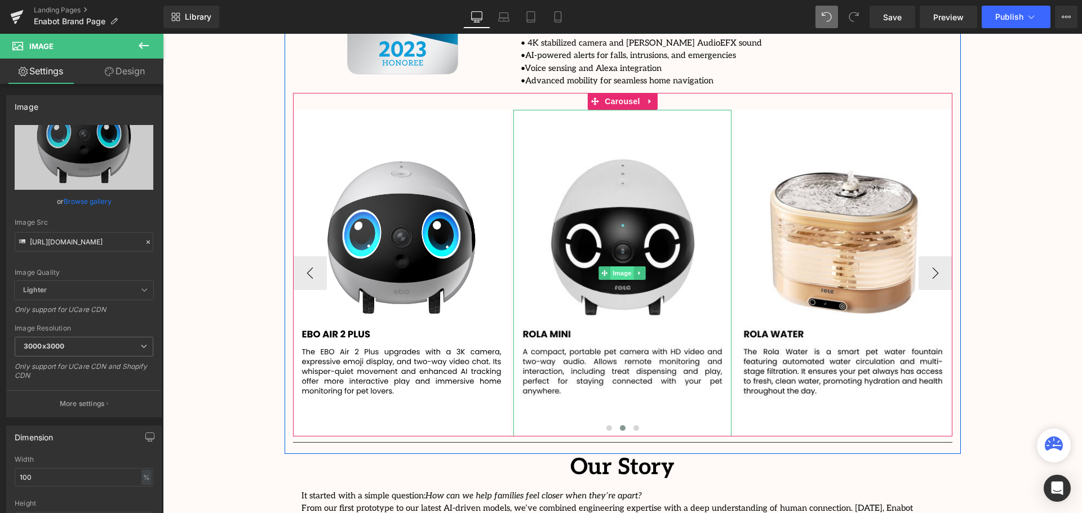
click at [616, 267] on span "Image" at bounding box center [623, 274] width 24 height 14
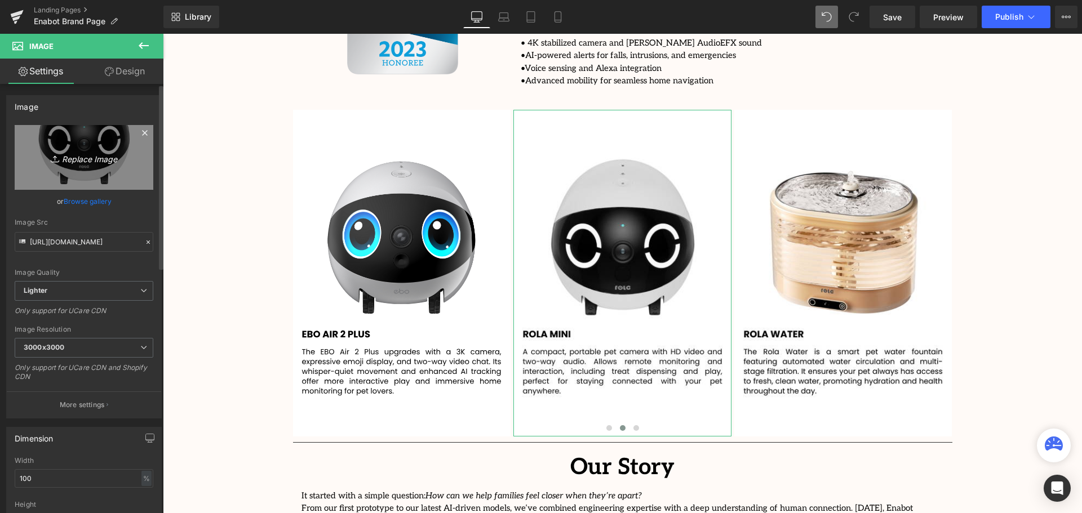
click at [91, 156] on icon "Replace Image" at bounding box center [84, 157] width 90 height 14
type input "C:\fakepath\Copy of Add a heading (4).svg"
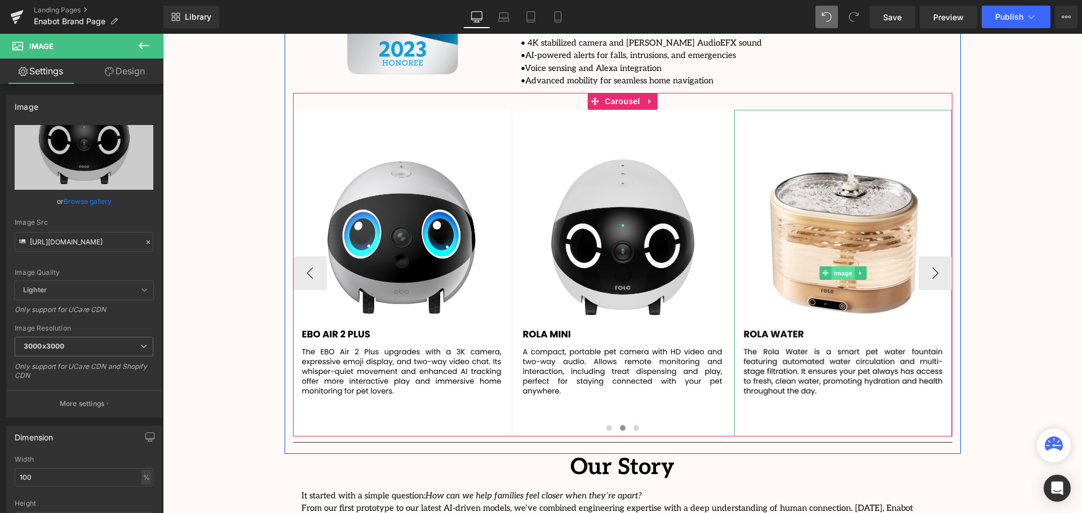
click at [841, 267] on span "Image" at bounding box center [843, 274] width 24 height 14
click at [834, 267] on span "Image" at bounding box center [843, 274] width 24 height 14
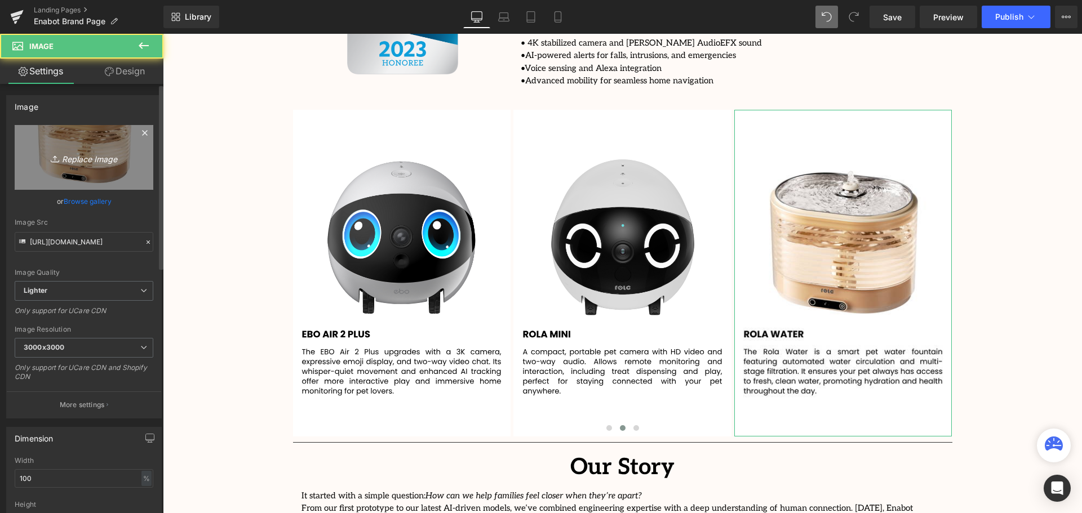
click at [77, 155] on icon "Replace Image" at bounding box center [84, 157] width 90 height 14
type input "C:\fakepath\Copy of Add a heading (5).svg"
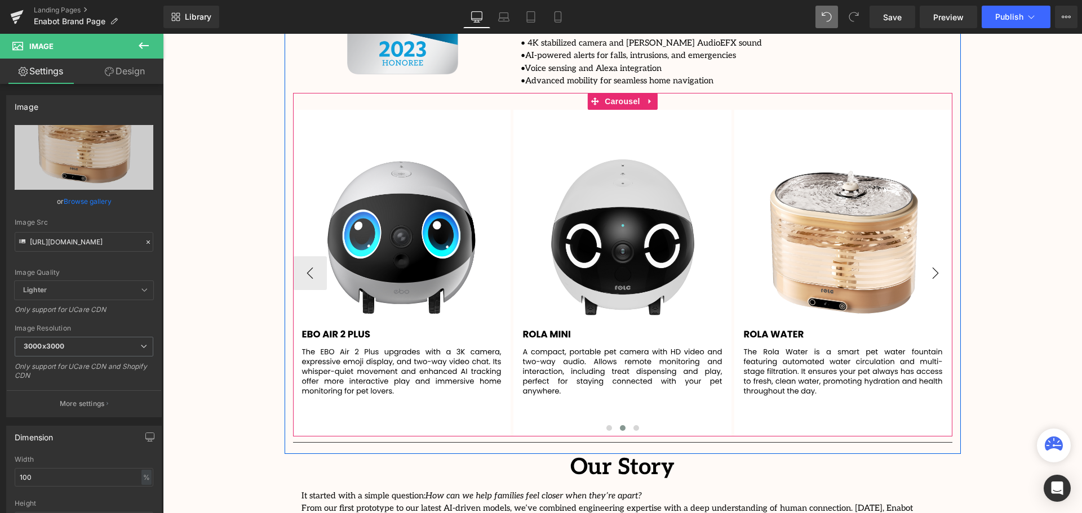
click at [932, 256] on button "›" at bounding box center [936, 273] width 34 height 34
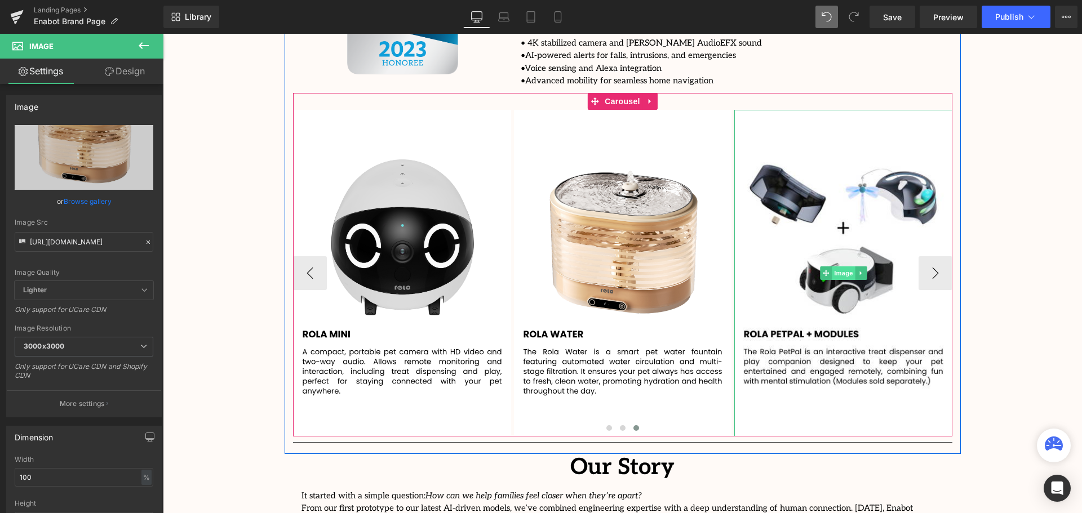
click at [843, 267] on span "Image" at bounding box center [844, 274] width 24 height 14
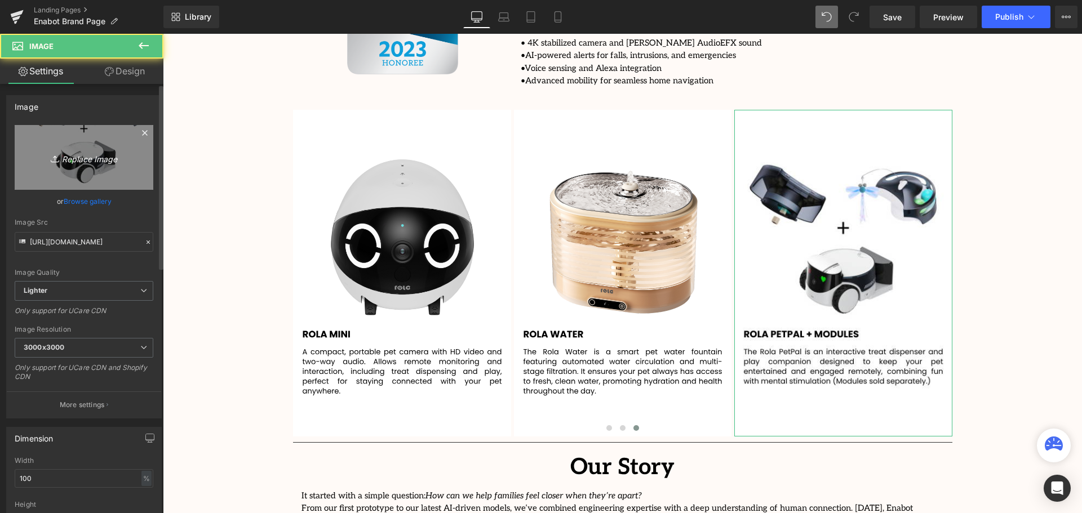
click at [83, 160] on icon "Replace Image" at bounding box center [84, 157] width 90 height 14
type input "C:\fakepath\Copy of Add a heading (6).svg"
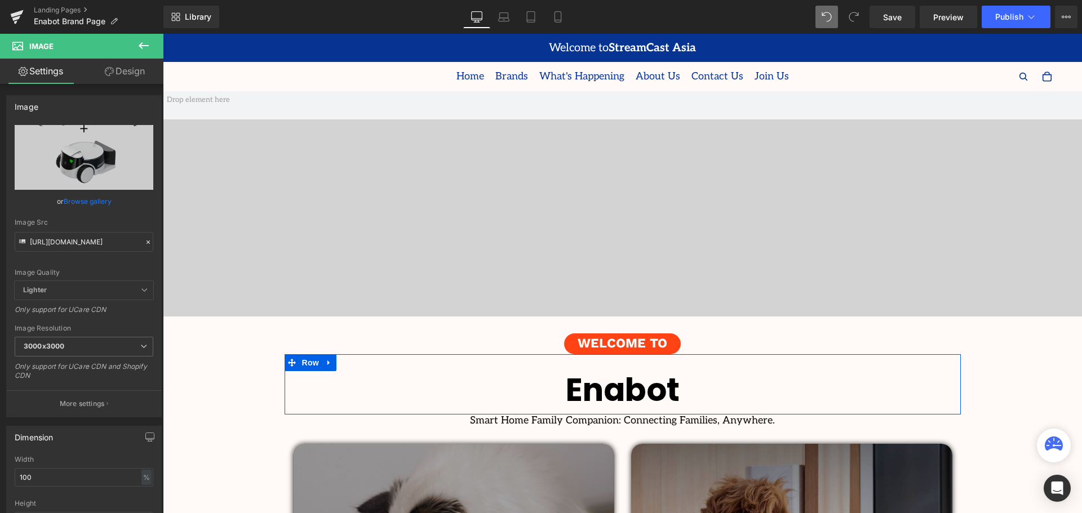
scroll to position [56, 0]
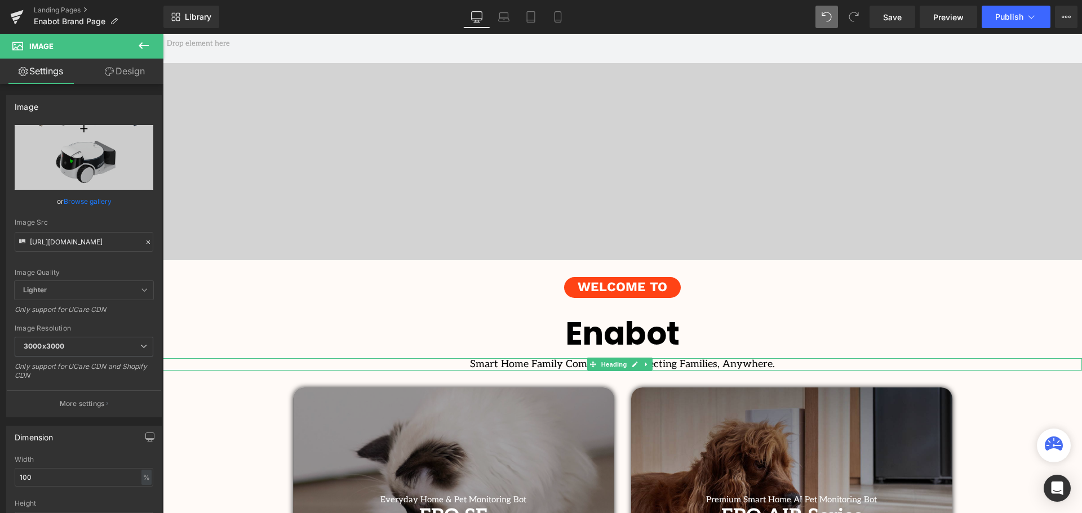
drag, startPoint x: 769, startPoint y: 365, endPoint x: 797, endPoint y: 364, distance: 27.6
click at [769, 365] on h1 "Smart Home Family Companion: Connecting Families, Anywhere." at bounding box center [622, 364] width 919 height 12
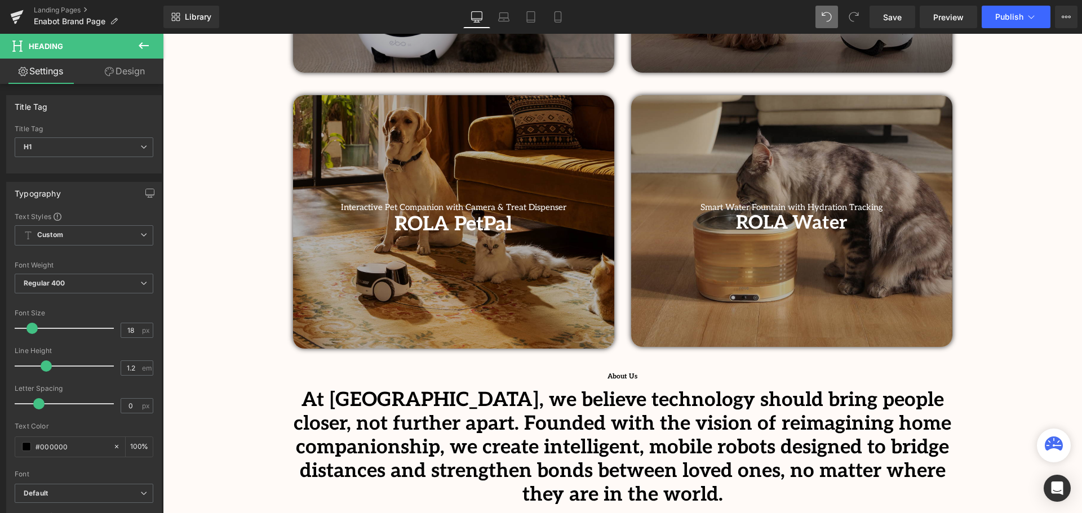
scroll to position [733, 0]
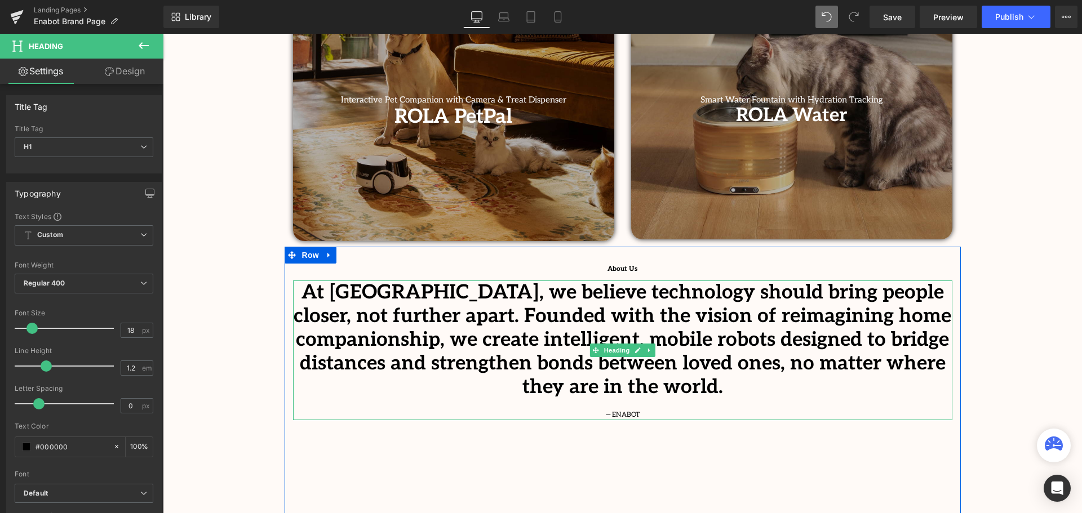
click at [617, 344] on span "Heading" at bounding box center [616, 351] width 30 height 14
click at [872, 363] on h1 "At [GEOGRAPHIC_DATA], we believe technology should bring people closer, not fur…" at bounding box center [622, 340] width 659 height 118
click at [317, 287] on h1 "At [GEOGRAPHIC_DATA], we believe technology should bring people closer, not fur…" at bounding box center [622, 340] width 659 height 118
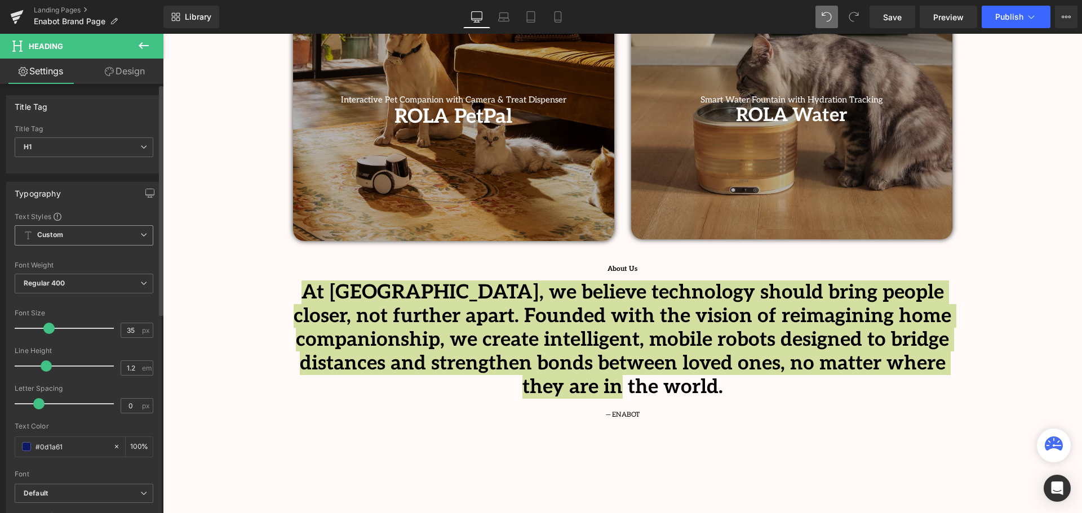
click at [108, 233] on span "Custom Setup Global Style" at bounding box center [84, 235] width 139 height 20
click at [89, 209] on div "Typography Text Styles Custom Custom Setup Global Style Custom Setup Global Sty…" at bounding box center [81, 371] width 151 height 379
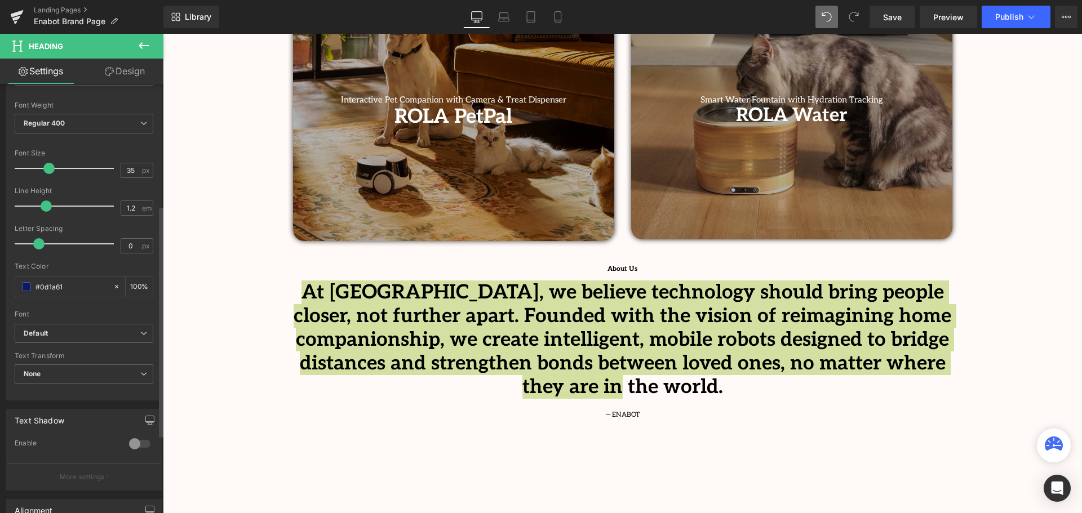
scroll to position [225, 0]
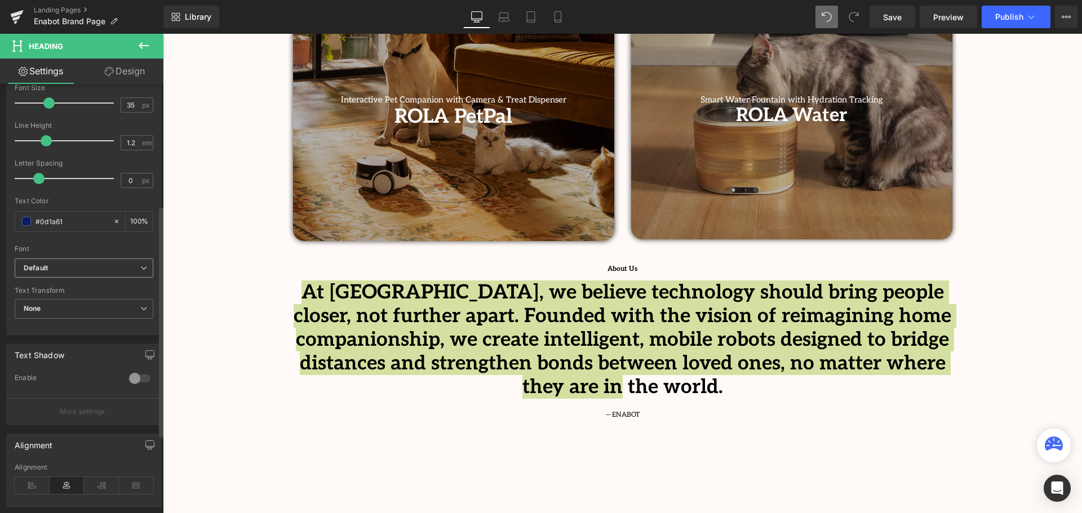
click at [63, 267] on b "Default" at bounding box center [82, 269] width 117 height 10
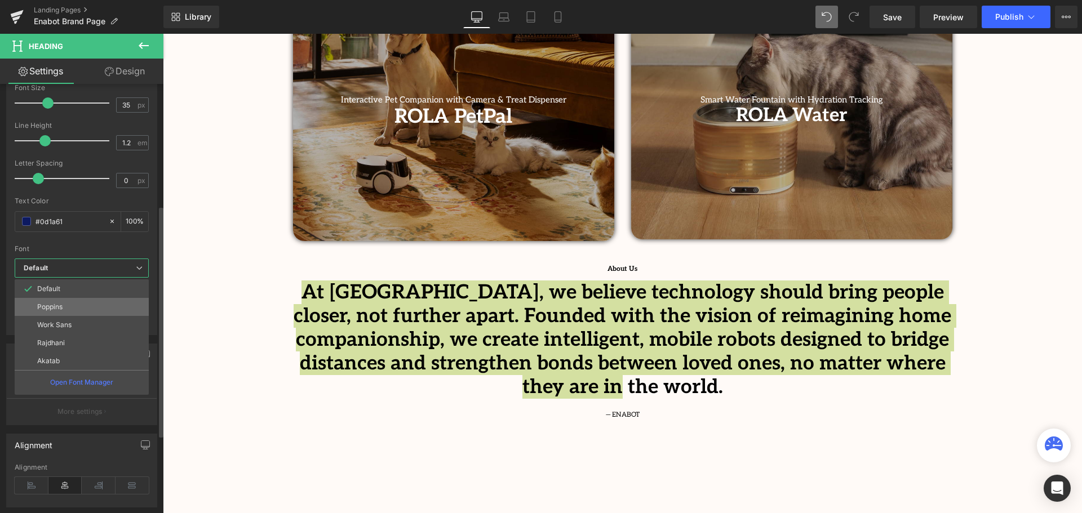
click at [62, 308] on p "Poppins" at bounding box center [49, 307] width 25 height 8
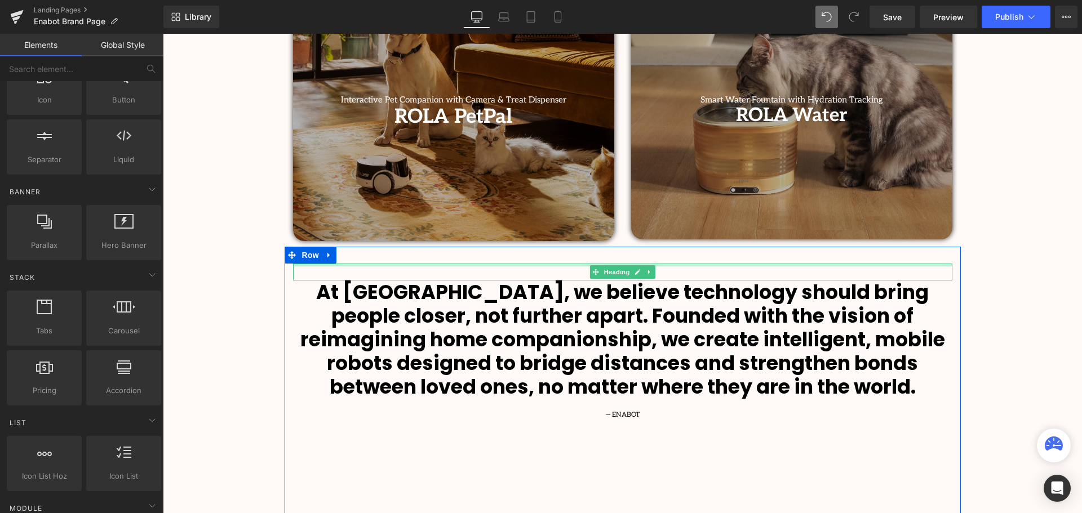
click at [641, 264] on div at bounding box center [622, 265] width 659 height 3
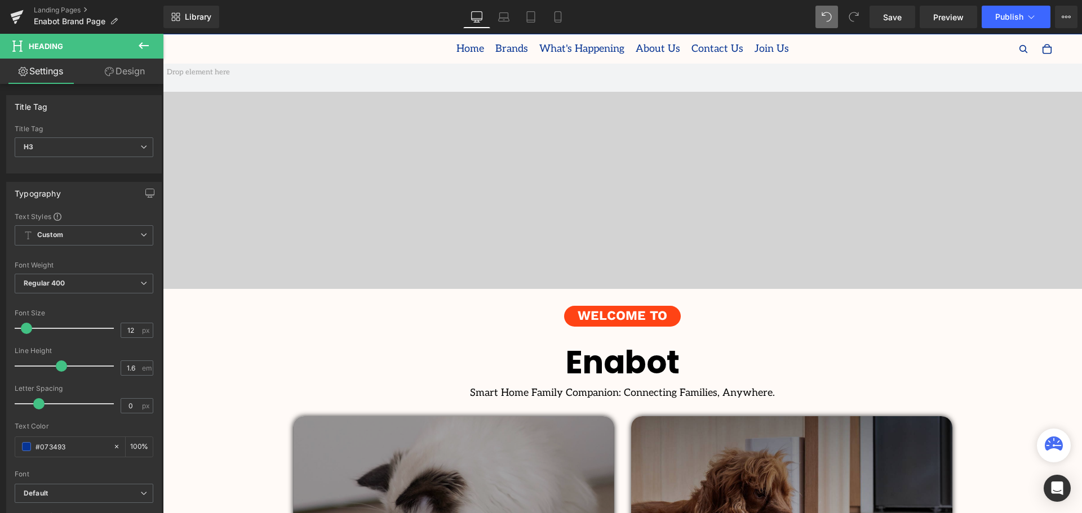
scroll to position [0, 0]
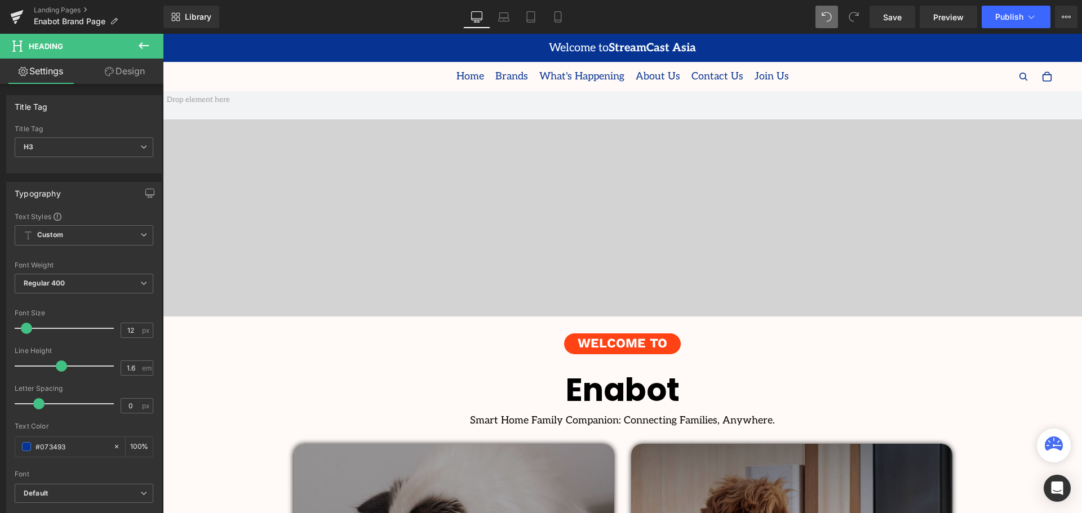
click at [738, 422] on h1 "Smart Home Family Companion: Connecting Families, Anywhere." at bounding box center [622, 421] width 919 height 12
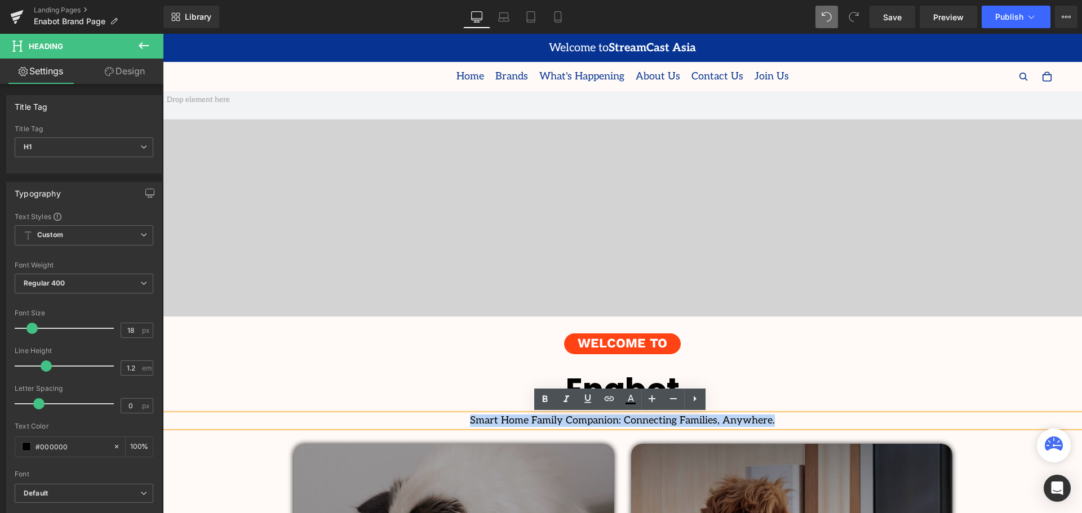
drag, startPoint x: 773, startPoint y: 420, endPoint x: 480, endPoint y: 423, distance: 293.7
click at [480, 423] on h1 "Smart Home Family Companion: Connecting Families, Anywhere." at bounding box center [622, 421] width 919 height 12
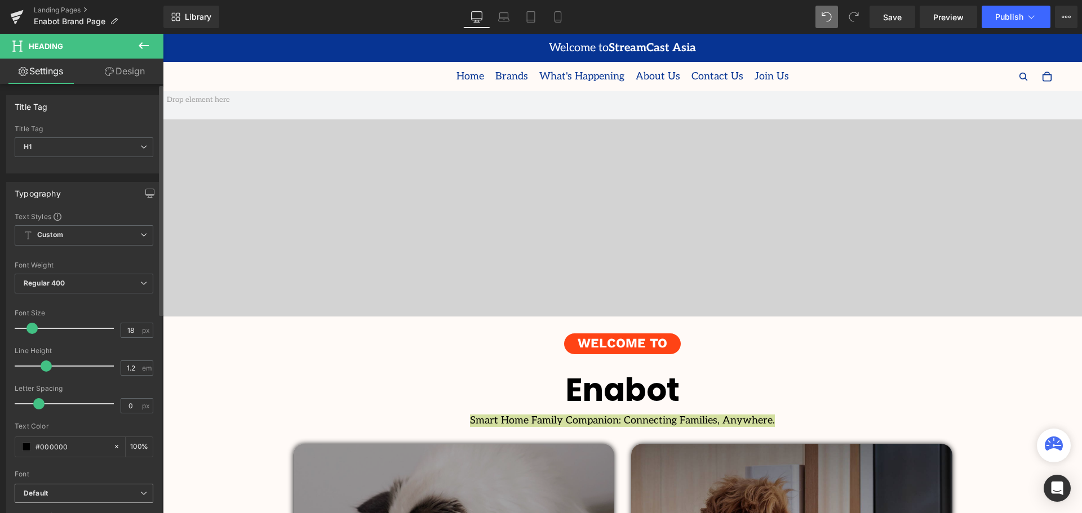
click at [64, 490] on b "Default" at bounding box center [82, 494] width 117 height 10
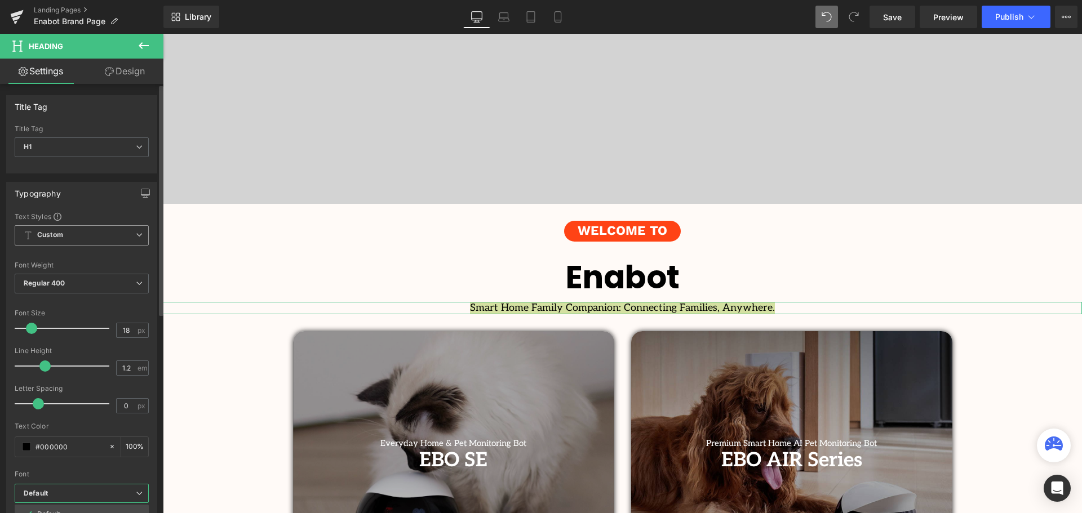
click at [59, 236] on b "Custom" at bounding box center [50, 236] width 26 height 10
click at [63, 236] on b "Custom" at bounding box center [50, 236] width 26 height 10
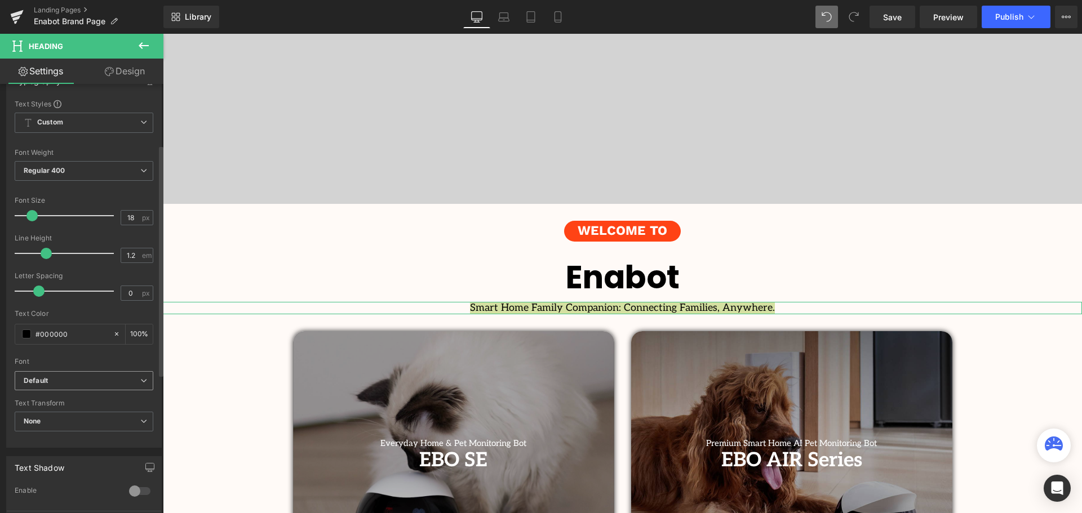
click at [70, 379] on b "Default" at bounding box center [82, 382] width 117 height 10
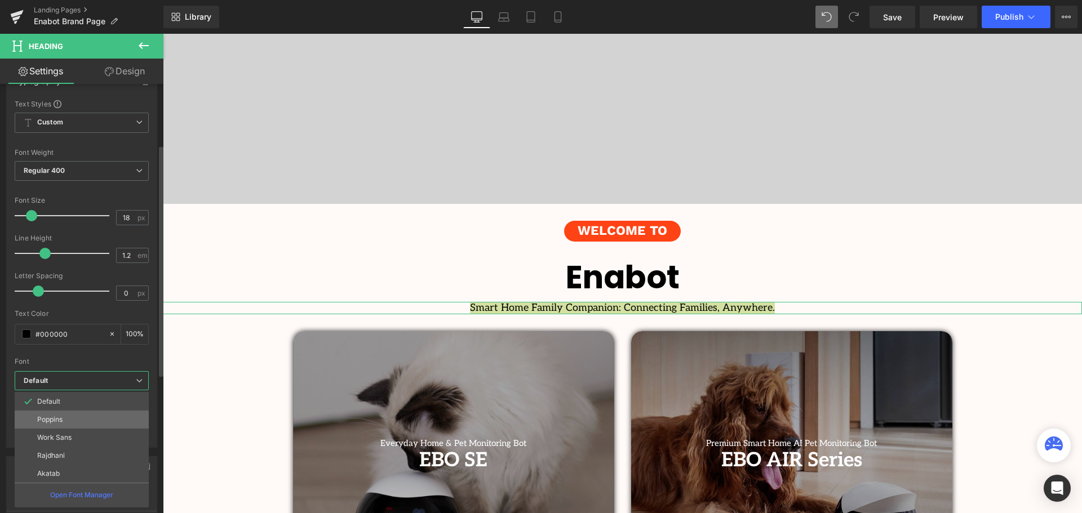
click at [70, 420] on li "Poppins" at bounding box center [82, 420] width 134 height 18
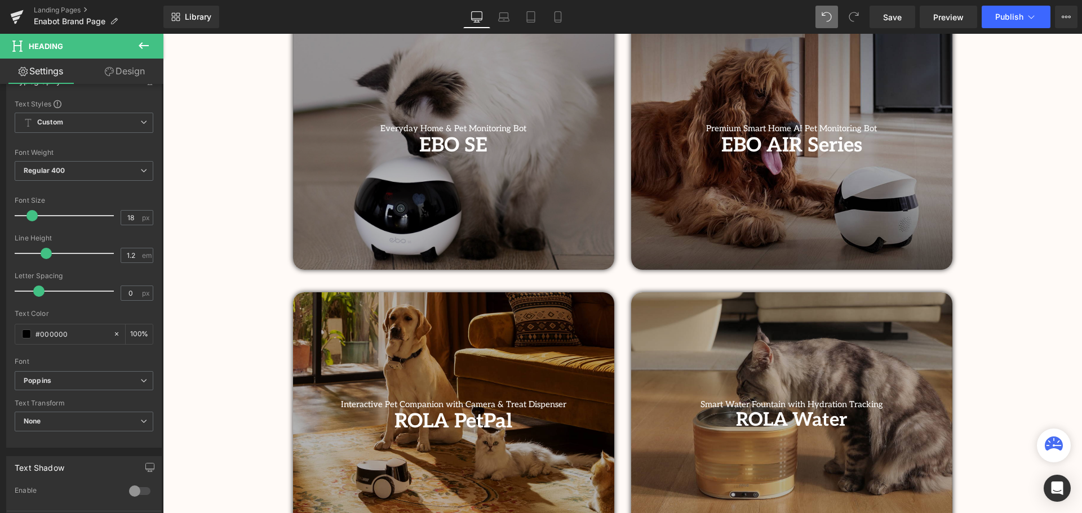
scroll to position [395, 0]
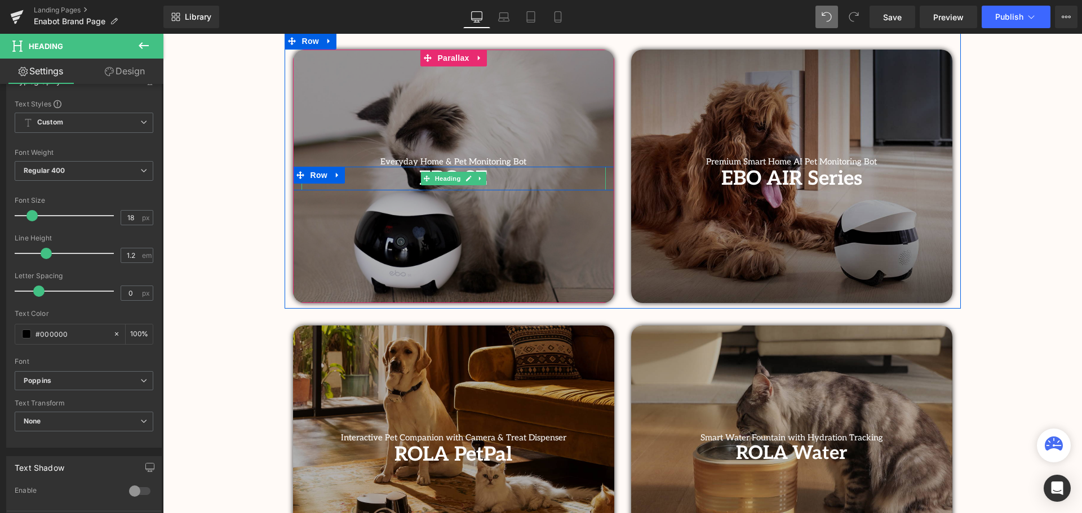
click at [463, 179] on link at bounding box center [469, 179] width 12 height 14
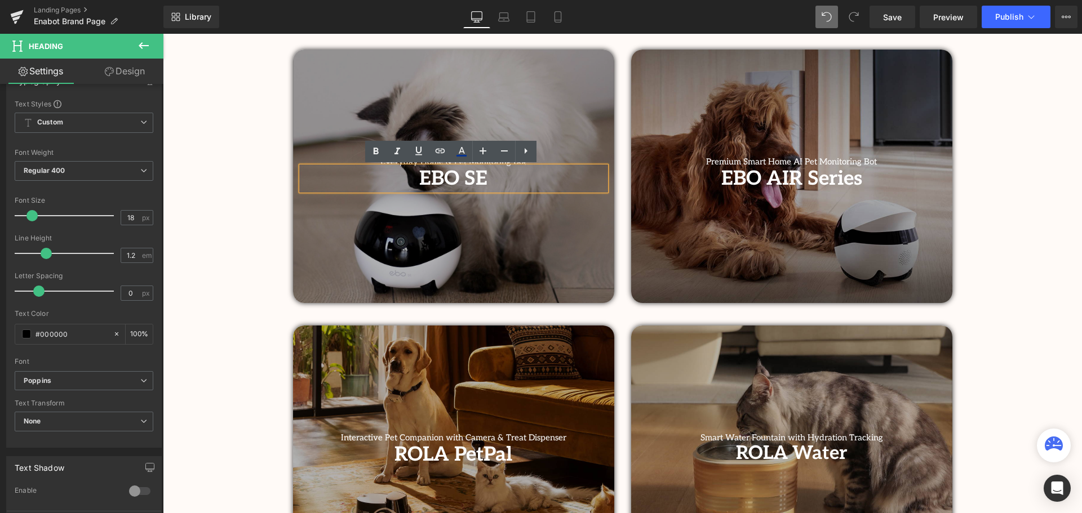
click at [443, 179] on span "EBO SE" at bounding box center [453, 179] width 68 height 24
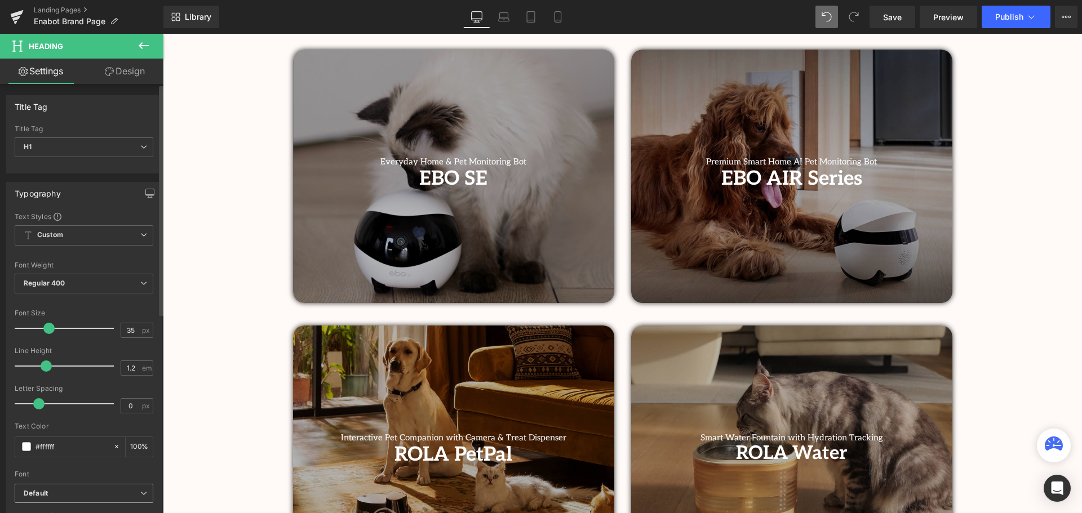
click at [72, 488] on span "Default" at bounding box center [84, 494] width 139 height 20
click at [90, 506] on li "Default" at bounding box center [82, 515] width 134 height 18
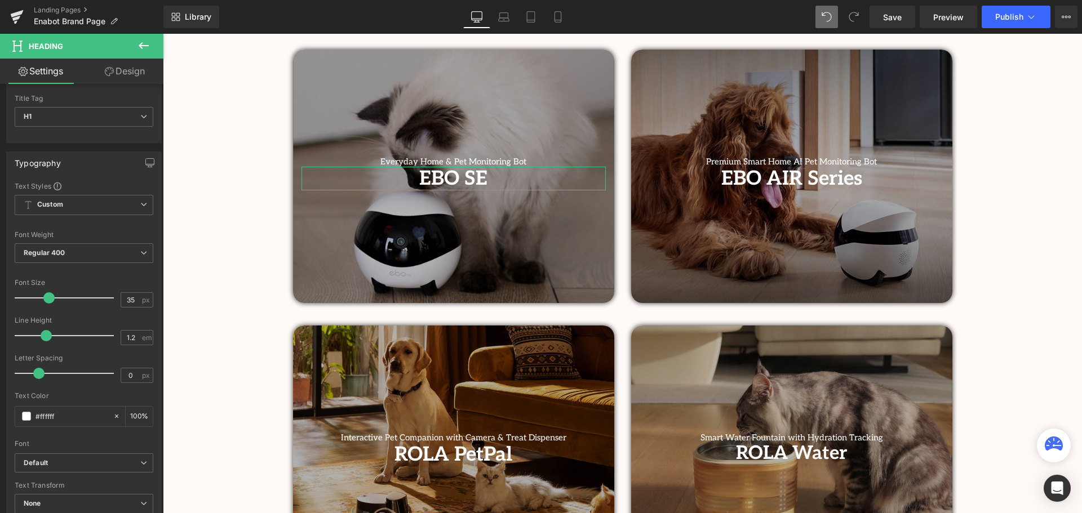
scroll to position [56, 0]
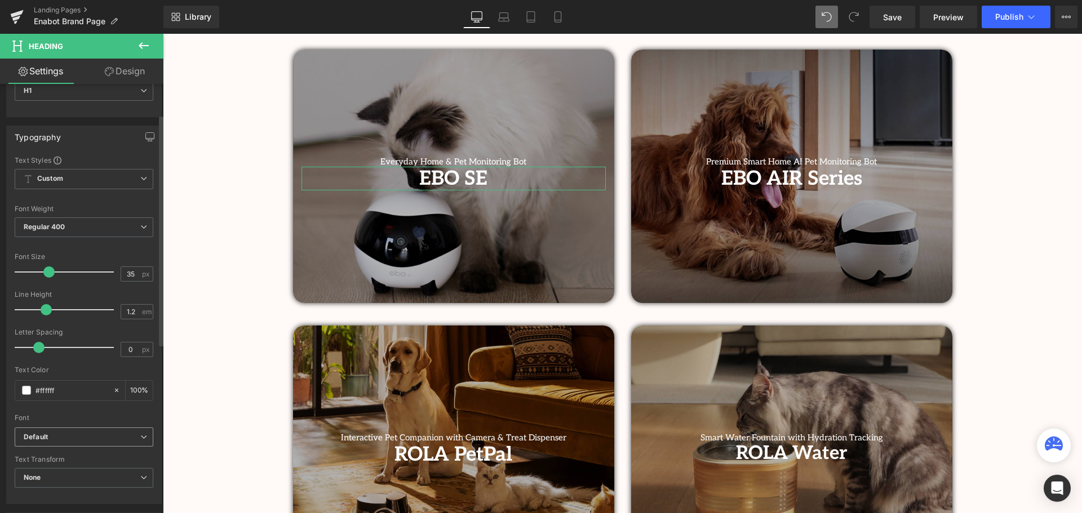
click at [70, 434] on b "Default" at bounding box center [82, 438] width 117 height 10
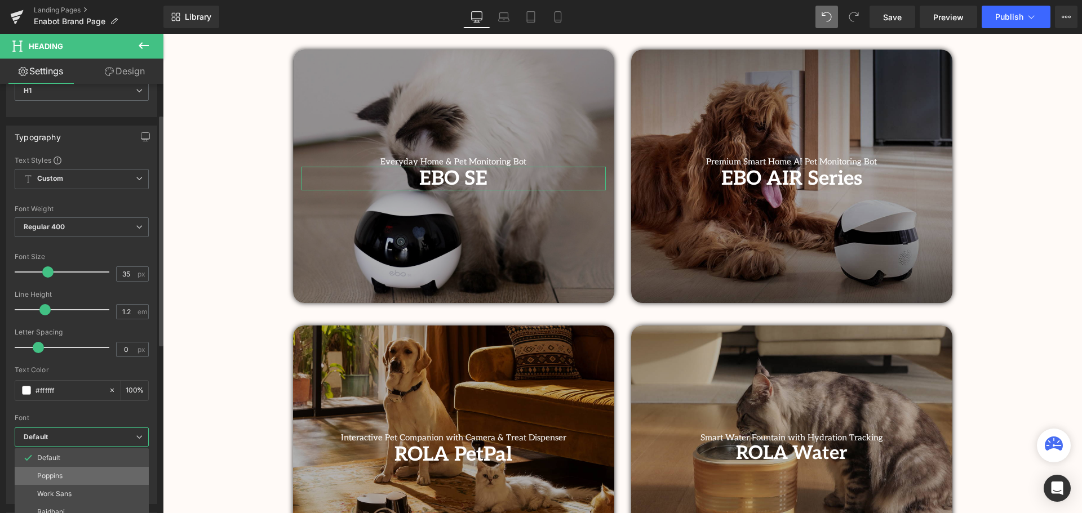
click at [73, 475] on li "Poppins" at bounding box center [82, 476] width 134 height 18
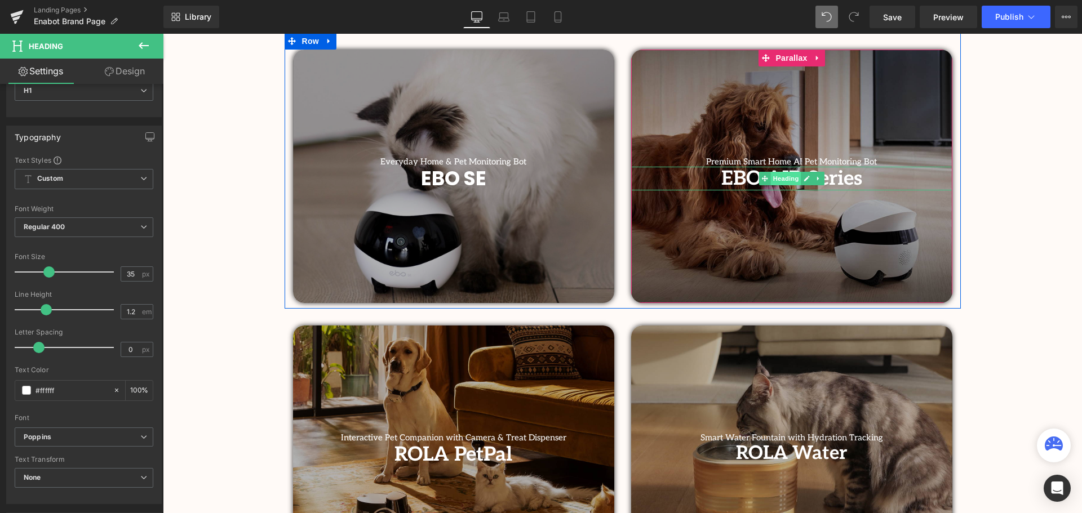
click at [797, 179] on span "Heading" at bounding box center [785, 179] width 30 height 14
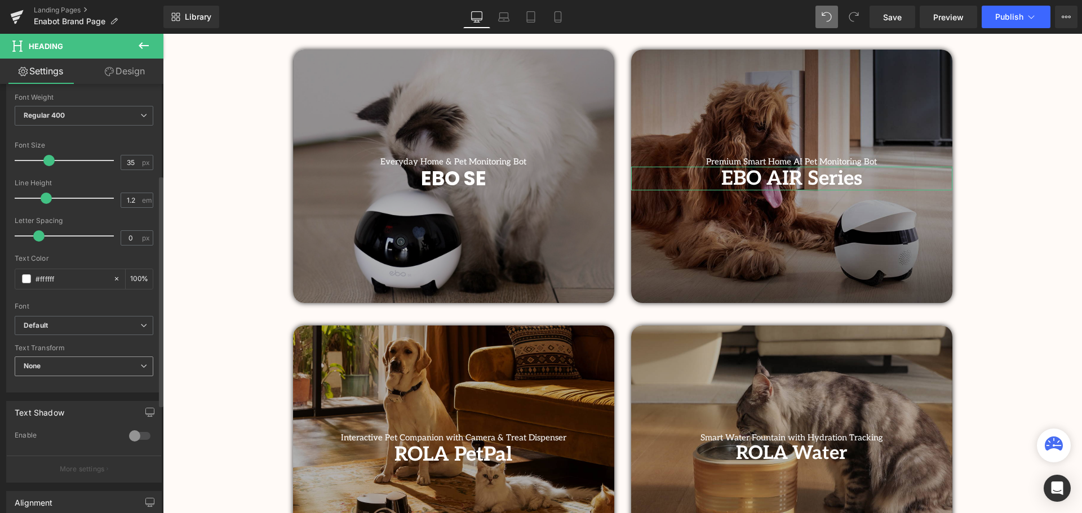
scroll to position [169, 0]
click at [57, 322] on b "Default" at bounding box center [82, 325] width 117 height 10
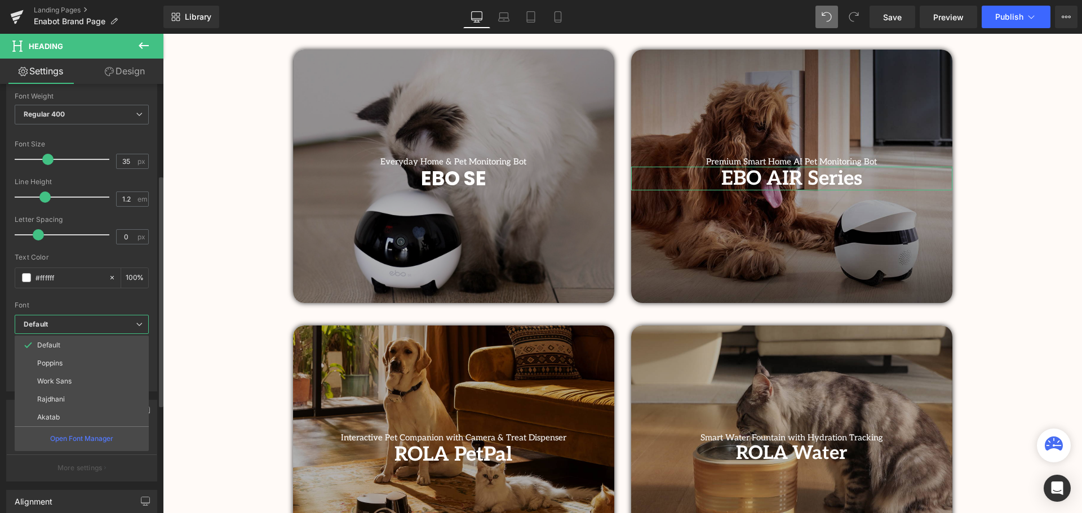
click at [62, 357] on li "Poppins" at bounding box center [82, 364] width 134 height 18
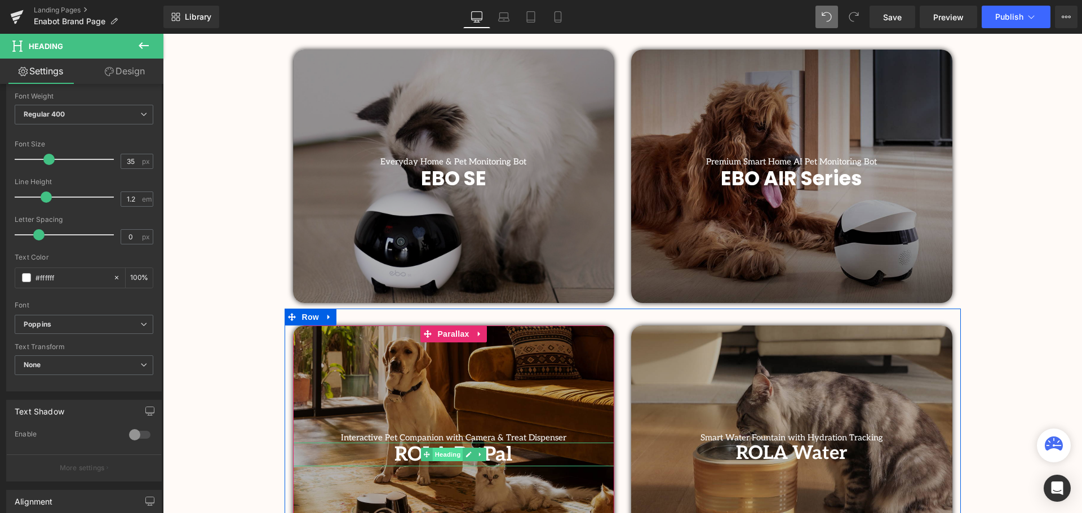
click at [432, 457] on span "Heading" at bounding box center [447, 455] width 30 height 14
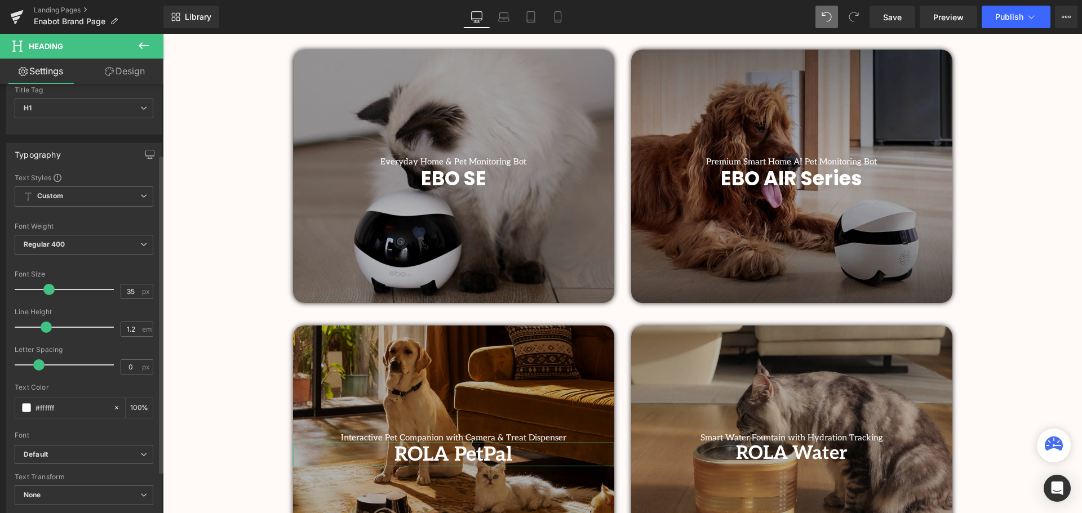
scroll to position [113, 0]
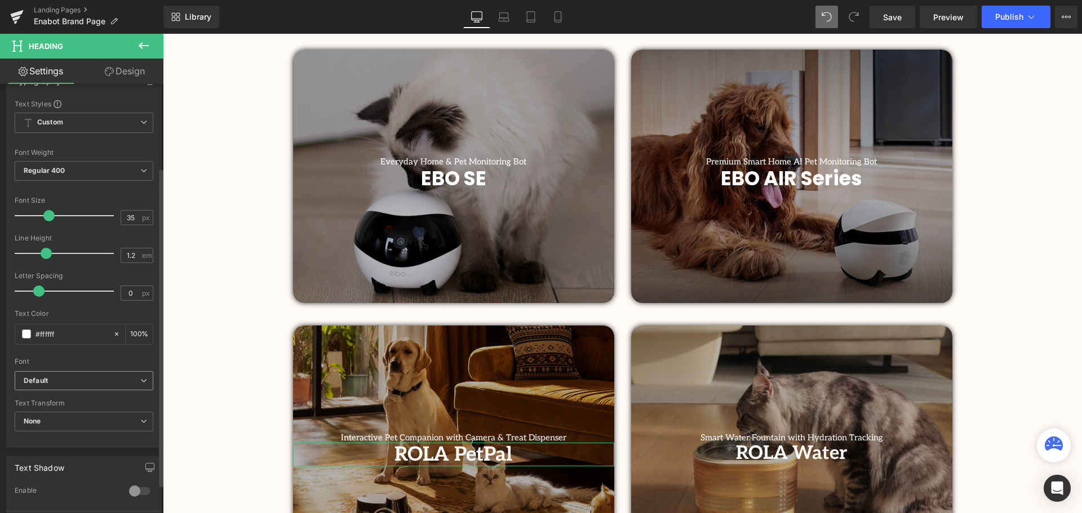
click at [50, 378] on b "Default" at bounding box center [82, 382] width 117 height 10
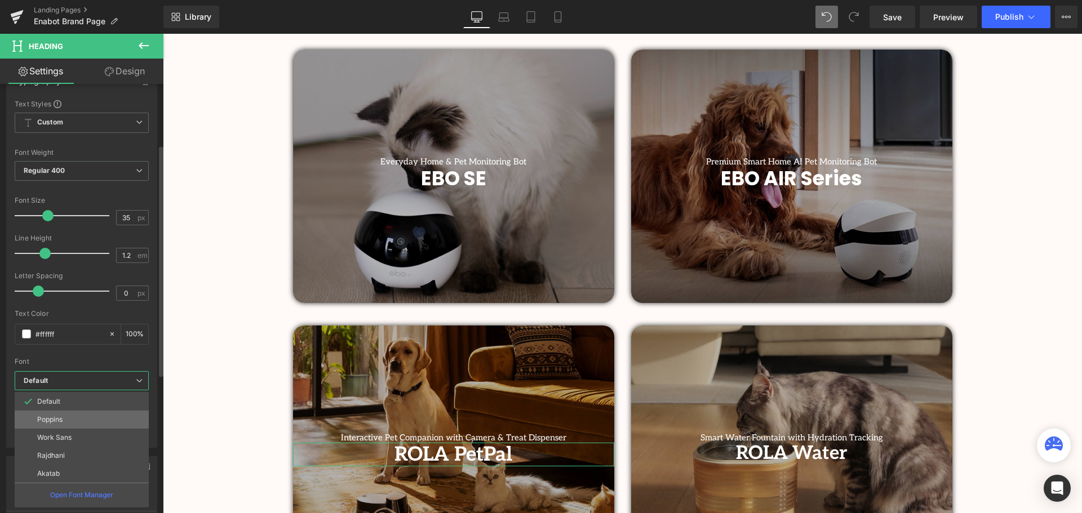
drag, startPoint x: 70, startPoint y: 417, endPoint x: 200, endPoint y: 391, distance: 132.8
click at [70, 417] on li "Poppins" at bounding box center [82, 420] width 134 height 18
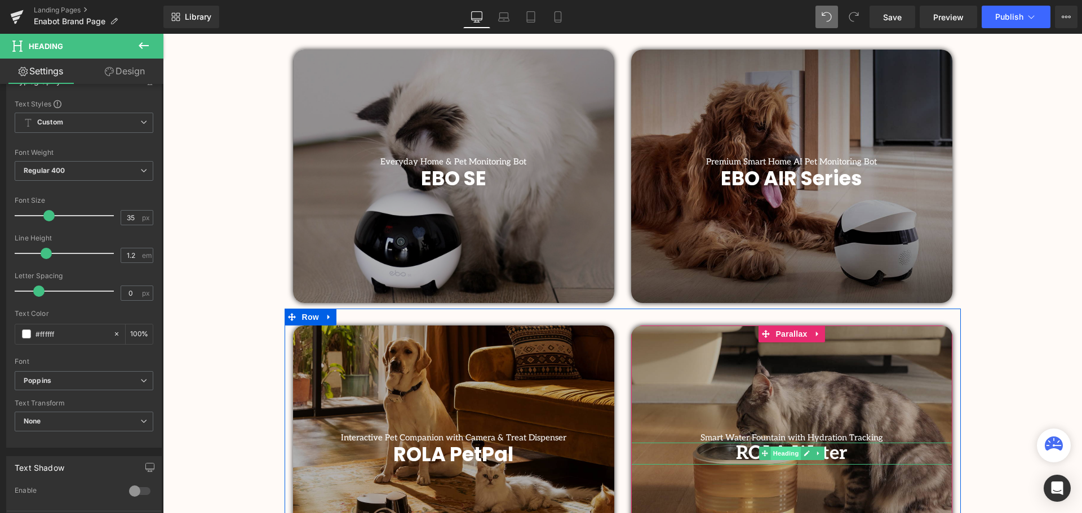
click at [781, 452] on span "Heading" at bounding box center [785, 454] width 30 height 14
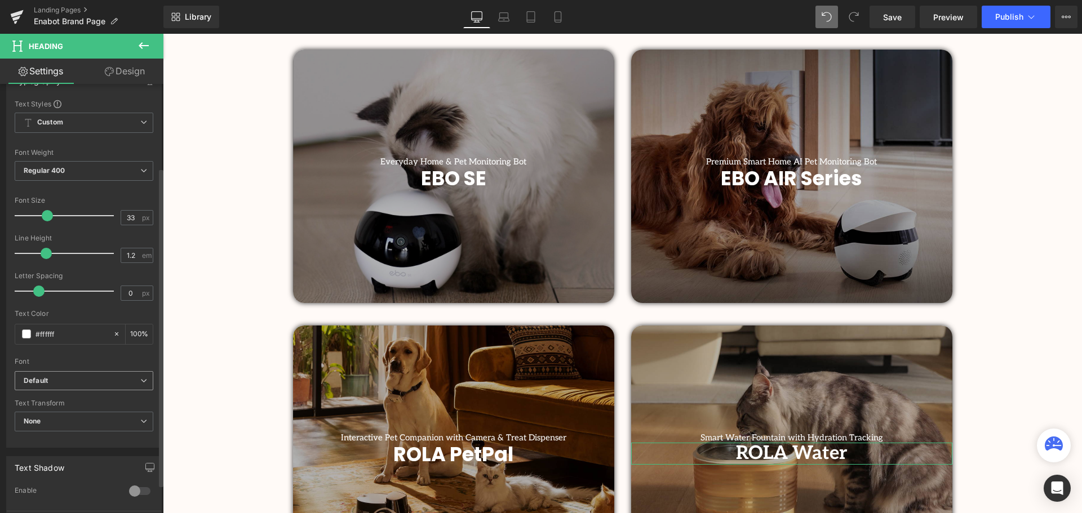
click at [52, 379] on b "Default" at bounding box center [82, 382] width 117 height 10
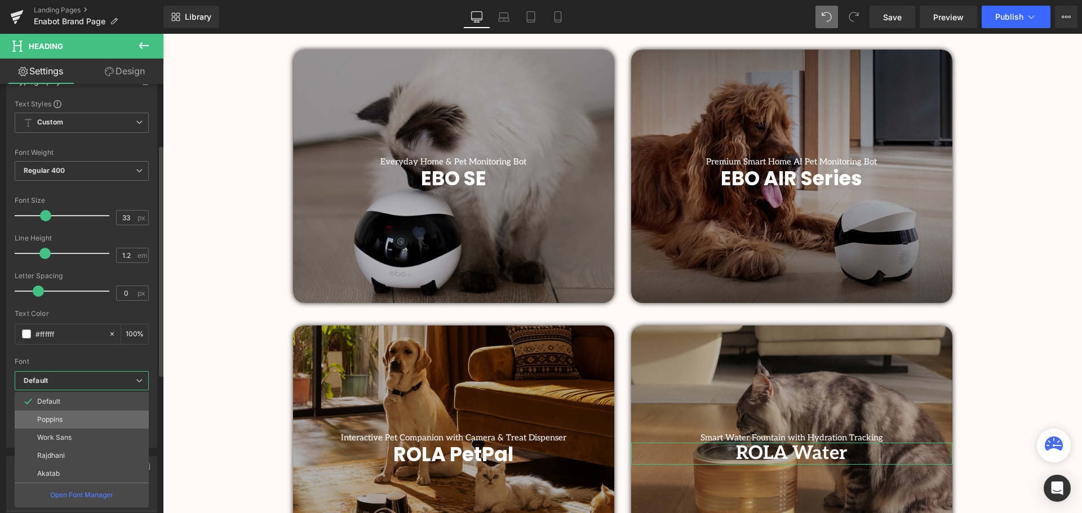
click at [64, 419] on li "Poppins" at bounding box center [82, 420] width 134 height 18
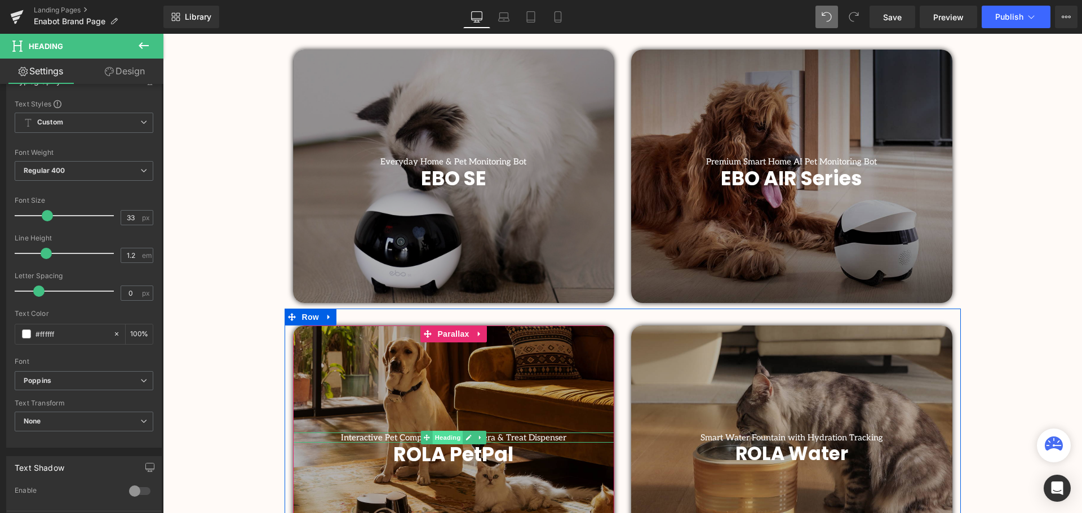
click at [452, 437] on span "Heading" at bounding box center [447, 438] width 30 height 14
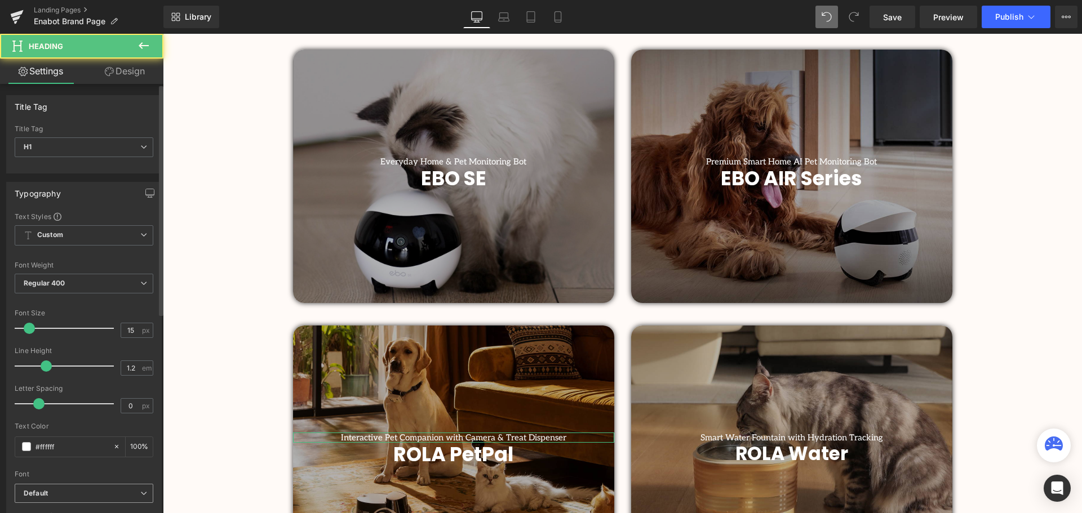
click at [59, 489] on b "Default" at bounding box center [82, 494] width 117 height 10
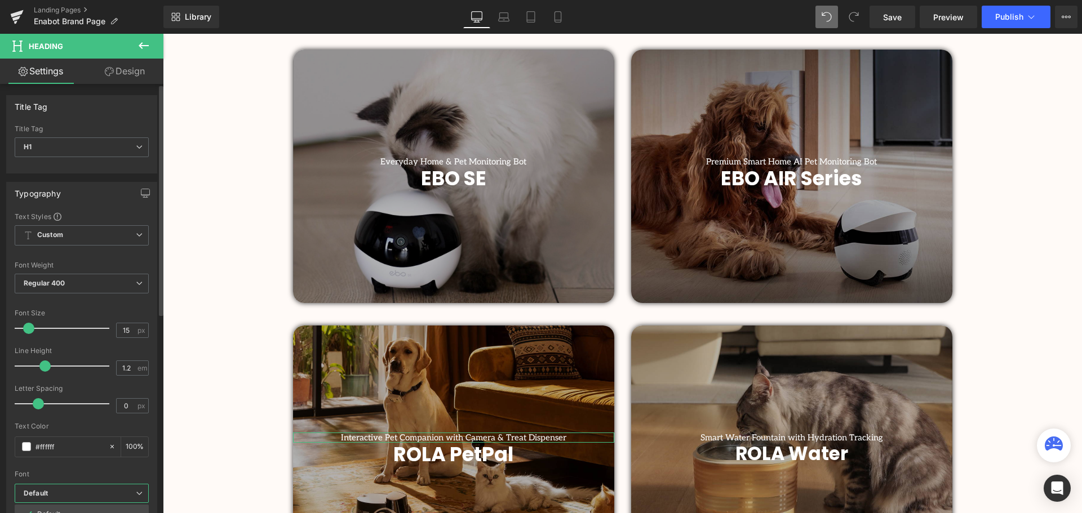
click at [72, 466] on div at bounding box center [82, 466] width 134 height 7
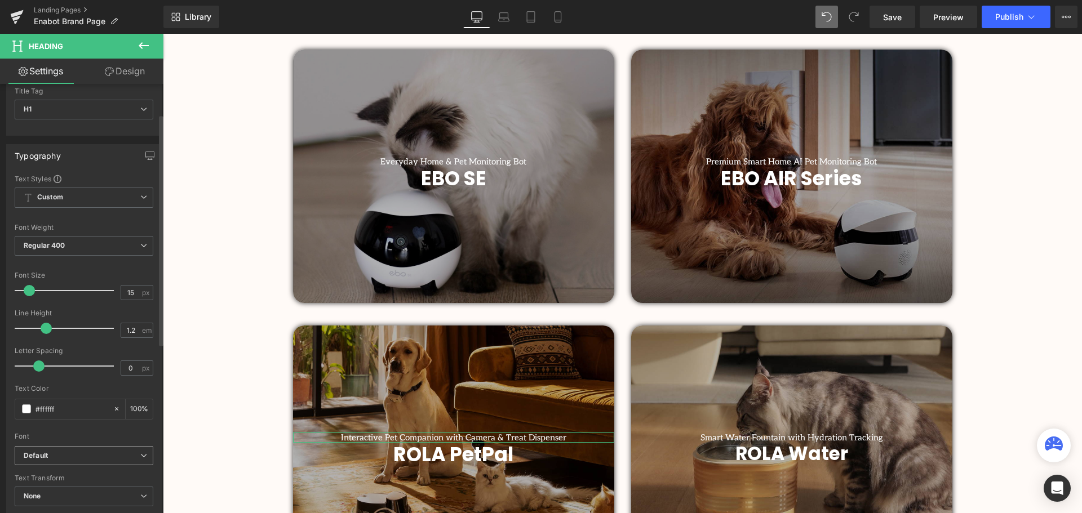
scroll to position [56, 0]
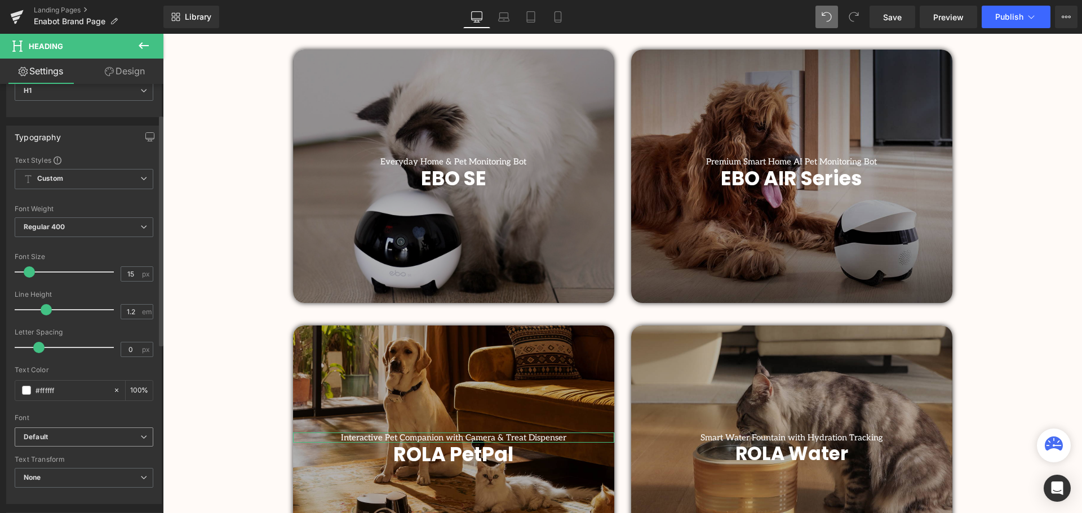
click at [65, 437] on b "Default" at bounding box center [82, 438] width 117 height 10
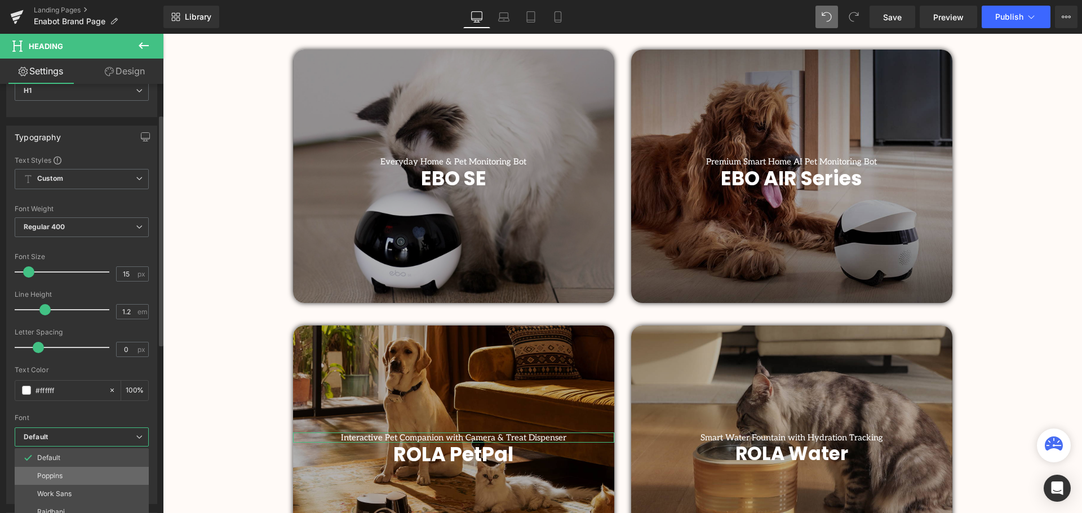
click at [71, 475] on li "Poppins" at bounding box center [82, 476] width 134 height 18
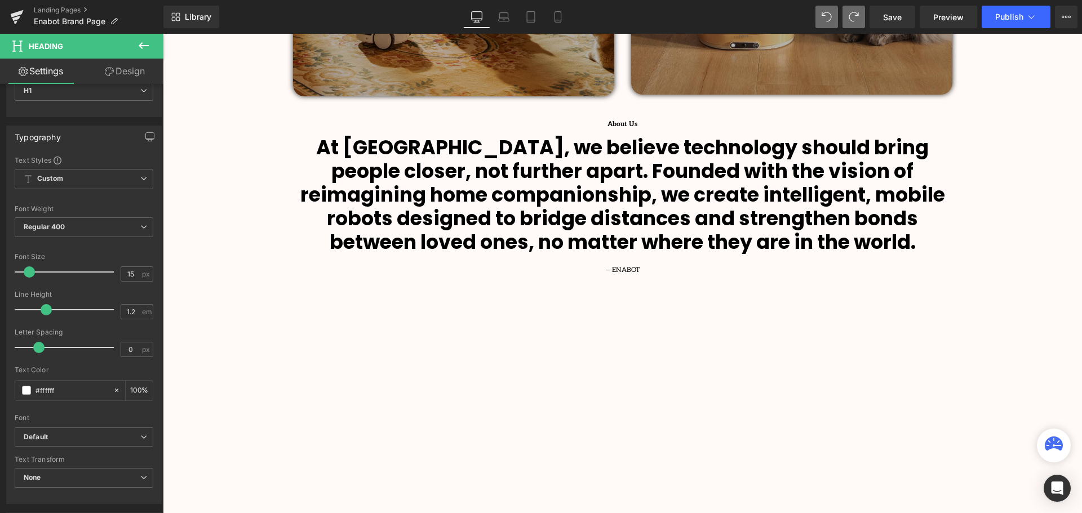
scroll to position [845, 0]
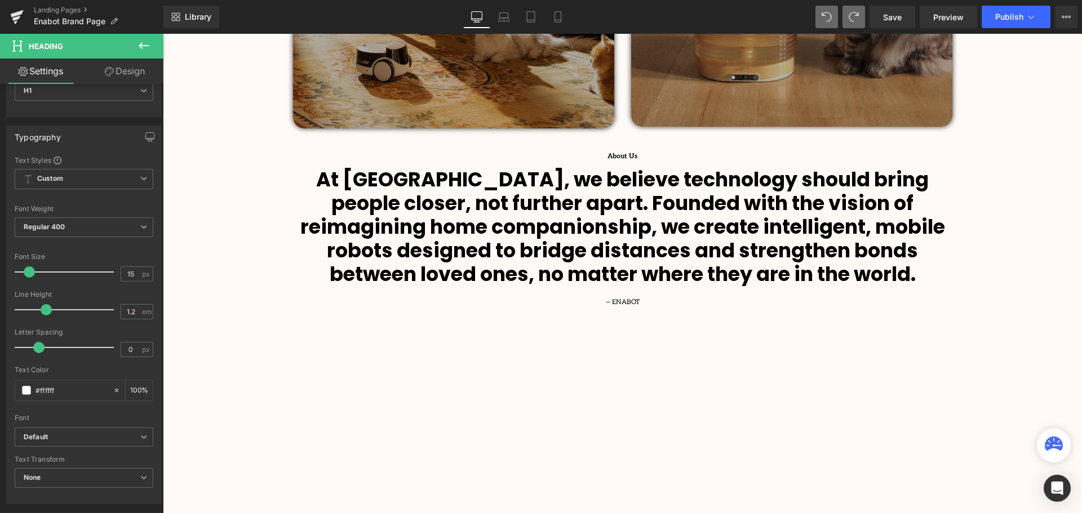
click at [755, 227] on b "At [GEOGRAPHIC_DATA], we believe technology should bring people closer, not fur…" at bounding box center [622, 227] width 645 height 122
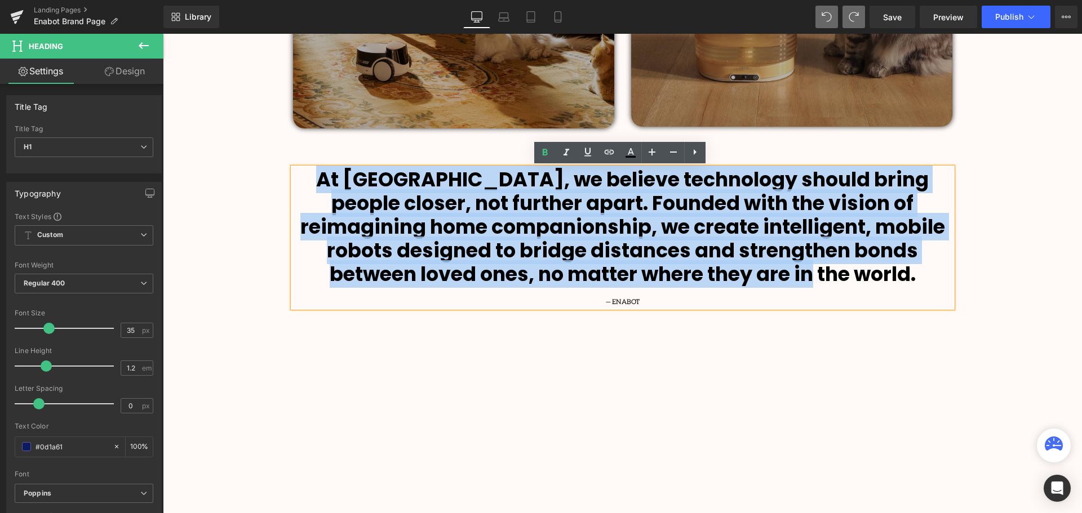
drag, startPoint x: 807, startPoint y: 270, endPoint x: 286, endPoint y: 177, distance: 528.5
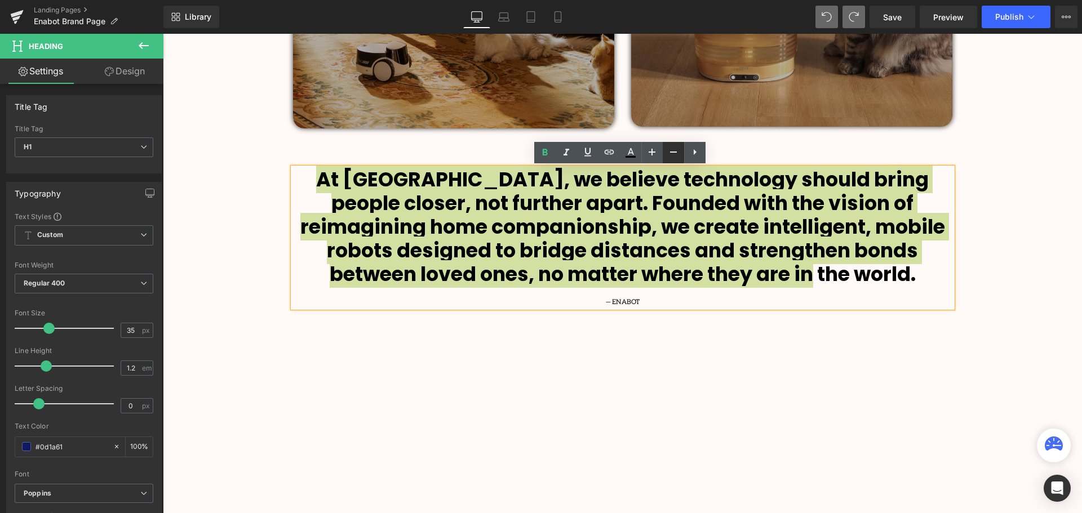
click at [671, 153] on icon at bounding box center [674, 152] width 14 height 14
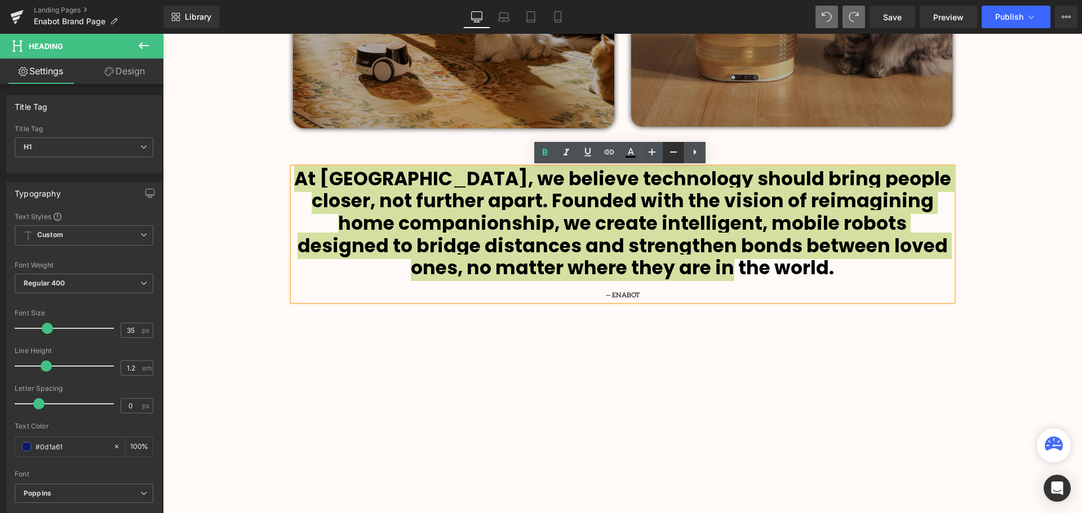
click at [679, 149] on icon at bounding box center [674, 152] width 14 height 14
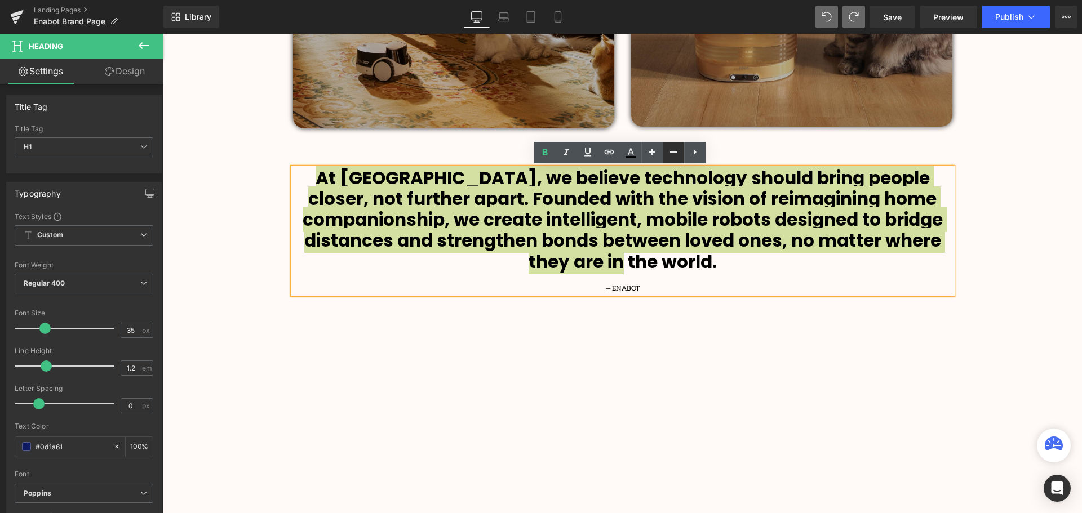
scroll to position [2906, 914]
click at [648, 150] on icon at bounding box center [652, 152] width 14 height 14
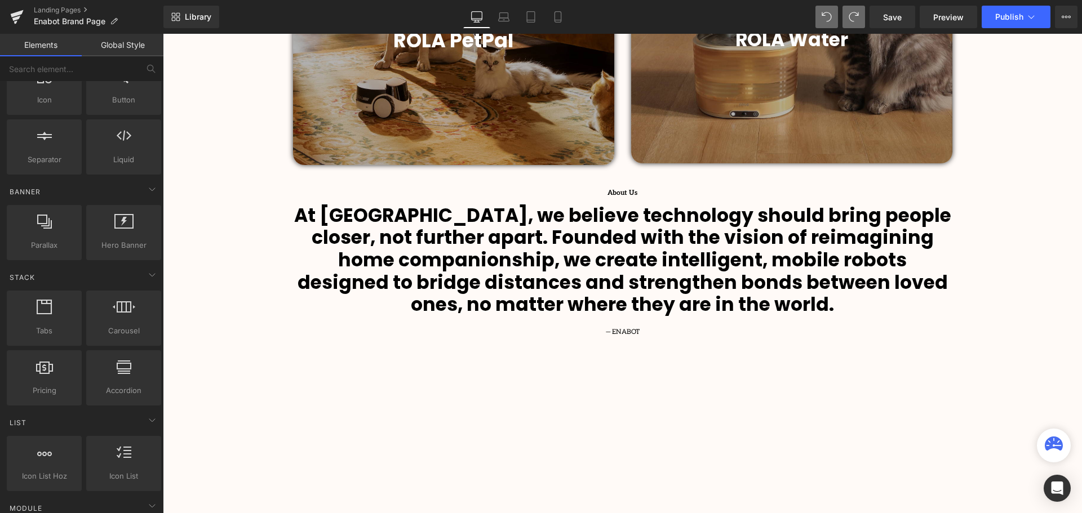
scroll to position [789, 0]
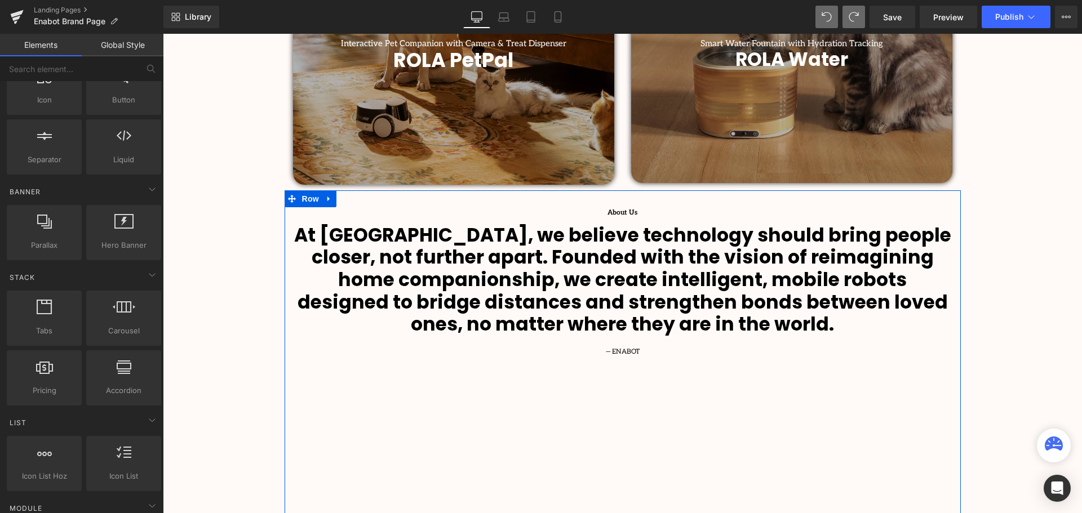
click at [623, 211] on span "Heading" at bounding box center [616, 216] width 30 height 14
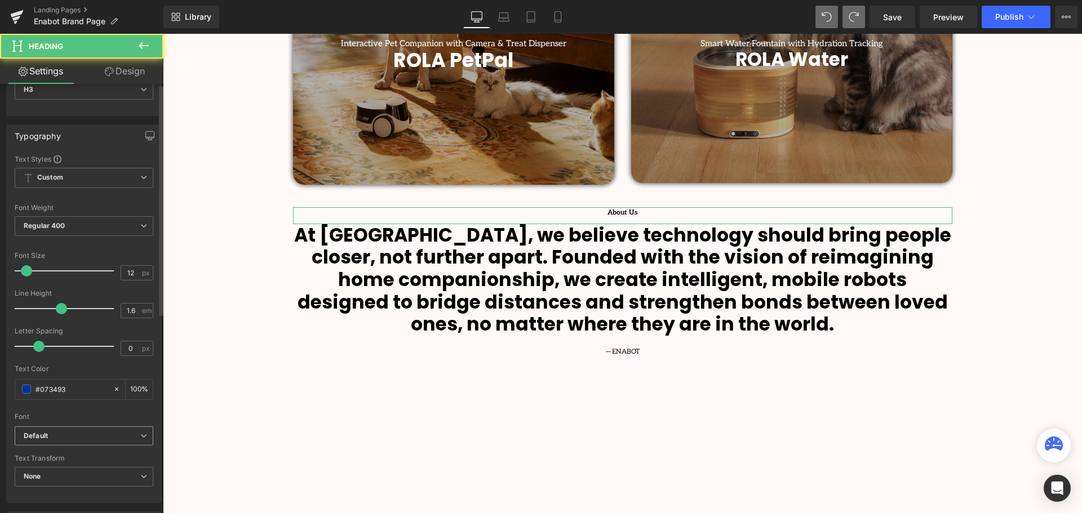
scroll to position [113, 0]
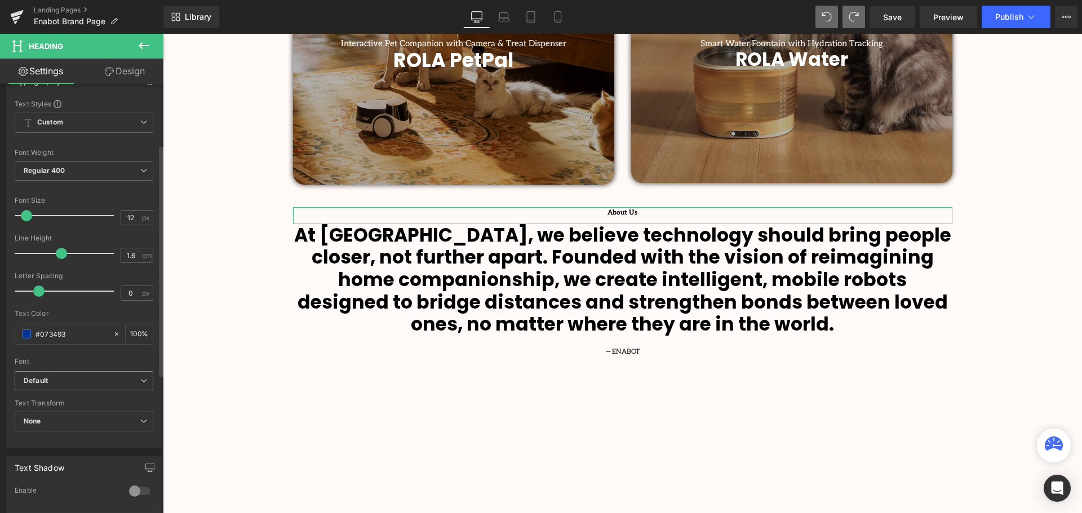
click at [62, 388] on span "Default" at bounding box center [84, 381] width 139 height 20
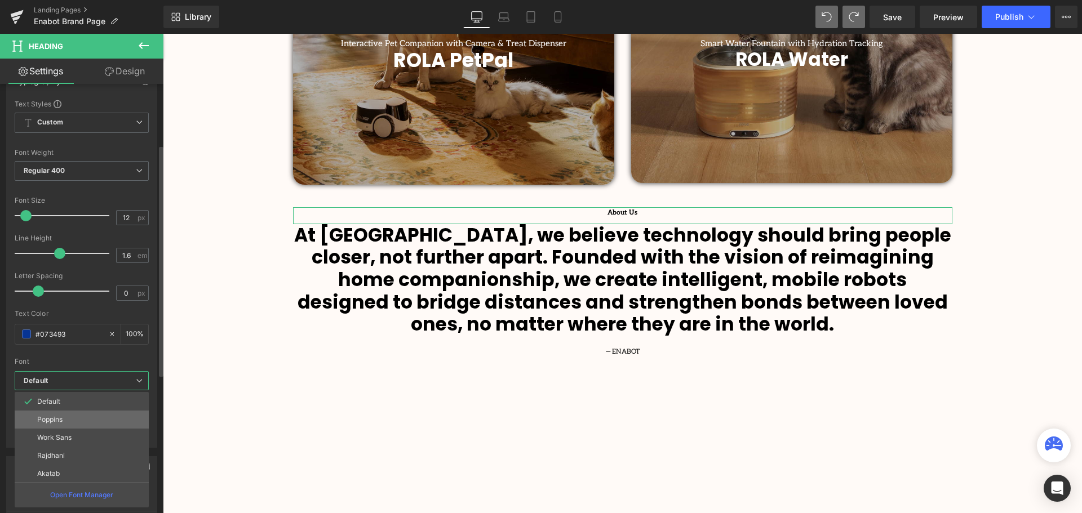
click at [56, 417] on p "Poppins" at bounding box center [49, 420] width 25 height 8
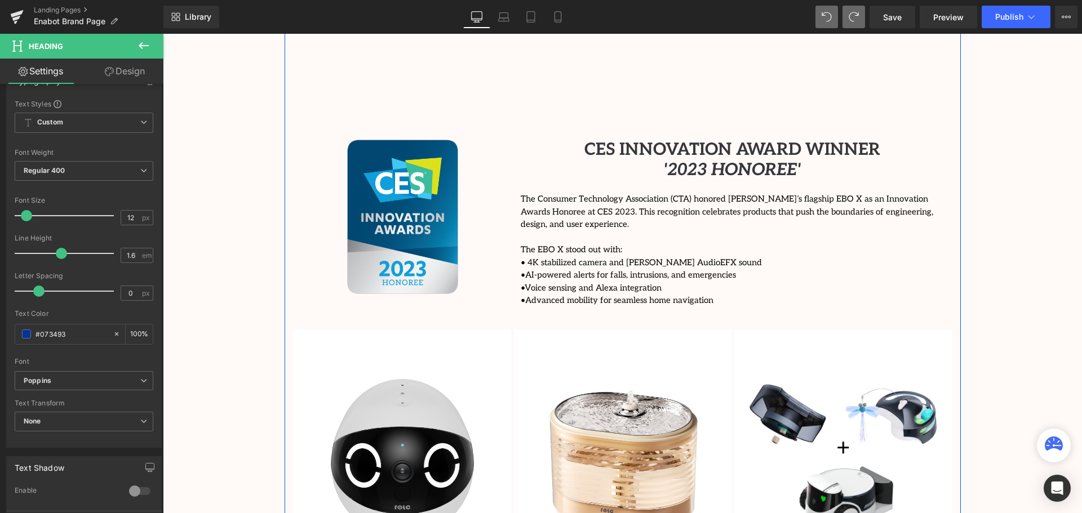
scroll to position [1409, 0]
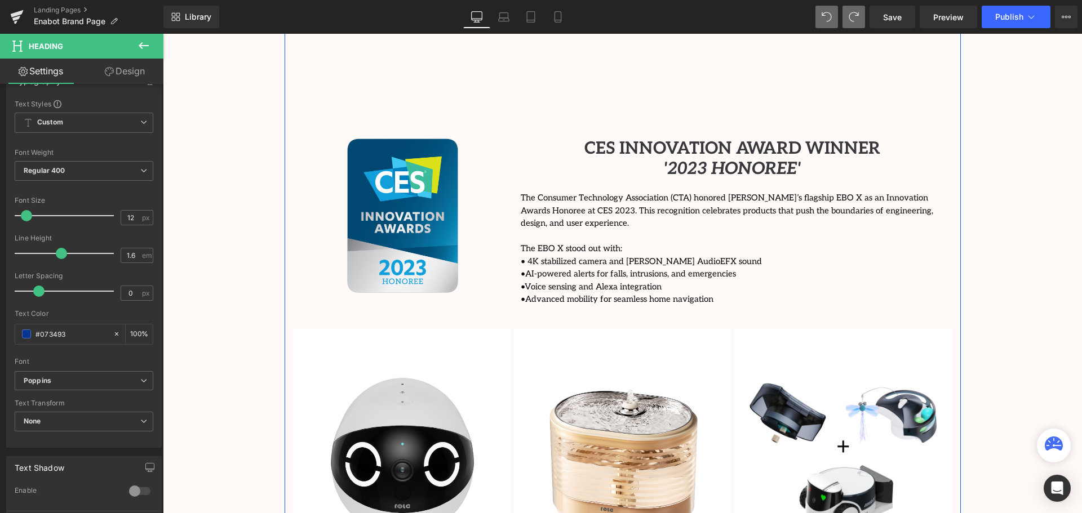
click at [731, 158] on div "CES INNOVATION AWARD WINNER '2023 HONOREE' Heading" at bounding box center [732, 159] width 423 height 41
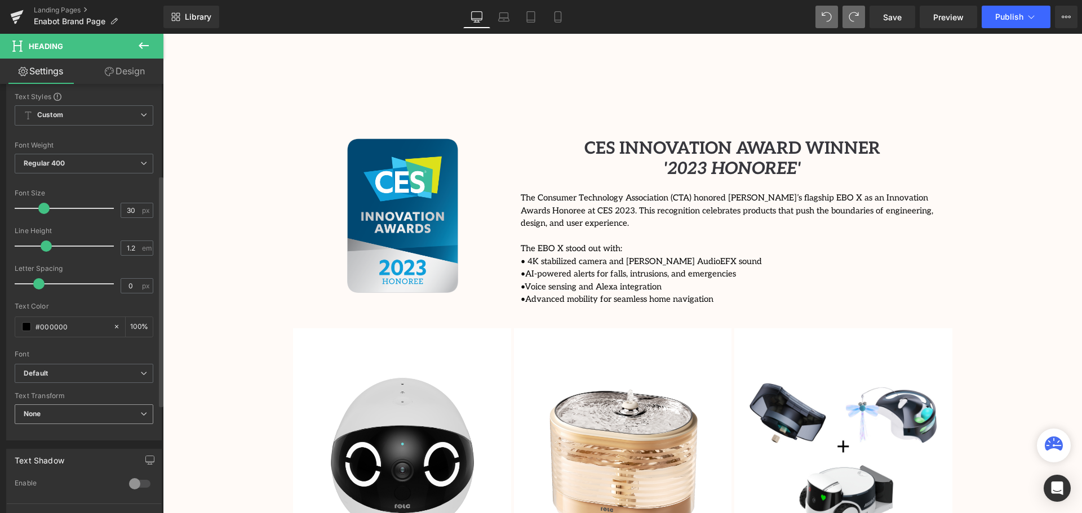
scroll to position [169, 0]
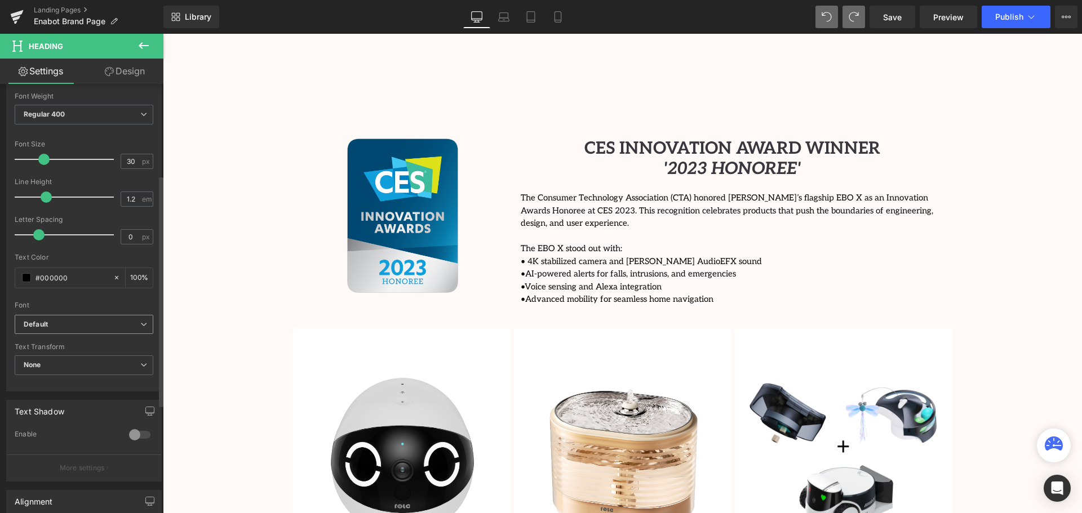
click at [51, 329] on b "Default" at bounding box center [82, 325] width 117 height 10
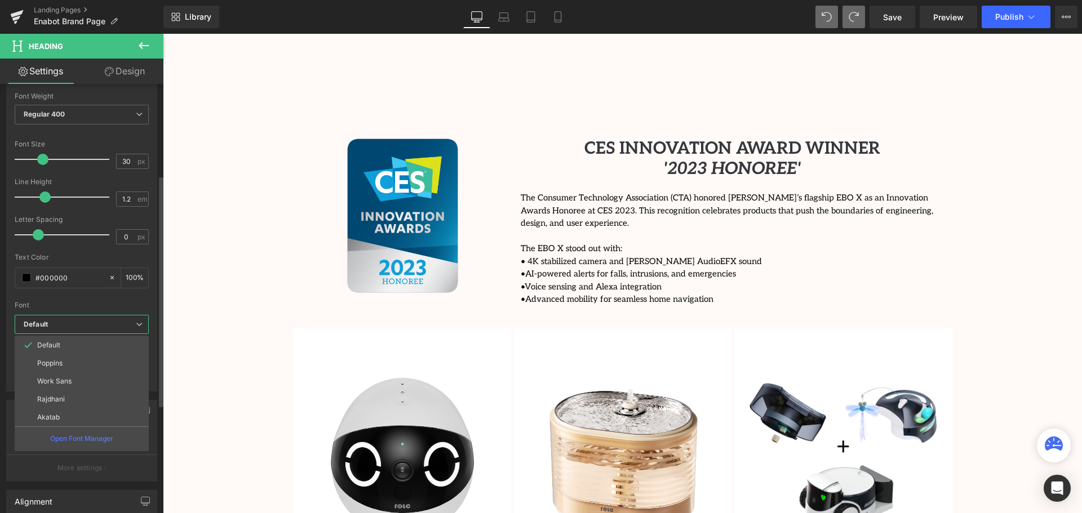
click at [51, 361] on p "Poppins" at bounding box center [49, 364] width 25 height 8
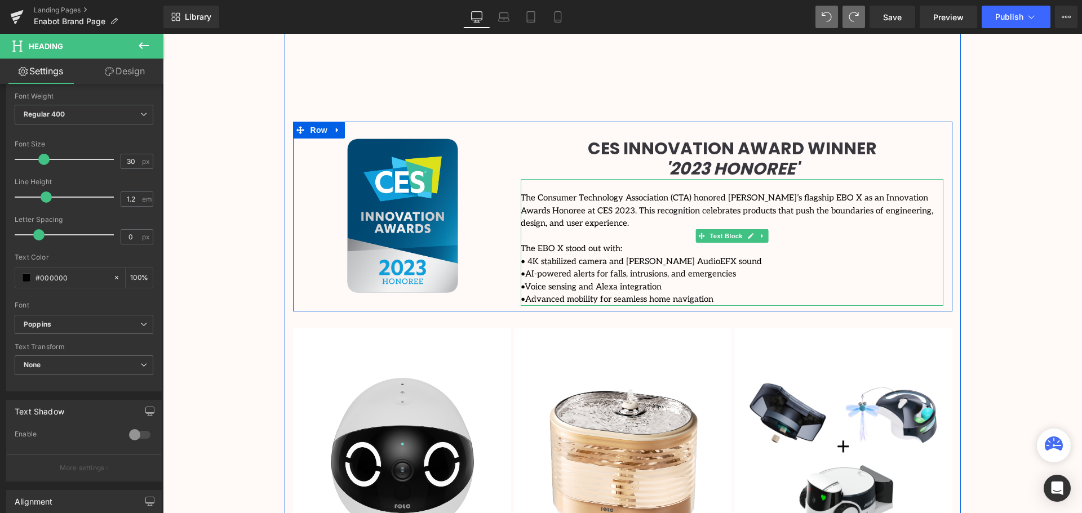
click at [623, 230] on p at bounding box center [732, 236] width 423 height 13
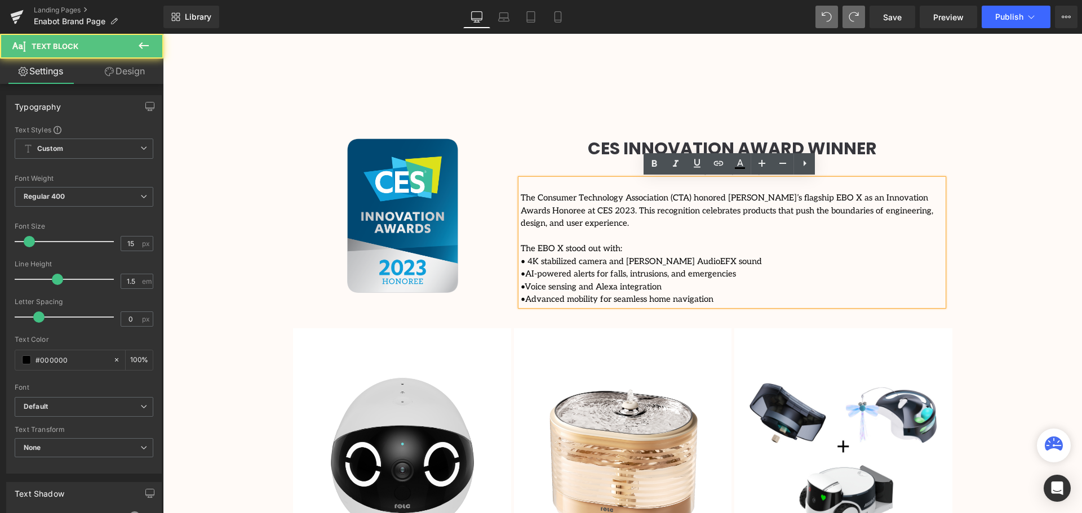
click at [720, 242] on p "The EBO X stood out with:" at bounding box center [732, 248] width 423 height 13
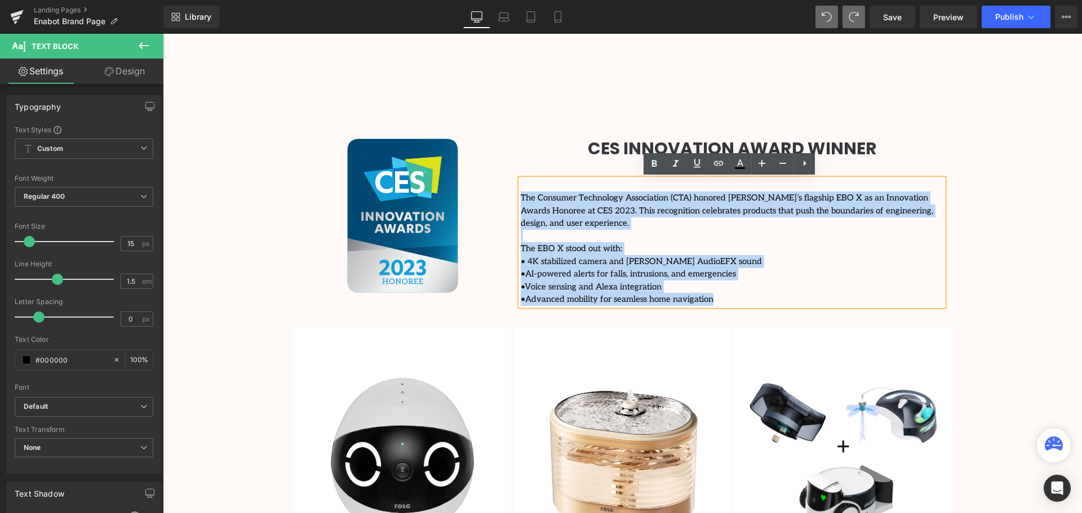
drag, startPoint x: 705, startPoint y: 290, endPoint x: 520, endPoint y: 197, distance: 206.7
click at [521, 197] on div "The Consumer Technology Association (CTA) honored [PERSON_NAME]’s flagship EBO …" at bounding box center [732, 242] width 423 height 127
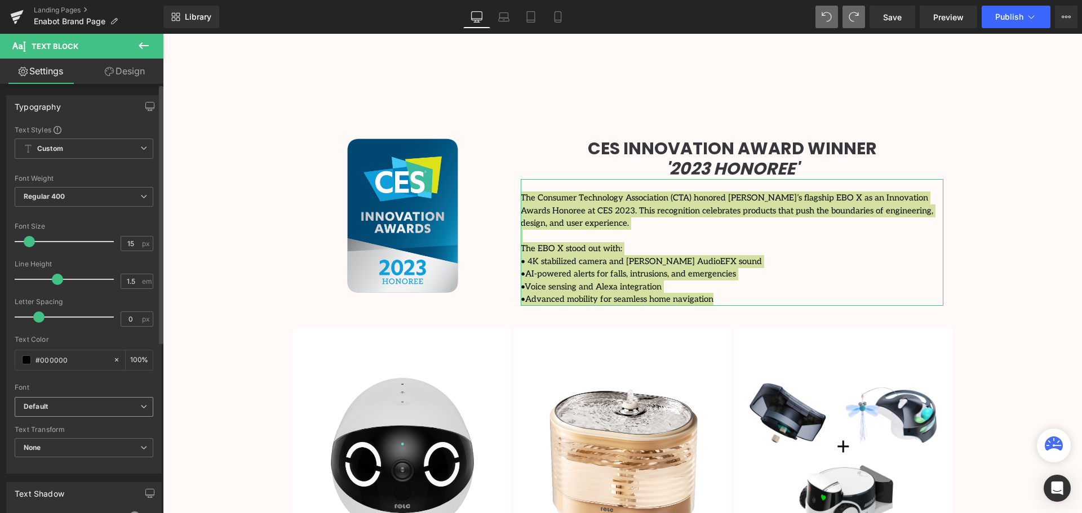
click at [56, 410] on b "Default" at bounding box center [82, 407] width 117 height 10
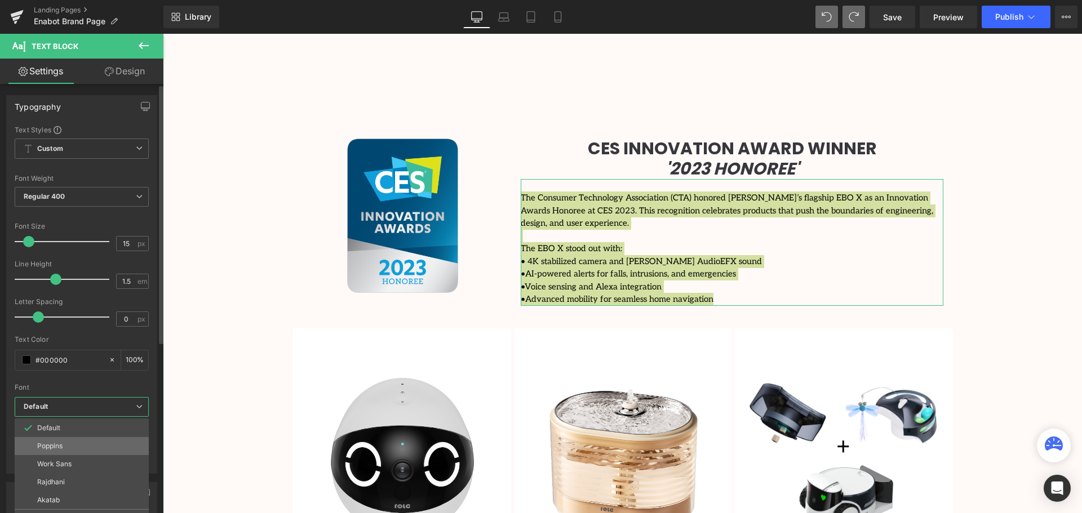
click at [56, 445] on p "Poppins" at bounding box center [49, 446] width 25 height 8
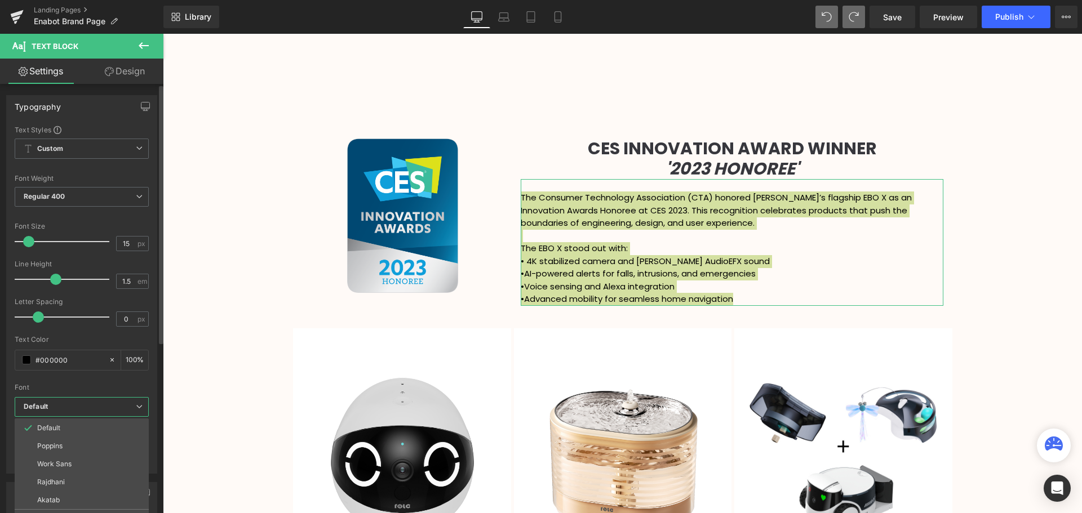
scroll to position [2926, 914]
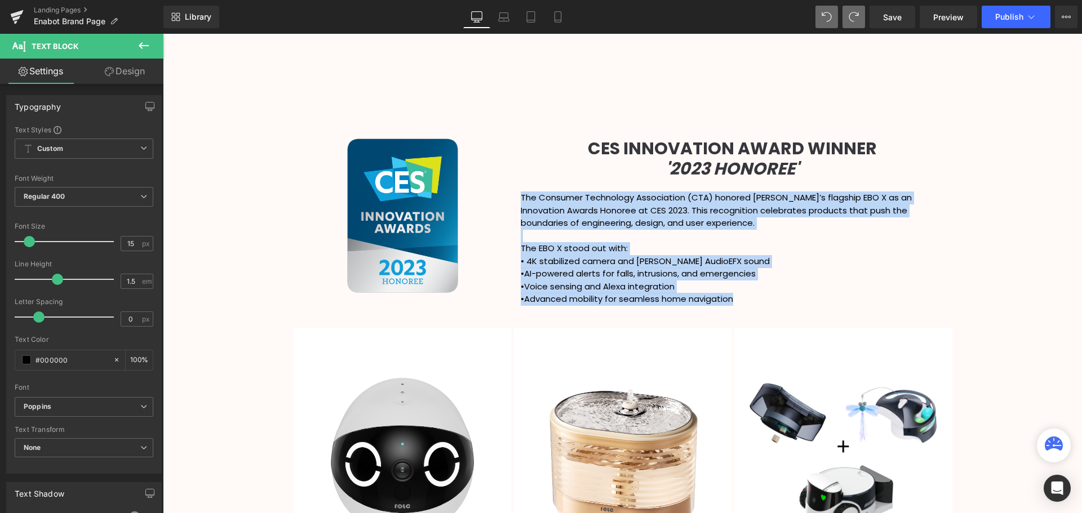
click at [207, 261] on div "Video Bg Welcome to Button Row Enabot Heading Row Smart Home Family Companion: …" at bounding box center [622, 74] width 919 height 2784
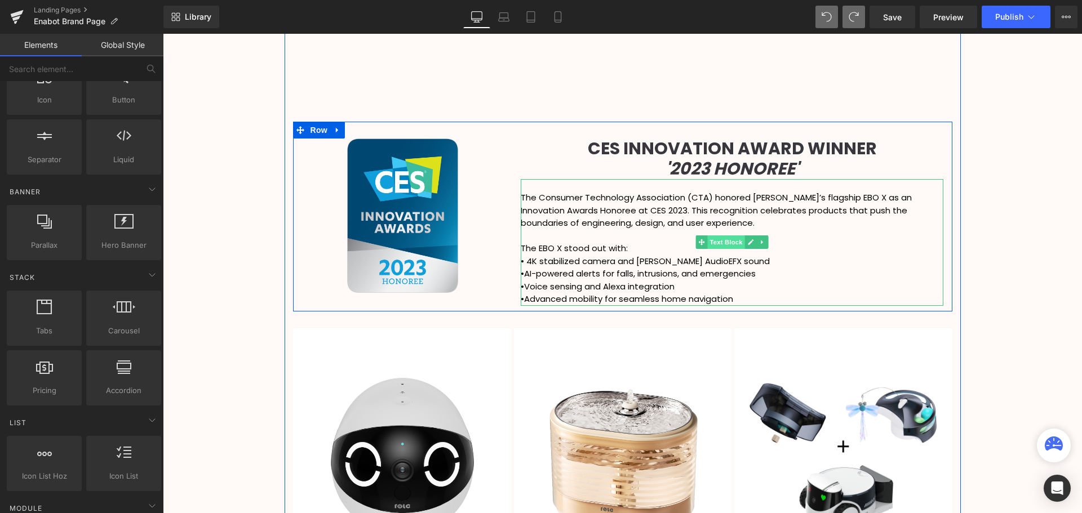
click at [718, 240] on span "Text Block" at bounding box center [726, 243] width 37 height 14
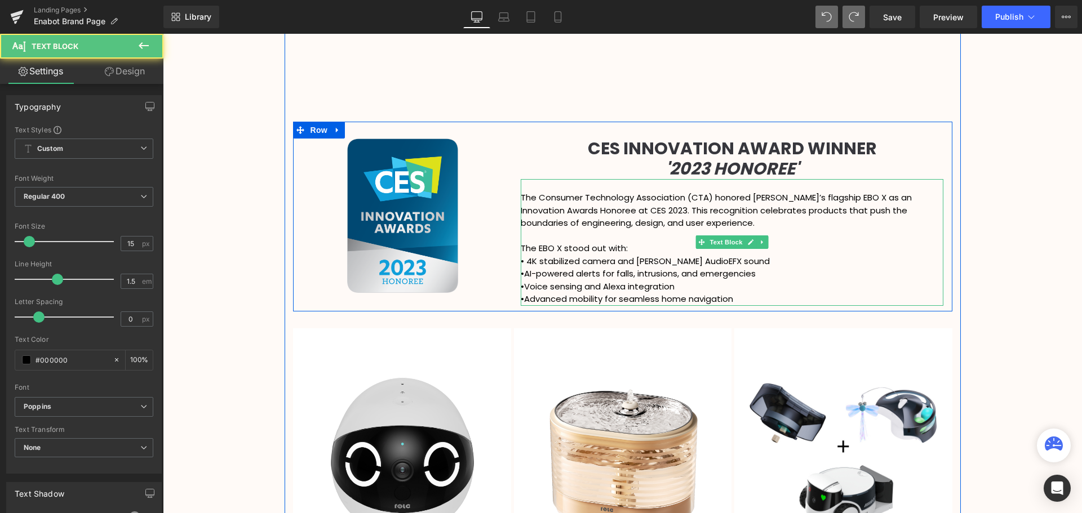
drag, startPoint x: 751, startPoint y: 298, endPoint x: 765, endPoint y: 296, distance: 14.8
click at [751, 297] on p "• Advanced mobility for seamless home navigation" at bounding box center [732, 299] width 423 height 13
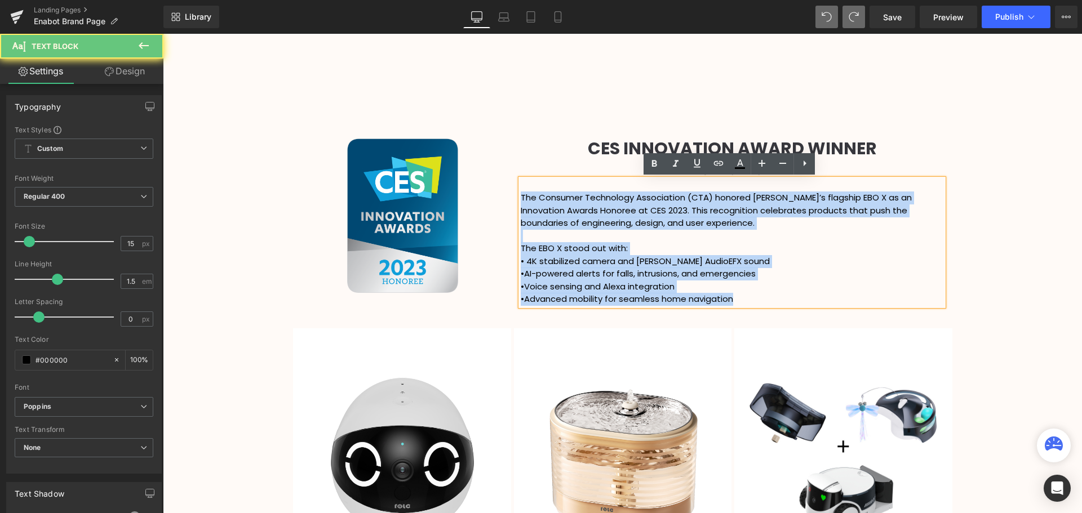
drag, startPoint x: 763, startPoint y: 296, endPoint x: 518, endPoint y: 199, distance: 263.3
click at [521, 199] on div "The Consumer Technology Association (CTA) honored [PERSON_NAME]’s flagship EBO …" at bounding box center [732, 242] width 423 height 127
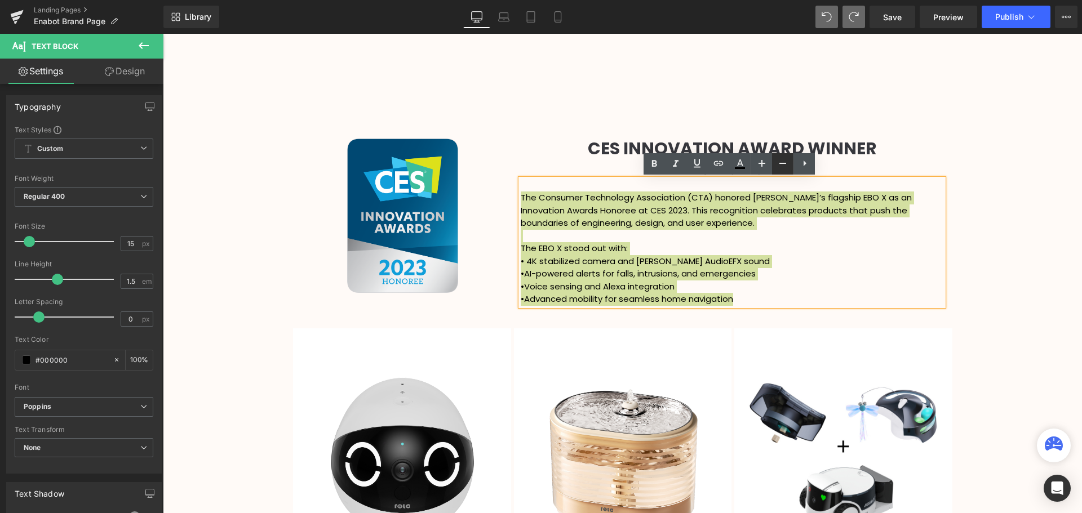
click at [782, 168] on icon at bounding box center [783, 164] width 14 height 14
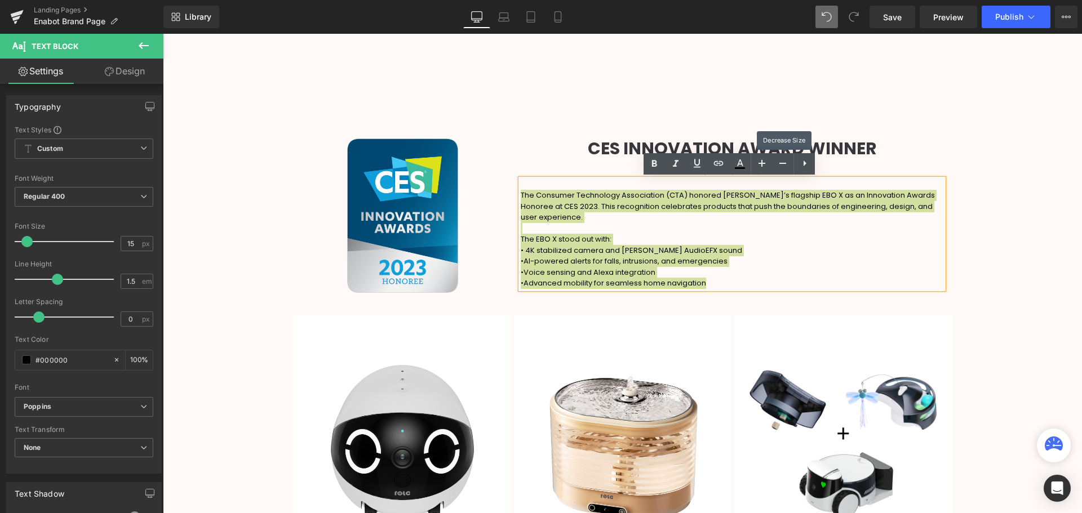
scroll to position [2913, 914]
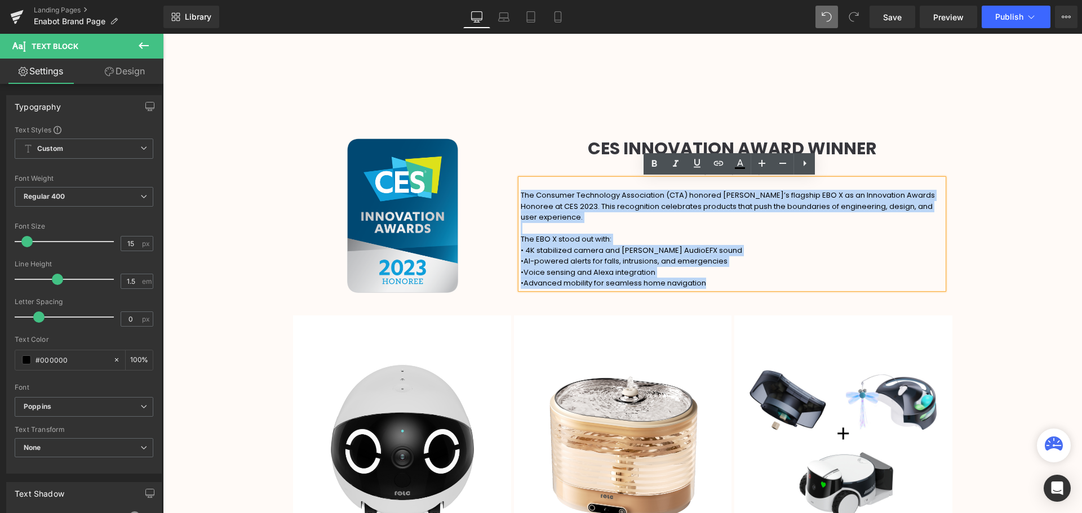
click at [1011, 261] on div "Video Bg Welcome to Button Row Enabot Heading Row Smart Home Family Companion: …" at bounding box center [622, 67] width 919 height 2771
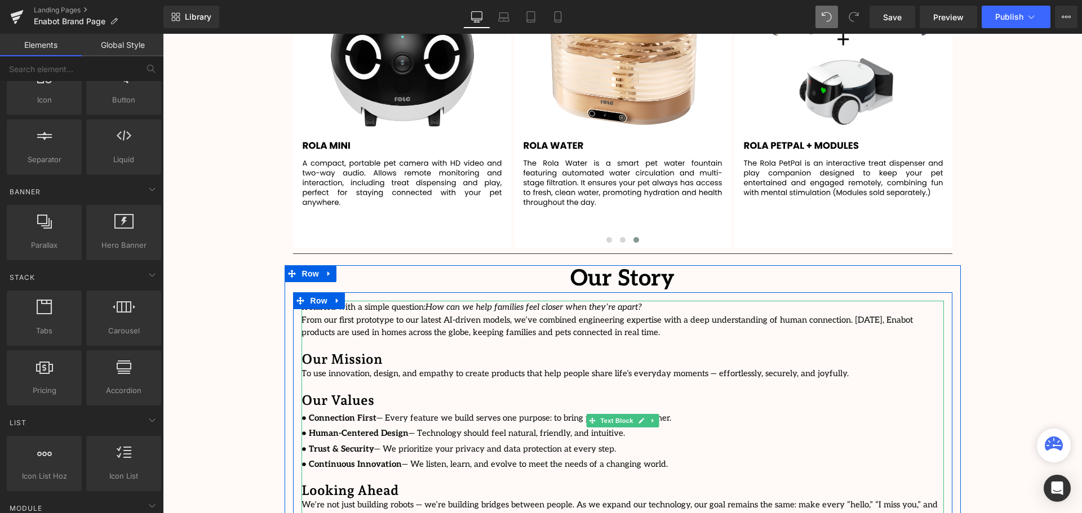
scroll to position [1860, 0]
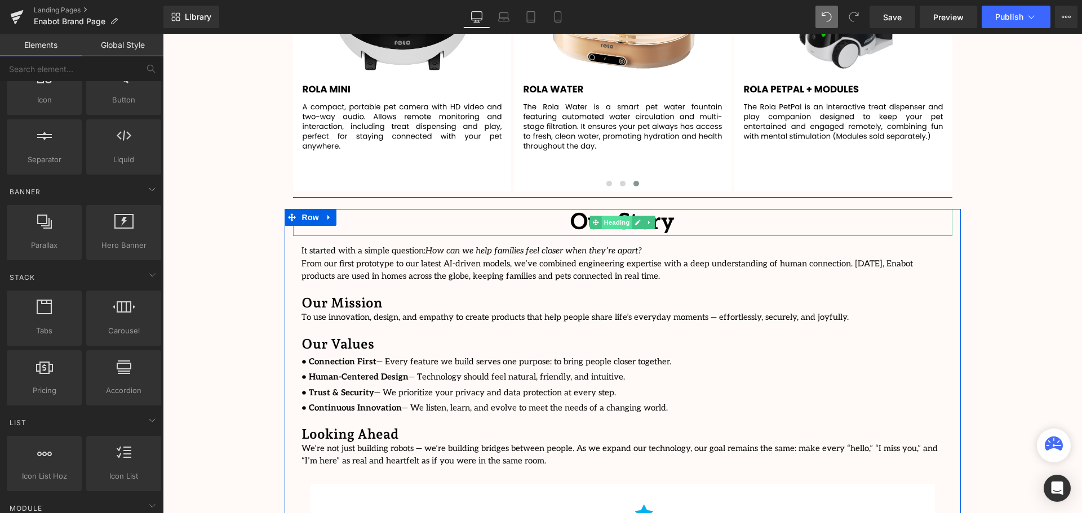
click at [623, 223] on span "Heading" at bounding box center [616, 223] width 30 height 14
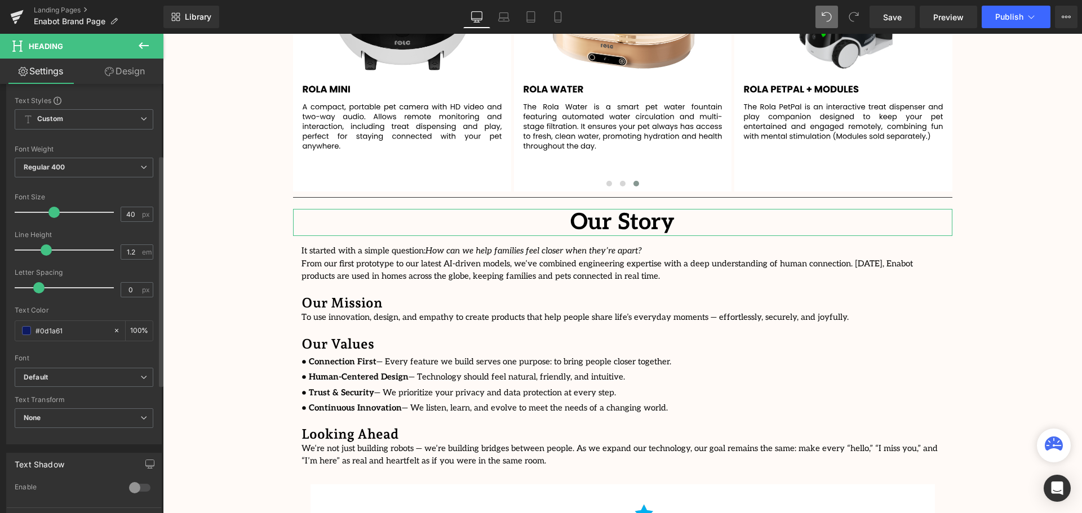
scroll to position [169, 0]
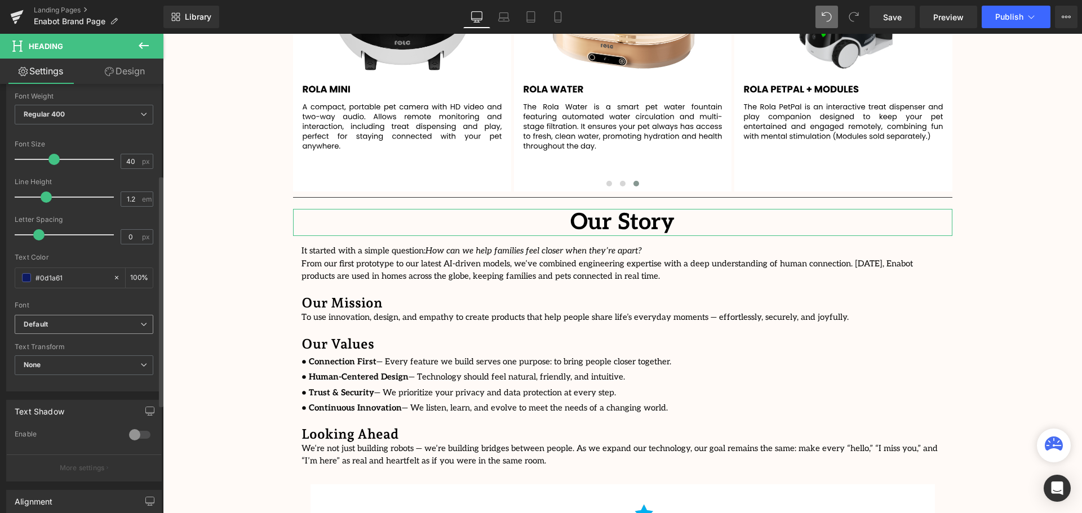
click at [79, 325] on b "Default" at bounding box center [82, 325] width 117 height 10
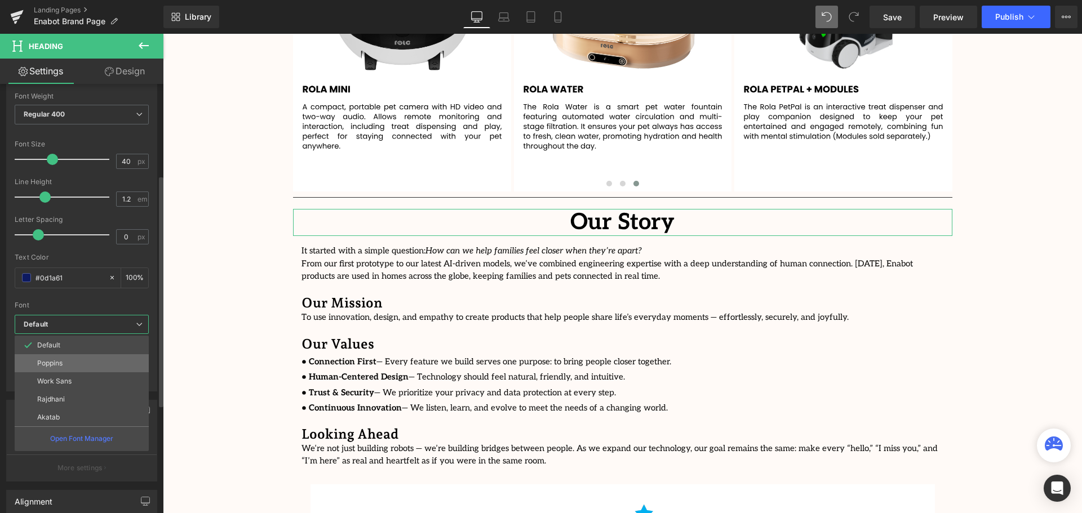
click at [77, 361] on li "Poppins" at bounding box center [82, 364] width 134 height 18
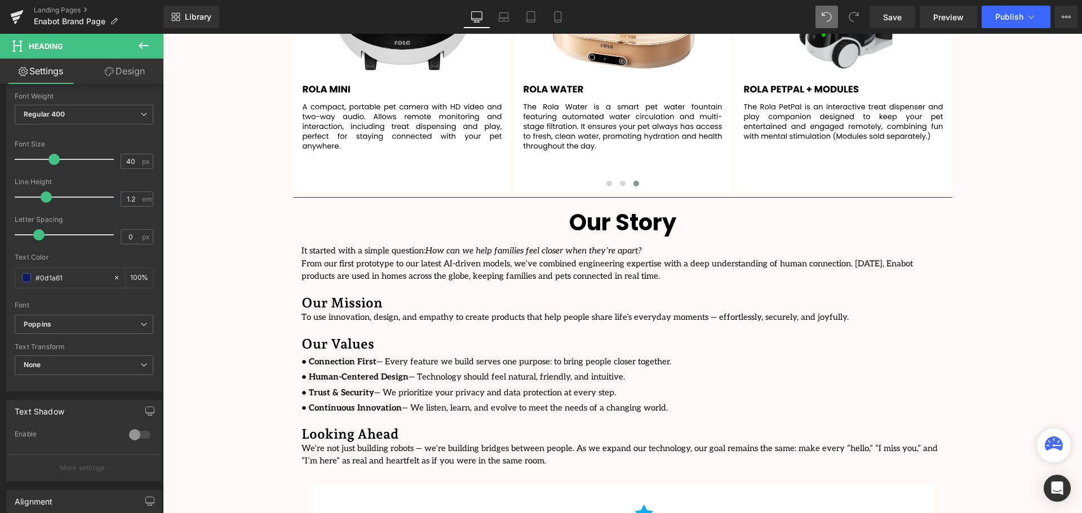
click at [483, 254] on em "How can we help families feel closer when they’re apart?" at bounding box center [534, 251] width 216 height 10
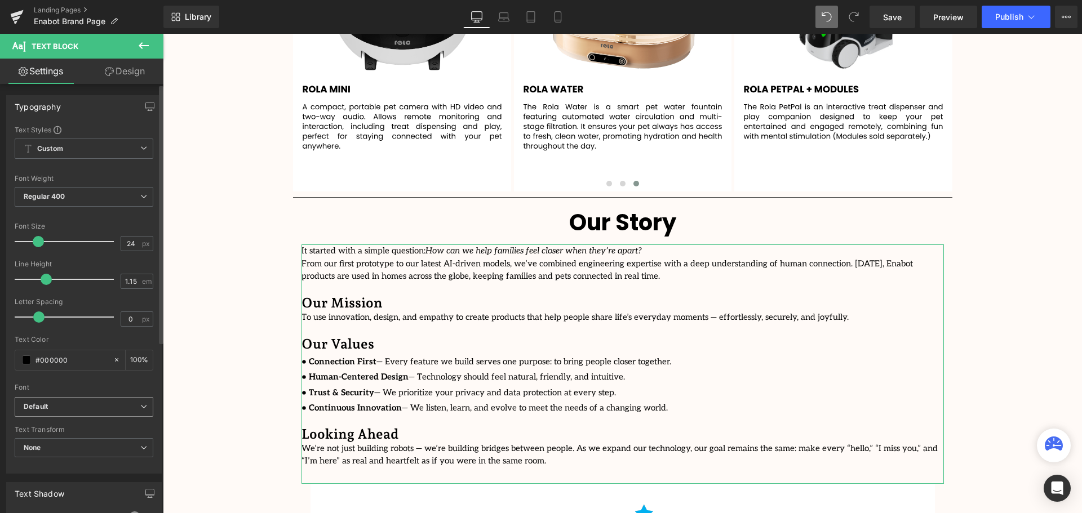
click at [64, 411] on span "Default" at bounding box center [84, 407] width 139 height 20
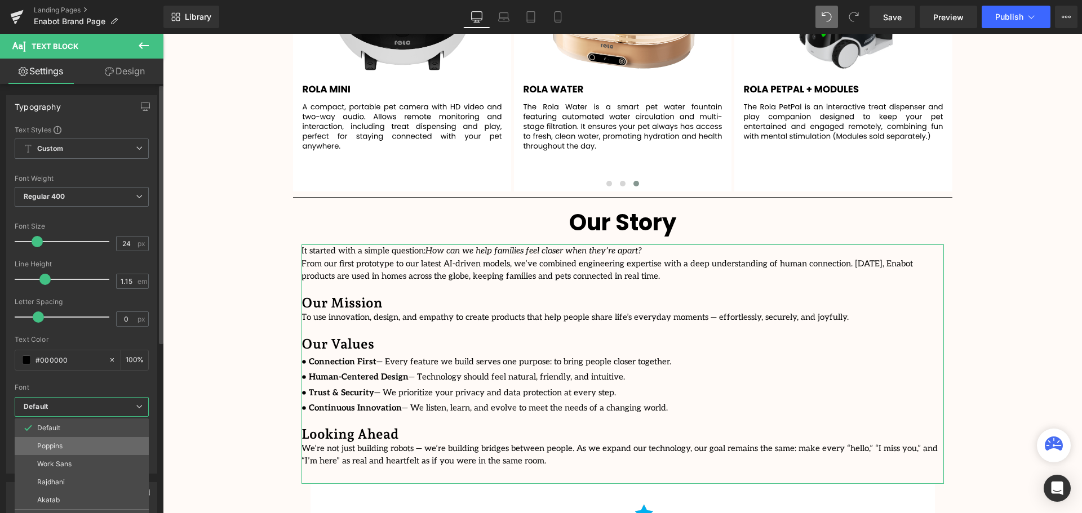
click at [68, 444] on li "Poppins" at bounding box center [82, 446] width 134 height 18
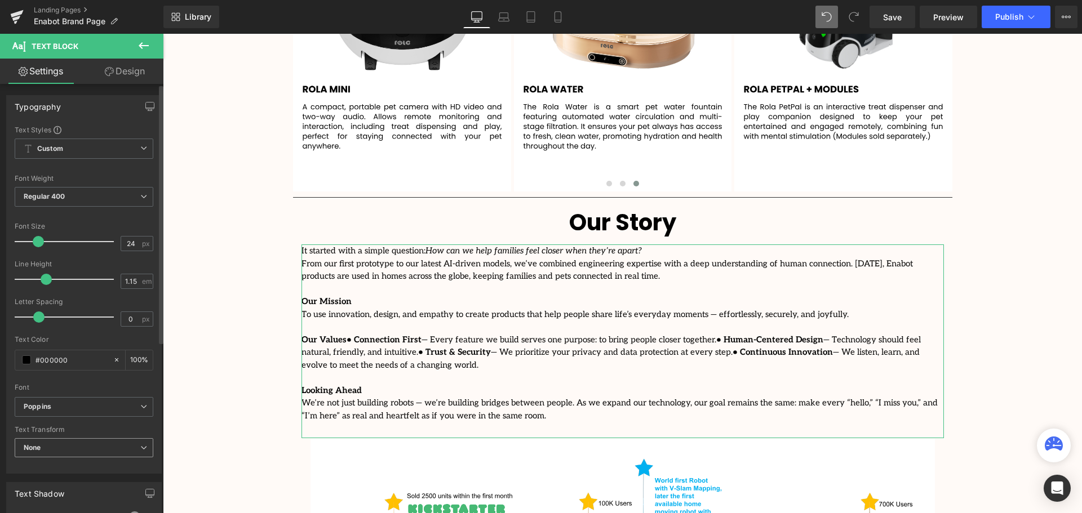
scroll to position [2855, 914]
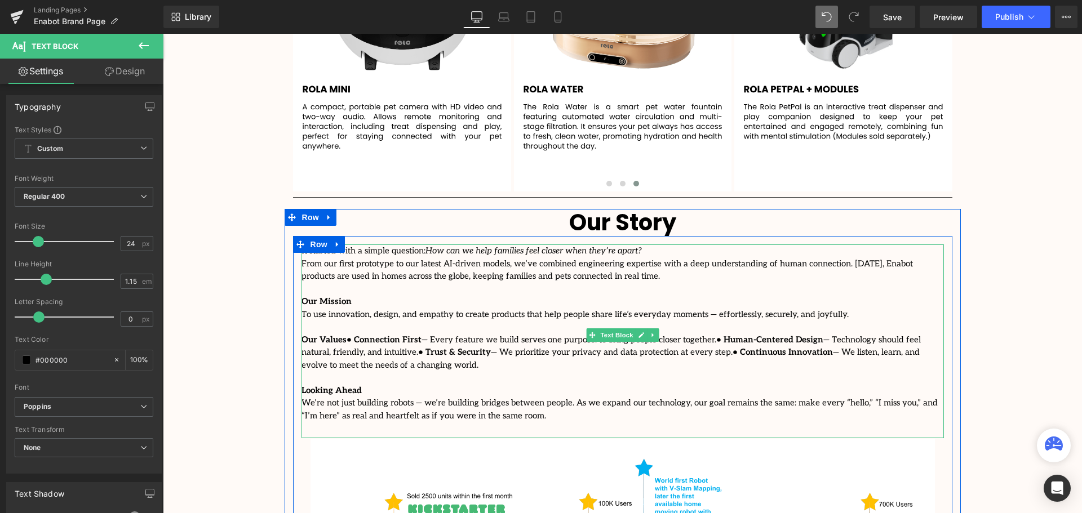
click at [541, 267] on p "It started with a simple question: How can we help families feel closer when th…" at bounding box center [623, 264] width 643 height 38
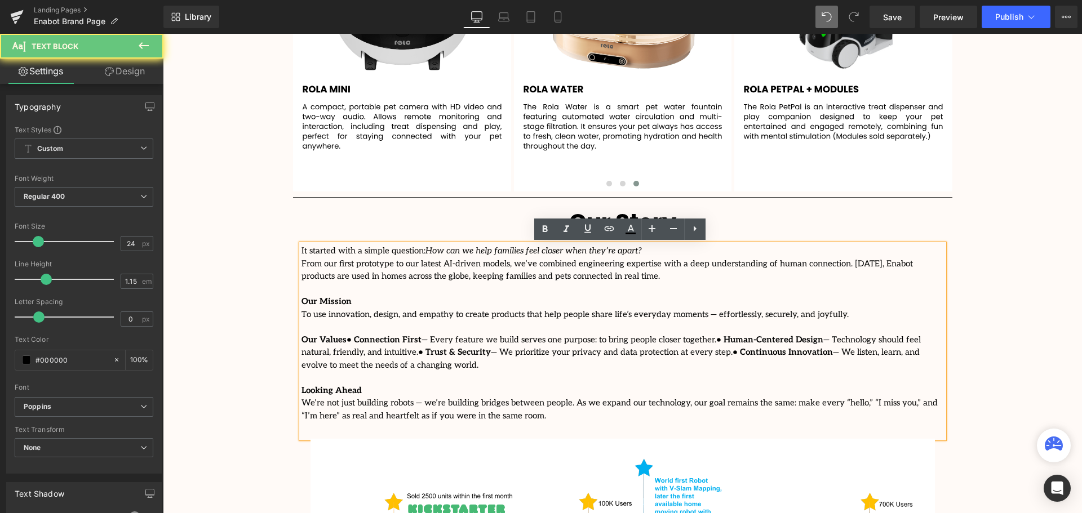
drag, startPoint x: 527, startPoint y: 275, endPoint x: 324, endPoint y: 257, distance: 204.3
click at [324, 257] on p "It started with a simple question: How can we help families feel closer when th…" at bounding box center [623, 264] width 643 height 38
click at [476, 373] on div "It started with a simple question: How can we help families feel closer when th…" at bounding box center [623, 342] width 643 height 194
drag, startPoint x: 470, startPoint y: 404, endPoint x: 297, endPoint y: 251, distance: 230.0
click at [302, 251] on div "It started with a simple question: How can we help families feel closer when th…" at bounding box center [623, 342] width 643 height 194
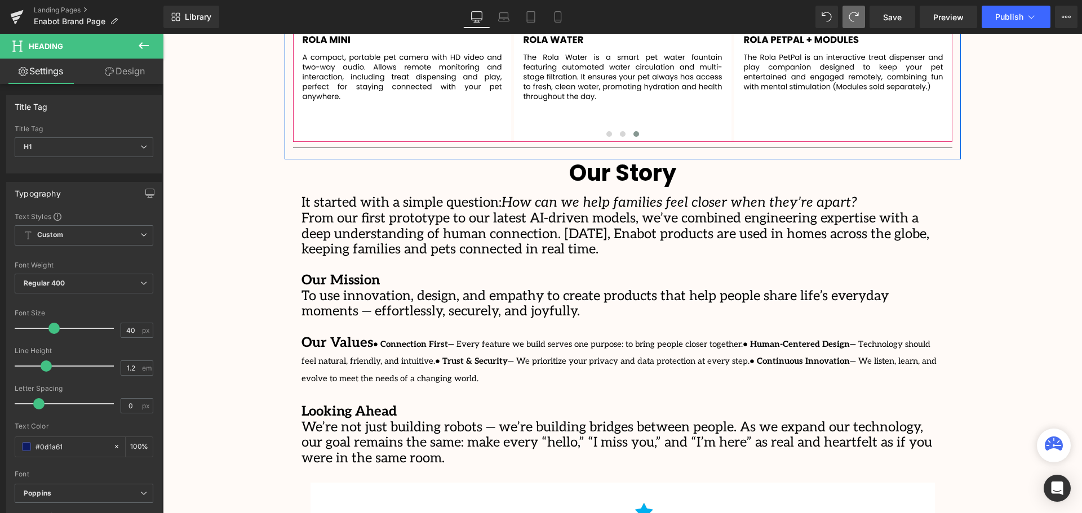
scroll to position [1930, 0]
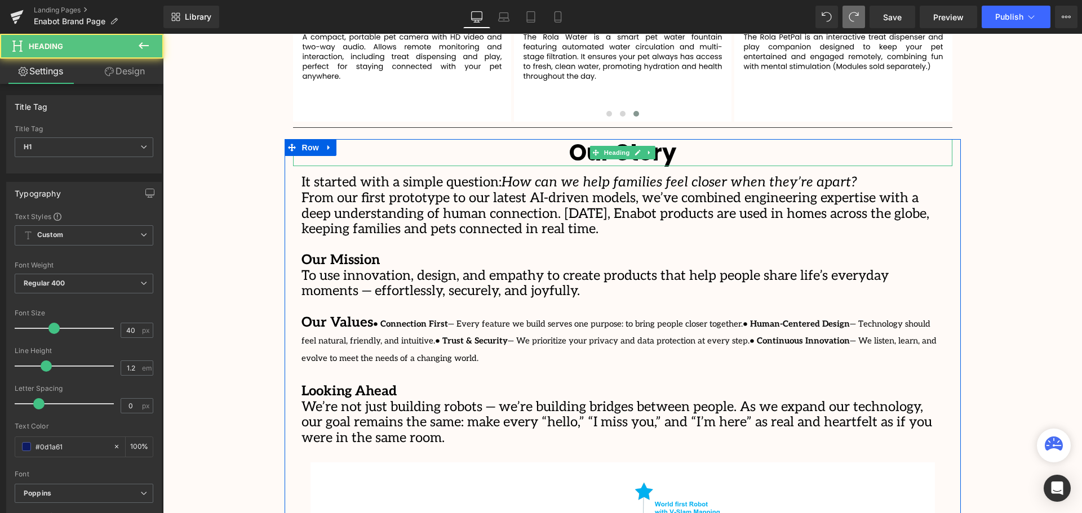
click at [618, 152] on div "Our Story Heading" at bounding box center [622, 152] width 659 height 27
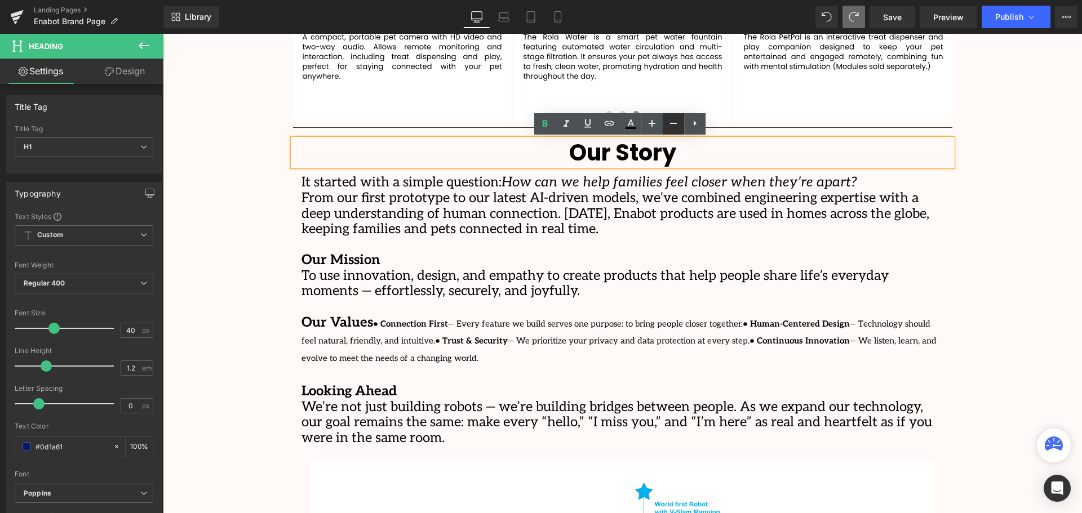
click at [668, 126] on icon at bounding box center [674, 124] width 14 height 14
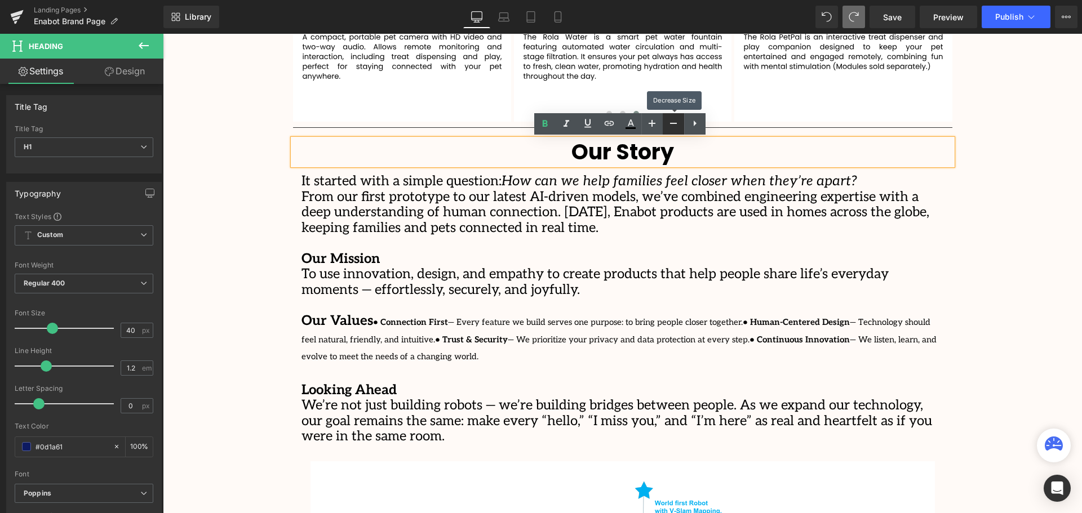
click at [668, 126] on icon at bounding box center [674, 124] width 14 height 14
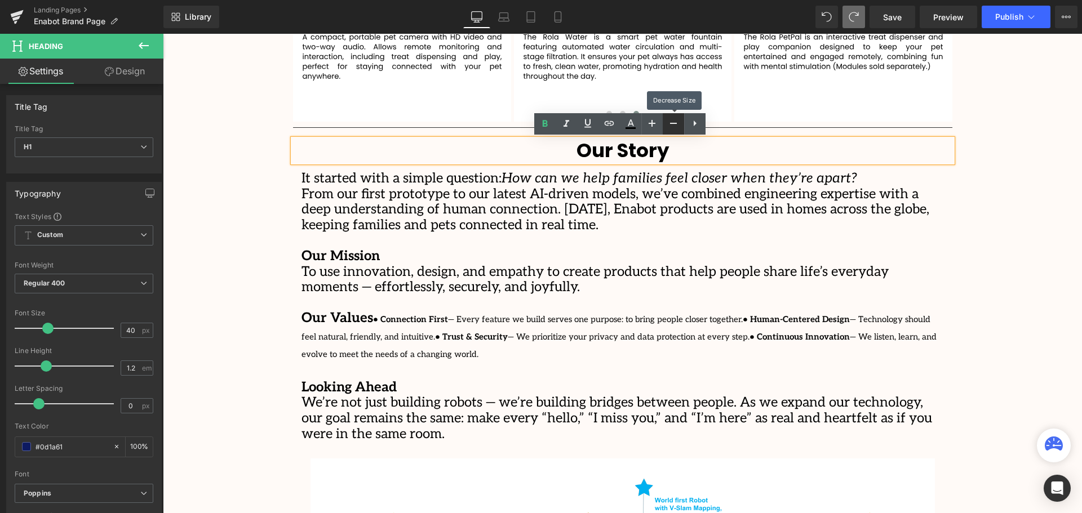
click at [668, 126] on icon at bounding box center [674, 124] width 14 height 14
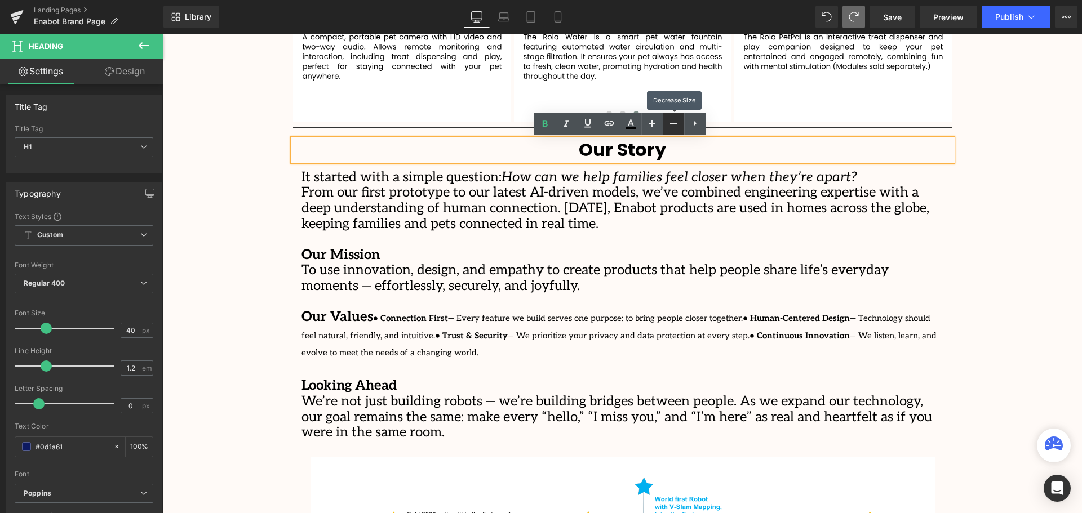
click at [668, 126] on icon at bounding box center [674, 124] width 14 height 14
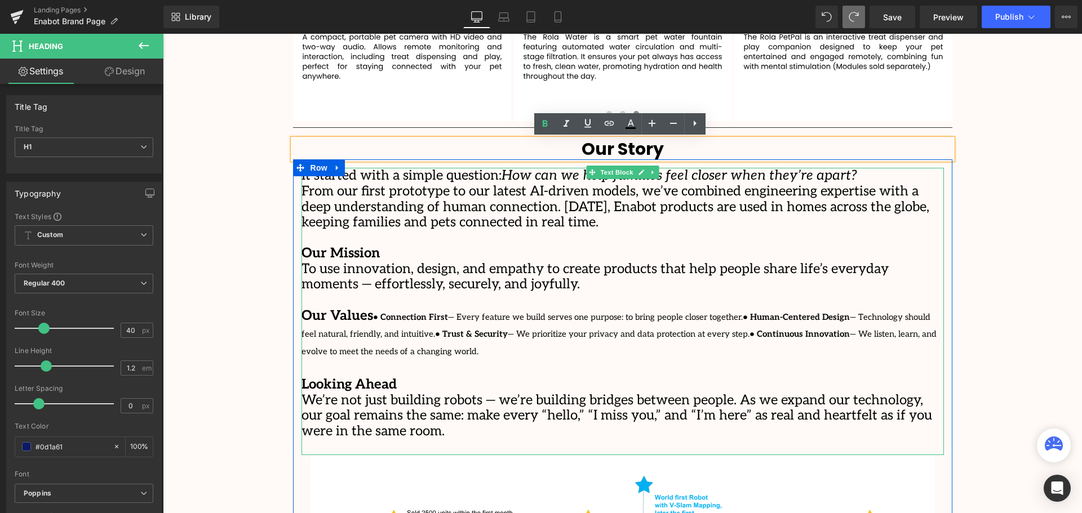
click at [338, 198] on p "It started with a simple question: How can we help families feel closer when th…" at bounding box center [623, 199] width 643 height 62
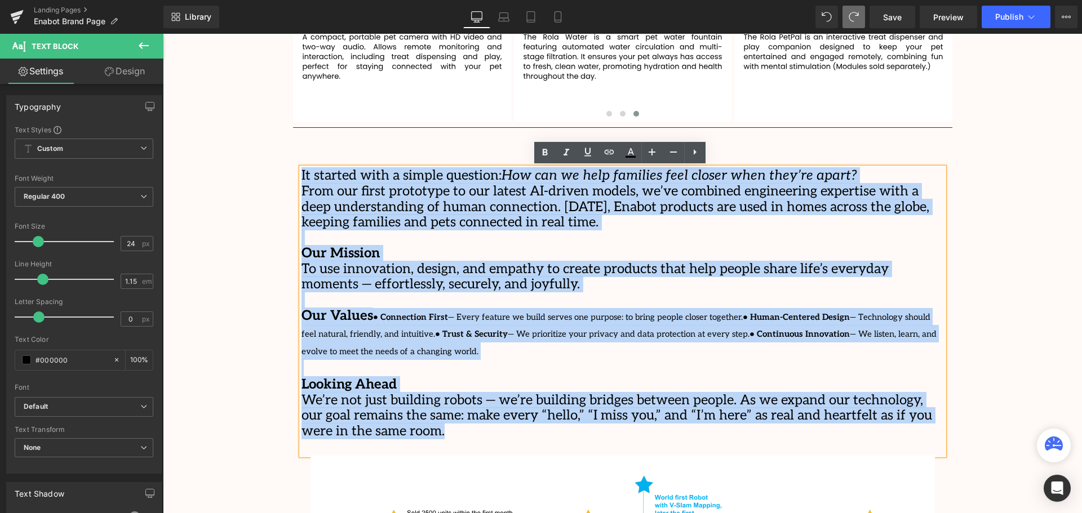
click at [302, 174] on div "It started with a simple question: How can we help families feel closer when th…" at bounding box center [623, 311] width 643 height 287
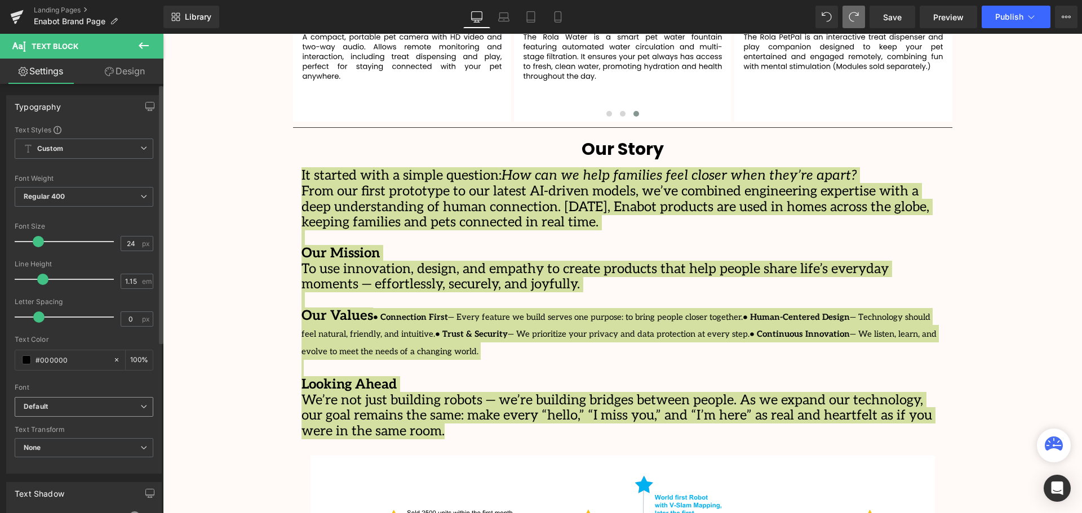
click at [89, 398] on span "Default" at bounding box center [84, 407] width 139 height 20
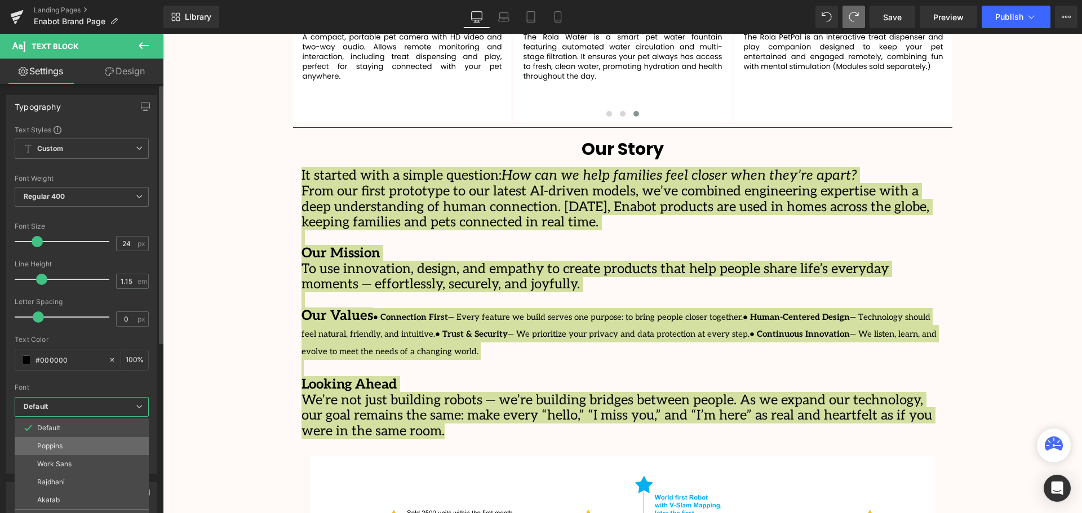
click at [70, 440] on li "Poppins" at bounding box center [82, 446] width 134 height 18
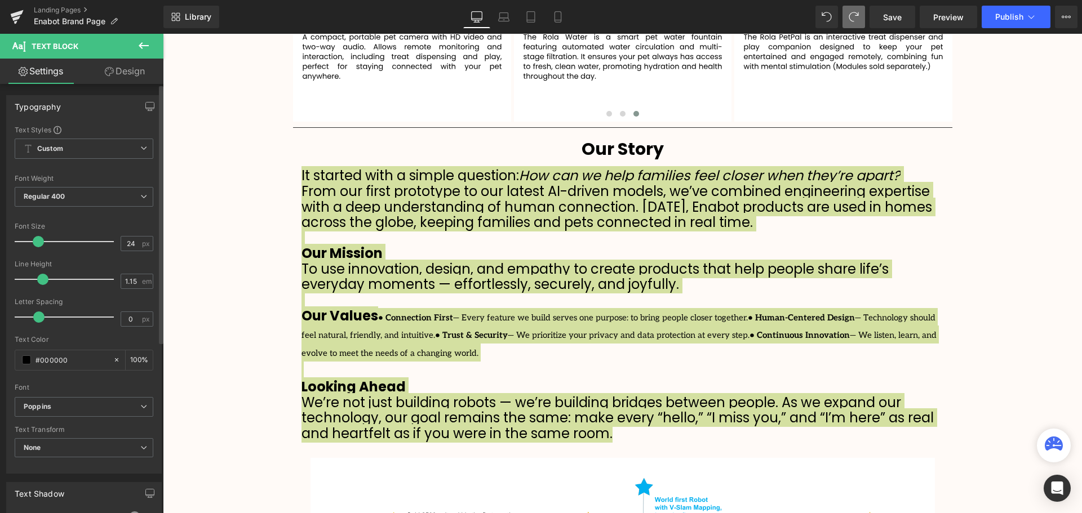
scroll to position [2957, 914]
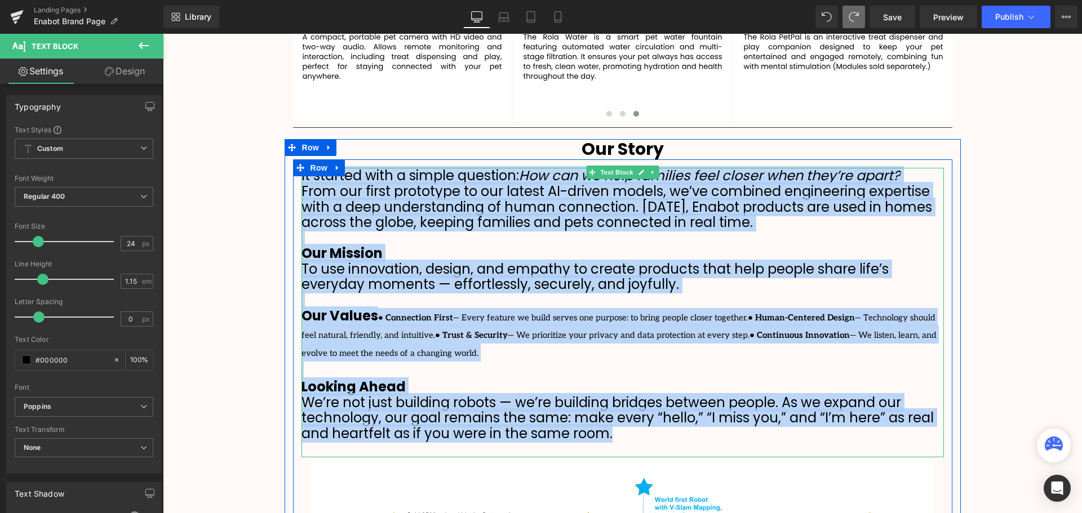
click at [615, 250] on div "It started with a simple question: How can we help families feel closer when th…" at bounding box center [623, 313] width 643 height 290
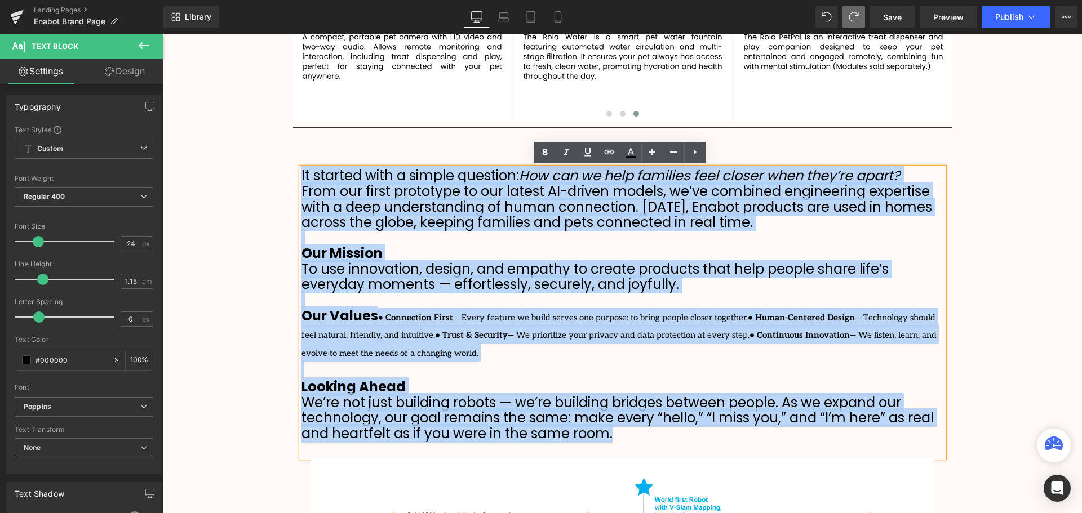
drag, startPoint x: 625, startPoint y: 437, endPoint x: 298, endPoint y: 176, distance: 417.5
click at [302, 176] on div "It started with a simple question: How can we help families feel closer when th…" at bounding box center [623, 313] width 643 height 290
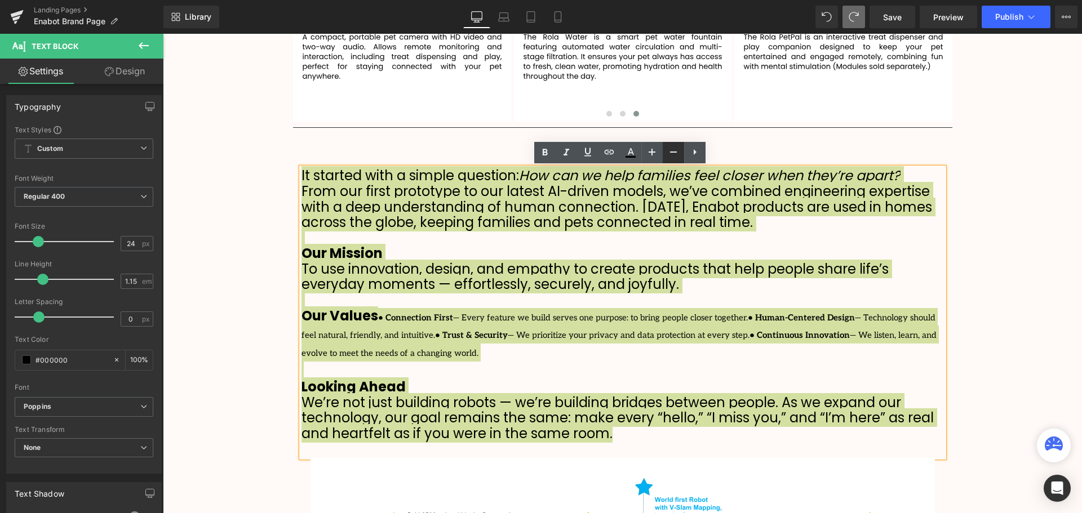
click at [671, 152] on icon at bounding box center [673, 152] width 7 height 1
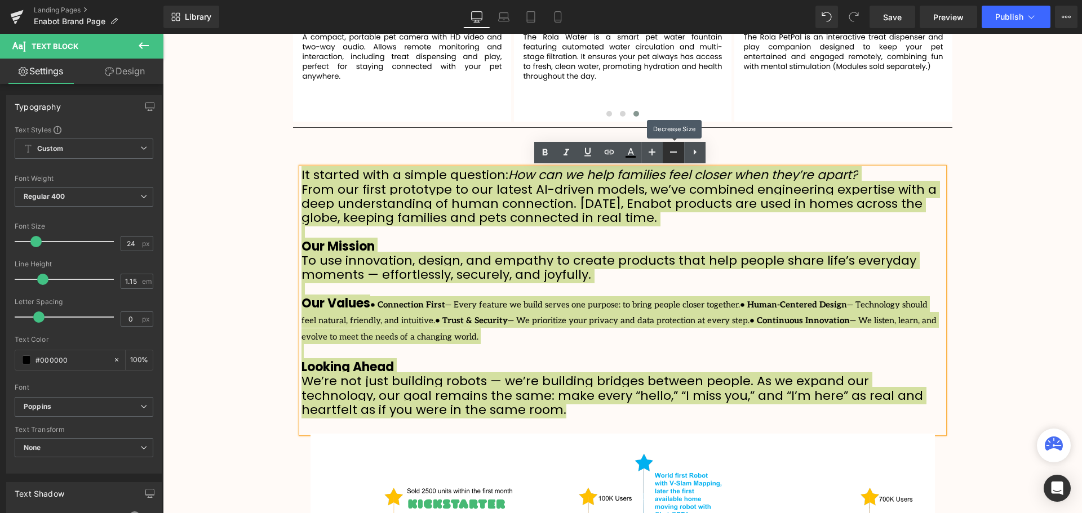
click at [671, 152] on icon at bounding box center [673, 152] width 7 height 1
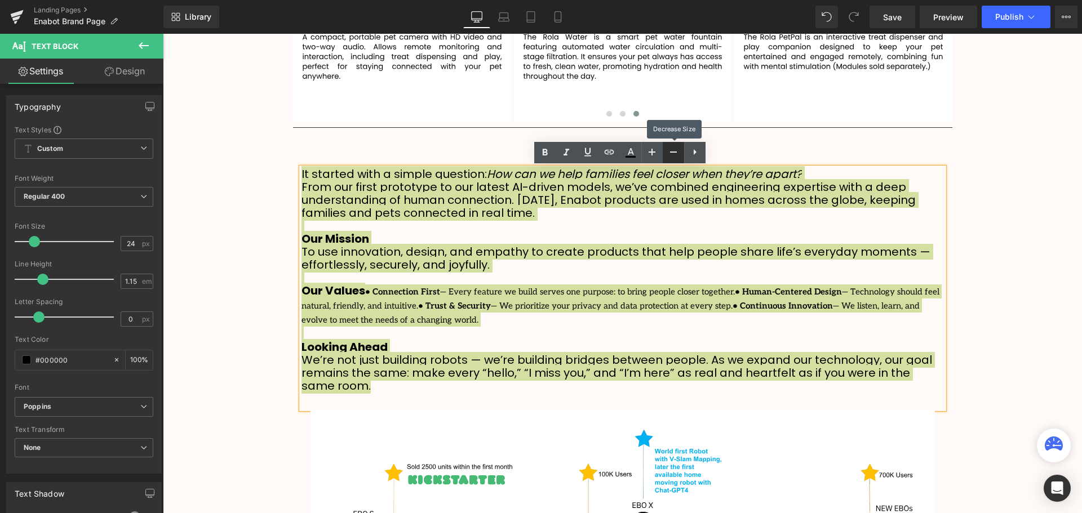
click at [671, 152] on icon at bounding box center [673, 152] width 7 height 1
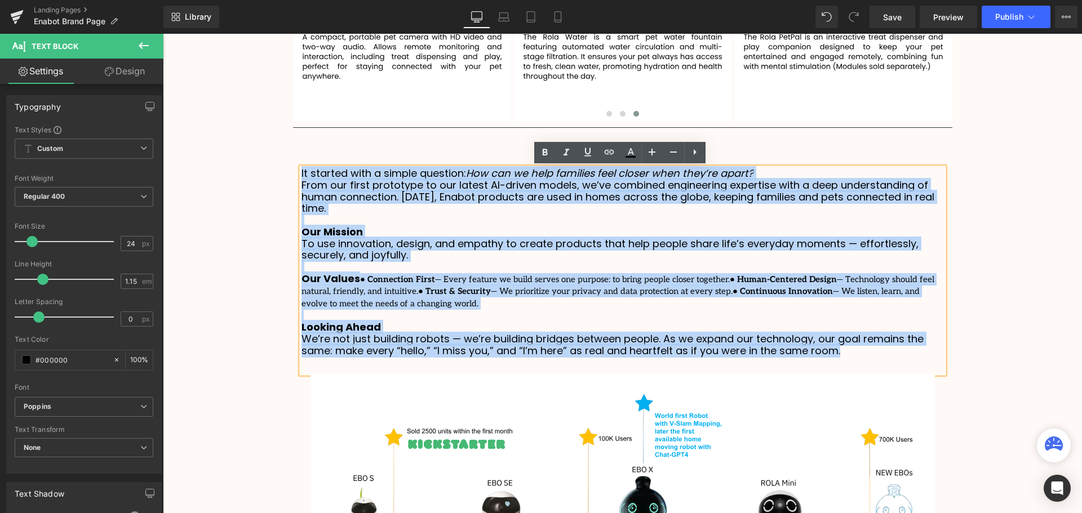
click at [821, 238] on p "To use innovation, design, and empathy to create products that help people shar…" at bounding box center [623, 249] width 643 height 23
click at [723, 193] on p "It started with a simple question: How can we help families feel closer when th…" at bounding box center [623, 191] width 643 height 47
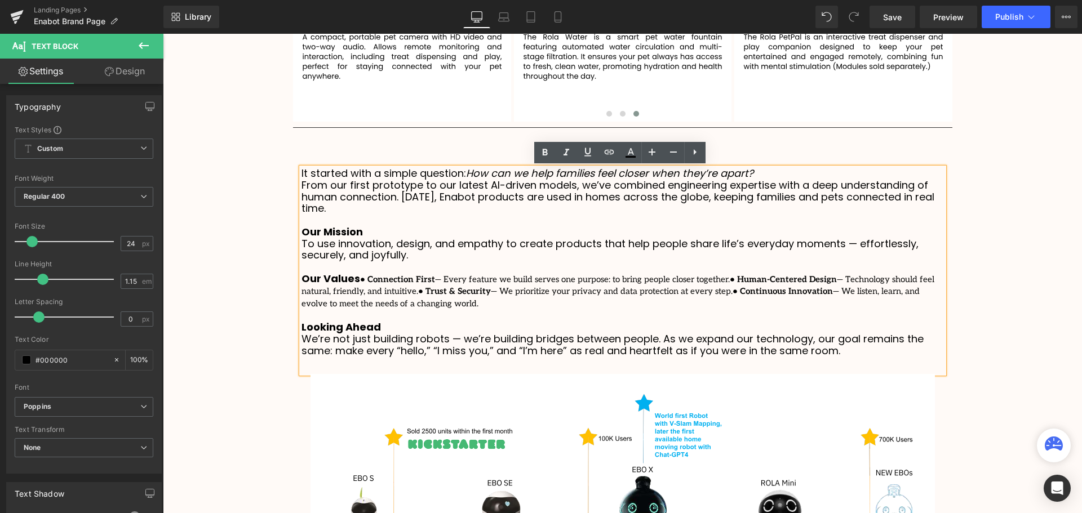
click at [764, 177] on p "It started with a simple question: How can we help families feel closer when th…" at bounding box center [623, 191] width 643 height 47
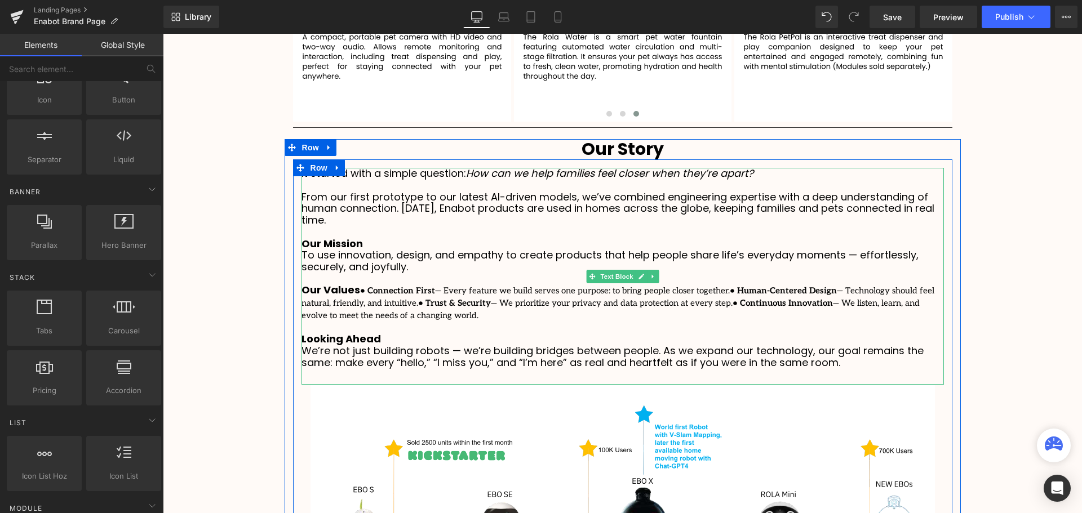
click at [403, 310] on div "It started with a simple question: How can we help families feel closer when th…" at bounding box center [623, 276] width 643 height 217
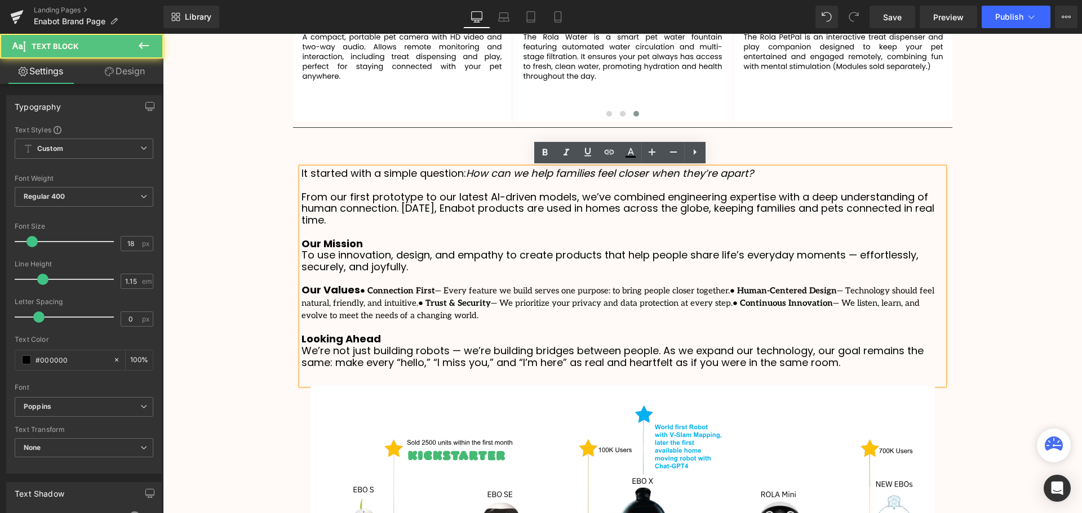
click at [360, 292] on strong "• Connection First" at bounding box center [397, 291] width 75 height 10
click at [360, 290] on strong "Connection First" at bounding box center [394, 291] width 68 height 10
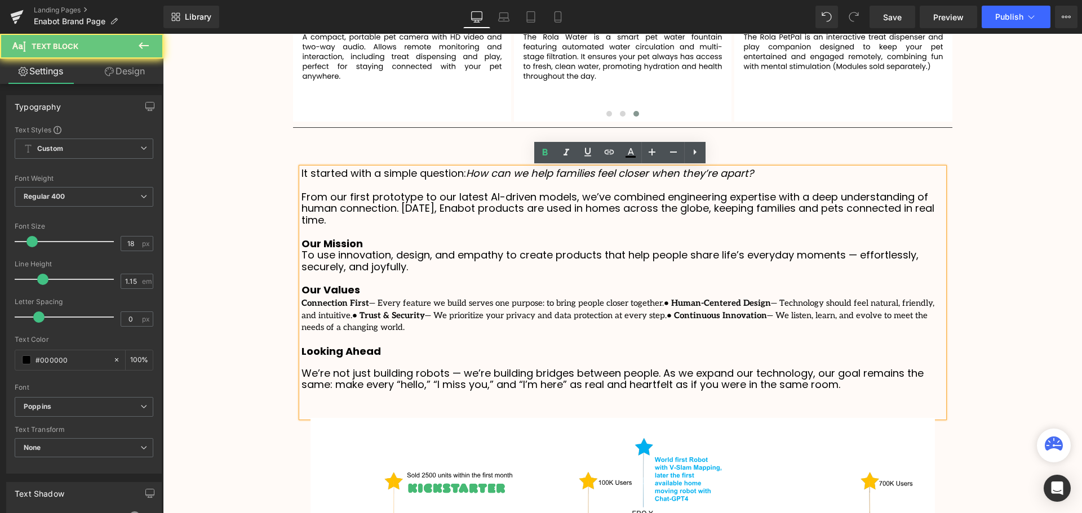
scroll to position [2904, 914]
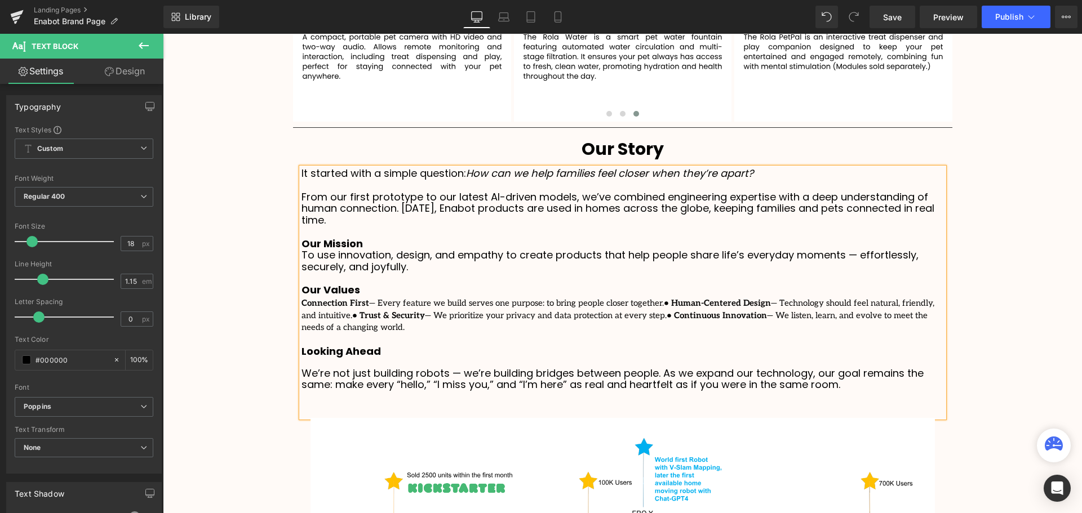
click at [664, 303] on strong "• Human-Centered Design" at bounding box center [717, 303] width 107 height 10
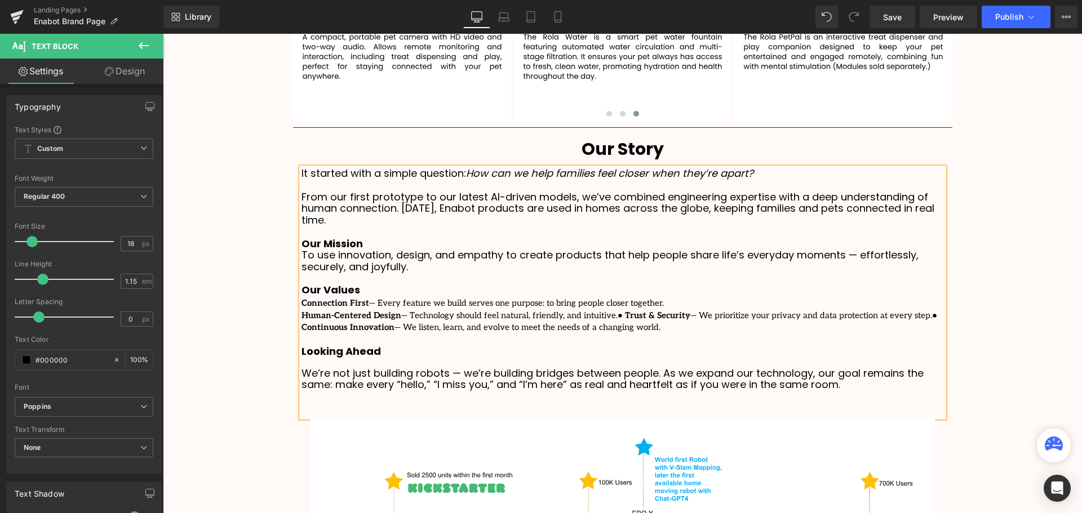
click at [618, 316] on strong "• Trust & Security" at bounding box center [654, 316] width 73 height 10
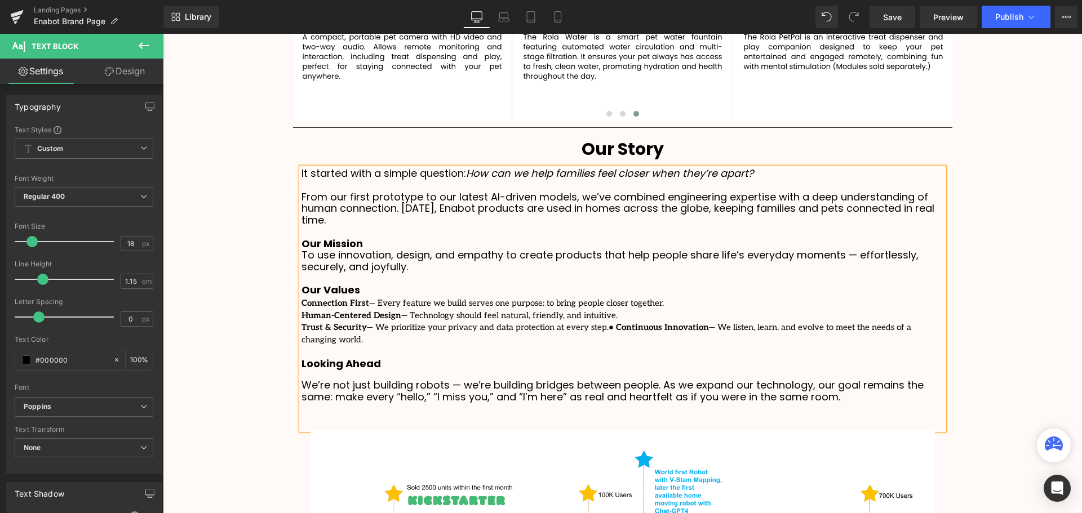
click at [609, 327] on strong "• Continuous Innovation" at bounding box center [659, 327] width 100 height 10
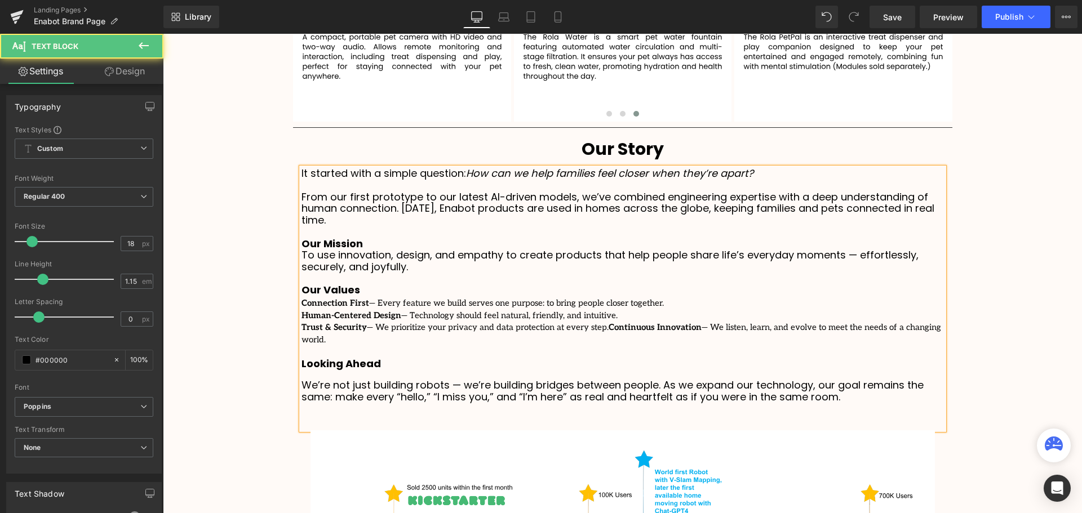
scroll to position [2929, 914]
drag, startPoint x: 630, startPoint y: 342, endPoint x: 298, endPoint y: 304, distance: 333.6
click at [302, 304] on div "It started with a simple question: How can we help families feel closer when th…" at bounding box center [623, 299] width 643 height 262
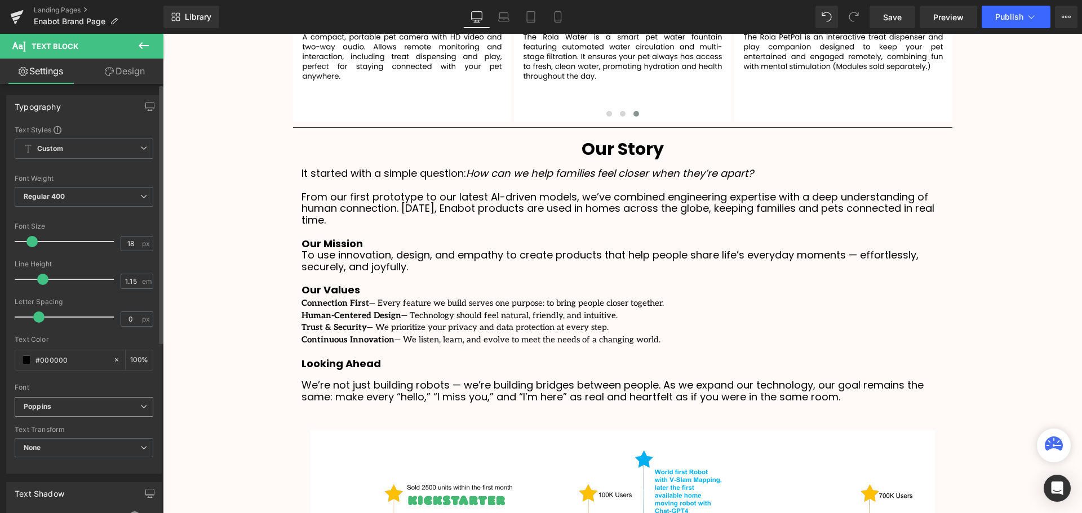
click at [67, 405] on b "Poppins" at bounding box center [82, 407] width 117 height 10
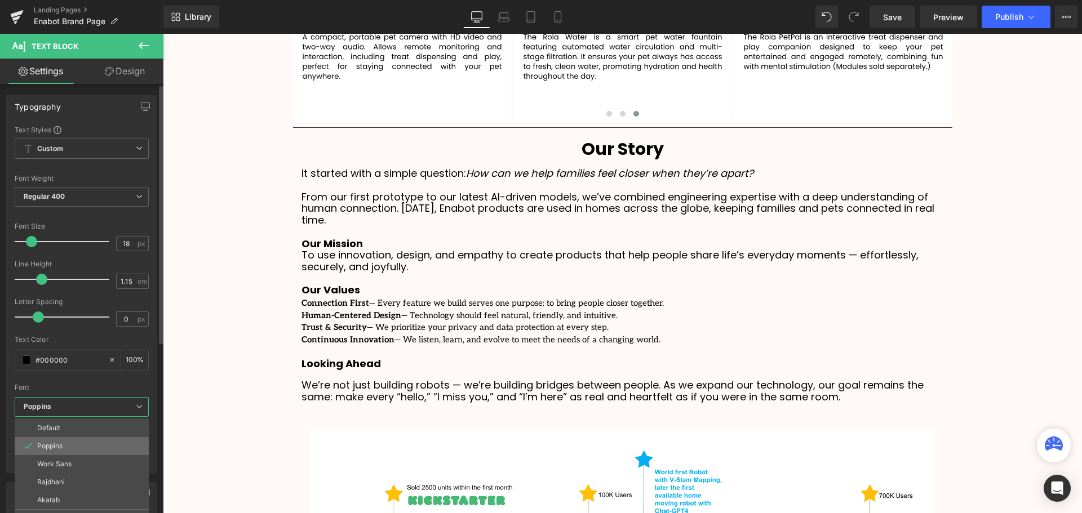
click at [56, 443] on p "Poppins" at bounding box center [49, 446] width 25 height 8
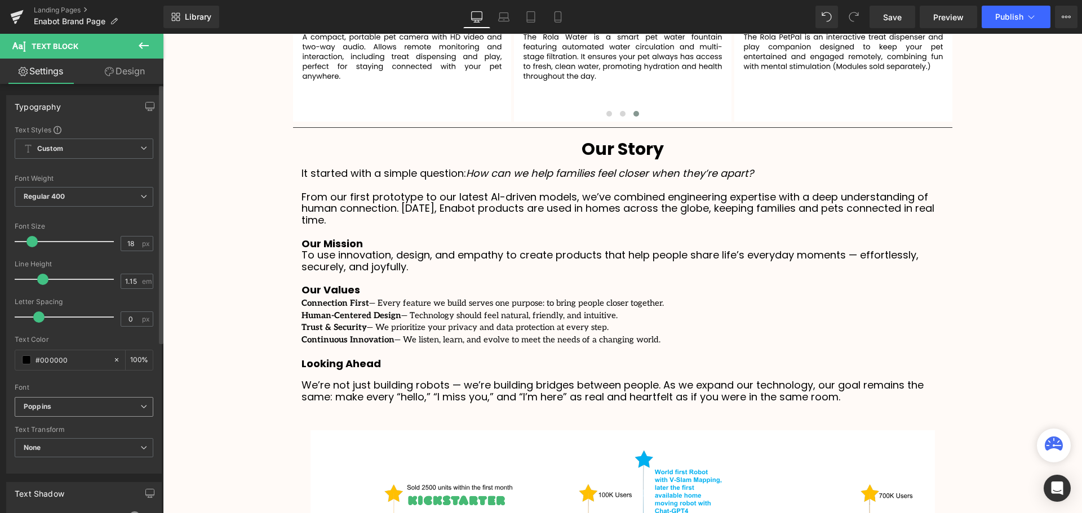
click at [66, 409] on b "Poppins" at bounding box center [82, 407] width 117 height 10
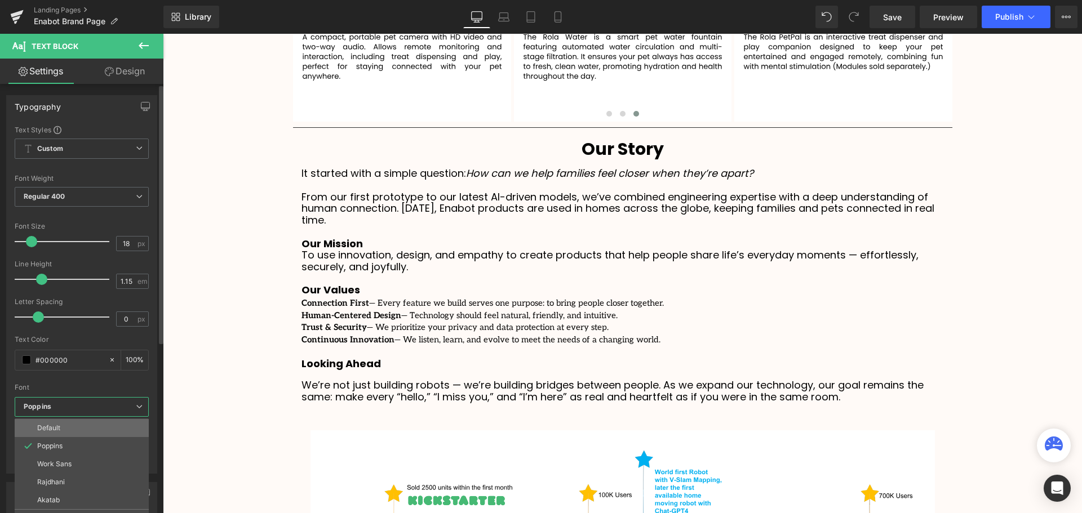
click at [66, 429] on li "Default" at bounding box center [82, 428] width 134 height 18
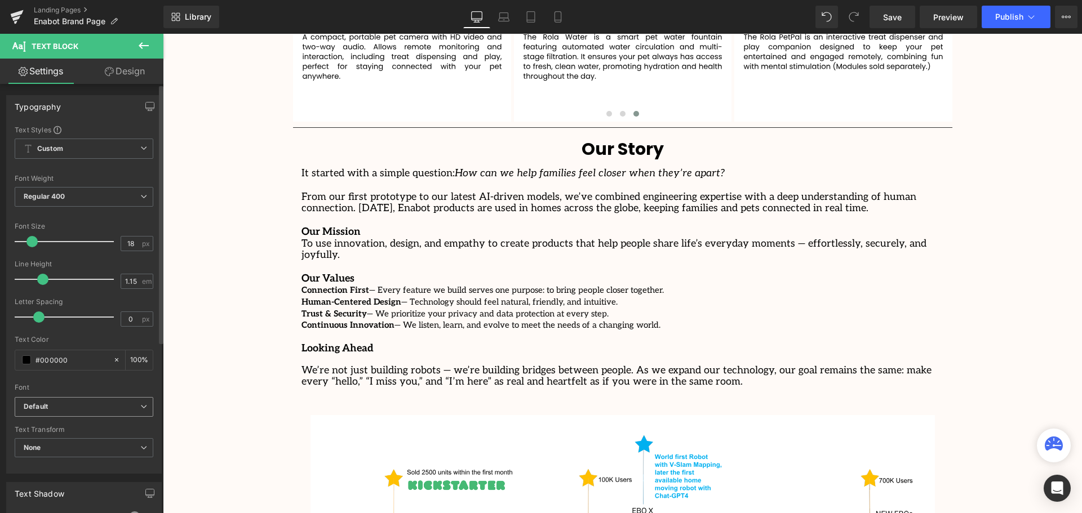
click at [73, 408] on b "Default" at bounding box center [82, 407] width 117 height 10
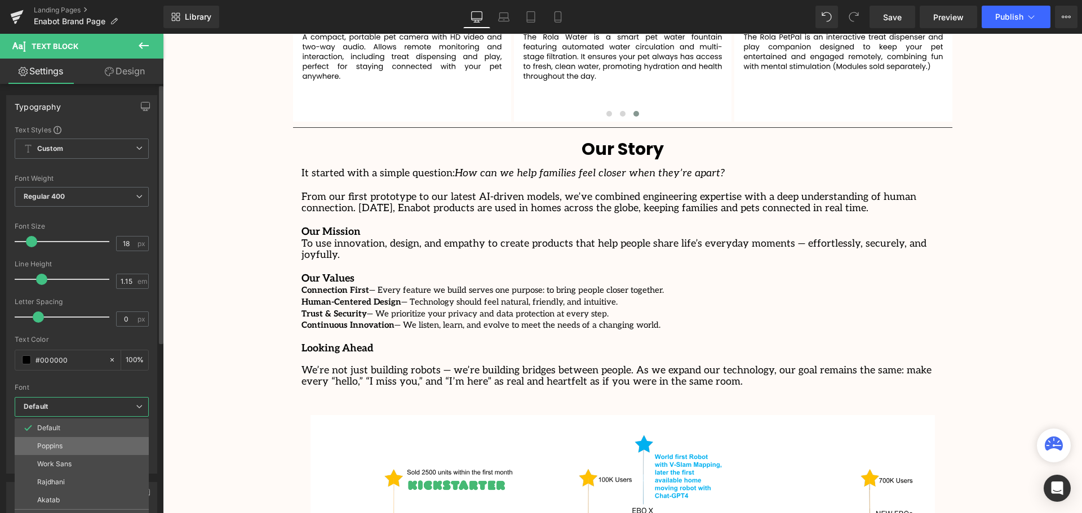
click at [67, 444] on li "Poppins" at bounding box center [82, 446] width 134 height 18
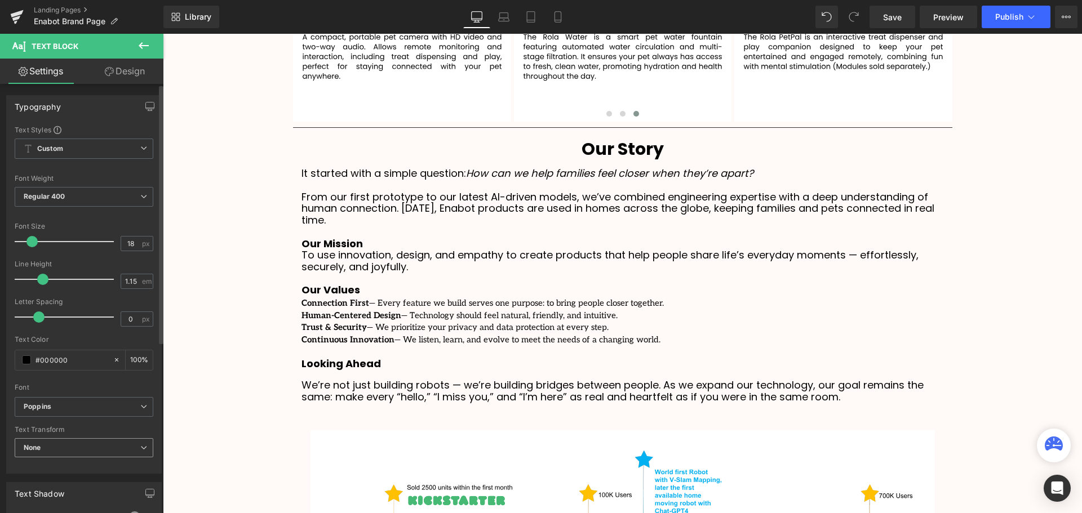
scroll to position [6, 6]
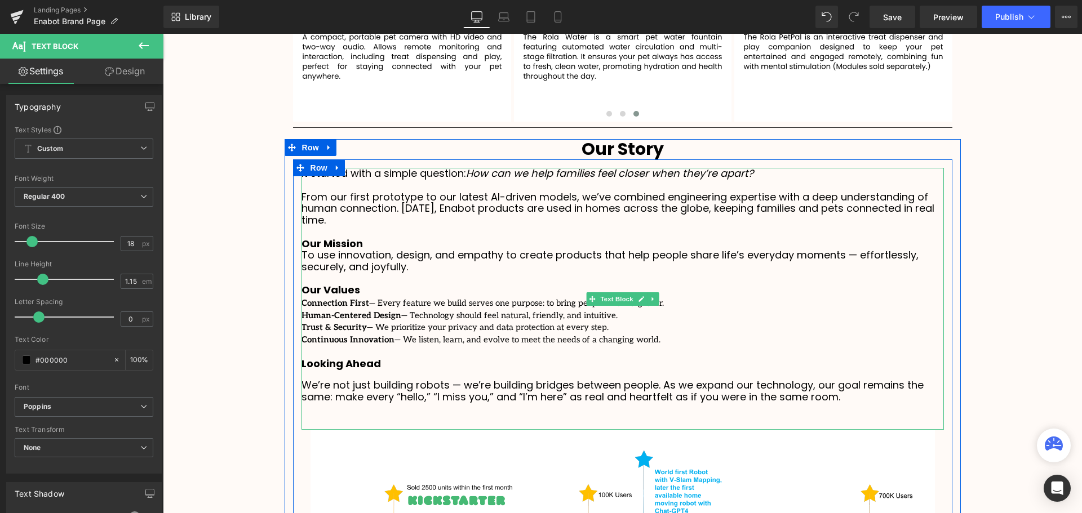
click at [634, 334] on div "Continuous Innovation — We listen, learn, and evolve to meet the needs of a cha…" at bounding box center [623, 369] width 643 height 70
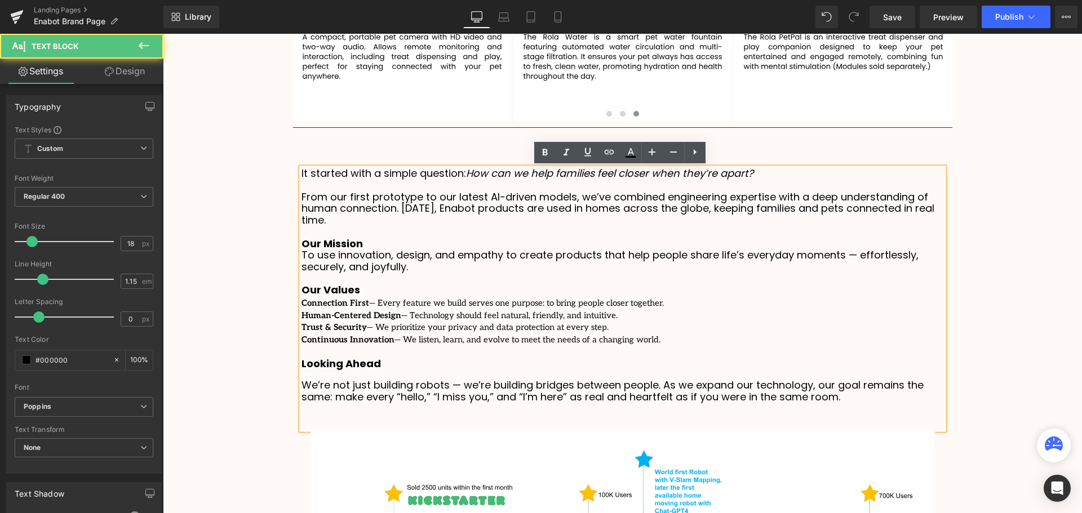
click at [362, 313] on strong "Human-Centered Design" at bounding box center [352, 316] width 100 height 10
click at [369, 302] on span "— Every feature we build serves one purpose: to bring people closer together." at bounding box center [516, 303] width 295 height 10
drag, startPoint x: 360, startPoint y: 303, endPoint x: 300, endPoint y: 304, distance: 59.7
click at [302, 304] on undefined "Connection First — Every feature we build serves one purpose: to bring people c…" at bounding box center [483, 302] width 362 height 14
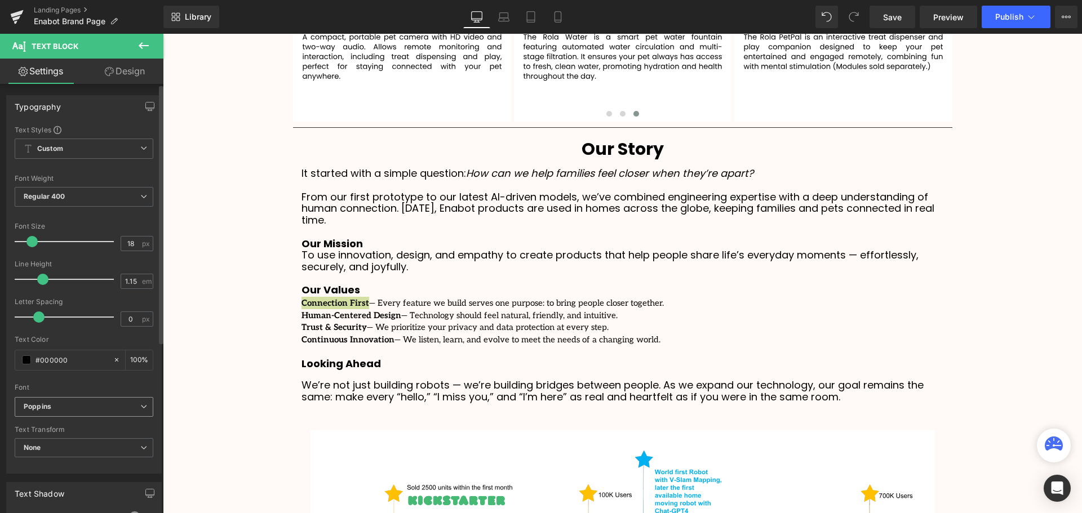
click at [103, 407] on b "Poppins" at bounding box center [82, 407] width 117 height 10
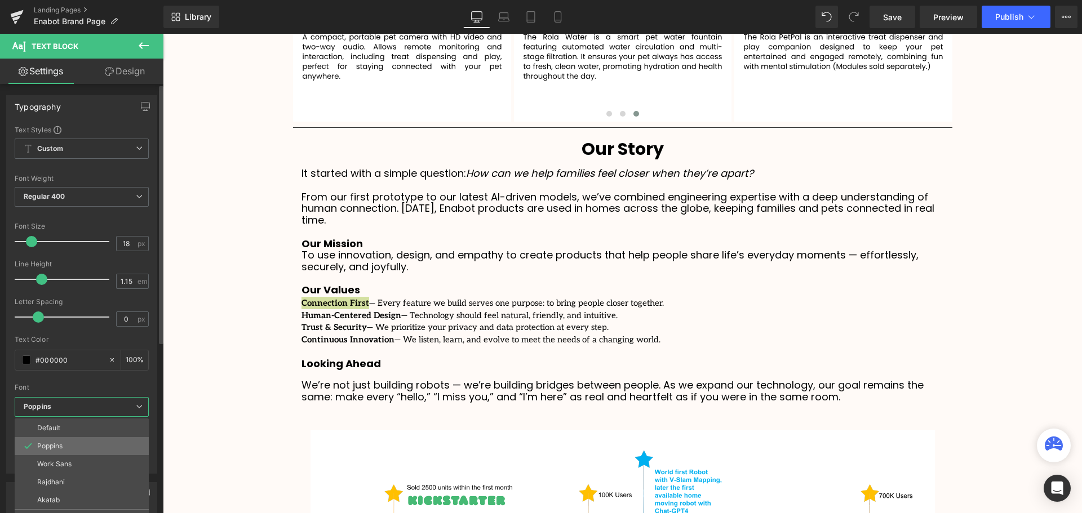
click at [76, 437] on li "Poppins" at bounding box center [82, 446] width 134 height 18
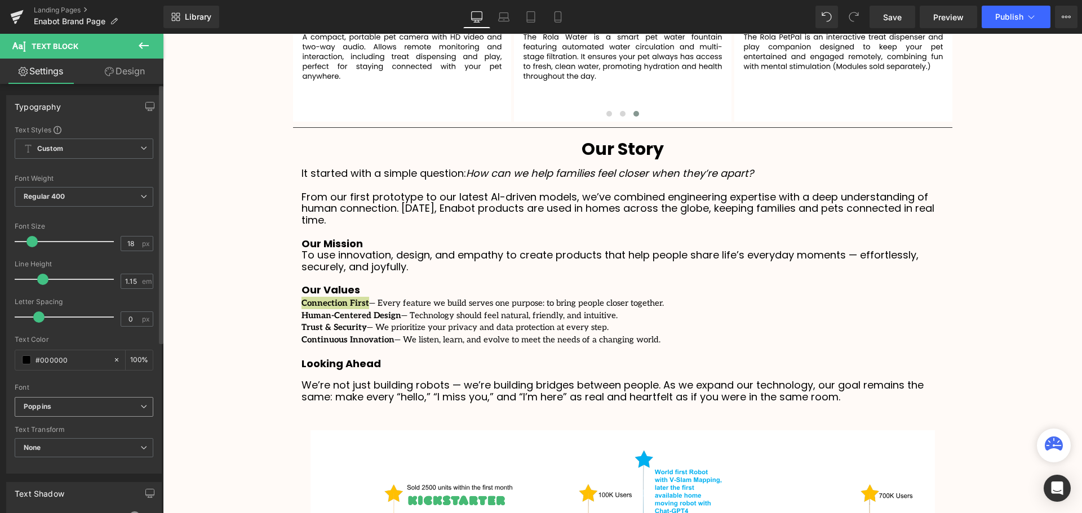
click at [87, 408] on b "Poppins" at bounding box center [82, 407] width 117 height 10
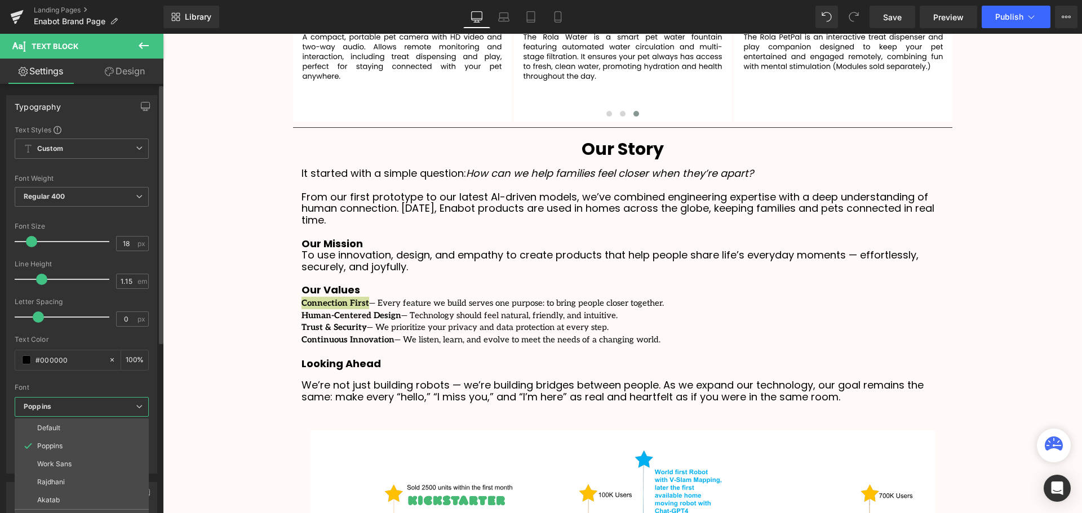
click at [63, 432] on li "Default" at bounding box center [82, 428] width 134 height 18
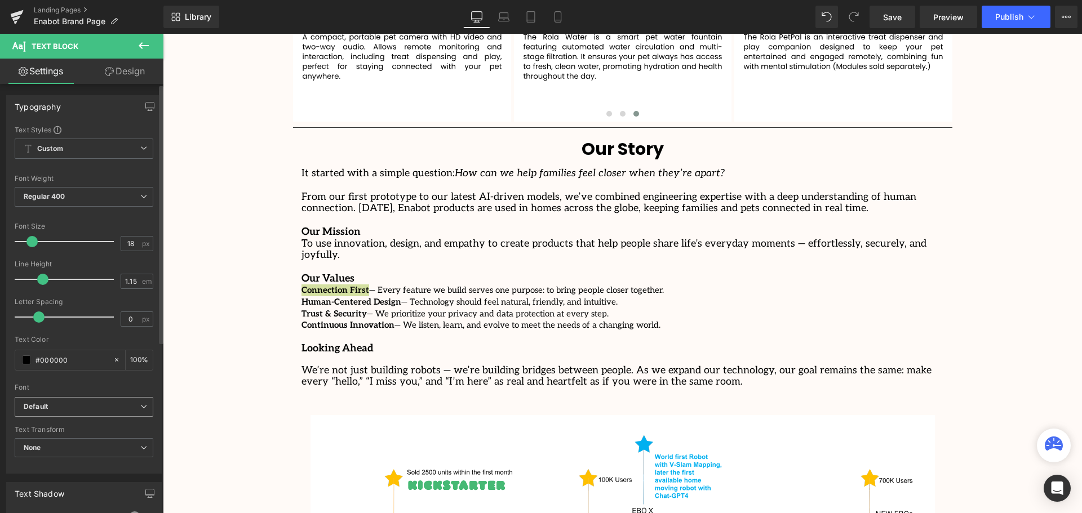
click at [87, 406] on b "Default" at bounding box center [82, 407] width 117 height 10
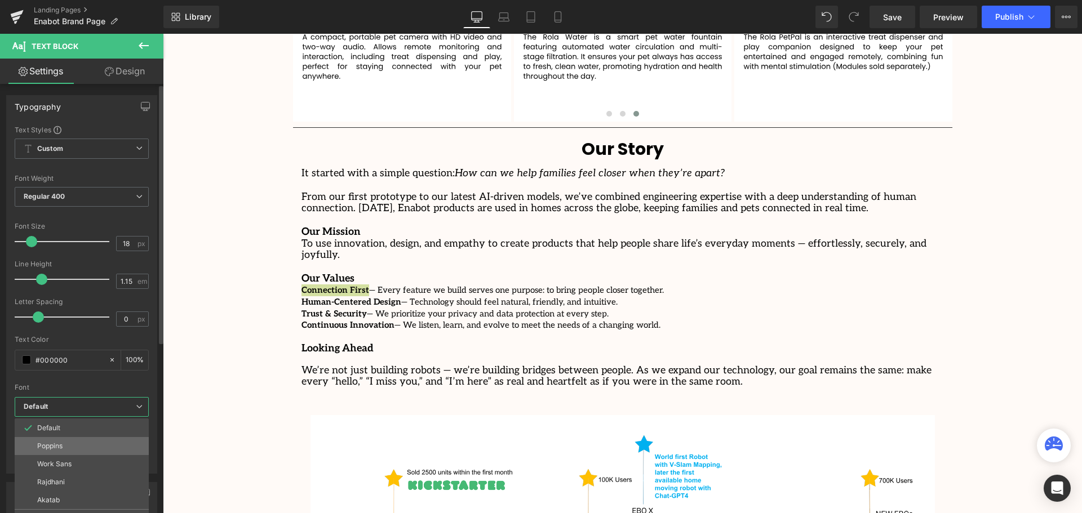
click at [69, 440] on li "Poppins" at bounding box center [82, 446] width 134 height 18
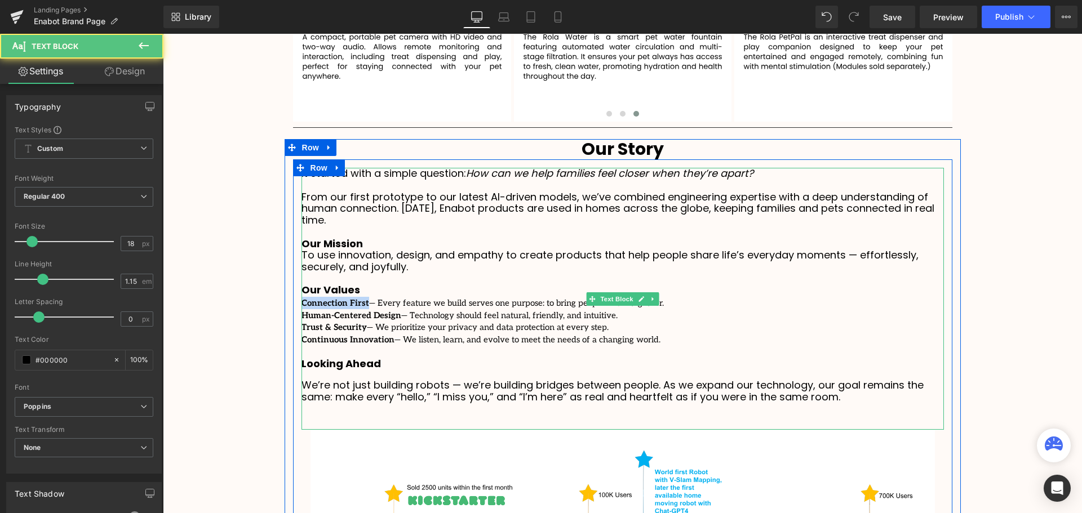
click at [395, 343] on span "— We listen, learn, and evolve to meet the needs of a changing world." at bounding box center [528, 340] width 266 height 10
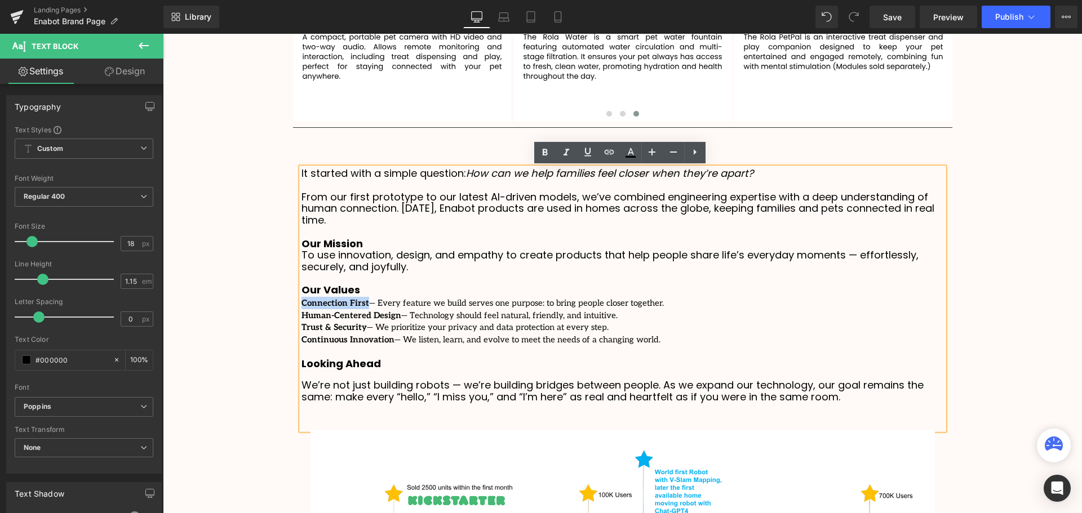
drag, startPoint x: 640, startPoint y: 340, endPoint x: 400, endPoint y: 313, distance: 242.2
click at [316, 319] on div "It started with a simple question: How can we help families feel closer when th…" at bounding box center [623, 299] width 643 height 262
click at [401, 313] on span "— Technology should feel natural, friendly, and intuitive." at bounding box center [509, 316] width 216 height 10
drag, startPoint x: 368, startPoint y: 302, endPoint x: 358, endPoint y: 302, distance: 9.6
click at [358, 302] on undefined "Connection First — Every feature we build serves one purpose: to bring people c…" at bounding box center [483, 302] width 362 height 14
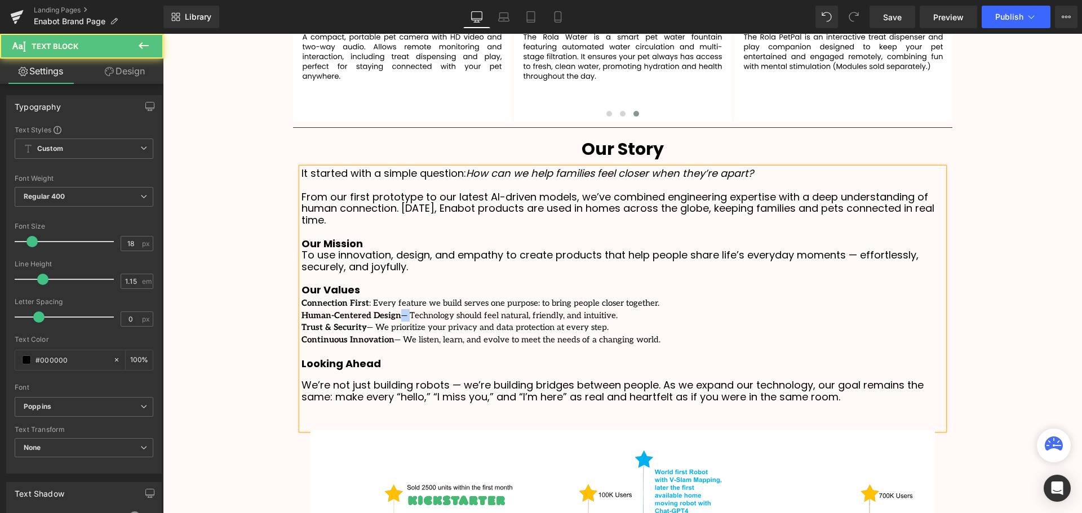
drag, startPoint x: 397, startPoint y: 316, endPoint x: 388, endPoint y: 316, distance: 9.0
click at [401, 316] on span "— Technology should feel natural, friendly, and intuitive." at bounding box center [509, 316] width 216 height 10
drag, startPoint x: 369, startPoint y: 328, endPoint x: 359, endPoint y: 329, distance: 9.6
click at [367, 329] on span "— We prioritize your privacy and data protection at every step." at bounding box center [488, 327] width 242 height 10
drag, startPoint x: 393, startPoint y: 343, endPoint x: 381, endPoint y: 342, distance: 12.4
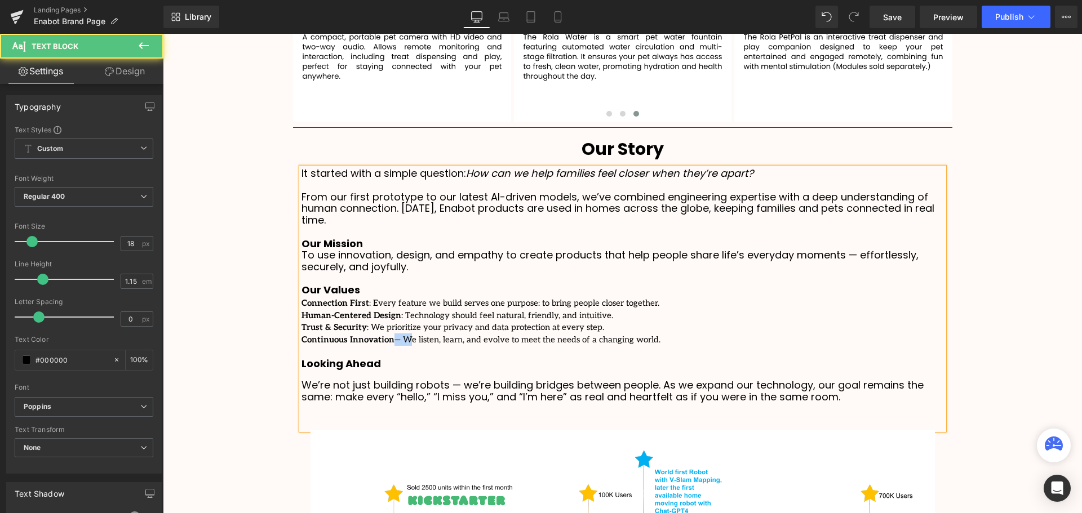
click at [381, 342] on undefined "Continuous Innovation — We listen, learn, and evolve to meet the needs of a cha…" at bounding box center [481, 339] width 359 height 14
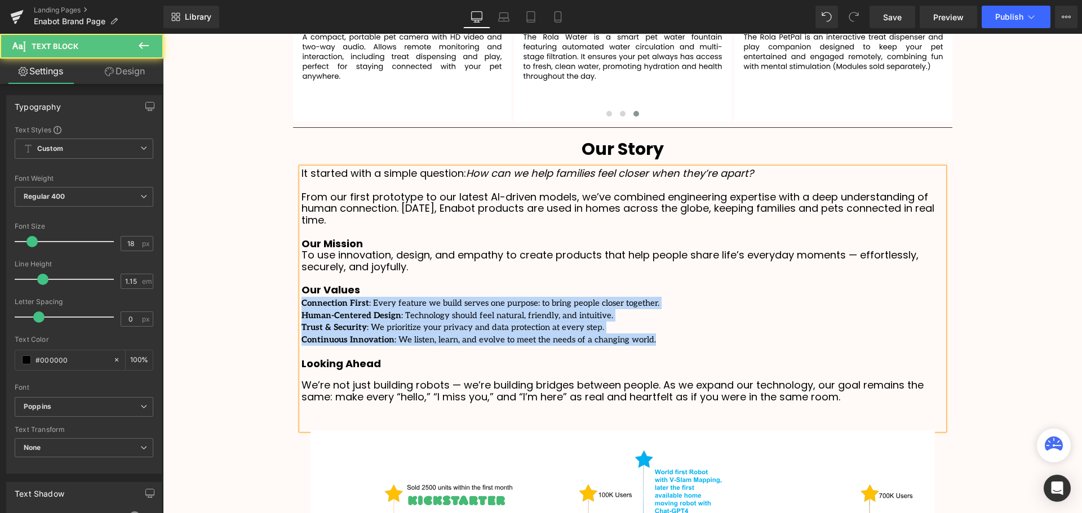
drag, startPoint x: 644, startPoint y: 336, endPoint x: 299, endPoint y: 304, distance: 346.5
click at [302, 304] on div "It started with a simple question: How can we help families feel closer when th…" at bounding box center [623, 299] width 643 height 262
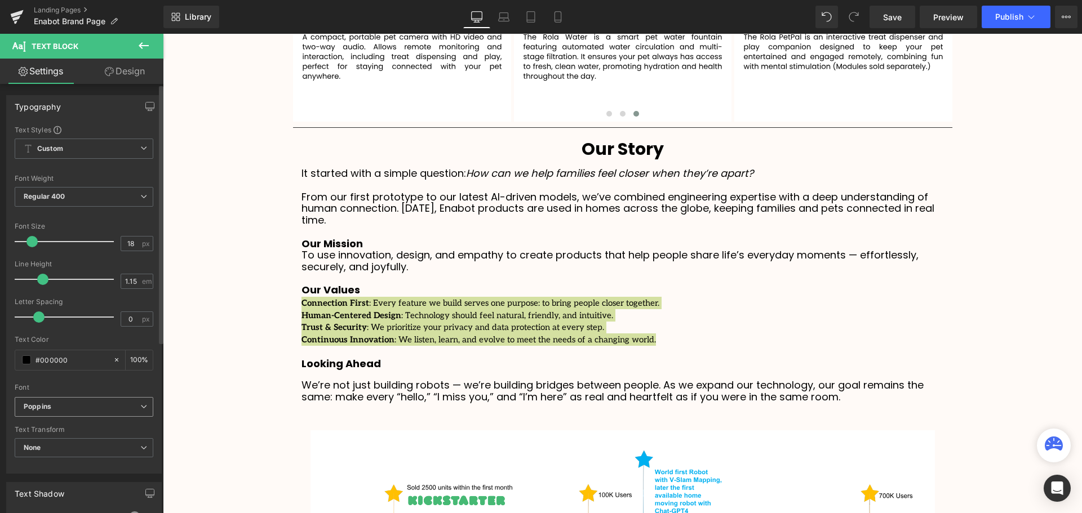
click at [67, 412] on span "Poppins" at bounding box center [84, 407] width 139 height 20
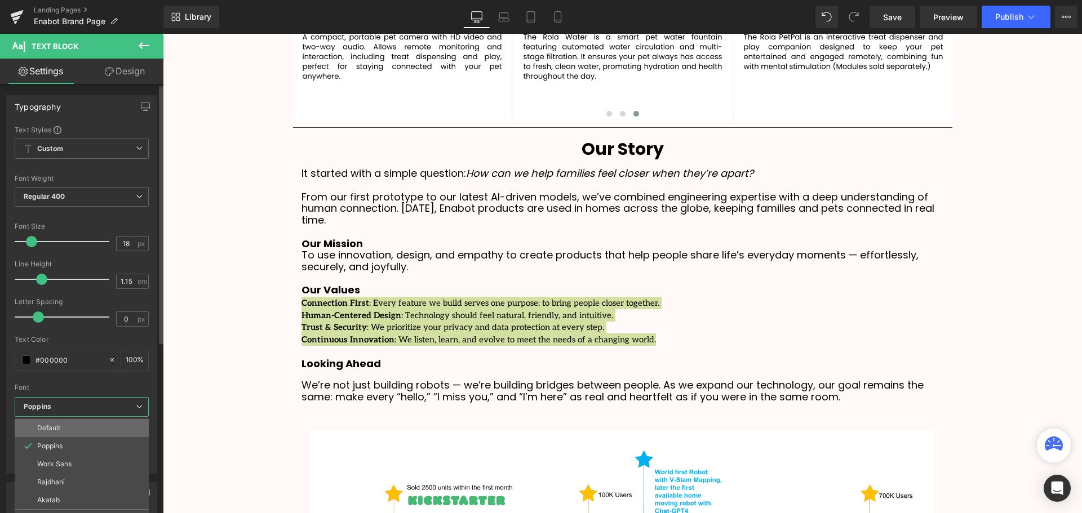
click at [67, 433] on li "Default" at bounding box center [82, 428] width 134 height 18
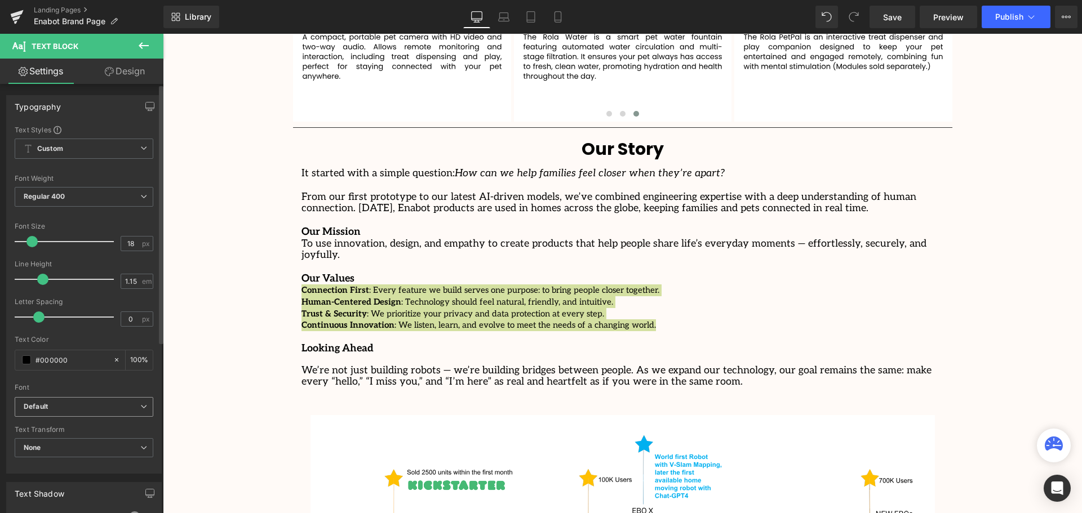
click at [89, 406] on b "Default" at bounding box center [82, 407] width 117 height 10
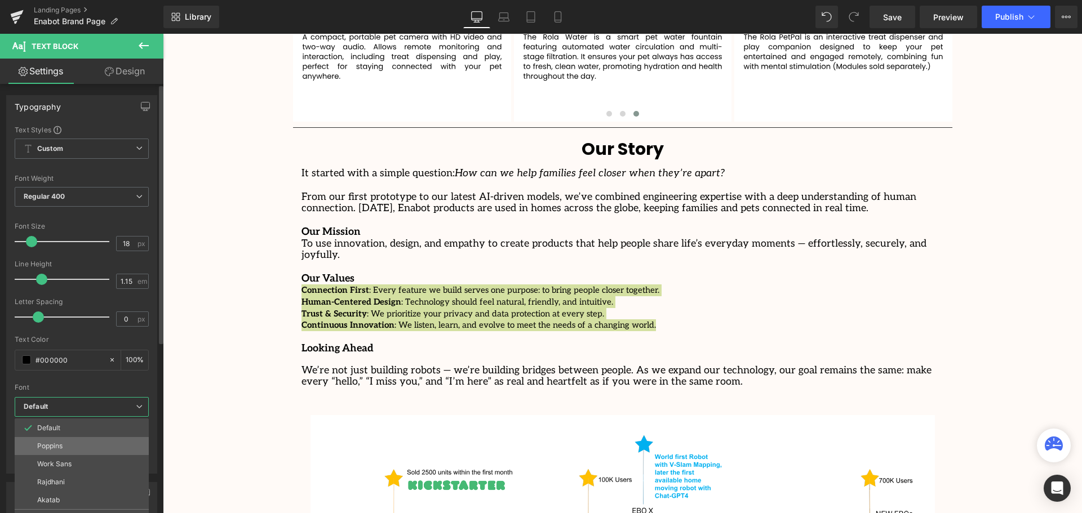
click at [82, 440] on li "Poppins" at bounding box center [82, 446] width 134 height 18
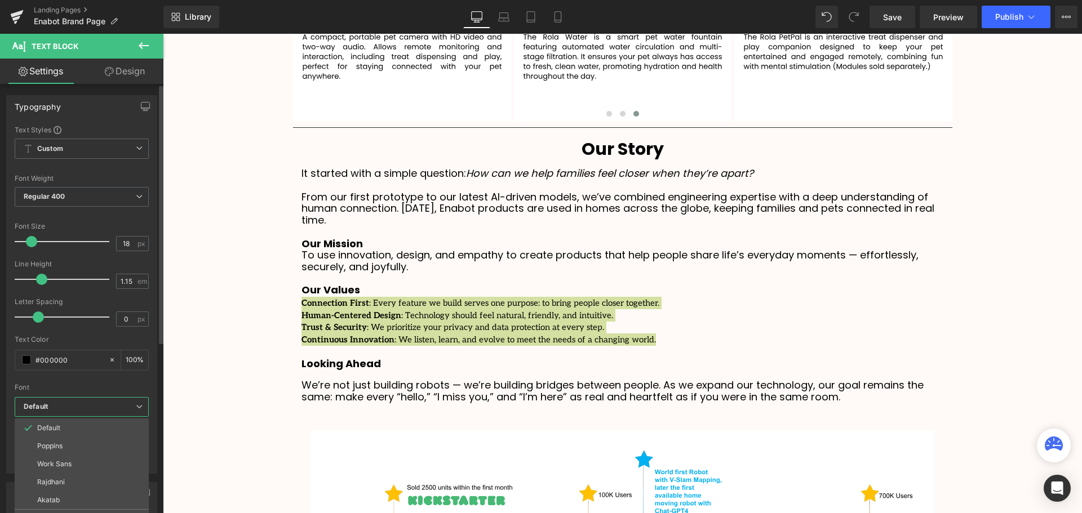
scroll to position [2929, 914]
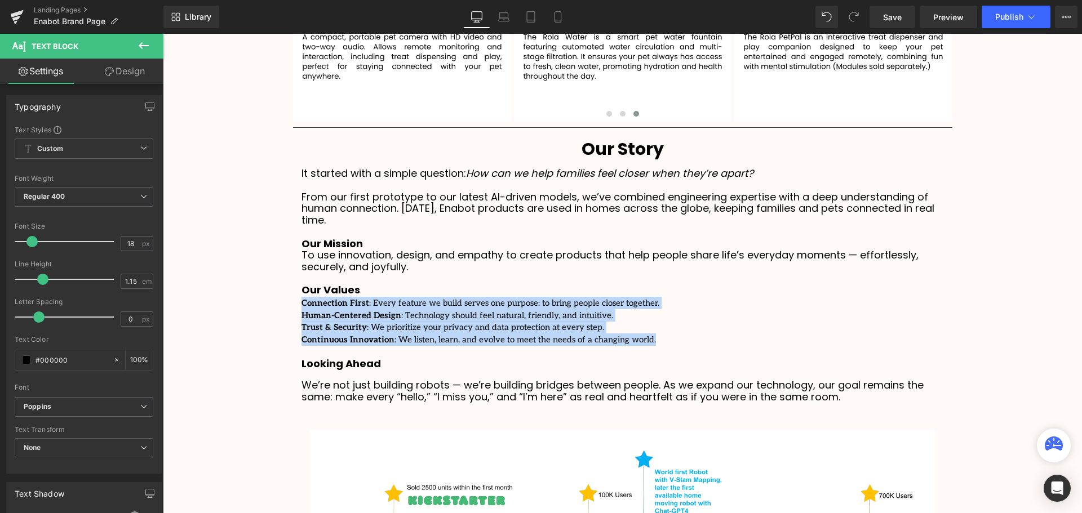
click at [628, 320] on div "Human-Centered Design : Technology should feel natural, friendly, and intuitive." at bounding box center [623, 315] width 643 height 12
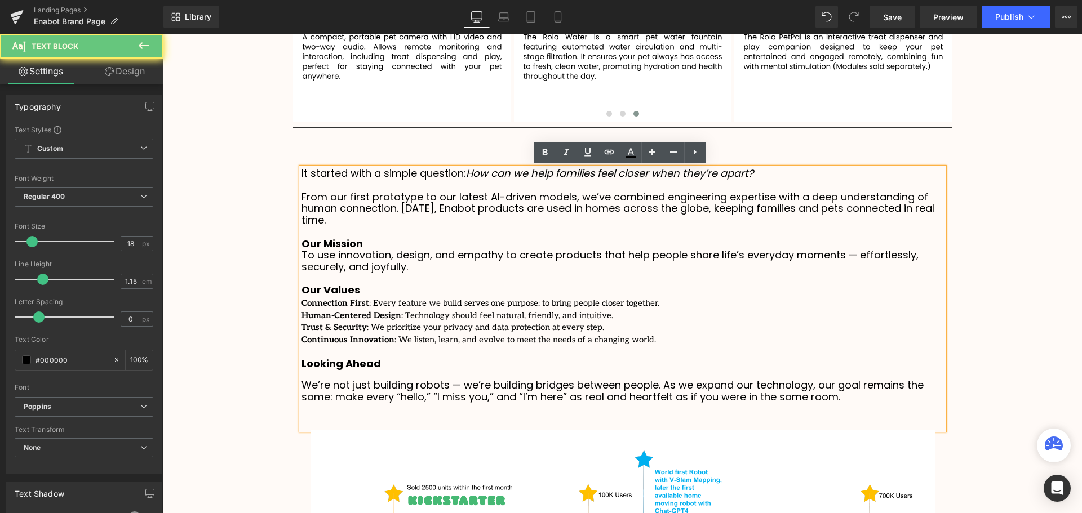
click at [629, 332] on div "Trust & Security : We prioritize your privacy and data protection at every step." at bounding box center [623, 327] width 643 height 12
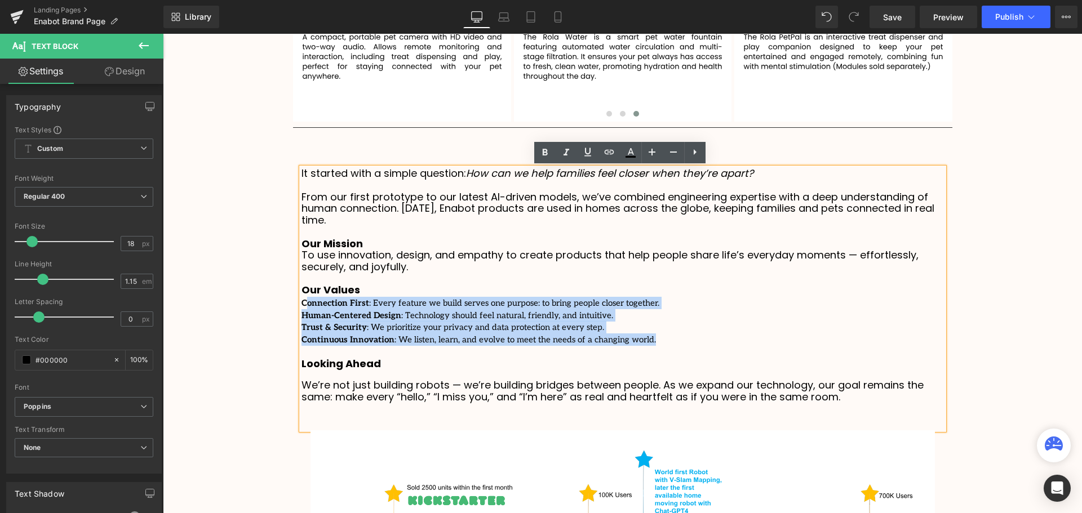
drag, startPoint x: 652, startPoint y: 339, endPoint x: 307, endPoint y: 306, distance: 346.5
click at [306, 306] on div "It started with a simple question: How can we help families feel closer when th…" at bounding box center [623, 299] width 643 height 262
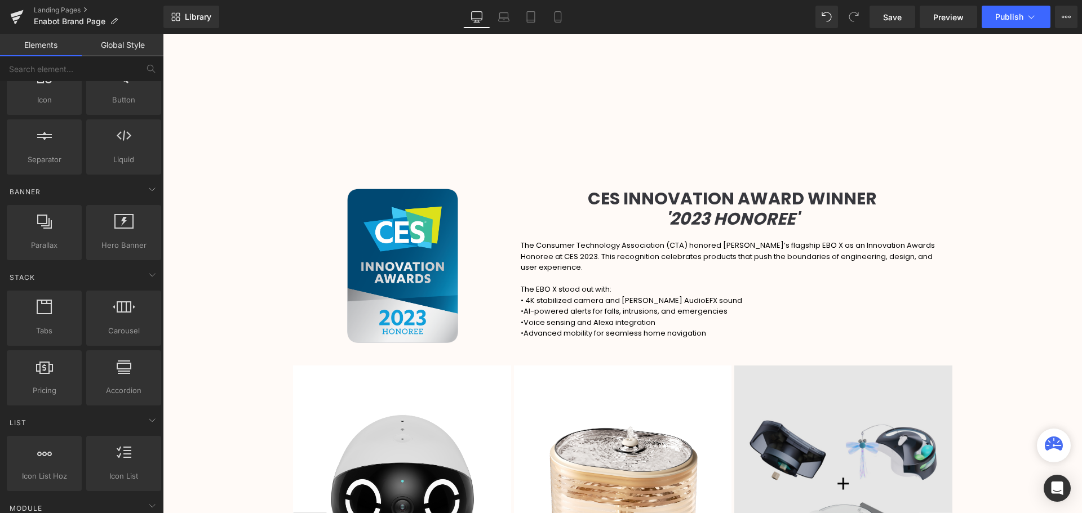
scroll to position [1535, 0]
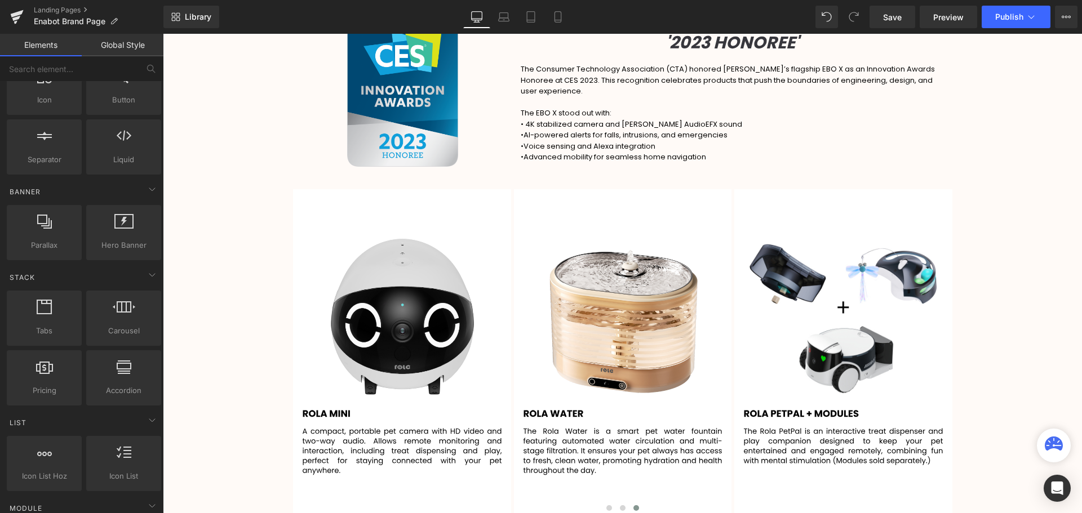
click at [617, 131] on span "AI-powered alerts for falls, intrusions, and emergencies" at bounding box center [626, 135] width 204 height 11
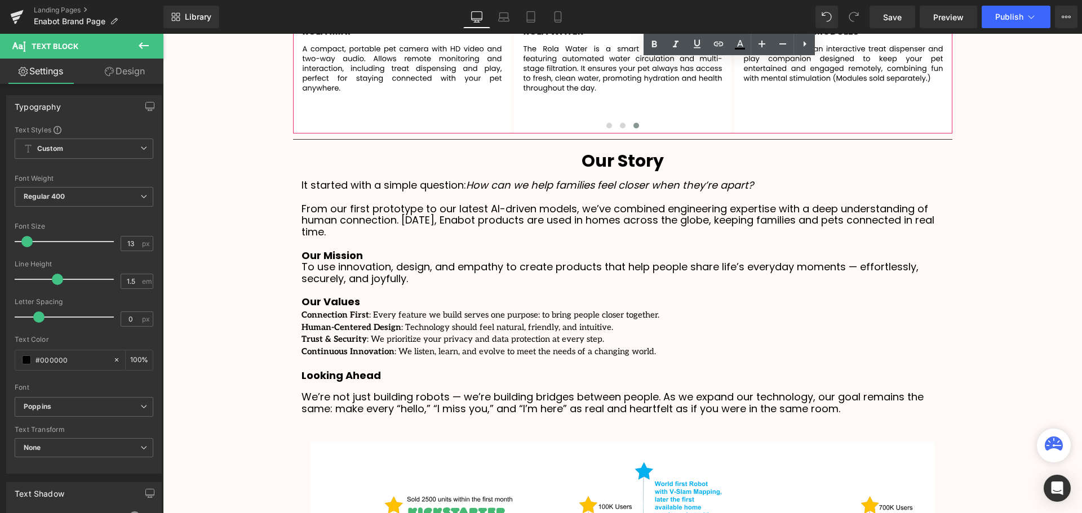
scroll to position [2099, 0]
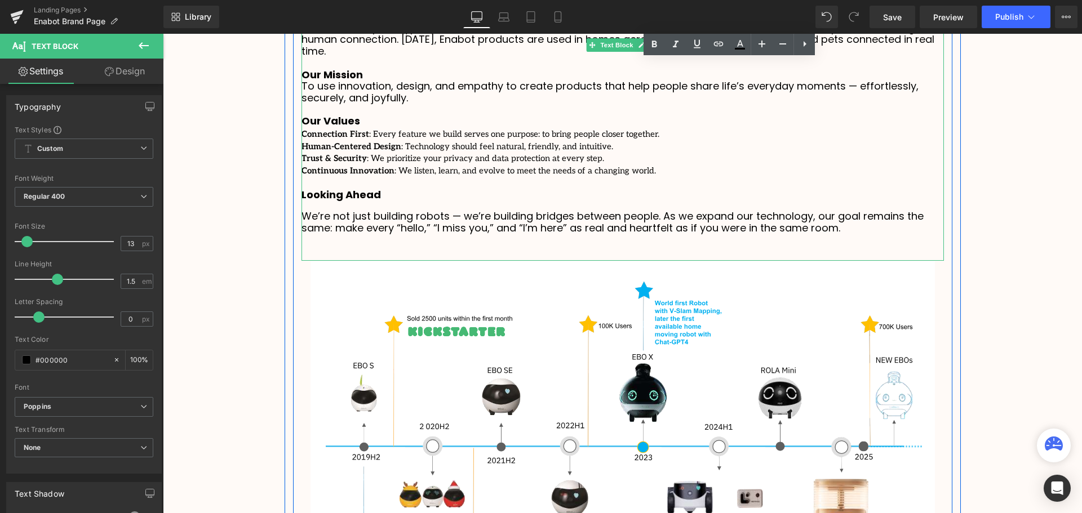
drag, startPoint x: 392, startPoint y: 185, endPoint x: 721, endPoint y: 218, distance: 330.3
click at [392, 185] on div at bounding box center [623, 183] width 643 height 12
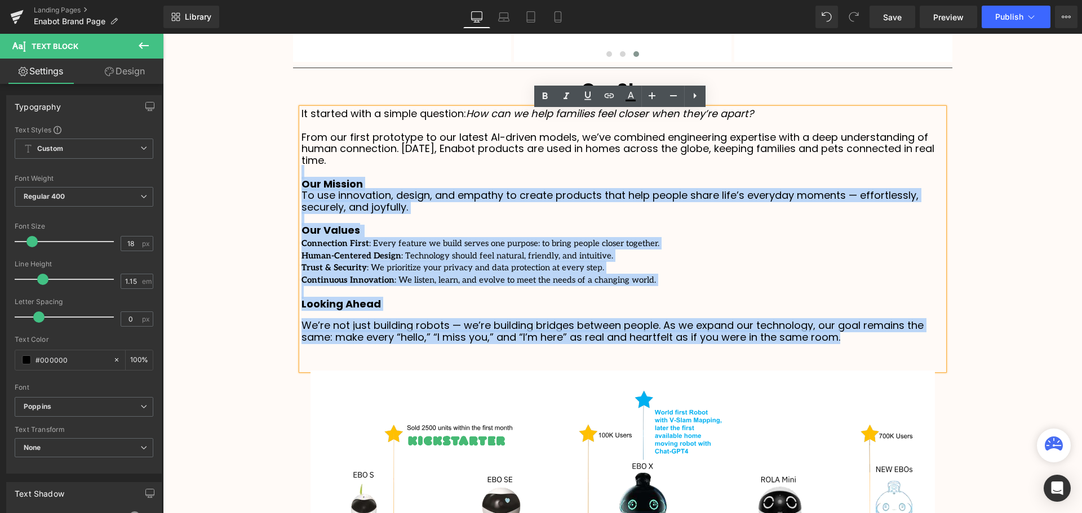
scroll to position [1986, 0]
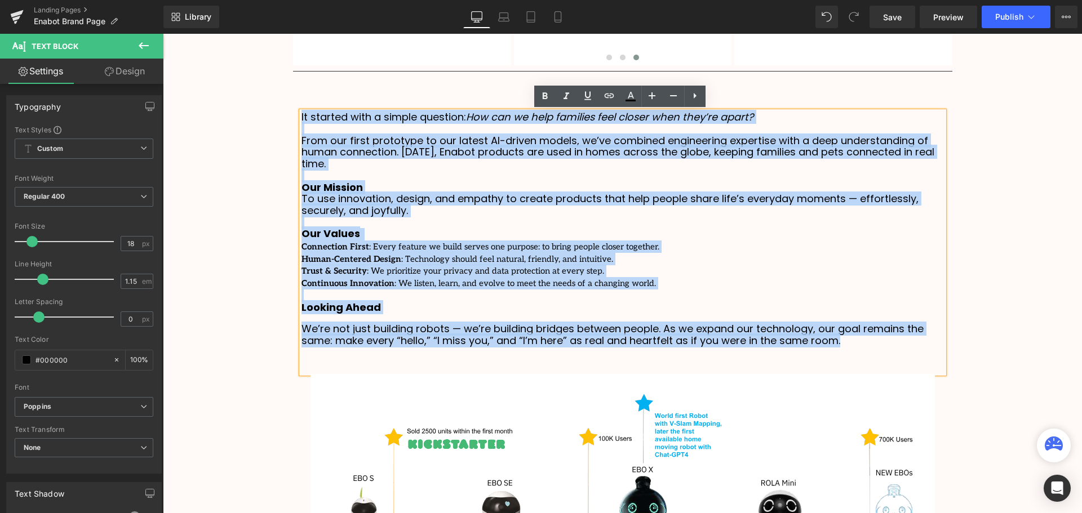
drag, startPoint x: 856, startPoint y: 228, endPoint x: 298, endPoint y: 114, distance: 569.5
click at [302, 114] on div "It started with a simple question: How can we help families feel closer when th…" at bounding box center [623, 243] width 643 height 262
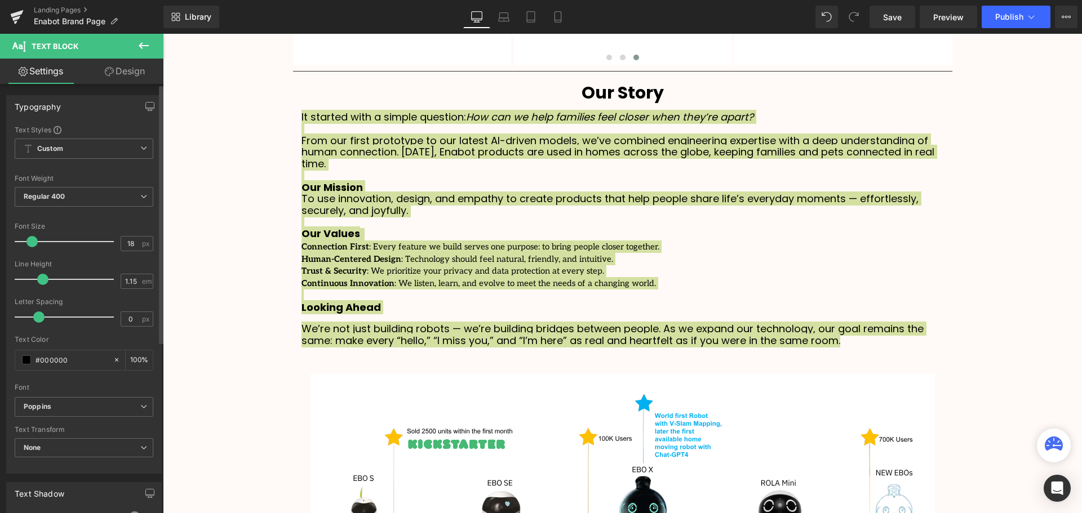
click at [89, 181] on div "Font Weight" at bounding box center [84, 179] width 139 height 8
click at [82, 193] on span "Regular 400" at bounding box center [84, 197] width 139 height 20
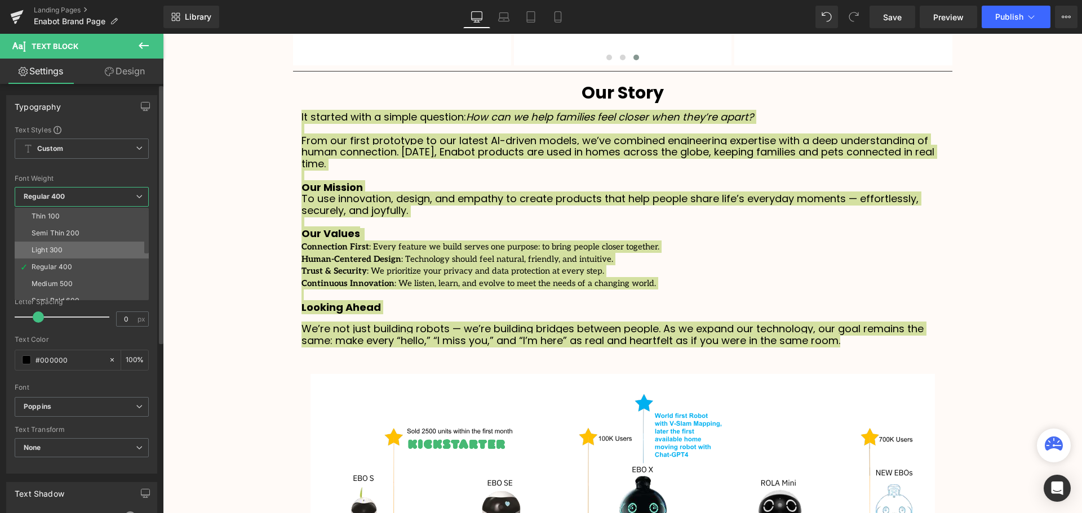
click at [64, 254] on li "Light 300" at bounding box center [84, 250] width 139 height 17
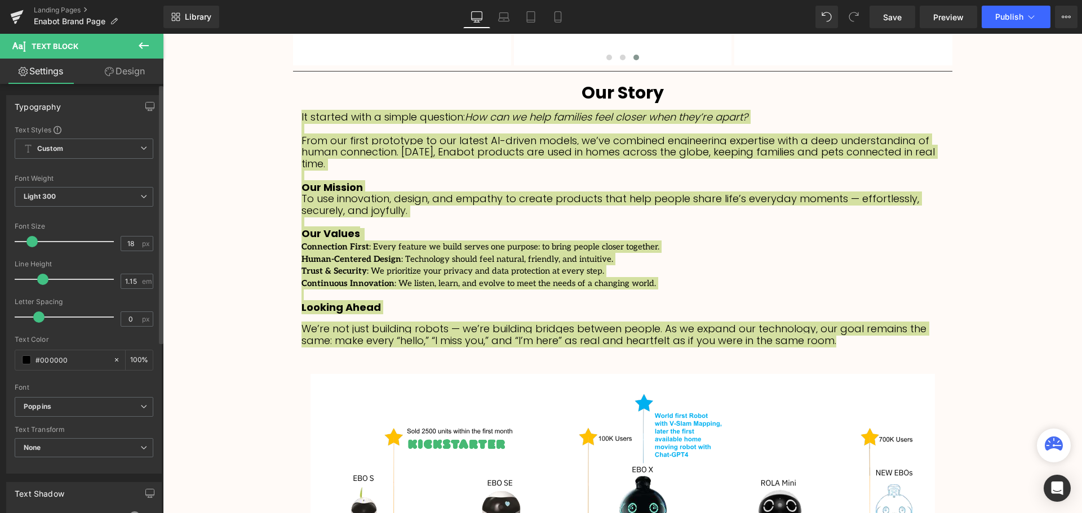
scroll to position [6, 6]
click at [90, 196] on span "Light 300" at bounding box center [84, 197] width 139 height 20
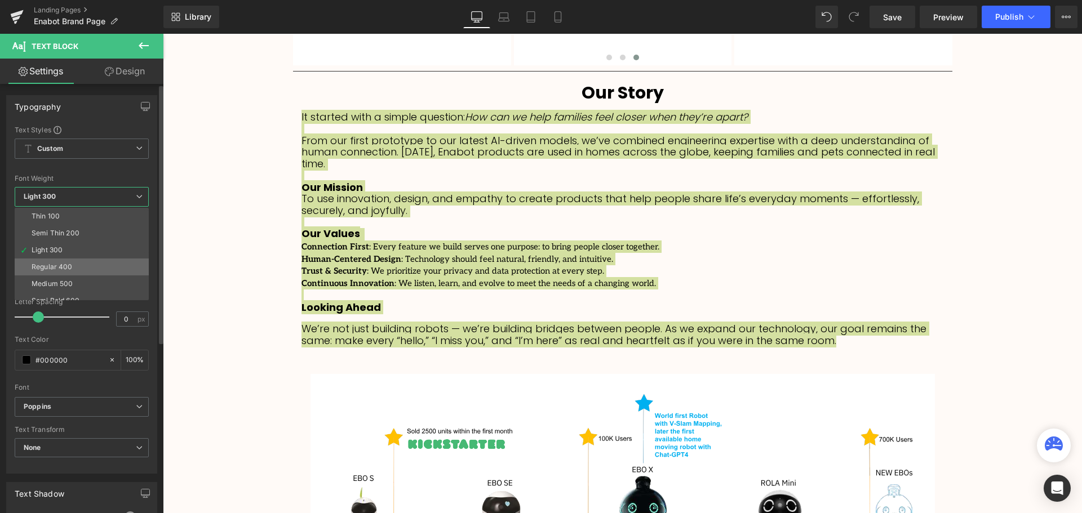
click at [57, 263] on div "Regular 400" at bounding box center [52, 267] width 41 height 8
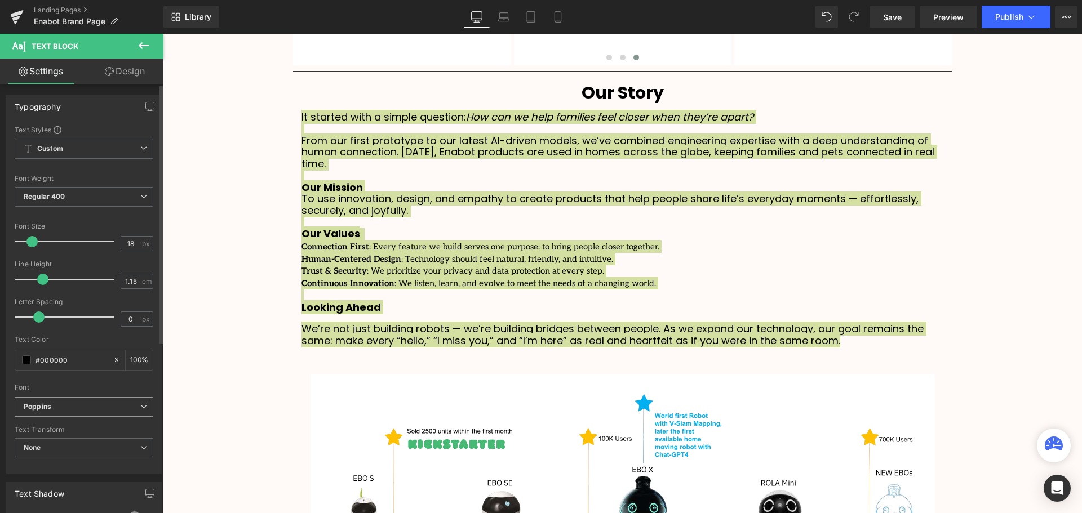
click at [77, 408] on b "Poppins" at bounding box center [82, 407] width 117 height 10
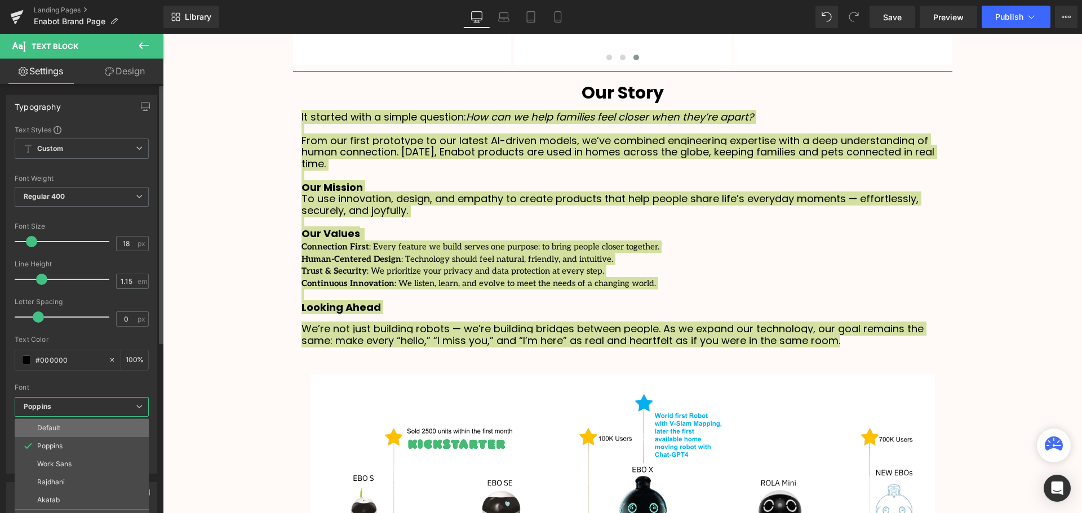
click at [74, 432] on li "Default" at bounding box center [82, 428] width 134 height 18
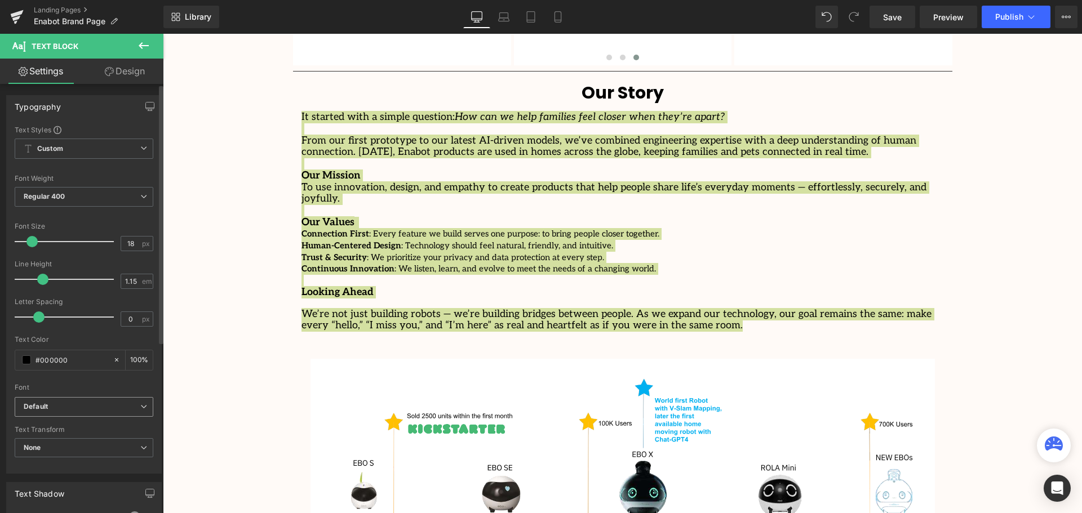
scroll to position [2906, 914]
click at [70, 406] on b "Default" at bounding box center [82, 407] width 117 height 10
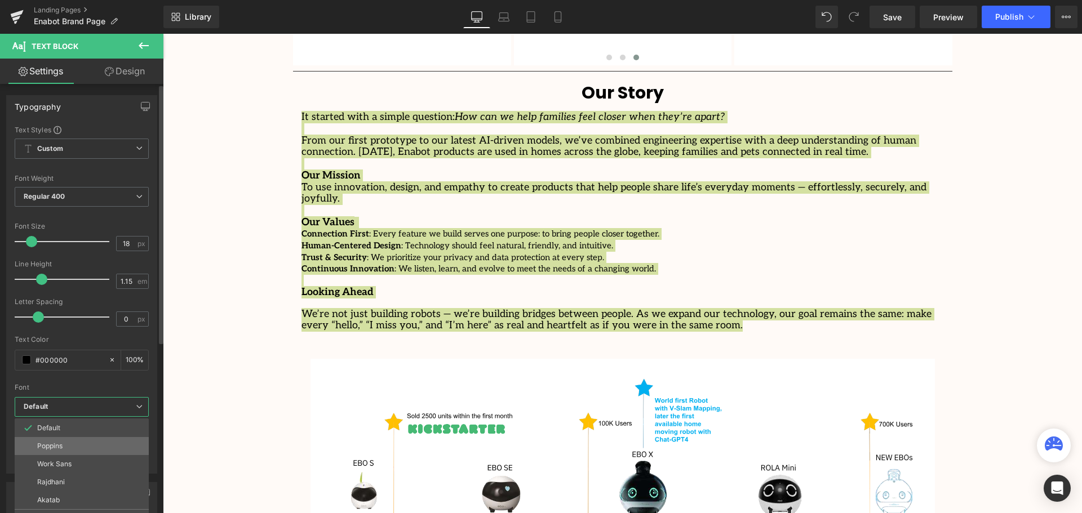
click at [74, 446] on li "Poppins" at bounding box center [82, 446] width 134 height 18
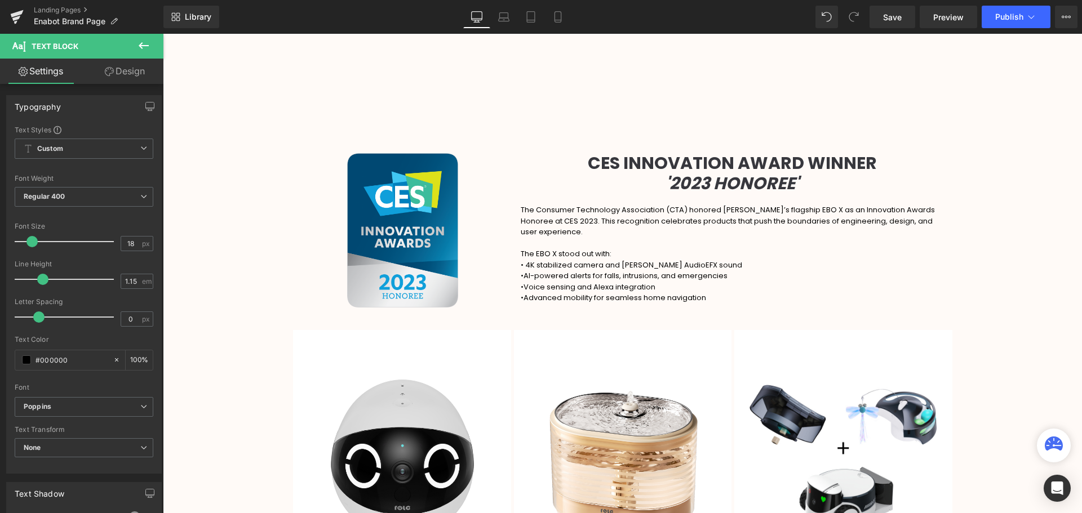
scroll to position [1366, 0]
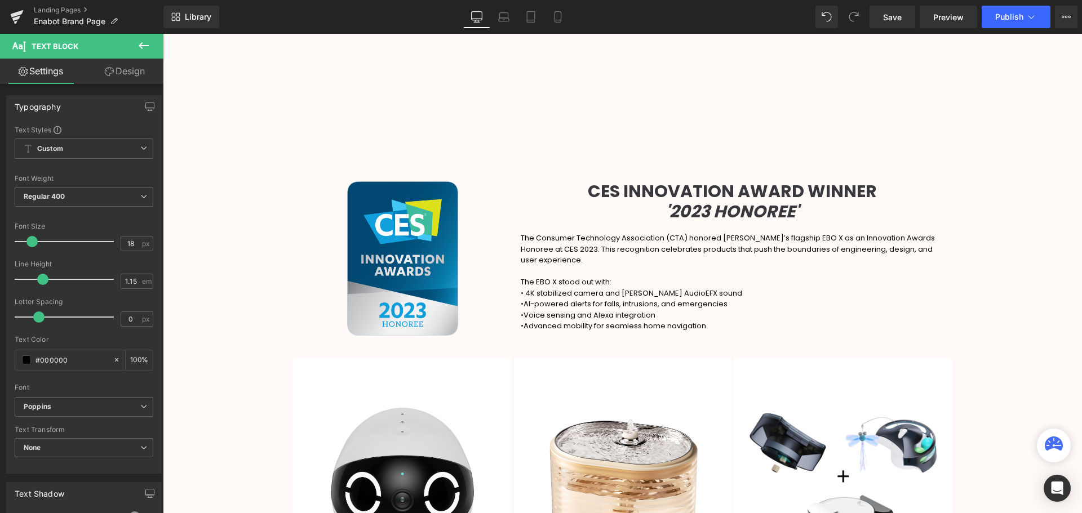
click at [600, 290] on span "• 4K stabilized camera and [PERSON_NAME] AudioEFX sound" at bounding box center [632, 293] width 222 height 11
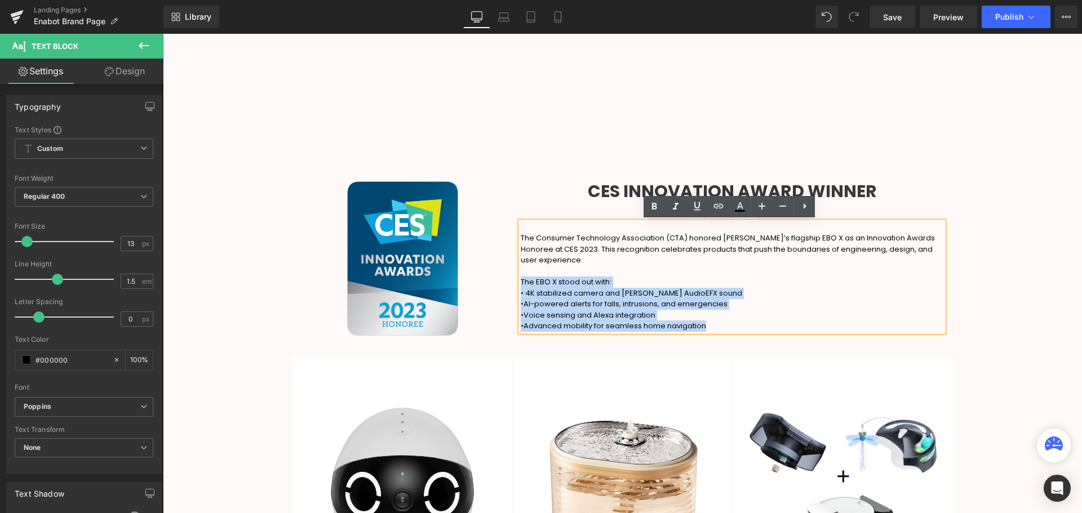
drag, startPoint x: 728, startPoint y: 325, endPoint x: 520, endPoint y: 281, distance: 213.1
click at [521, 281] on div "The Consumer Technology Association (CTA) honored [PERSON_NAME]’s flagship EBO …" at bounding box center [732, 277] width 423 height 110
copy div "The EBO X stood out with: • 4K stabilized camera and [PERSON_NAME] AudioEFX sou…"
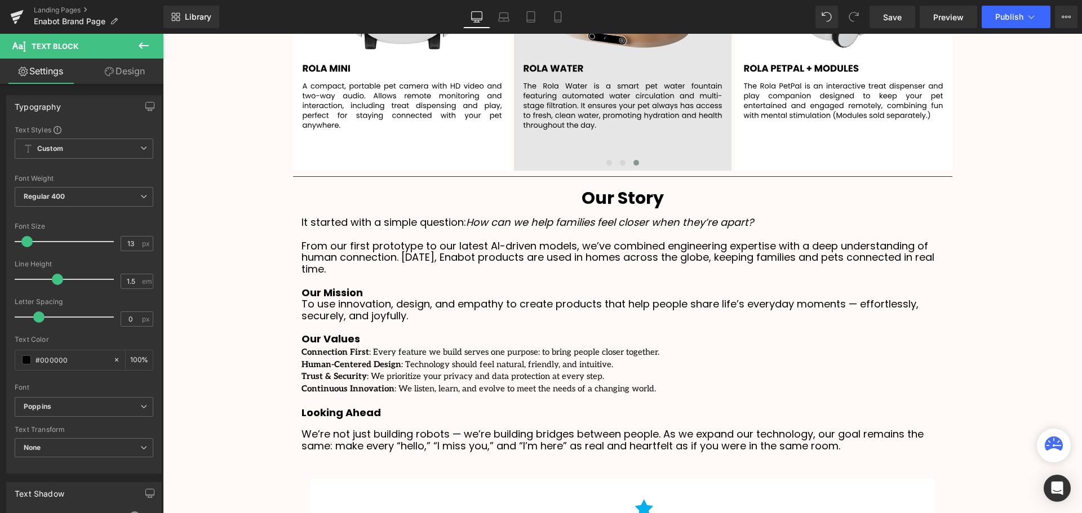
scroll to position [2043, 0]
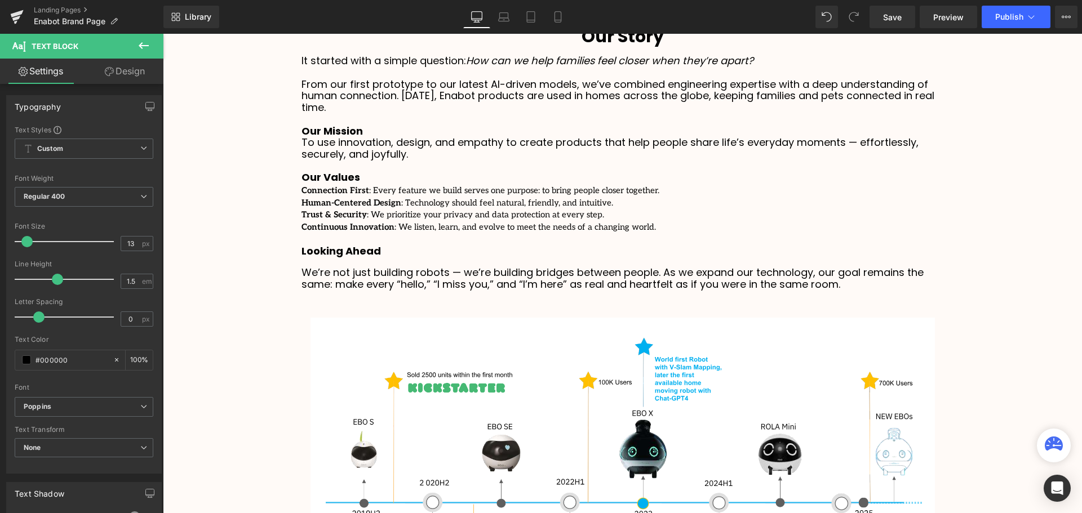
click at [346, 183] on undefined "Connection First : Every feature we build serves one purpose: to bring people c…" at bounding box center [481, 190] width 358 height 14
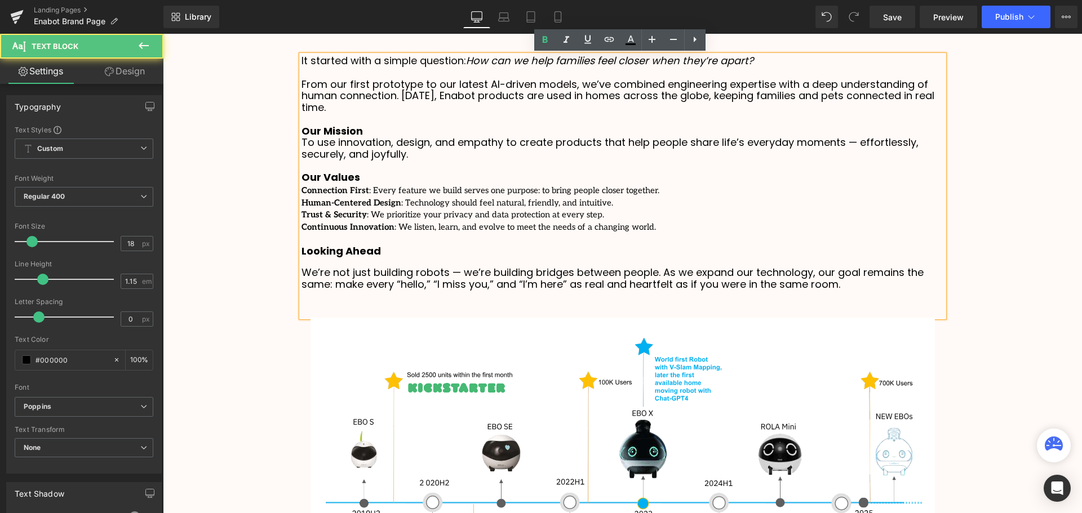
click at [362, 176] on div "It started with a simple question: How can we help families feel closer when th…" at bounding box center [623, 186] width 643 height 262
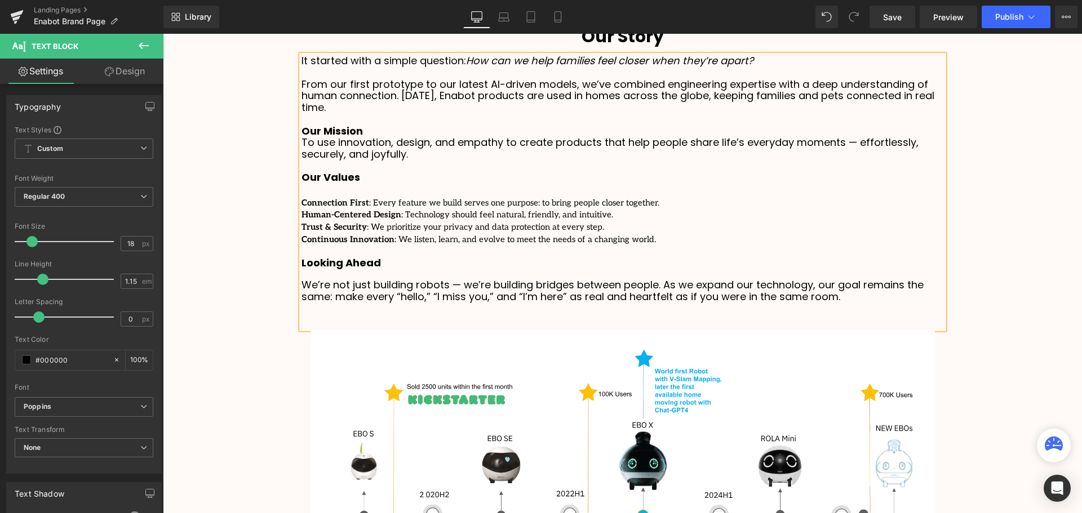
scroll to position [2941, 914]
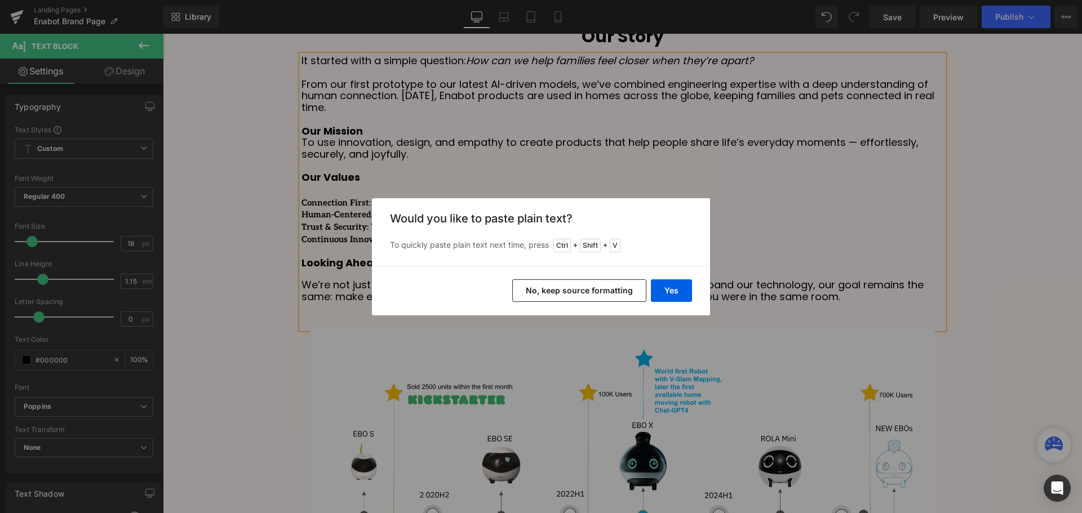
drag, startPoint x: 569, startPoint y: 285, endPoint x: 422, endPoint y: 259, distance: 149.9
click at [569, 285] on button "No, keep source formatting" at bounding box center [579, 291] width 134 height 23
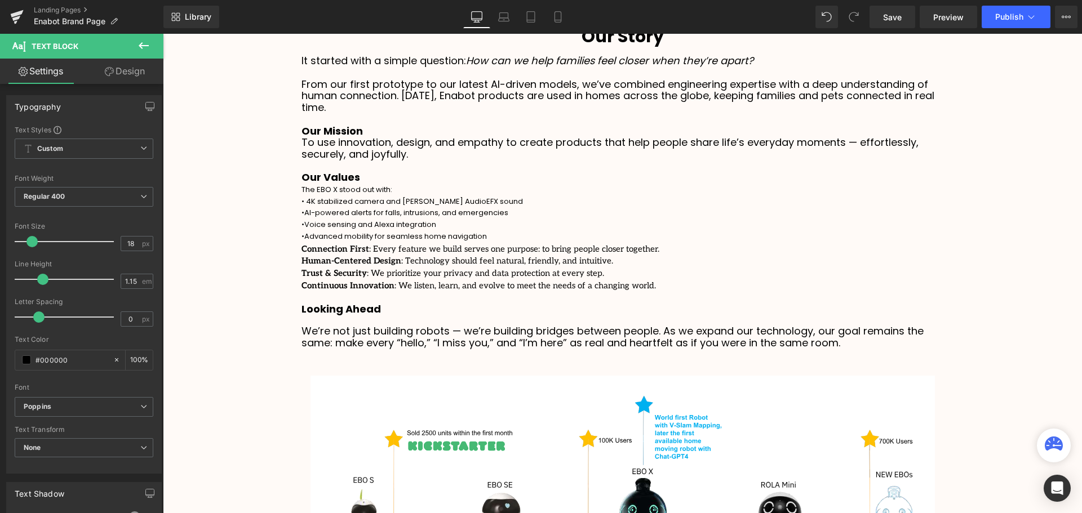
scroll to position [2987, 914]
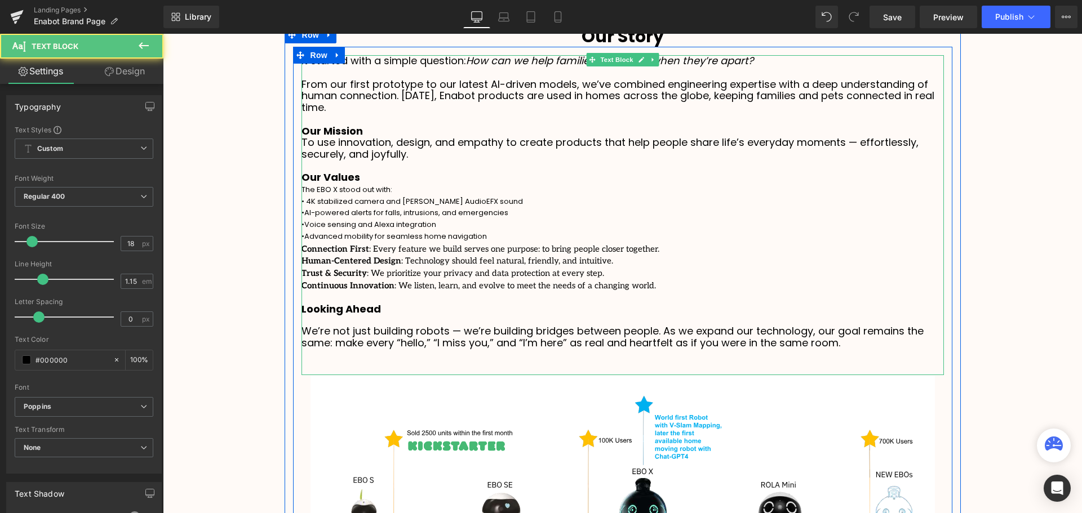
click at [302, 249] on strong "Connection First" at bounding box center [336, 249] width 68 height 10
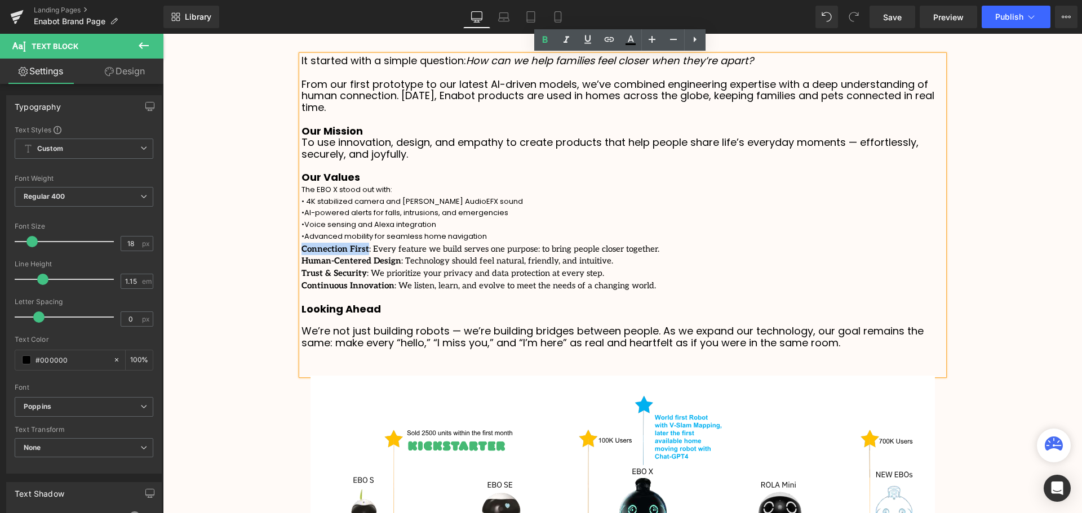
drag, startPoint x: 300, startPoint y: 249, endPoint x: 360, endPoint y: 250, distance: 59.7
click at [360, 250] on undefined "Connection First : Every feature we build serves one purpose: to bring people c…" at bounding box center [481, 248] width 358 height 14
click at [463, 192] on p "The EBO X stood out with:" at bounding box center [623, 190] width 643 height 12
drag, startPoint x: 397, startPoint y: 190, endPoint x: 300, endPoint y: 192, distance: 96.4
click at [302, 192] on p "The EBO X stood out with:" at bounding box center [623, 190] width 643 height 12
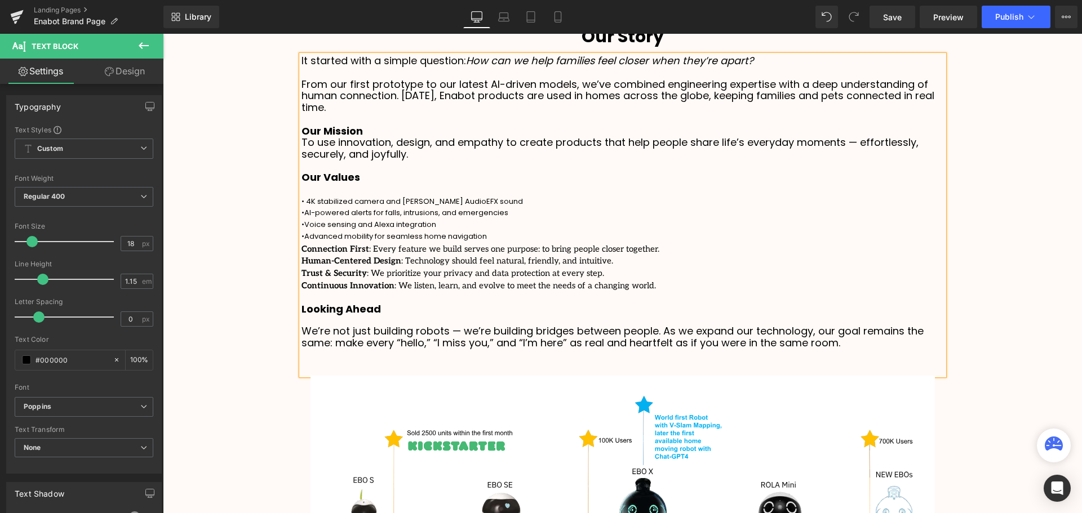
scroll to position [2975, 914]
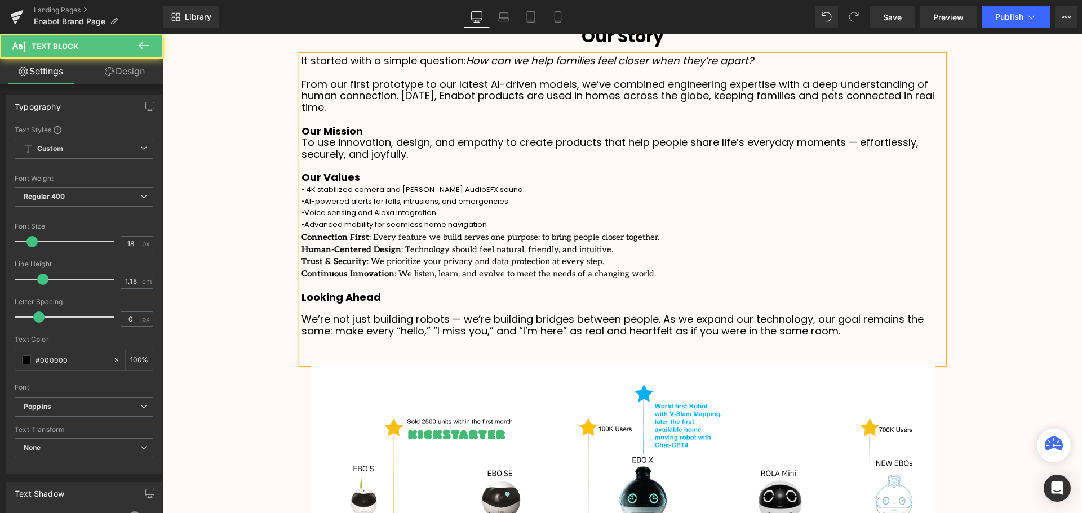
click at [304, 189] on span "• 4K stabilized camera and [PERSON_NAME] AudioEFX sound" at bounding box center [413, 189] width 222 height 11
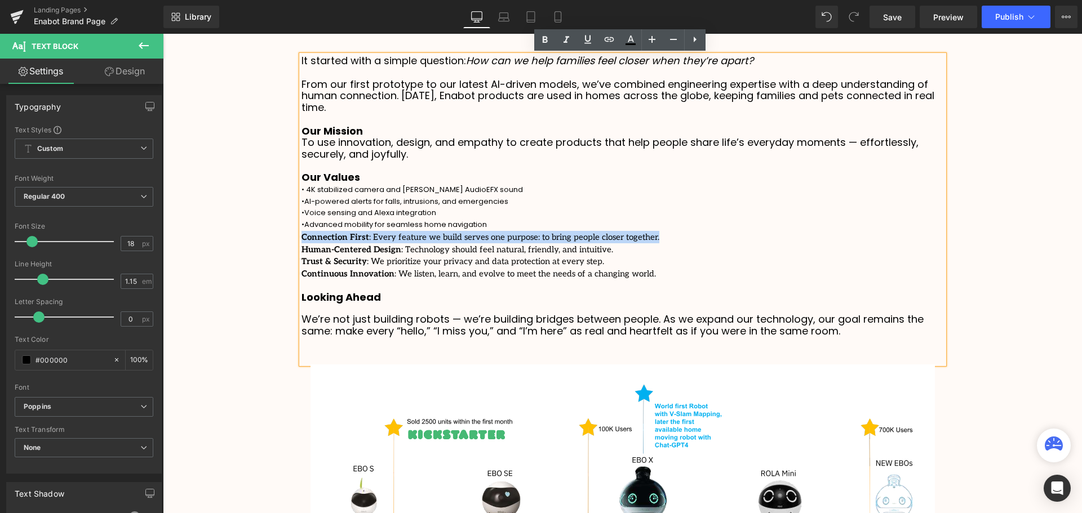
drag, startPoint x: 300, startPoint y: 237, endPoint x: 625, endPoint y: 236, distance: 325.2
click at [625, 236] on div "Connection First : Every feature we build serves one purpose: to bring people c…" at bounding box center [623, 237] width 643 height 12
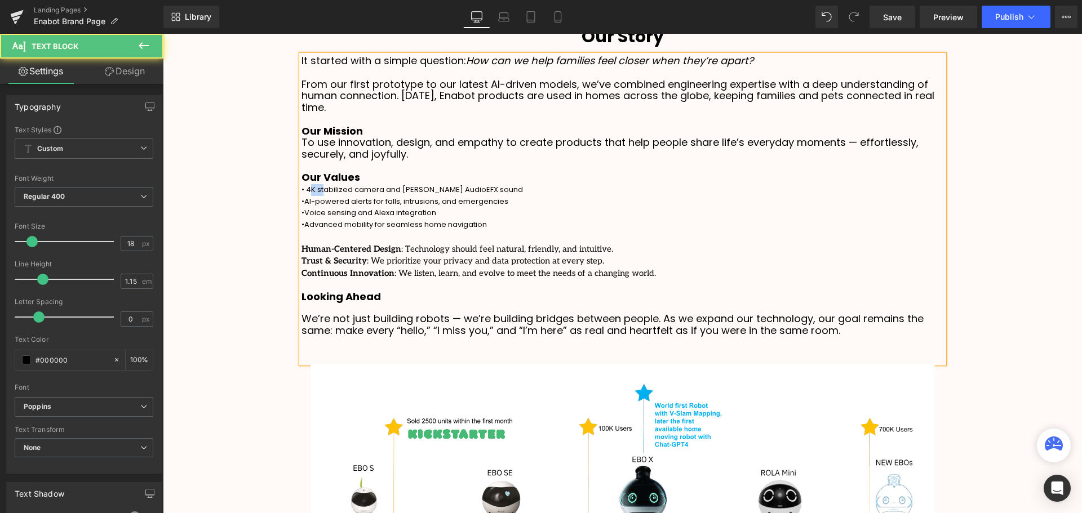
drag, startPoint x: 307, startPoint y: 190, endPoint x: 319, endPoint y: 190, distance: 11.8
click at [319, 190] on span "• 4K stabilized camera and [PERSON_NAME] AudioEFX sound" at bounding box center [413, 189] width 222 height 11
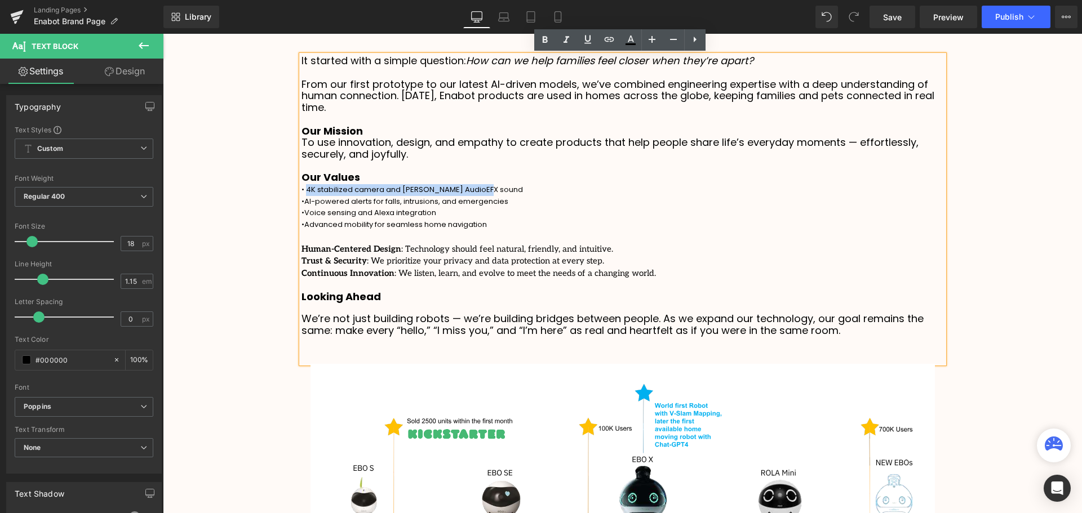
drag, startPoint x: 305, startPoint y: 190, endPoint x: 491, endPoint y: 190, distance: 186.0
click at [491, 190] on p "• 4K stabilized camera and [PERSON_NAME] AudioEFX sound" at bounding box center [623, 190] width 643 height 12
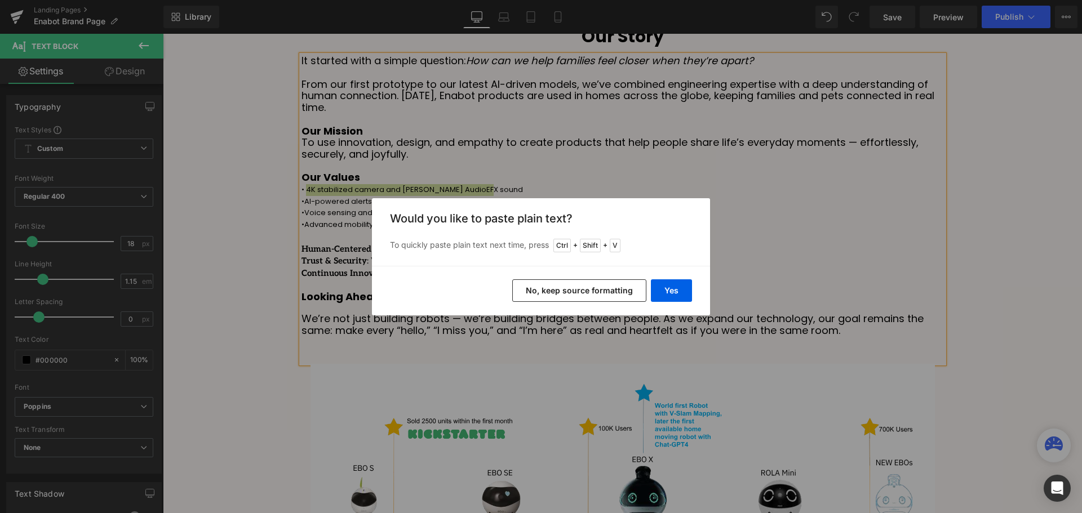
click at [556, 289] on button "No, keep source formatting" at bounding box center [579, 291] width 134 height 23
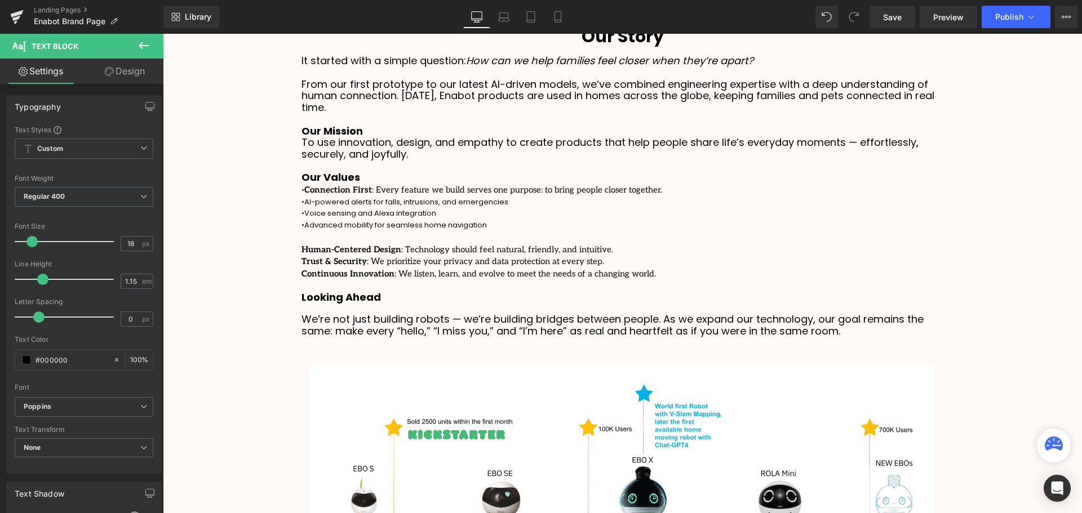
scroll to position [2975, 914]
drag, startPoint x: 829, startPoint y: 16, endPoint x: 541, endPoint y: 39, distance: 288.9
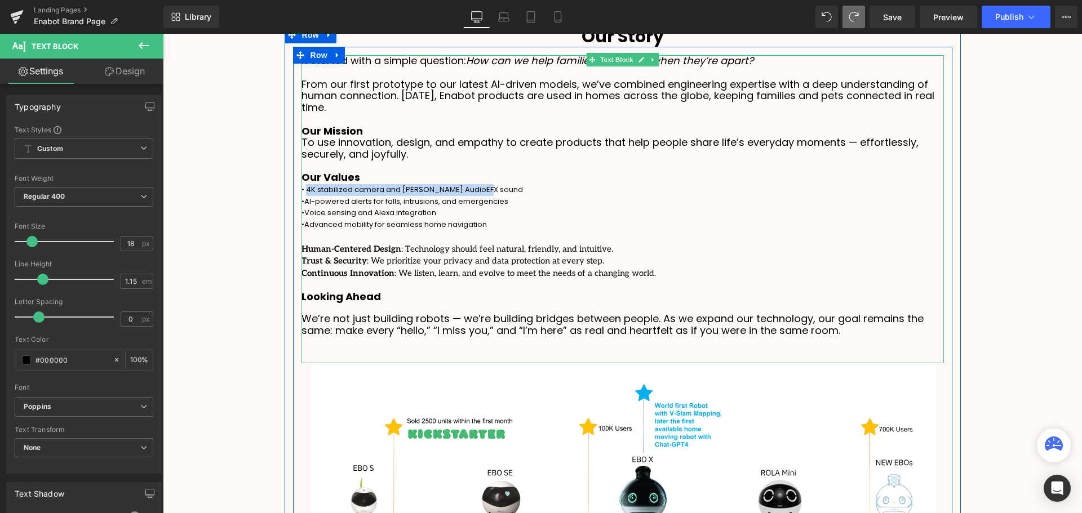
drag, startPoint x: 515, startPoint y: 194, endPoint x: 305, endPoint y: 191, distance: 209.7
click at [305, 191] on p "• 4K stabilized camera and [PERSON_NAME] AudioEFX sound" at bounding box center [623, 190] width 643 height 12
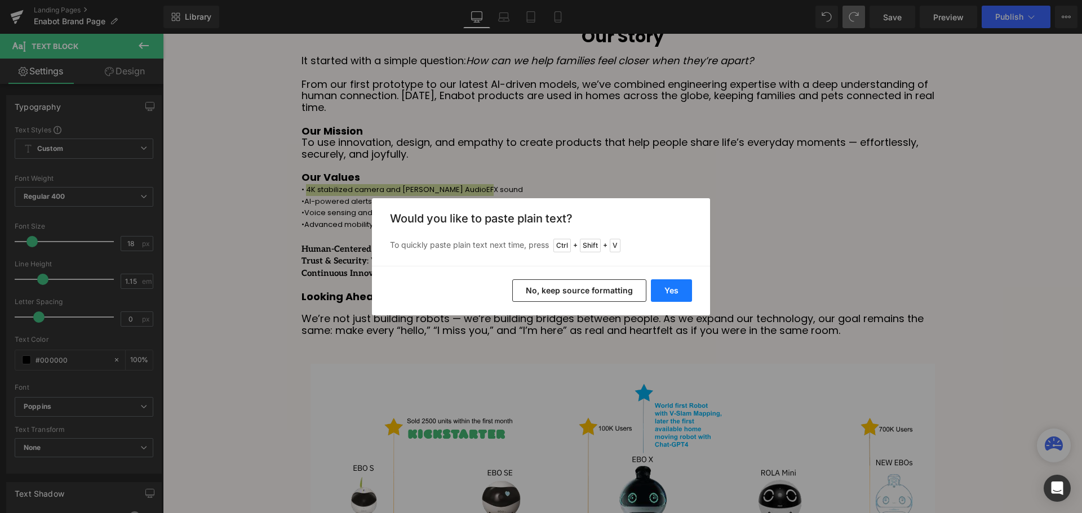
click at [670, 291] on button "Yes" at bounding box center [671, 291] width 41 height 23
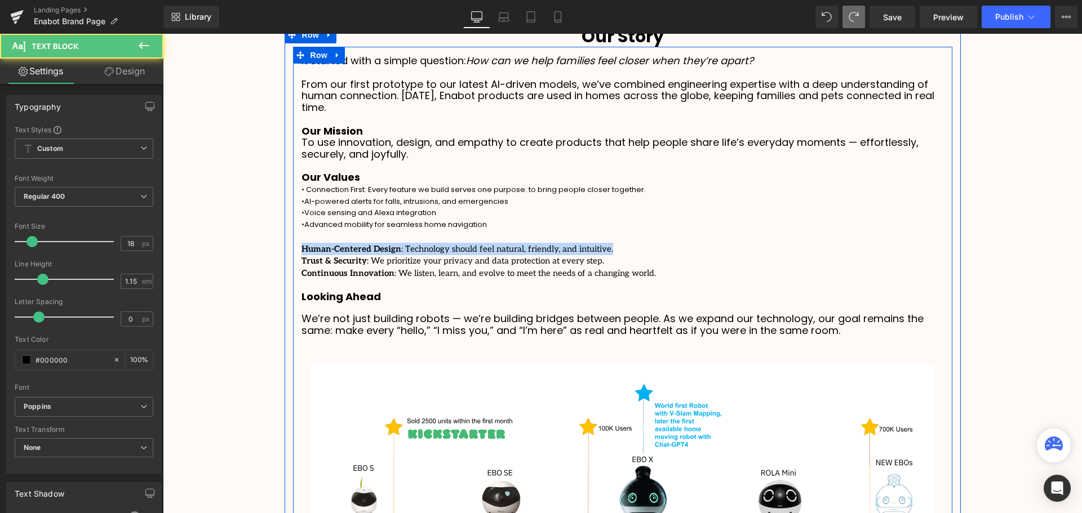
drag, startPoint x: 596, startPoint y: 247, endPoint x: 299, endPoint y: 248, distance: 297.0
click at [302, 248] on div "It started with a simple question: How can we help families feel closer when th…" at bounding box center [623, 209] width 643 height 308
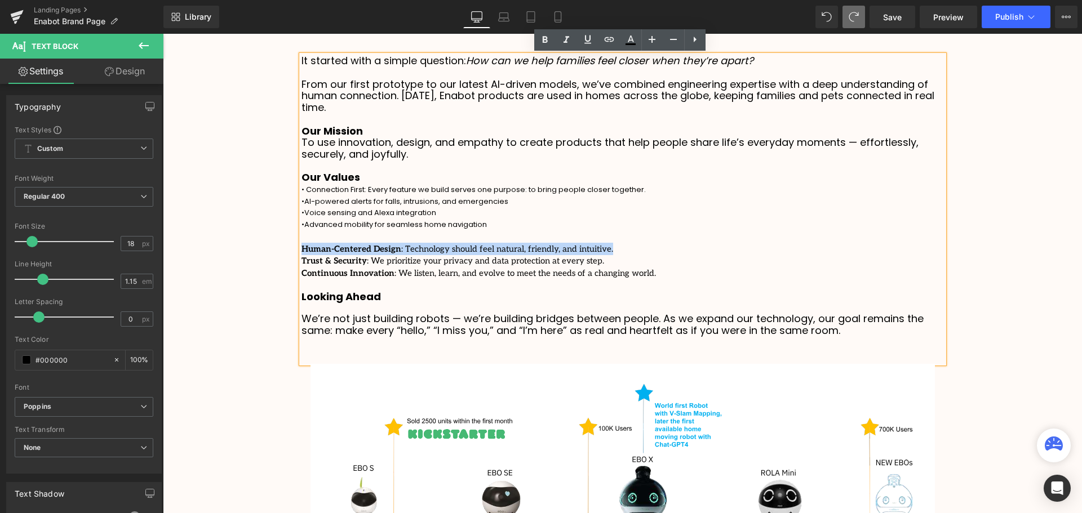
scroll to position [2974, 914]
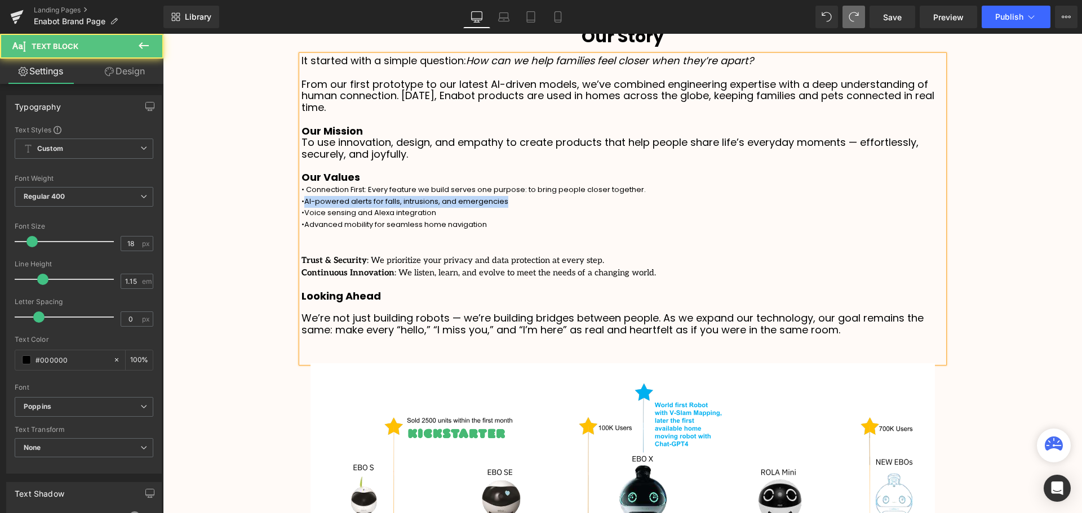
drag, startPoint x: 513, startPoint y: 202, endPoint x: 304, endPoint y: 205, distance: 208.6
click at [304, 205] on p "• AI-powered alerts for falls, intrusions, and emergencies" at bounding box center [623, 202] width 643 height 12
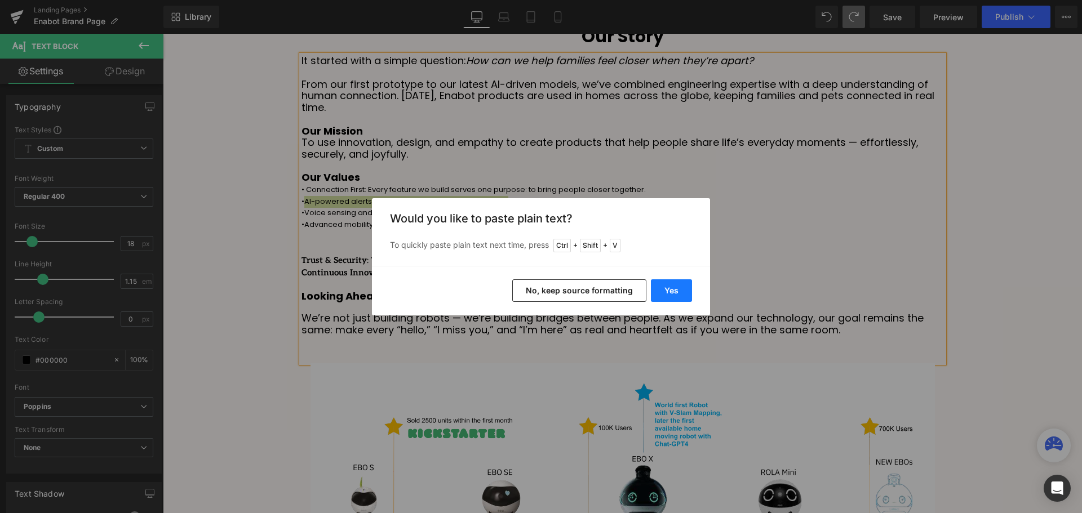
click at [662, 287] on button "Yes" at bounding box center [671, 291] width 41 height 23
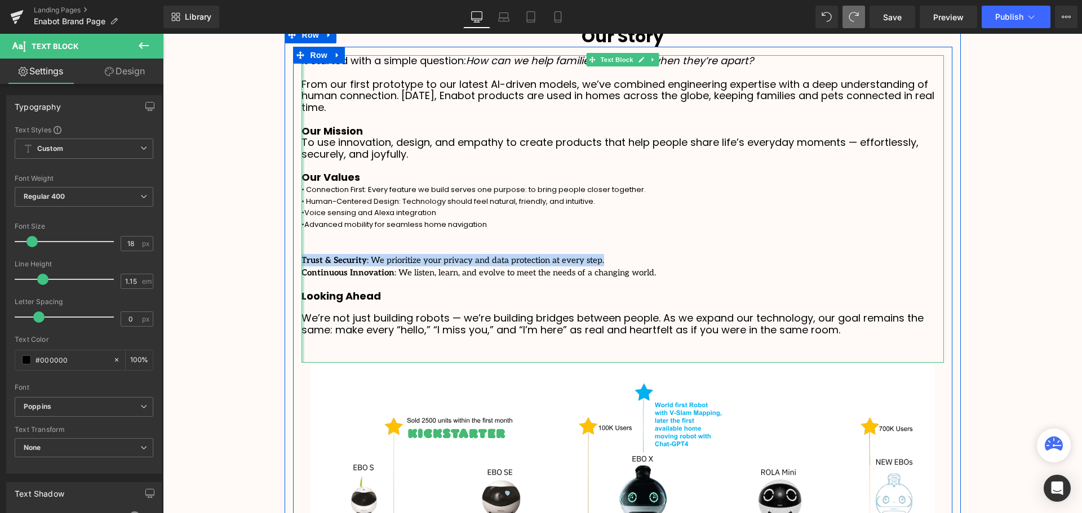
drag, startPoint x: 511, startPoint y: 256, endPoint x: 299, endPoint y: 261, distance: 212.0
click at [302, 261] on div "It started with a simple question: How can we help families feel closer when th…" at bounding box center [623, 208] width 643 height 307
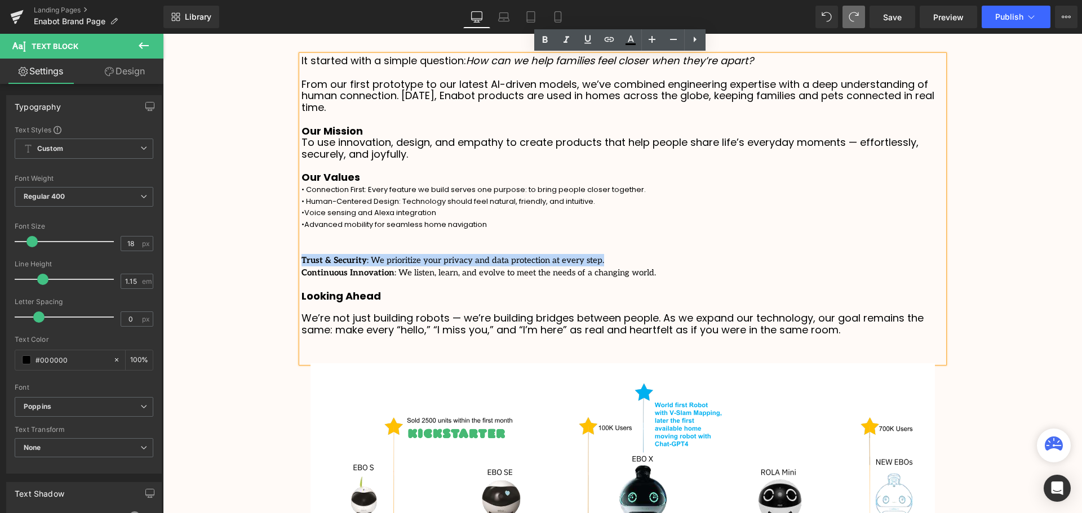
scroll to position [2974, 914]
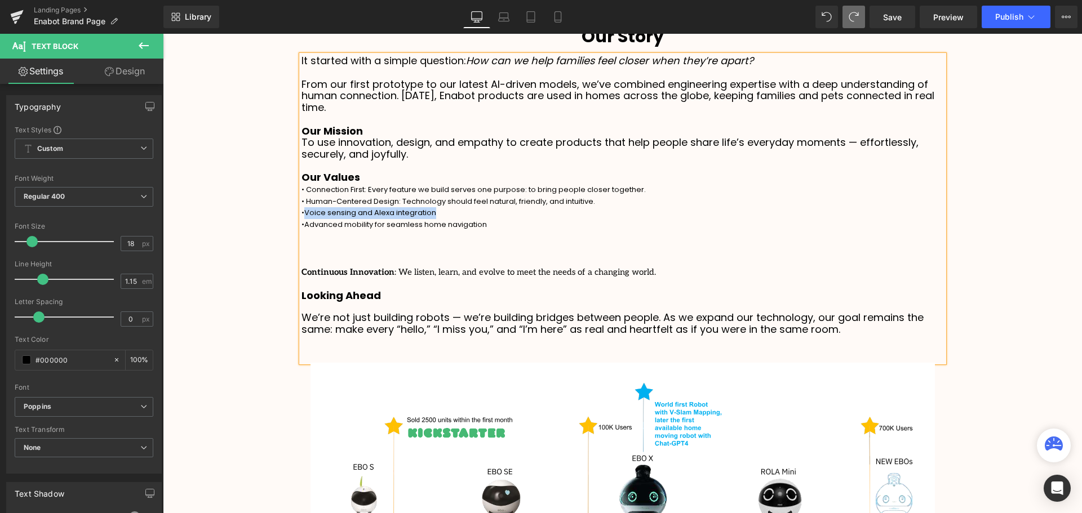
drag, startPoint x: 455, startPoint y: 211, endPoint x: 304, endPoint y: 215, distance: 151.1
click at [304, 215] on p "• Voice sensing and Alexa integration" at bounding box center [623, 213] width 643 height 12
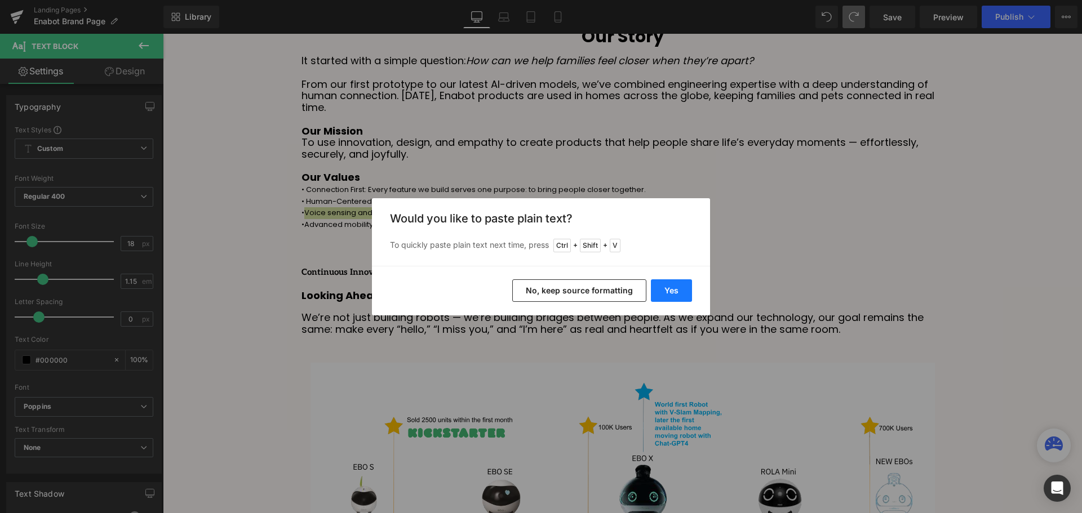
drag, startPoint x: 680, startPoint y: 289, endPoint x: 488, endPoint y: 249, distance: 196.2
click at [680, 289] on button "Yes" at bounding box center [671, 291] width 41 height 23
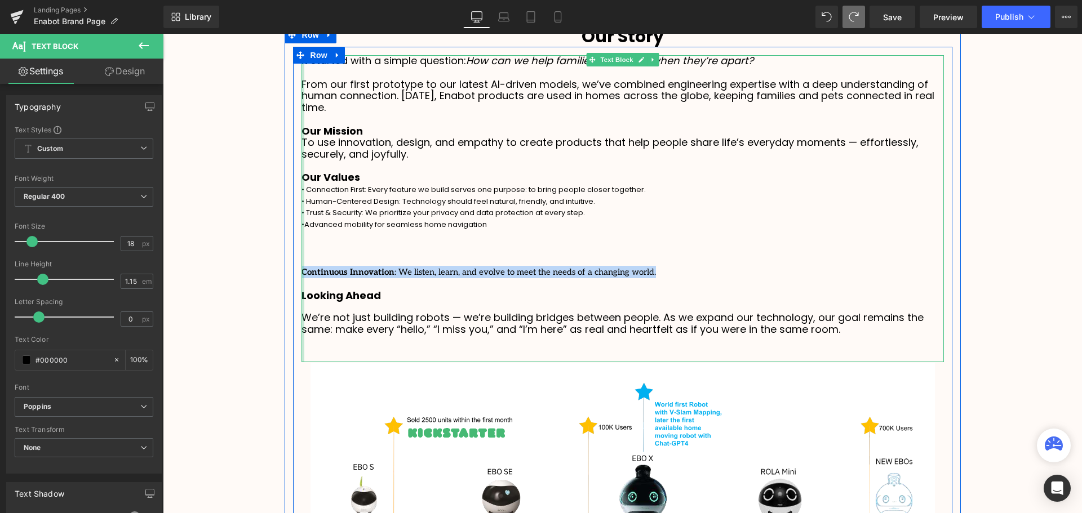
drag, startPoint x: 564, startPoint y: 274, endPoint x: 299, endPoint y: 274, distance: 264.3
click at [302, 274] on div "It started with a simple question: How can we help families feel closer when th…" at bounding box center [623, 208] width 643 height 307
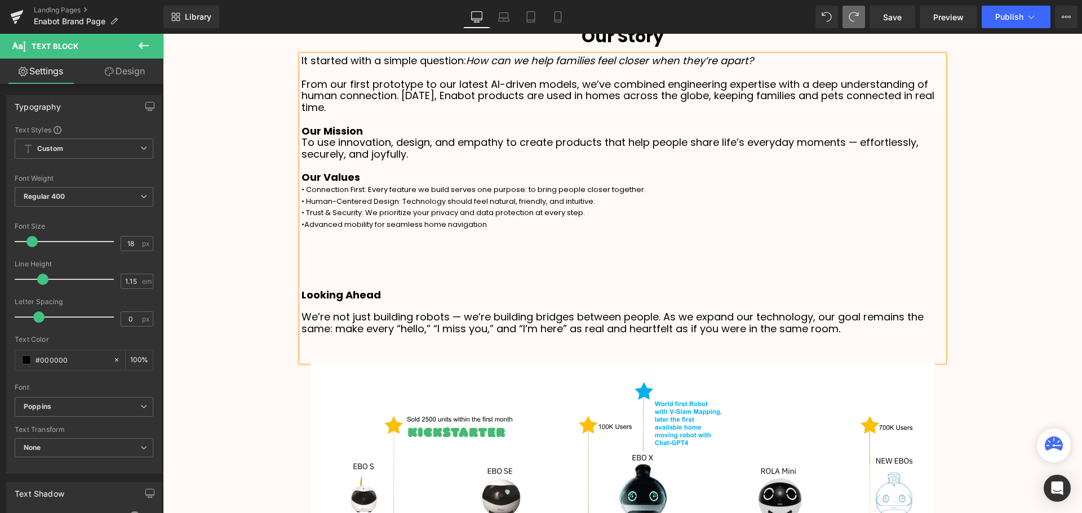
scroll to position [2973, 914]
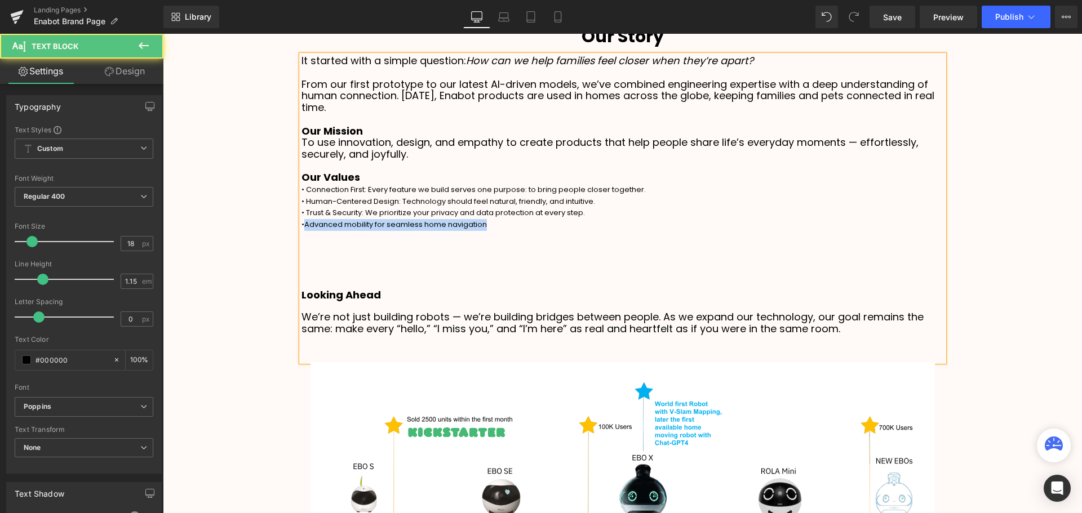
drag, startPoint x: 499, startPoint y: 222, endPoint x: 305, endPoint y: 228, distance: 194.5
click at [305, 228] on p "• Advanced mobility for seamless home navigation" at bounding box center [623, 225] width 643 height 12
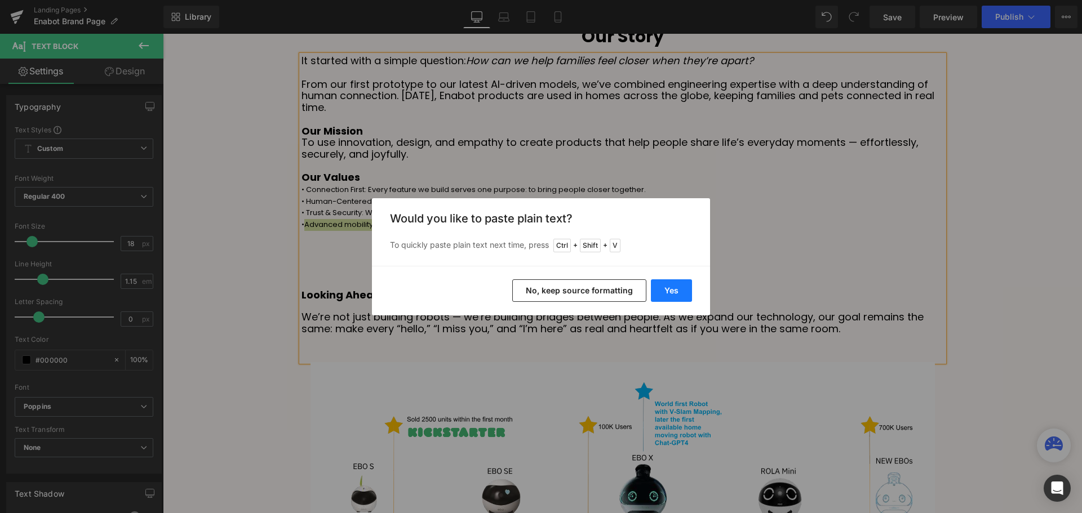
click at [667, 293] on button "Yes" at bounding box center [671, 291] width 41 height 23
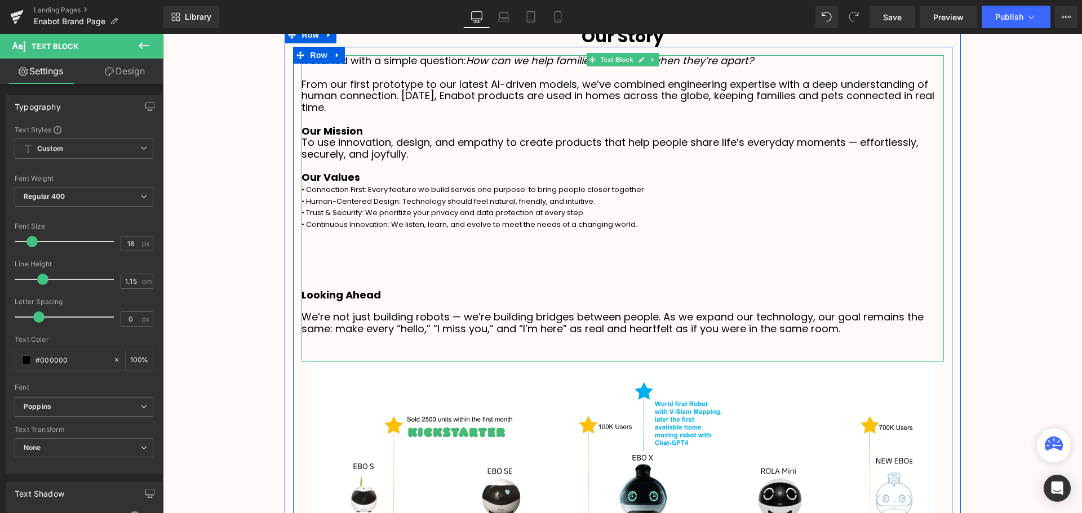
click at [386, 278] on div at bounding box center [623, 284] width 643 height 12
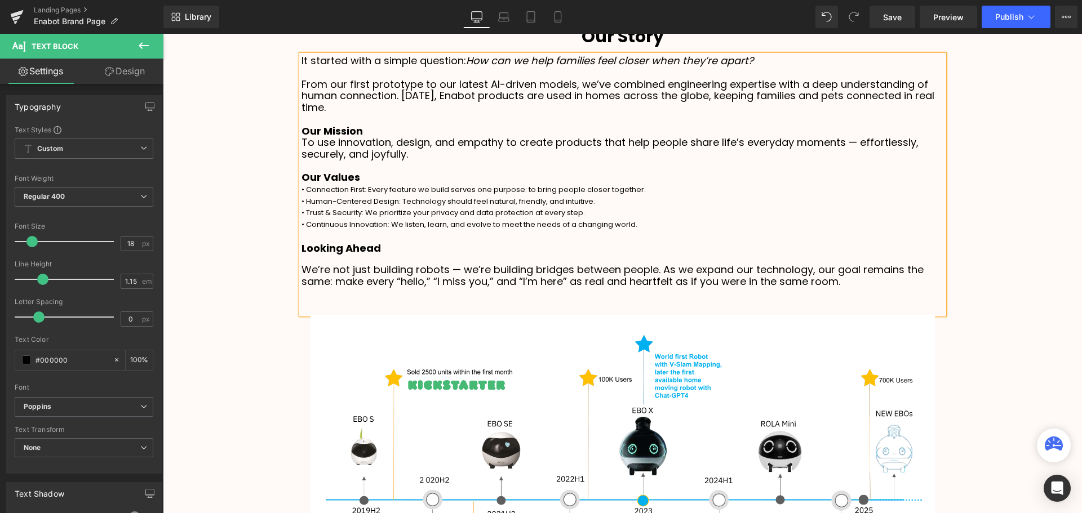
scroll to position [2926, 914]
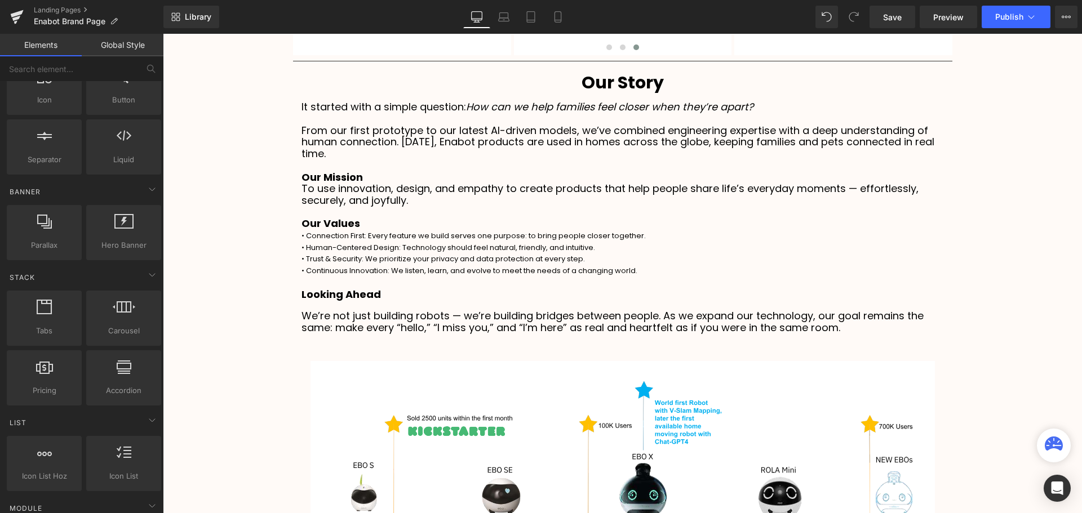
scroll to position [1930, 0]
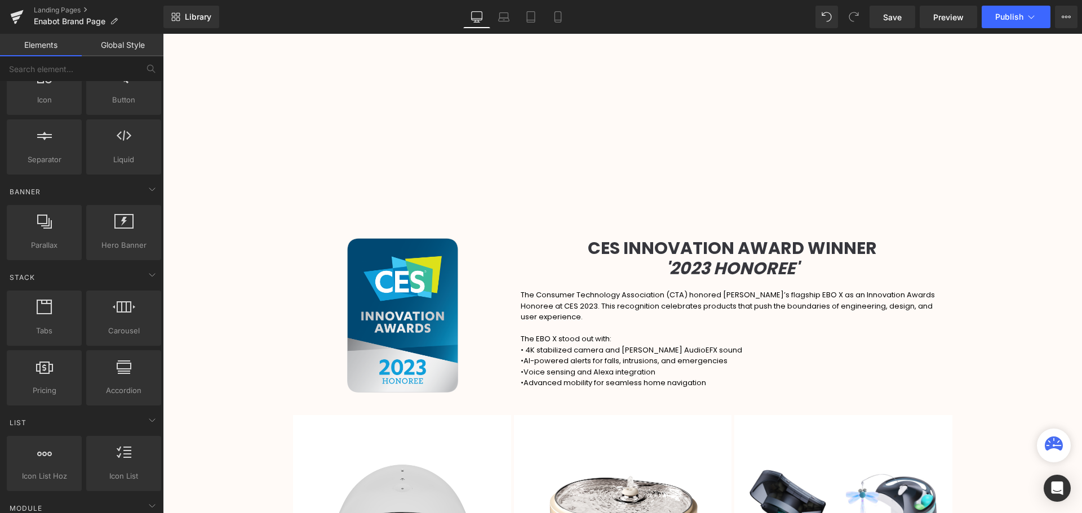
scroll to position [1319, 0]
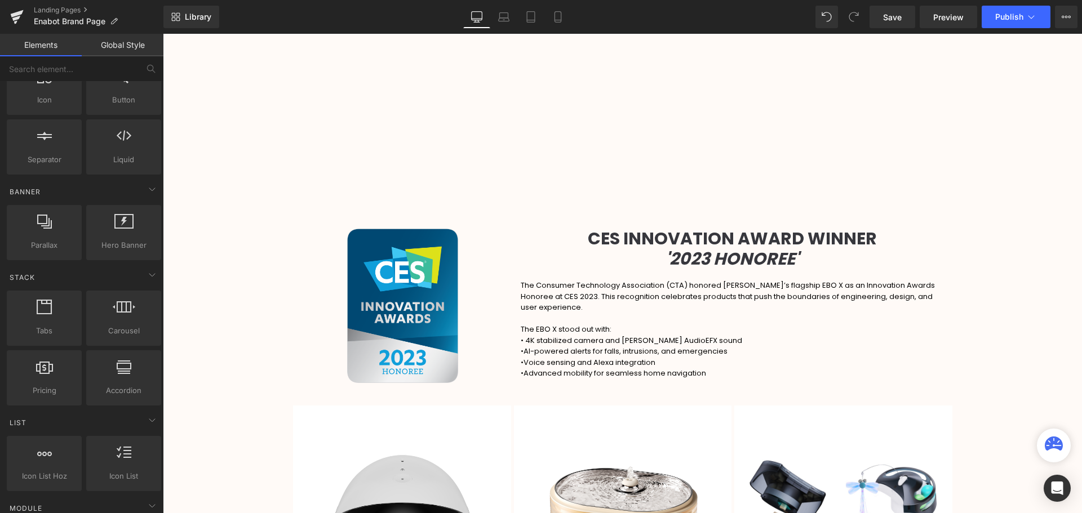
click at [608, 295] on p "The Consumer Technology Association (CTA) honored [PERSON_NAME]’s flagship EBO …" at bounding box center [732, 296] width 423 height 33
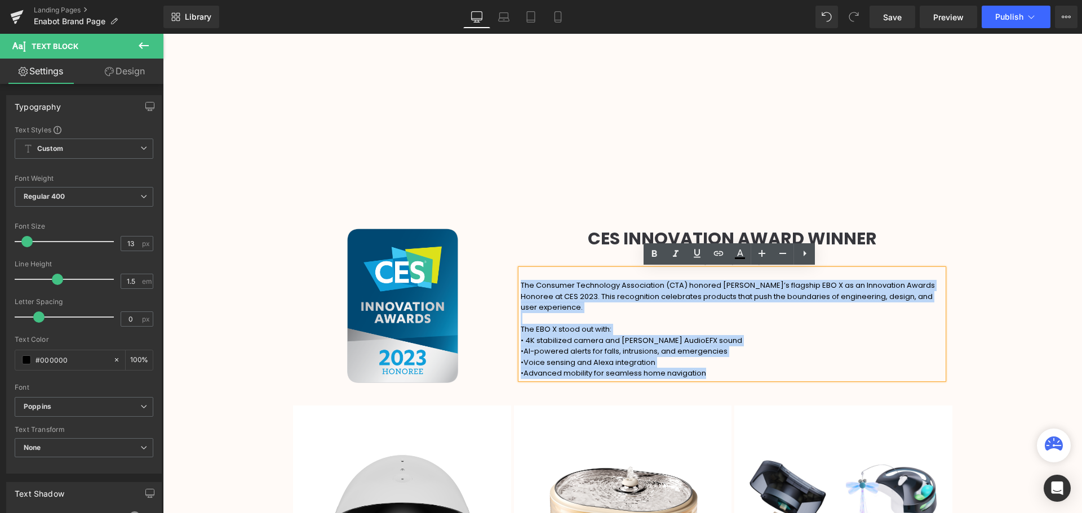
drag, startPoint x: 728, startPoint y: 371, endPoint x: 519, endPoint y: 285, distance: 226.5
click at [521, 285] on div "The Consumer Technology Association (CTA) honored [PERSON_NAME]’s flagship EBO …" at bounding box center [732, 324] width 423 height 110
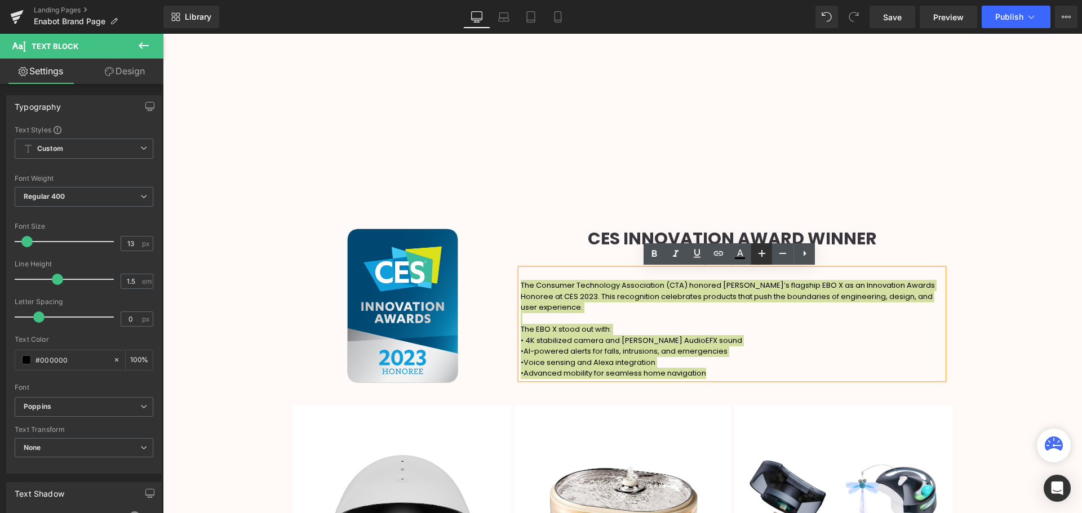
click at [763, 255] on icon at bounding box center [762, 254] width 14 height 14
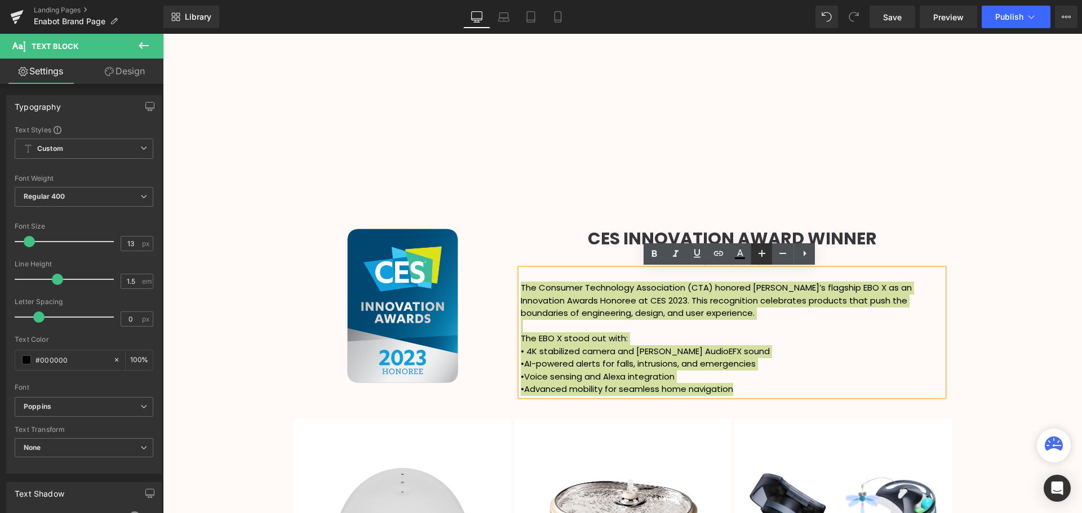
scroll to position [2938, 914]
click at [763, 255] on icon at bounding box center [762, 254] width 14 height 14
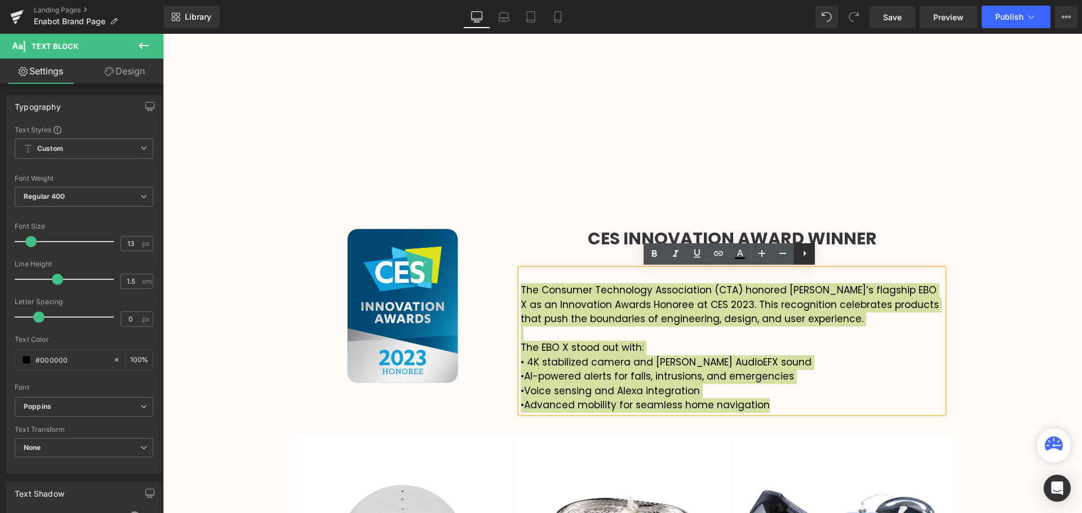
scroll to position [2955, 914]
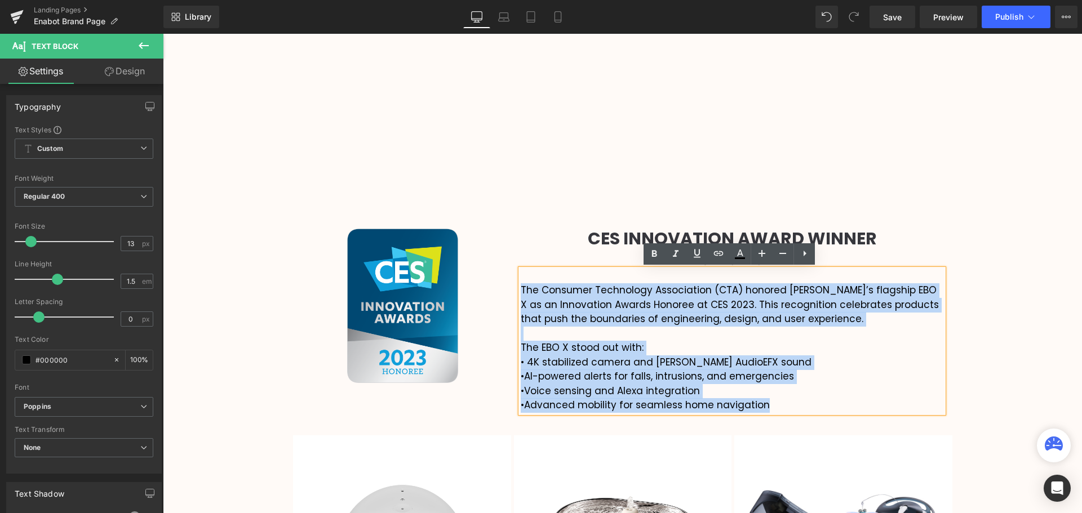
click at [978, 304] on div "Video Bg Welcome to Button Row Enabot Heading Row Smart Home Family Companion: …" at bounding box center [622, 178] width 919 height 2813
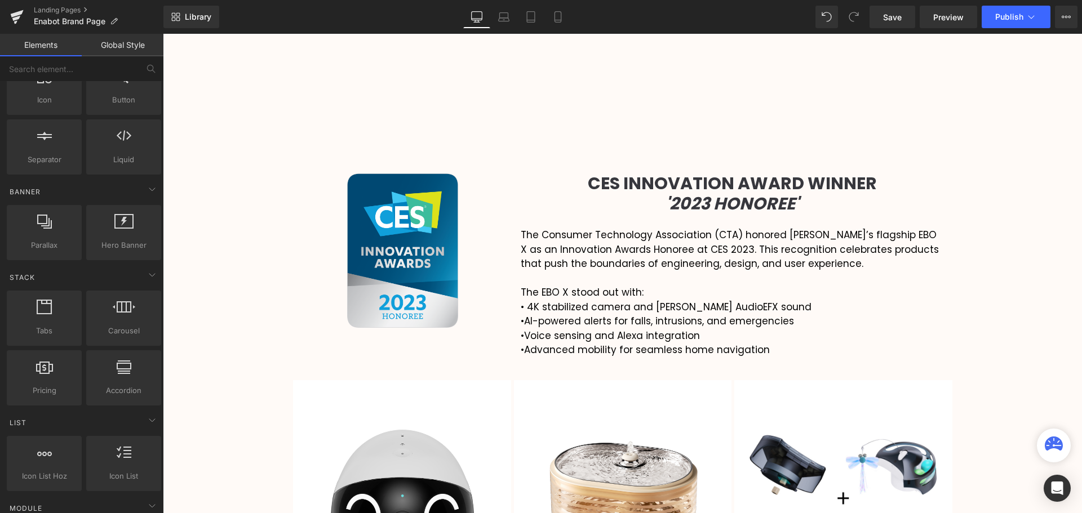
scroll to position [1432, 0]
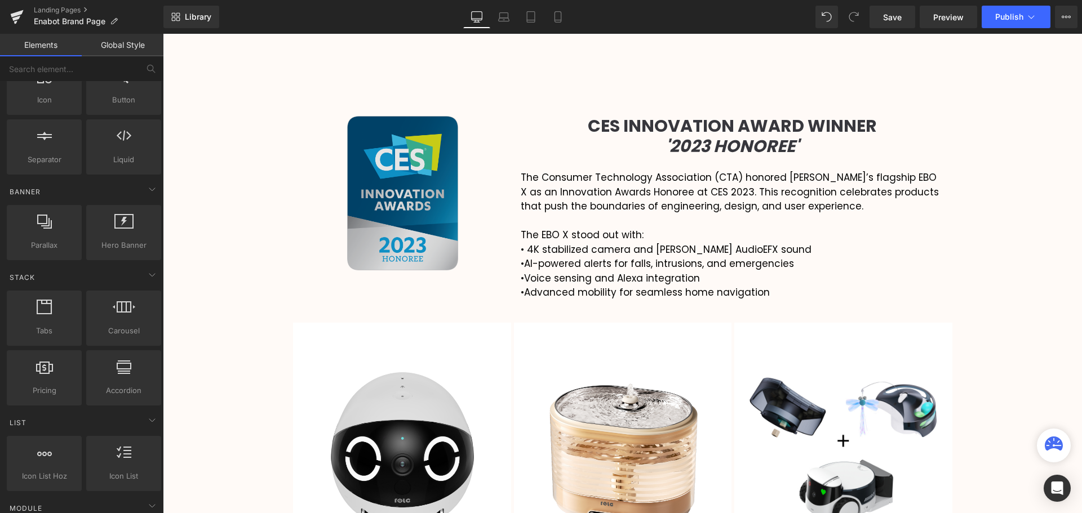
click at [417, 222] on img at bounding box center [403, 193] width 112 height 155
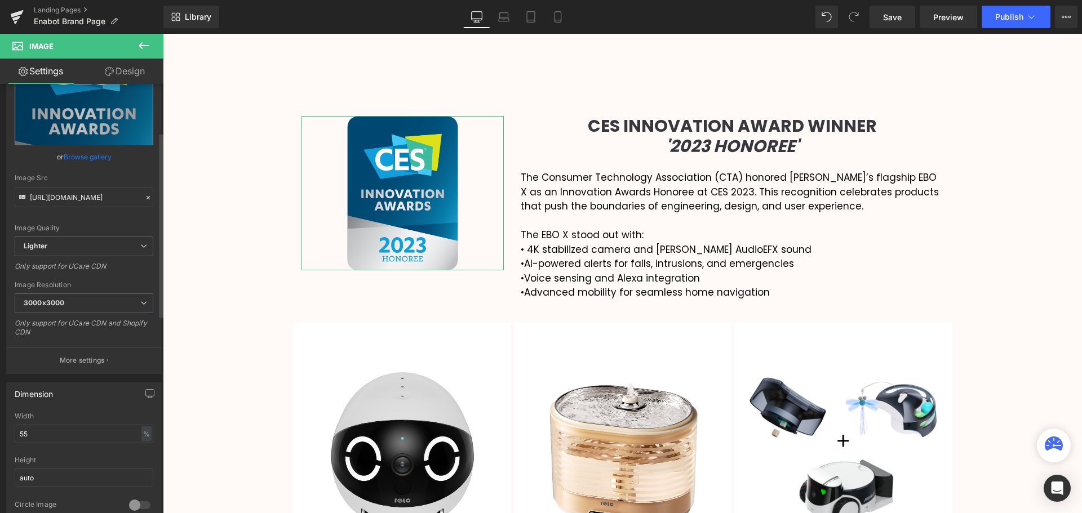
scroll to position [113, 0]
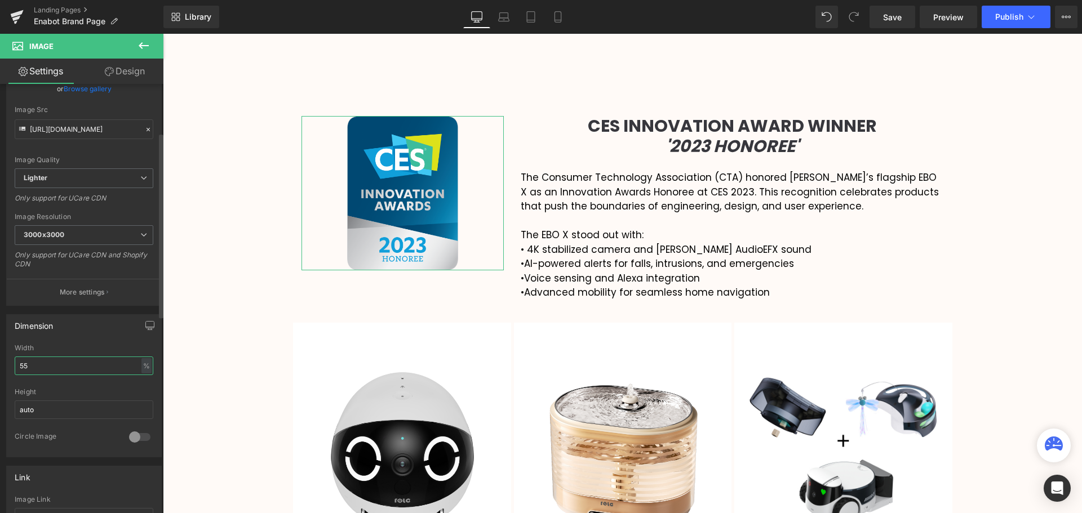
drag, startPoint x: 34, startPoint y: 370, endPoint x: 16, endPoint y: 370, distance: 18.0
click at [16, 370] on input "55" at bounding box center [84, 366] width 139 height 19
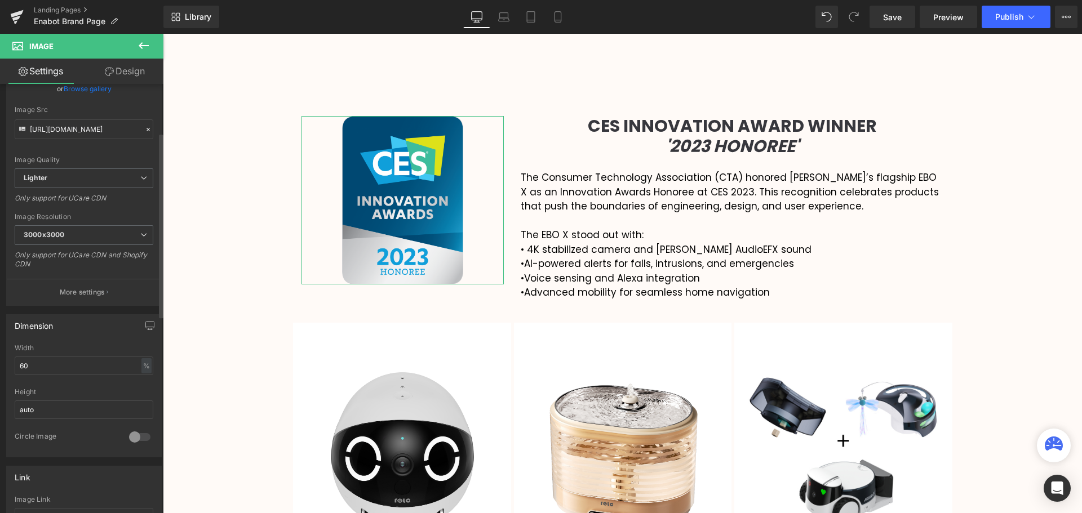
click at [82, 334] on div "Dimension" at bounding box center [84, 325] width 154 height 21
drag, startPoint x: 34, startPoint y: 369, endPoint x: 15, endPoint y: 369, distance: 19.7
click at [15, 369] on input "60" at bounding box center [84, 366] width 139 height 19
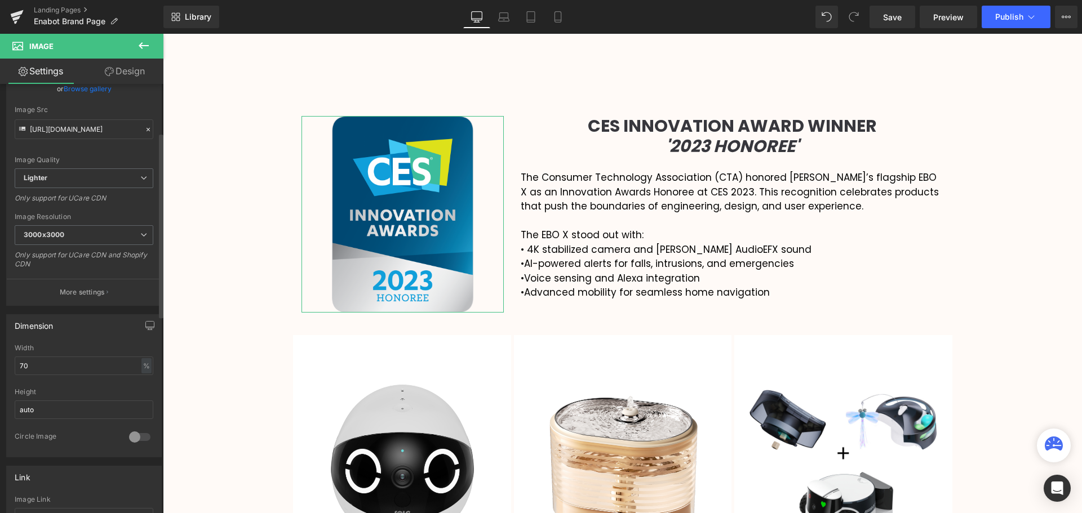
click at [71, 351] on div "Width" at bounding box center [84, 348] width 139 height 8
drag, startPoint x: 29, startPoint y: 366, endPoint x: 17, endPoint y: 366, distance: 11.8
click at [17, 366] on input "70" at bounding box center [84, 366] width 139 height 19
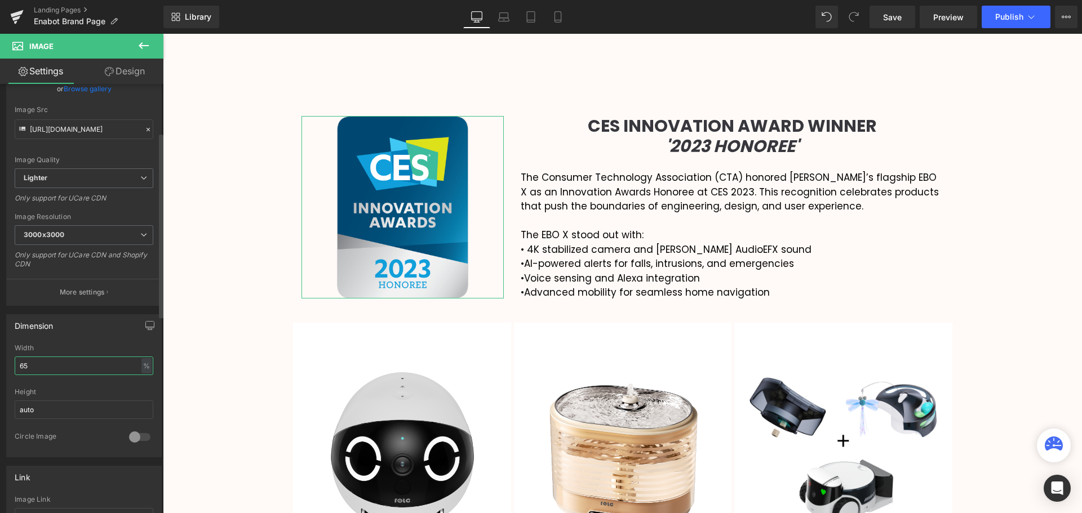
type input "65"
click at [96, 339] on div "Dimension 55% Width 65 % % px auto Height auto 0 Circle Image" at bounding box center [84, 386] width 156 height 143
click at [1042, 289] on div "Video Bg Welcome to Button Row Enabot Heading Row Smart Home Family Companion: …" at bounding box center [622, 66] width 919 height 2813
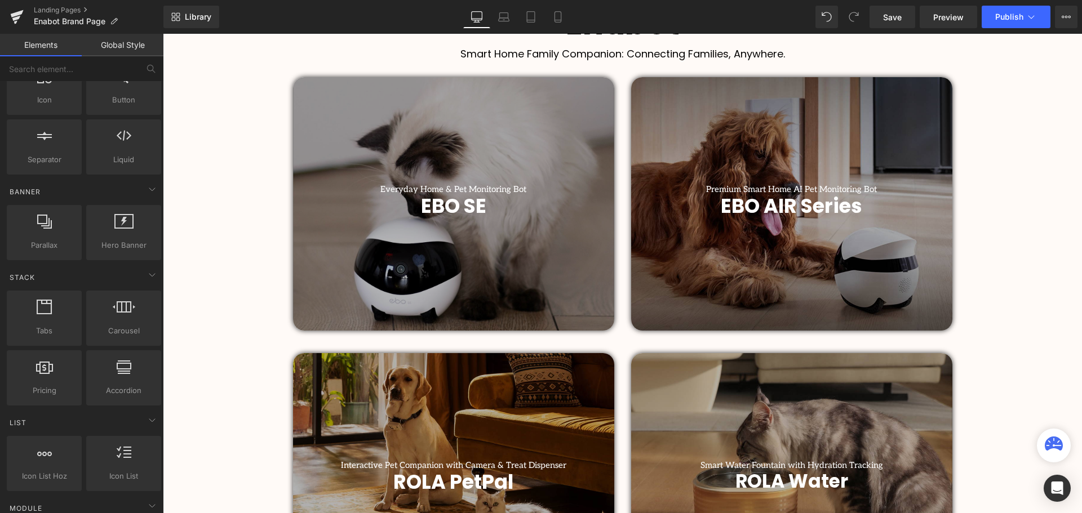
scroll to position [530, 0]
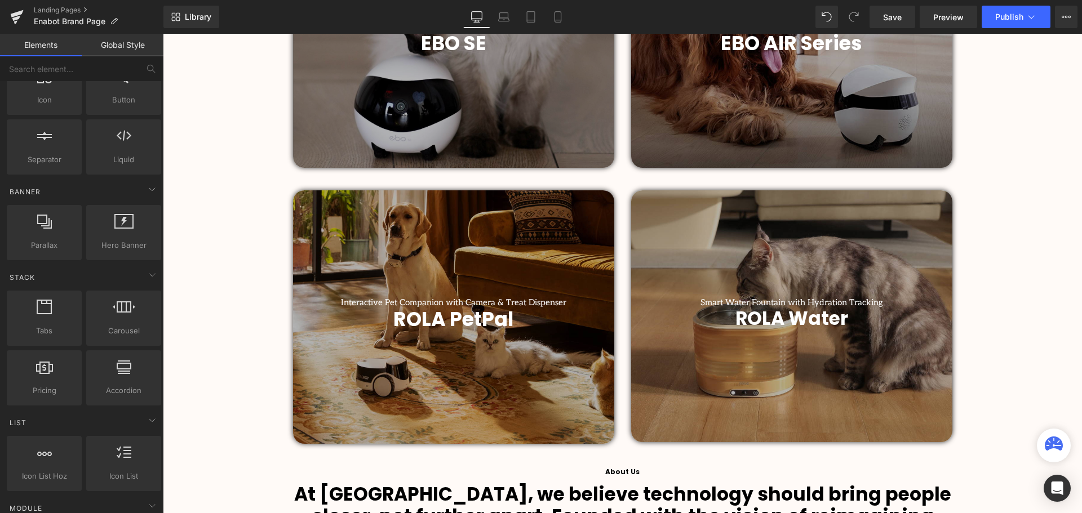
click at [494, 303] on h1 "Interactive Pet Companion with Camera & Treat Dispenser" at bounding box center [453, 303] width 321 height 10
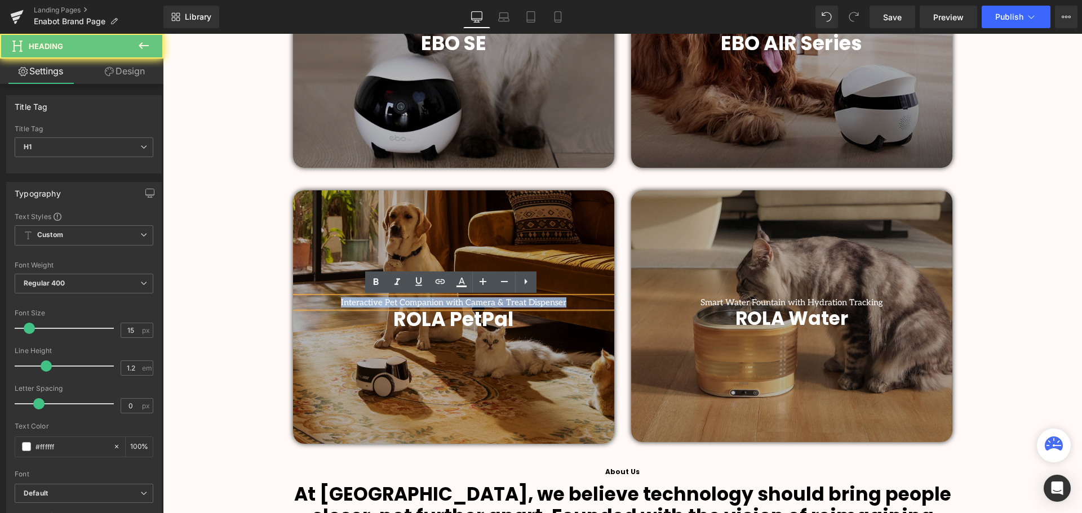
drag, startPoint x: 558, startPoint y: 303, endPoint x: 325, endPoint y: 305, distance: 233.4
click at [325, 305] on h1 "Interactive Pet Companion with Camera & Treat Dispenser" at bounding box center [453, 303] width 321 height 10
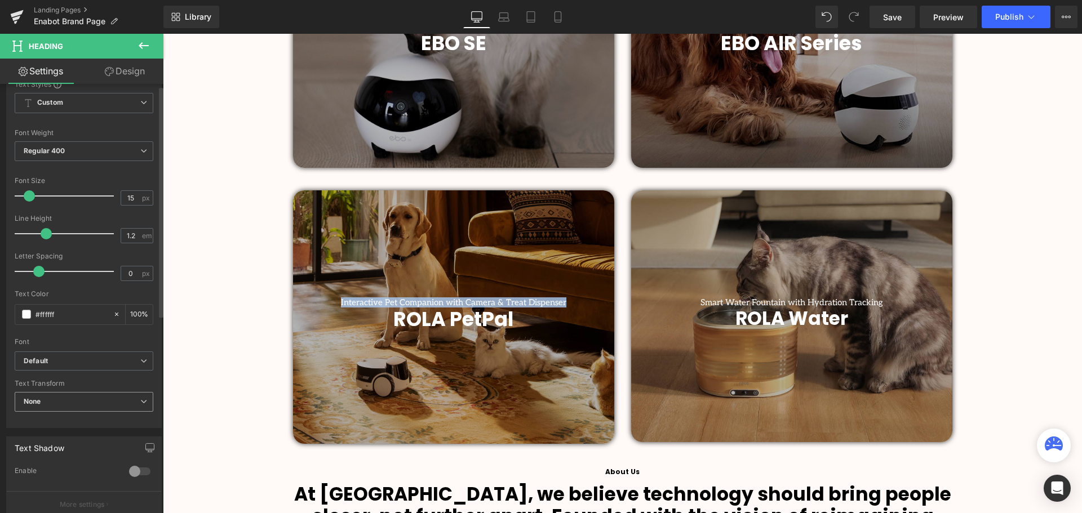
scroll to position [169, 0]
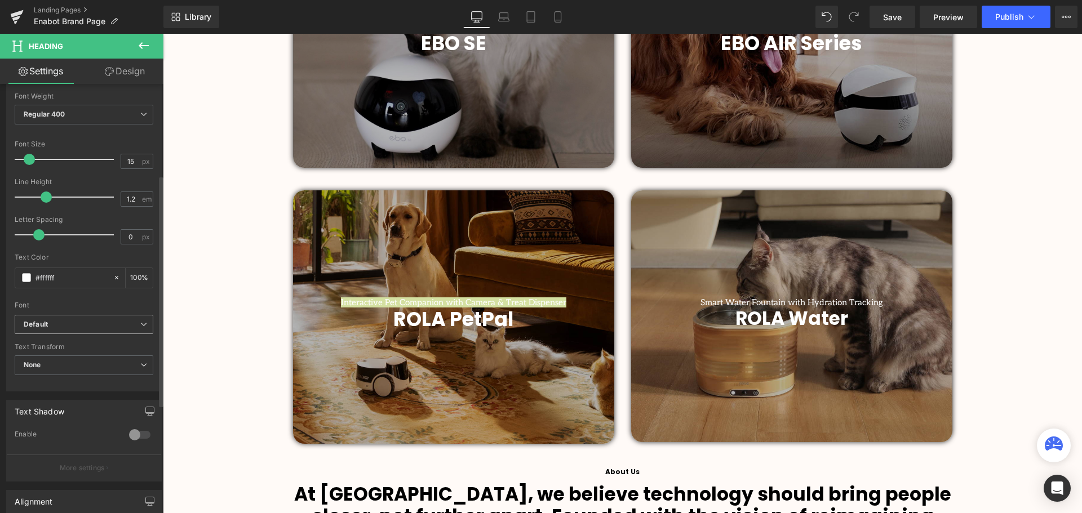
click at [60, 326] on b "Default" at bounding box center [82, 325] width 117 height 10
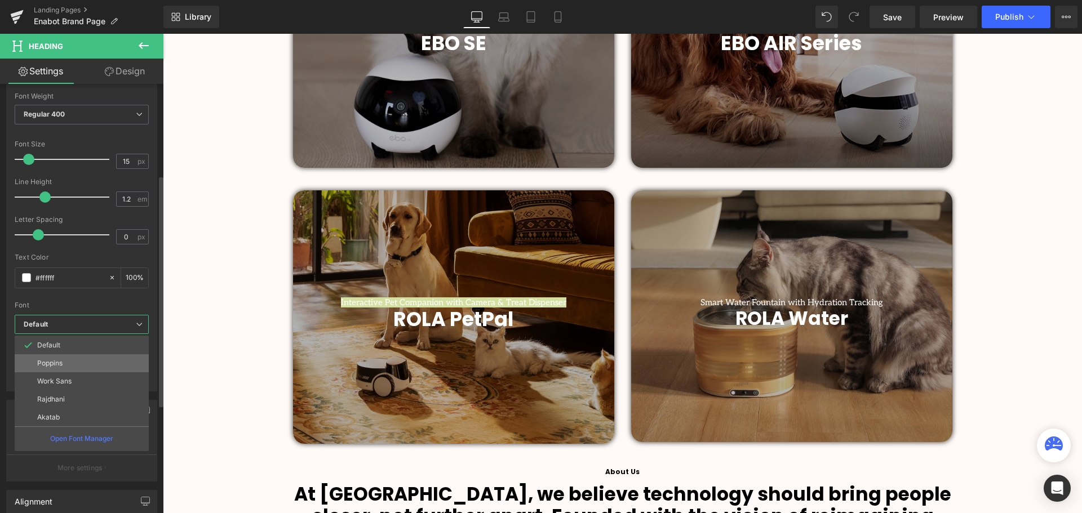
click at [61, 361] on p "Poppins" at bounding box center [49, 364] width 25 height 8
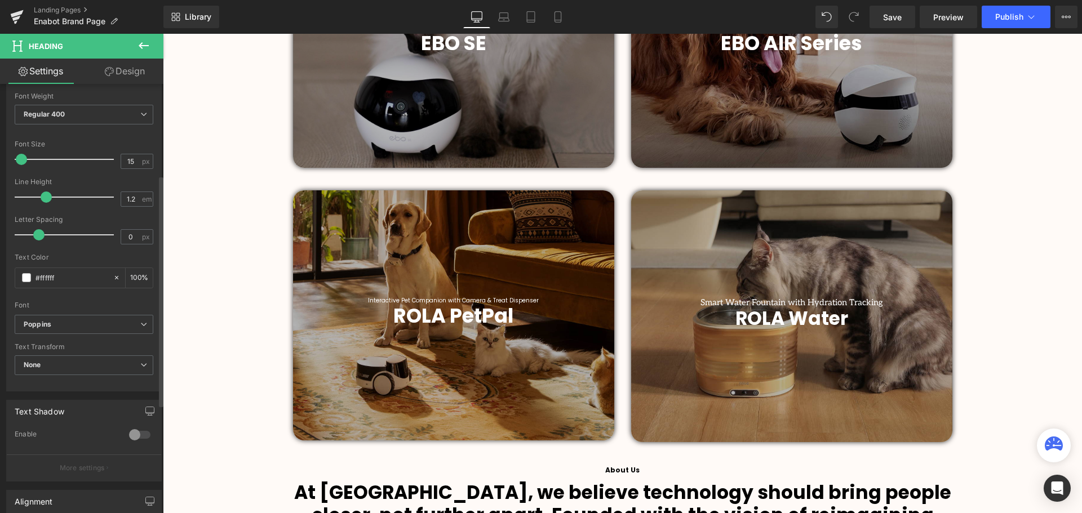
scroll to position [2954, 914]
click at [26, 159] on span at bounding box center [26, 159] width 11 height 11
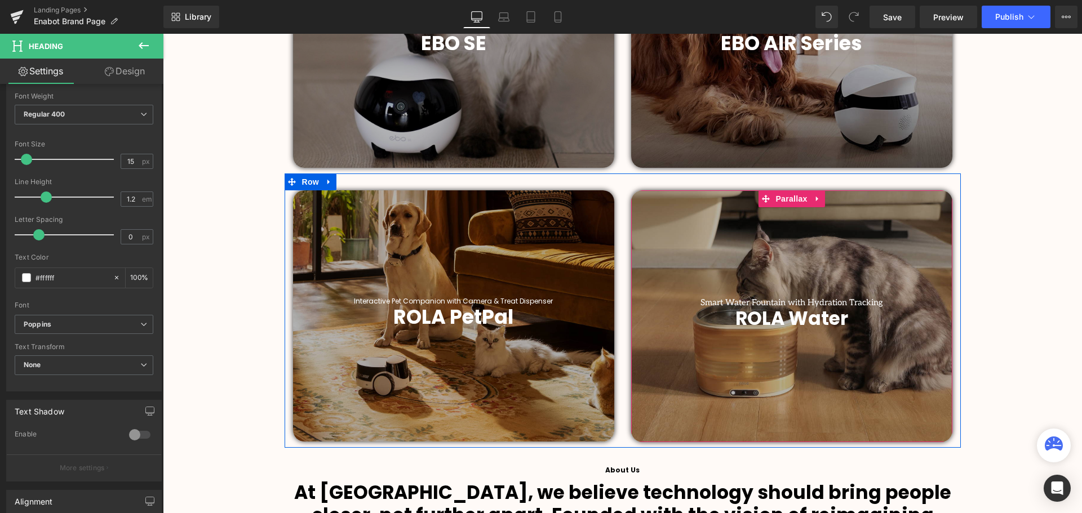
drag, startPoint x: 850, startPoint y: 303, endPoint x: 860, endPoint y: 302, distance: 10.2
click at [850, 303] on h1 "Smart Water Fountain with Hydration Tracking" at bounding box center [791, 303] width 321 height 10
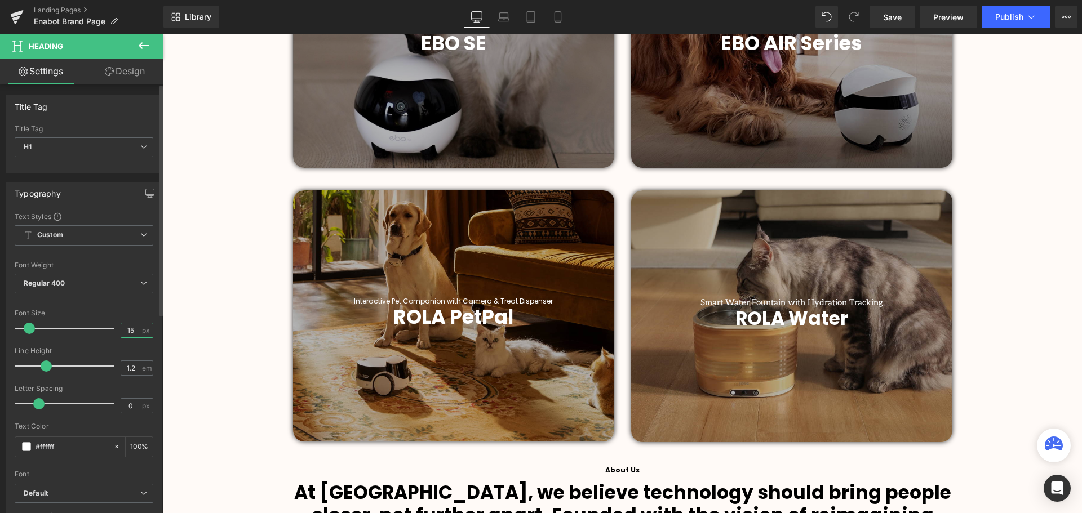
click at [126, 335] on input "15" at bounding box center [131, 331] width 20 height 14
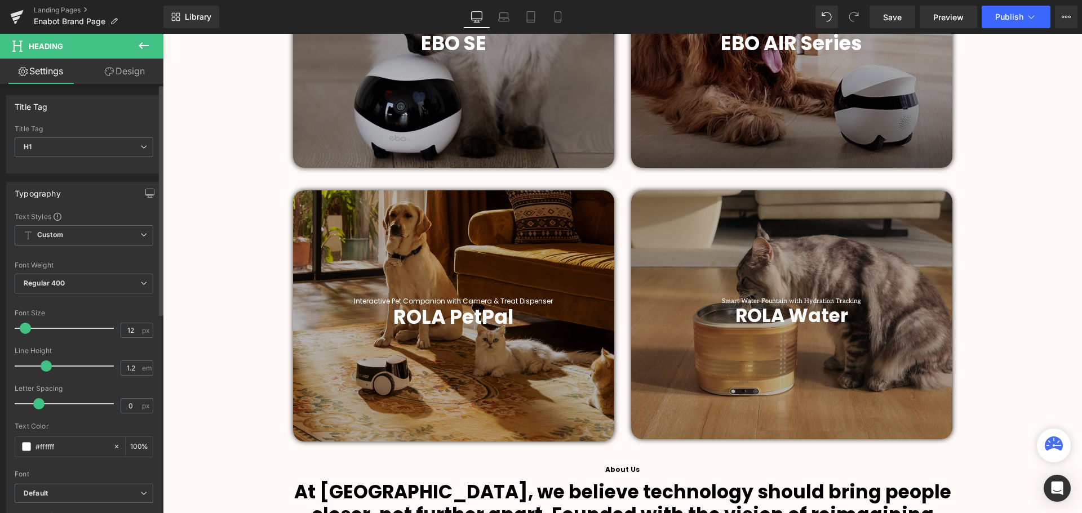
click at [105, 317] on div at bounding box center [67, 328] width 94 height 23
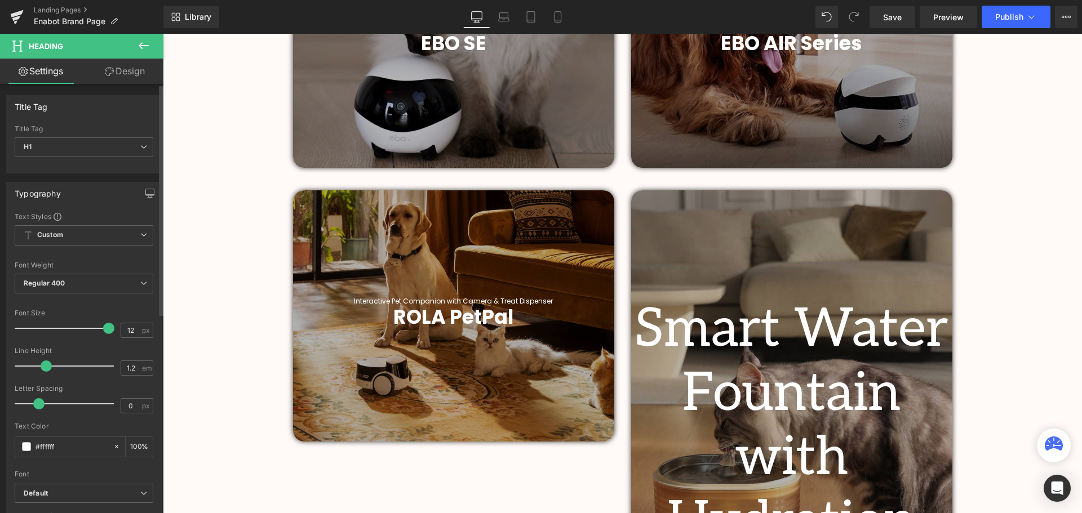
scroll to position [3201, 914]
drag, startPoint x: 130, startPoint y: 330, endPoint x: 120, endPoint y: 333, distance: 10.0
click at [121, 333] on input "12" at bounding box center [131, 331] width 20 height 14
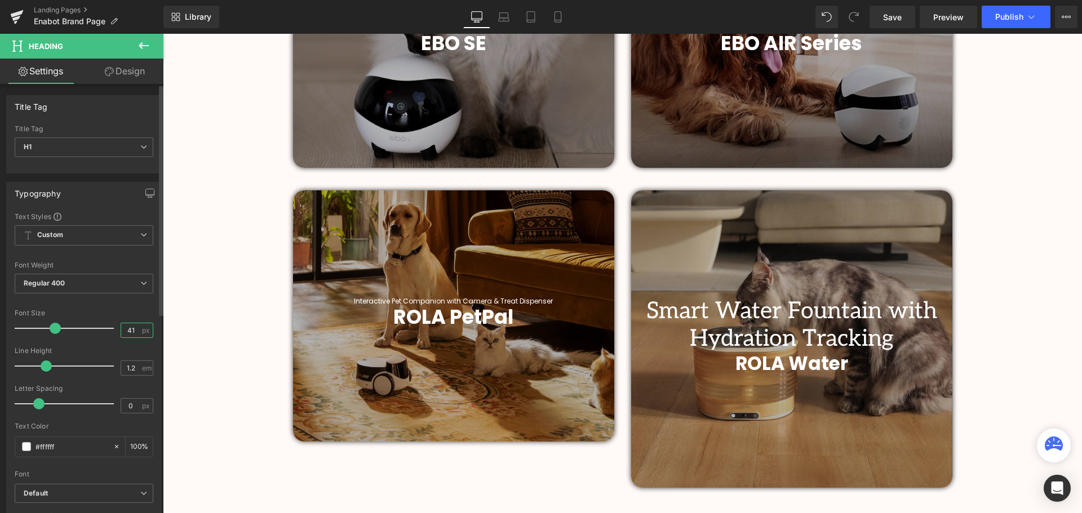
scroll to position [2999, 914]
drag, startPoint x: 129, startPoint y: 331, endPoint x: 120, endPoint y: 333, distance: 8.7
click at [121, 333] on input "41" at bounding box center [131, 331] width 20 height 14
drag, startPoint x: 131, startPoint y: 331, endPoint x: 124, endPoint y: 331, distance: 6.8
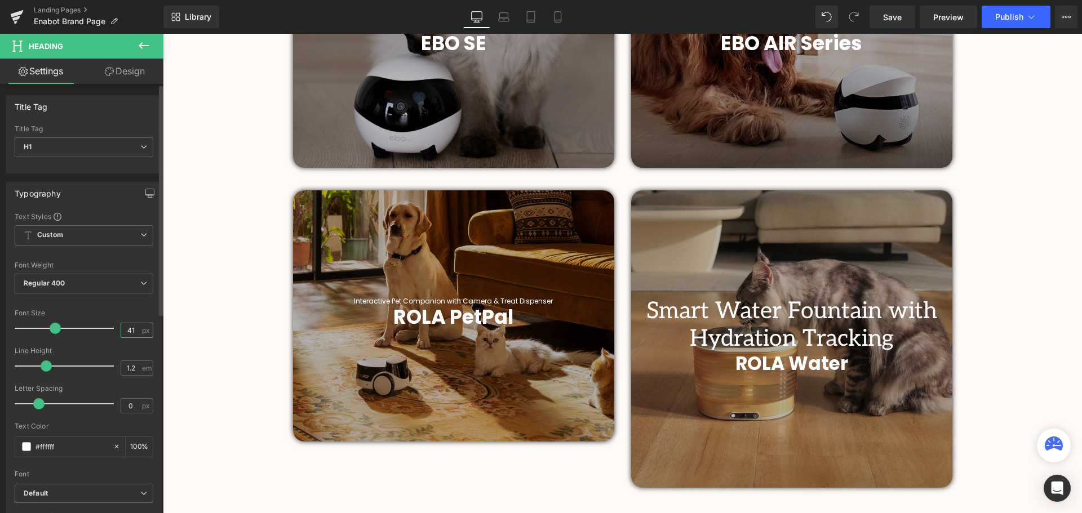
click at [124, 331] on input "41" at bounding box center [131, 331] width 20 height 14
type input "12"
click at [106, 308] on div "Font Default Poppins Work Sans [GEOGRAPHIC_DATA] Akatab Default Default Poppins…" at bounding box center [84, 348] width 139 height 272
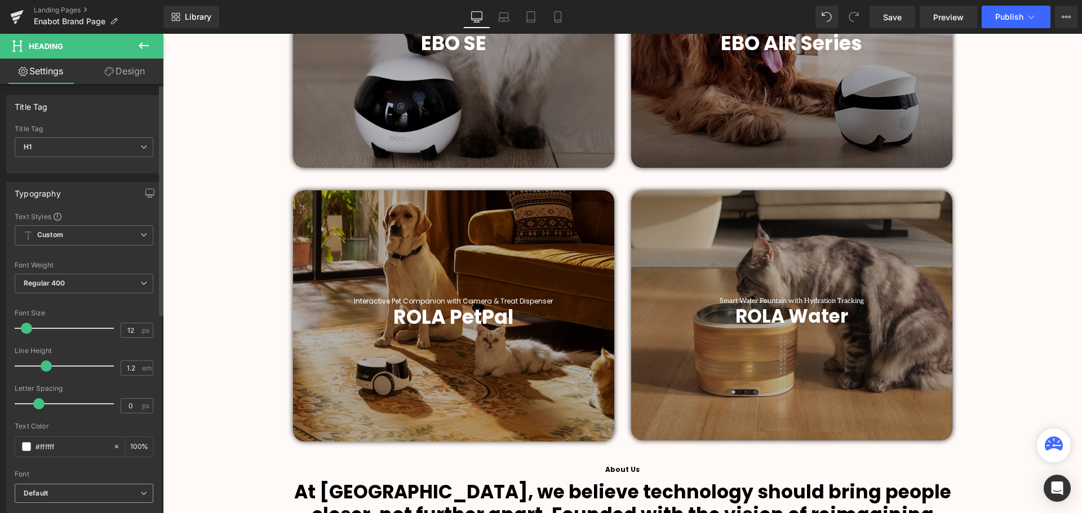
click at [64, 490] on b "Default" at bounding box center [82, 494] width 117 height 10
click at [95, 460] on div "Text Color #ffffff 100 %" at bounding box center [82, 447] width 134 height 48
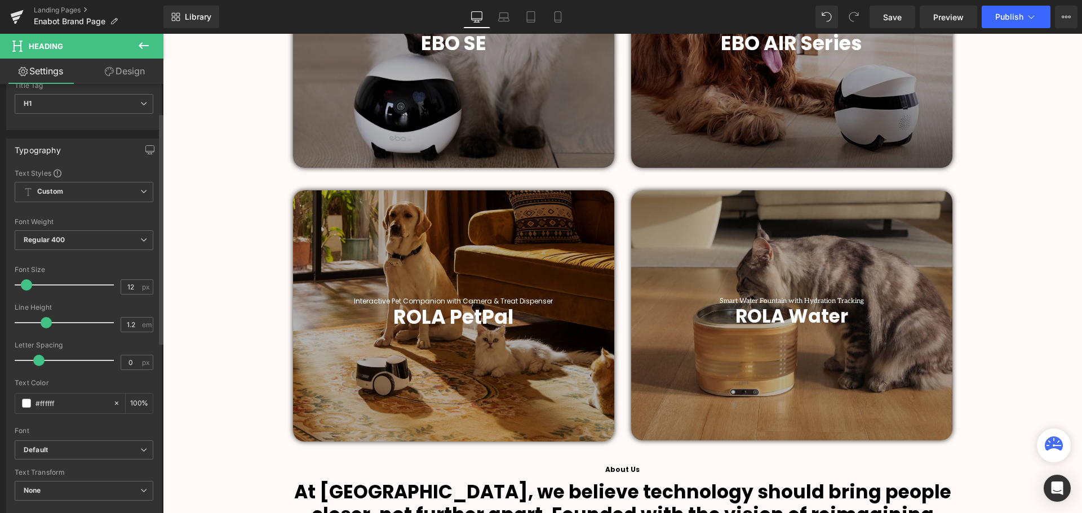
scroll to position [56, 0]
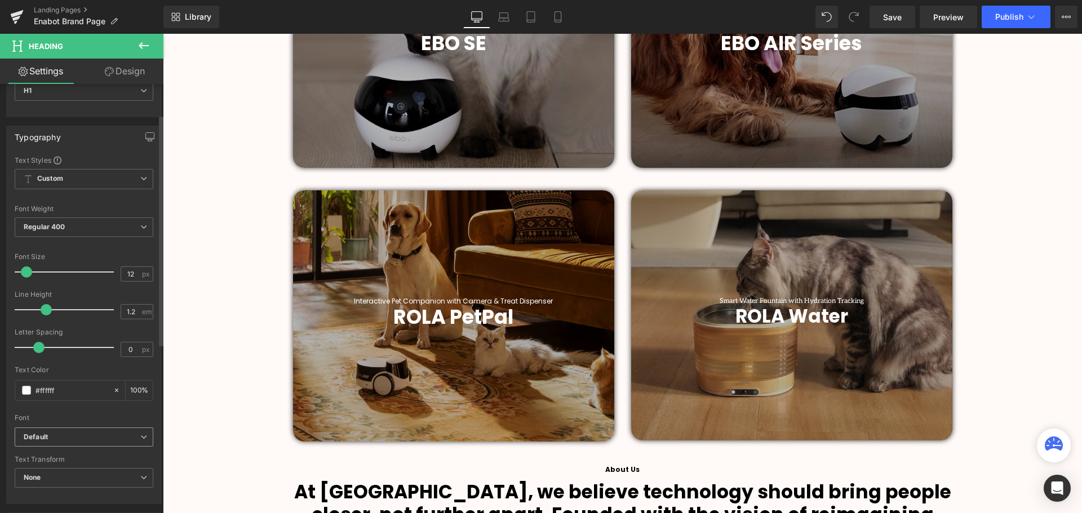
click at [68, 429] on span "Default" at bounding box center [84, 438] width 139 height 20
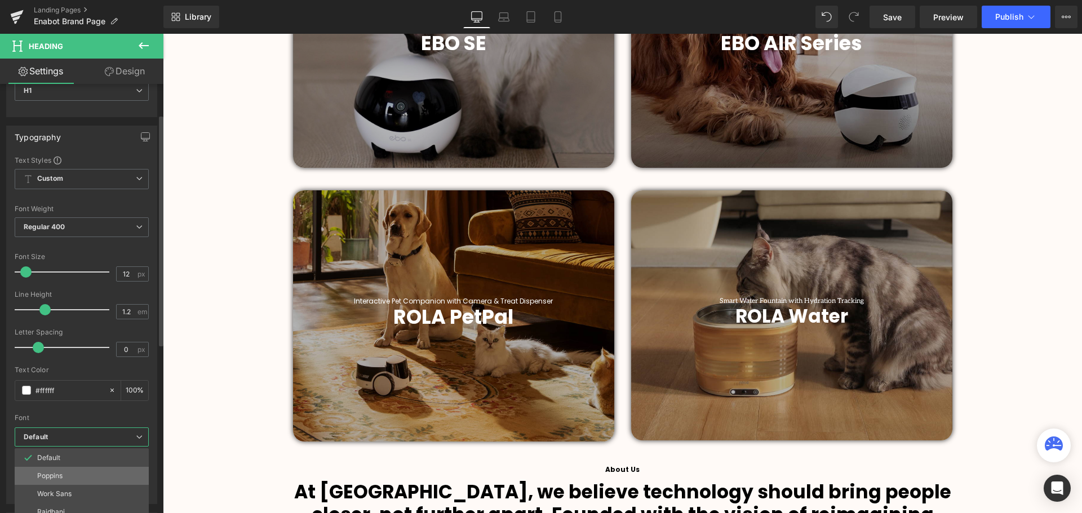
click at [60, 474] on p "Poppins" at bounding box center [49, 476] width 25 height 8
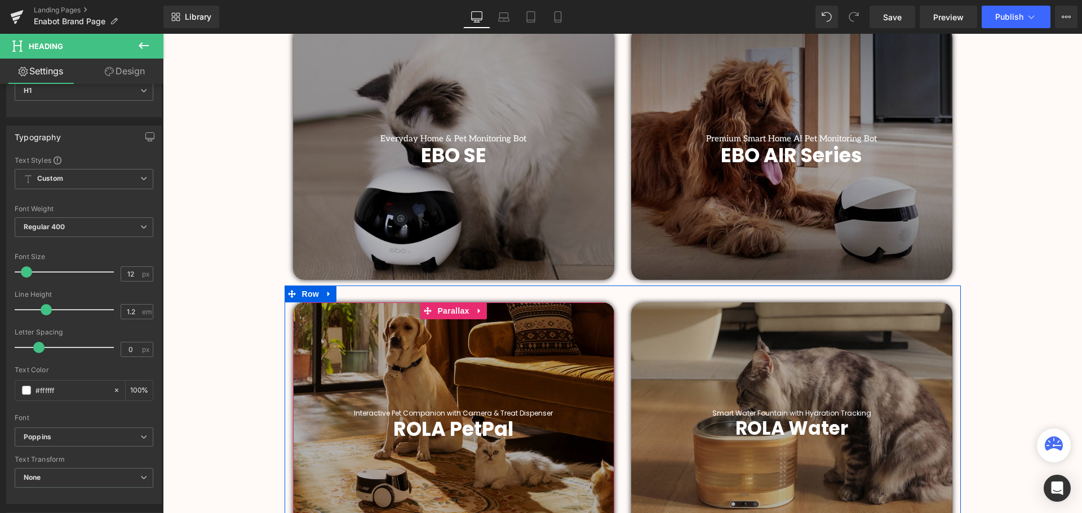
scroll to position [417, 0]
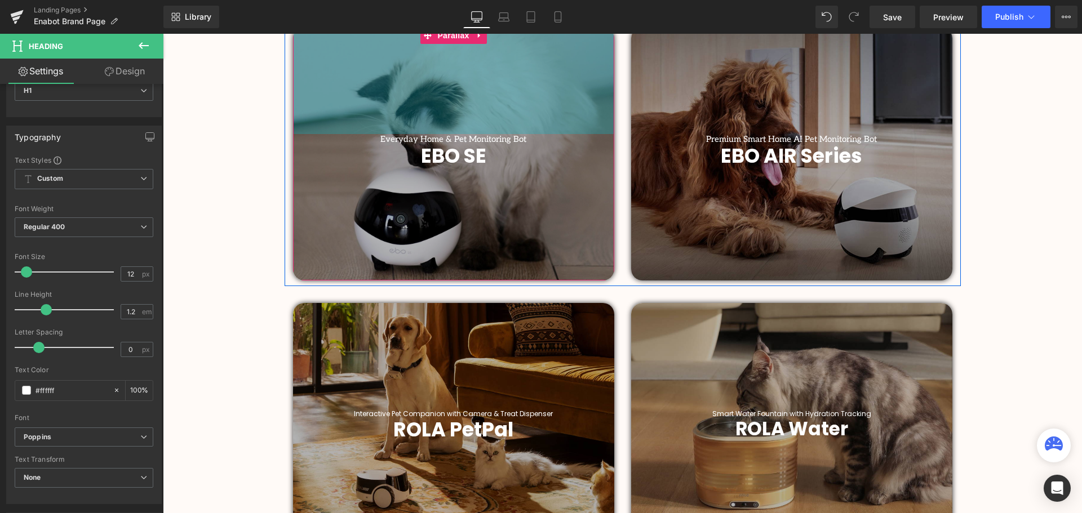
click at [458, 135] on div "Everyday Home & Pet Monitoring Bot Heading" at bounding box center [453, 139] width 321 height 10
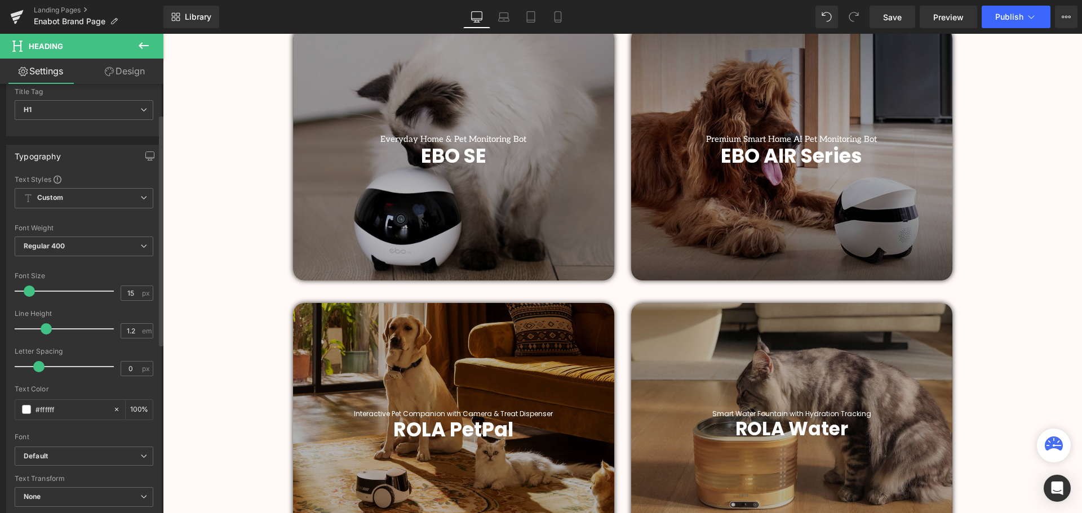
scroll to position [56, 0]
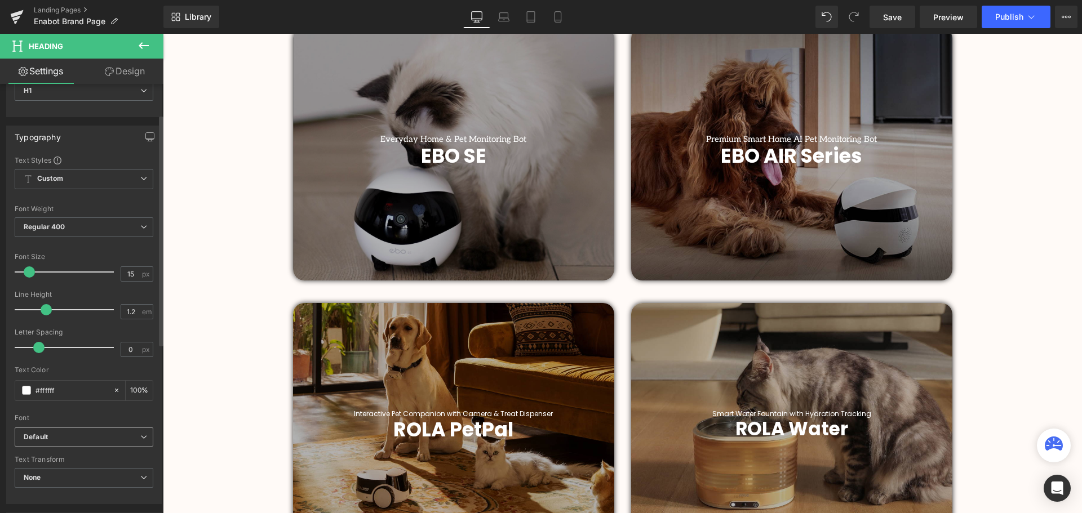
click at [83, 428] on span "Default" at bounding box center [84, 438] width 139 height 20
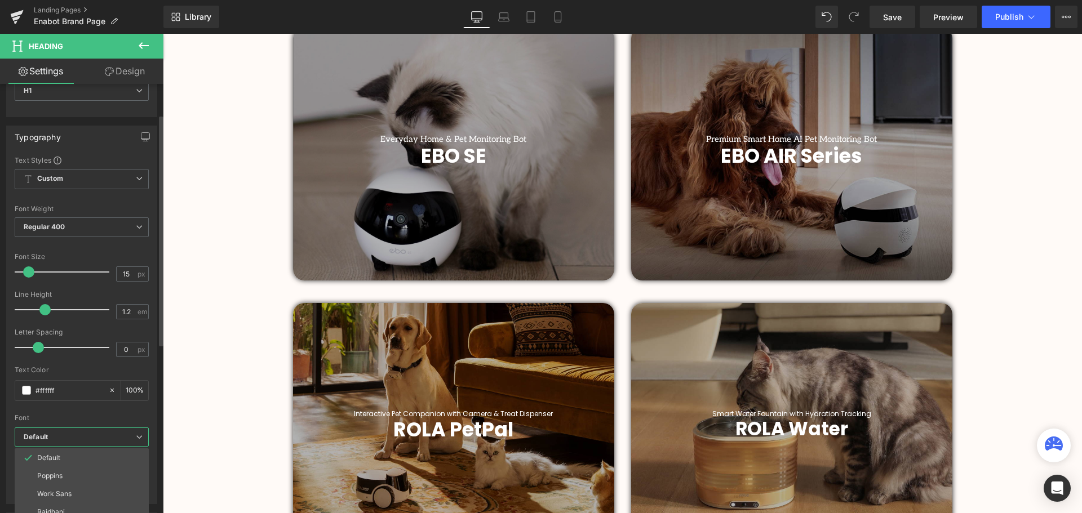
click at [57, 473] on p "Poppins" at bounding box center [49, 476] width 25 height 8
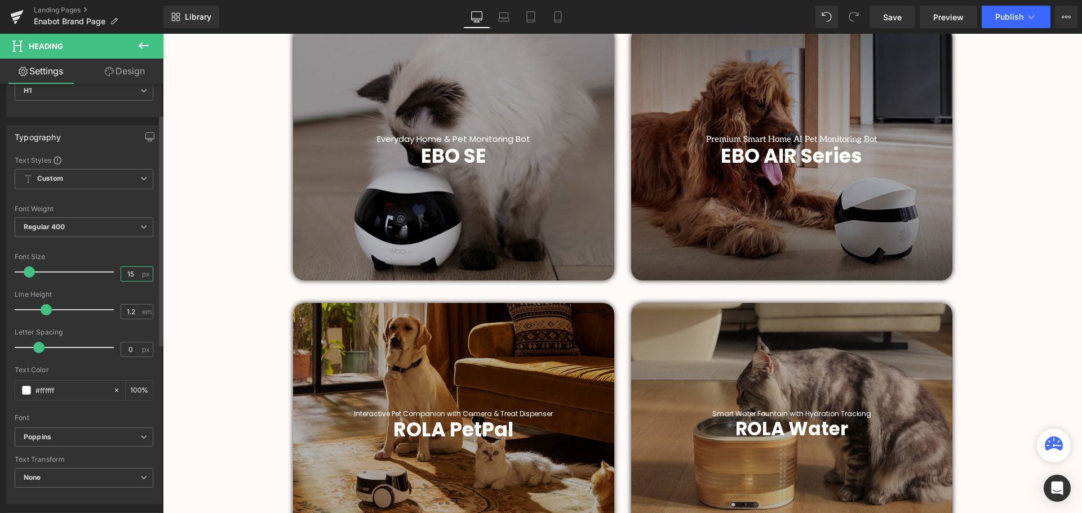
drag, startPoint x: 133, startPoint y: 276, endPoint x: 118, endPoint y: 274, distance: 15.3
click at [121, 277] on input "15" at bounding box center [131, 274] width 20 height 14
type input "12"
click at [114, 255] on div "Font Size" at bounding box center [84, 257] width 139 height 8
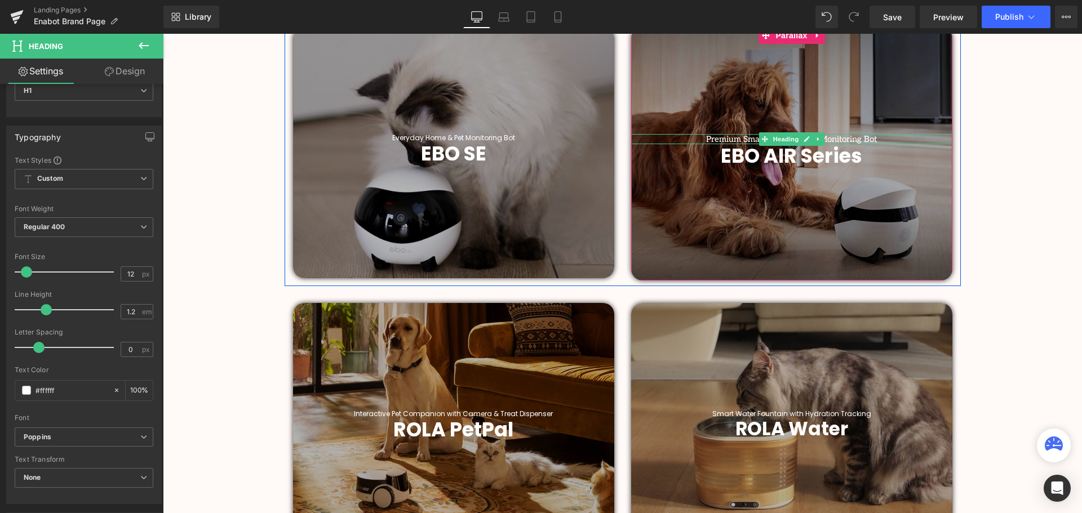
click at [786, 138] on span "Heading" at bounding box center [785, 139] width 30 height 14
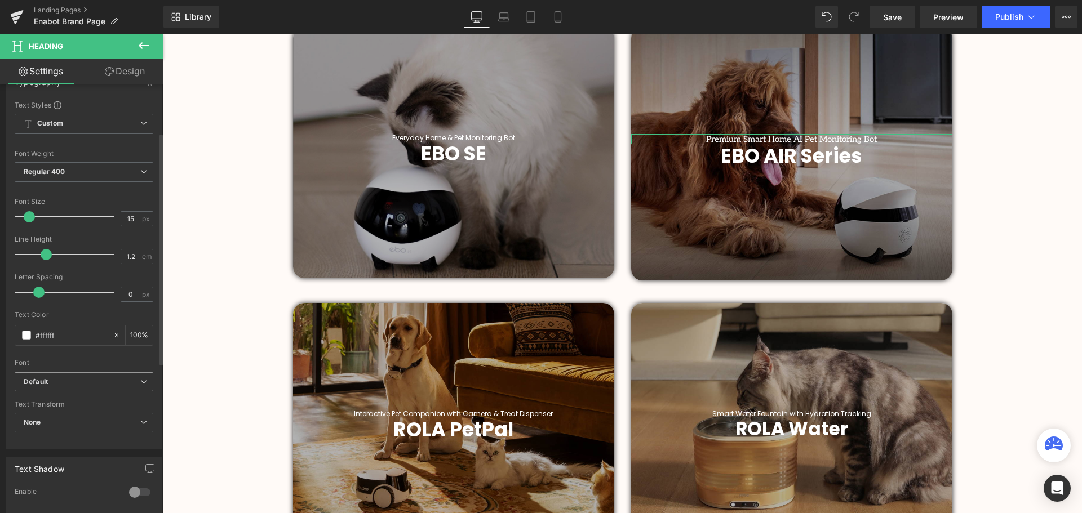
scroll to position [113, 0]
click at [71, 378] on b "Default" at bounding box center [82, 382] width 117 height 10
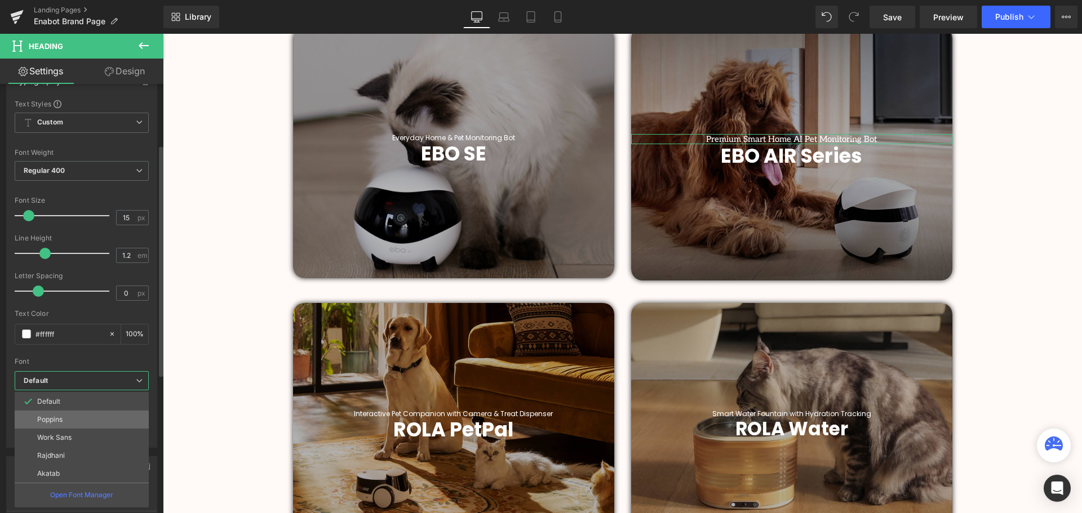
click at [64, 423] on li "Poppins" at bounding box center [82, 420] width 134 height 18
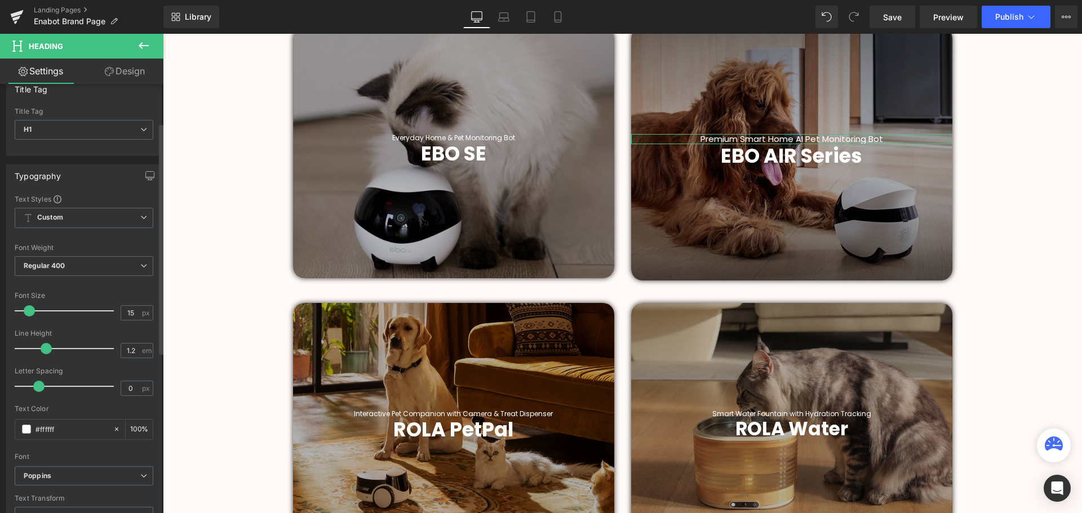
scroll to position [0, 0]
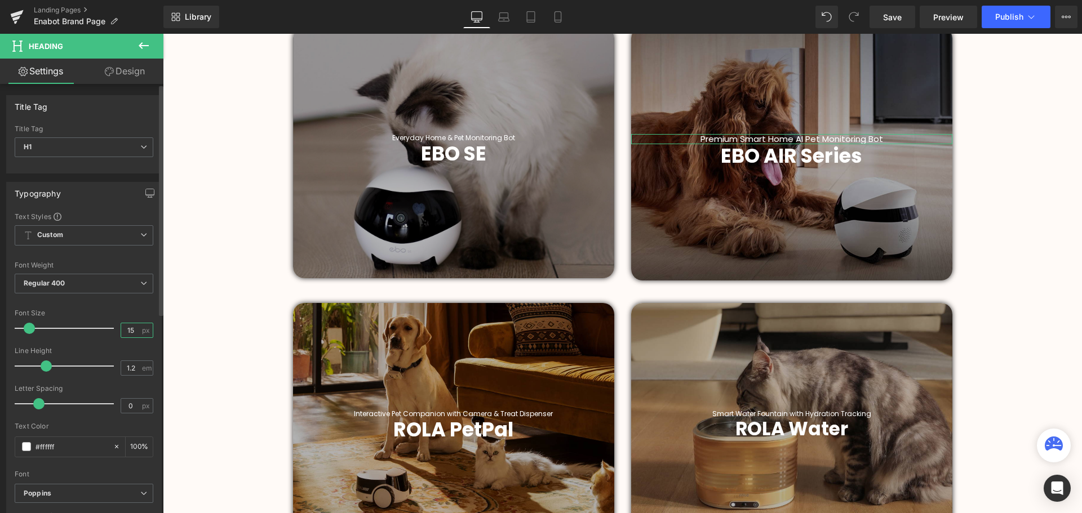
drag, startPoint x: 130, startPoint y: 327, endPoint x: 116, endPoint y: 329, distance: 14.8
click at [116, 329] on div "Font Size 15 px" at bounding box center [84, 328] width 139 height 38
type input "12"
click at [116, 308] on div "Font Default Poppins Work Sans [GEOGRAPHIC_DATA] Akatab Poppins Default Poppins…" at bounding box center [84, 348] width 139 height 272
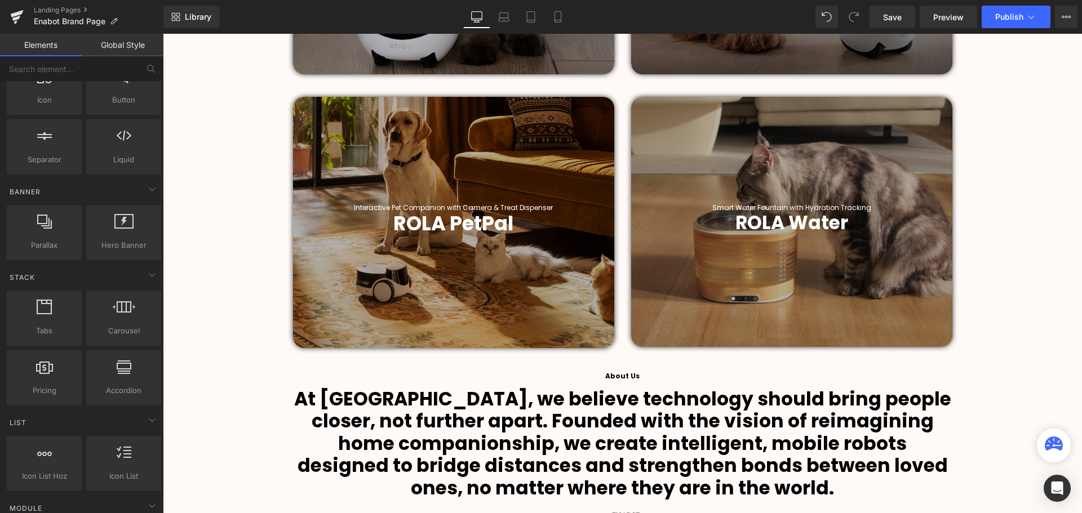
scroll to position [789, 0]
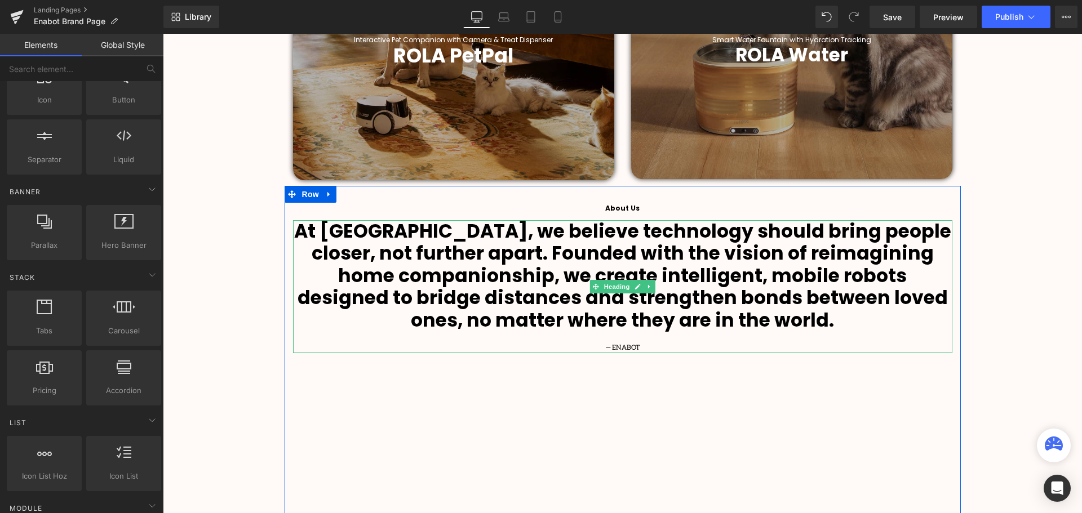
click at [635, 260] on b "At [GEOGRAPHIC_DATA], we believe technology should bring people closer, not fur…" at bounding box center [622, 276] width 657 height 116
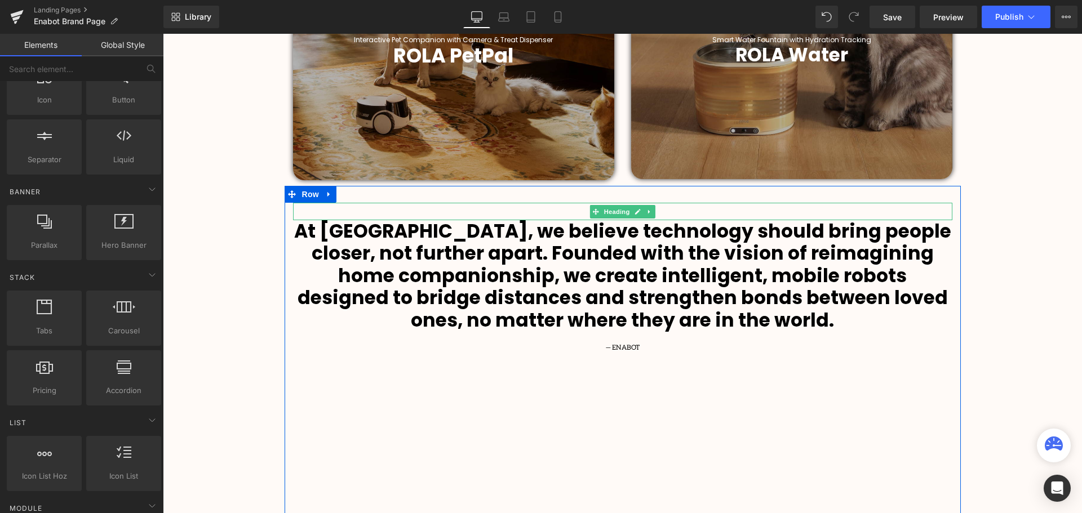
click at [616, 209] on span "Heading" at bounding box center [616, 212] width 30 height 14
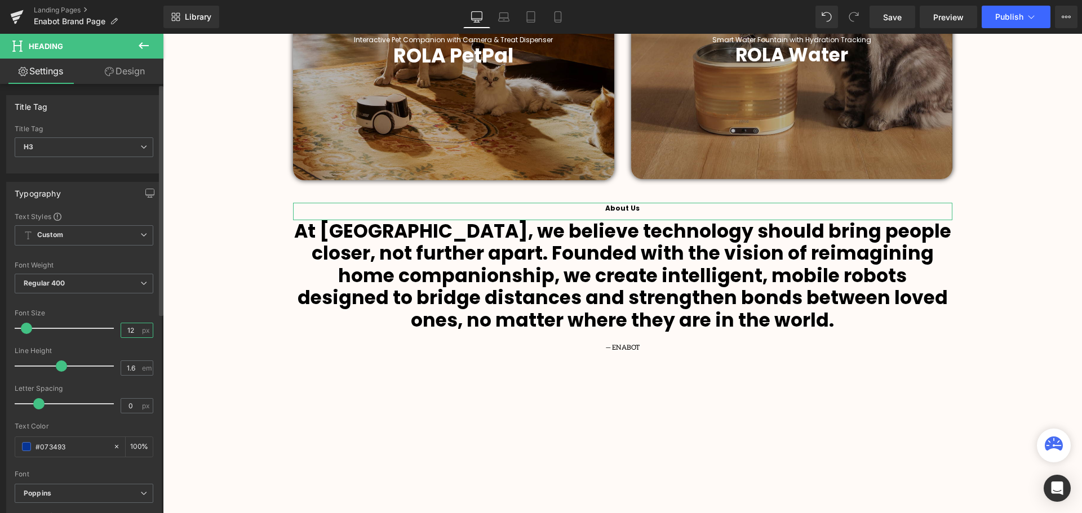
drag, startPoint x: 130, startPoint y: 331, endPoint x: 120, endPoint y: 332, distance: 10.2
click at [121, 332] on input "12" at bounding box center [131, 331] width 20 height 14
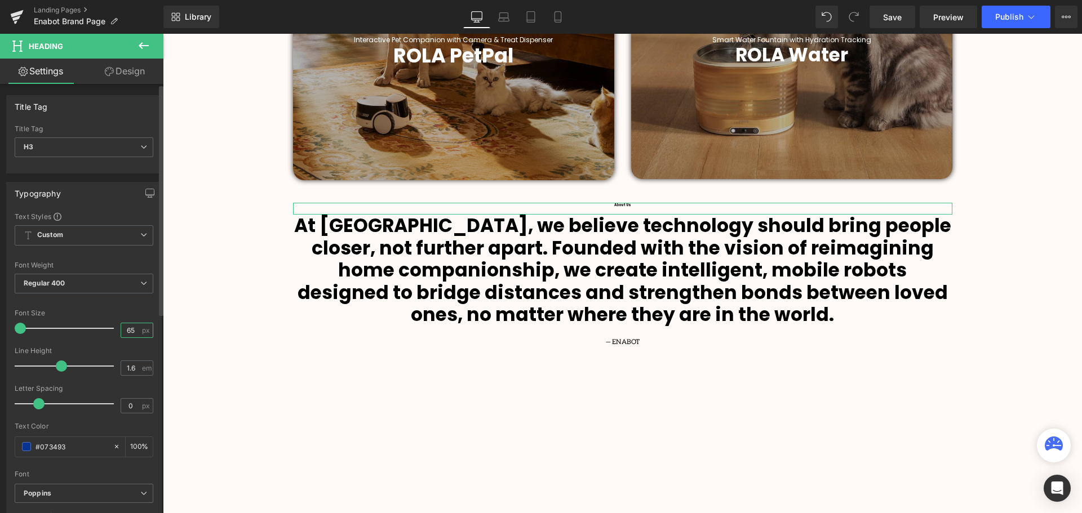
scroll to position [2999, 914]
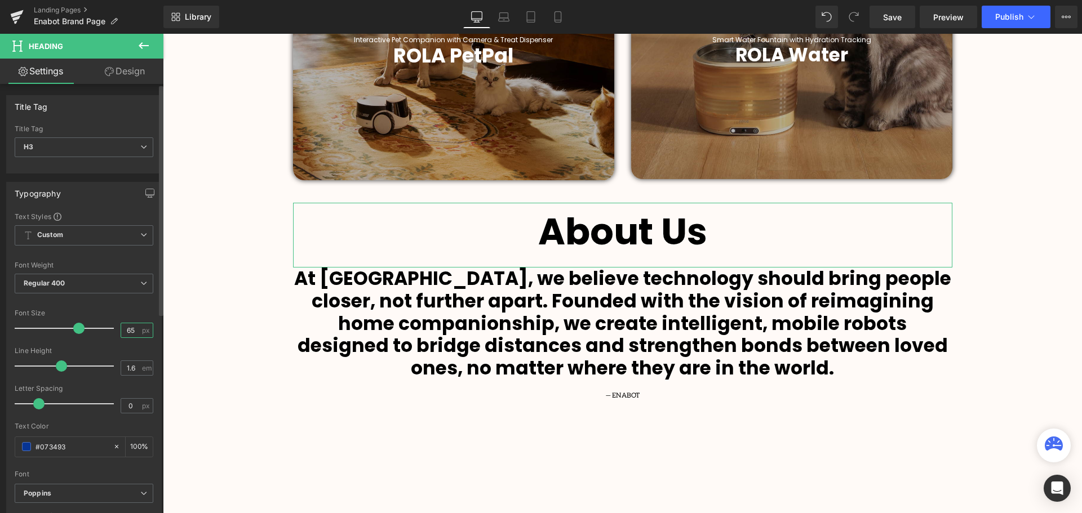
drag, startPoint x: 130, startPoint y: 330, endPoint x: 119, endPoint y: 332, distance: 10.8
click at [121, 332] on input "65" at bounding box center [131, 331] width 20 height 14
type input "15"
click at [99, 311] on div "Font Size" at bounding box center [84, 313] width 139 height 8
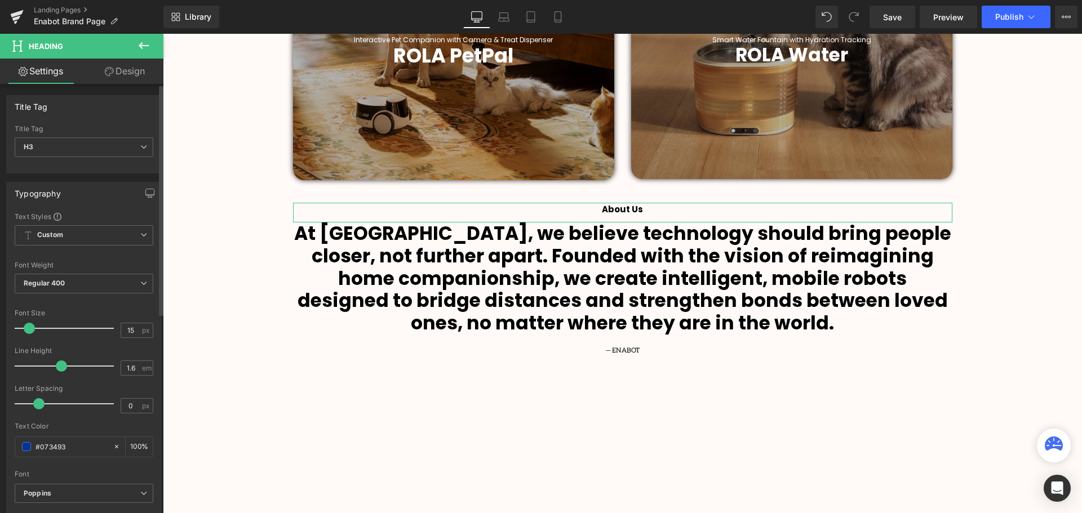
scroll to position [2954, 914]
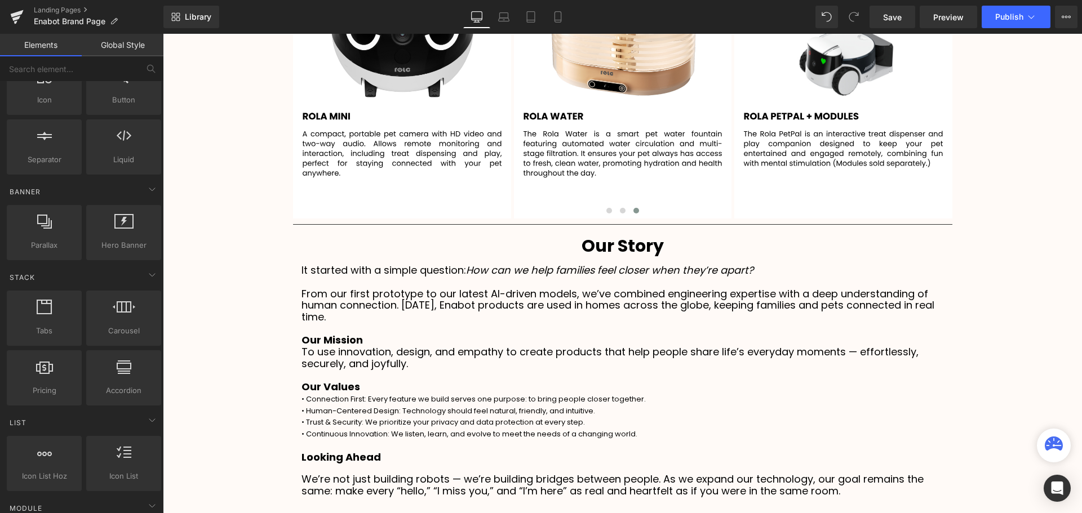
scroll to position [1916, 0]
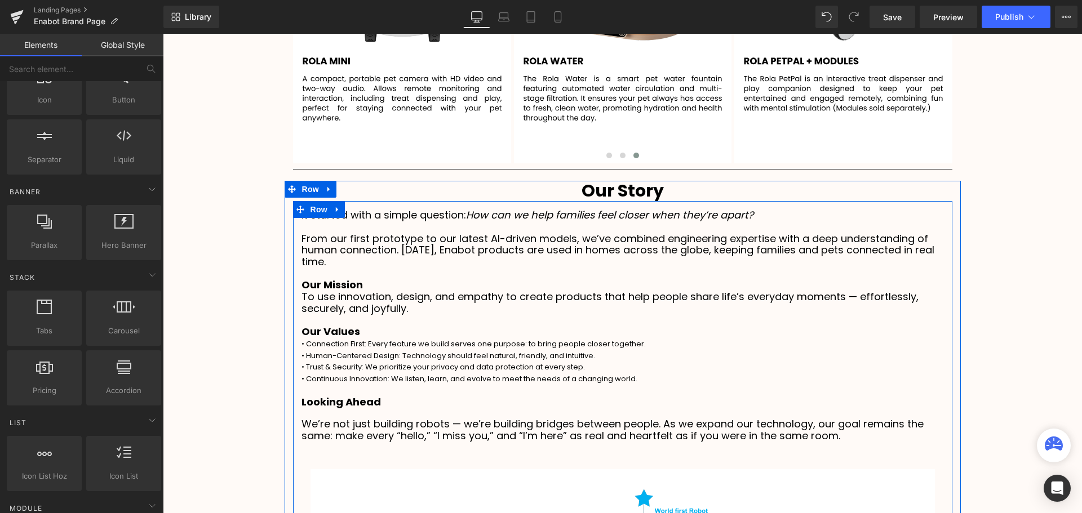
click at [383, 216] on p "It started with a simple question: How can we help families feel closer when th…" at bounding box center [623, 216] width 643 height 12
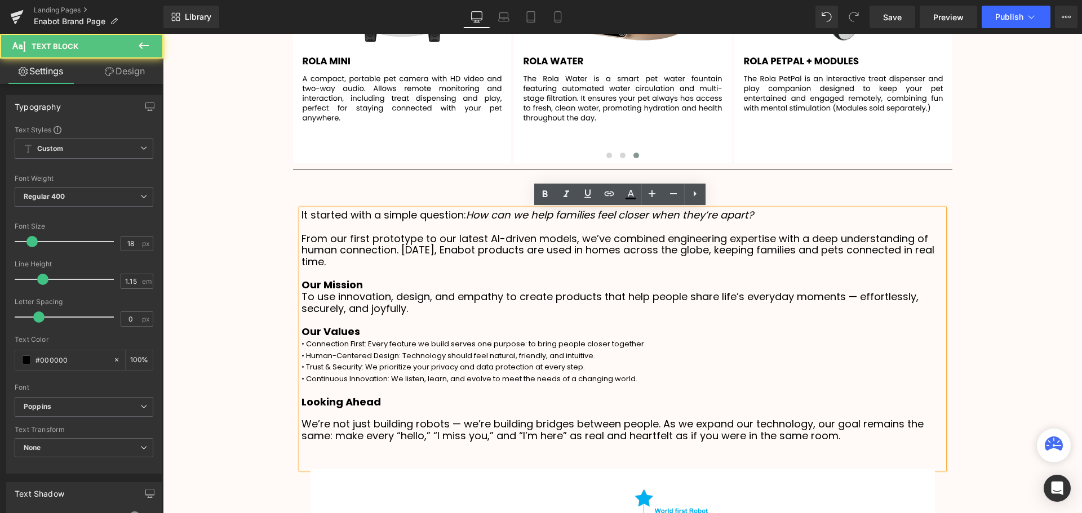
click at [302, 214] on p "It started with a simple question: How can we help families feel closer when th…" at bounding box center [623, 216] width 643 height 12
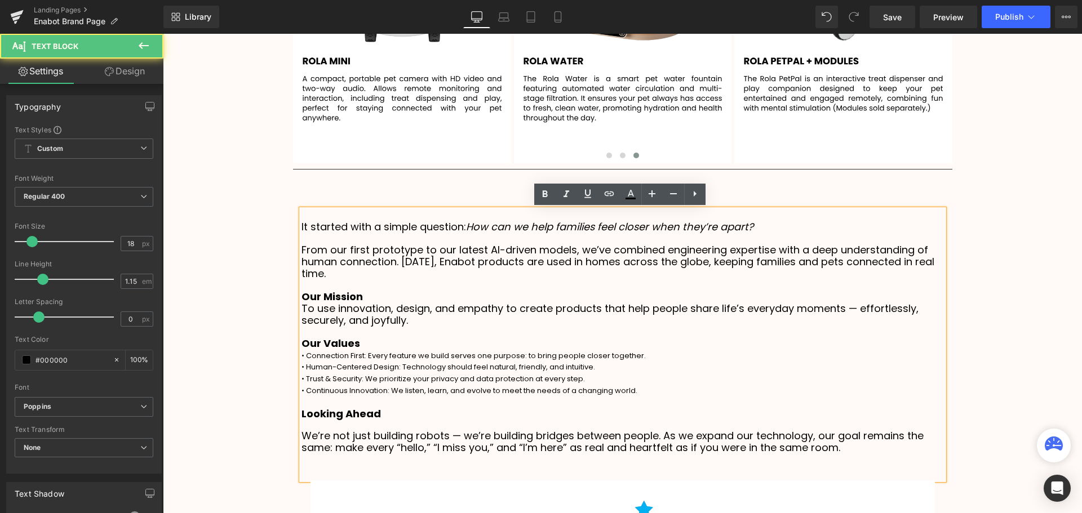
scroll to position [2966, 914]
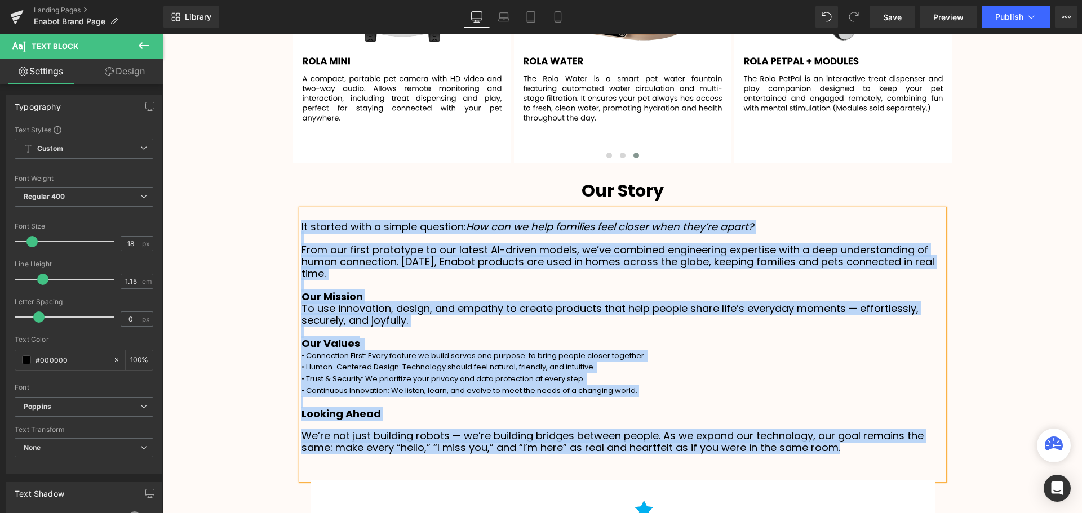
drag, startPoint x: 298, startPoint y: 225, endPoint x: 857, endPoint y: 444, distance: 599.6
click at [857, 444] on div "It started with a simple question: How can we help families feel closer when th…" at bounding box center [623, 345] width 643 height 271
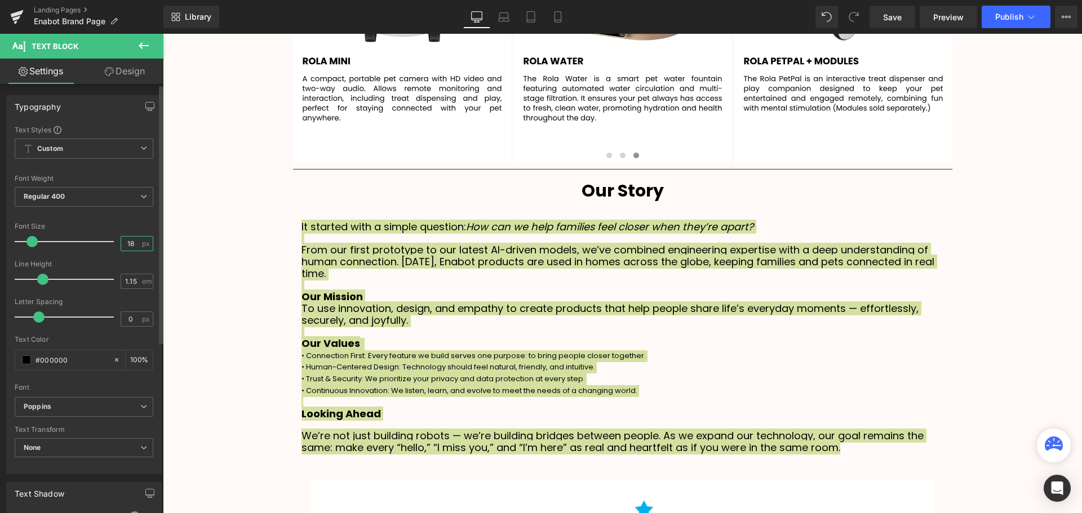
click at [127, 241] on input "18" at bounding box center [131, 244] width 20 height 14
drag, startPoint x: 130, startPoint y: 241, endPoint x: 123, endPoint y: 242, distance: 6.2
click at [123, 242] on input "18" at bounding box center [131, 244] width 20 height 14
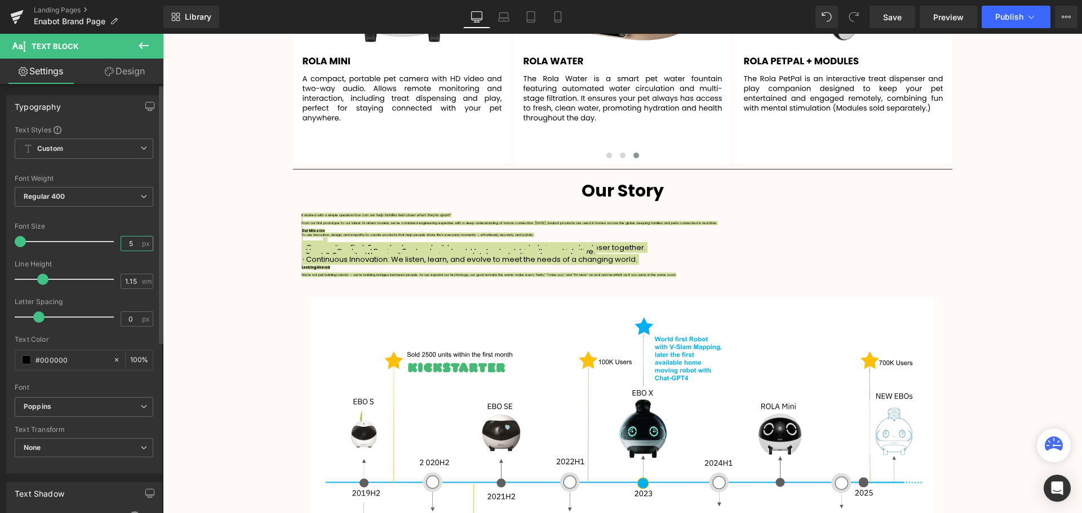
click at [125, 242] on input "5" at bounding box center [131, 244] width 20 height 14
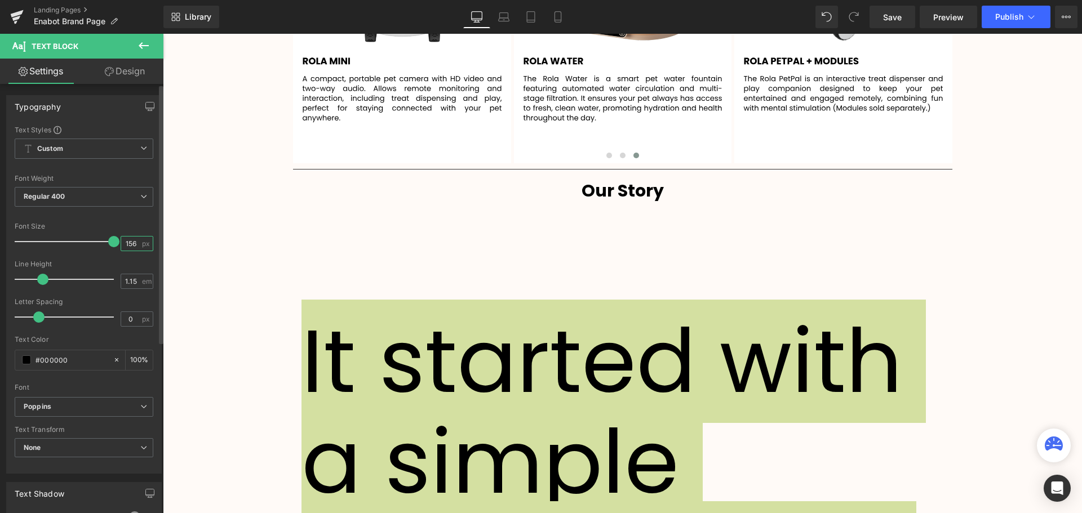
scroll to position [10500, 914]
click at [132, 243] on input "156" at bounding box center [131, 244] width 20 height 14
type input "15"
click at [125, 223] on div "Font Size" at bounding box center [84, 227] width 139 height 8
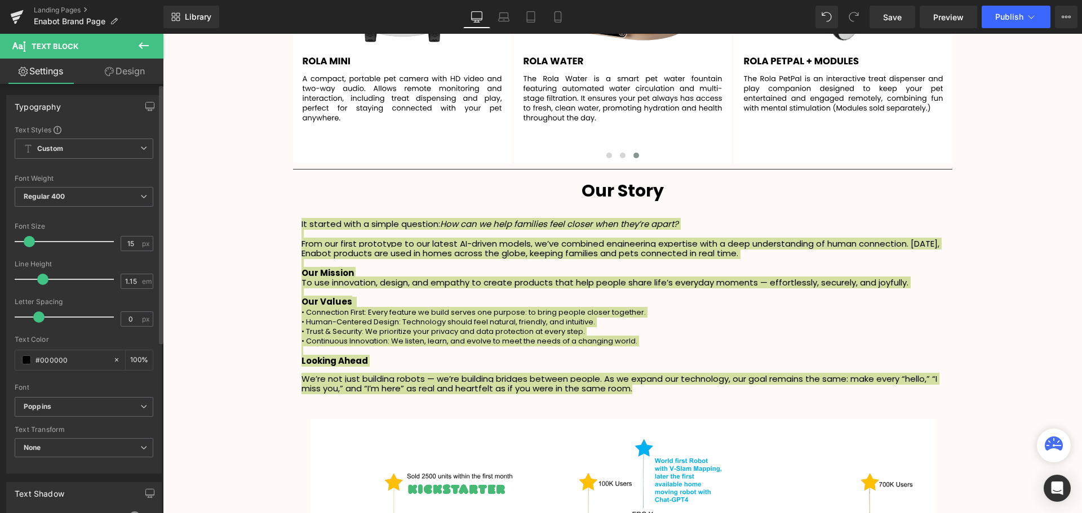
scroll to position [2904, 914]
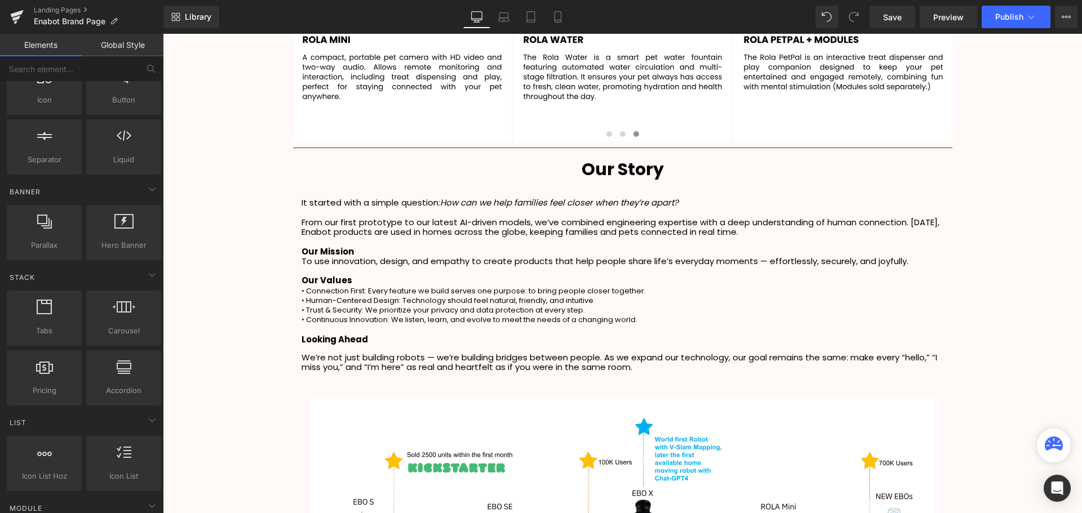
scroll to position [1804, 0]
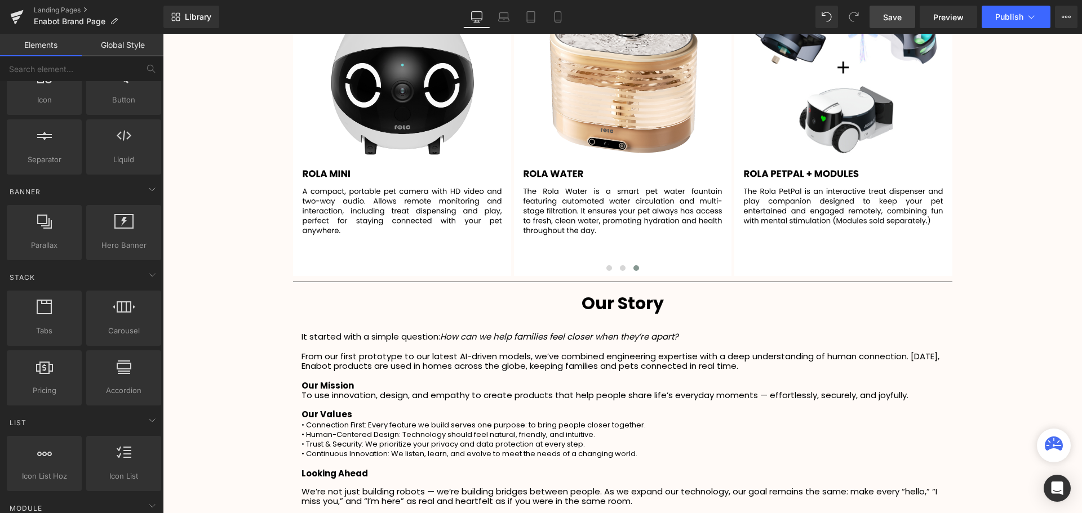
click at [884, 15] on span "Save" at bounding box center [892, 17] width 19 height 12
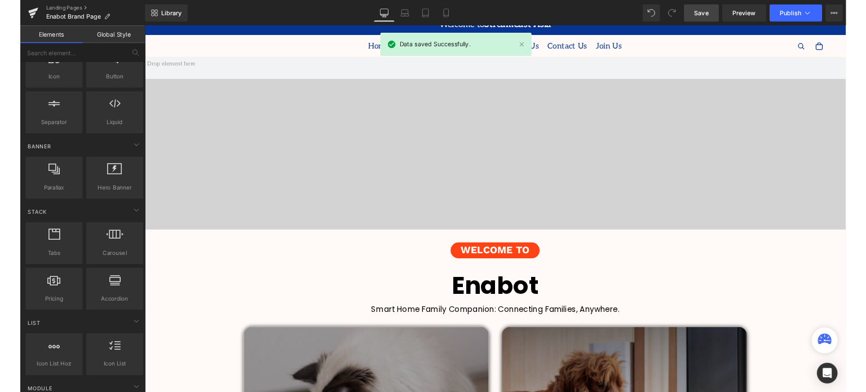
scroll to position [0, 0]
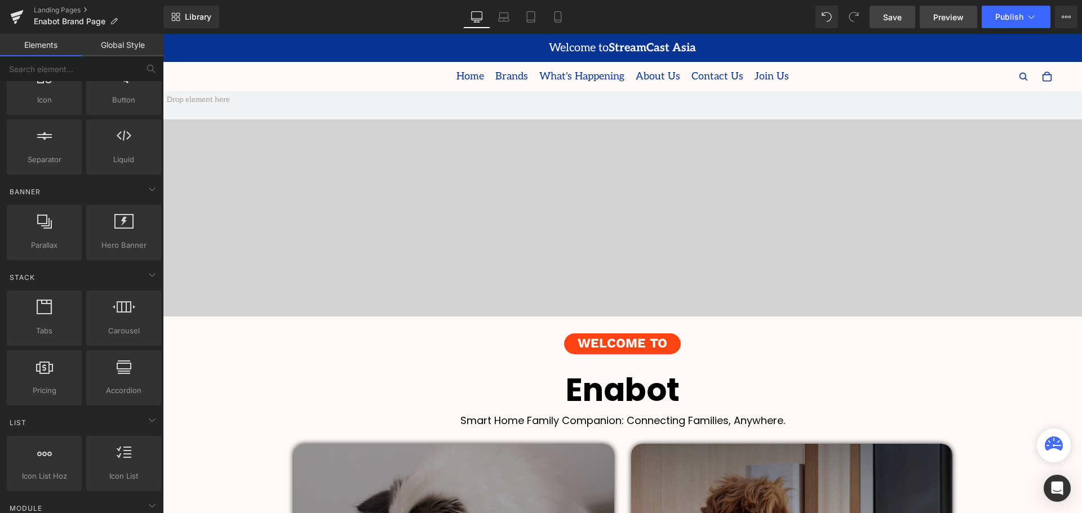
click at [954, 11] on span "Preview" at bounding box center [948, 17] width 30 height 12
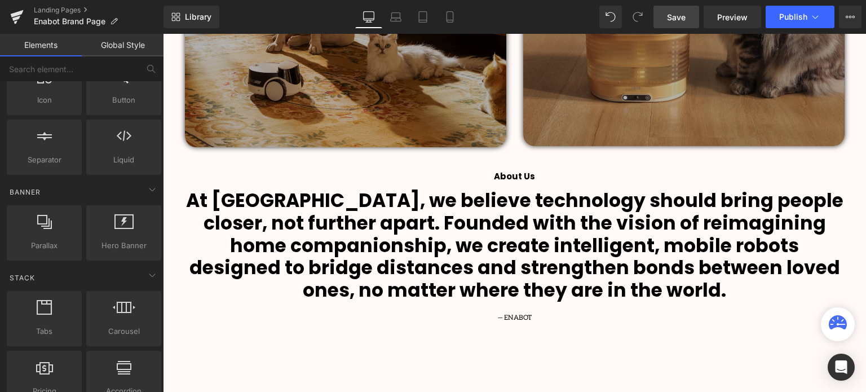
scroll to position [897, 0]
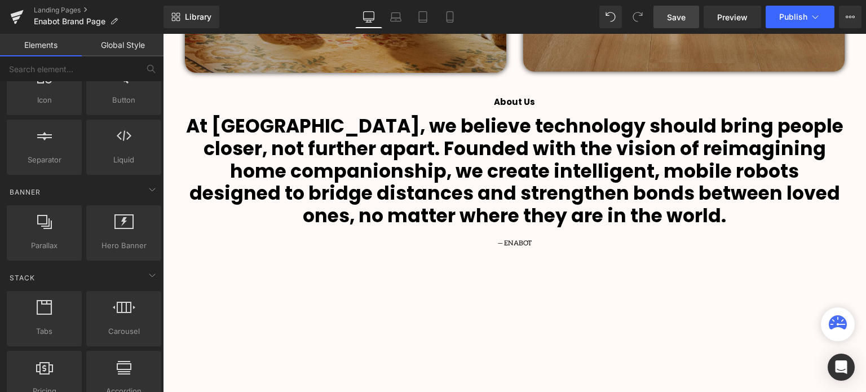
click at [523, 173] on b "At [GEOGRAPHIC_DATA], we believe technology should bring people closer, not fur…" at bounding box center [514, 171] width 657 height 116
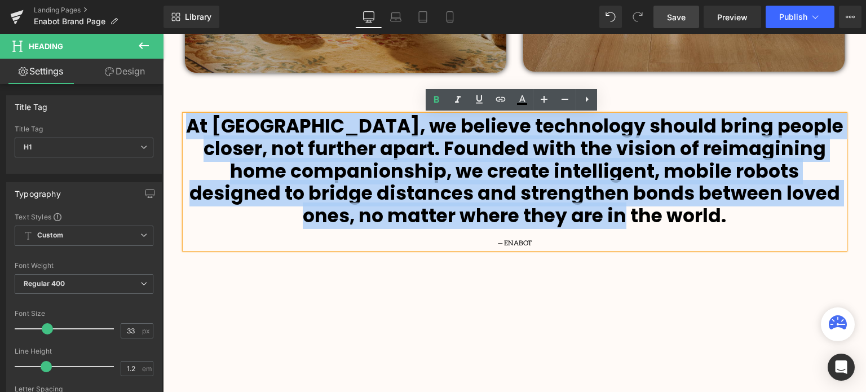
drag, startPoint x: 694, startPoint y: 214, endPoint x: 206, endPoint y: 114, distance: 497.8
click at [206, 115] on h1 "At [GEOGRAPHIC_DATA], we believe technology should bring people closer, not fur…" at bounding box center [514, 171] width 659 height 112
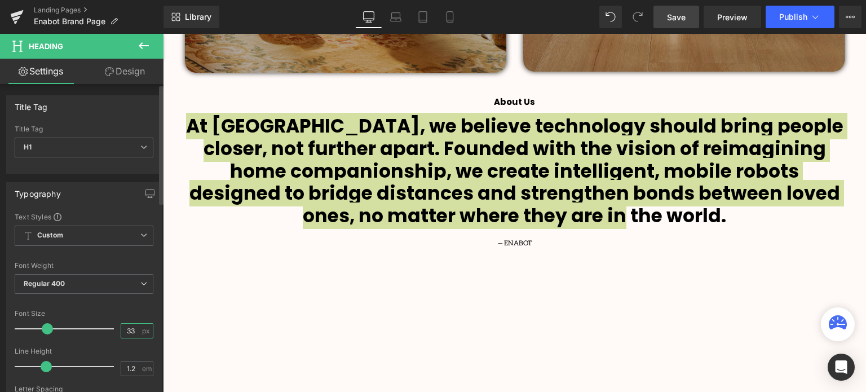
click at [129, 326] on input "33" at bounding box center [131, 331] width 20 height 14
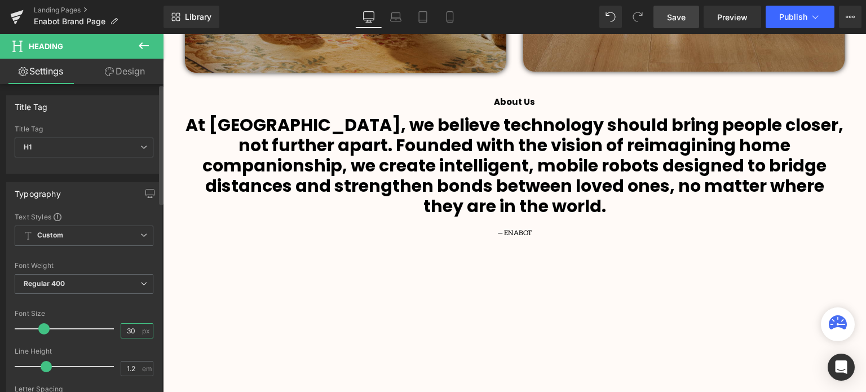
scroll to position [6, 6]
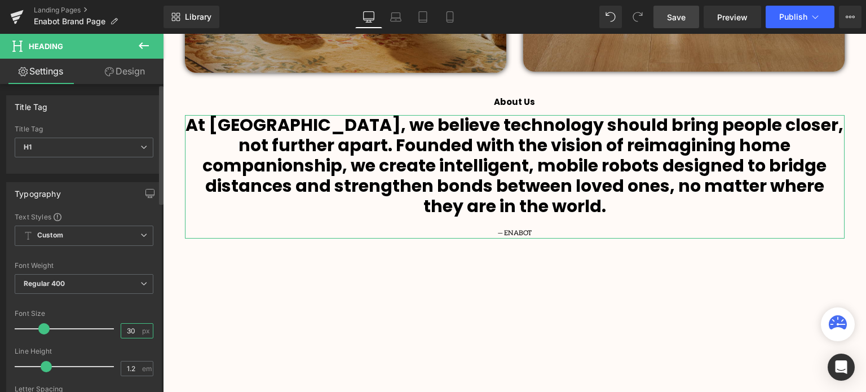
click at [131, 326] on input "30" at bounding box center [131, 331] width 20 height 14
type input "32"
click at [120, 304] on div at bounding box center [84, 302] width 139 height 7
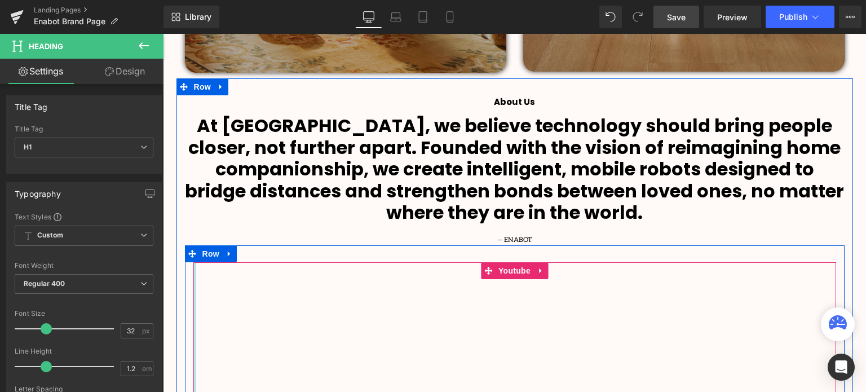
scroll to position [840, 0]
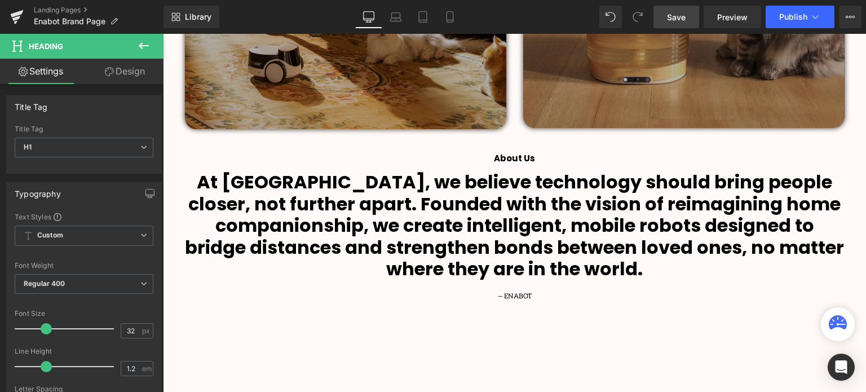
click at [690, 22] on link "Save" at bounding box center [676, 17] width 46 height 23
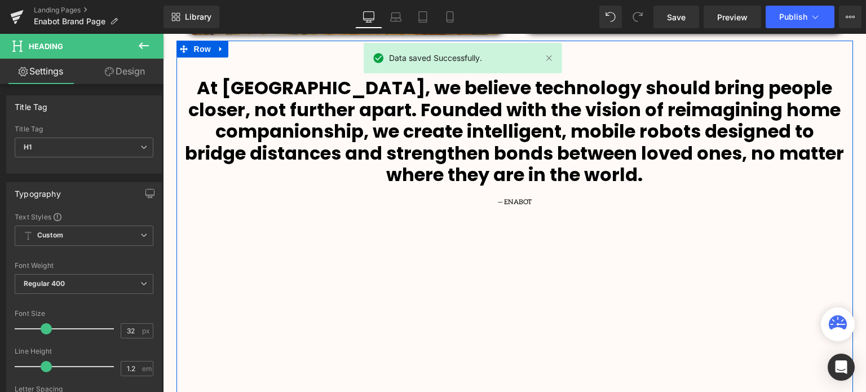
scroll to position [897, 0]
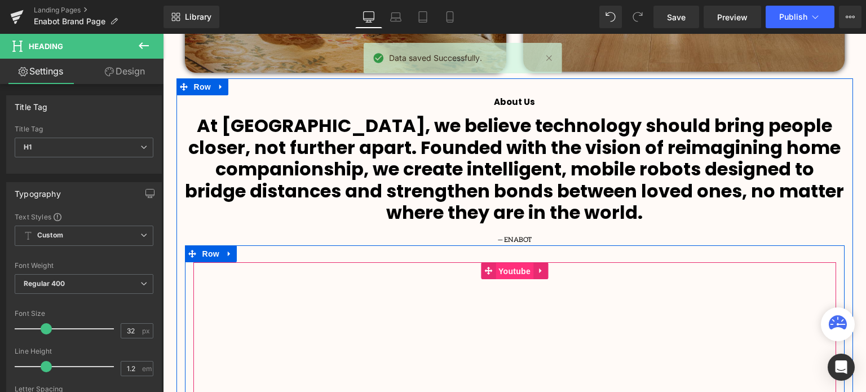
click at [507, 272] on span "Youtube" at bounding box center [514, 271] width 38 height 17
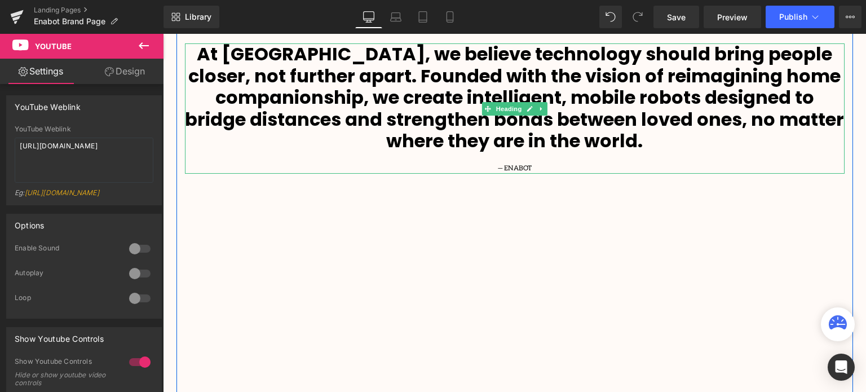
scroll to position [1009, 0]
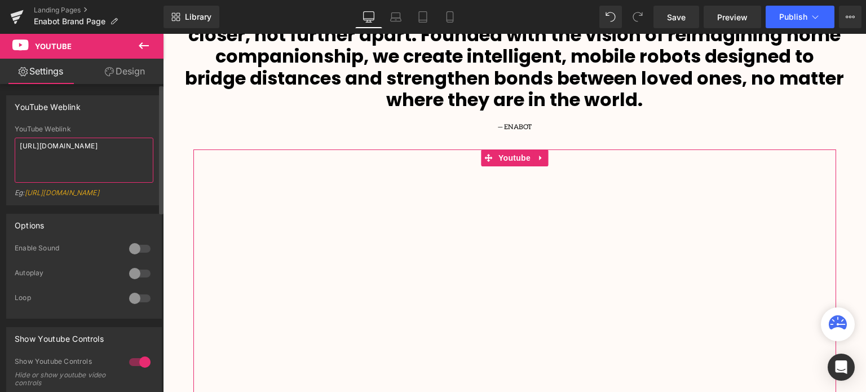
click at [96, 154] on textarea "[URL][DOMAIN_NAME]" at bounding box center [84, 160] width 139 height 45
type textarea "[URL][DOMAIN_NAME]"
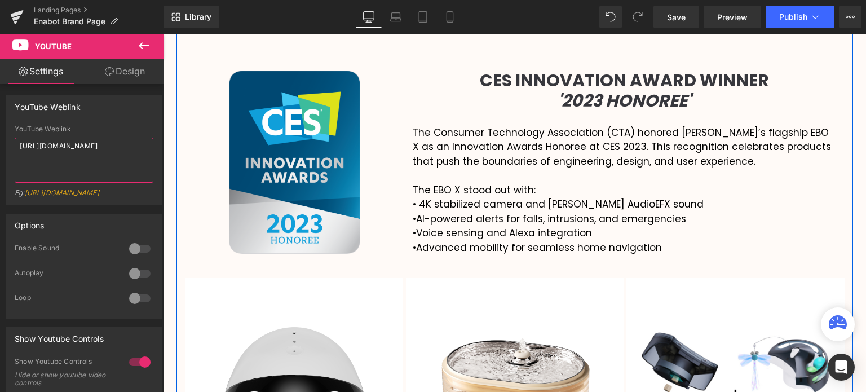
scroll to position [1404, 0]
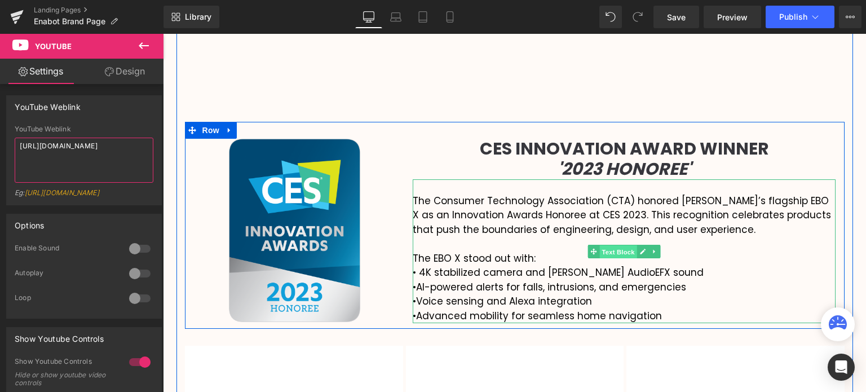
drag, startPoint x: 611, startPoint y: 246, endPoint x: 618, endPoint y: 245, distance: 6.9
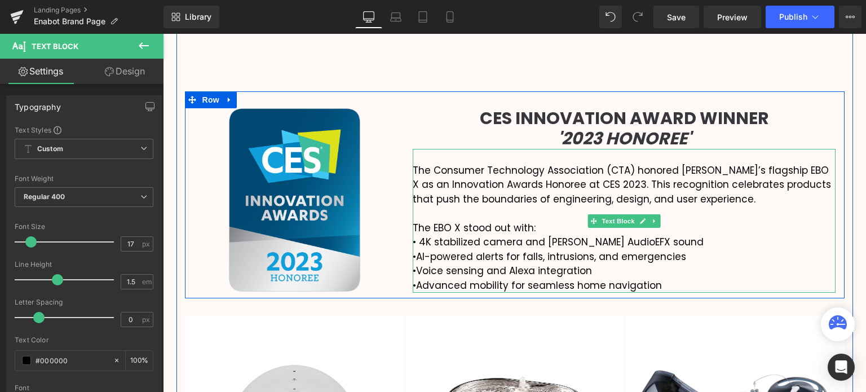
scroll to position [1460, 0]
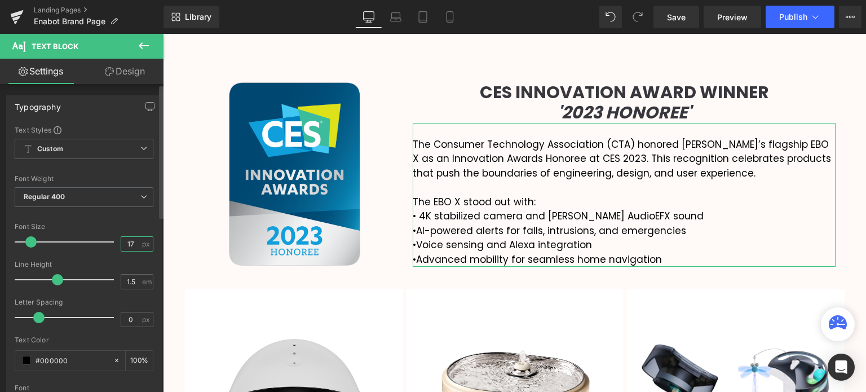
click at [126, 241] on input "17" at bounding box center [131, 244] width 20 height 14
type input "15"
click at [131, 223] on div "Font Size" at bounding box center [84, 227] width 139 height 8
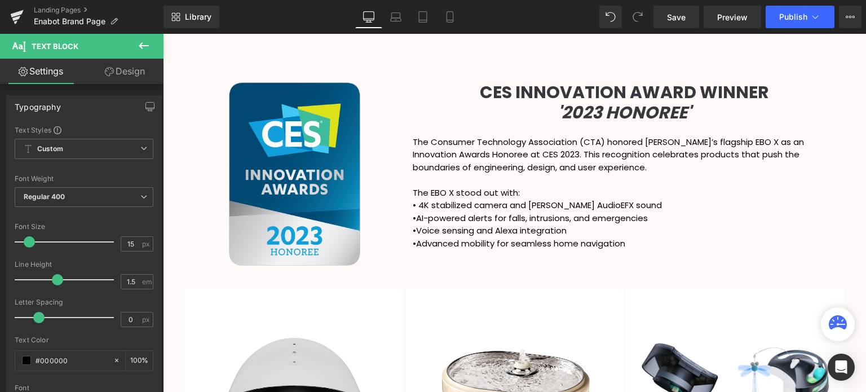
scroll to position [2898, 697]
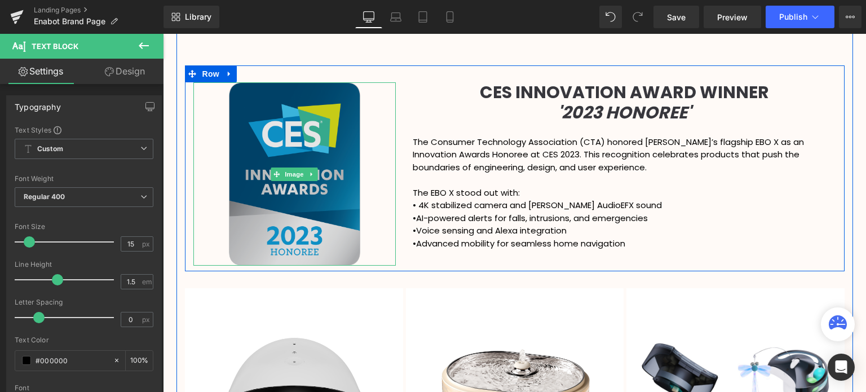
drag, startPoint x: 285, startPoint y: 176, endPoint x: 300, endPoint y: 181, distance: 16.0
click at [286, 177] on span "Image" at bounding box center [295, 174] width 24 height 14
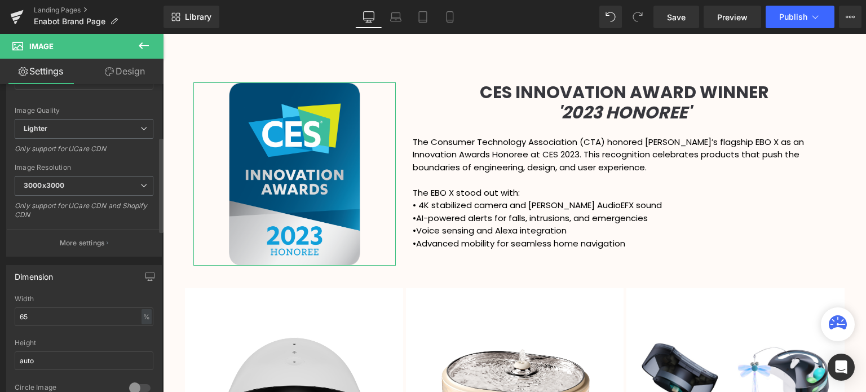
scroll to position [169, 0]
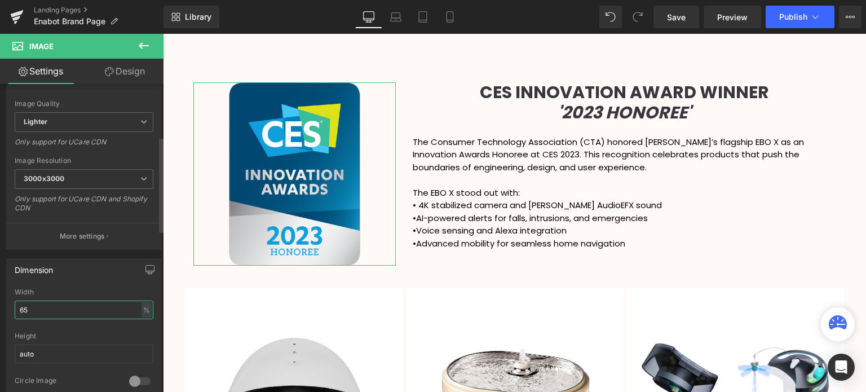
drag, startPoint x: 23, startPoint y: 309, endPoint x: 16, endPoint y: 311, distance: 7.1
click at [16, 311] on input "65" at bounding box center [84, 309] width 139 height 19
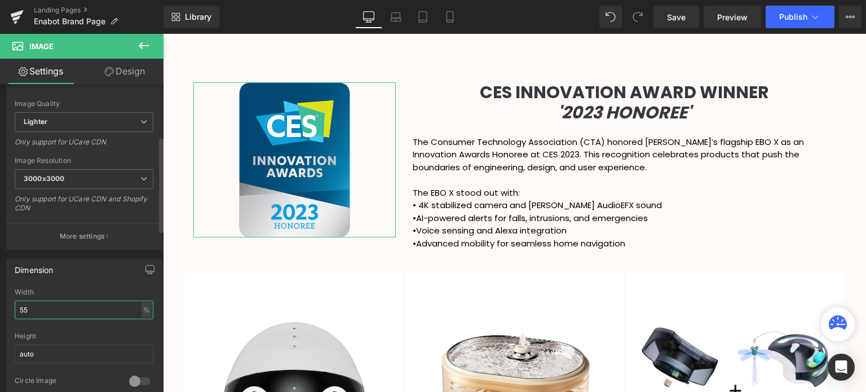
scroll to position [5, 6]
drag, startPoint x: 35, startPoint y: 309, endPoint x: 16, endPoint y: 309, distance: 19.2
click at [16, 309] on input "55" at bounding box center [84, 309] width 139 height 19
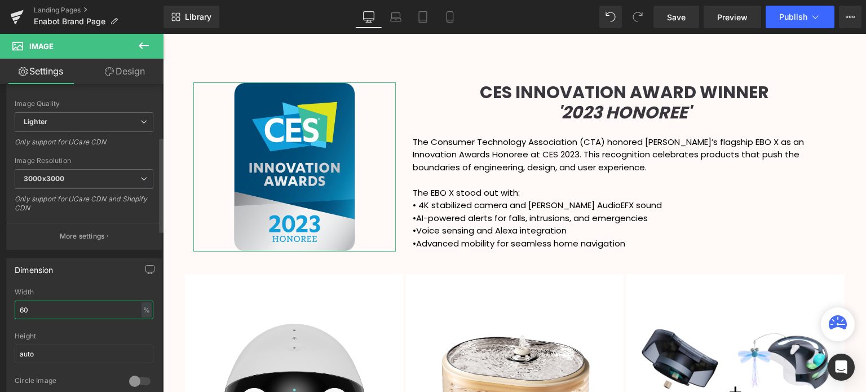
scroll to position [2884, 697]
type input "60"
click at [103, 281] on div "Dimension 65% Width 60 % % px auto Height auto 0 Circle Image" at bounding box center [84, 329] width 156 height 143
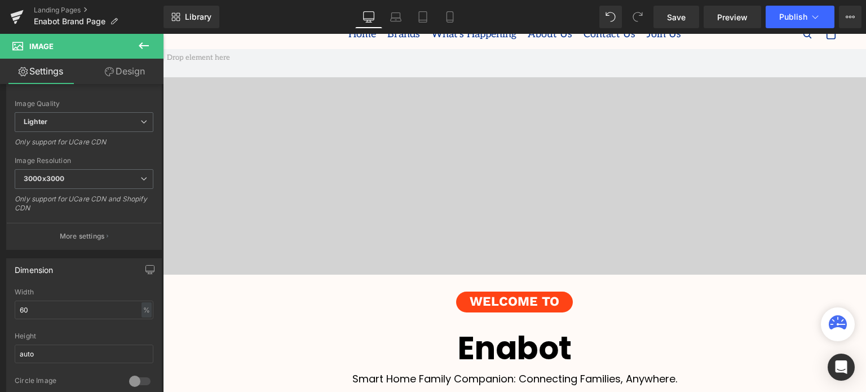
scroll to position [0, 0]
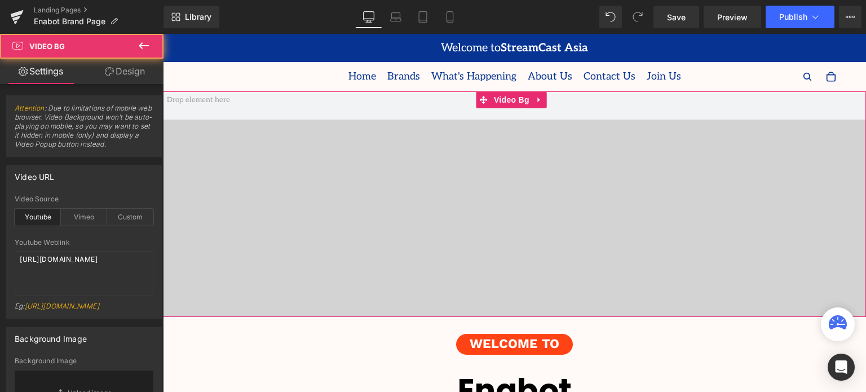
click at [490, 224] on span at bounding box center [514, 203] width 703 height 225
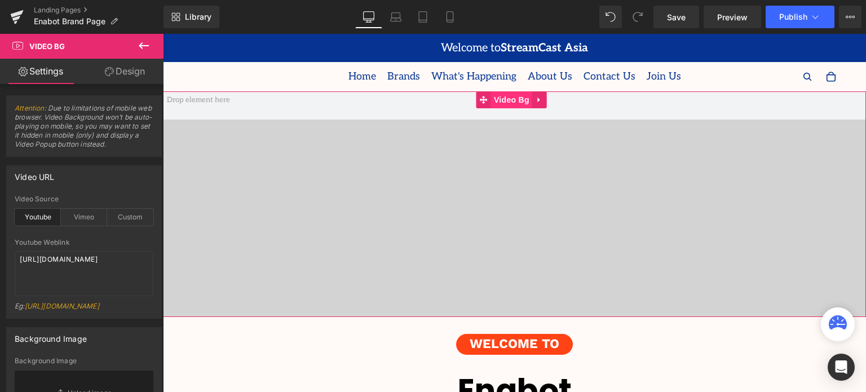
click at [510, 96] on span "Video Bg" at bounding box center [511, 99] width 41 height 17
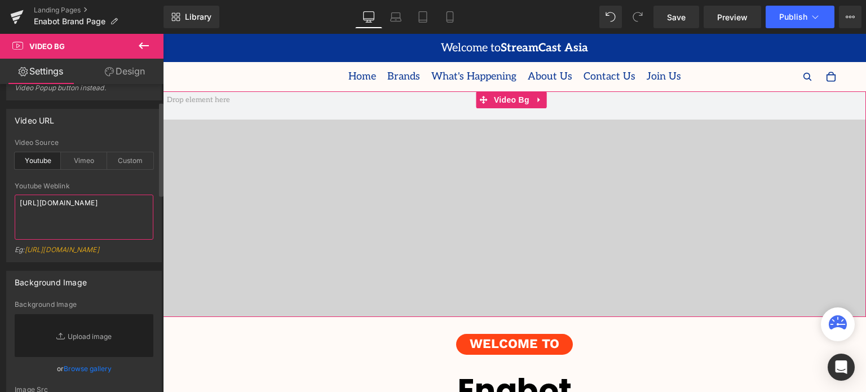
click at [96, 214] on textarea "[URL][DOMAIN_NAME]" at bounding box center [84, 216] width 139 height 45
drag, startPoint x: 101, startPoint y: 212, endPoint x: 94, endPoint y: 212, distance: 6.8
click at [94, 212] on textarea "[URL][DOMAIN_NAME]" at bounding box center [84, 216] width 139 height 45
type textarea "[URL][DOMAIN_NAME]"
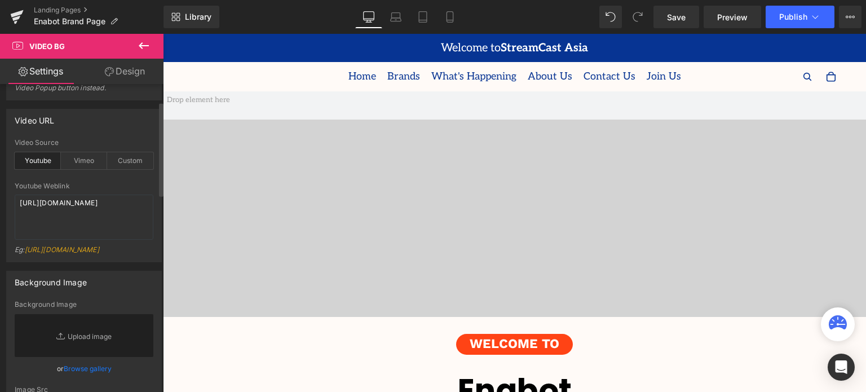
click at [105, 188] on div "Youtube Weblink" at bounding box center [84, 186] width 139 height 8
click at [92, 161] on div "Vimeo" at bounding box center [84, 160] width 46 height 17
click at [42, 167] on div "Youtube" at bounding box center [38, 160] width 46 height 17
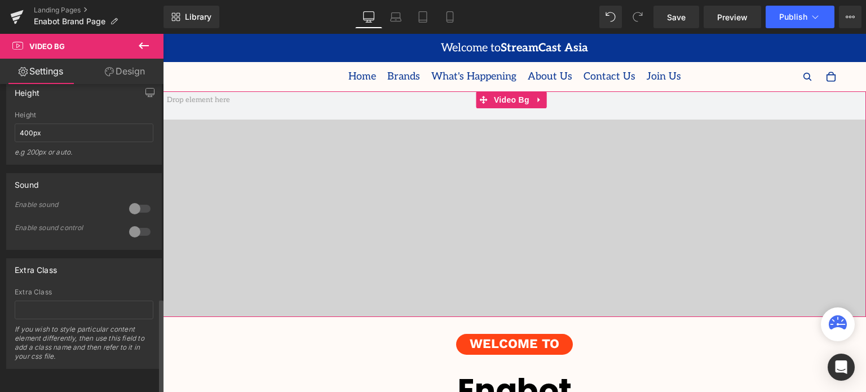
scroll to position [701, 0]
click at [115, 69] on link "Design" at bounding box center [125, 71] width 82 height 25
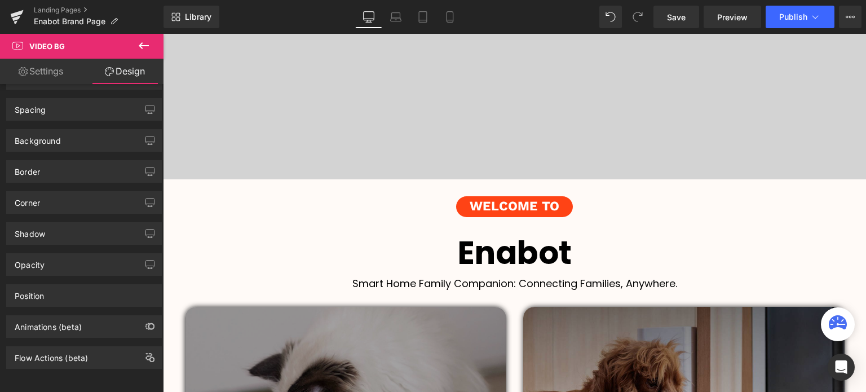
scroll to position [56, 0]
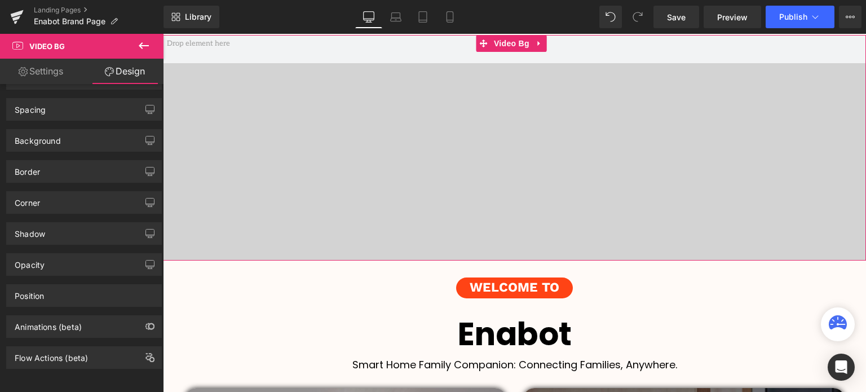
click at [42, 75] on link "Settings" at bounding box center [41, 71] width 82 height 25
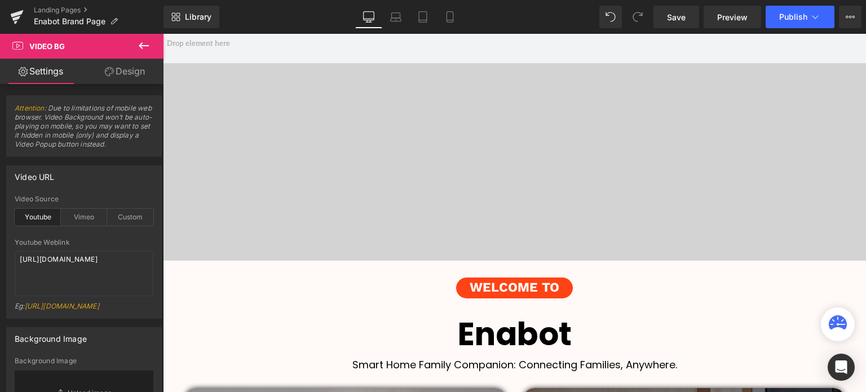
scroll to position [0, 0]
click at [510, 43] on span "Video Bg" at bounding box center [511, 44] width 33 height 14
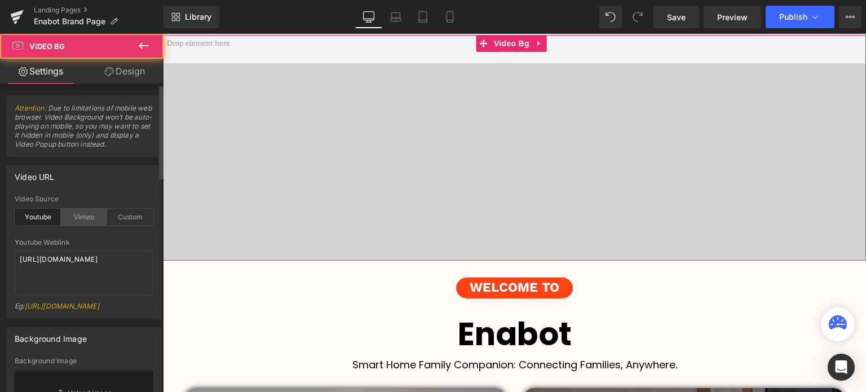
click at [76, 216] on div "Vimeo" at bounding box center [84, 217] width 46 height 17
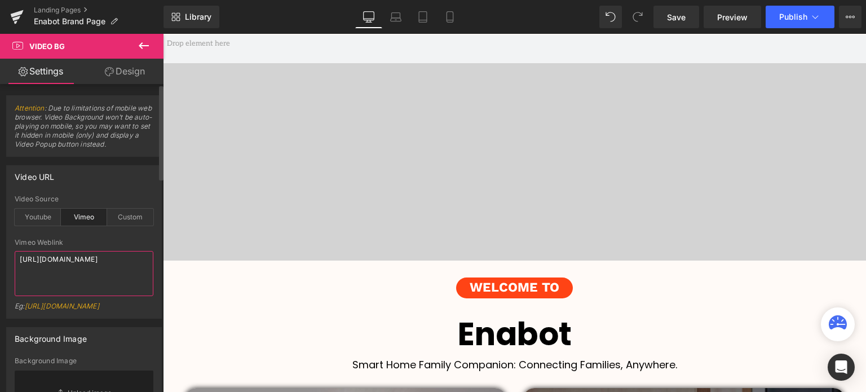
drag, startPoint x: 129, startPoint y: 256, endPoint x: 9, endPoint y: 256, distance: 119.5
click at [9, 256] on div "youtube Video Source Youtube Vimeo Custom Youtube Weblink [URL][DOMAIN_NAME] Eg…" at bounding box center [84, 256] width 154 height 123
paste textarea "1109555170?share=copy"
type textarea "[URL][DOMAIN_NAME]"
click at [128, 184] on div "Video URL" at bounding box center [84, 176] width 154 height 21
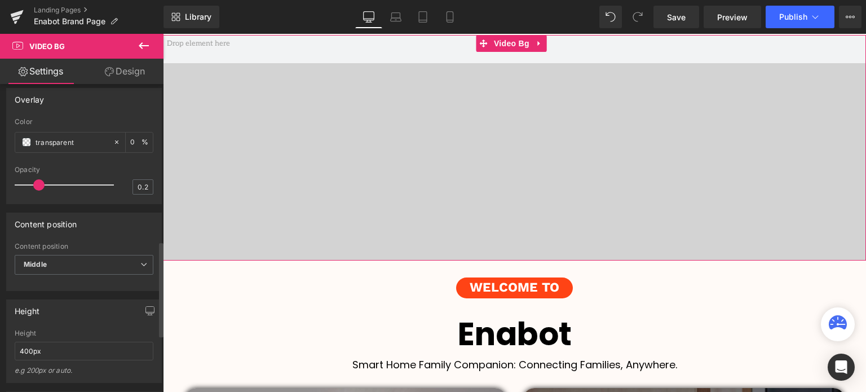
scroll to position [507, 0]
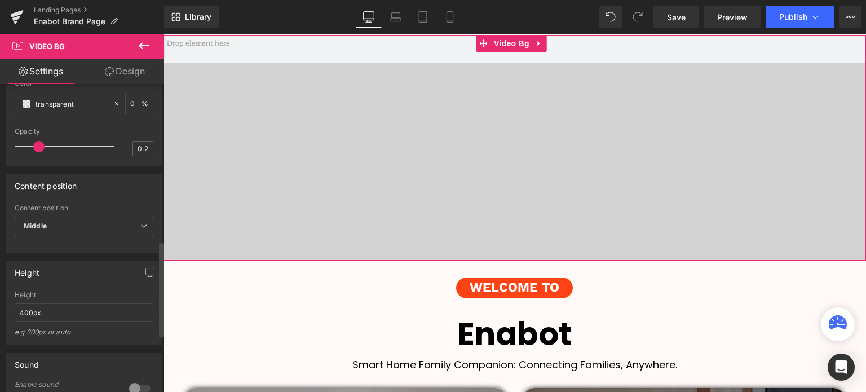
click at [67, 226] on span "Middle" at bounding box center [84, 226] width 139 height 20
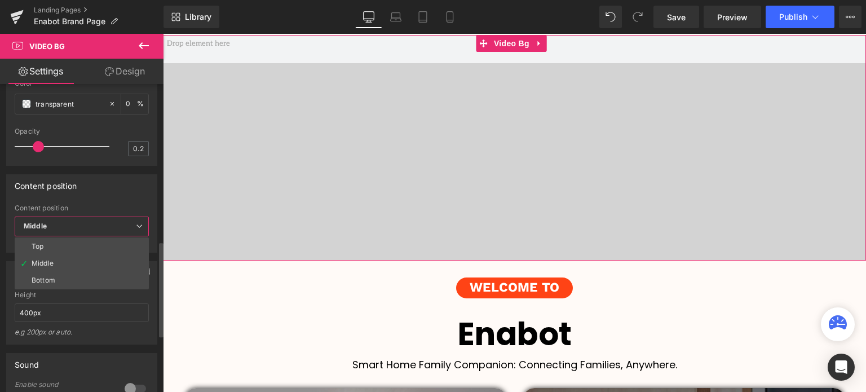
click at [97, 197] on div "Content position Top Middle Bottom Content position Middle Top Middle Bottom" at bounding box center [81, 213] width 151 height 78
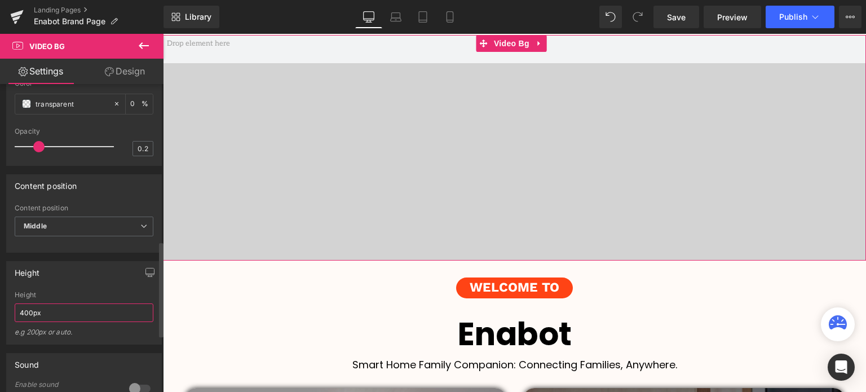
click at [17, 309] on input "400px" at bounding box center [84, 312] width 139 height 19
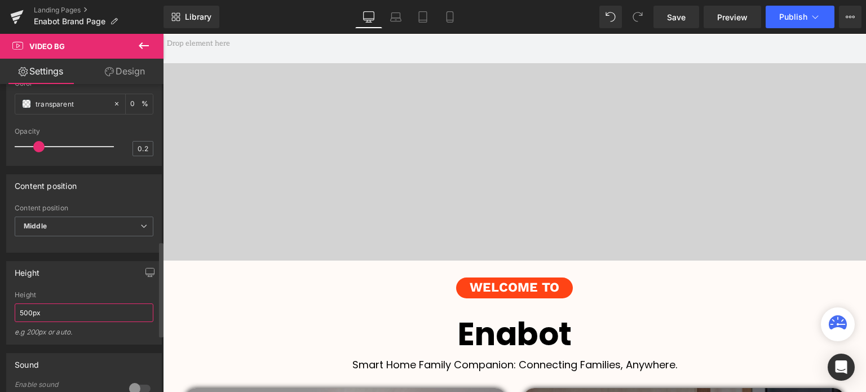
drag, startPoint x: 22, startPoint y: 308, endPoint x: 15, endPoint y: 311, distance: 7.1
click at [15, 311] on input "500px" at bounding box center [84, 312] width 139 height 19
type input "500px"
click at [66, 222] on span "Middle" at bounding box center [84, 226] width 139 height 20
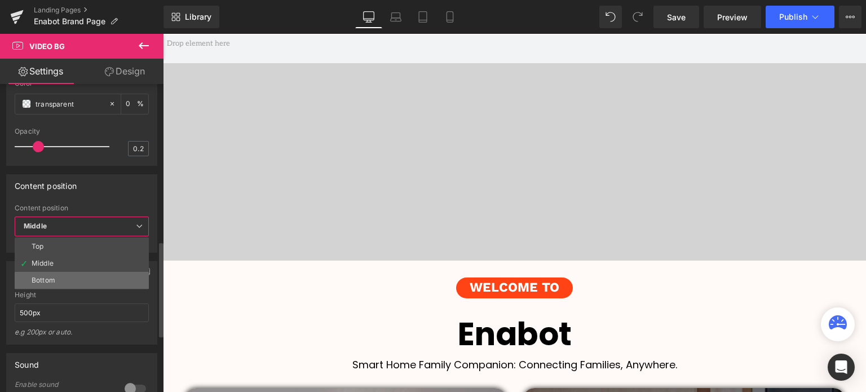
click at [57, 279] on li "Bottom" at bounding box center [82, 280] width 134 height 17
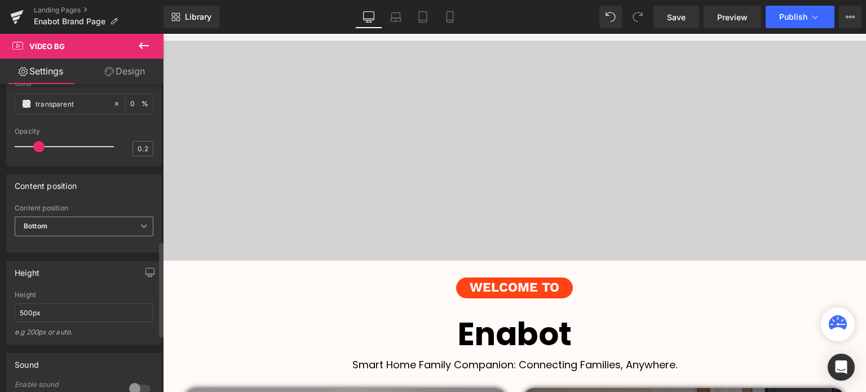
click at [73, 224] on span "Bottom" at bounding box center [84, 226] width 139 height 20
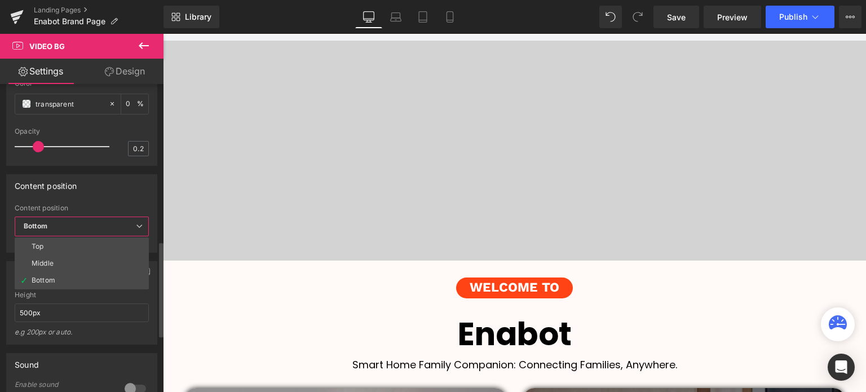
click at [67, 246] on li "Top" at bounding box center [82, 246] width 134 height 17
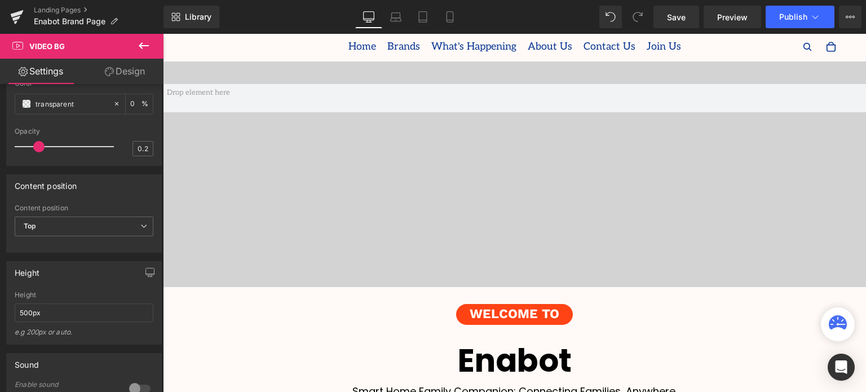
scroll to position [56, 0]
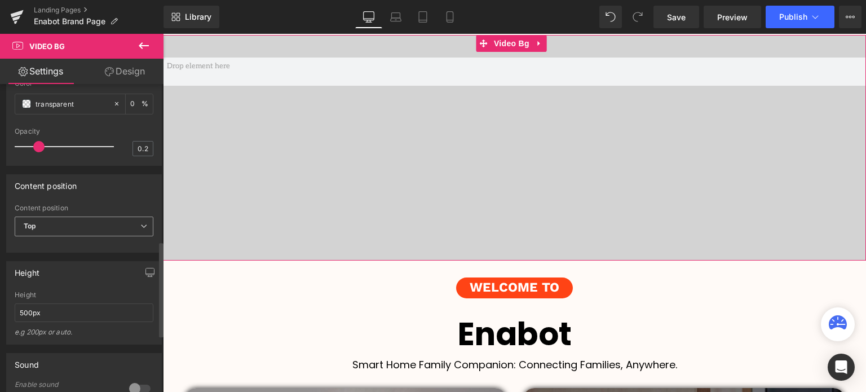
click at [79, 228] on span "Top" at bounding box center [84, 226] width 139 height 20
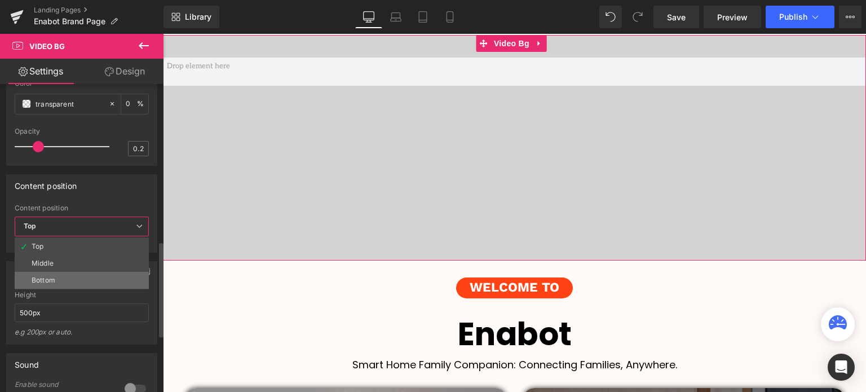
click at [63, 277] on li "Bottom" at bounding box center [82, 280] width 134 height 17
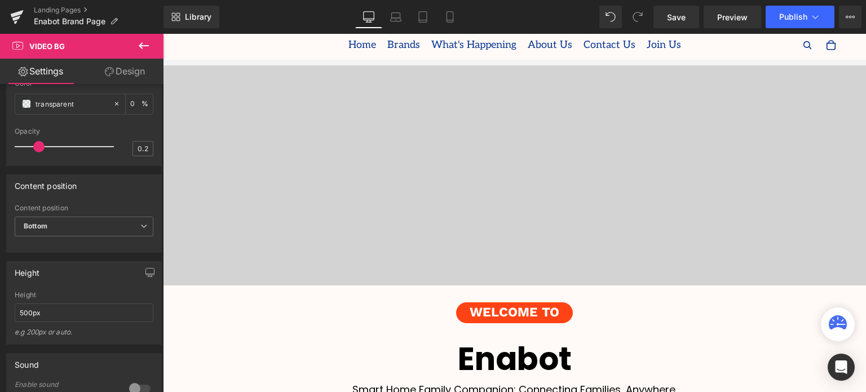
scroll to position [0, 0]
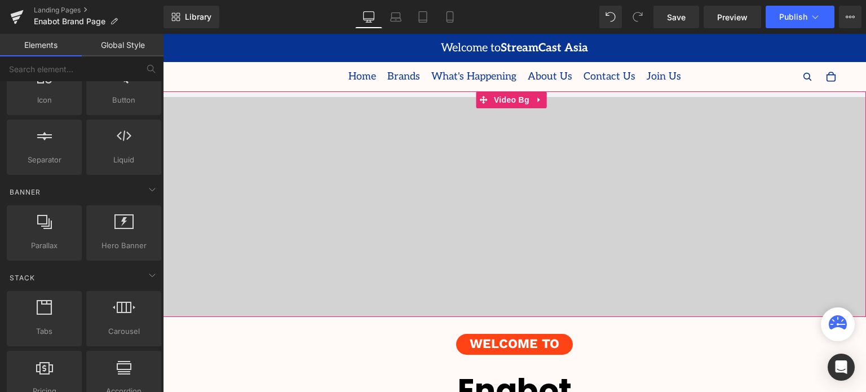
drag, startPoint x: 455, startPoint y: 96, endPoint x: 454, endPoint y: 108, distance: 11.9
click at [454, 108] on span at bounding box center [514, 181] width 703 height 225
click at [454, 94] on span at bounding box center [514, 83] width 703 height 28
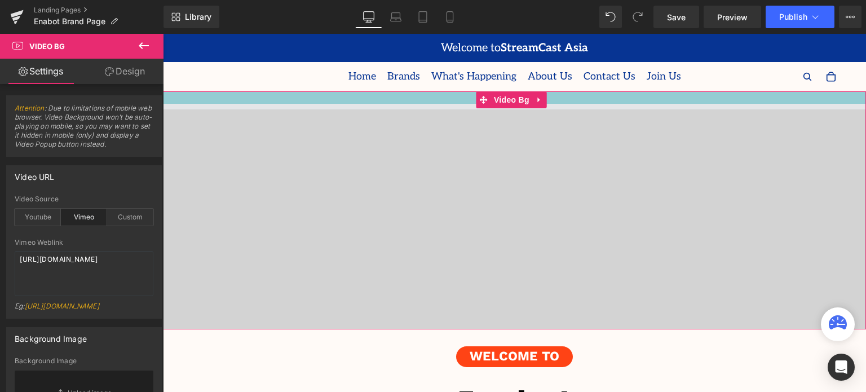
scroll to position [2902, 697]
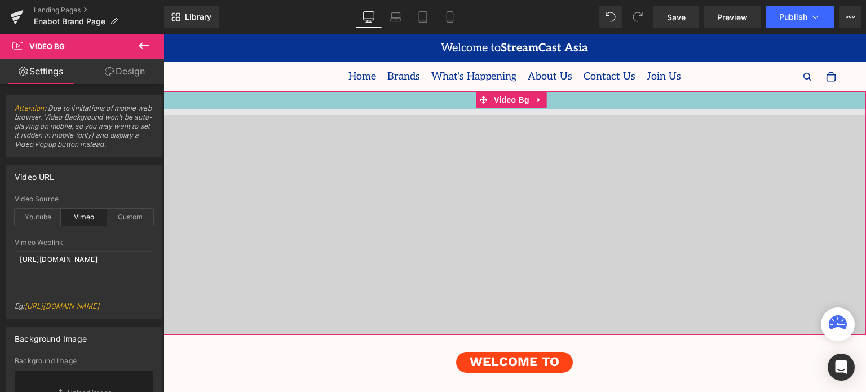
drag, startPoint x: 432, startPoint y: 91, endPoint x: 420, endPoint y: 109, distance: 21.6
click at [420, 109] on div "Video Bg 32px" at bounding box center [514, 212] width 703 height 243
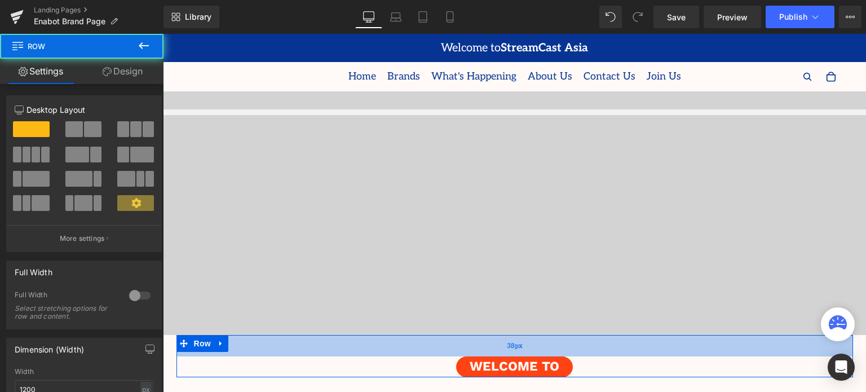
scroll to position [5, 6]
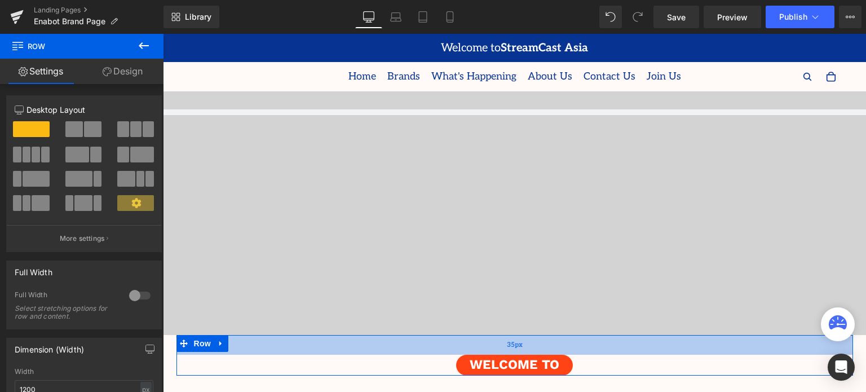
click at [396, 338] on div "35px" at bounding box center [514, 345] width 676 height 20
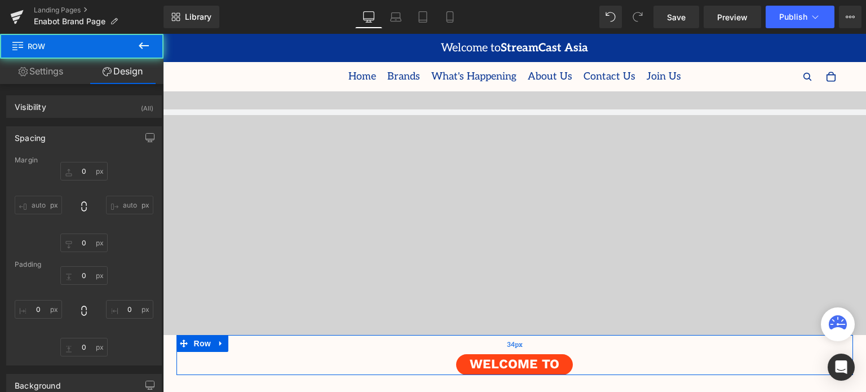
scroll to position [2904, 697]
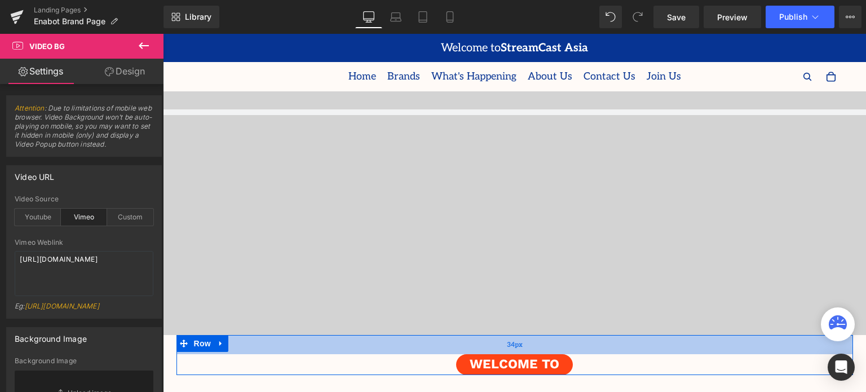
drag, startPoint x: 398, startPoint y: 332, endPoint x: 390, endPoint y: 351, distance: 20.9
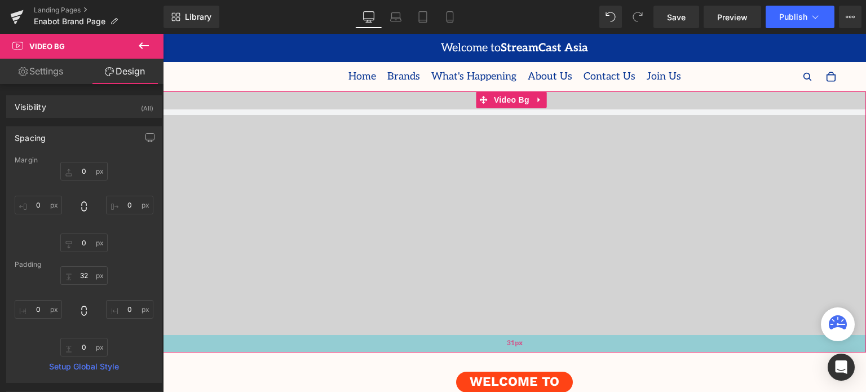
drag, startPoint x: 392, startPoint y: 332, endPoint x: 388, endPoint y: 349, distance: 18.0
click at [388, 349] on div "31px" at bounding box center [514, 343] width 703 height 17
